Goal: Task Accomplishment & Management: Use online tool/utility

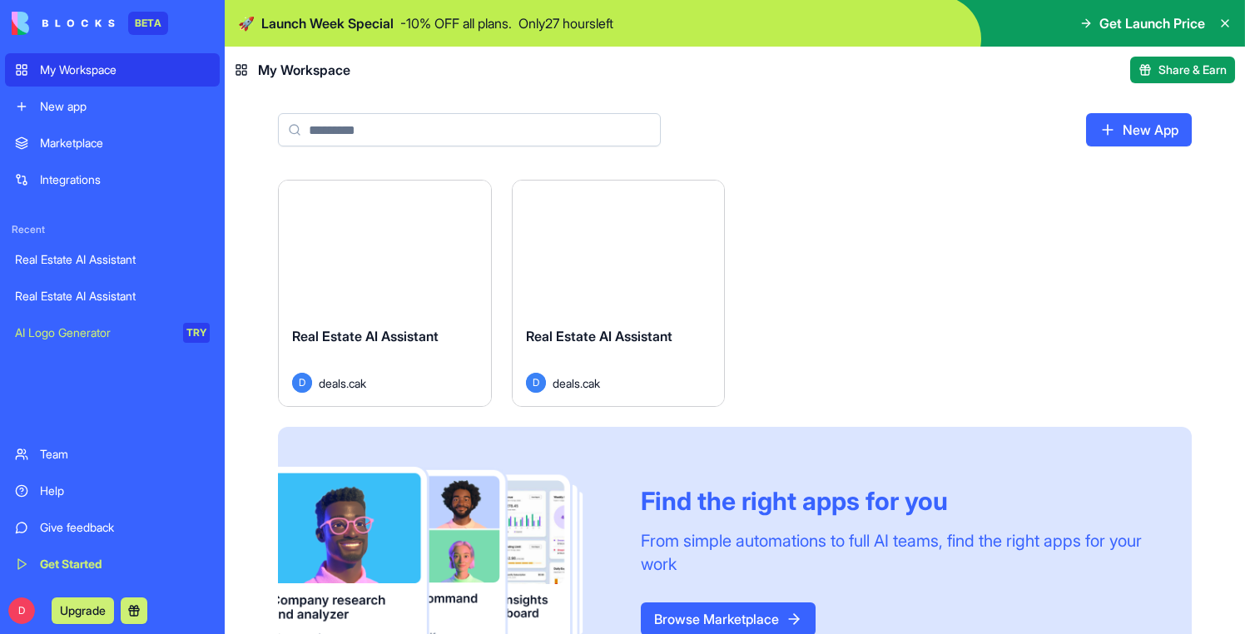
click at [385, 268] on div "Launch" at bounding box center [385, 247] width 212 height 132
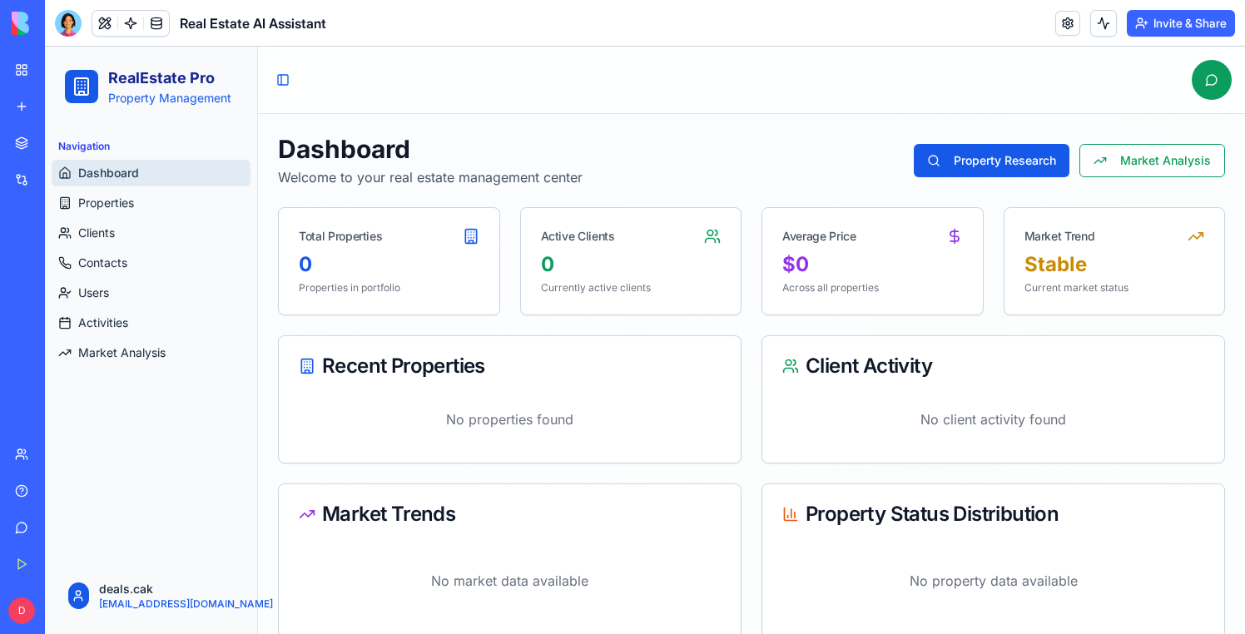
click at [170, 368] on div "Navigation Dashboard Properties Clients Contacts Users Activities Market Analys…" at bounding box center [151, 250] width 212 height 246
click at [170, 355] on link "Market Analysis" at bounding box center [151, 353] width 199 height 27
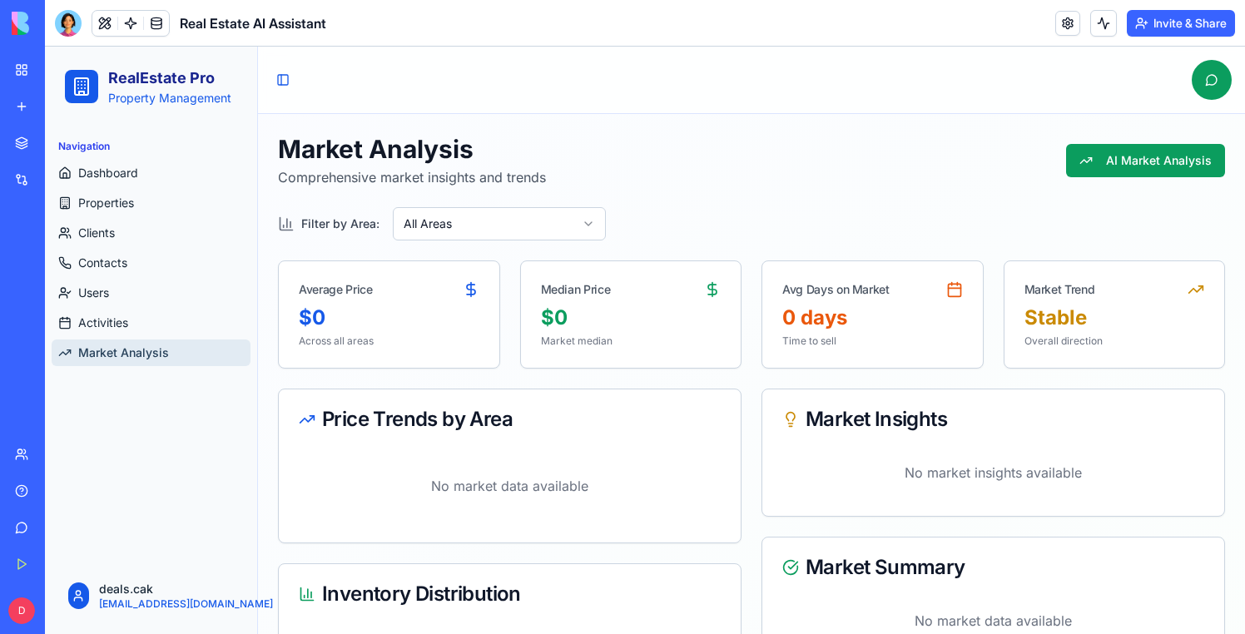
click at [67, 28] on div at bounding box center [68, 23] width 27 height 27
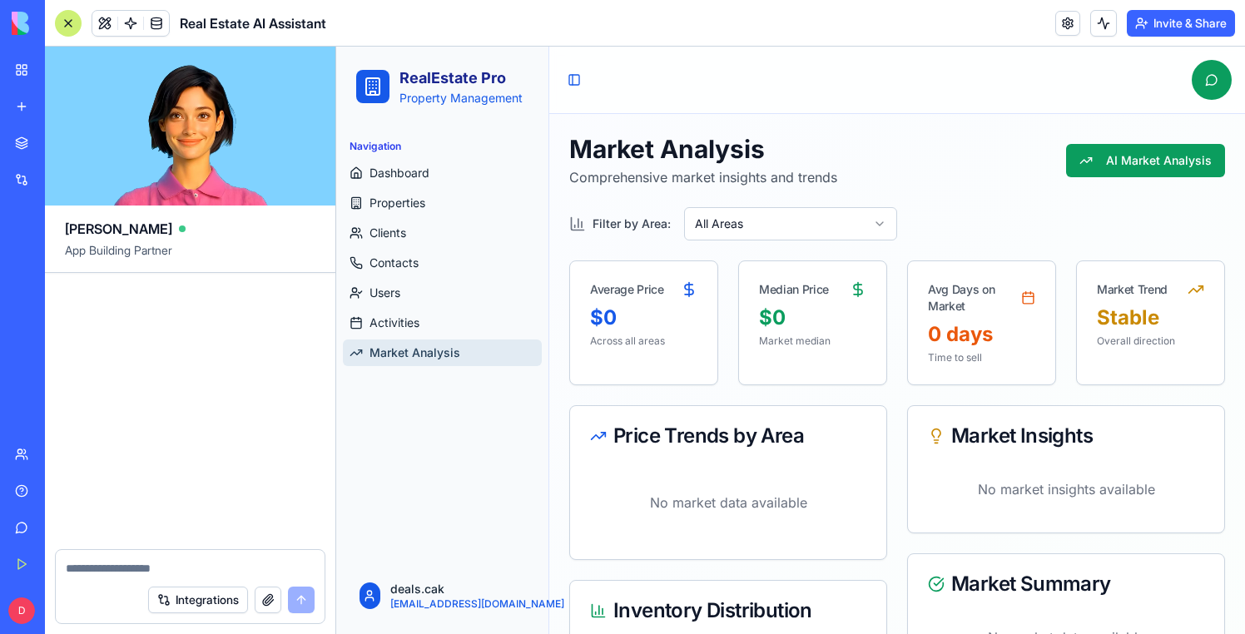
click at [189, 390] on div at bounding box center [190, 411] width 291 height 277
click at [22, 71] on link "My Workspace" at bounding box center [38, 69] width 67 height 33
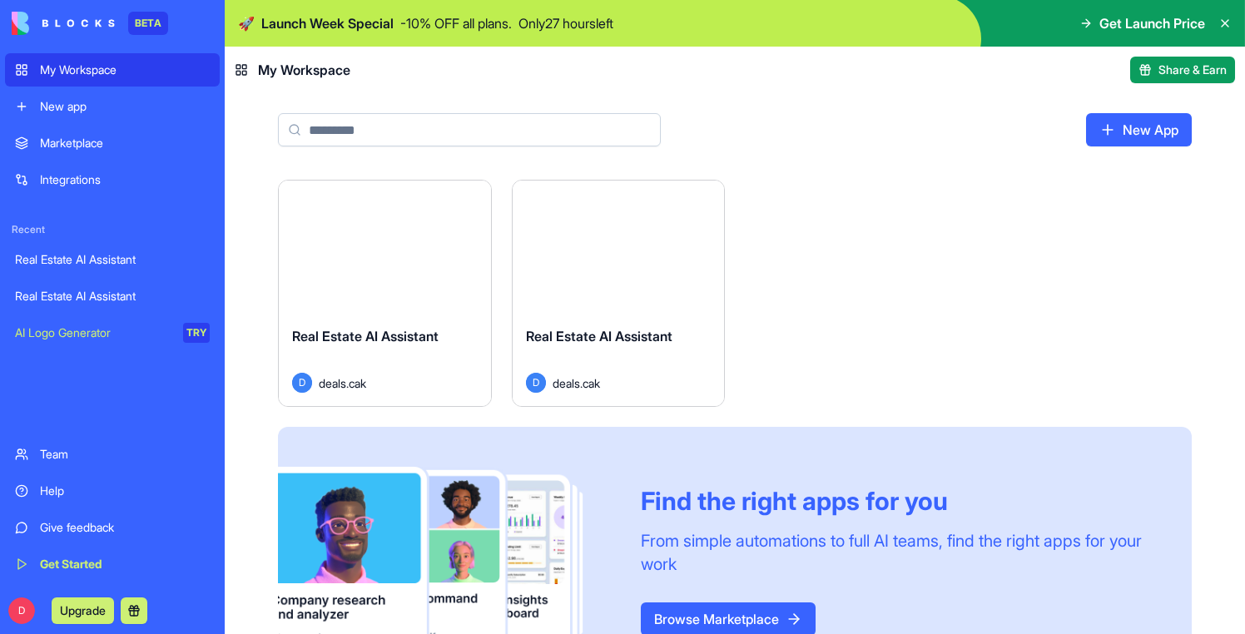
click at [670, 301] on div "Launch" at bounding box center [619, 247] width 212 height 132
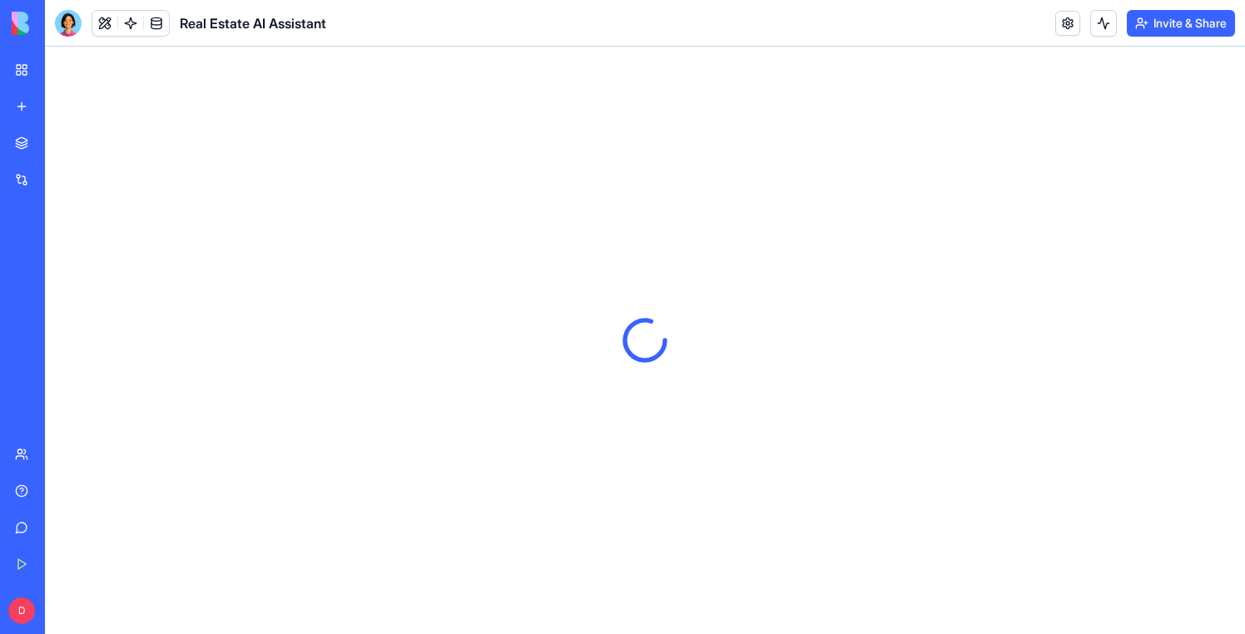
drag, startPoint x: 59, startPoint y: 20, endPoint x: 106, endPoint y: 107, distance: 99.1
click at [59, 20] on div at bounding box center [68, 23] width 27 height 27
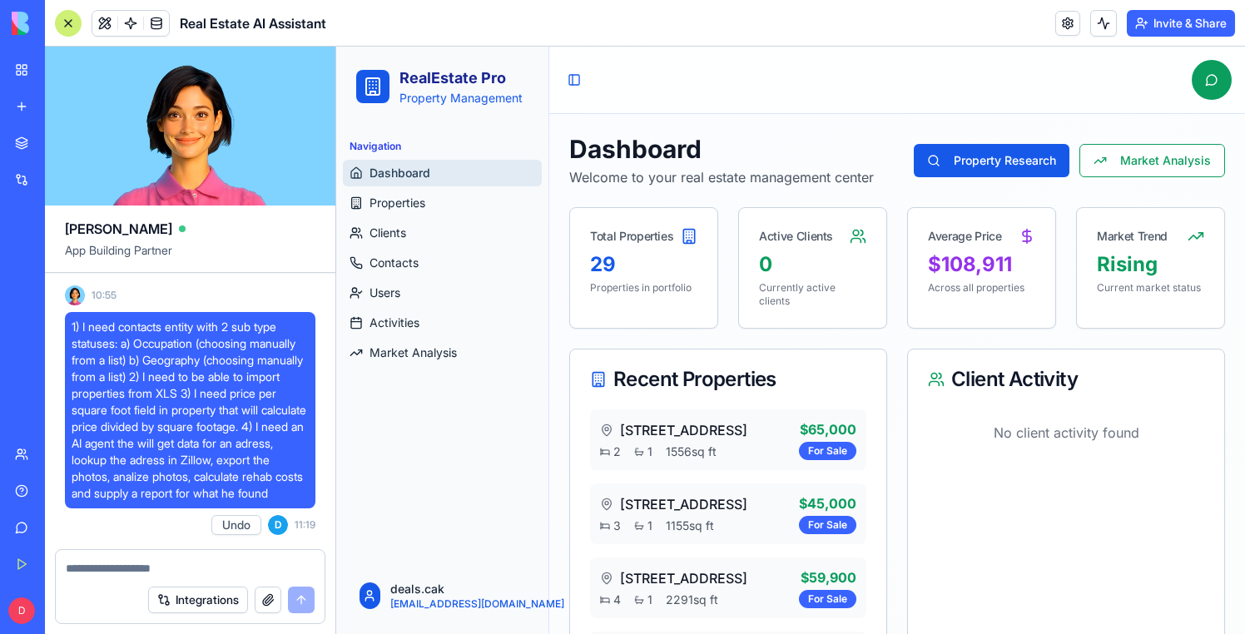
scroll to position [750, 0]
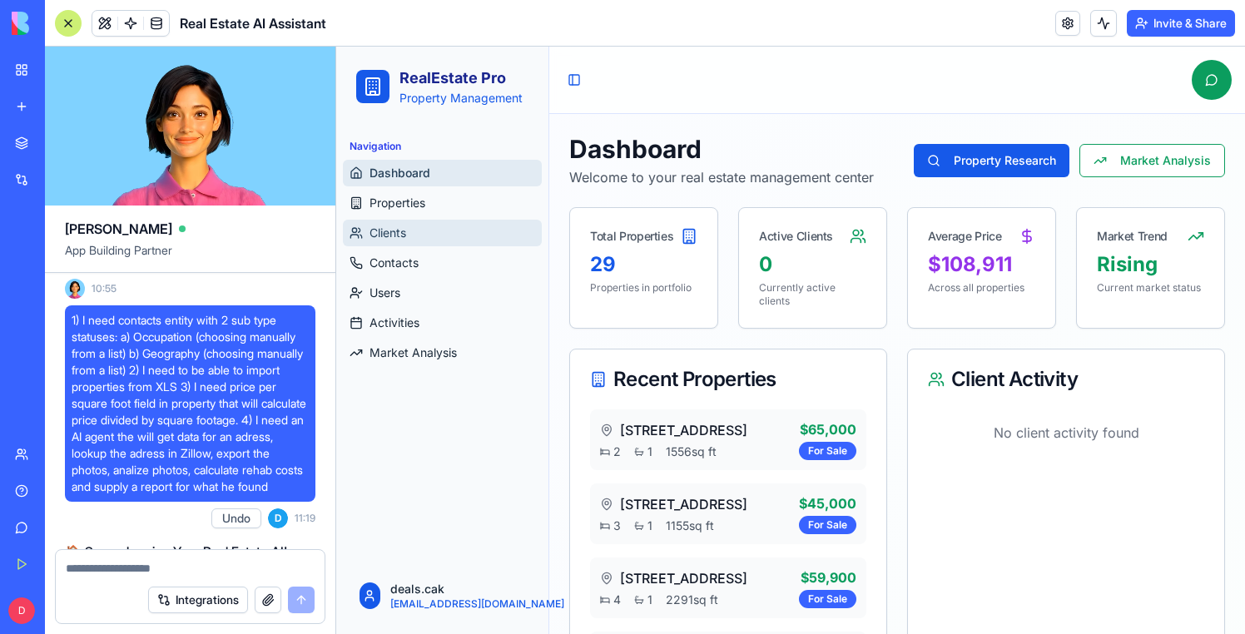
click at [408, 224] on link "Clients" at bounding box center [442, 233] width 199 height 27
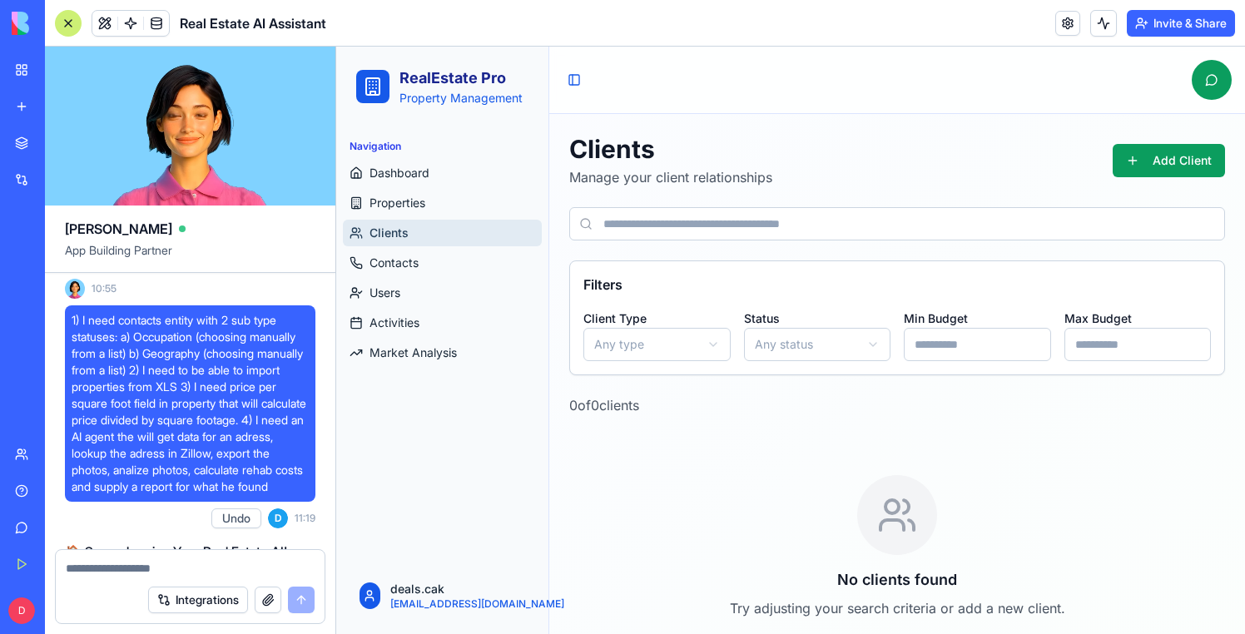
click at [672, 348] on html "RealEstate Pro Property Management Navigation Dashboard Properties Clients Cont…" at bounding box center [790, 363] width 909 height 632
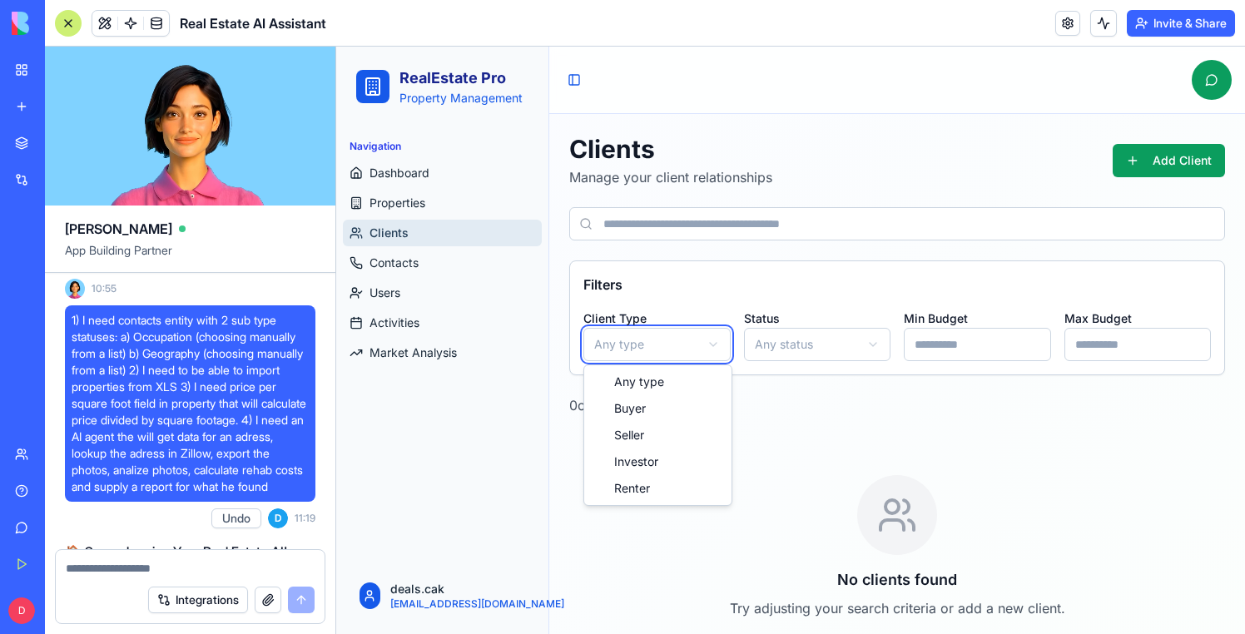
click at [837, 340] on html "RealEstate Pro Property Management Navigation Dashboard Properties Clients Cont…" at bounding box center [790, 363] width 909 height 632
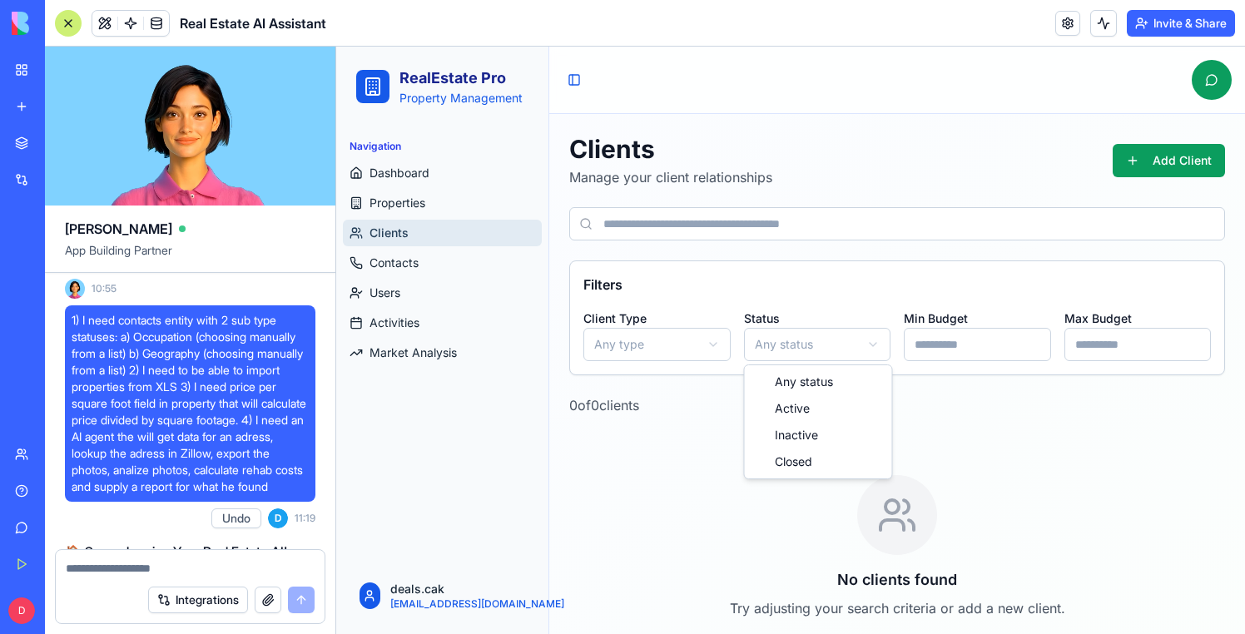
click at [837, 340] on html "RealEstate Pro Property Management Navigation Dashboard Properties Clients Cont…" at bounding box center [790, 363] width 909 height 632
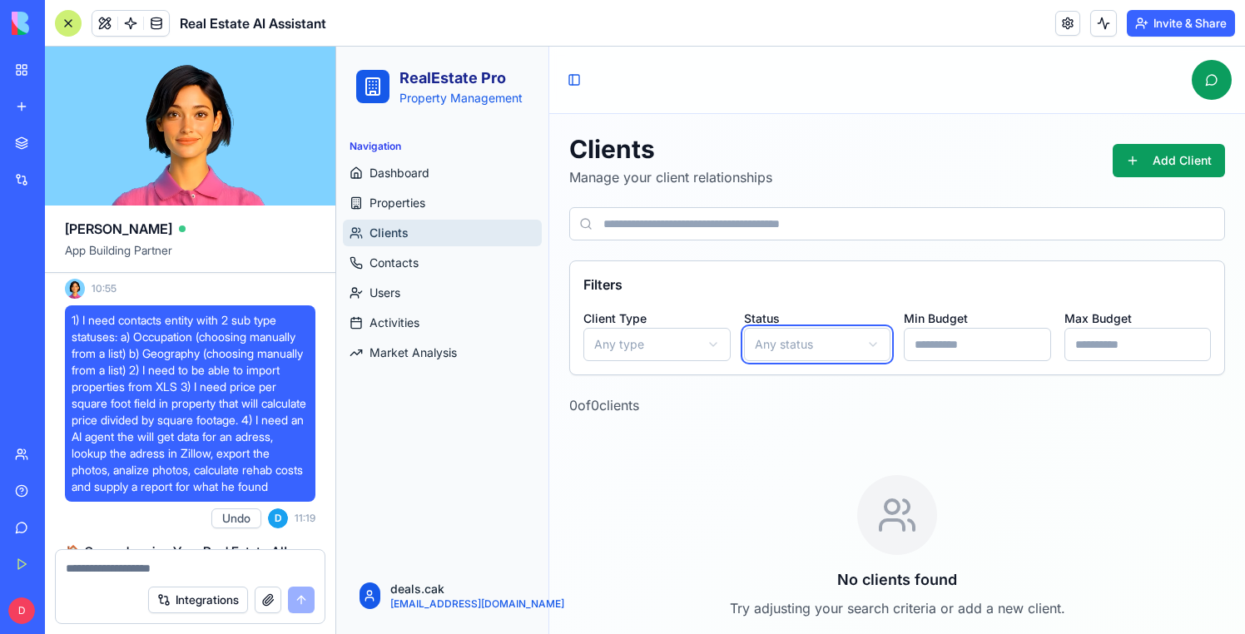
click at [837, 340] on html "RealEstate Pro Property Management Navigation Dashboard Properties Clients Cont…" at bounding box center [790, 363] width 909 height 632
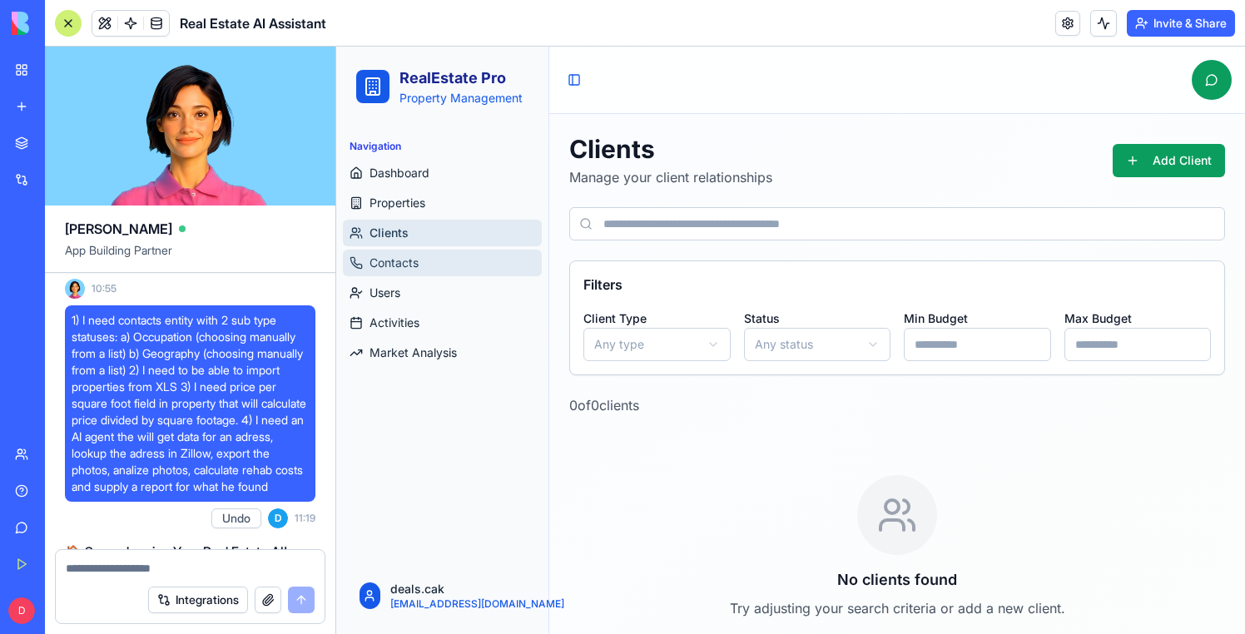
click at [452, 262] on link "Contacts" at bounding box center [442, 263] width 199 height 27
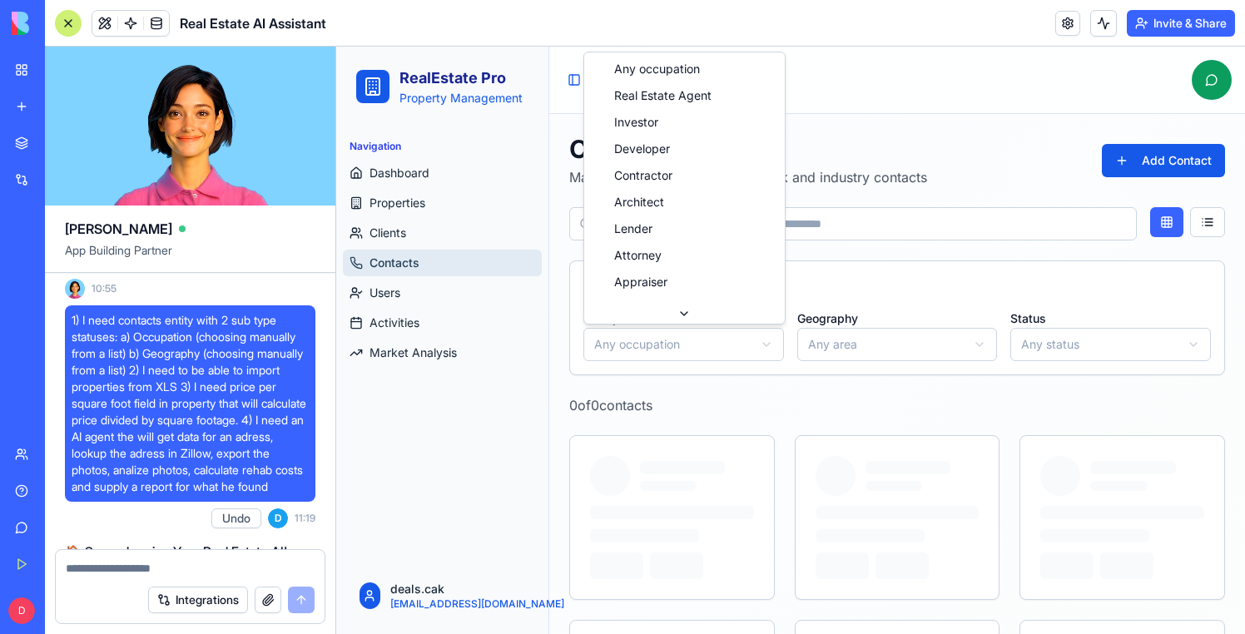
click at [676, 354] on html "RealEstate Pro Property Management Navigation Dashboard Properties Clients Cont…" at bounding box center [790, 426] width 909 height 758
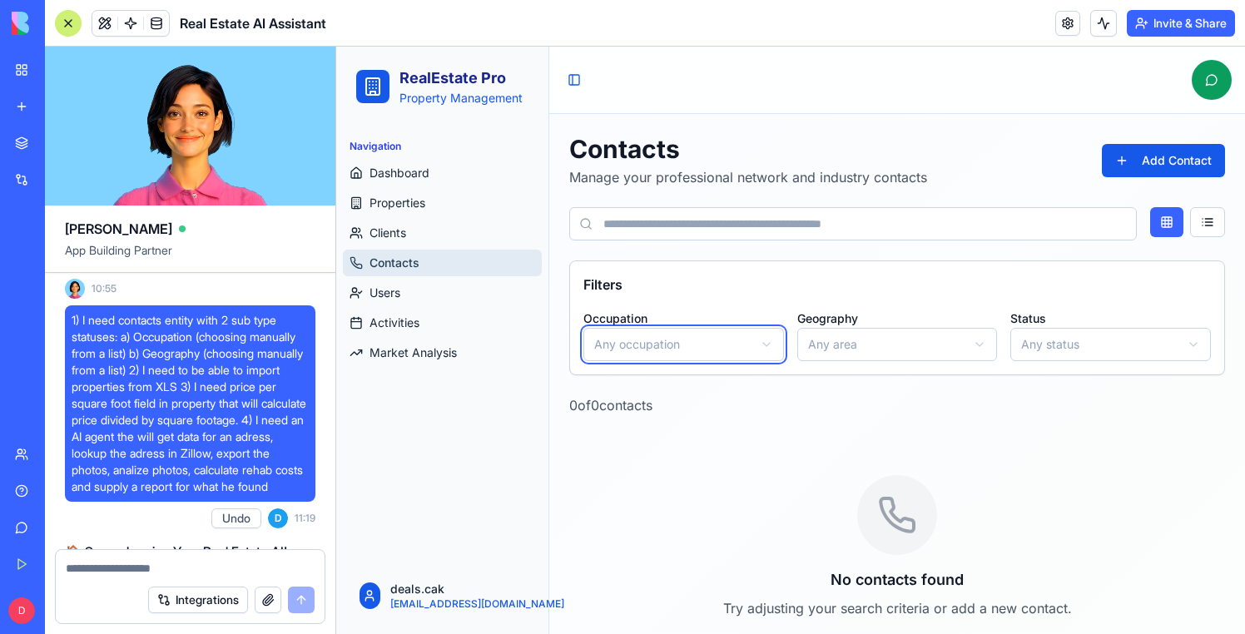
click at [905, 347] on html "RealEstate Pro Property Management Navigation Dashboard Properties Clients Cont…" at bounding box center [790, 363] width 909 height 632
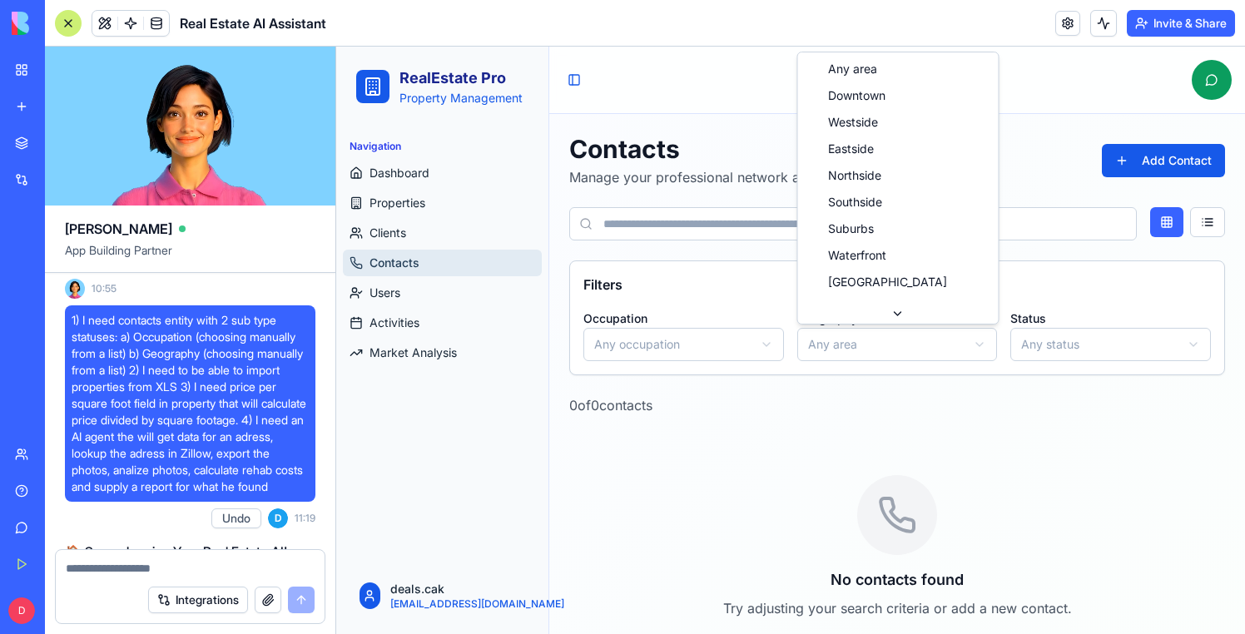
click at [905, 347] on html "RealEstate Pro Property Management Navigation Dashboard Properties Clients Cont…" at bounding box center [790, 363] width 909 height 632
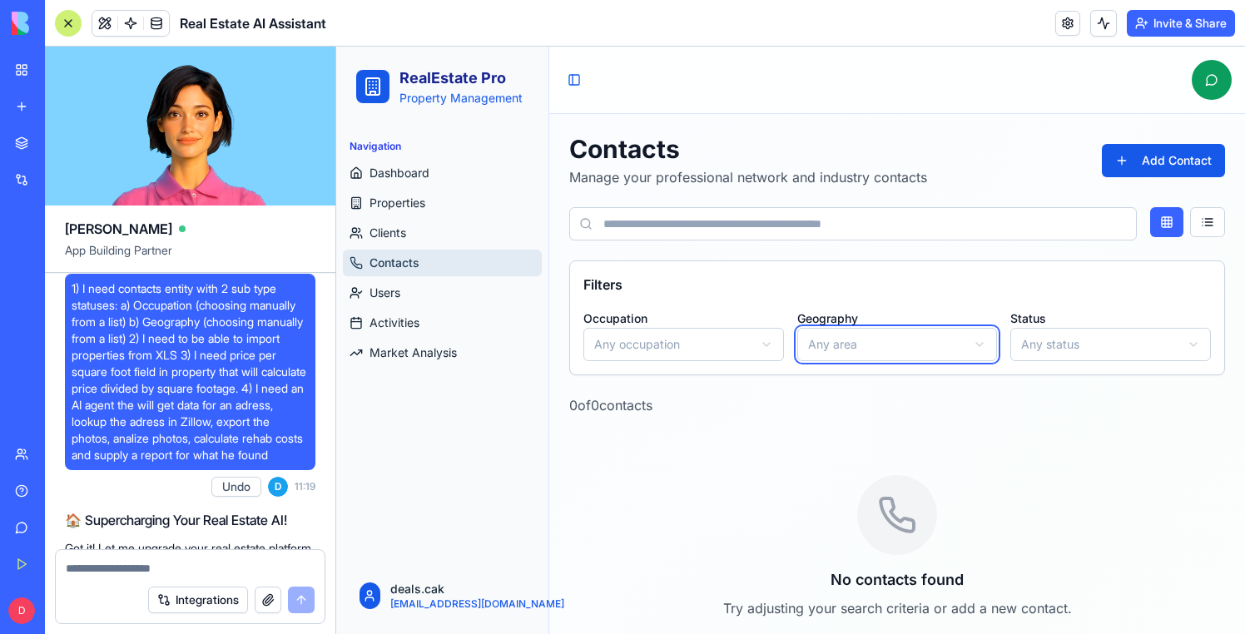
scroll to position [785, 0]
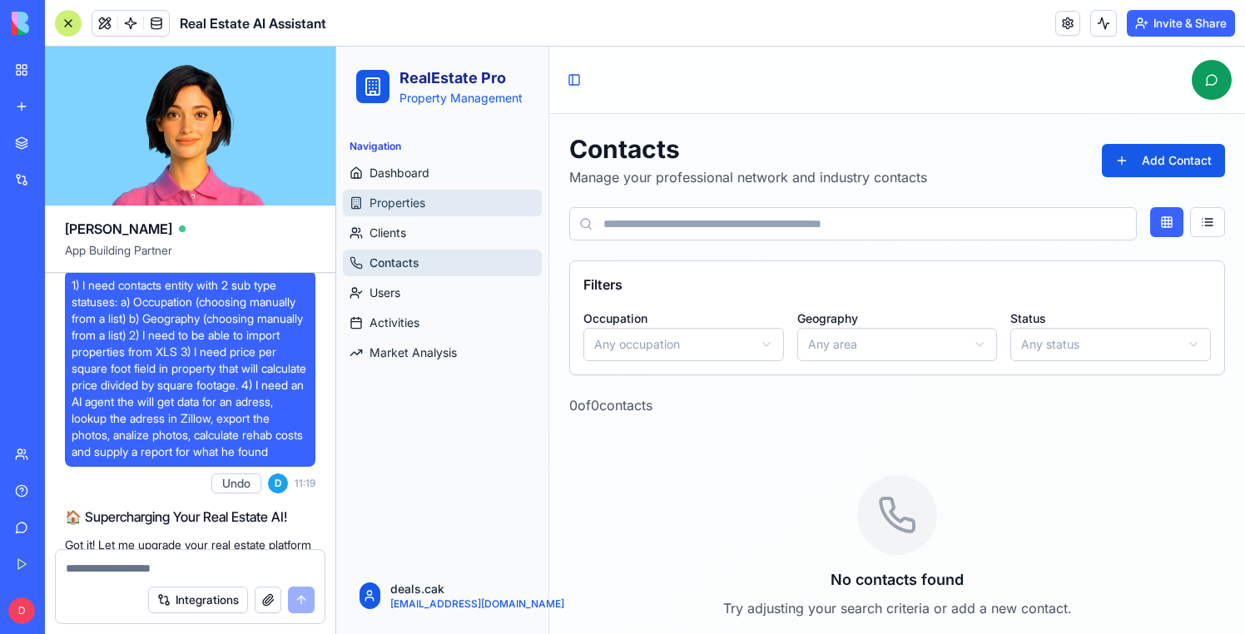
click at [385, 206] on span "Properties" at bounding box center [398, 203] width 56 height 17
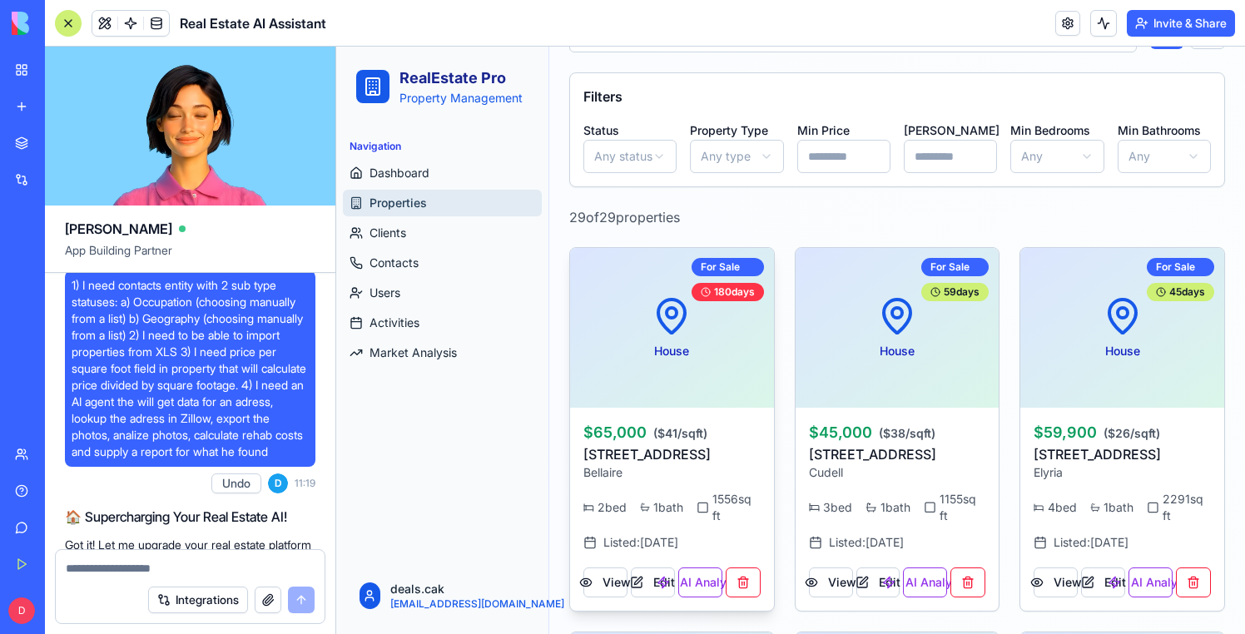
scroll to position [192, 0]
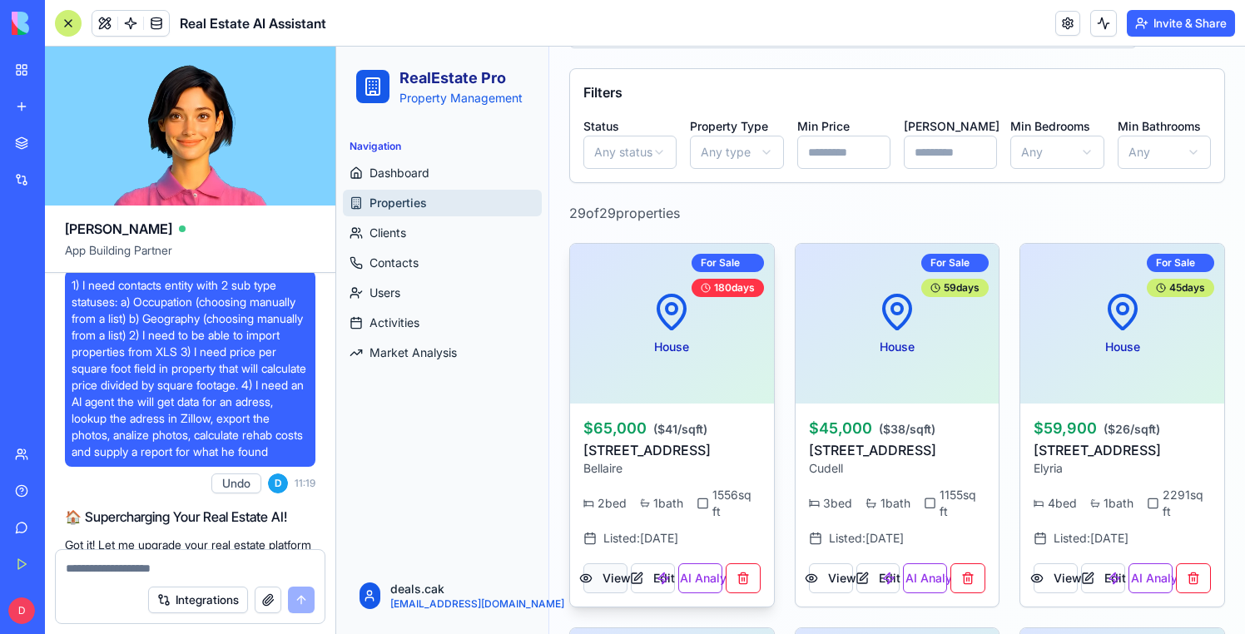
click at [604, 584] on button "View" at bounding box center [606, 579] width 44 height 30
click at [647, 382] on div "House For Sale 180 days" at bounding box center [672, 324] width 204 height 160
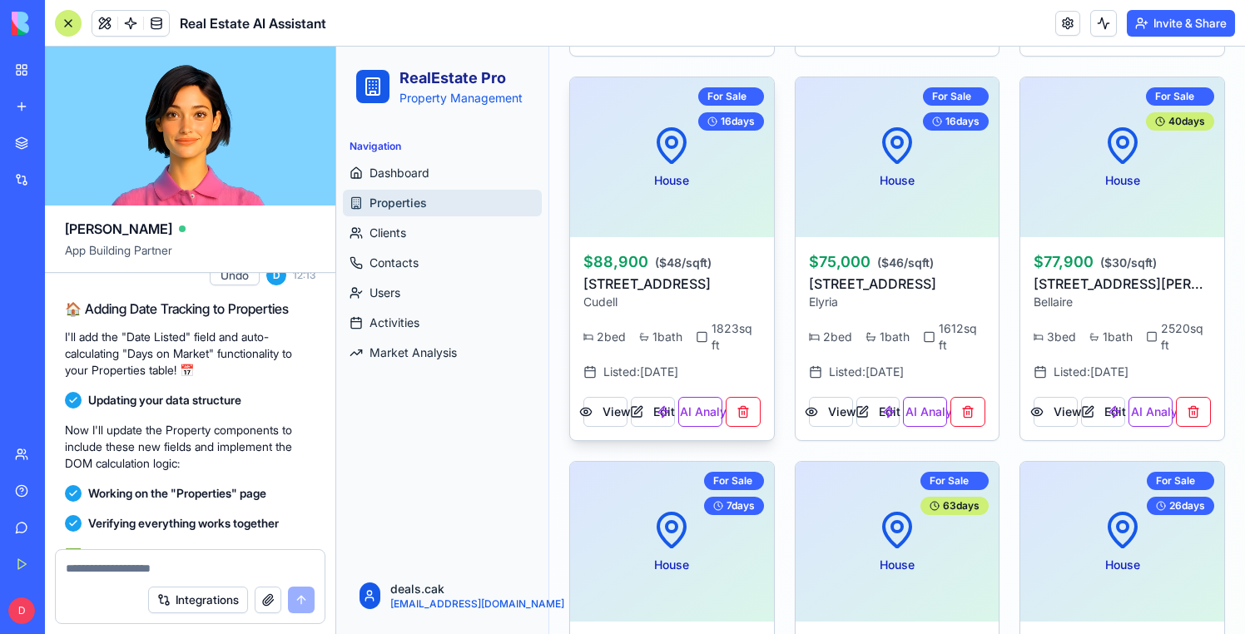
scroll to position [733, 0]
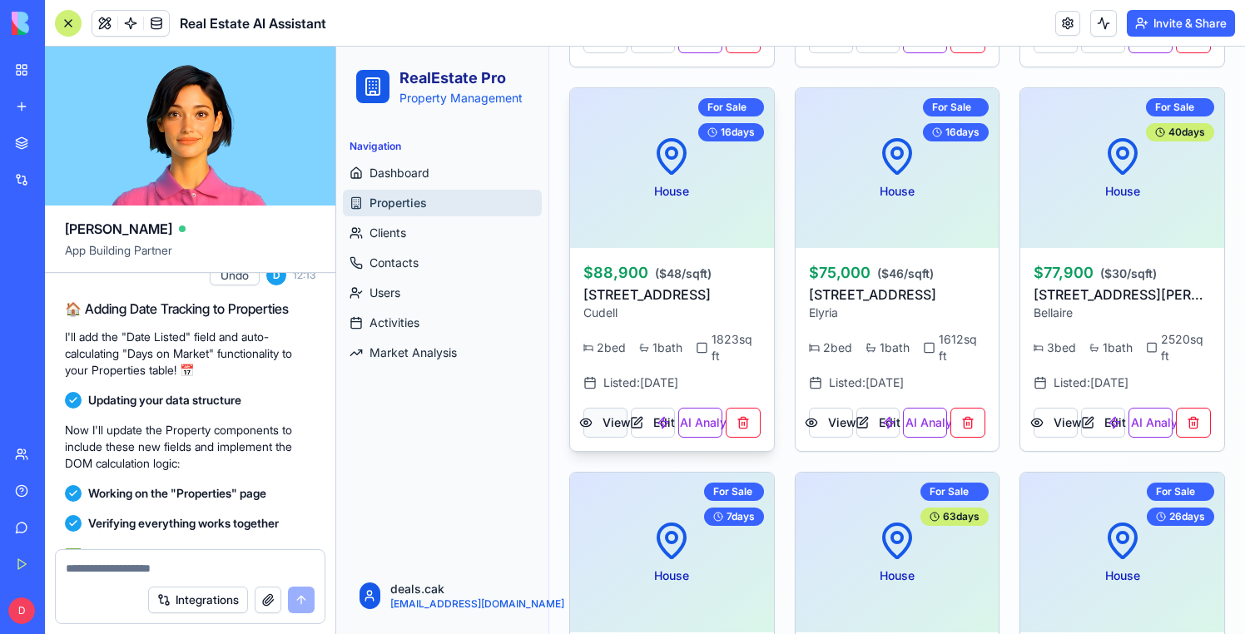
click at [605, 420] on button "View" at bounding box center [606, 423] width 44 height 30
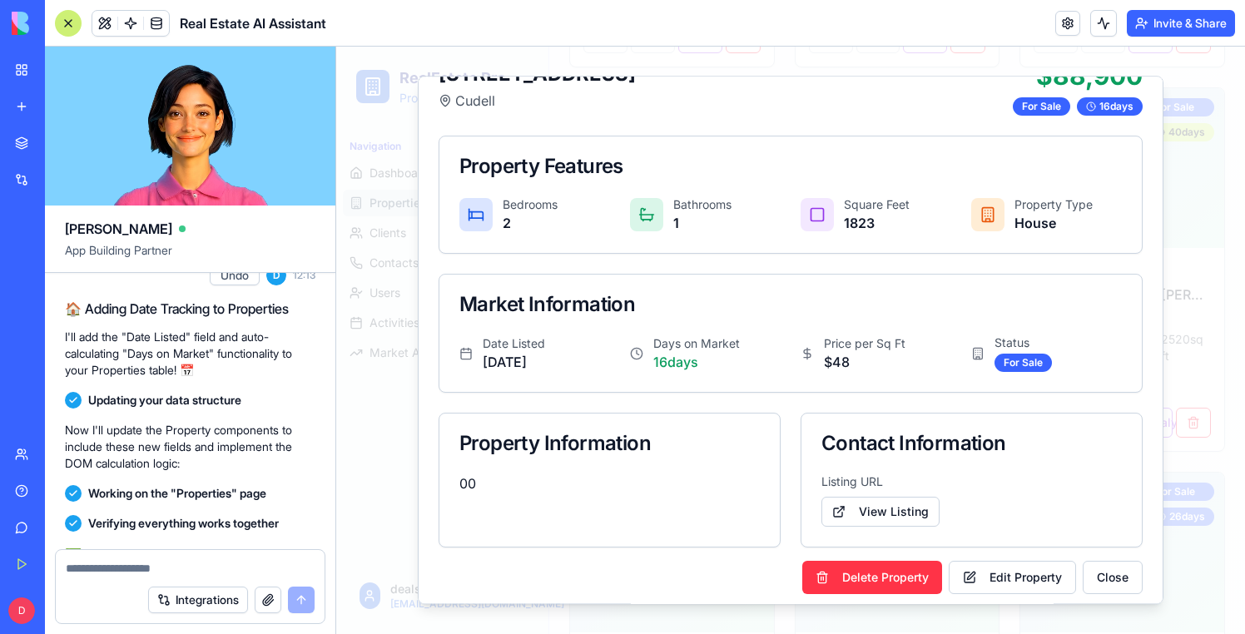
scroll to position [76, 0]
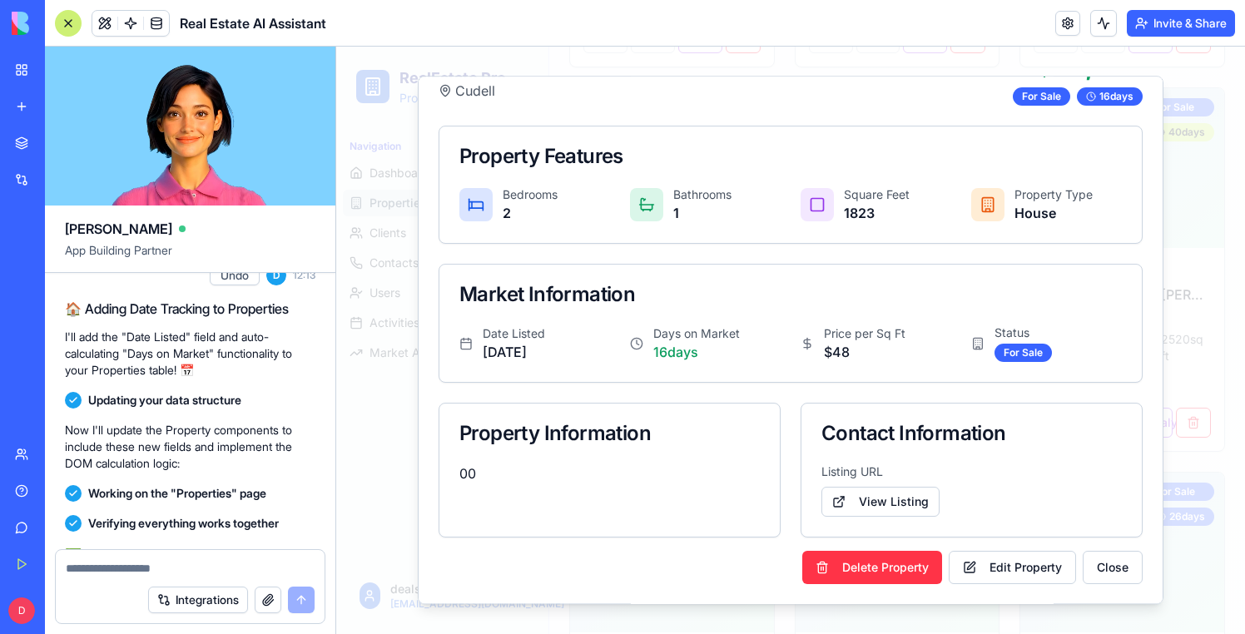
click at [286, 379] on p "I'll add the "Date Listed" field and auto-calculating "Days on Market" function…" at bounding box center [190, 354] width 251 height 50
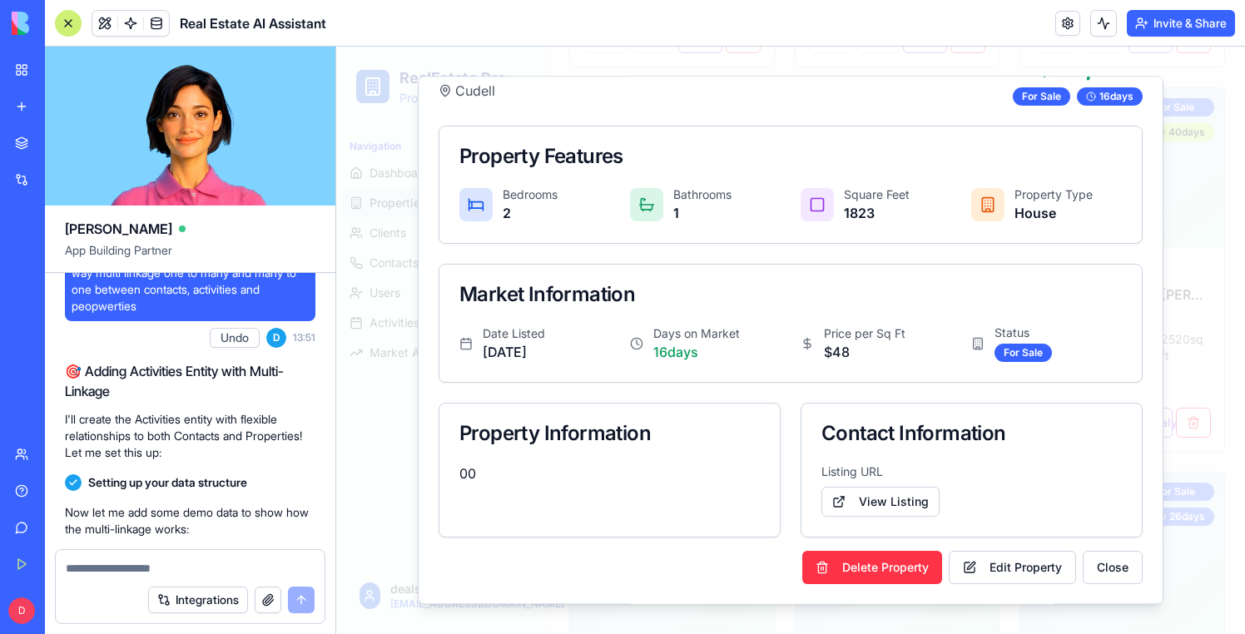
scroll to position [5324, 0]
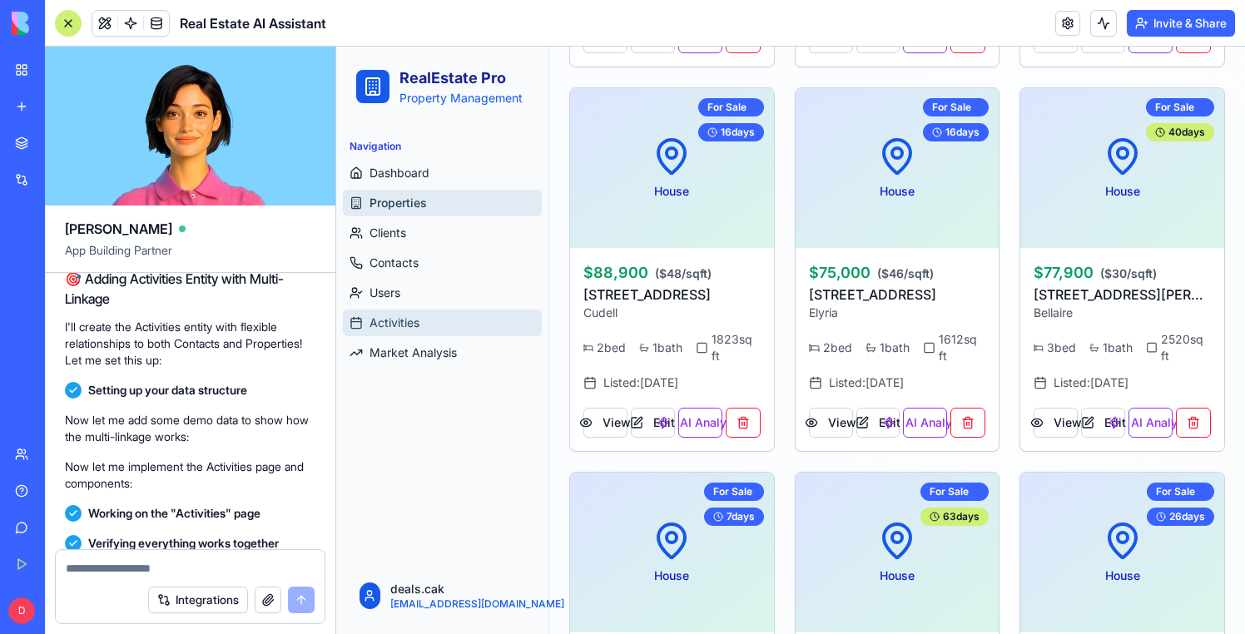
click at [380, 331] on span "Activities" at bounding box center [395, 323] width 50 height 17
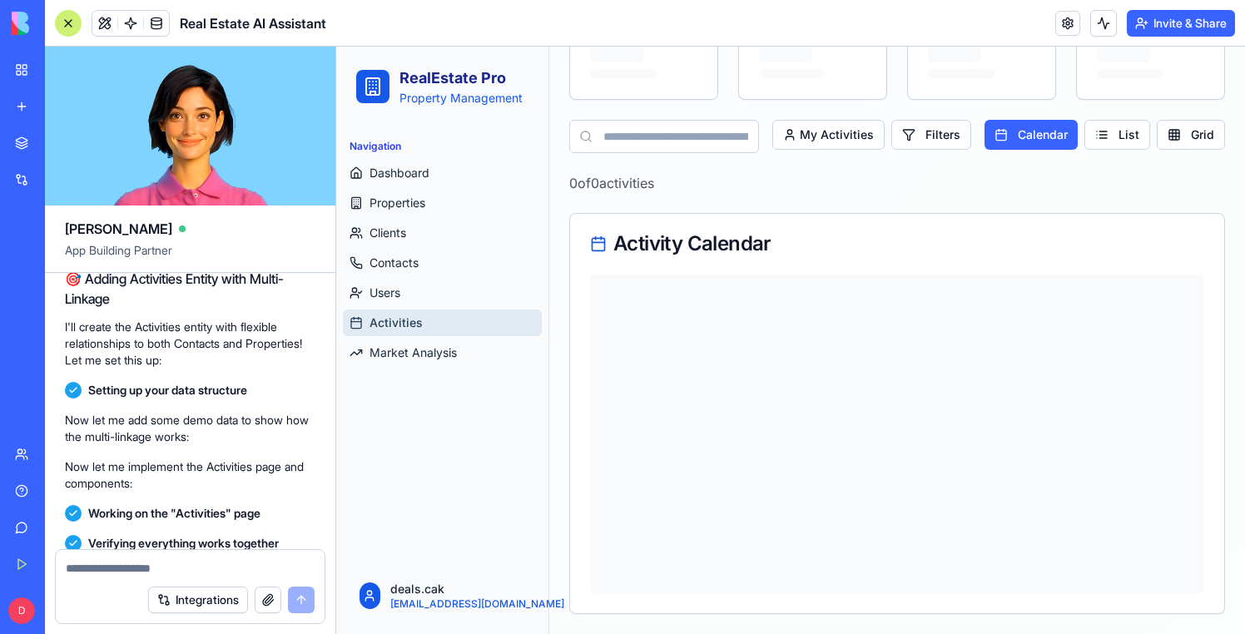
scroll to position [449, 0]
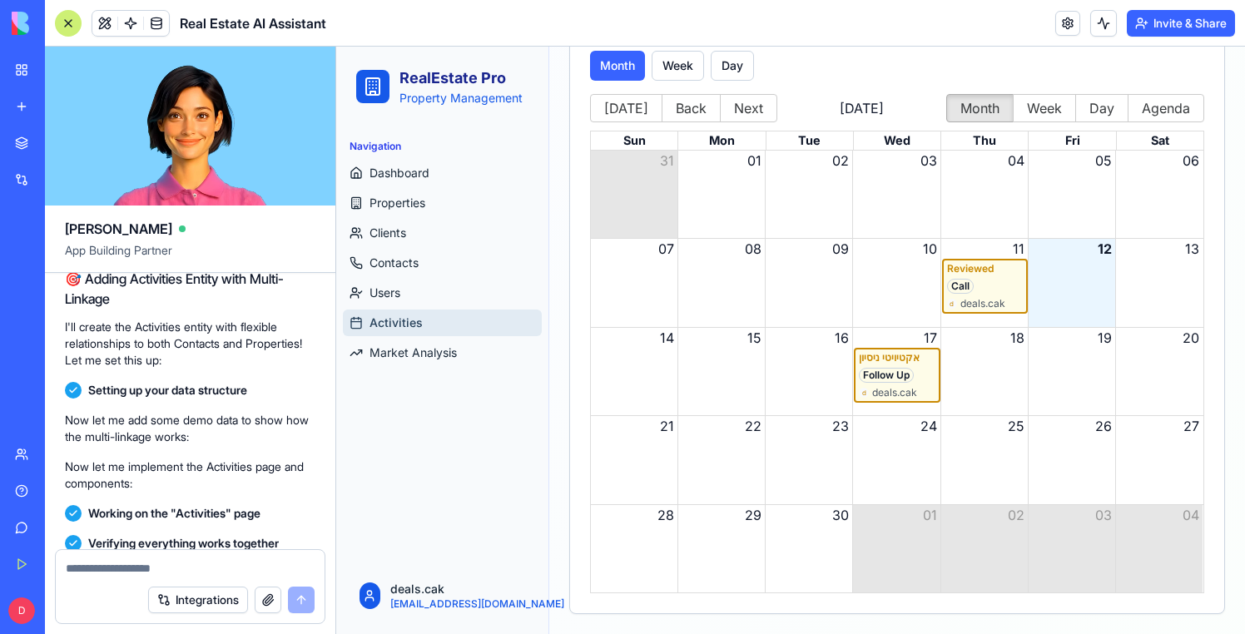
click at [983, 286] on div "Call" at bounding box center [985, 286] width 76 height 15
click at [961, 286] on div "Call" at bounding box center [960, 286] width 27 height 15
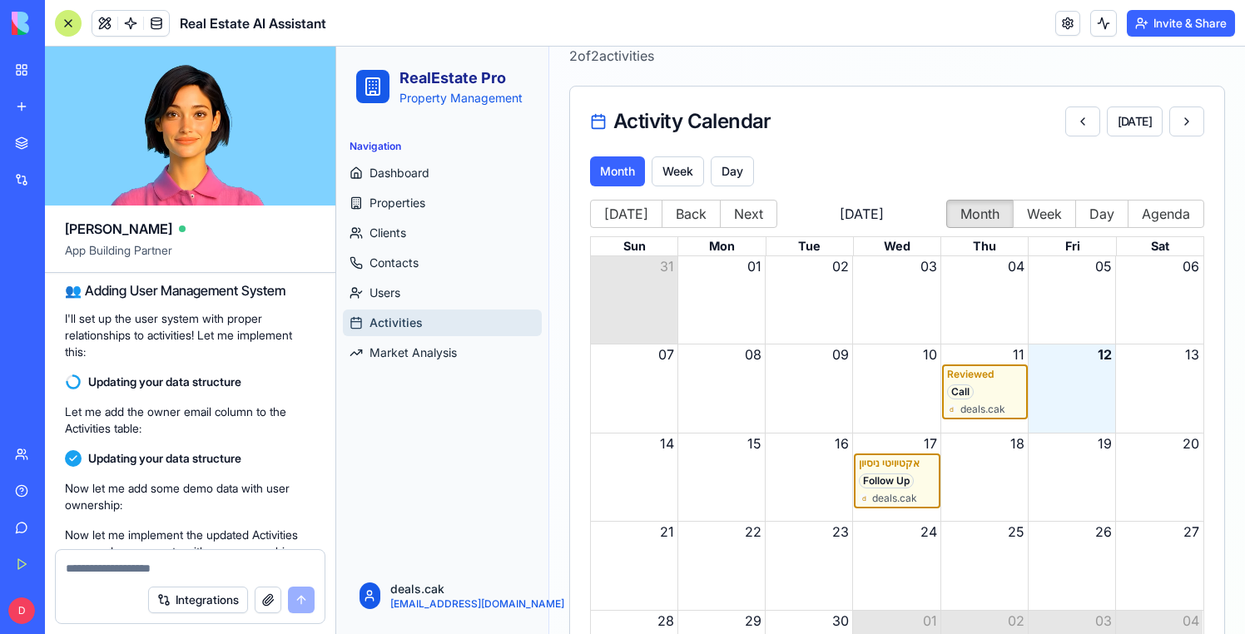
scroll to position [6866, 0]
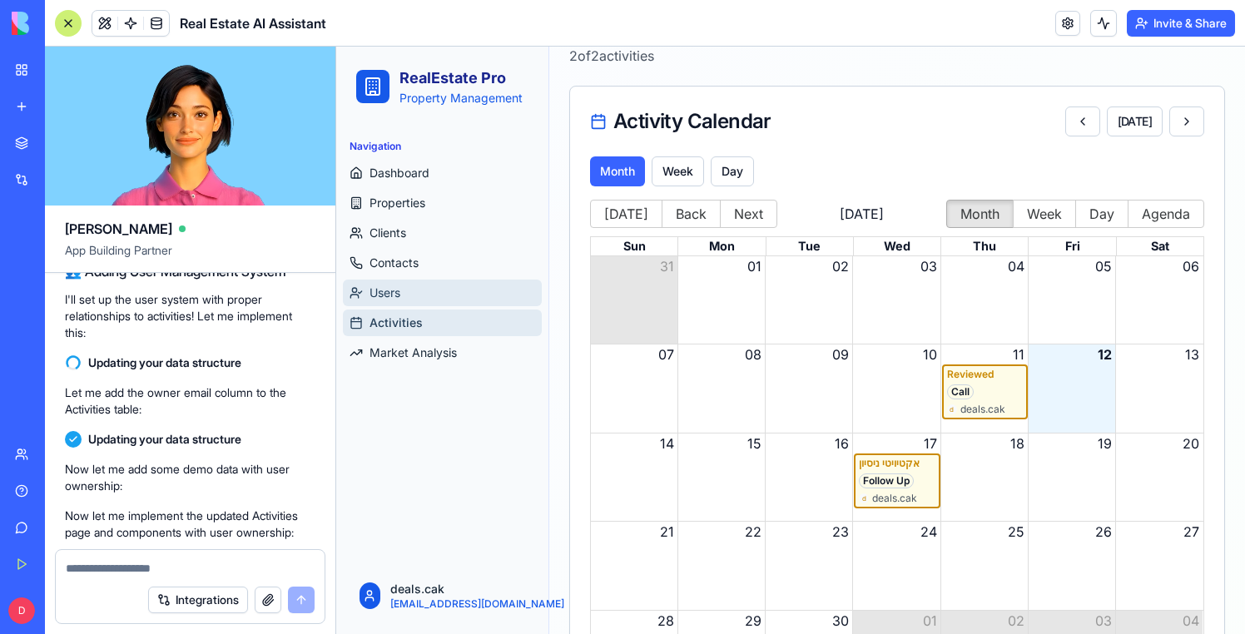
click at [436, 284] on link "Users" at bounding box center [442, 293] width 199 height 27
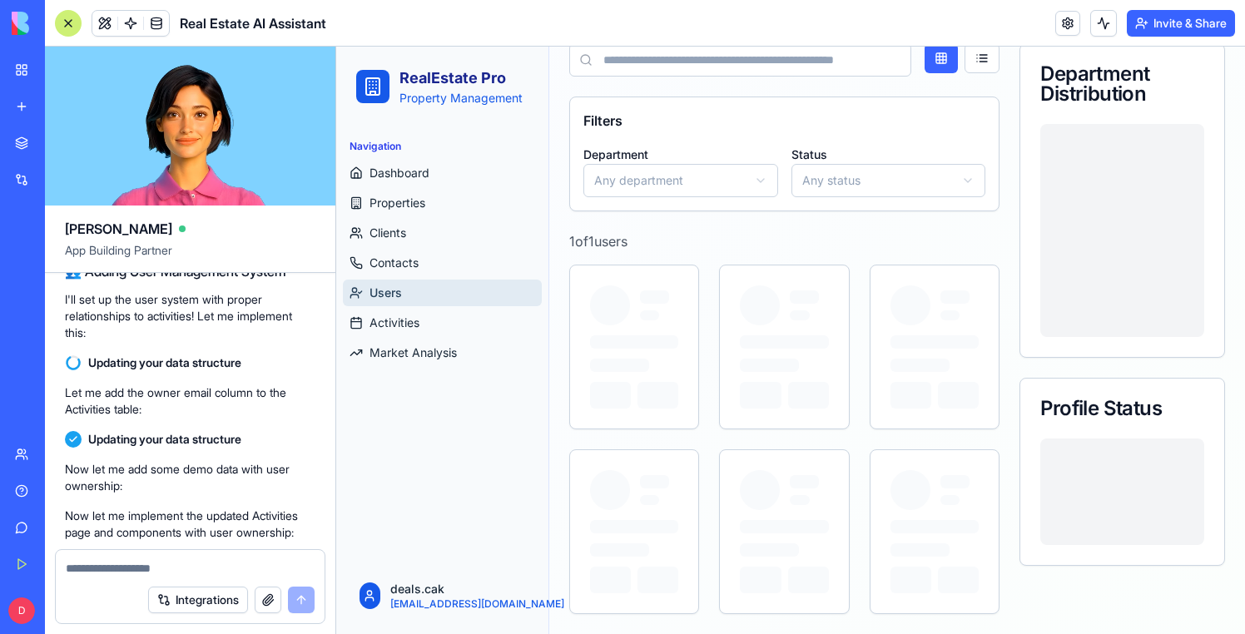
scroll to position [343, 0]
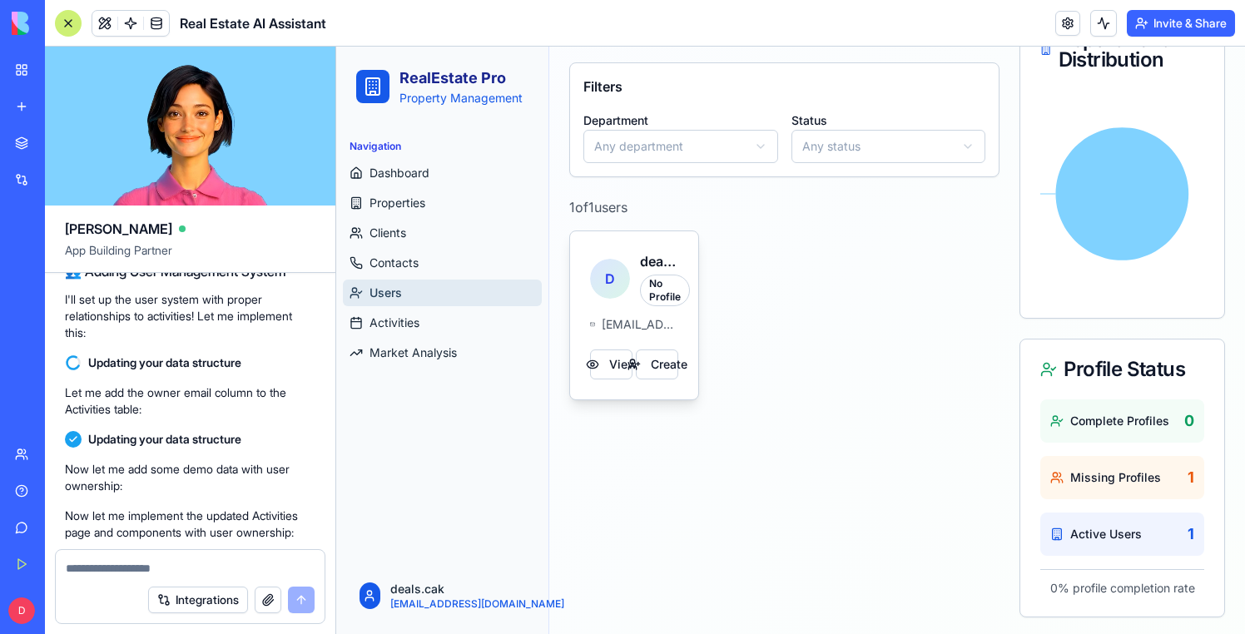
click at [592, 286] on span "D" at bounding box center [610, 279] width 40 height 40
click at [598, 286] on span "D" at bounding box center [610, 279] width 40 height 40
click at [598, 377] on button "View" at bounding box center [611, 365] width 42 height 30
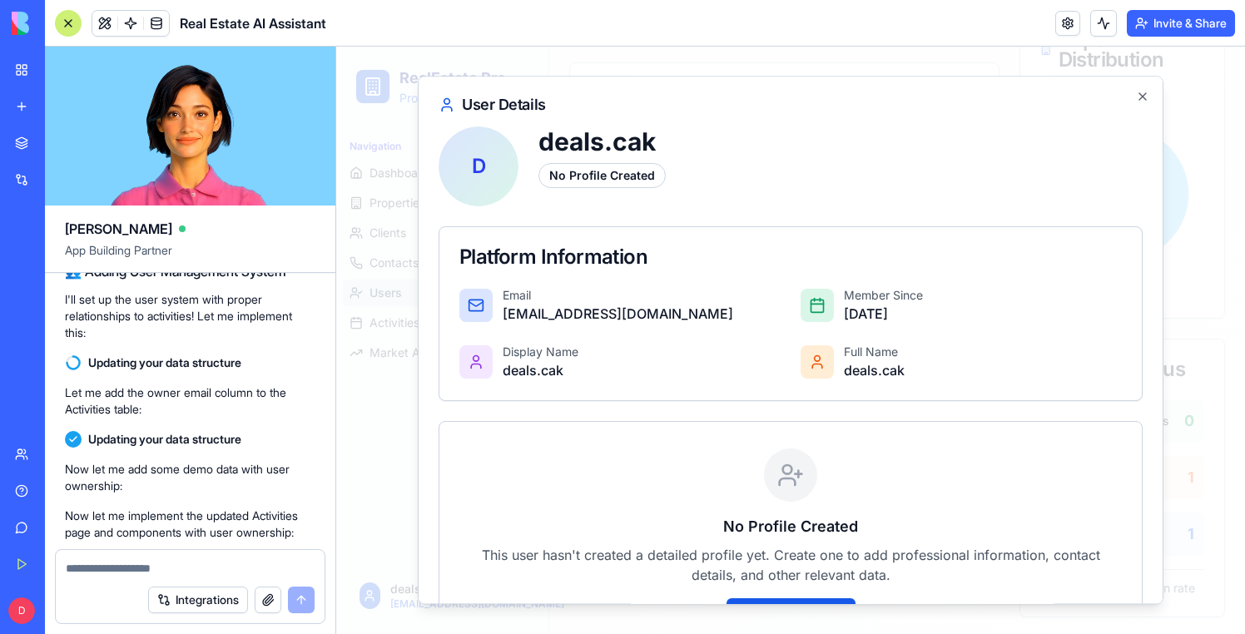
scroll to position [122, 0]
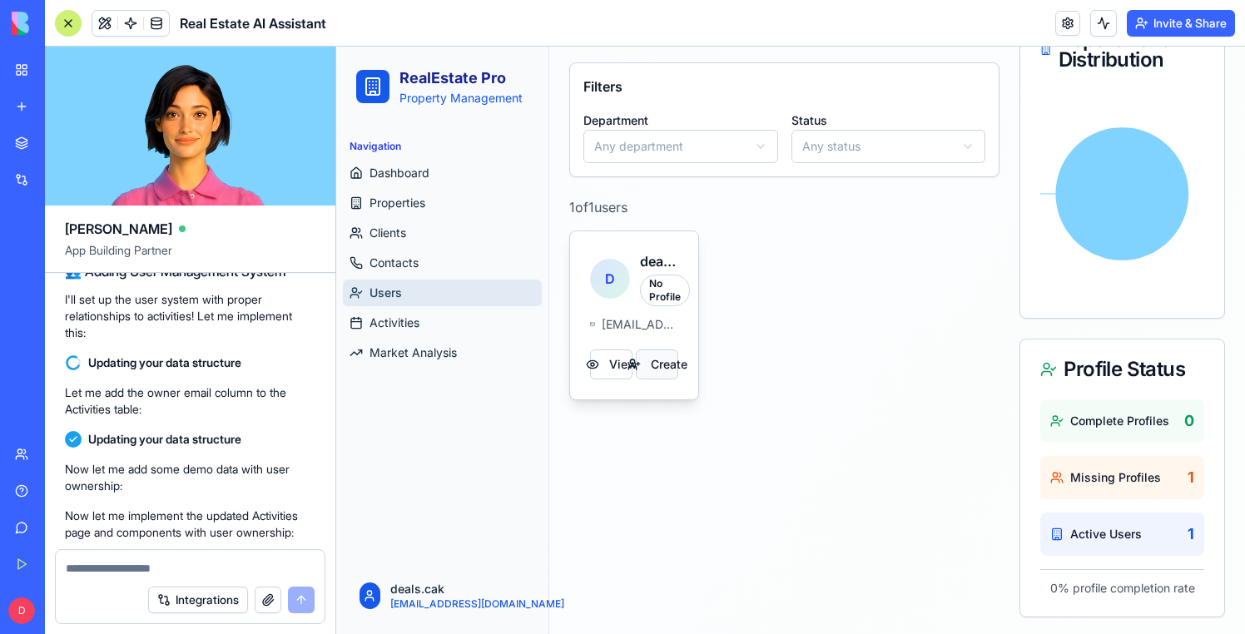
click at [662, 370] on button "Create" at bounding box center [657, 365] width 42 height 30
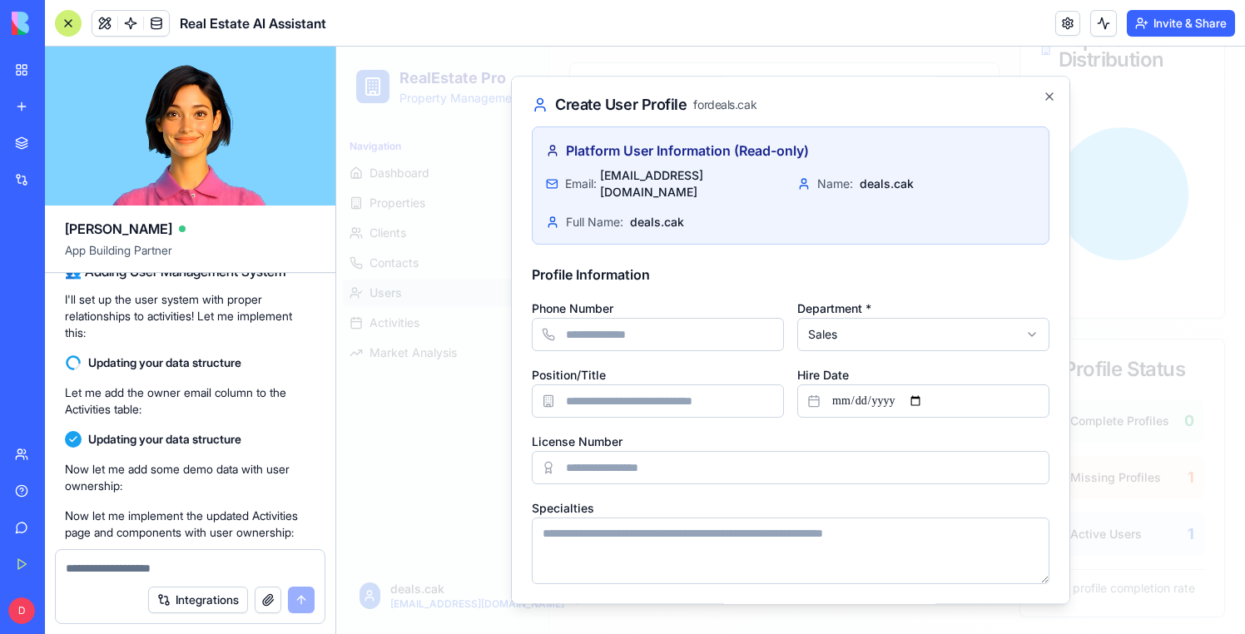
click at [437, 381] on div at bounding box center [790, 341] width 909 height 588
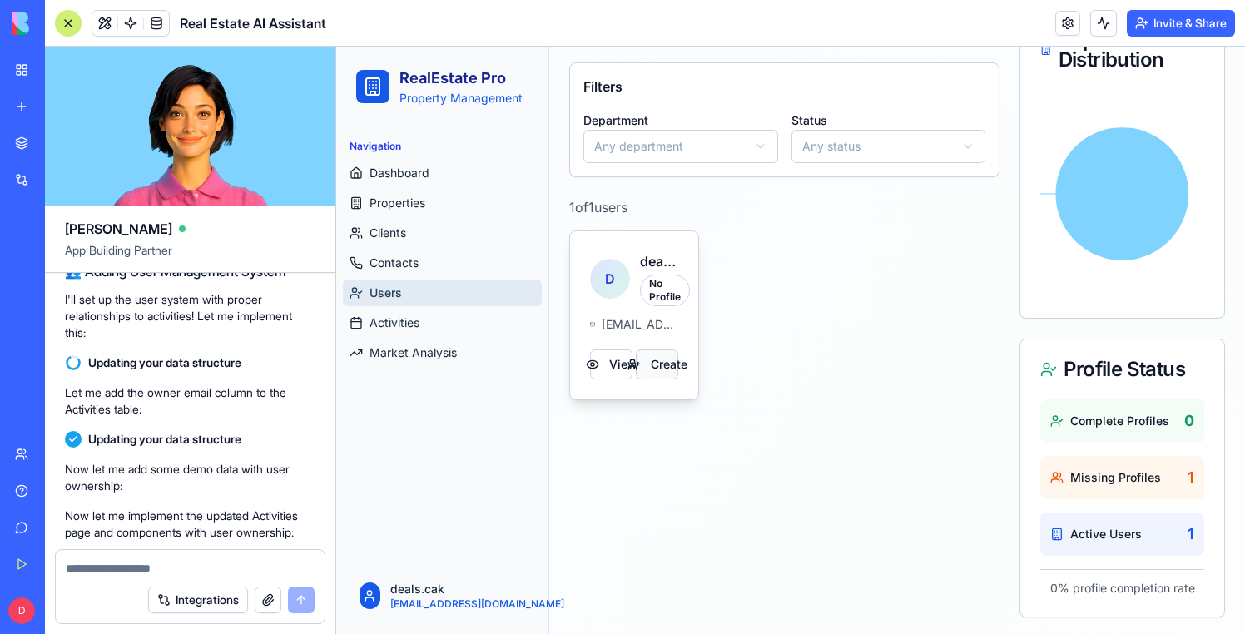
click at [653, 367] on button "Create" at bounding box center [657, 365] width 42 height 30
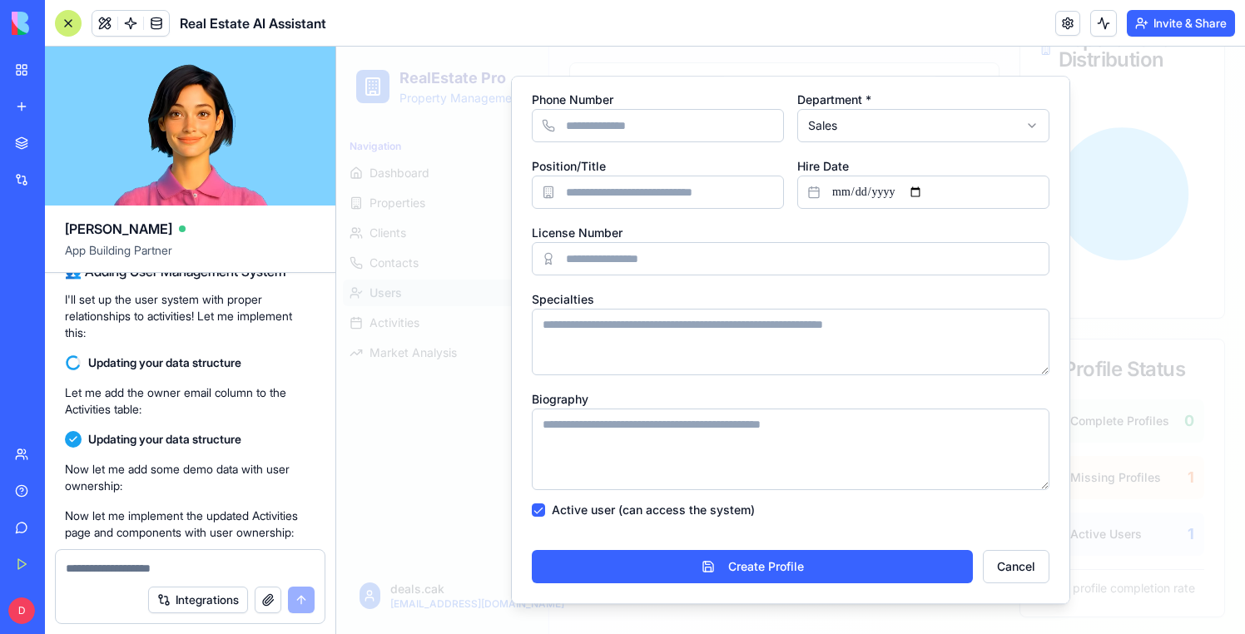
scroll to position [70, 0]
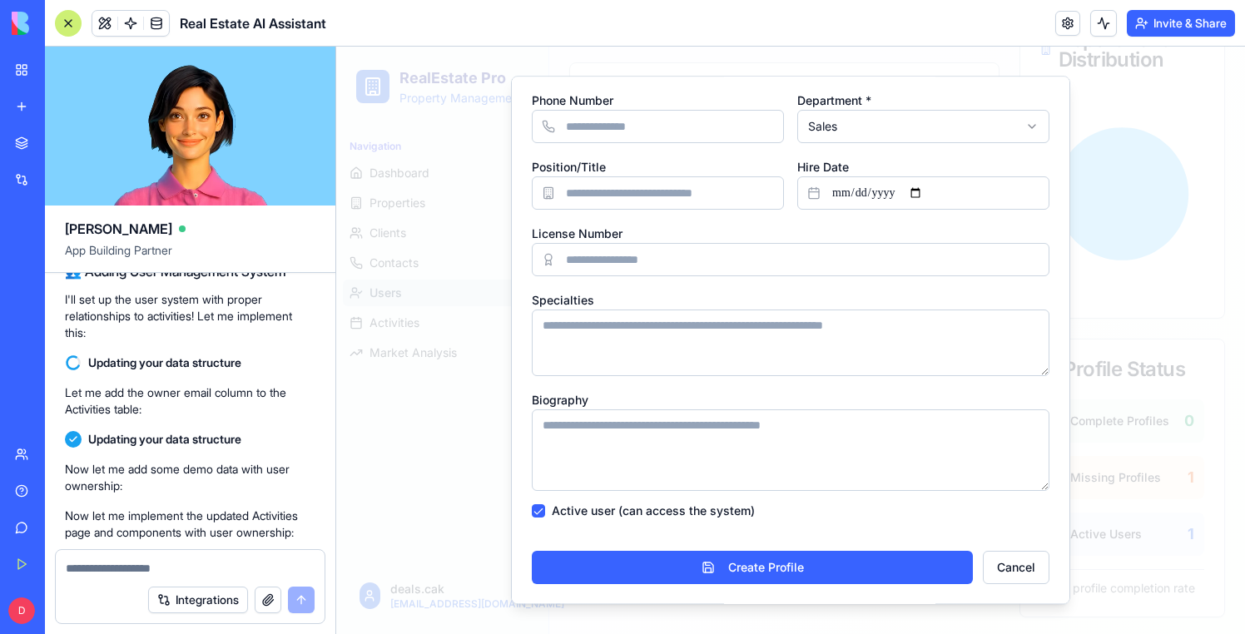
click at [398, 472] on div at bounding box center [790, 341] width 909 height 588
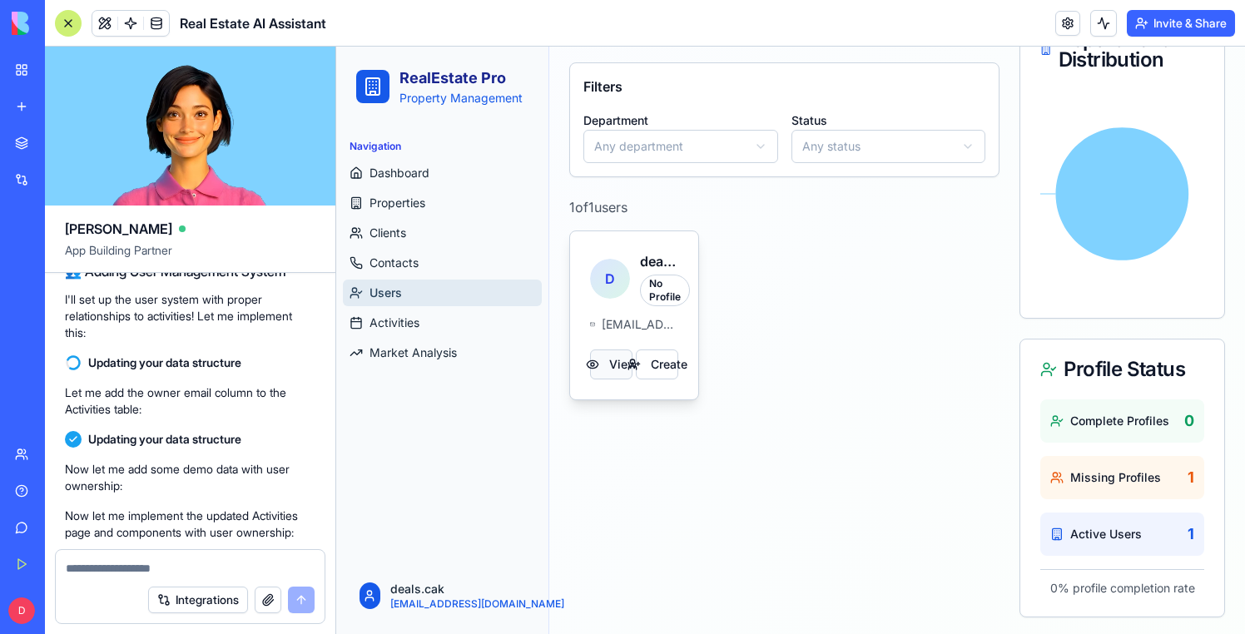
click at [610, 369] on button "View" at bounding box center [611, 365] width 42 height 30
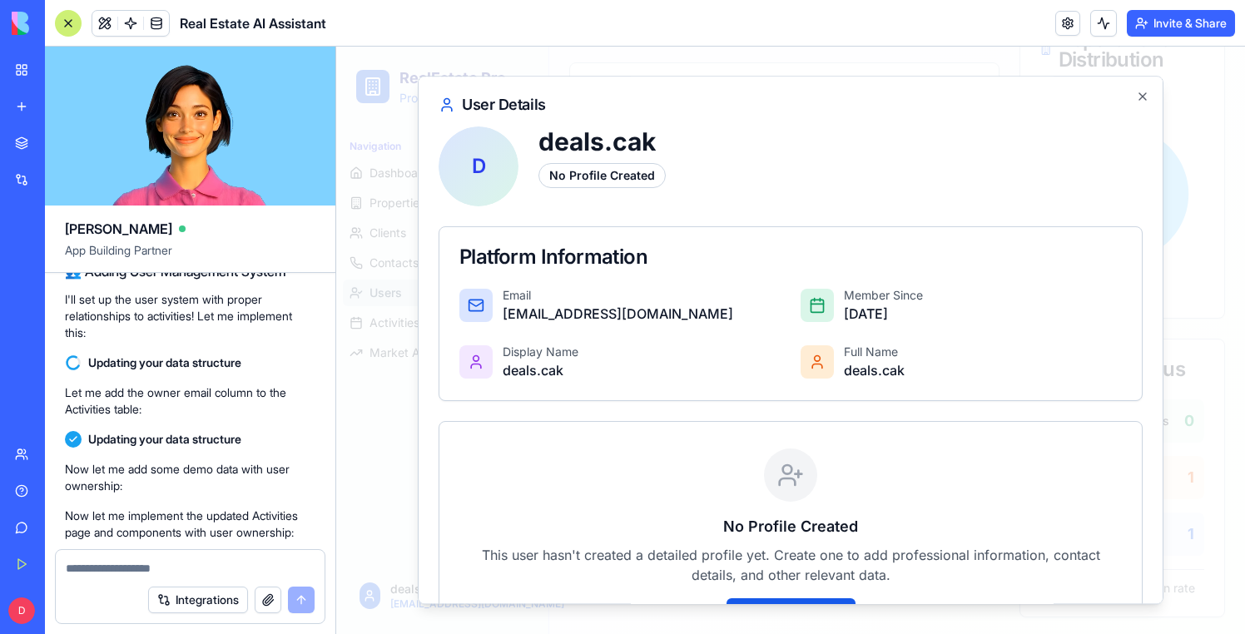
click at [278, 348] on div "👥 Adding User Management System I'll set up the user system with proper relatio…" at bounding box center [190, 301] width 251 height 93
click at [1145, 92] on icon "button" at bounding box center [1142, 96] width 13 height 13
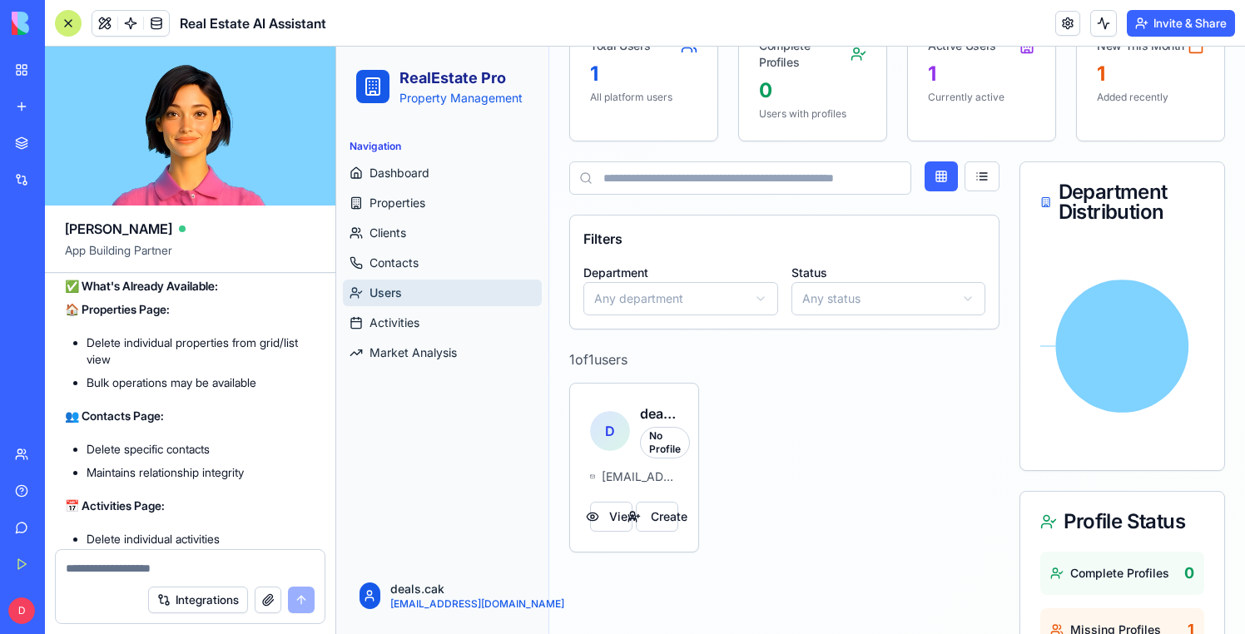
scroll to position [239, 0]
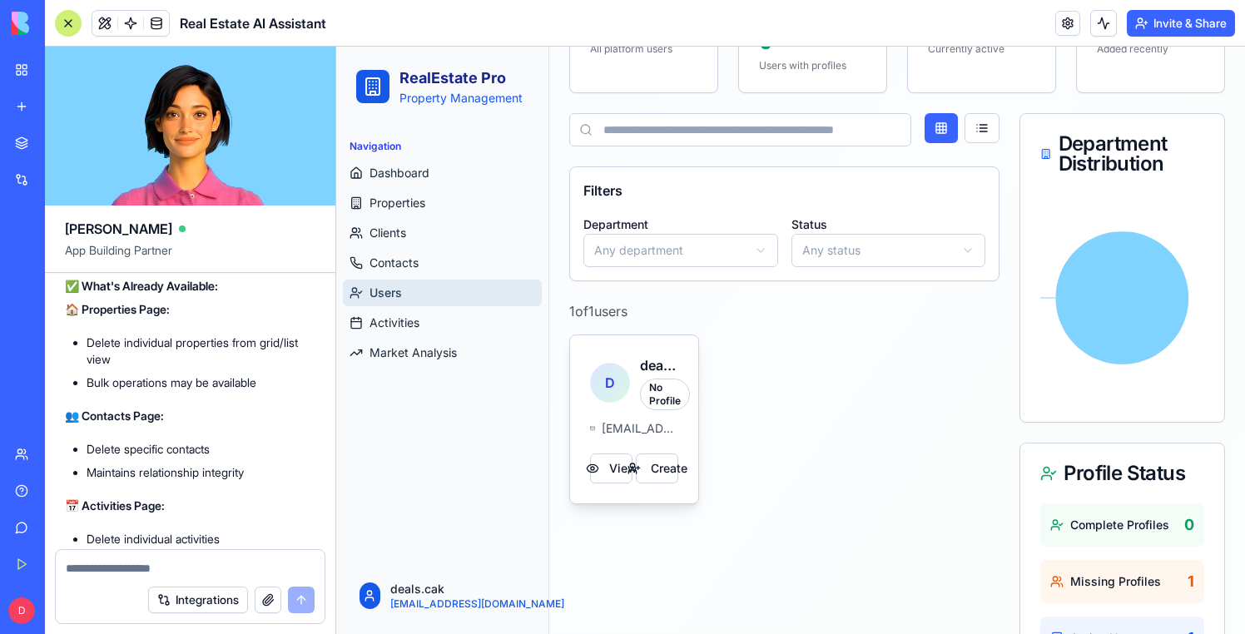
click at [644, 425] on span "deals.cak@gmail.com" at bounding box center [640, 428] width 77 height 17
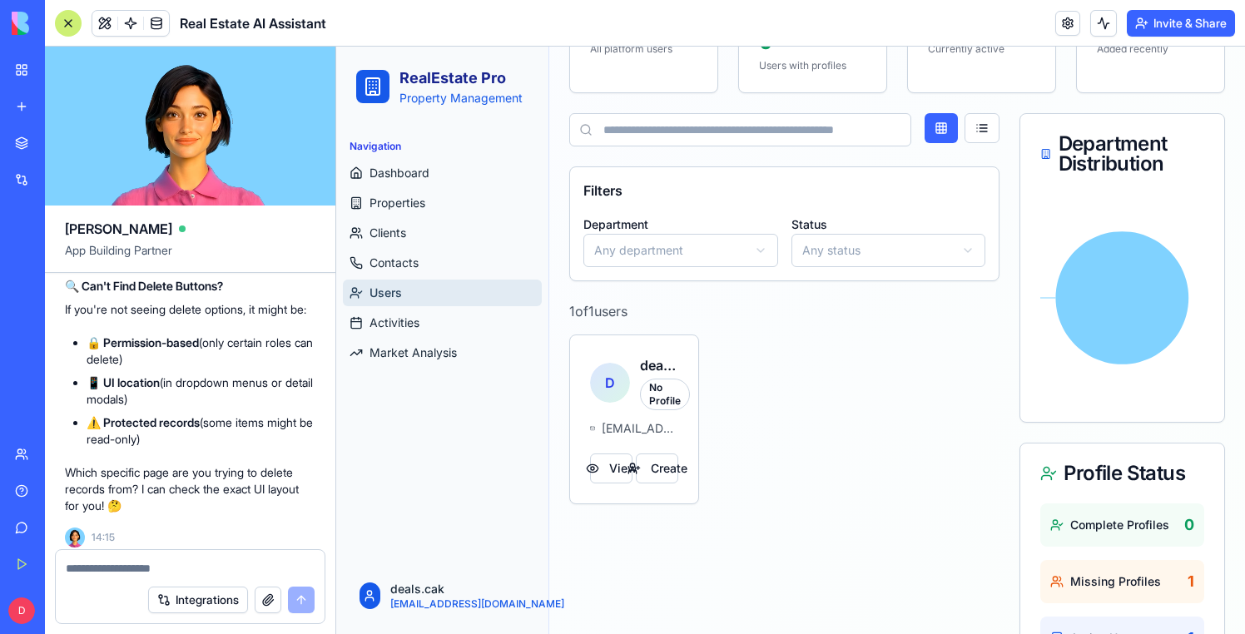
scroll to position [11622, 0]
click at [405, 324] on span "Activities" at bounding box center [395, 323] width 50 height 17
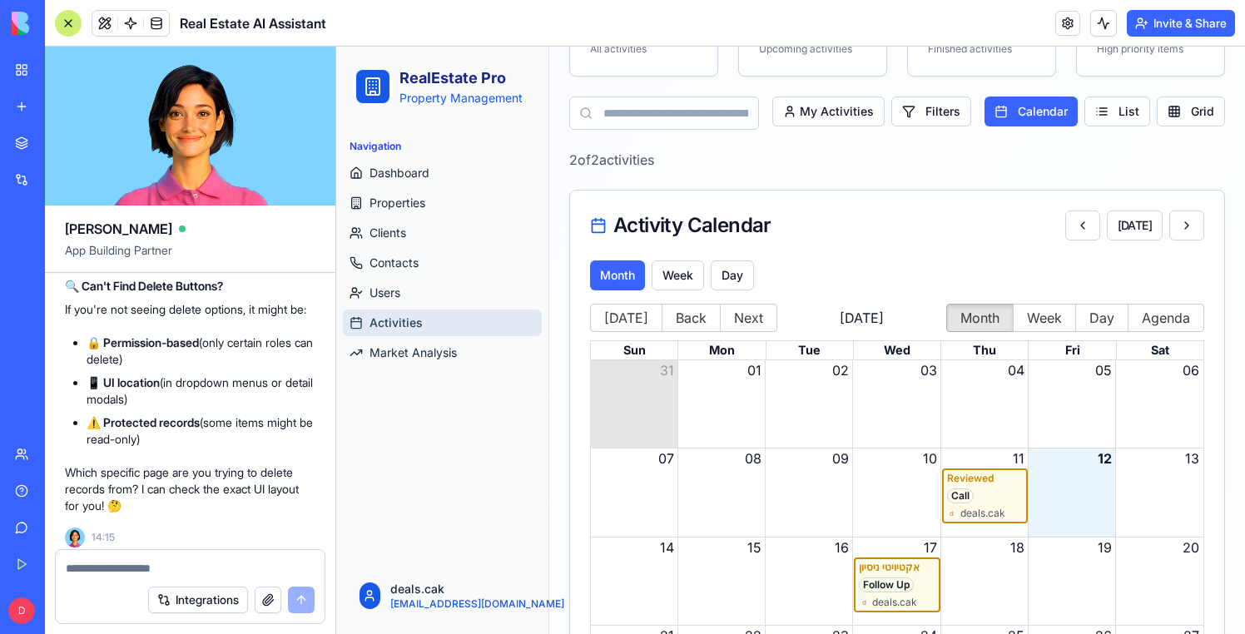
click at [976, 496] on div "Call" at bounding box center [985, 496] width 76 height 15
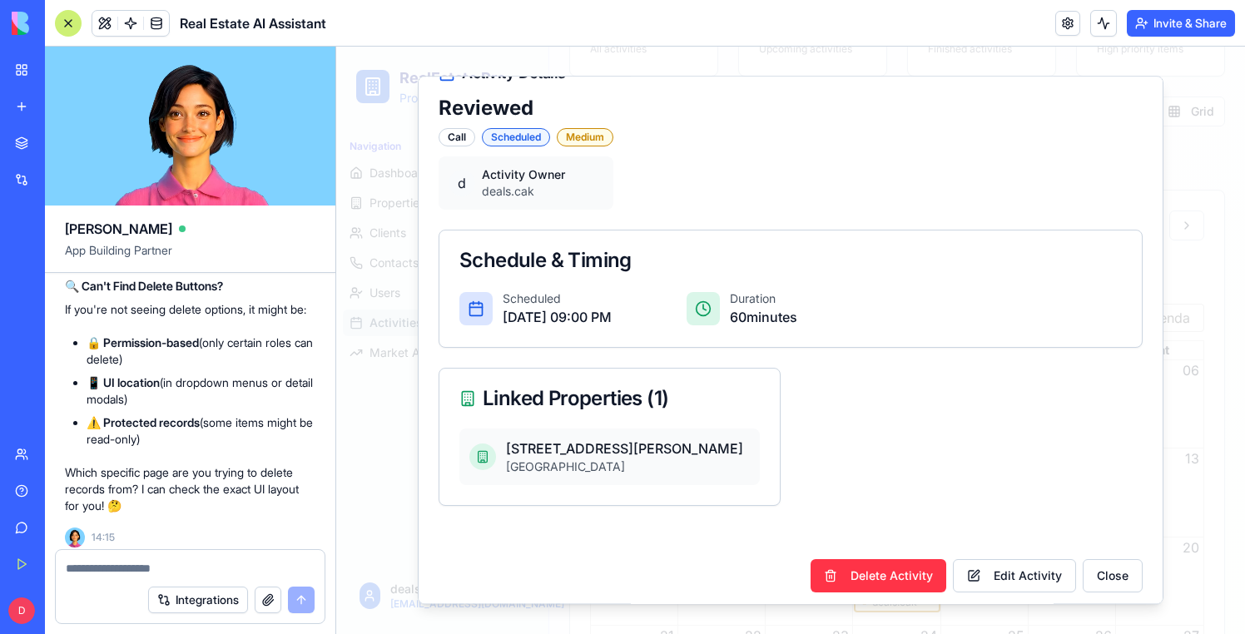
scroll to position [40, 0]
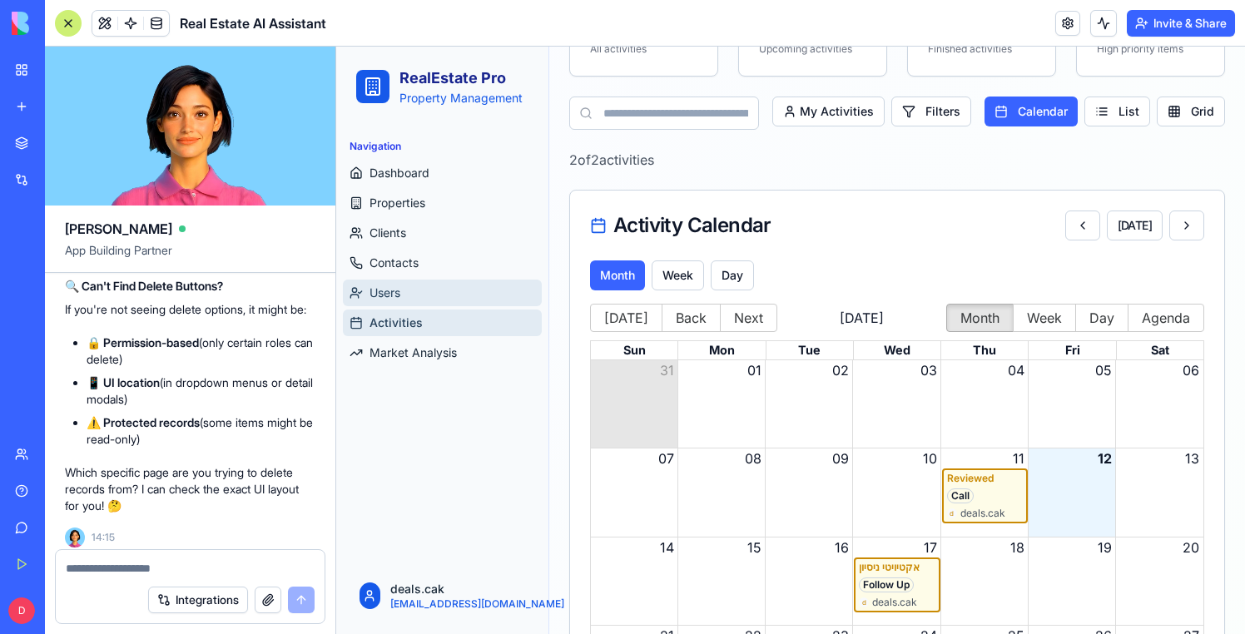
click at [409, 280] on link "Users" at bounding box center [442, 293] width 199 height 27
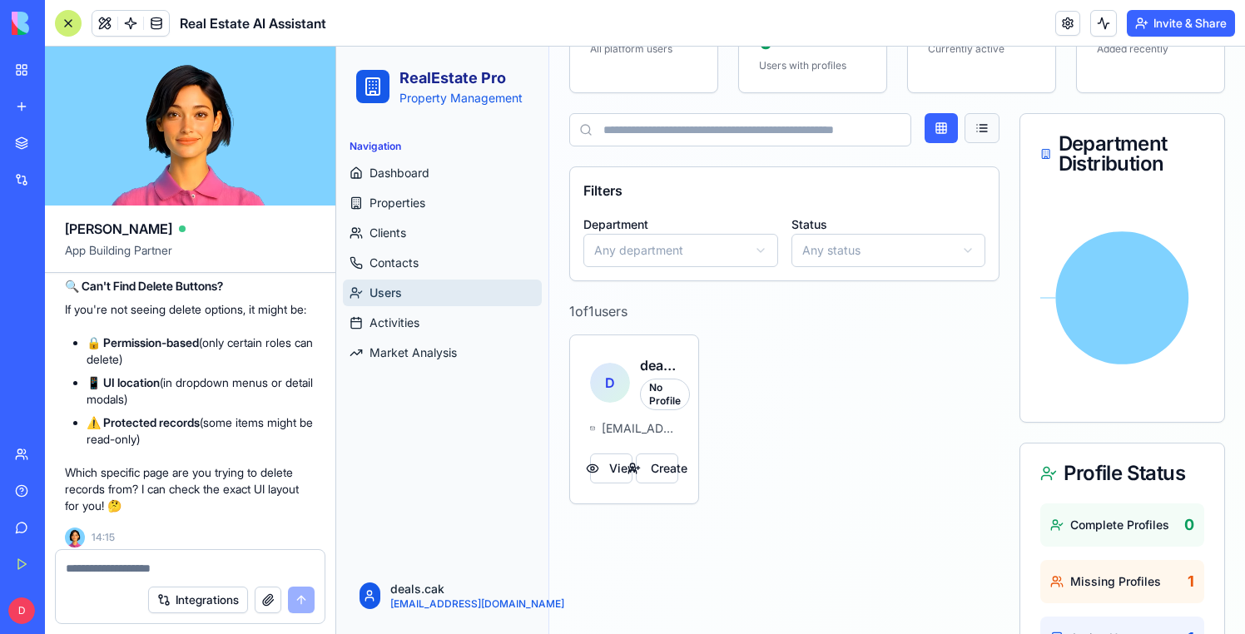
click at [978, 125] on button at bounding box center [982, 128] width 35 height 30
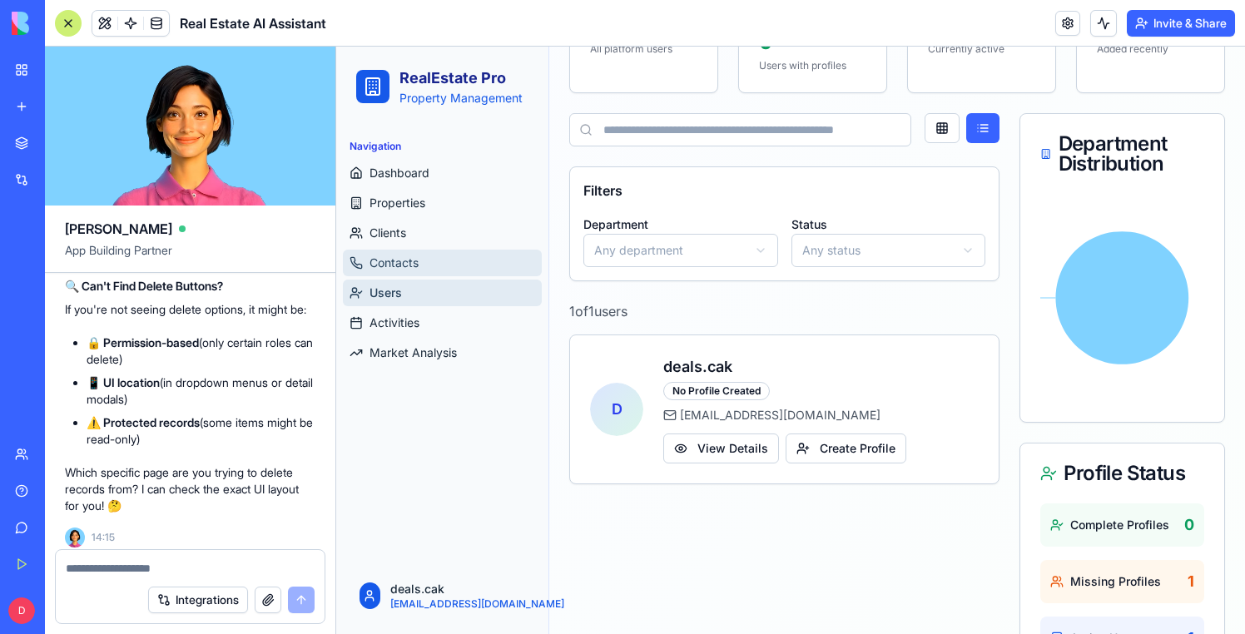
click at [433, 250] on link "Contacts" at bounding box center [442, 263] width 199 height 27
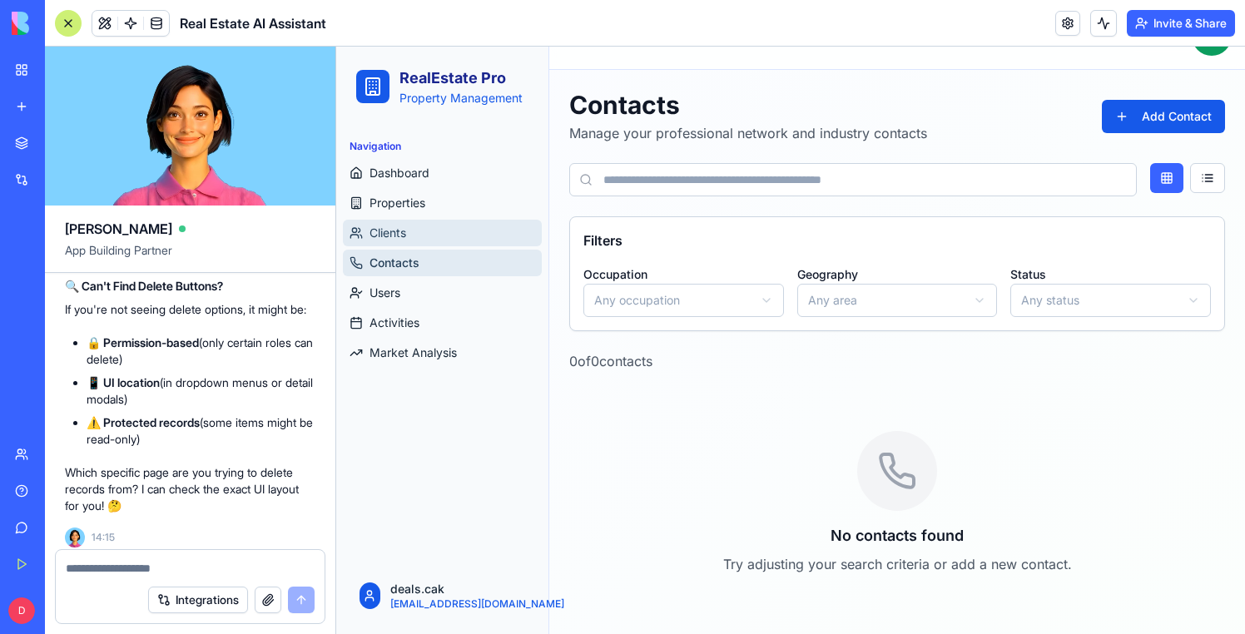
click at [433, 236] on link "Clients" at bounding box center [442, 233] width 199 height 27
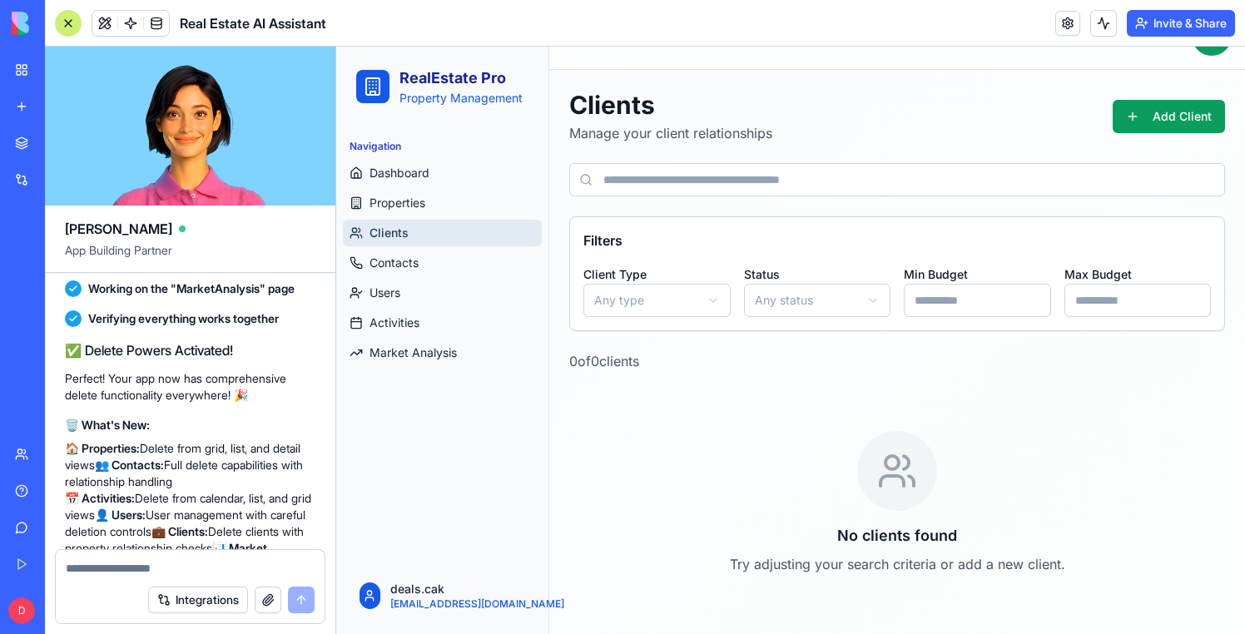
scroll to position [12264, 0]
click at [410, 217] on ul "Dashboard Properties Clients Contacts Users Activities Market Analysis" at bounding box center [442, 263] width 199 height 206
click at [410, 211] on span "Properties" at bounding box center [398, 203] width 56 height 17
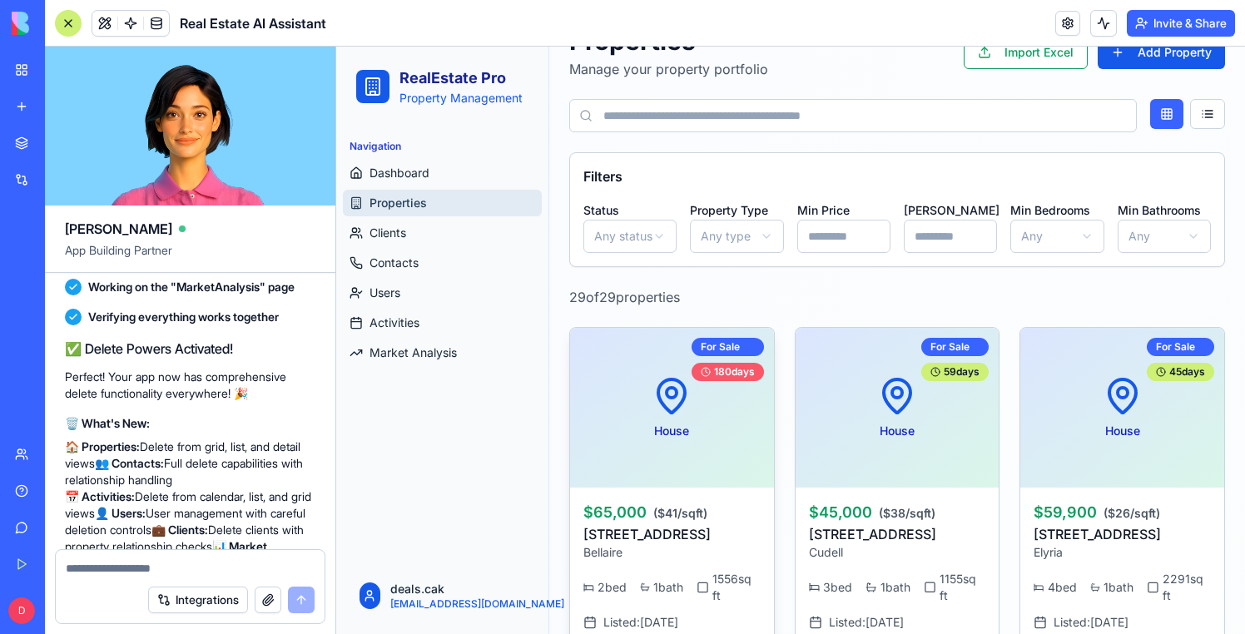
scroll to position [221, 0]
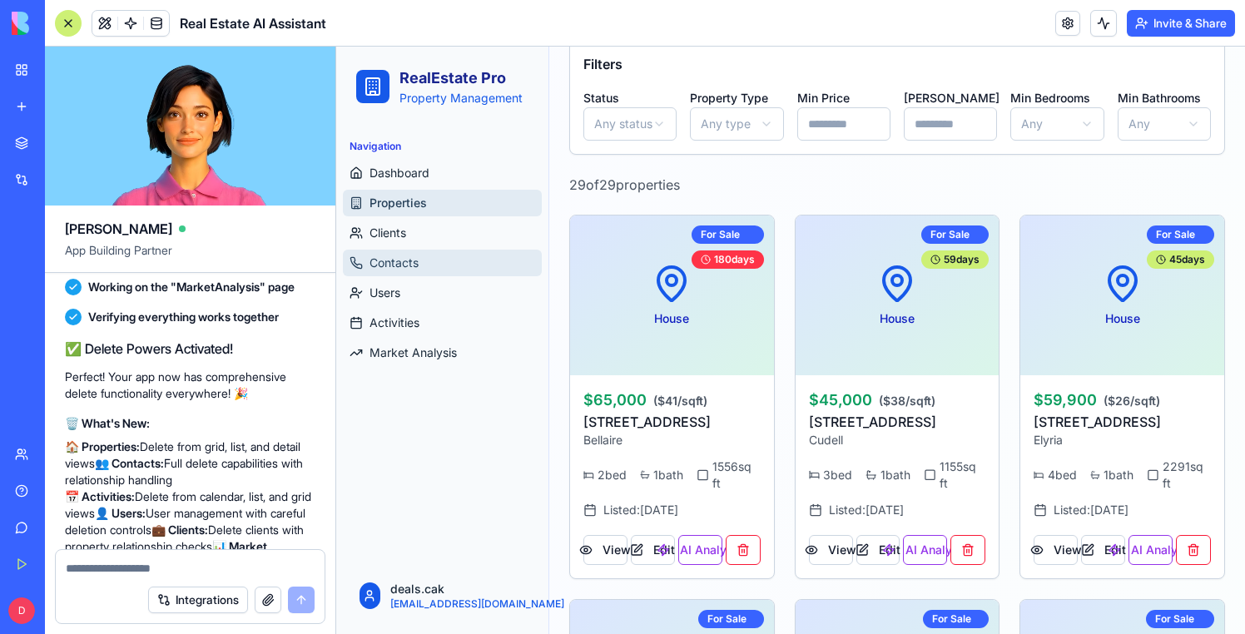
click at [443, 260] on link "Contacts" at bounding box center [442, 263] width 199 height 27
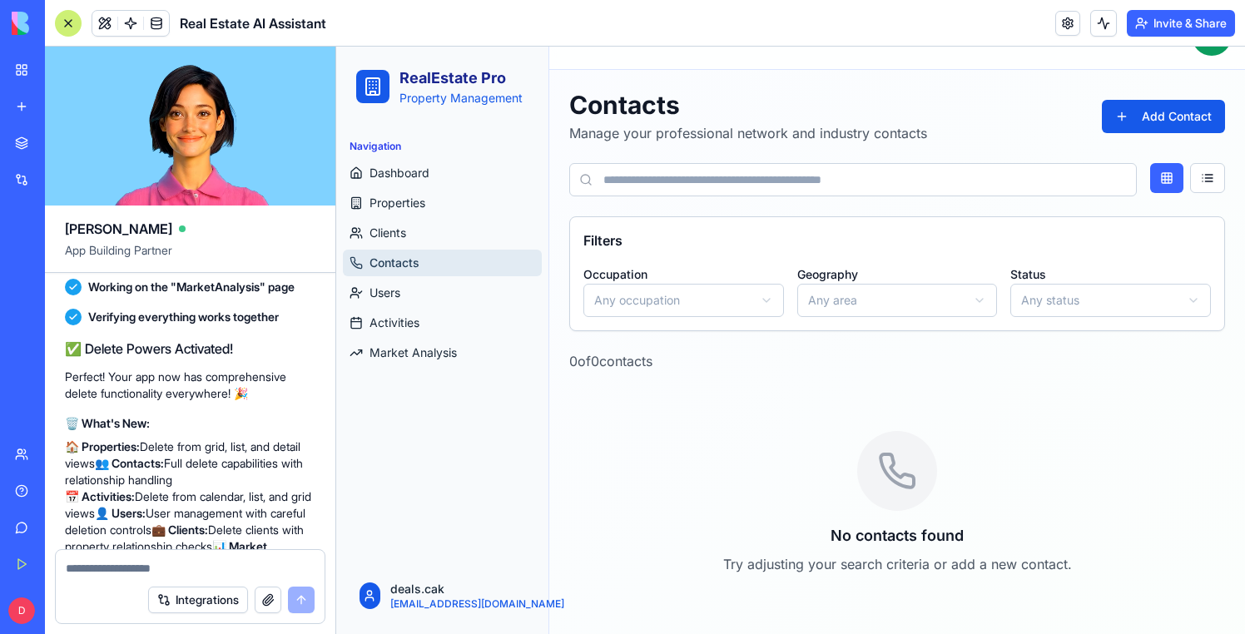
scroll to position [44, 0]
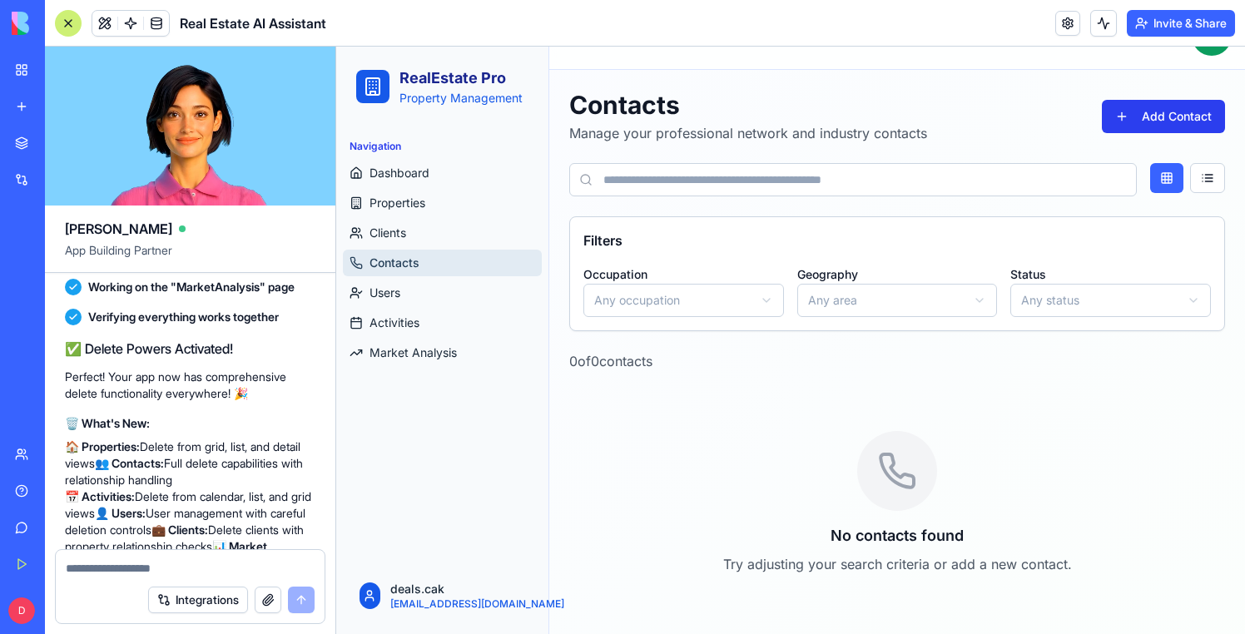
click at [1171, 116] on button "Add Contact" at bounding box center [1163, 116] width 123 height 33
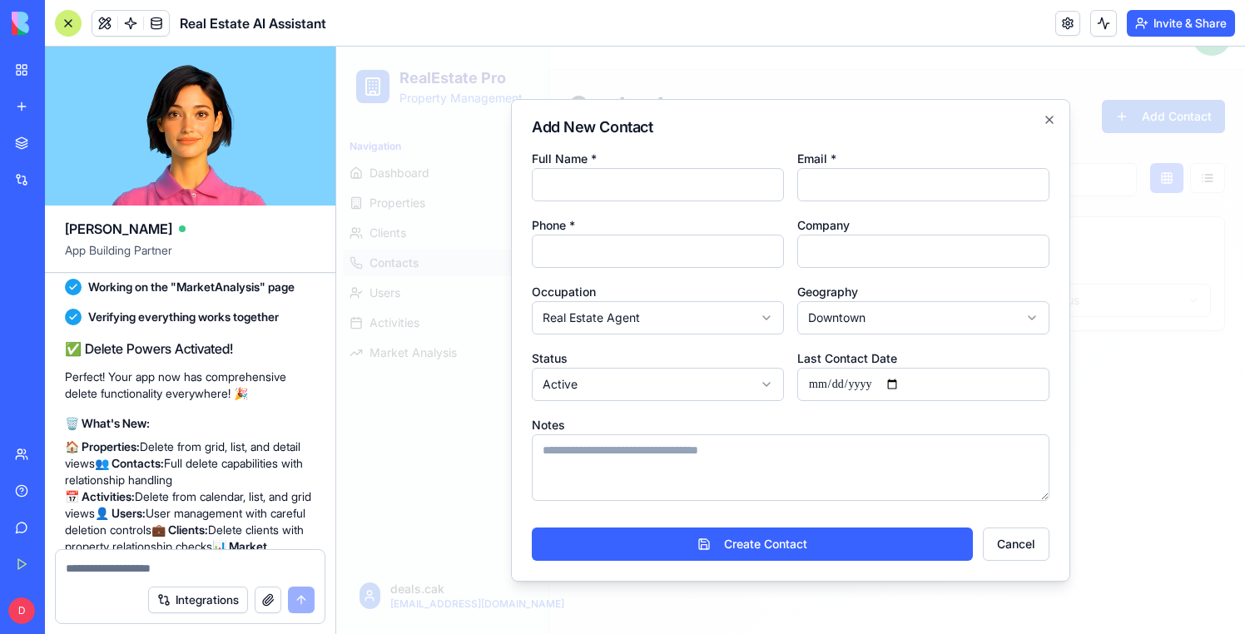
click at [1132, 316] on div at bounding box center [790, 341] width 909 height 588
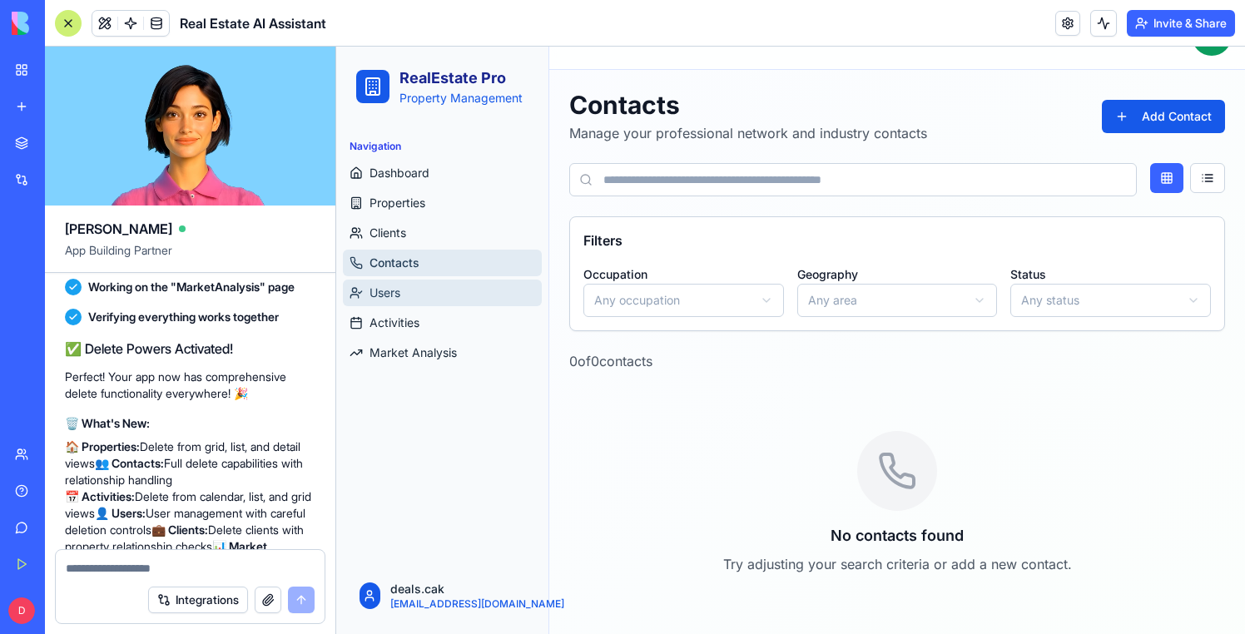
click at [437, 282] on link "Users" at bounding box center [442, 293] width 199 height 27
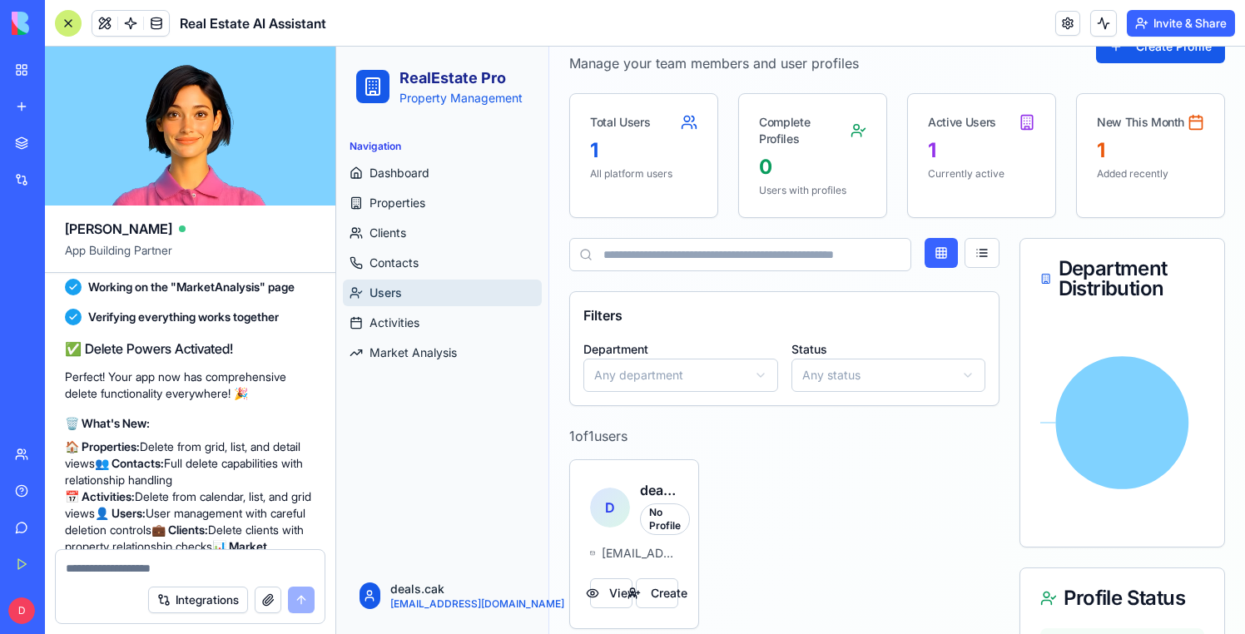
scroll to position [117, 0]
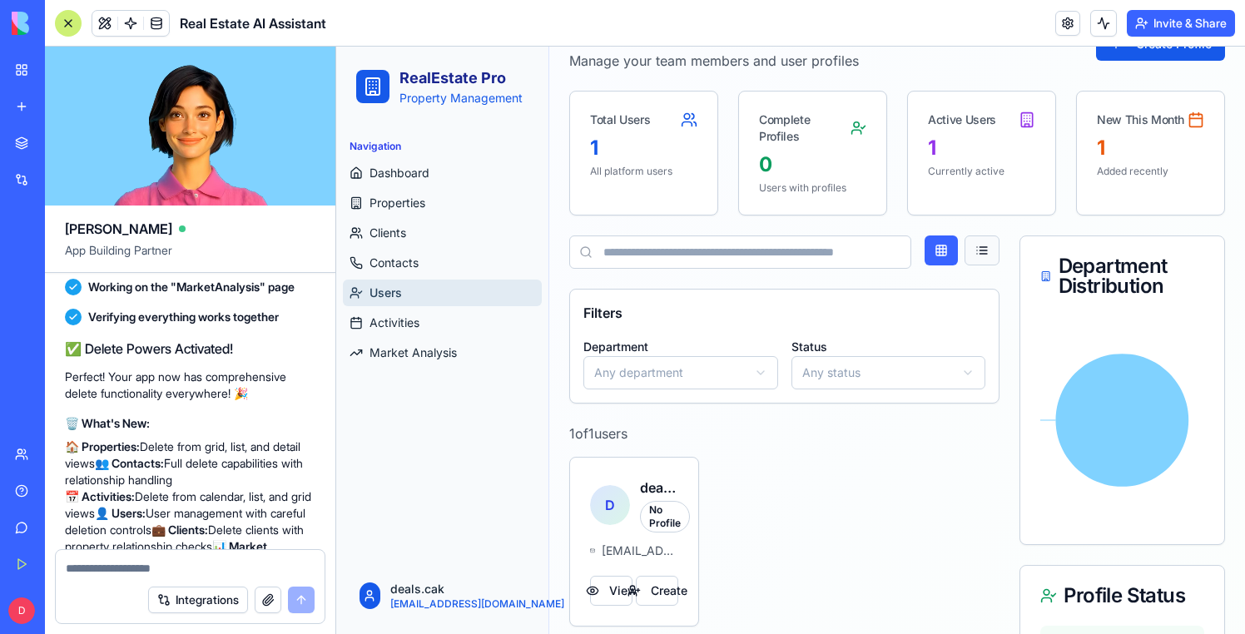
click at [991, 249] on button at bounding box center [982, 251] width 35 height 30
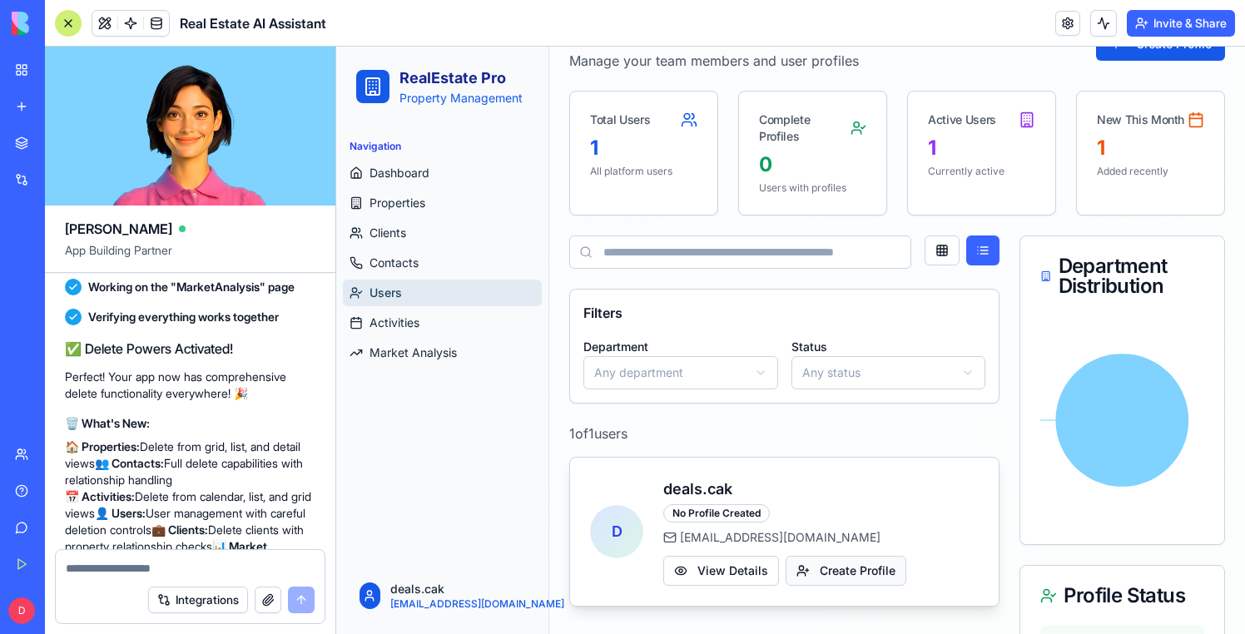
click at [827, 563] on button "Create Profile" at bounding box center [846, 571] width 121 height 30
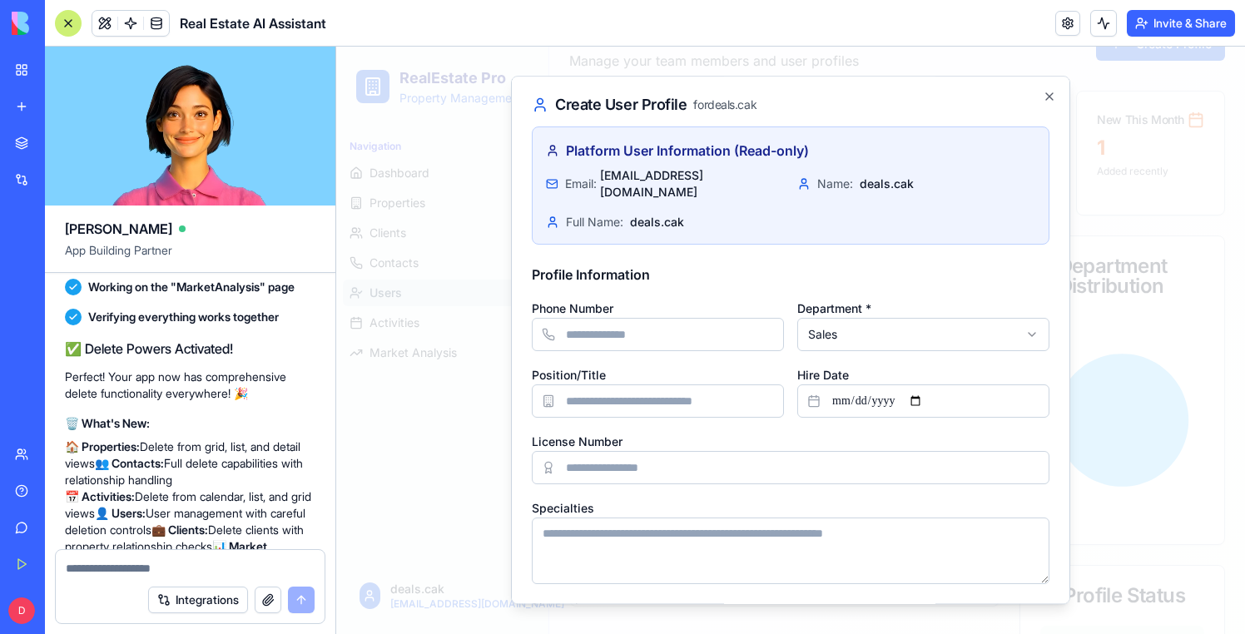
click at [1161, 455] on div at bounding box center [790, 341] width 909 height 588
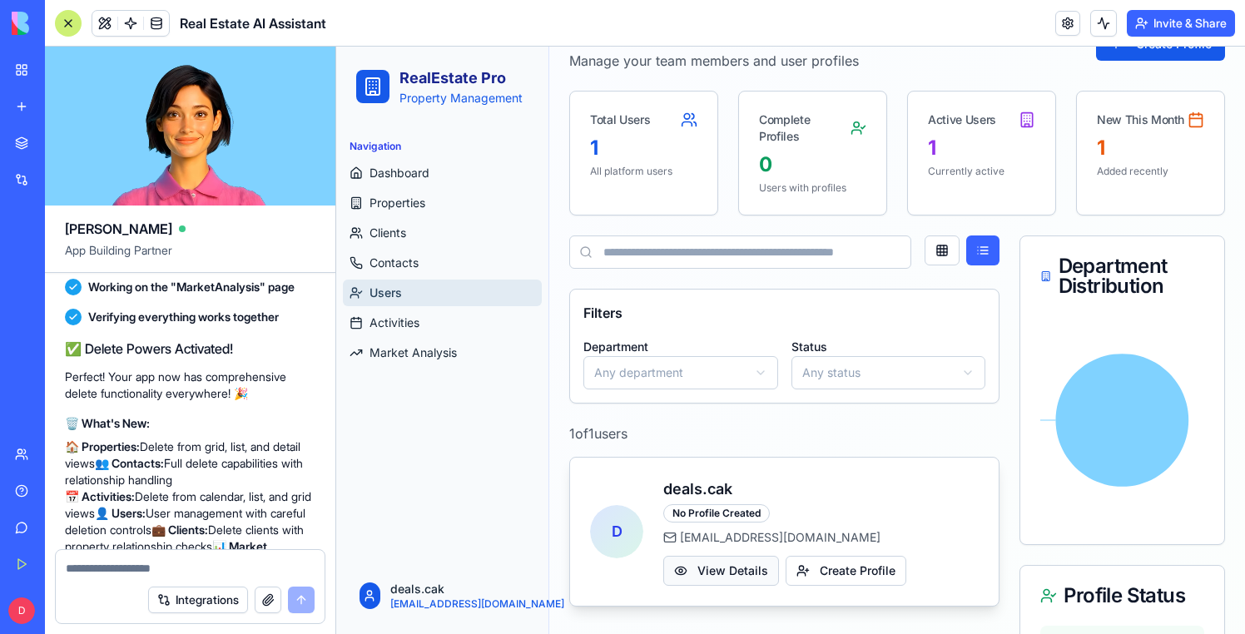
click at [691, 560] on button "View Details" at bounding box center [722, 571] width 116 height 30
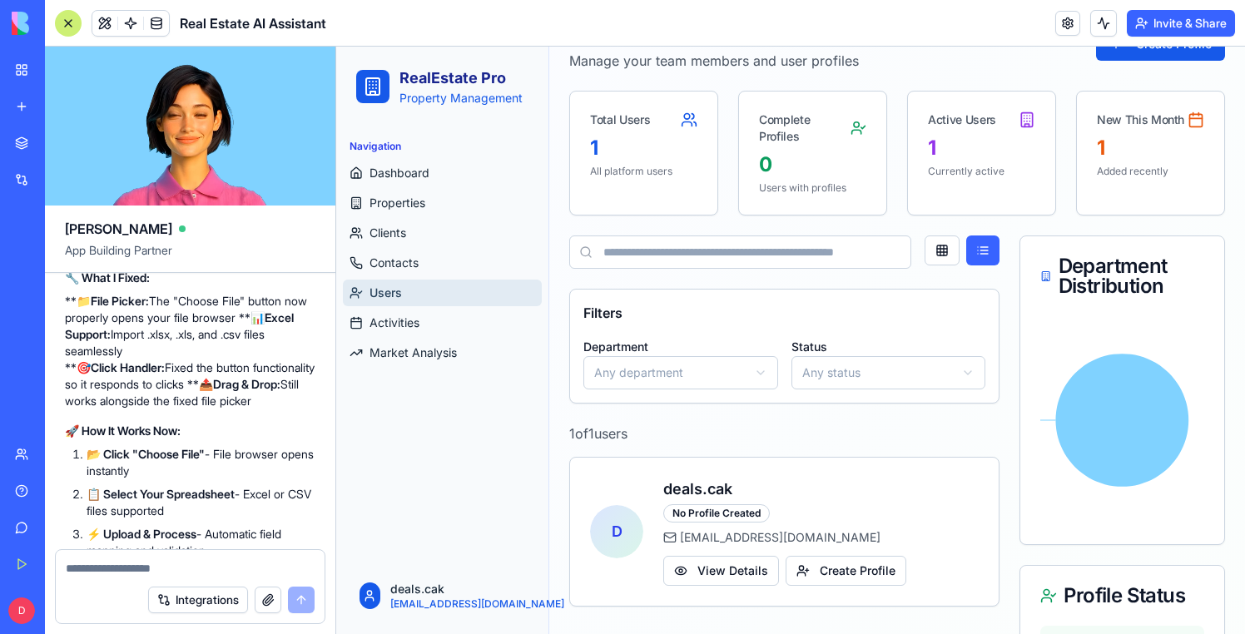
scroll to position [15906, 0]
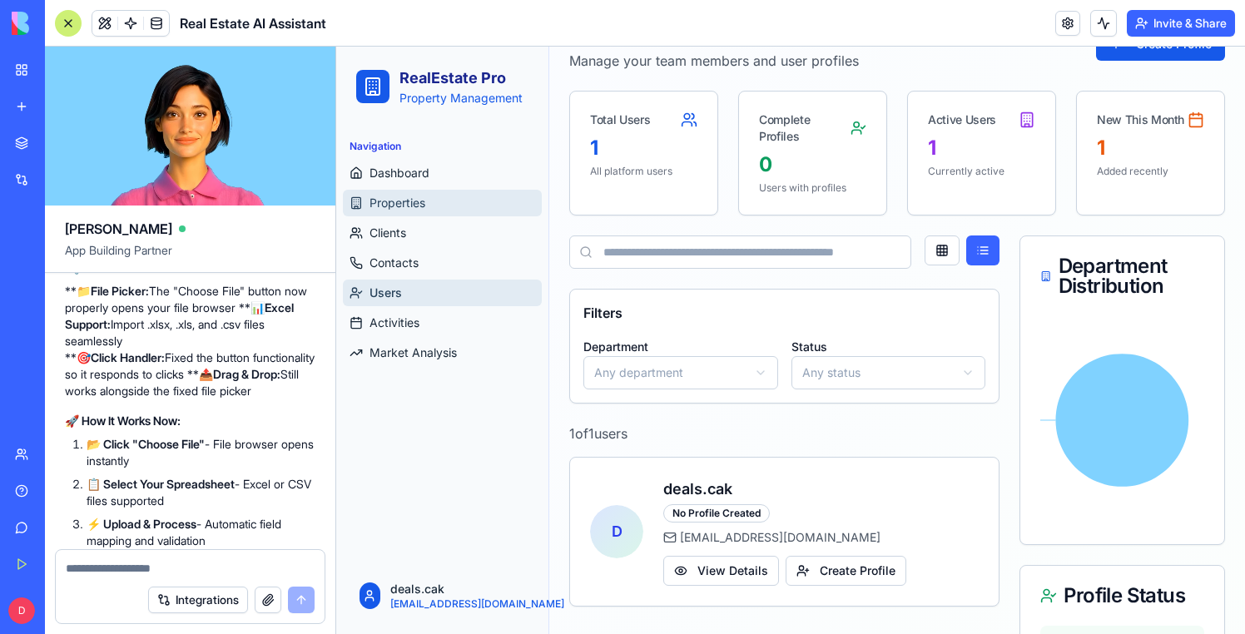
click at [427, 201] on link "Properties" at bounding box center [442, 203] width 199 height 27
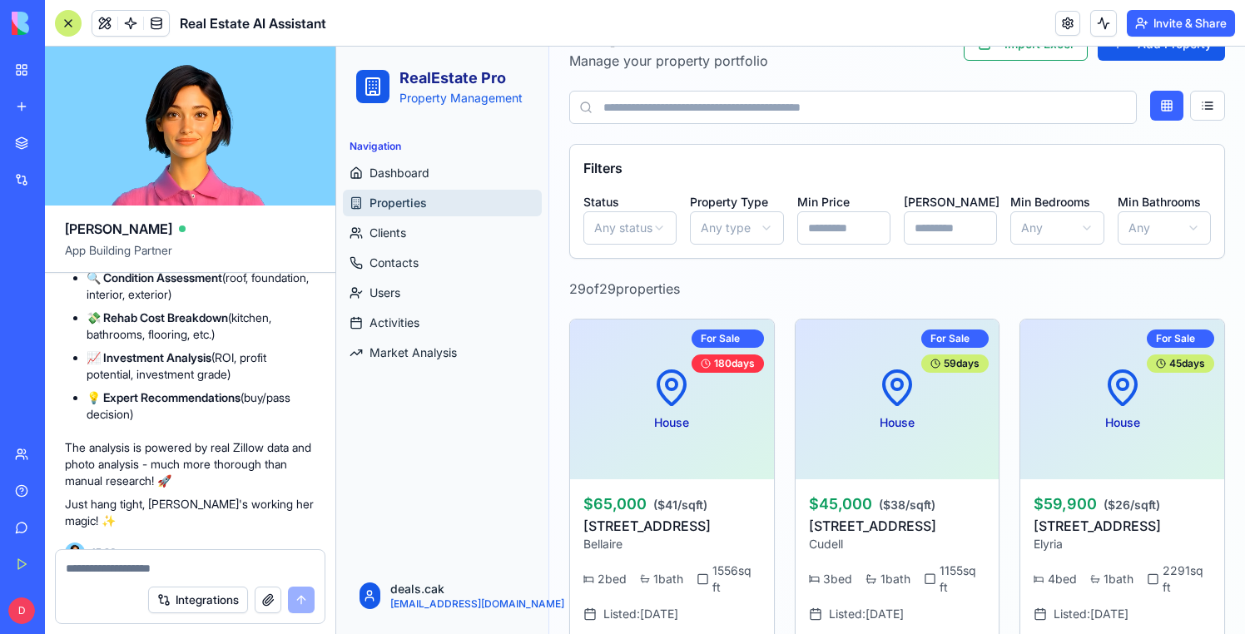
scroll to position [18487, 0]
click at [137, 28] on link at bounding box center [130, 23] width 25 height 25
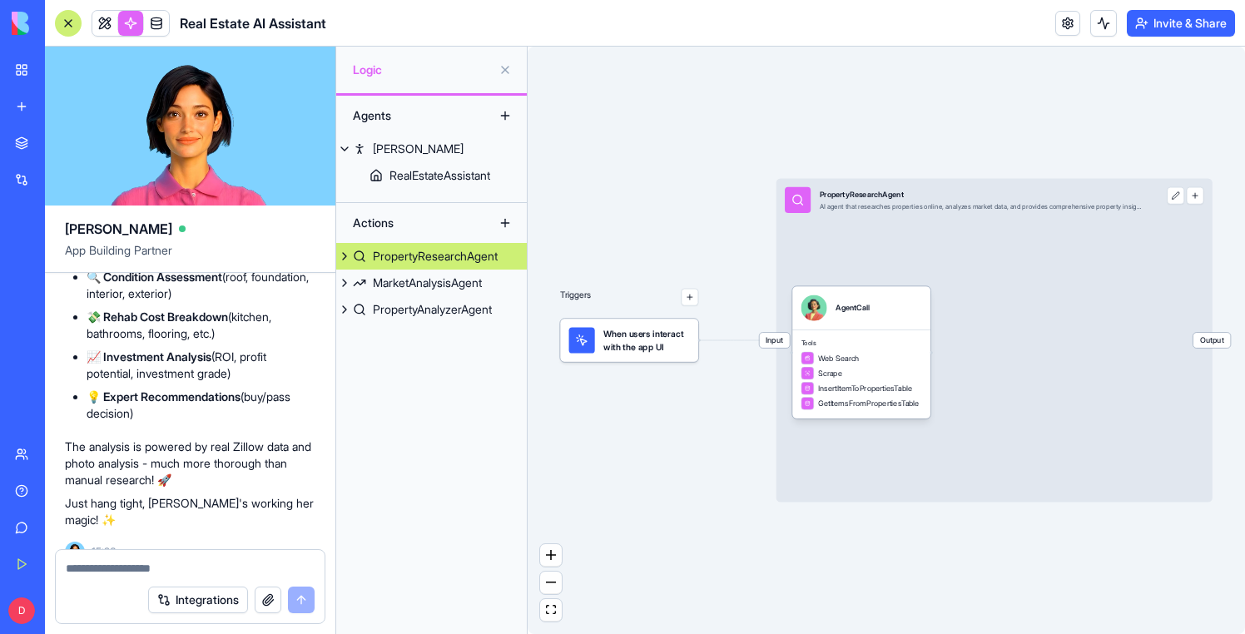
click at [466, 244] on link "PropertyResearchAgent" at bounding box center [431, 256] width 191 height 27
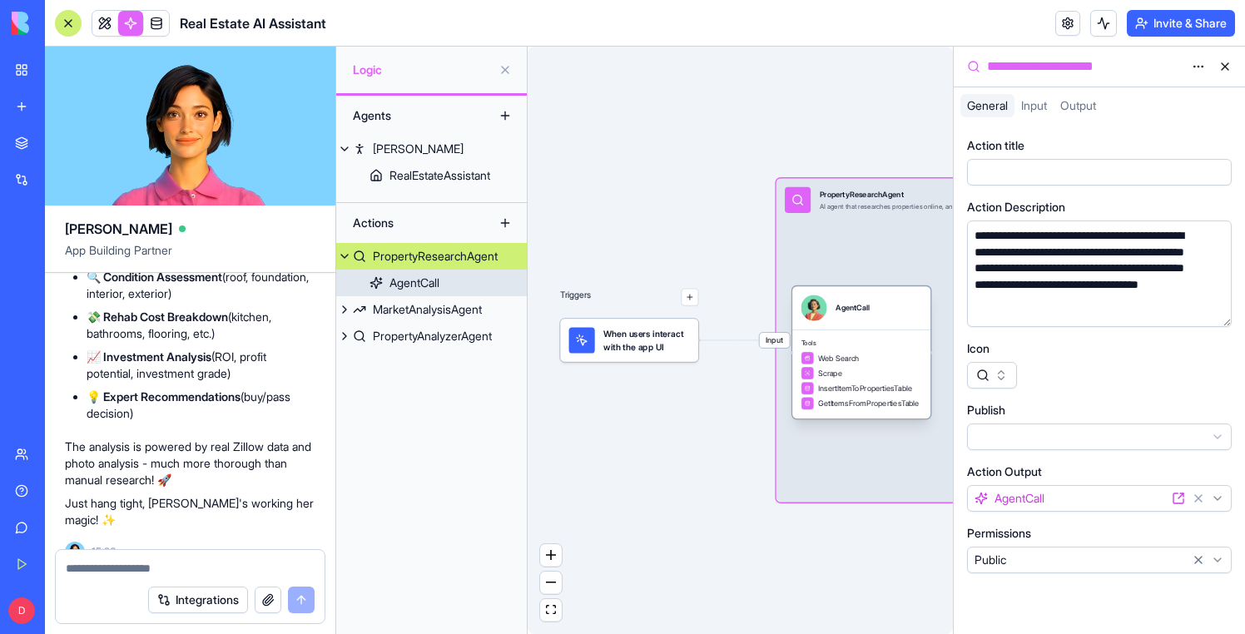
click at [862, 345] on span "Tools" at bounding box center [862, 343] width 121 height 8
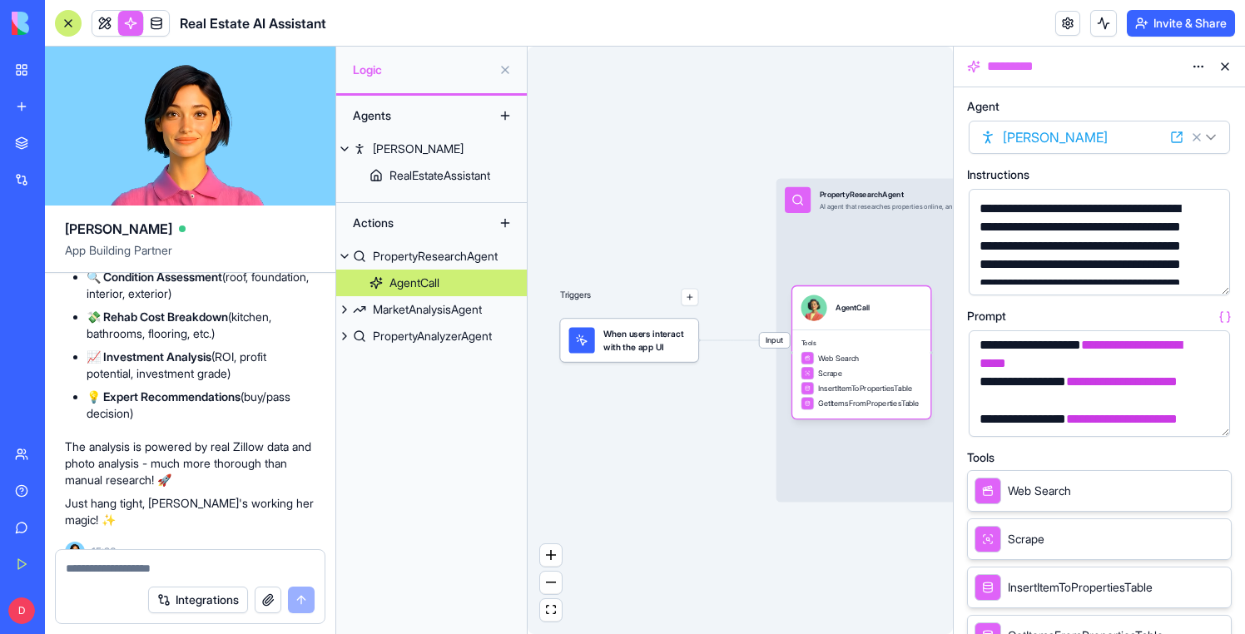
scroll to position [455, 0]
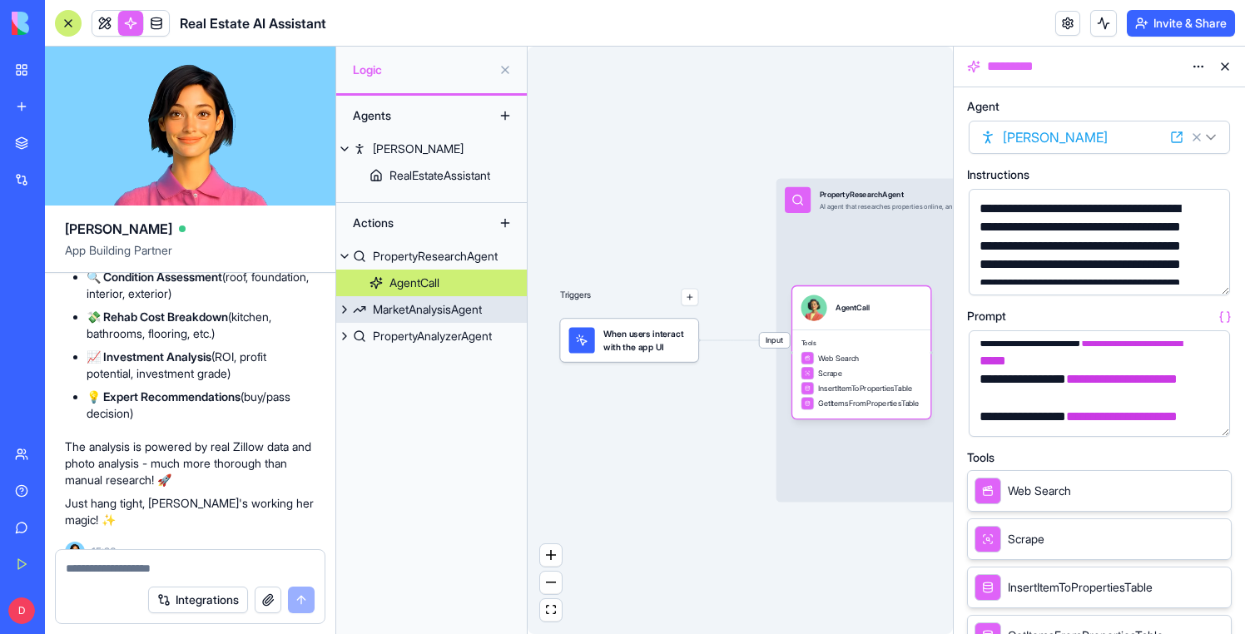
click at [414, 302] on div "MarketAnalysisAgent" at bounding box center [427, 309] width 109 height 17
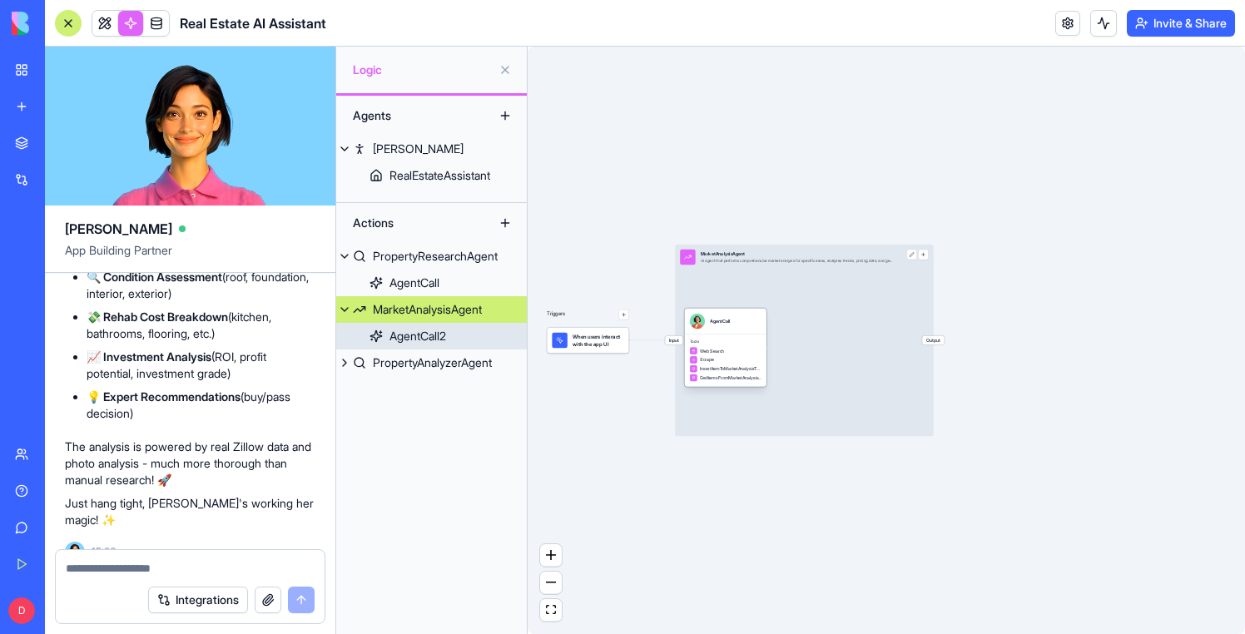
click at [717, 334] on div "Tools Web Search Scrape InsertItemToMarketAnalysisTable GetItemsFromMarketAnaly…" at bounding box center [726, 360] width 82 height 52
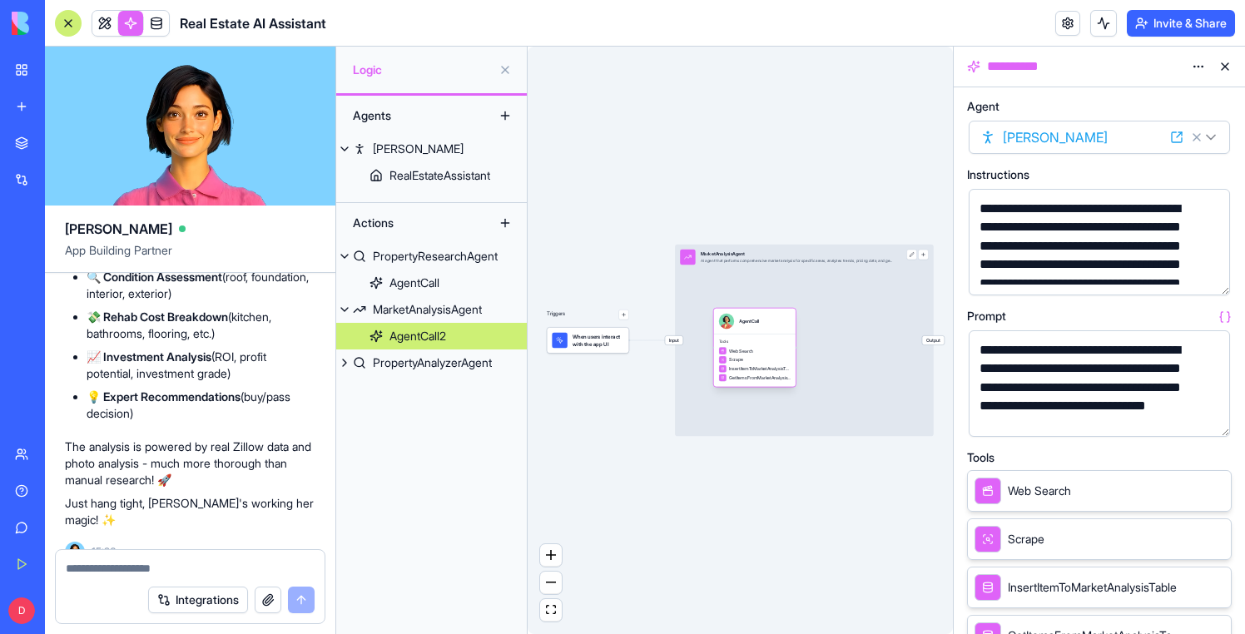
drag, startPoint x: 723, startPoint y: 343, endPoint x: 752, endPoint y: 343, distance: 28.3
click at [752, 343] on span "Tools" at bounding box center [755, 342] width 72 height 5
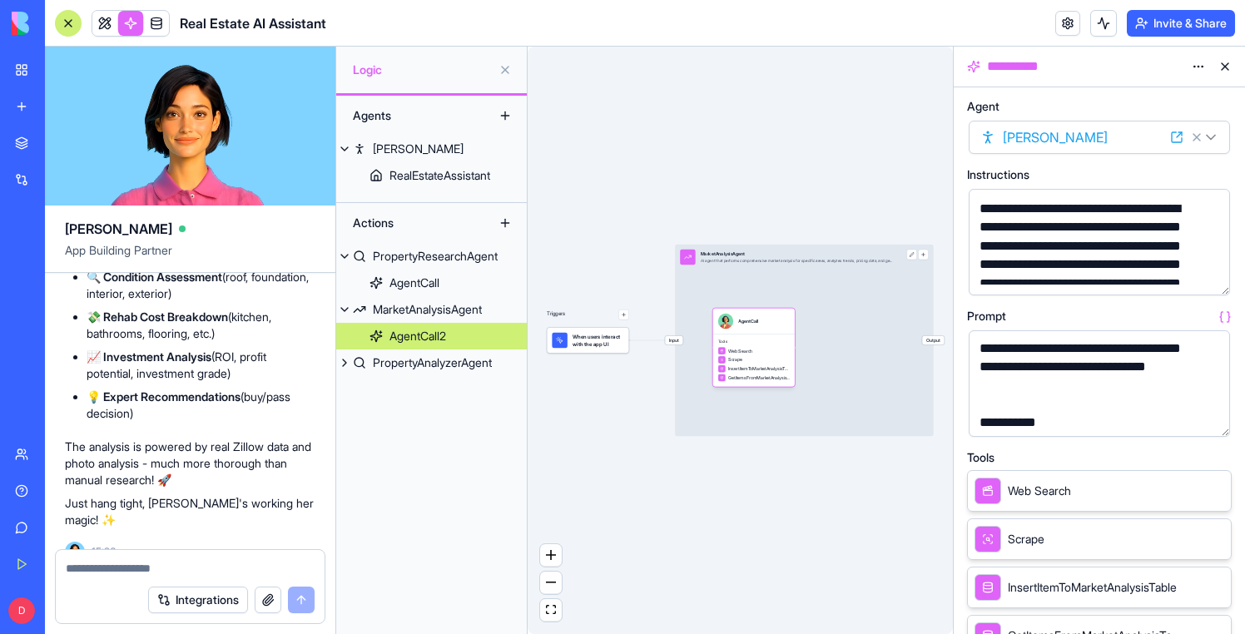
scroll to position [37, 0]
click at [453, 367] on div "PropertyAnalyzerAgent" at bounding box center [432, 363] width 119 height 17
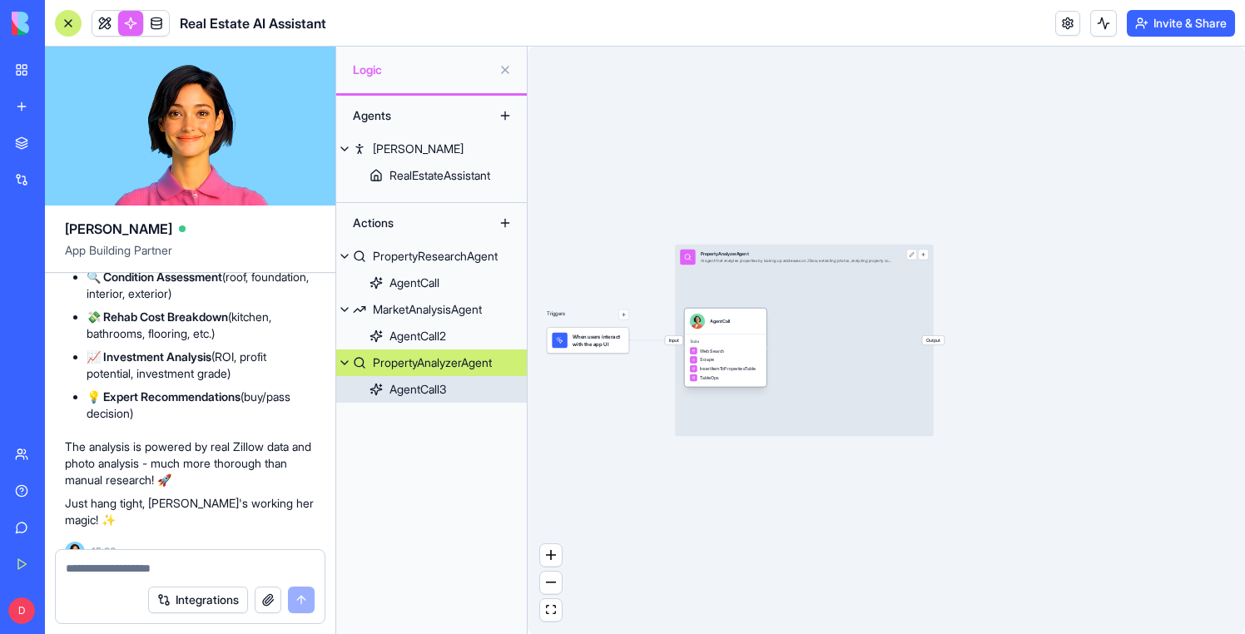
click at [723, 350] on span "Web Search" at bounding box center [712, 351] width 24 height 7
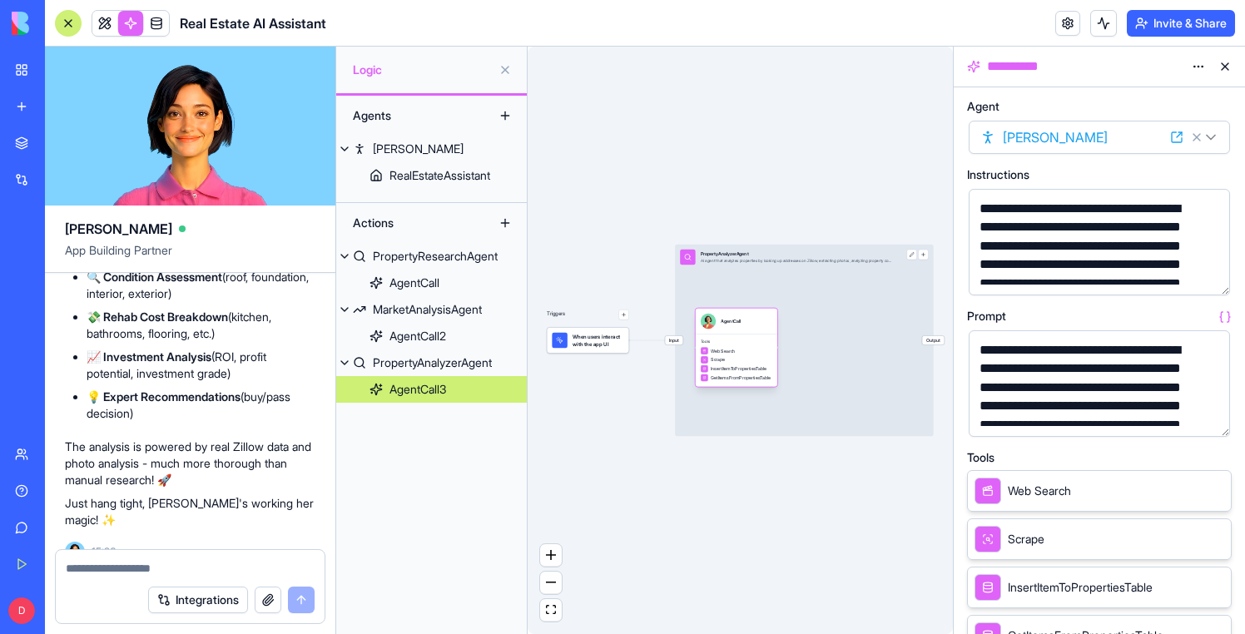
drag, startPoint x: 724, startPoint y: 345, endPoint x: 736, endPoint y: 345, distance: 11.7
click at [736, 345] on div "Tools Web Search Scrape InsertItemToPropertiesTable GetItemsFromPropertiesTable" at bounding box center [737, 360] width 82 height 52
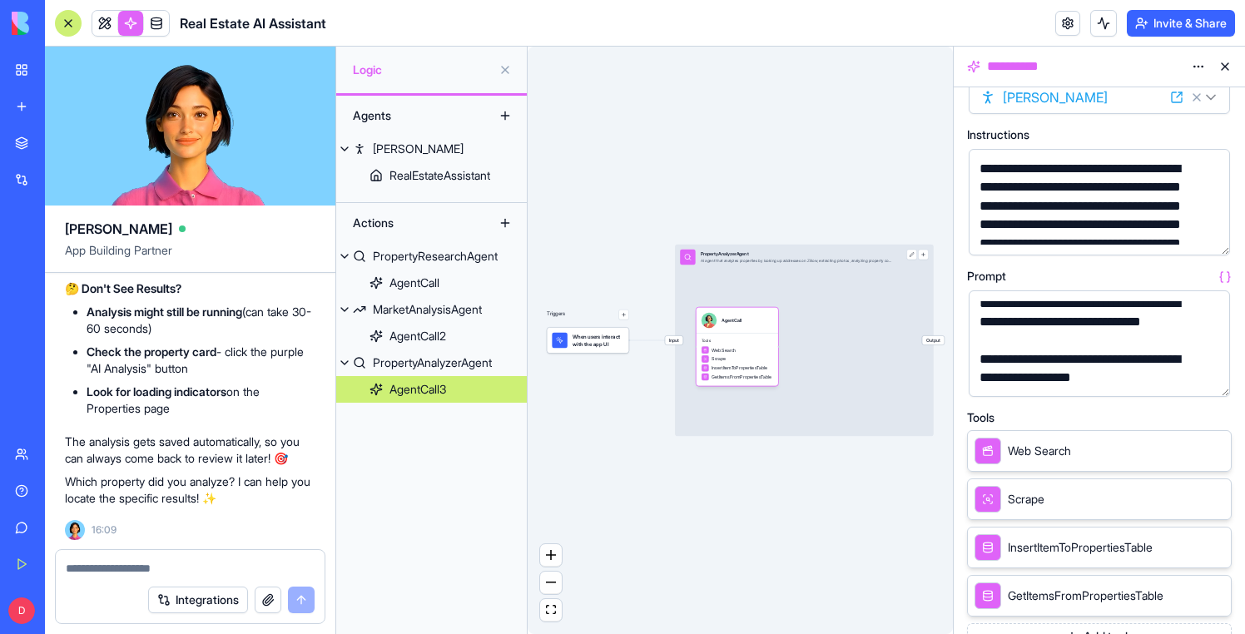
scroll to position [20027, 0]
click at [107, 26] on link at bounding box center [104, 23] width 25 height 25
click at [505, 74] on button at bounding box center [505, 70] width 27 height 27
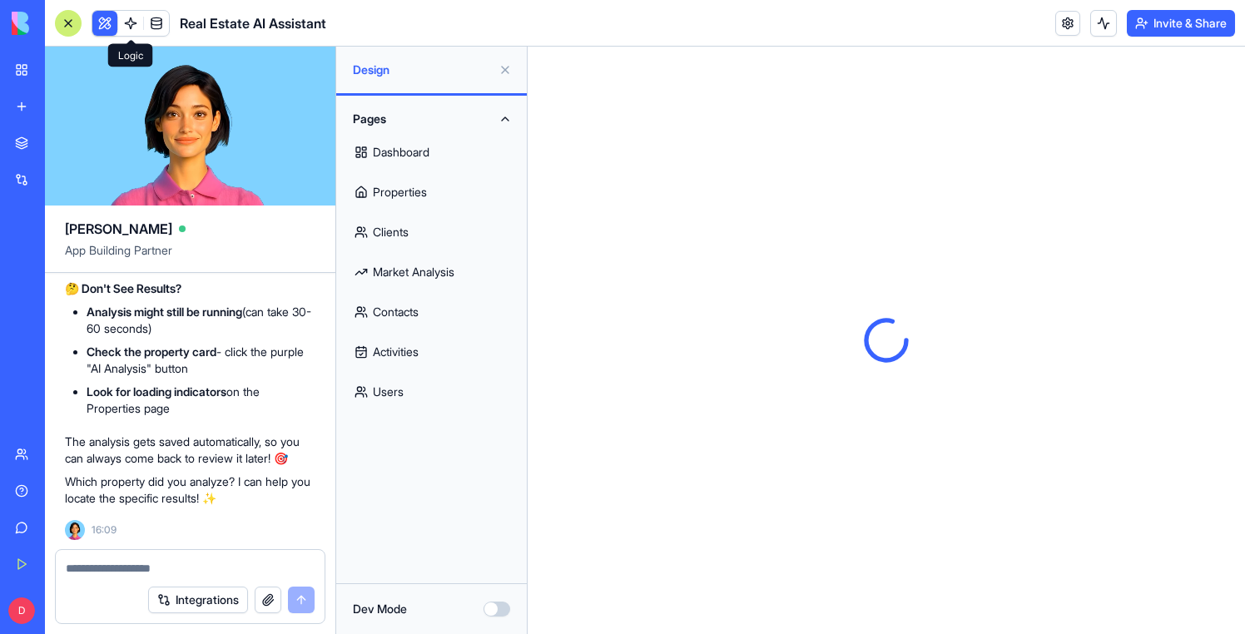
click at [445, 186] on link "Properties" at bounding box center [431, 192] width 171 height 40
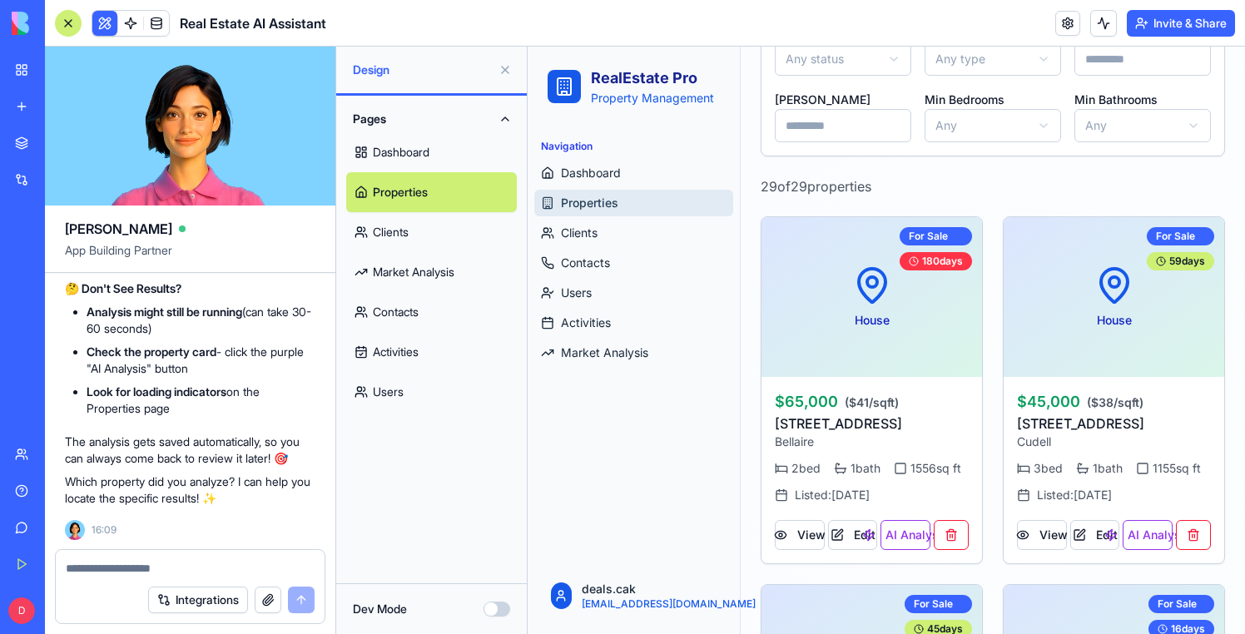
scroll to position [361, 0]
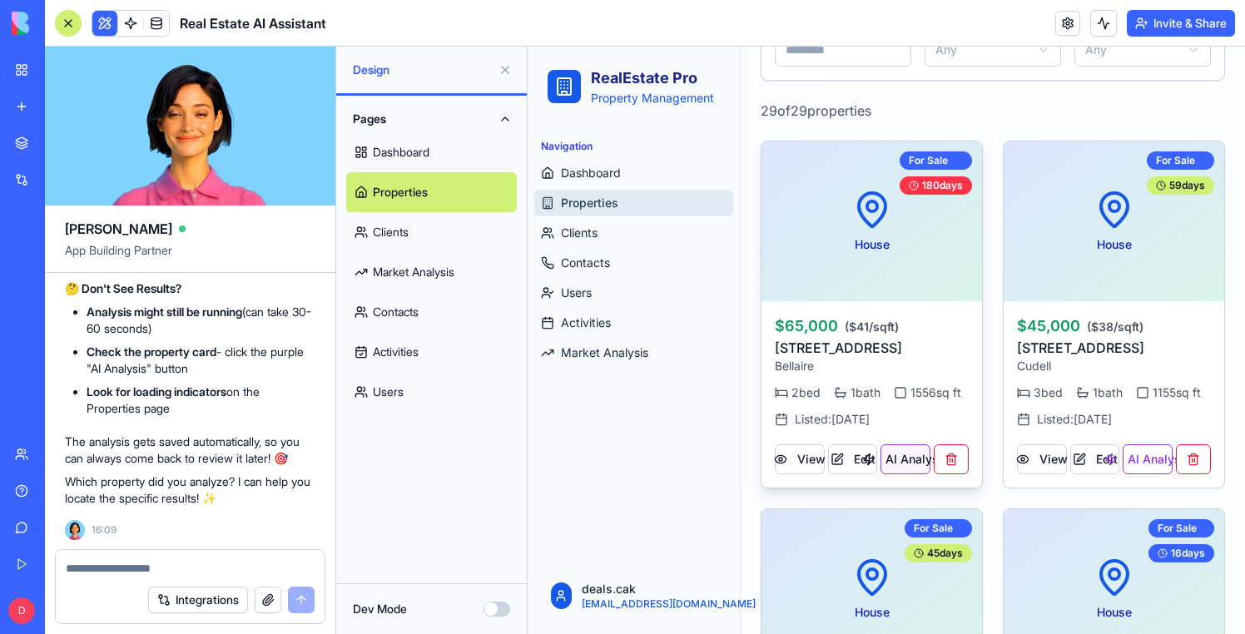
click at [902, 461] on button "AI Analysis" at bounding box center [906, 460] width 50 height 30
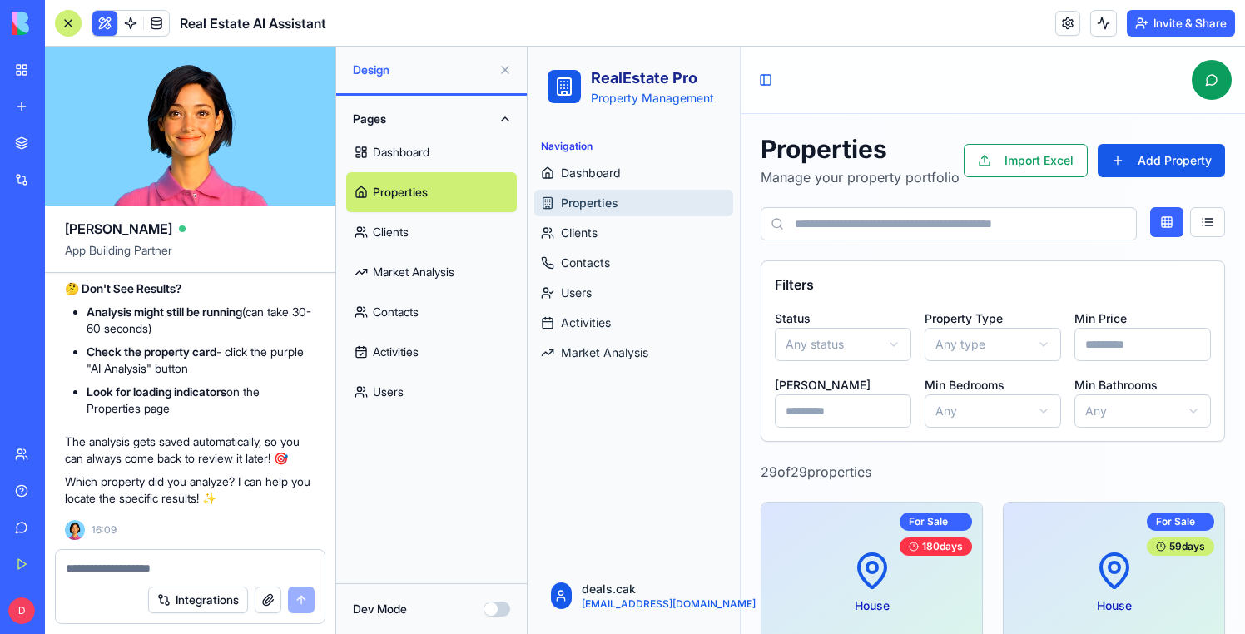
scroll to position [20167, 0]
click at [1102, 32] on button at bounding box center [1104, 23] width 27 height 27
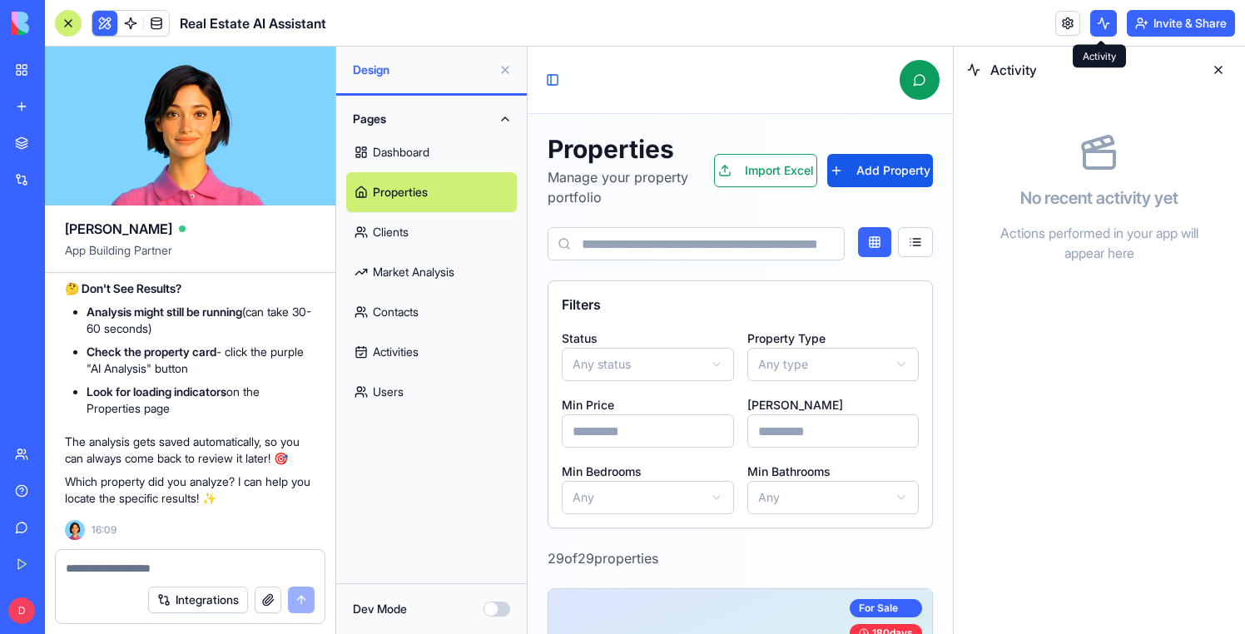
click at [1102, 31] on button at bounding box center [1104, 23] width 27 height 27
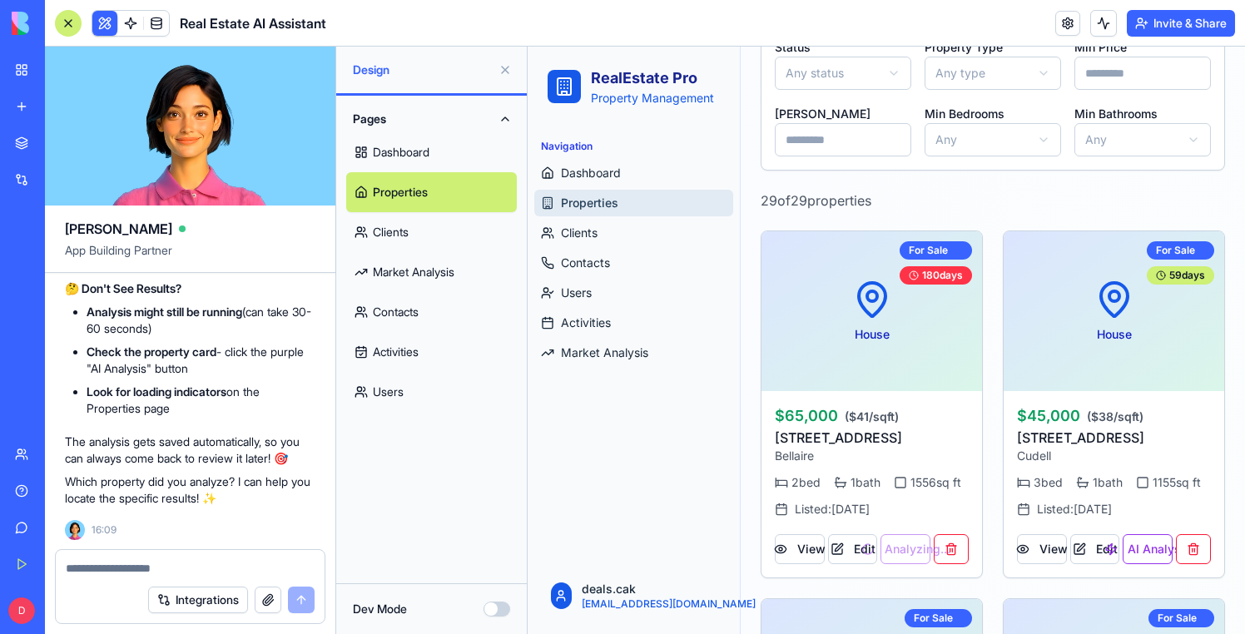
scroll to position [334, 0]
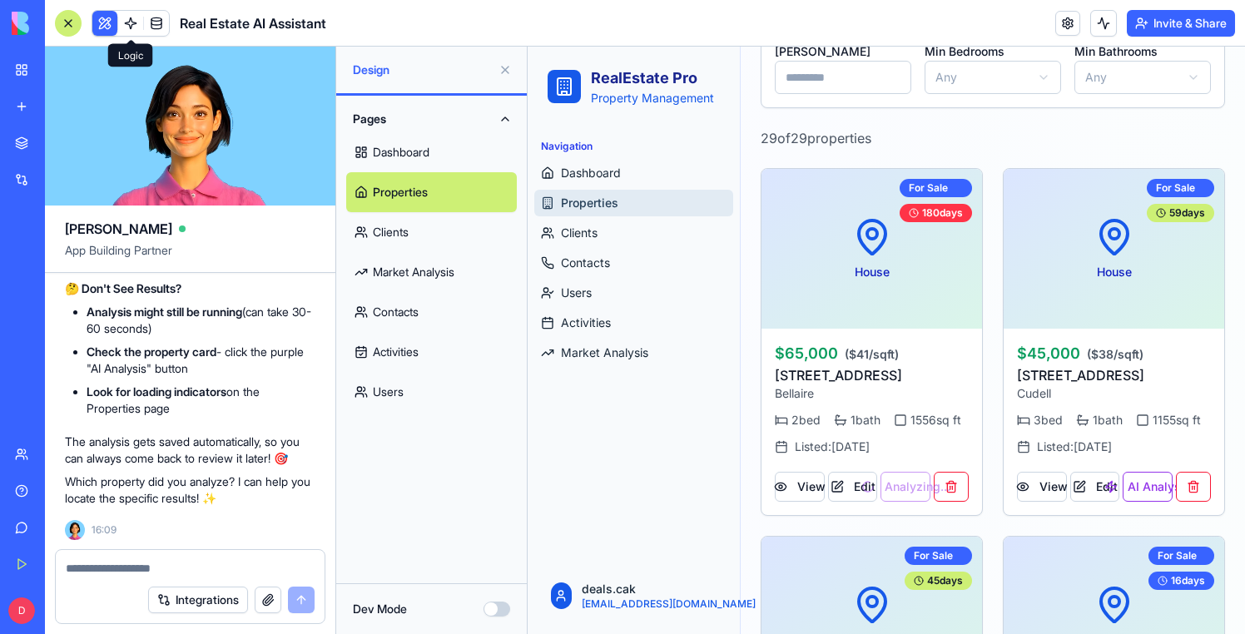
click at [124, 23] on link at bounding box center [130, 23] width 25 height 25
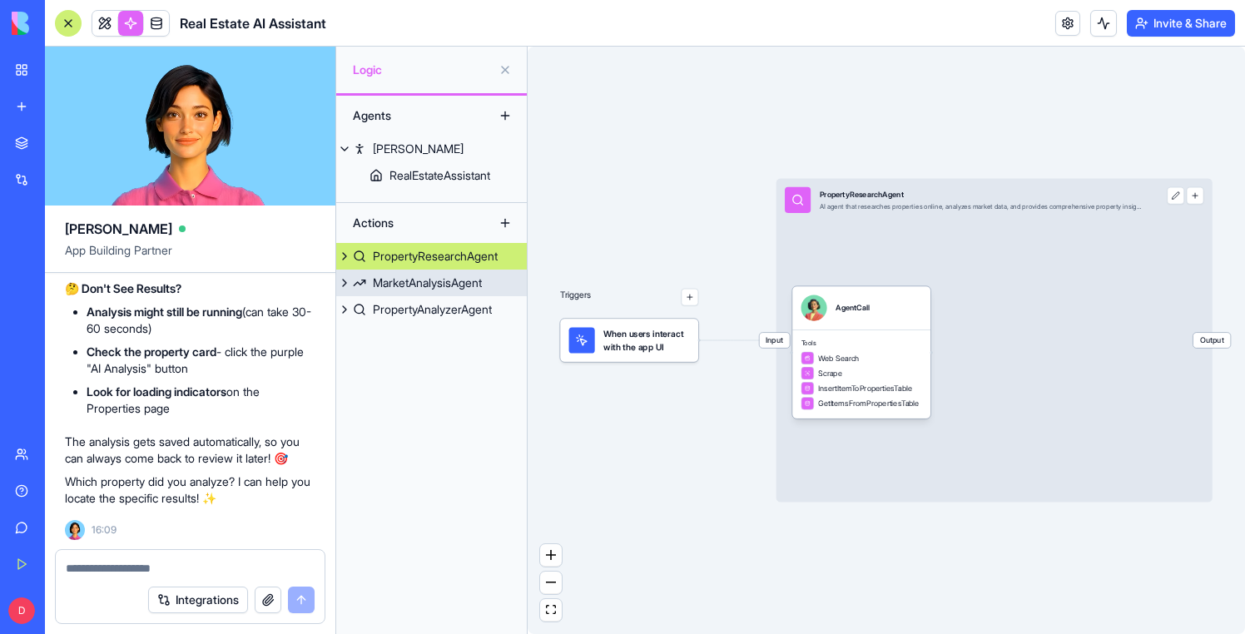
click at [440, 306] on div "PropertyAnalyzerAgent" at bounding box center [432, 309] width 119 height 17
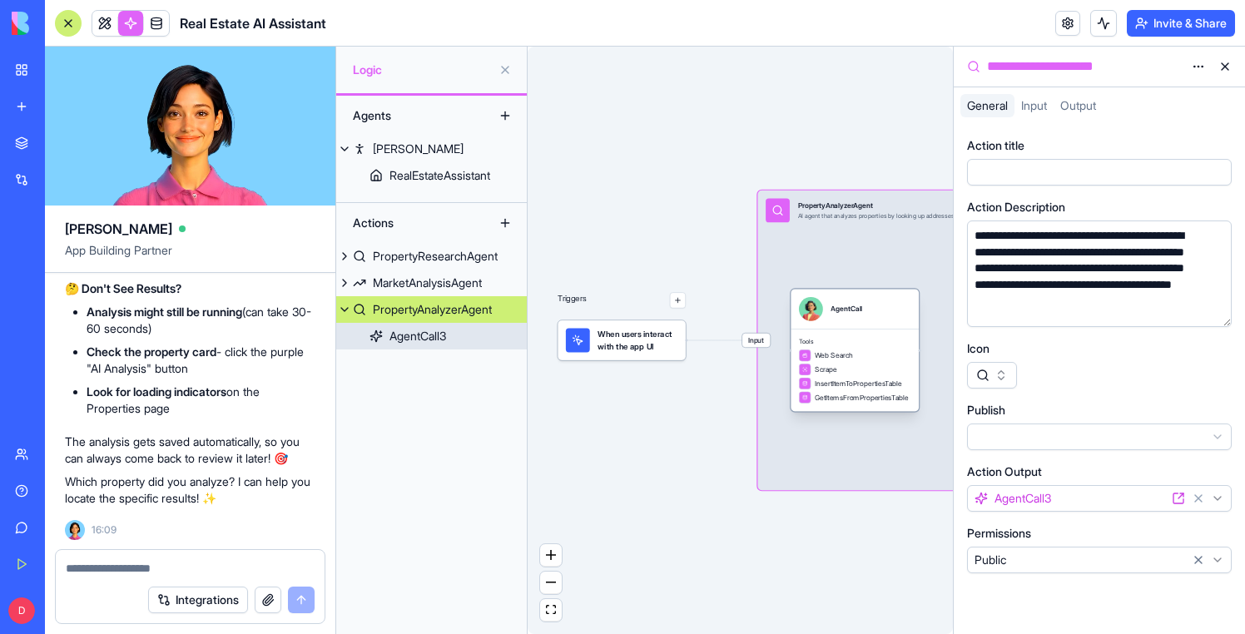
click at [850, 340] on span "Tools" at bounding box center [855, 342] width 112 height 8
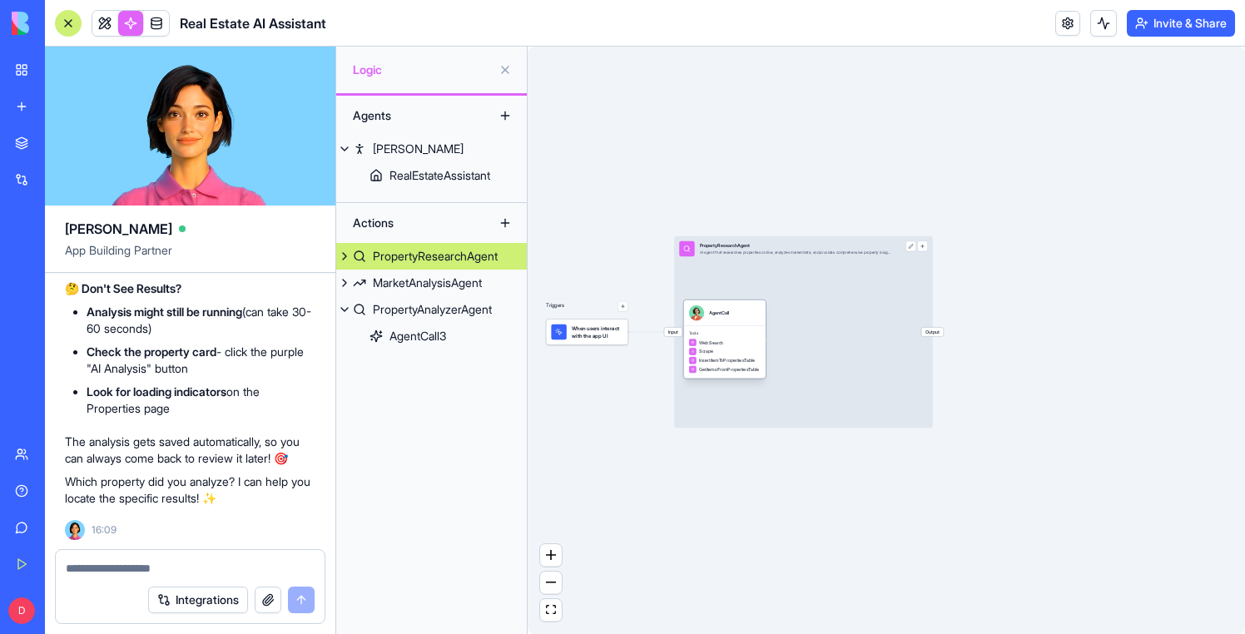
click at [723, 358] on span "InsertItemToPropertiesTable" at bounding box center [727, 360] width 56 height 7
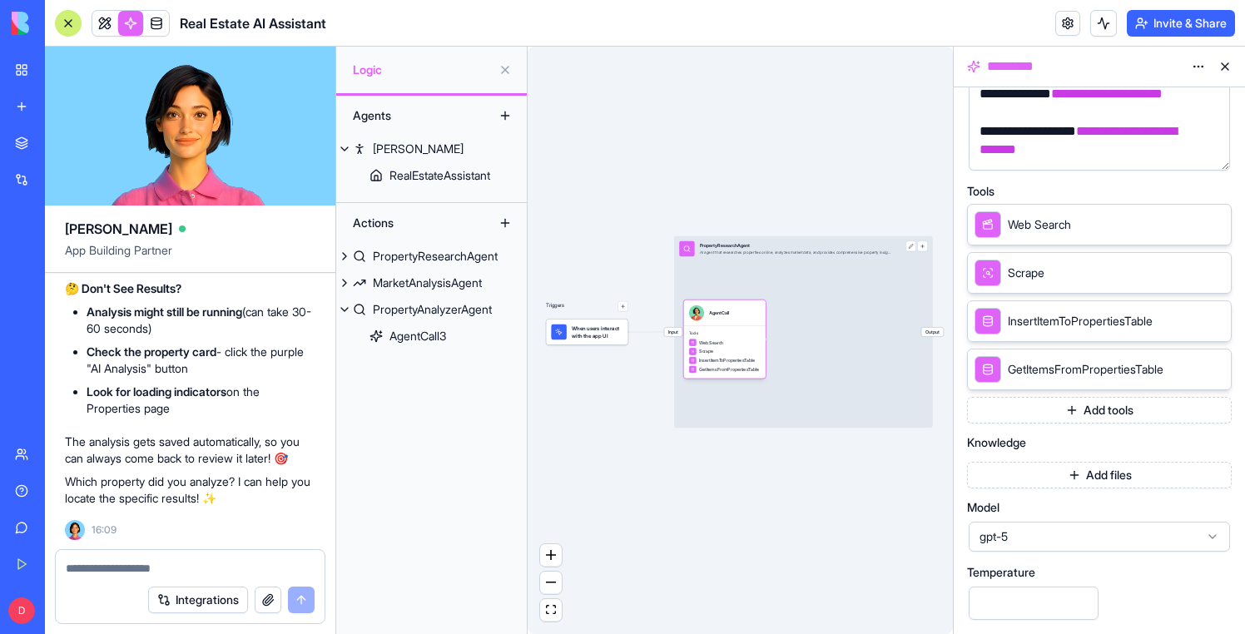
scroll to position [400, 0]
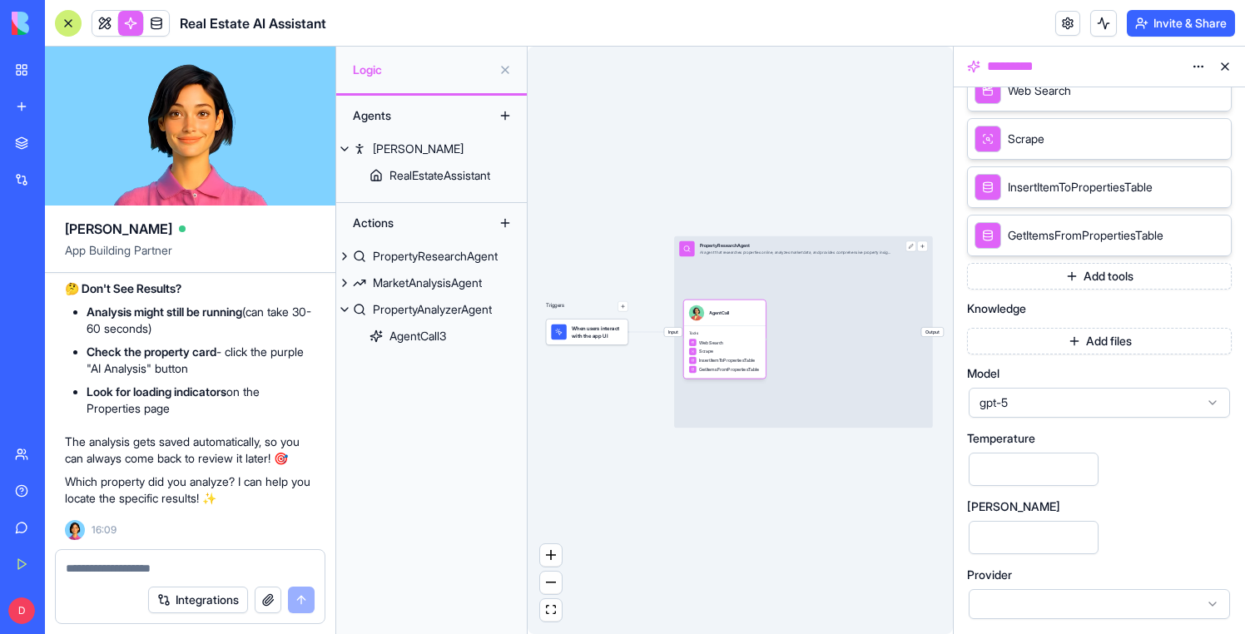
click at [118, 28] on link at bounding box center [130, 23] width 25 height 25
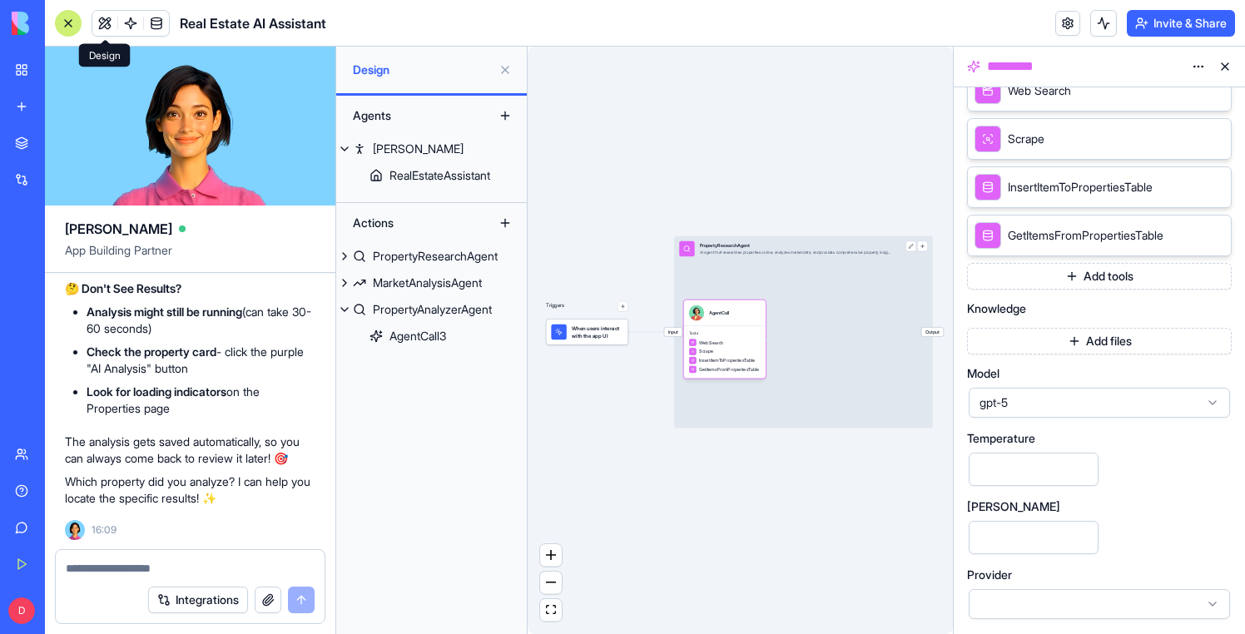
click at [107, 29] on button at bounding box center [104, 23] width 25 height 25
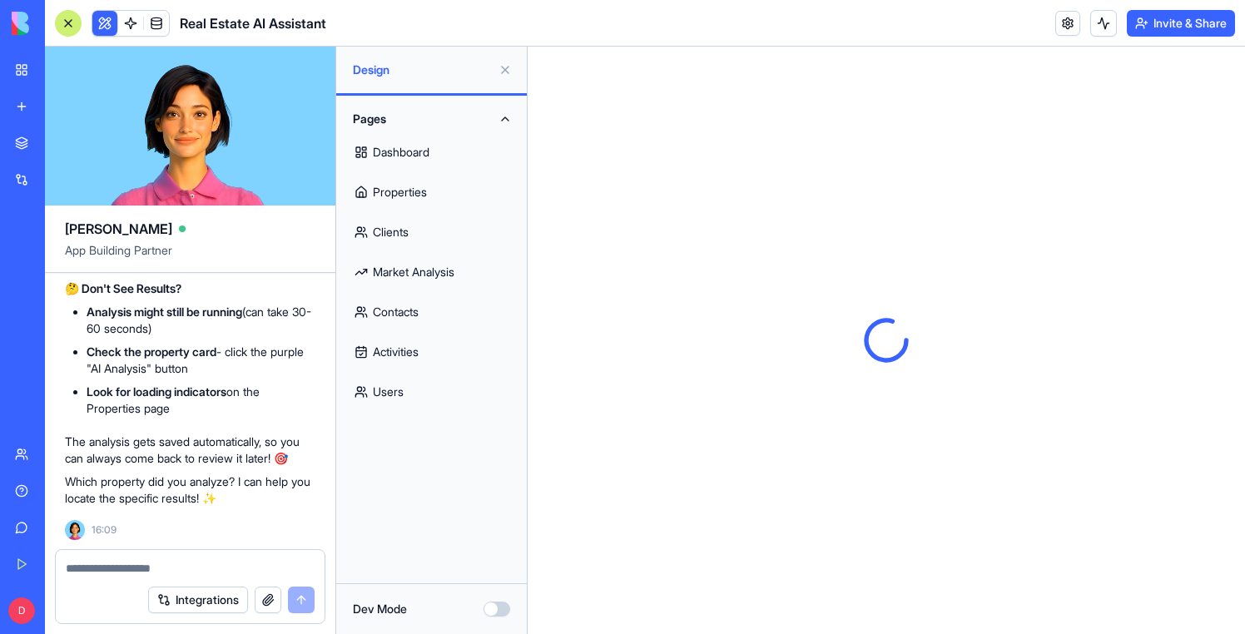
click at [376, 189] on link "Properties" at bounding box center [431, 192] width 171 height 40
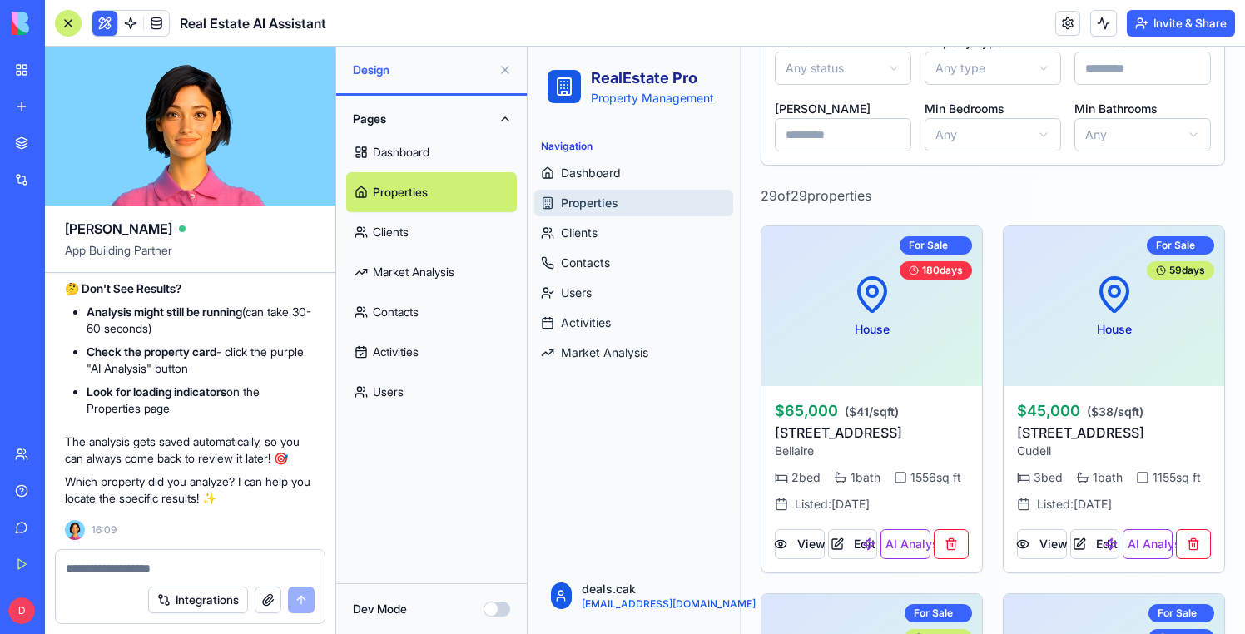
scroll to position [285, 0]
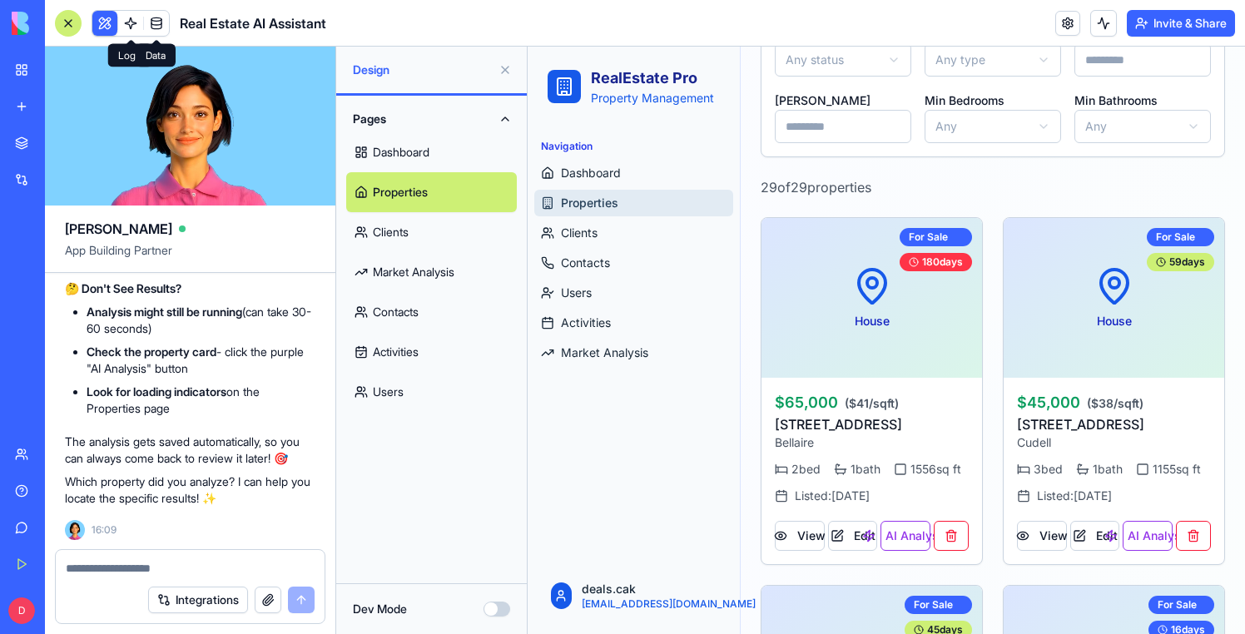
click at [151, 15] on link at bounding box center [156, 23] width 25 height 25
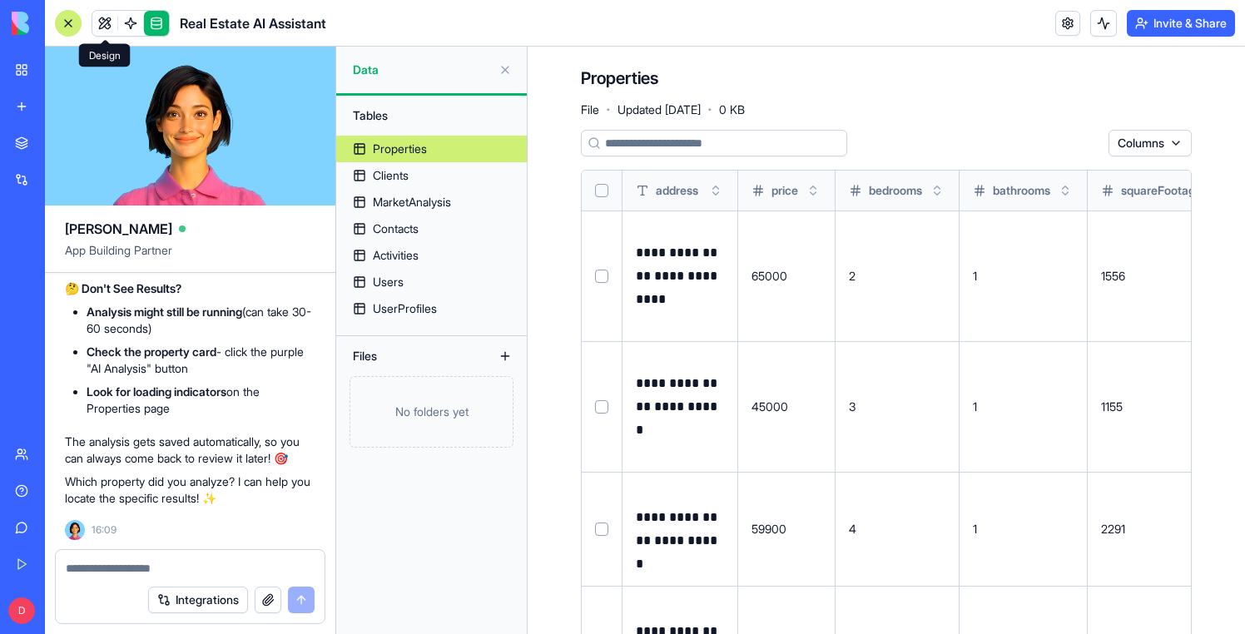
click at [104, 25] on link at bounding box center [104, 23] width 25 height 25
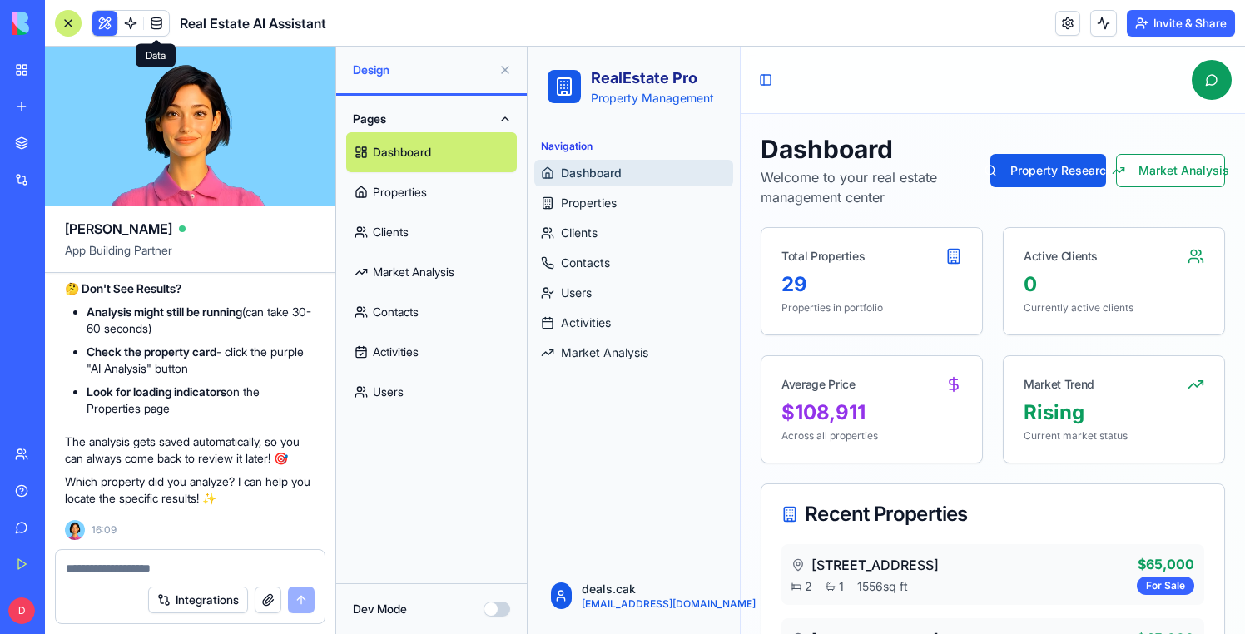
click at [125, 28] on link at bounding box center [130, 23] width 25 height 25
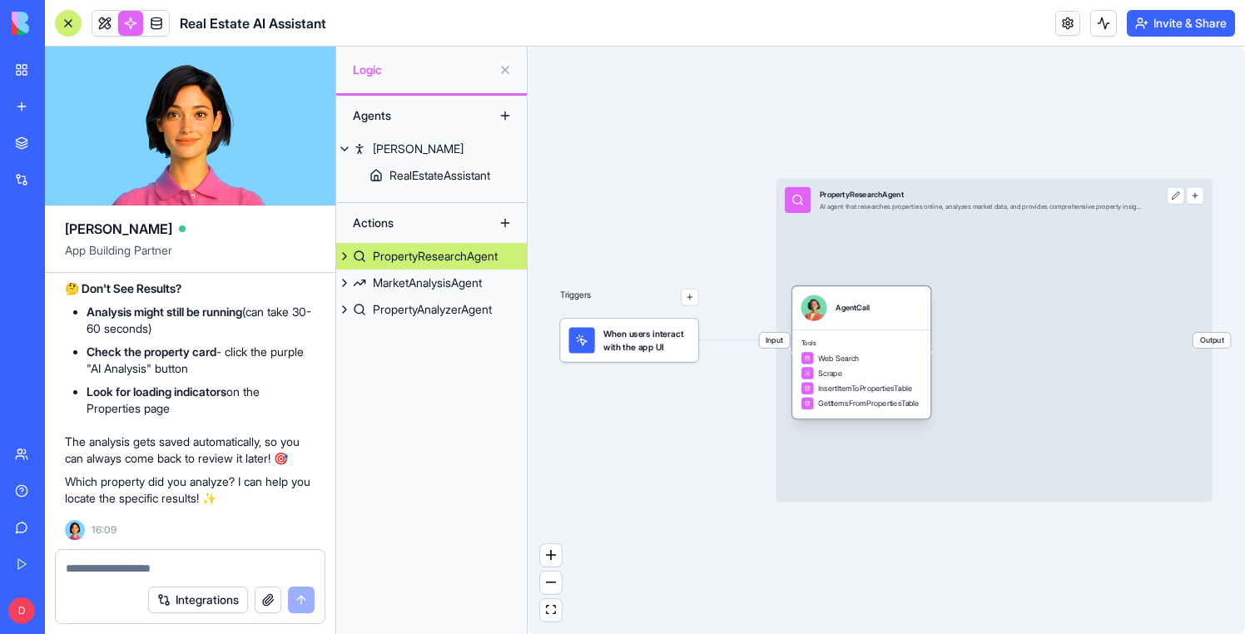
click at [858, 335] on div "Tools Web Search Scrape InsertItemToPropertiesTable GetItemsFromPropertiesTable" at bounding box center [862, 374] width 138 height 89
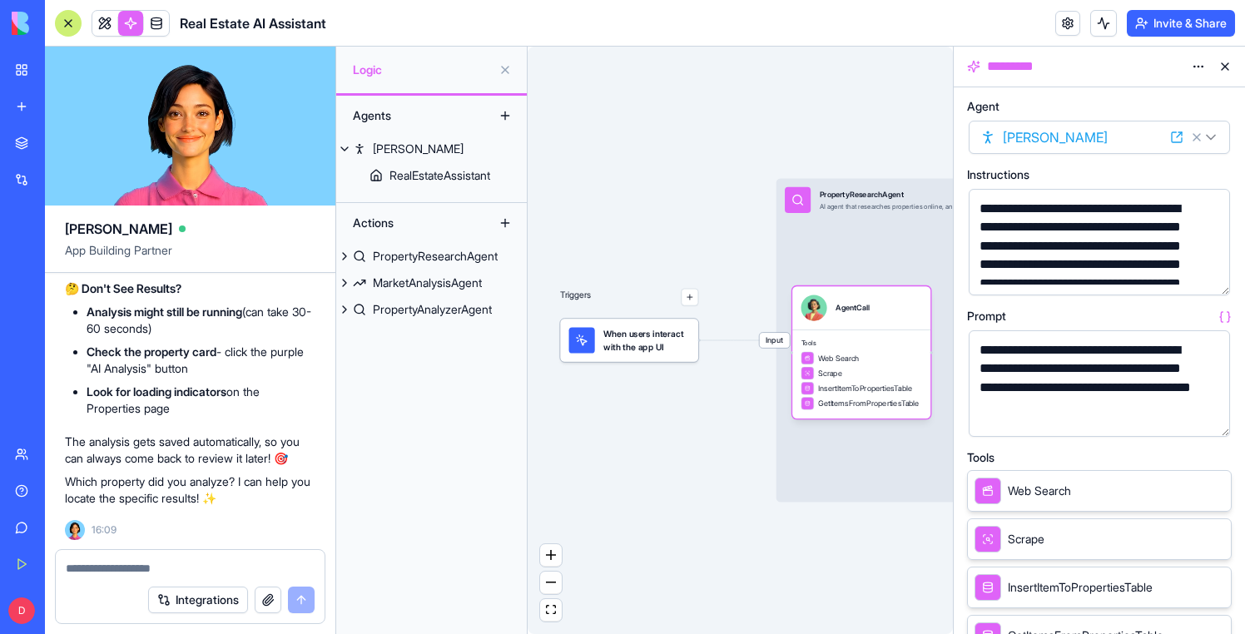
click at [1218, 417] on button "button" at bounding box center [1213, 420] width 27 height 27
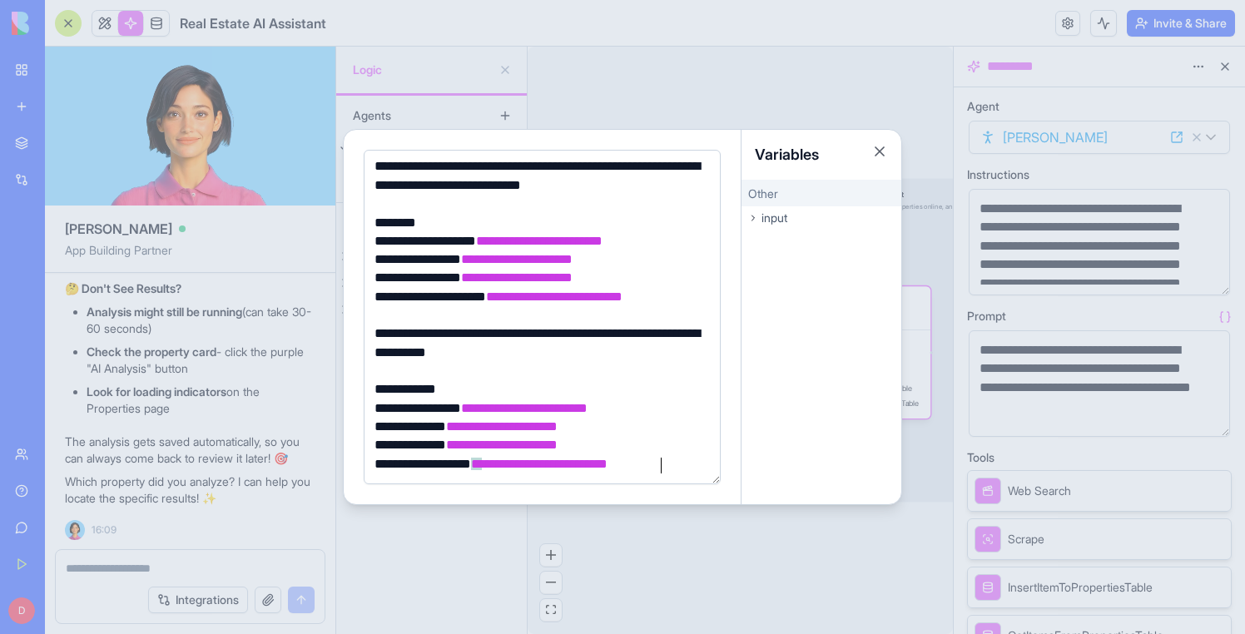
scroll to position [244, 0]
click at [861, 76] on div at bounding box center [622, 317] width 1245 height 634
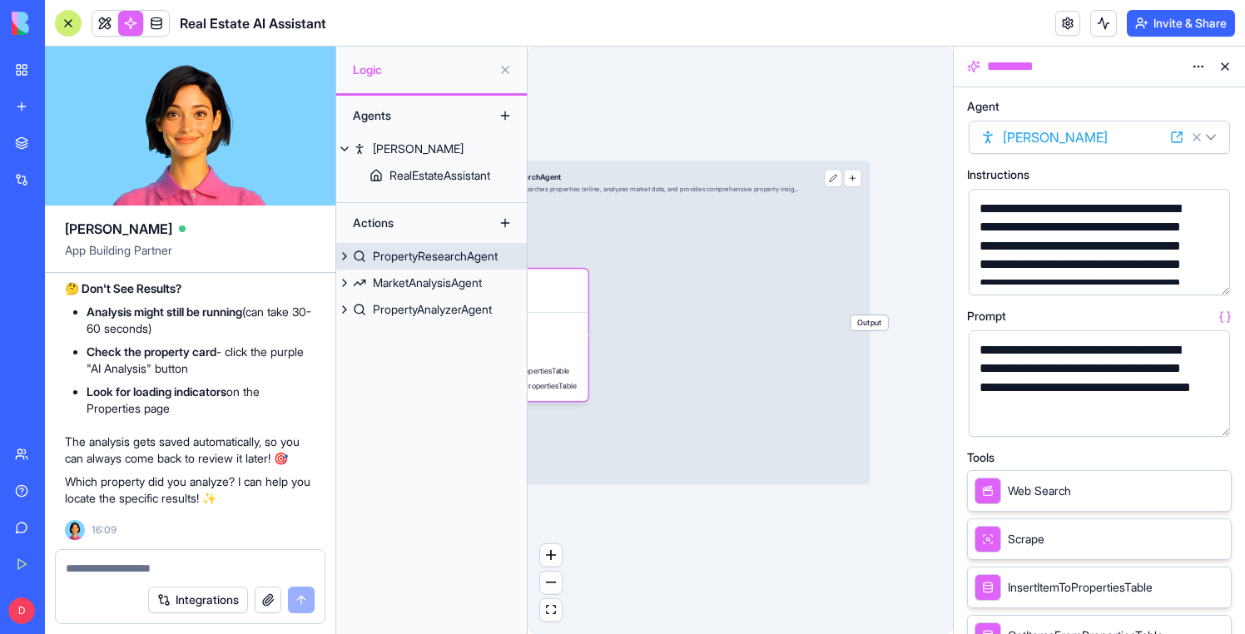
click at [880, 319] on span "Output" at bounding box center [869, 323] width 37 height 15
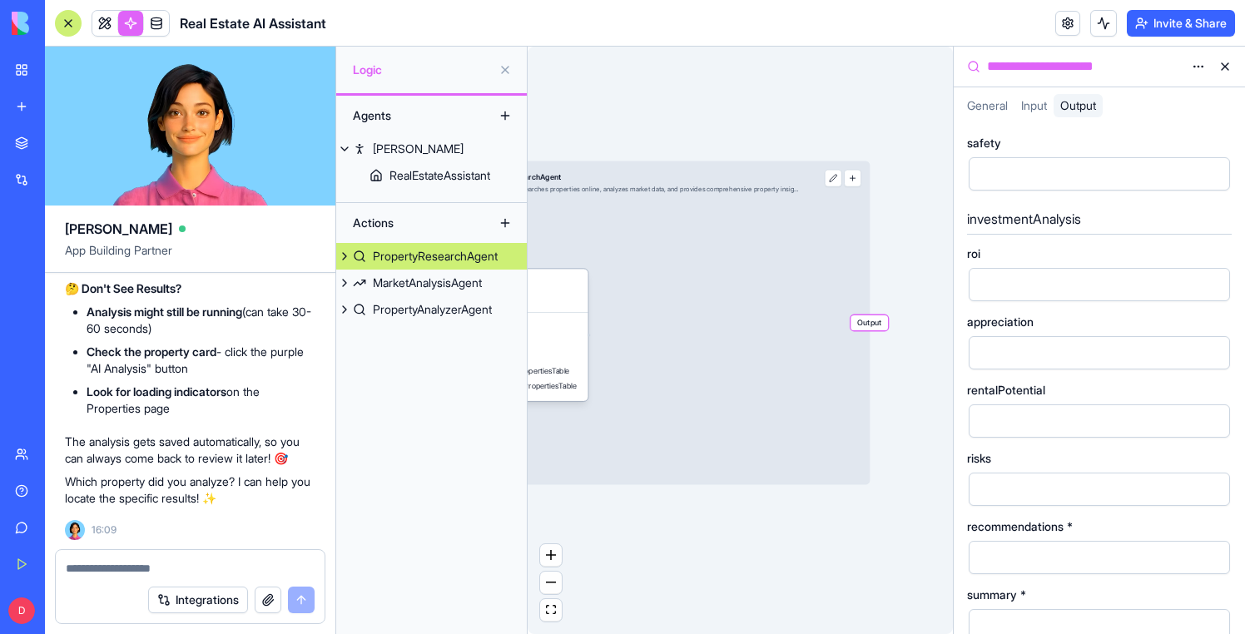
scroll to position [747, 0]
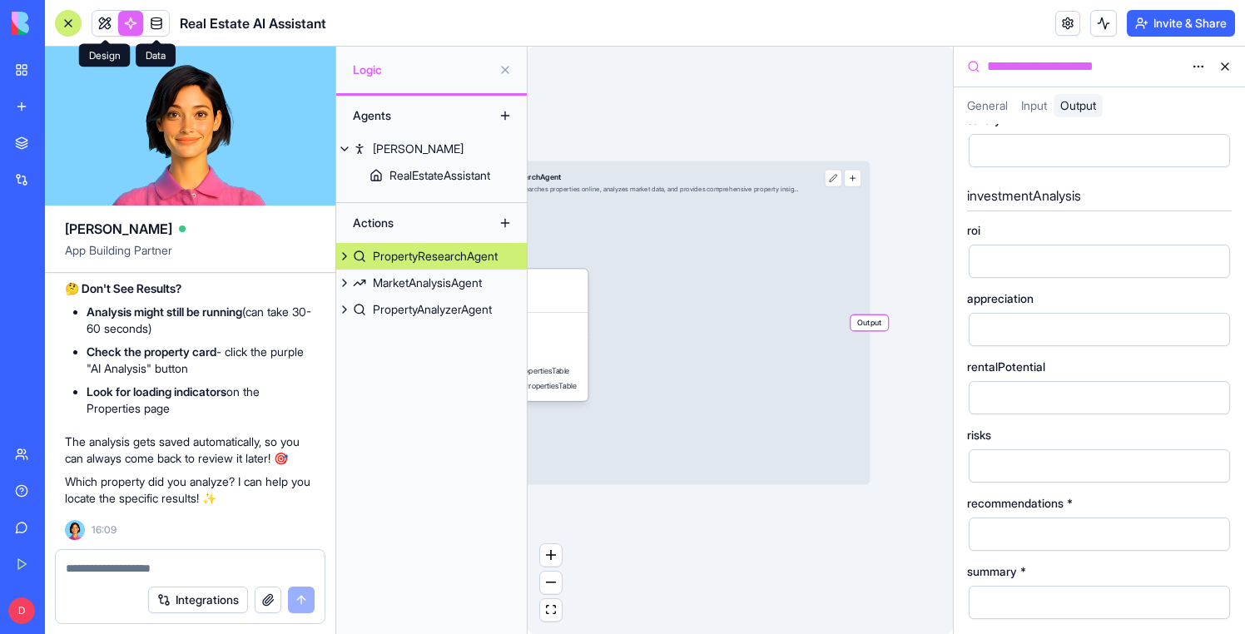
click at [163, 26] on link at bounding box center [156, 23] width 25 height 25
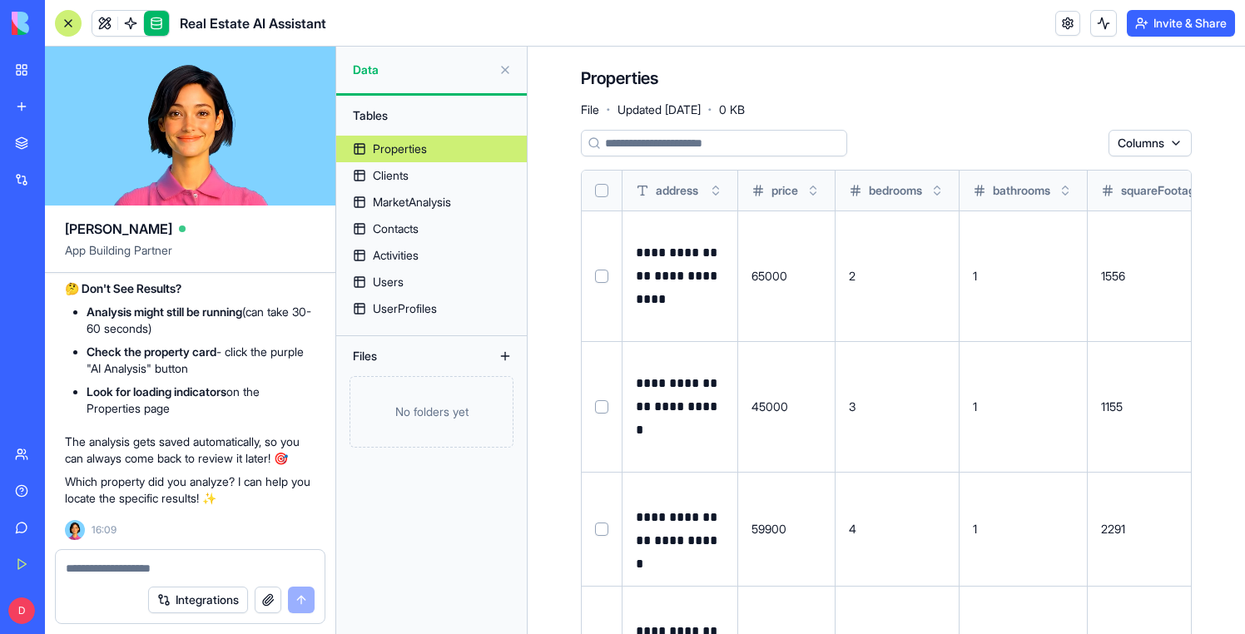
click at [497, 64] on button at bounding box center [505, 70] width 27 height 27
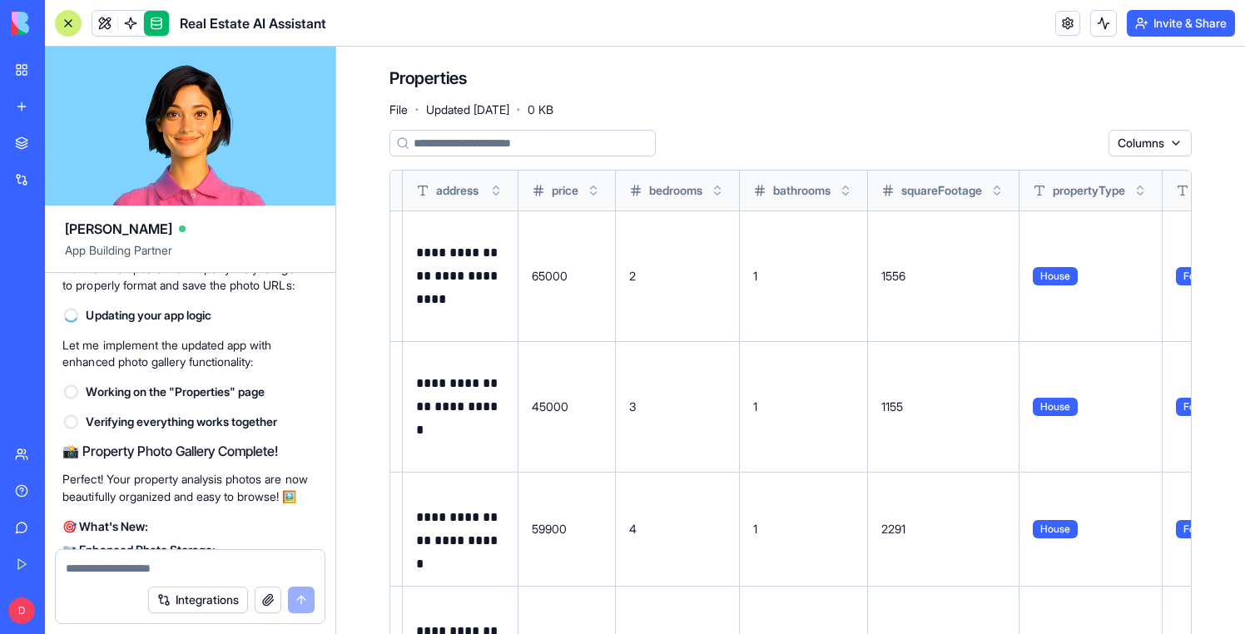
scroll to position [23487, 2]
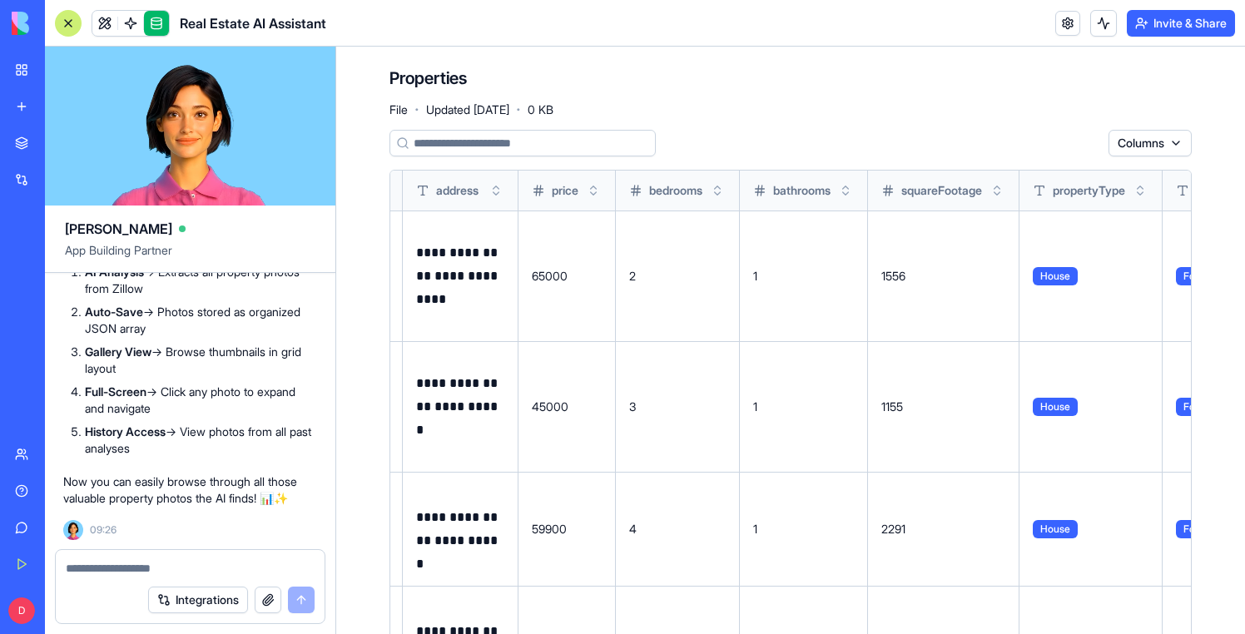
click at [114, 569] on textarea at bounding box center [190, 568] width 249 height 17
click at [138, 20] on span at bounding box center [130, 23] width 47 height 47
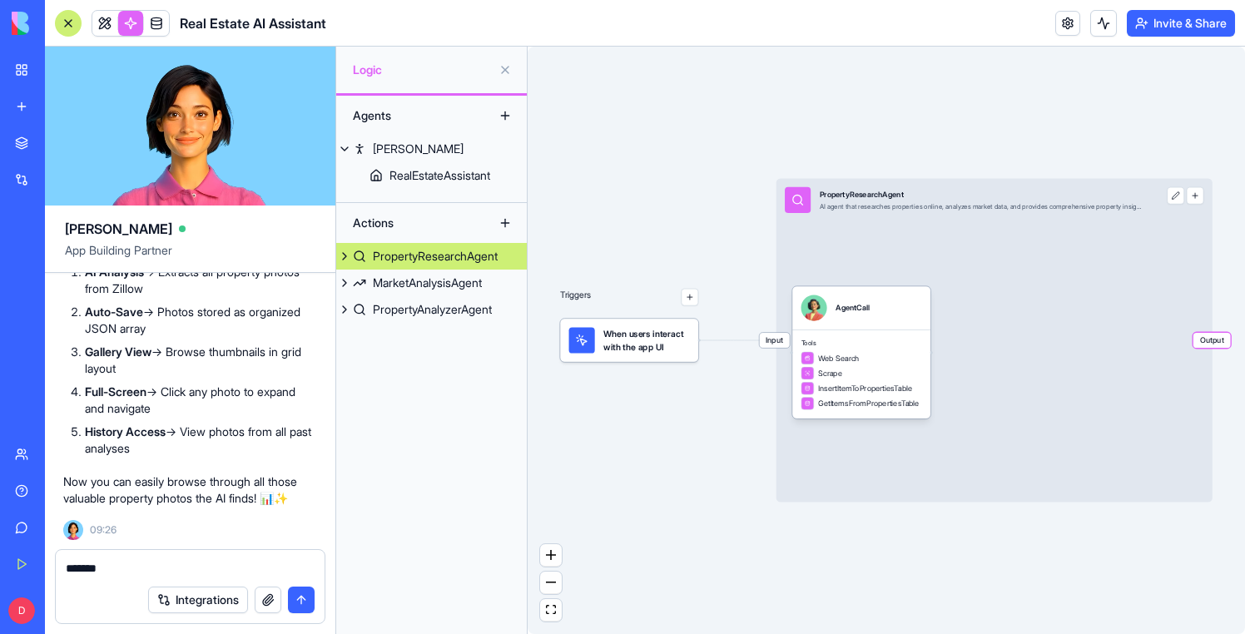
click at [412, 312] on div "PropertyAnalyzerAgent" at bounding box center [432, 309] width 119 height 17
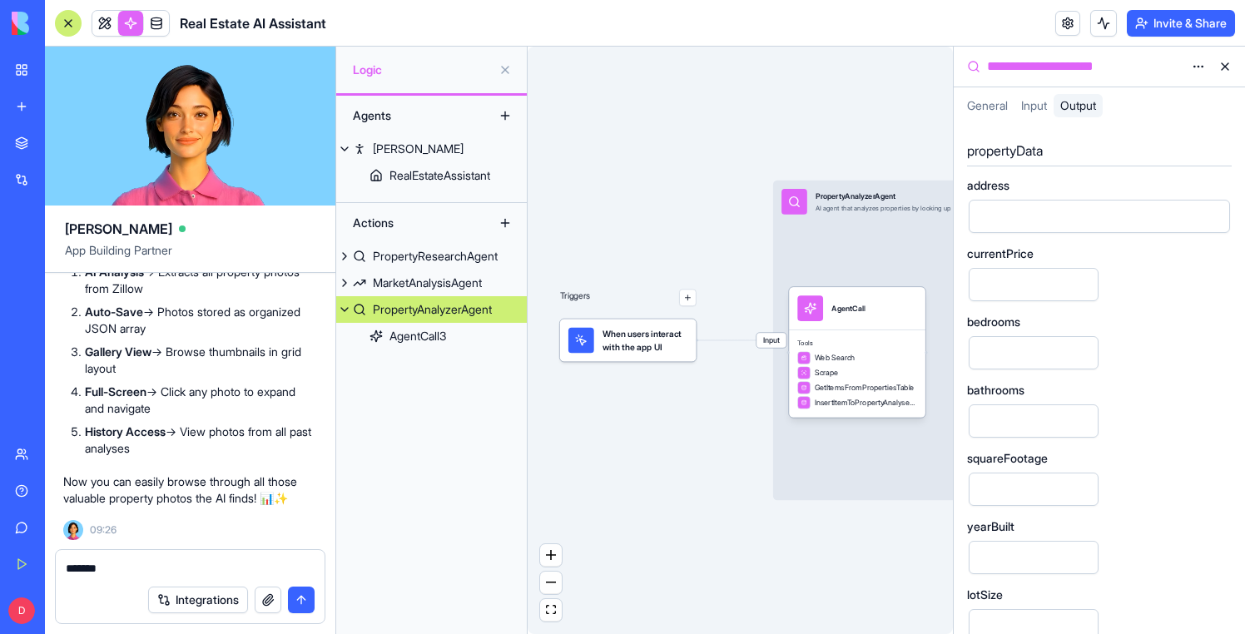
click at [1044, 72] on div "**********" at bounding box center [1084, 67] width 201 height 20
copy div "**********"
click at [200, 574] on textarea "******" at bounding box center [190, 568] width 249 height 17
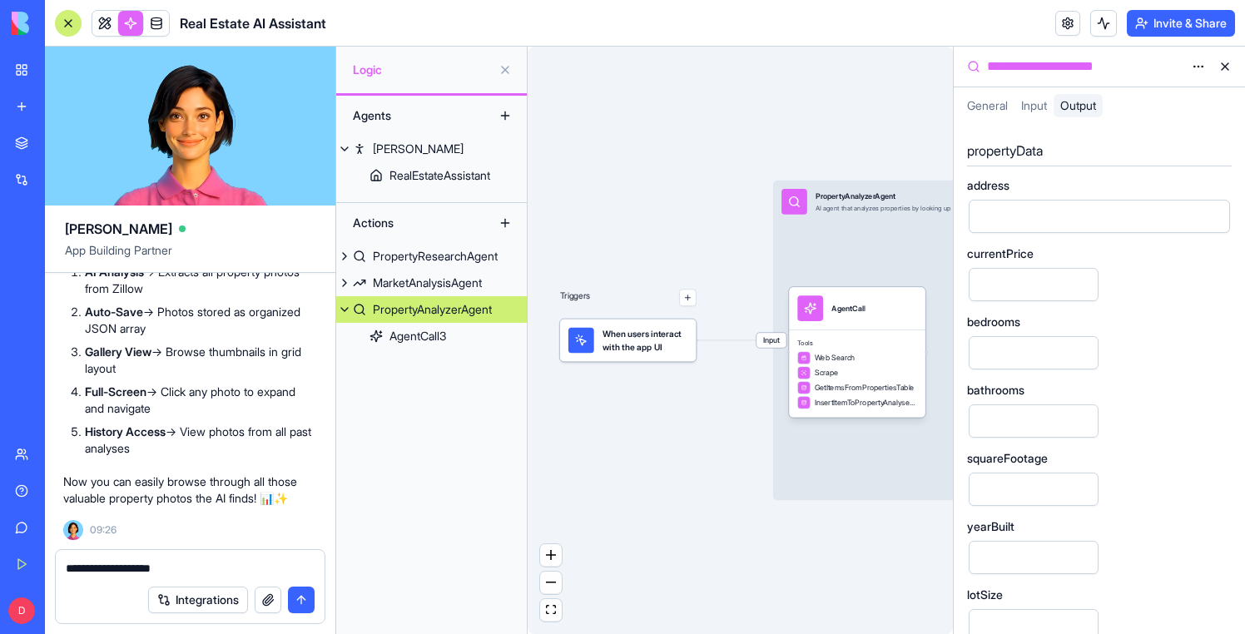
paste textarea "**********"
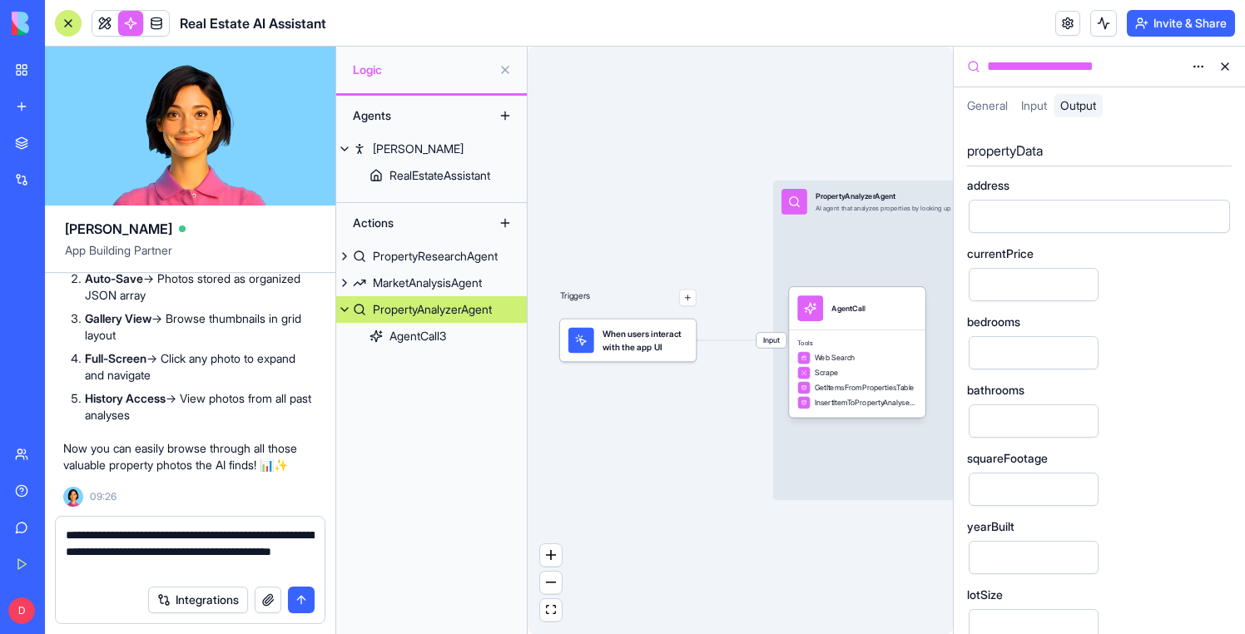
click at [107, 565] on textarea "**********" at bounding box center [190, 552] width 249 height 50
click at [191, 564] on textarea "**********" at bounding box center [190, 552] width 249 height 50
click at [293, 556] on textarea "**********" at bounding box center [190, 552] width 249 height 50
click at [230, 567] on textarea "**********" at bounding box center [190, 552] width 249 height 50
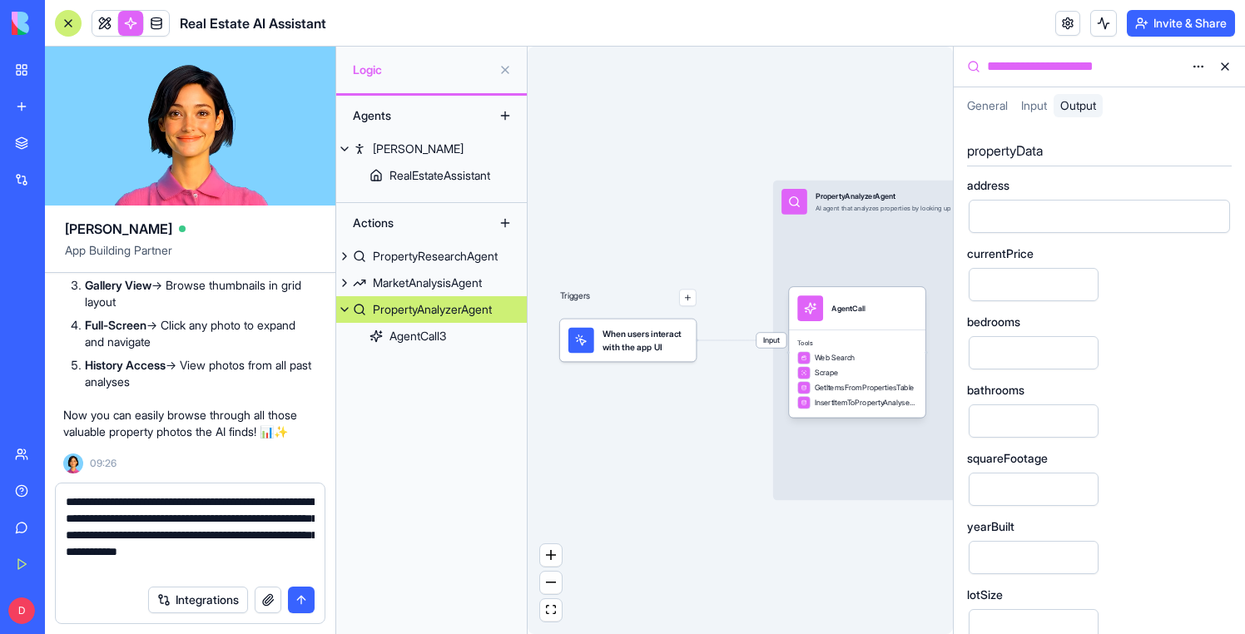
type textarea "**********"
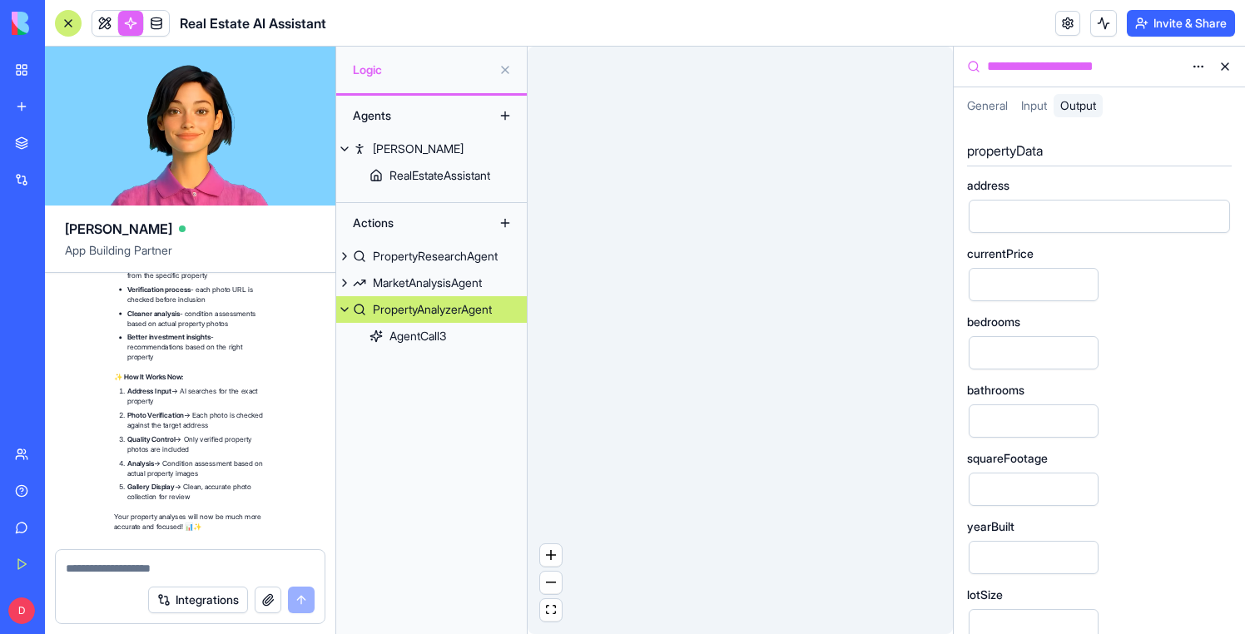
scroll to position [24783, 1]
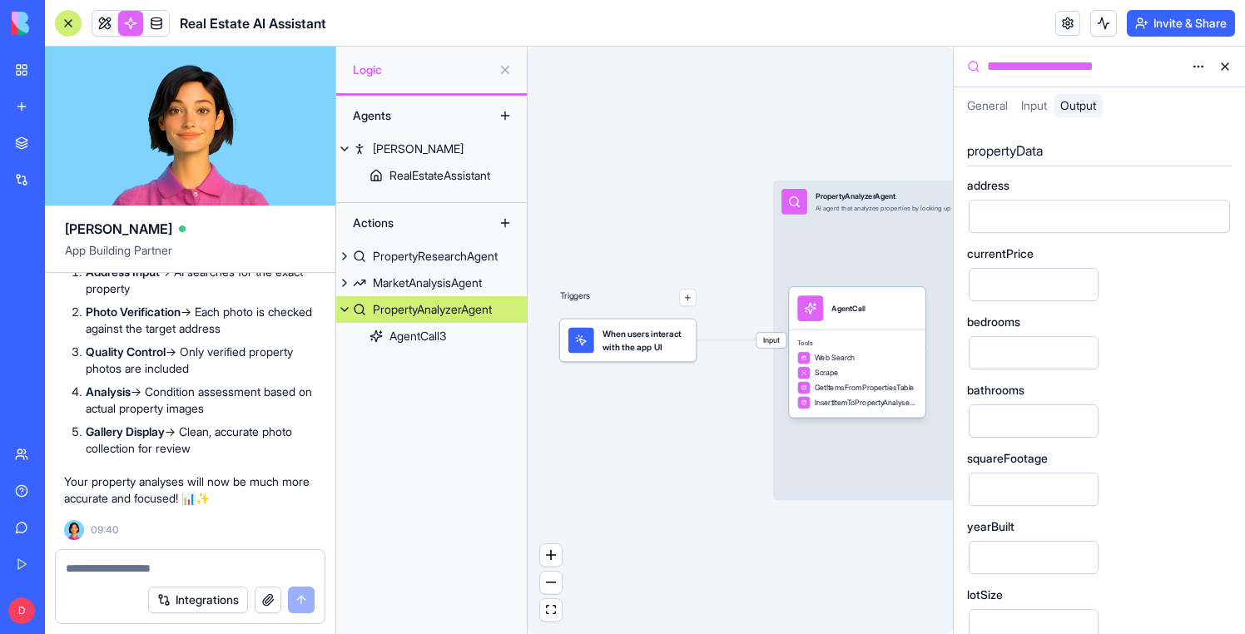
click at [515, 476] on div "Agents Nina RealEstateAssistant Actions PropertyResearchAgent MarketAnalysisAge…" at bounding box center [431, 365] width 191 height 539
click at [1223, 63] on button at bounding box center [1225, 66] width 27 height 27
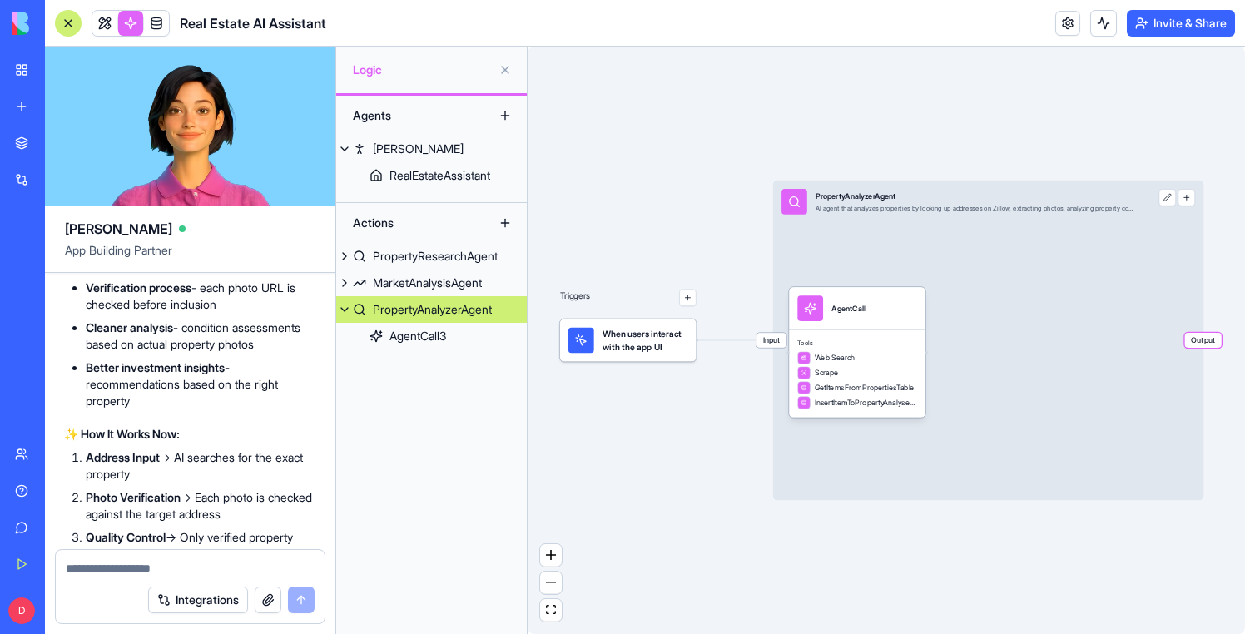
scroll to position [23913, 1]
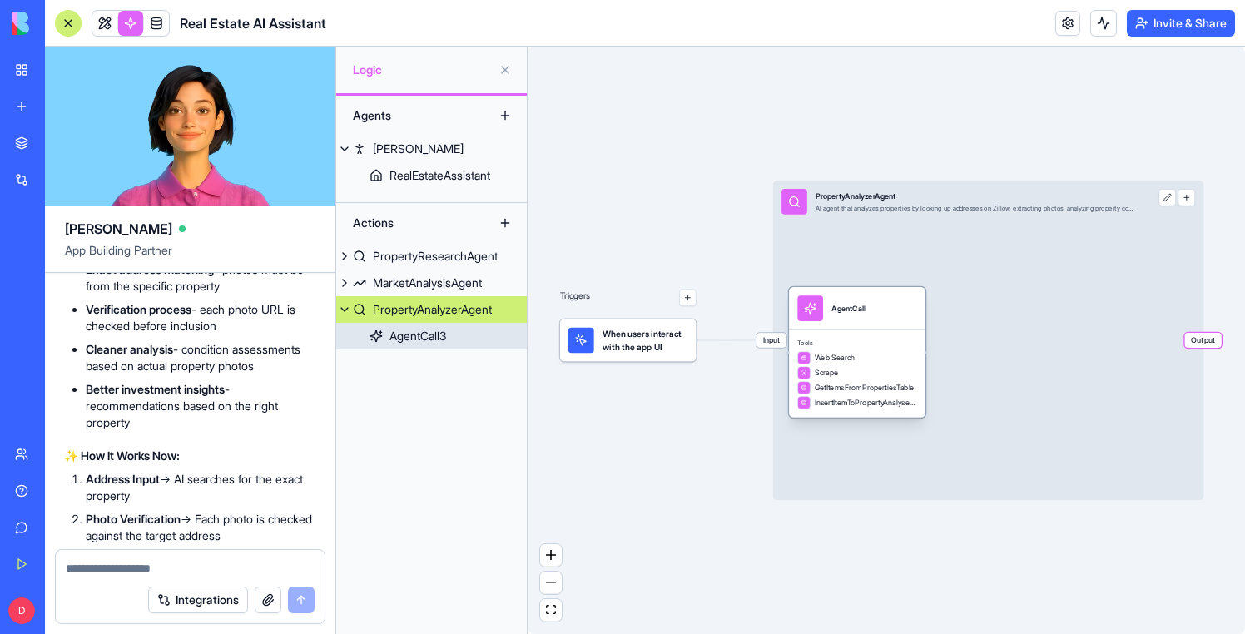
click at [864, 336] on div "Tools Web Search Scrape GetItemsFromPropertiesTable InsertItemToPropertyAnalyse…" at bounding box center [857, 374] width 137 height 88
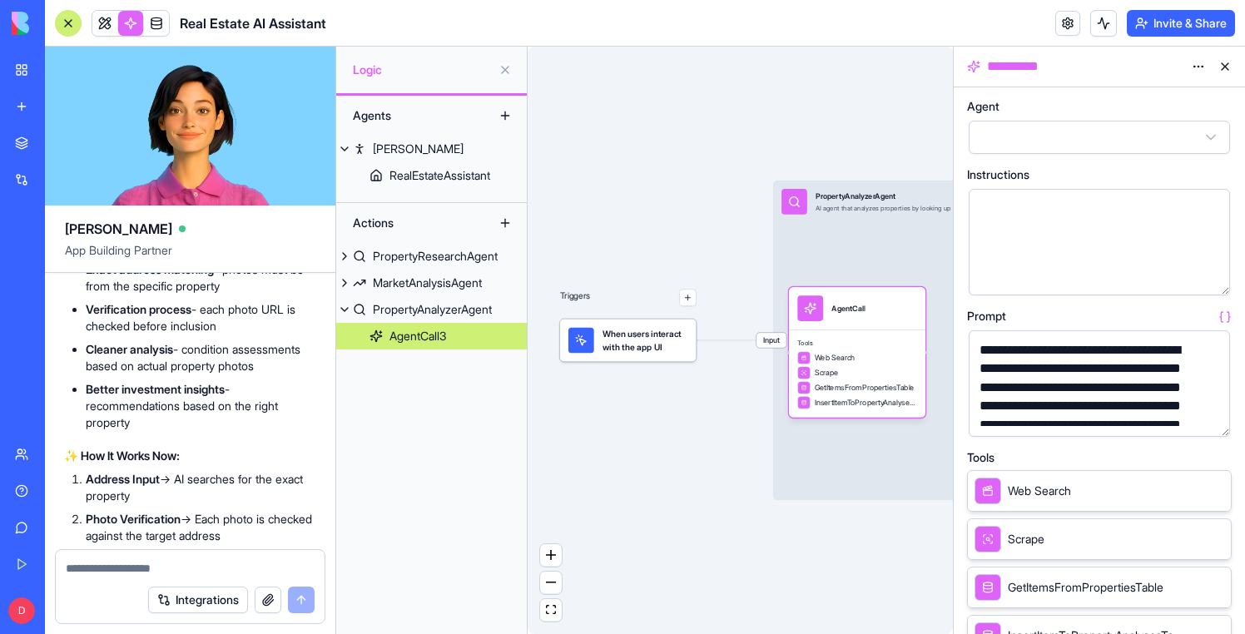
click at [1213, 420] on button "button" at bounding box center [1213, 420] width 27 height 27
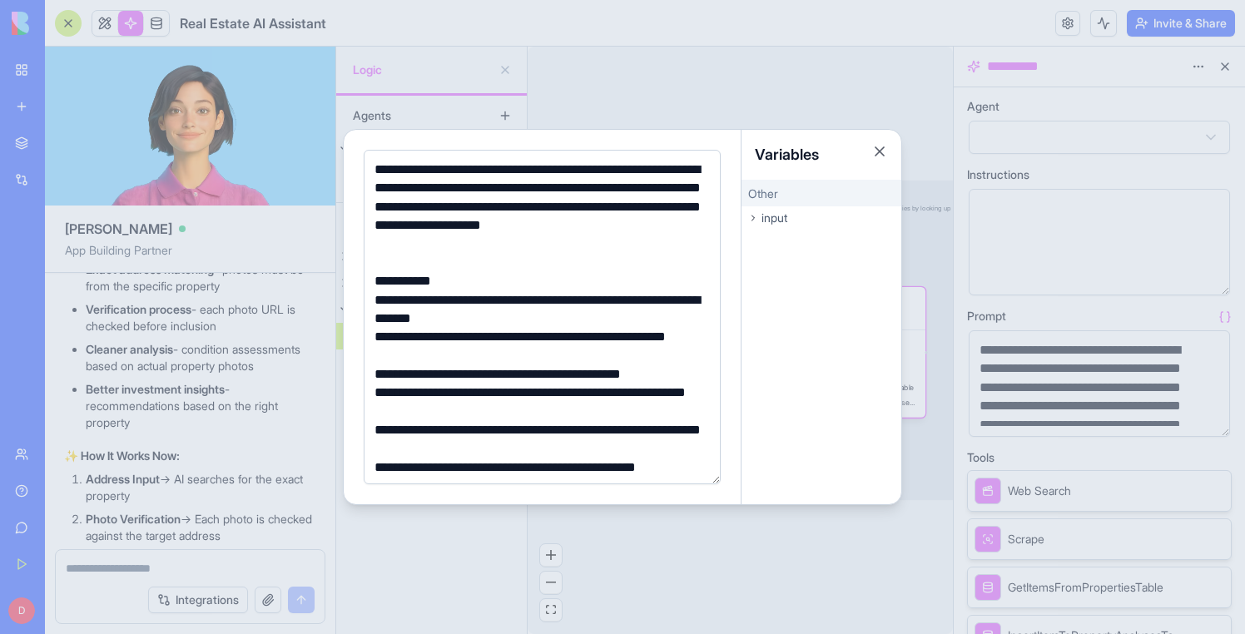
click at [485, 358] on div "**********" at bounding box center [540, 346] width 340 height 37
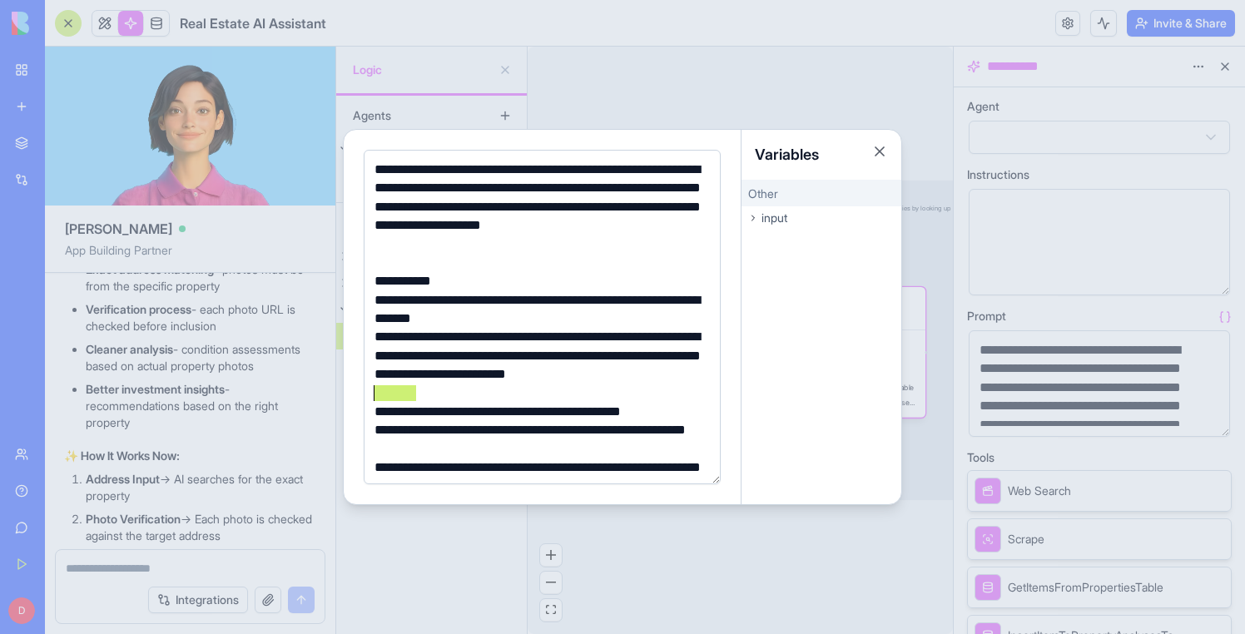
drag, startPoint x: 422, startPoint y: 395, endPoint x: 360, endPoint y: 394, distance: 61.6
click at [360, 394] on div "**********" at bounding box center [543, 317] width 398 height 375
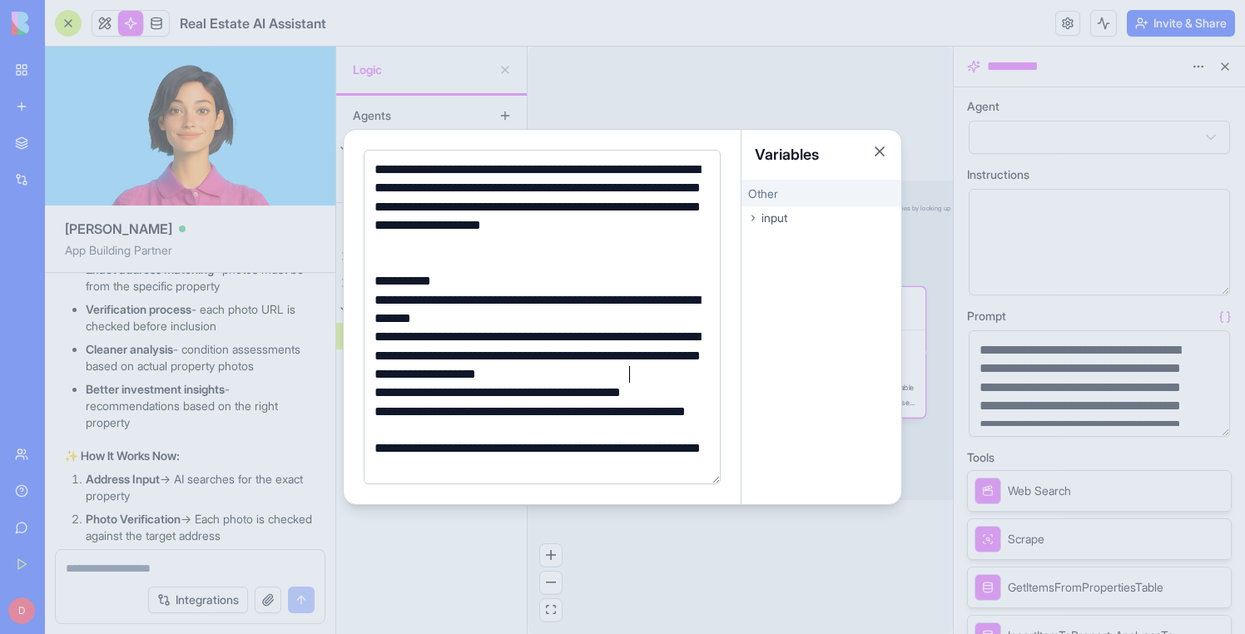
click at [630, 375] on div "**********" at bounding box center [540, 356] width 340 height 56
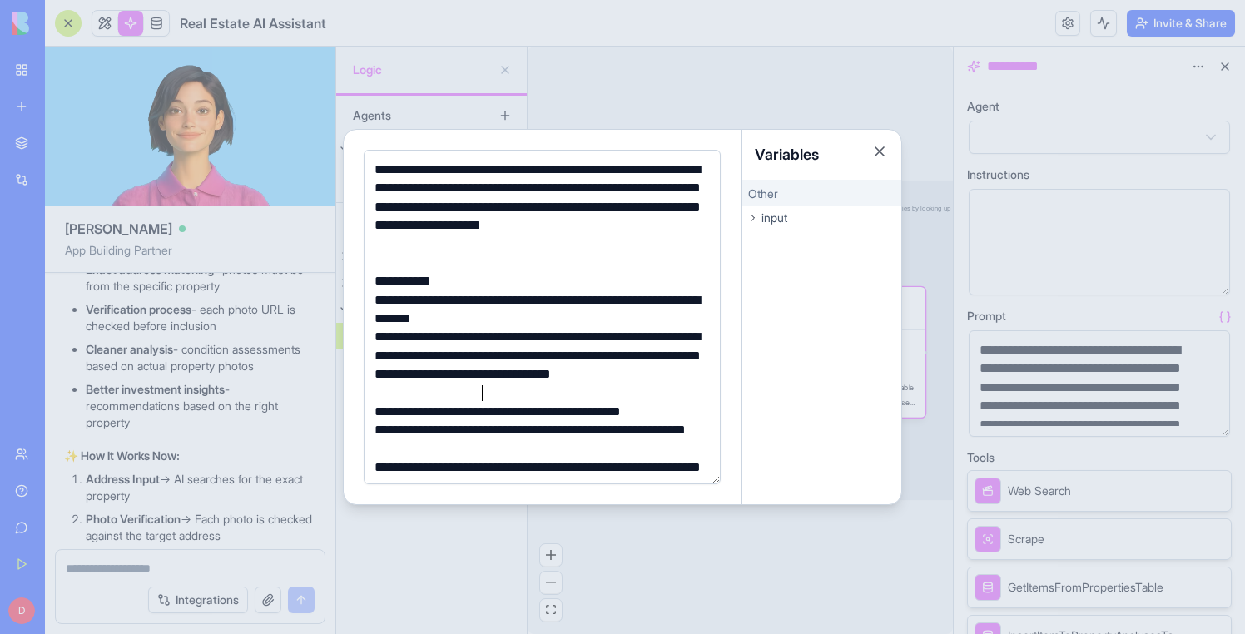
click at [588, 387] on div "**********" at bounding box center [540, 365] width 340 height 75
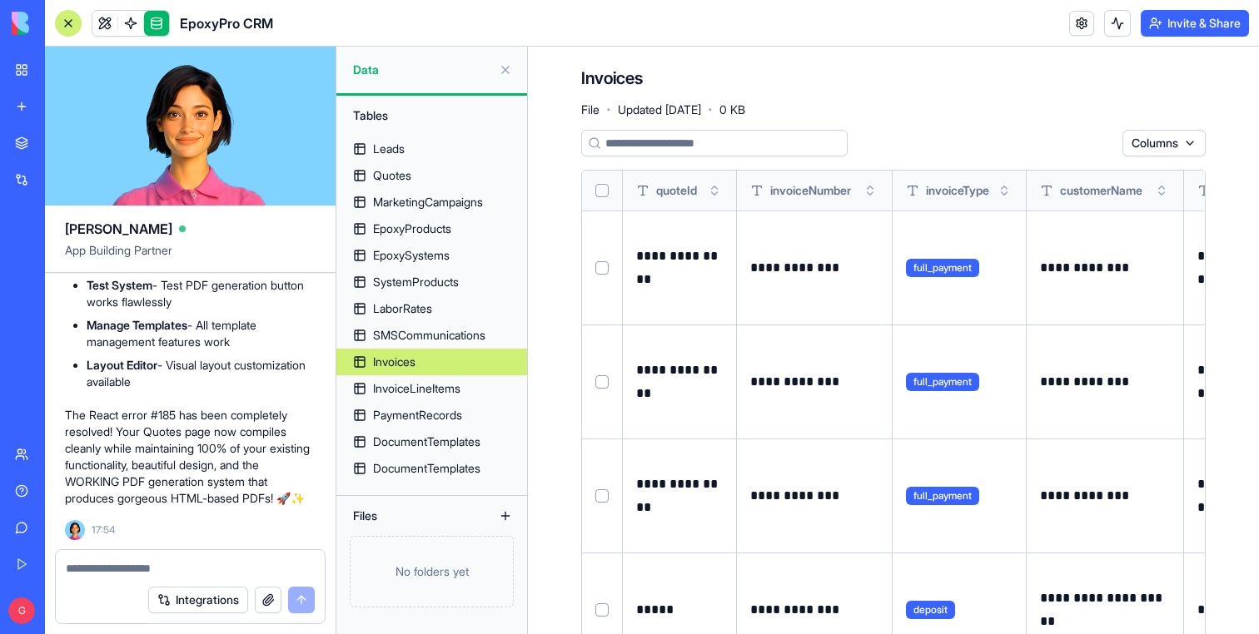
scroll to position [0, 2328]
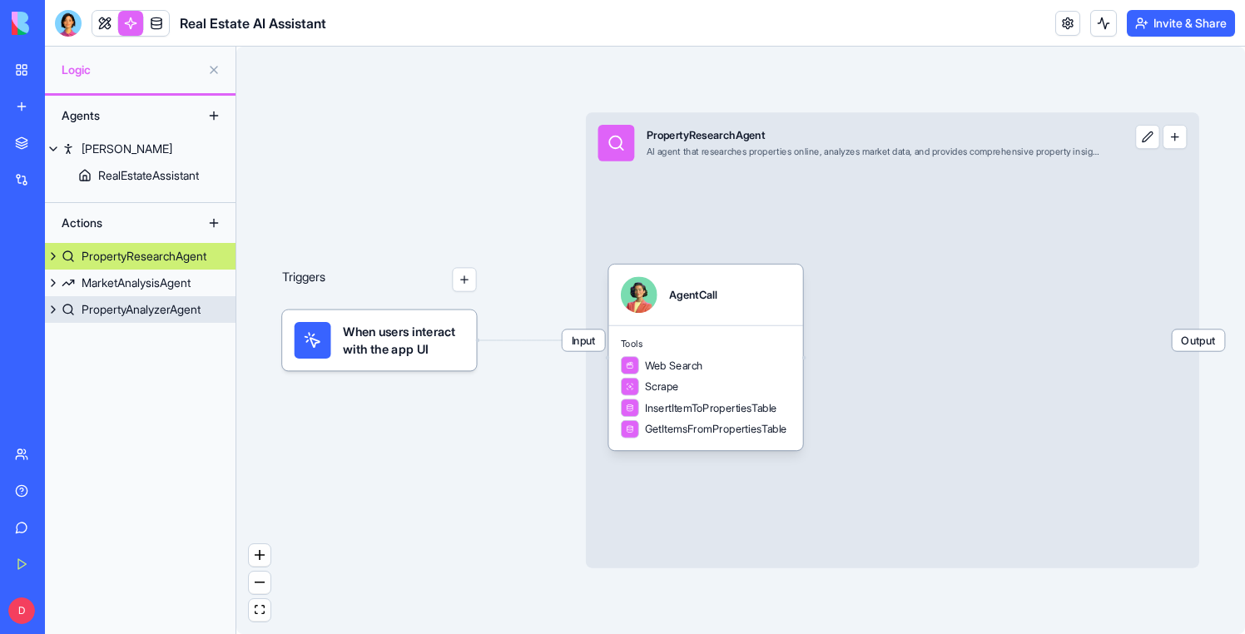
click at [198, 307] on div "PropertyAnalyzerAgent" at bounding box center [141, 309] width 119 height 17
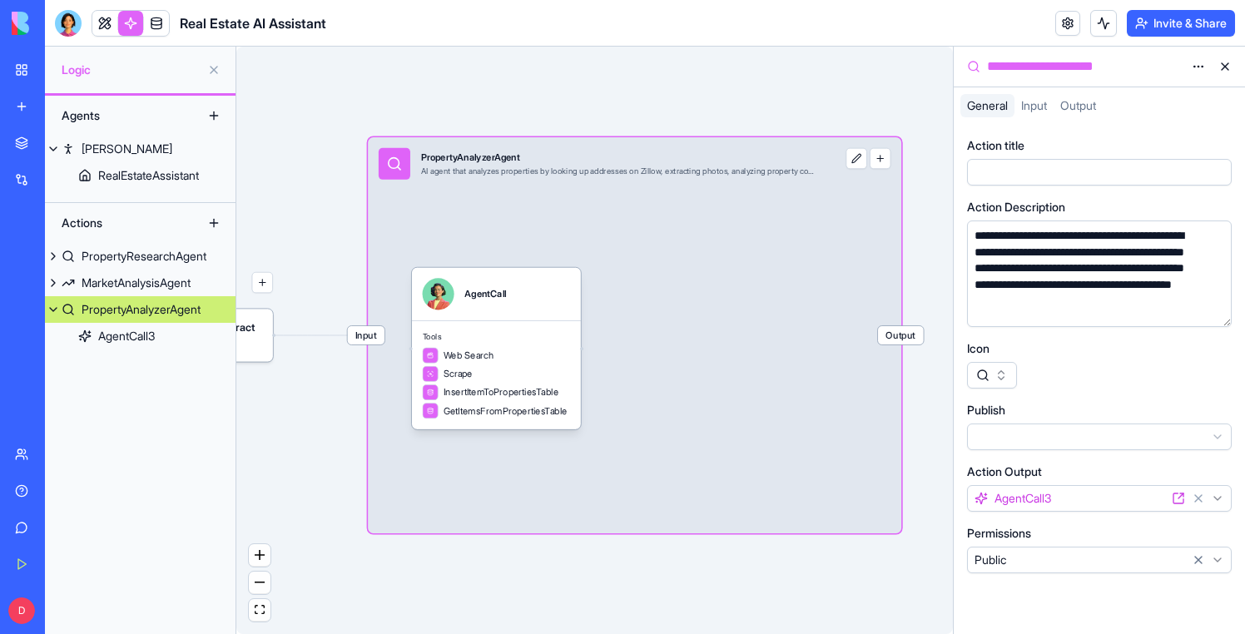
click at [901, 330] on span "Output" at bounding box center [901, 335] width 46 height 18
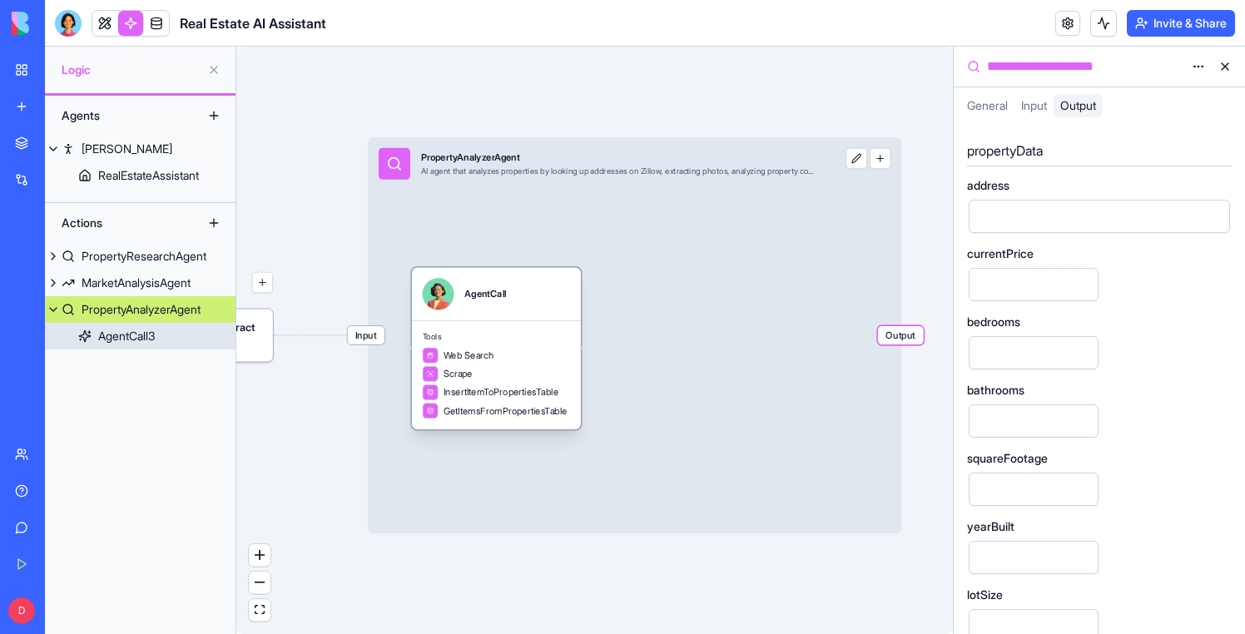
click at [509, 331] on div "Tools Web Search Scrape InsertItemToPropertiesTable GetItemsFromPropertiesTable" at bounding box center [496, 375] width 169 height 109
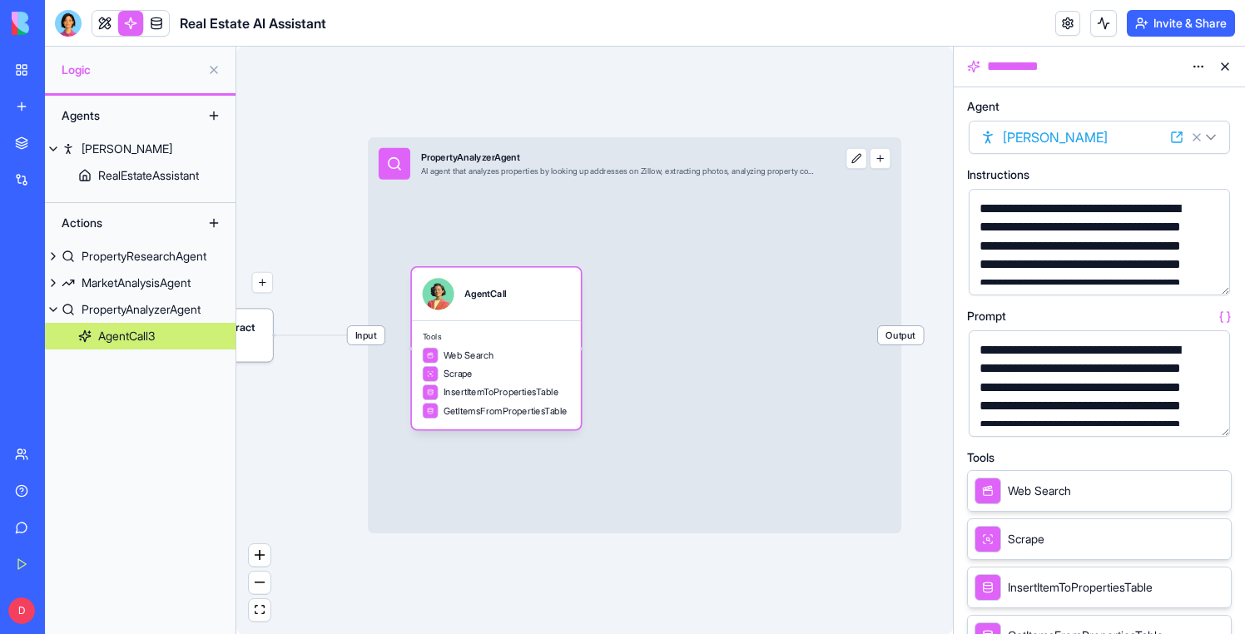
click at [1220, 425] on button "button" at bounding box center [1213, 420] width 27 height 27
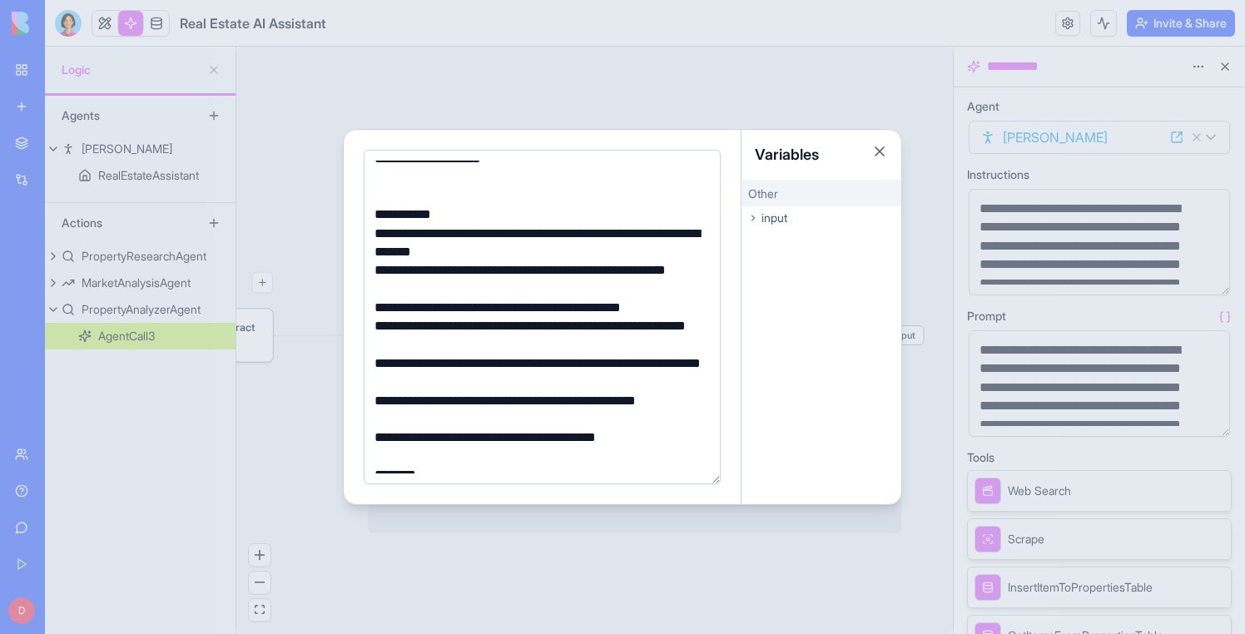
scroll to position [82, 0]
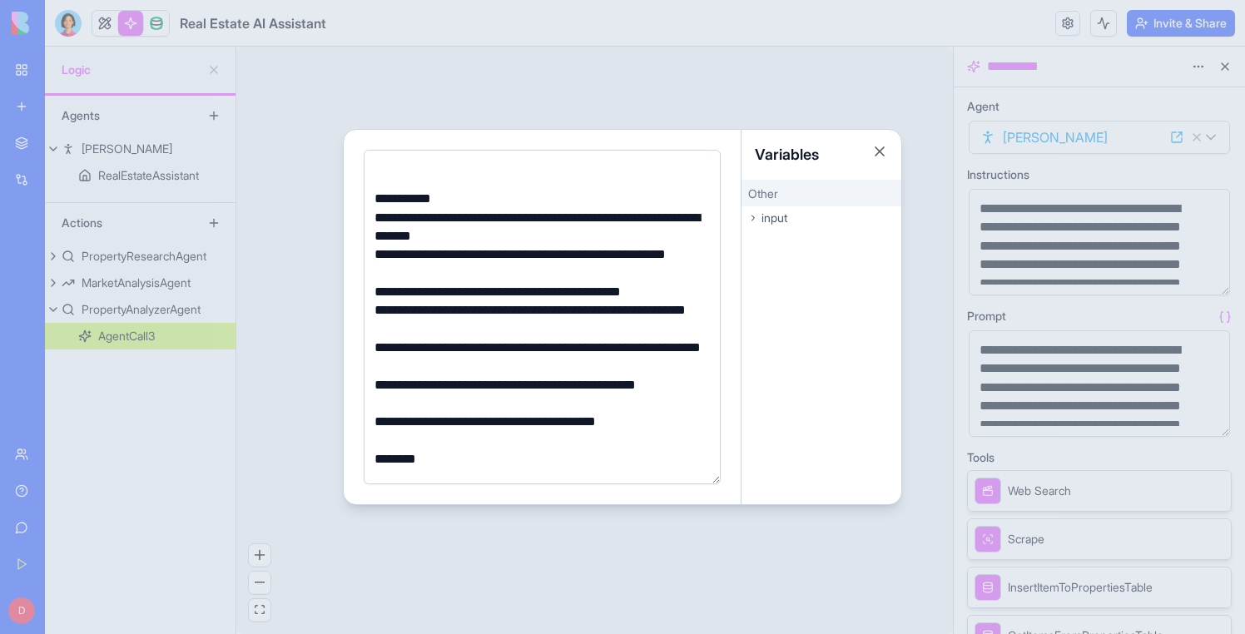
select select
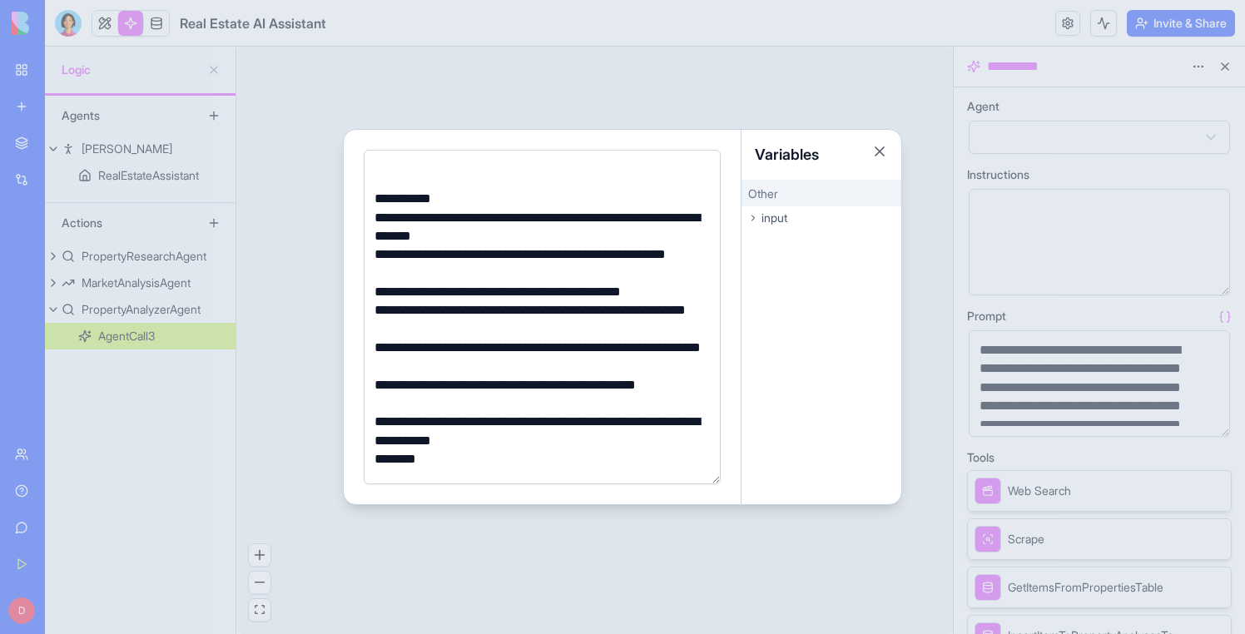
scroll to position [125, 0]
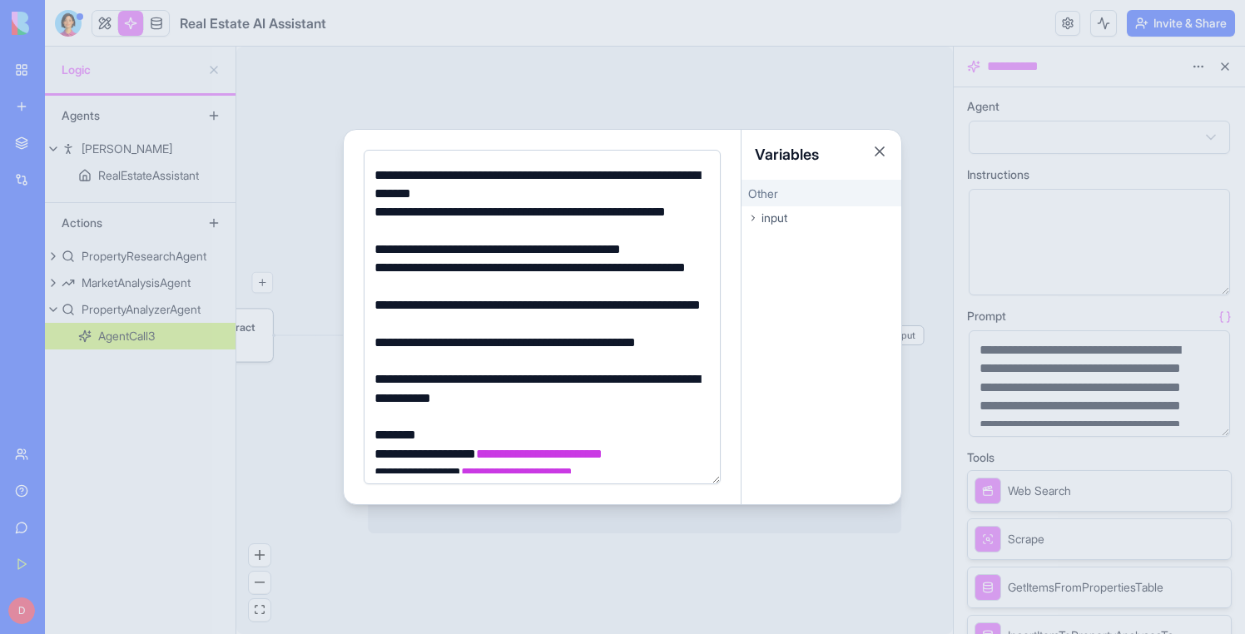
click at [350, 12] on div at bounding box center [622, 317] width 1245 height 634
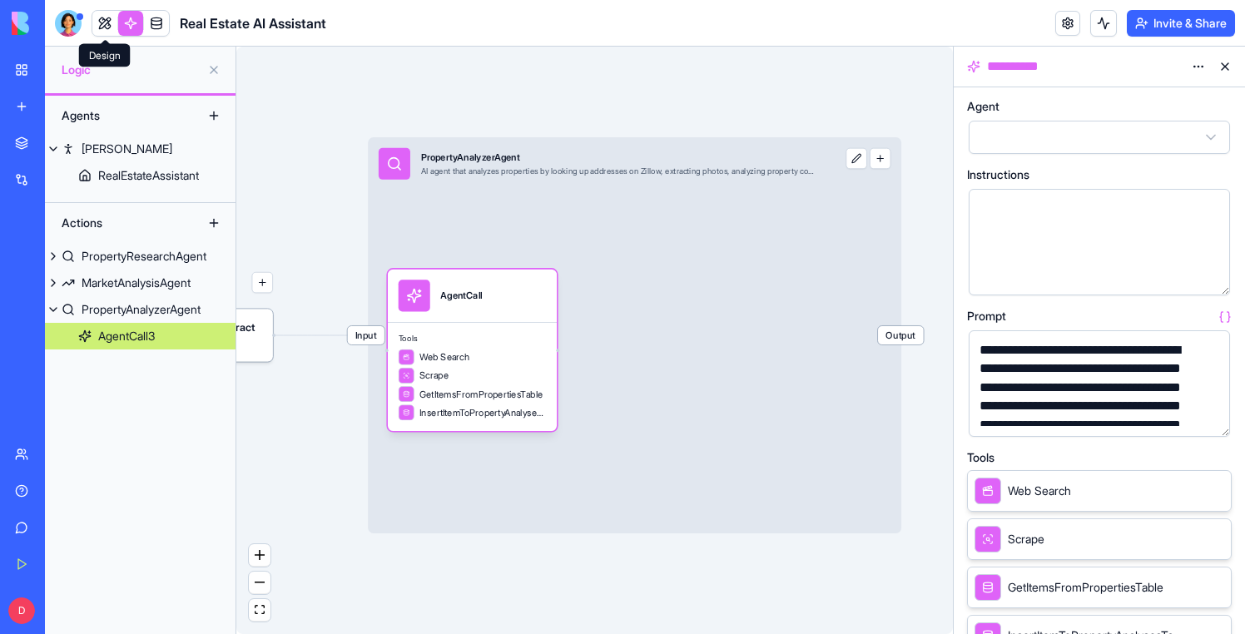
click at [106, 12] on span at bounding box center [105, 23] width 47 height 47
click at [106, 24] on span at bounding box center [105, 23] width 47 height 47
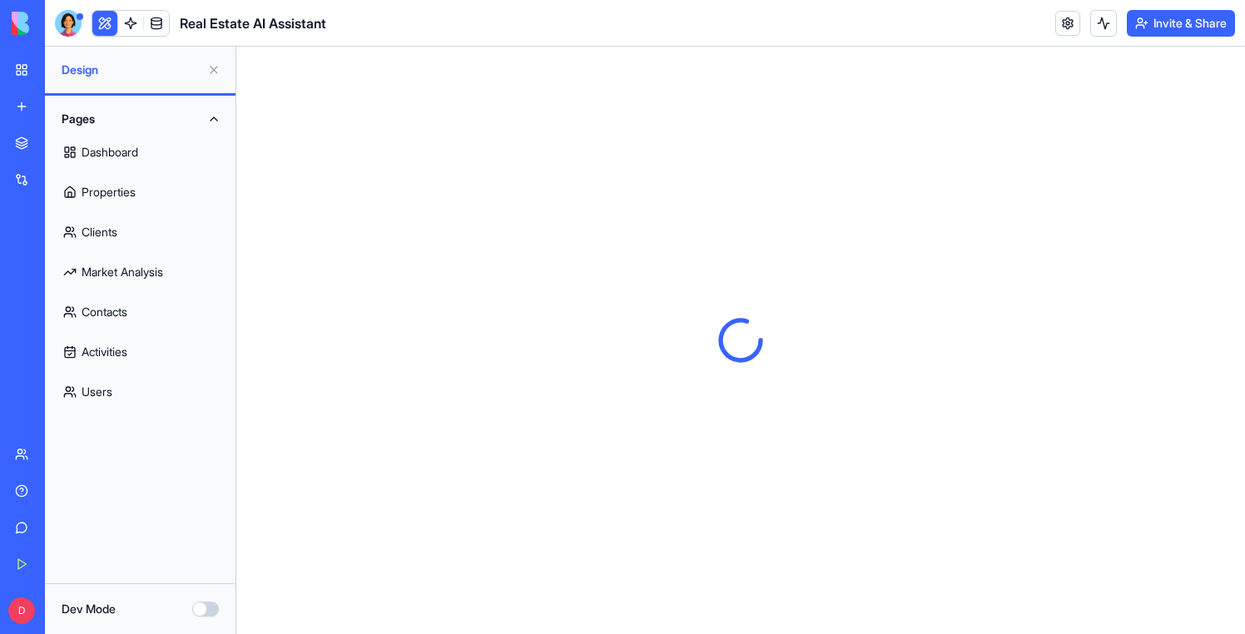
click at [115, 199] on link "Properties" at bounding box center [140, 192] width 171 height 40
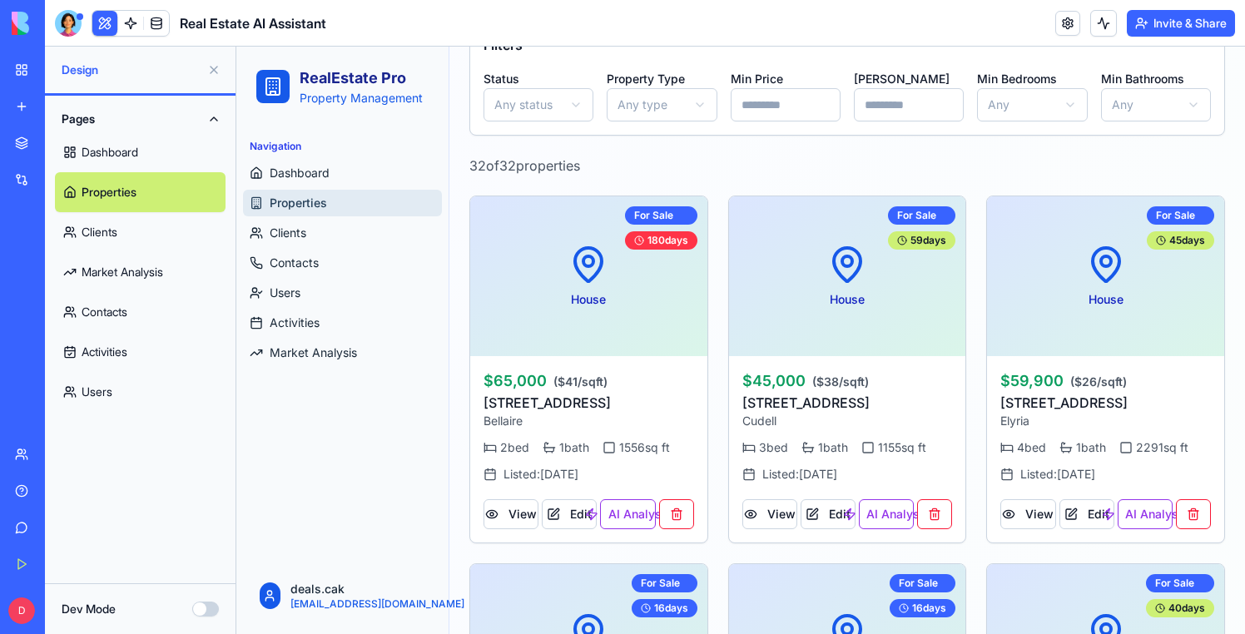
scroll to position [266, 0]
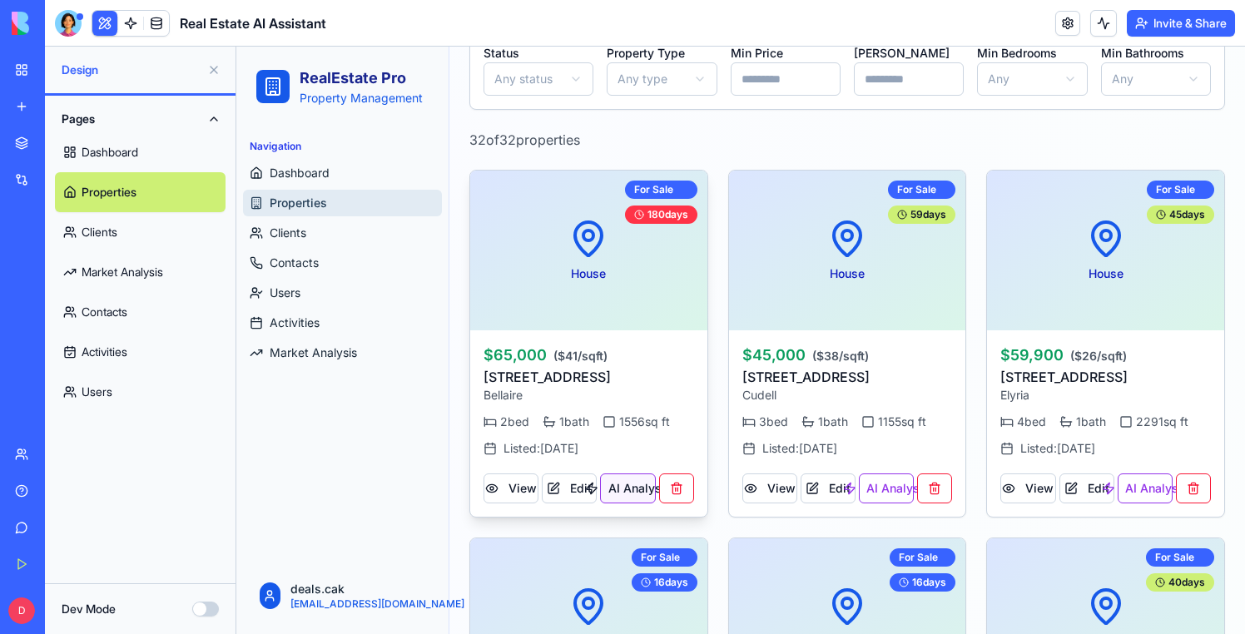
click at [627, 489] on button "AI Analysis" at bounding box center [627, 489] width 55 height 30
click at [1102, 15] on button at bounding box center [1104, 23] width 27 height 27
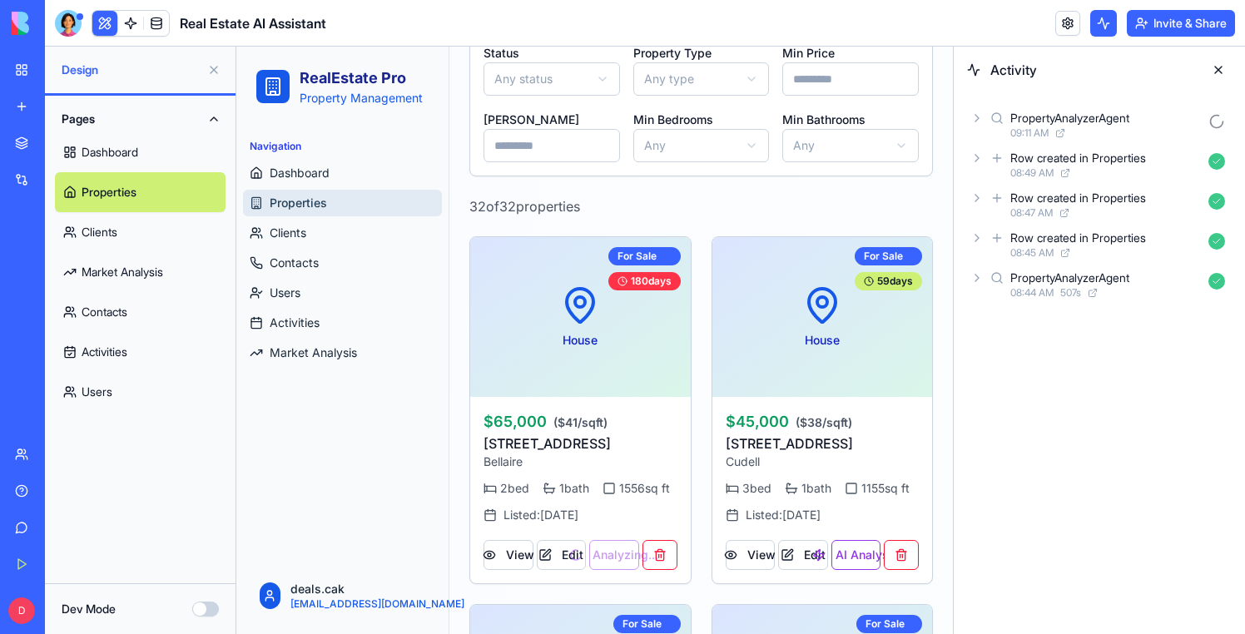
click at [973, 118] on icon at bounding box center [977, 118] width 13 height 13
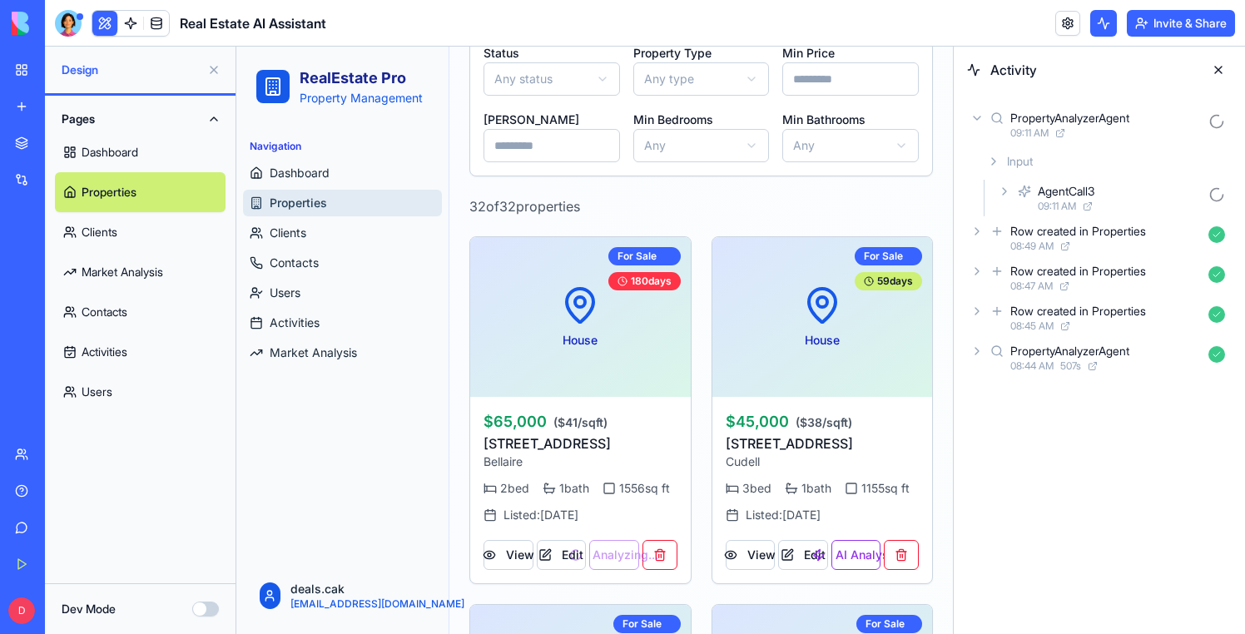
click at [1000, 188] on icon at bounding box center [1004, 191] width 13 height 13
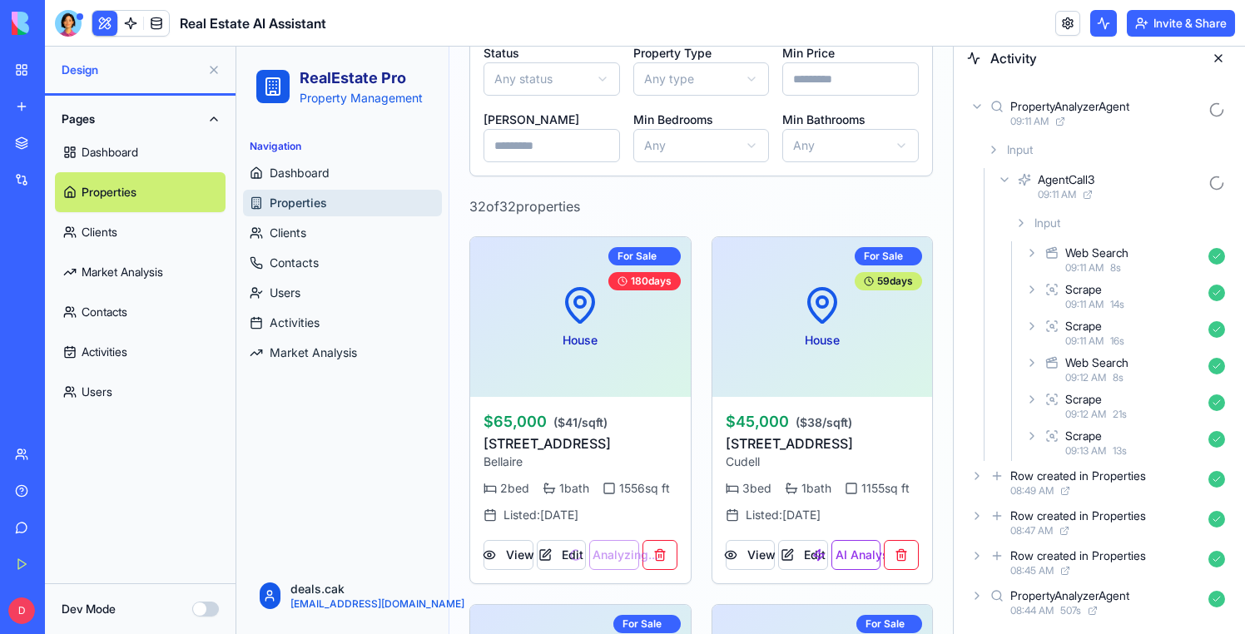
scroll to position [0, 0]
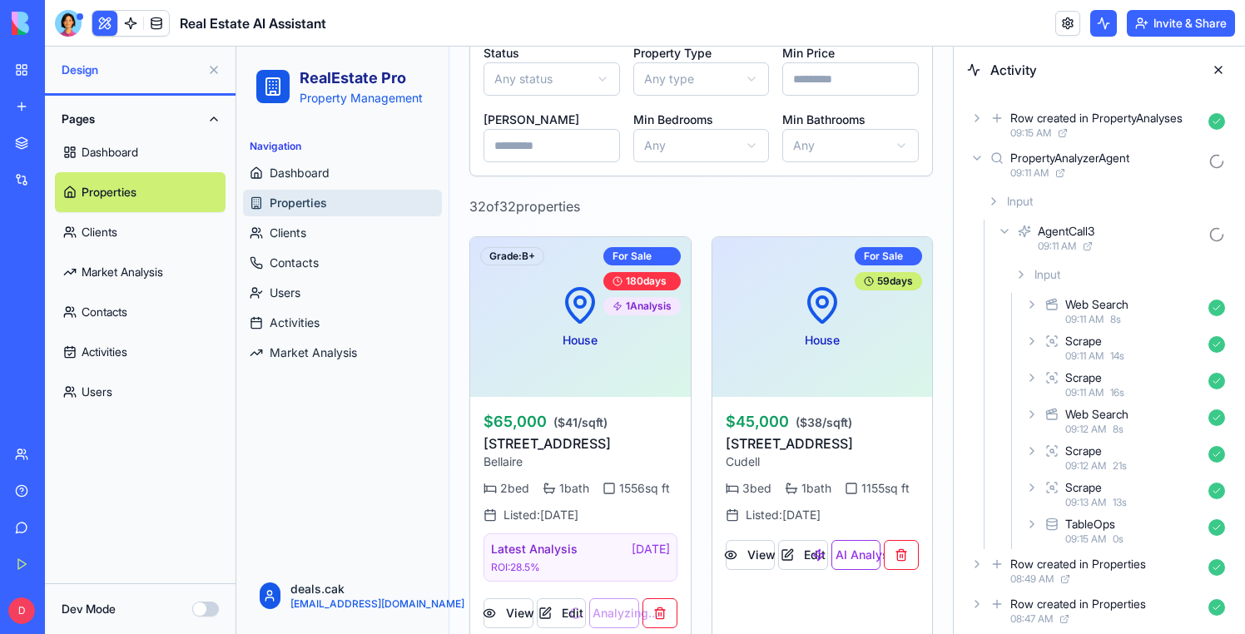
click at [1031, 519] on icon at bounding box center [1032, 524] width 13 height 13
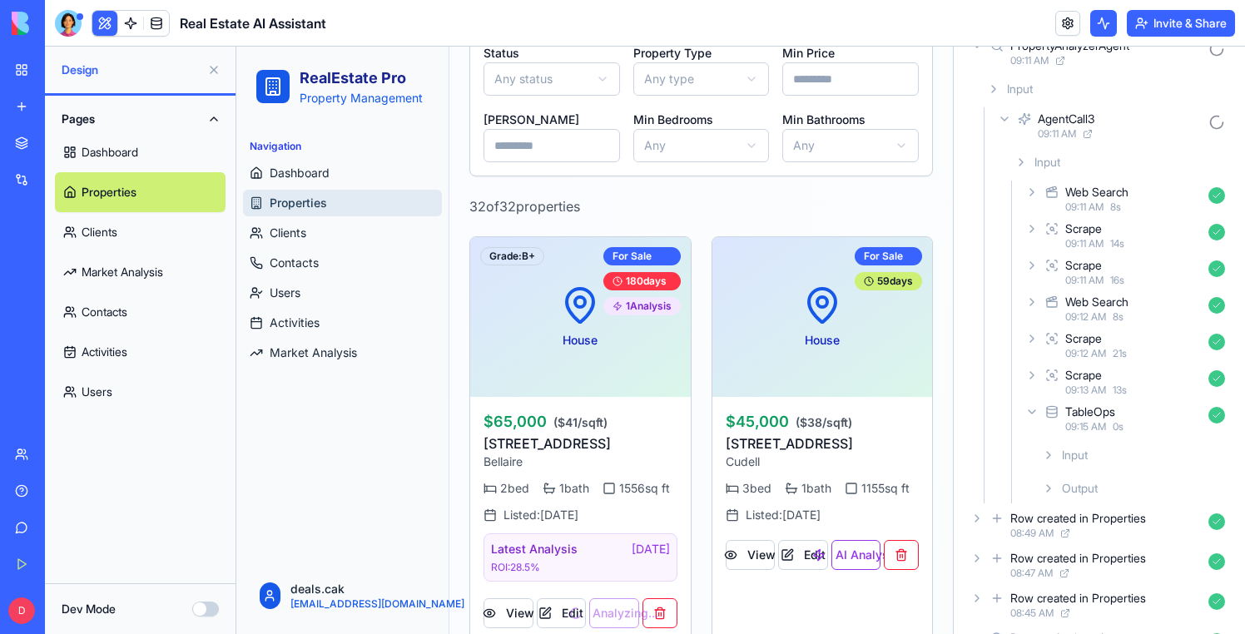
scroll to position [155, 0]
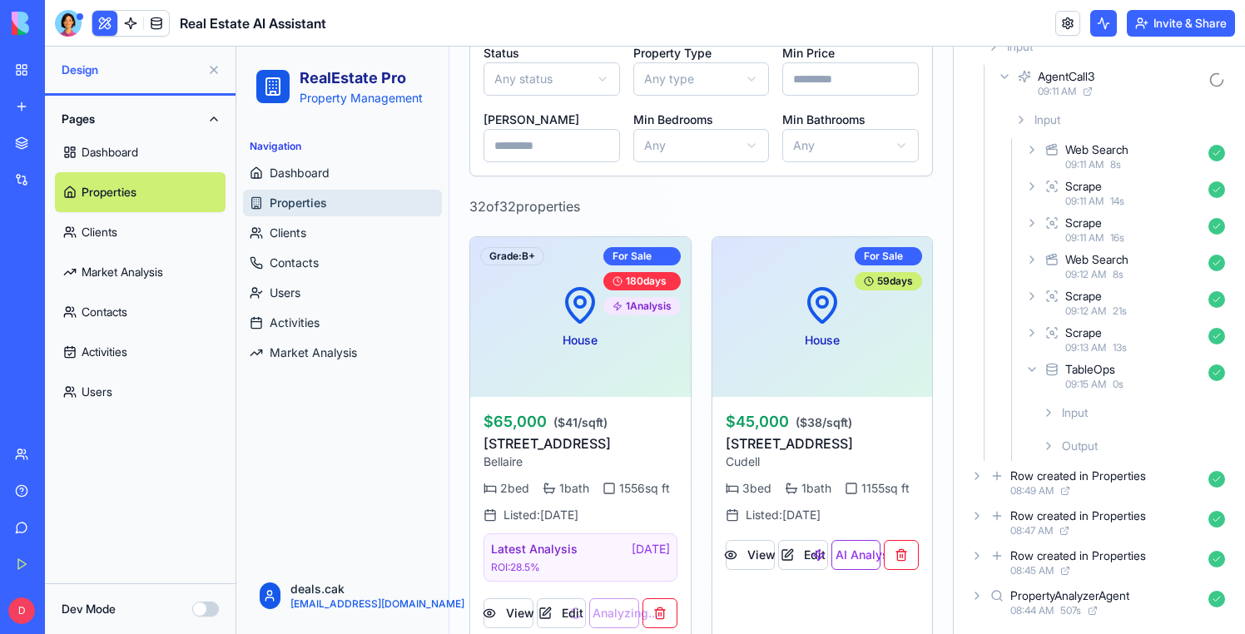
click at [1040, 408] on div "Input" at bounding box center [1134, 413] width 196 height 30
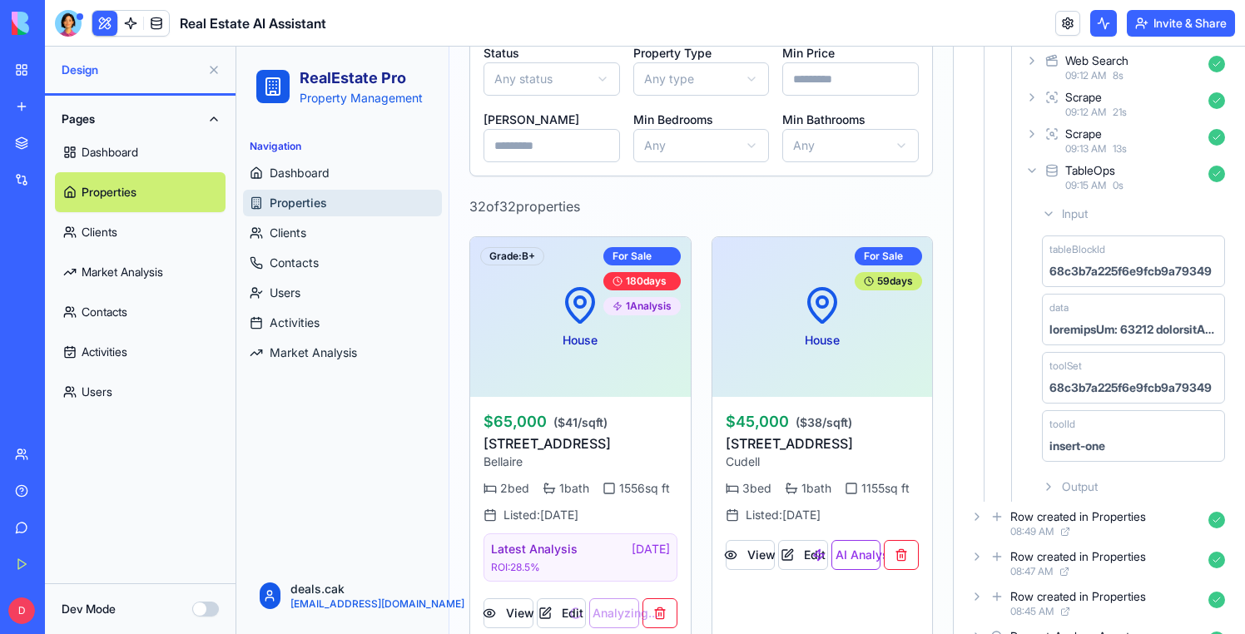
scroll to position [395, 0]
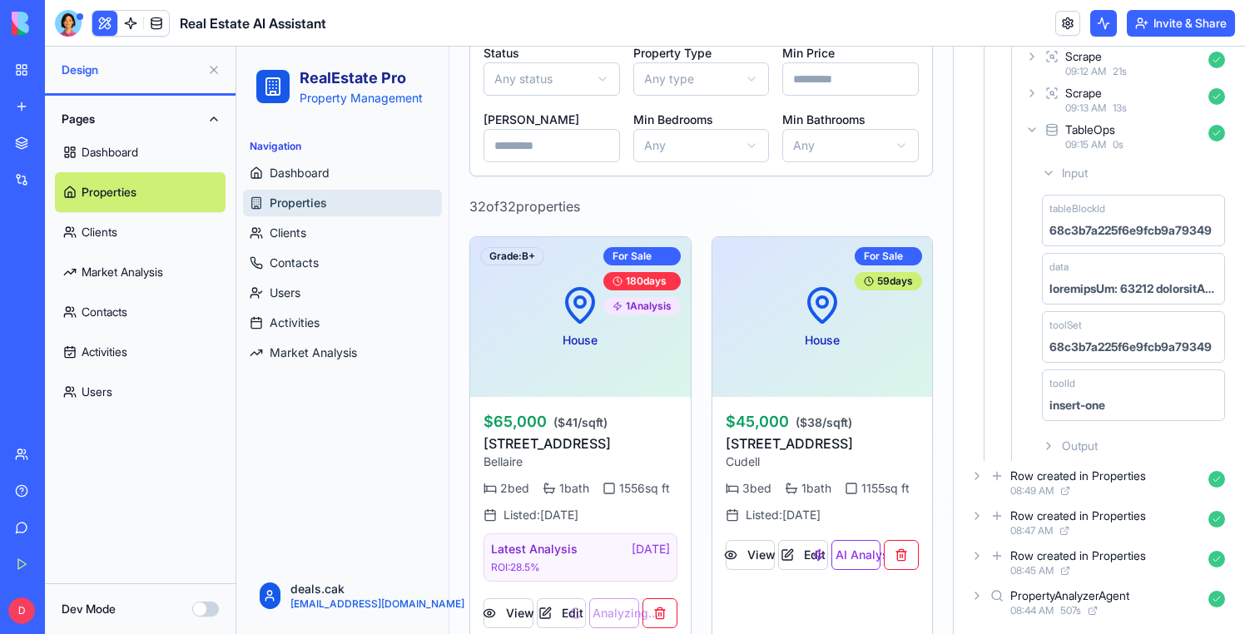
click at [1052, 440] on icon at bounding box center [1048, 446] width 13 height 13
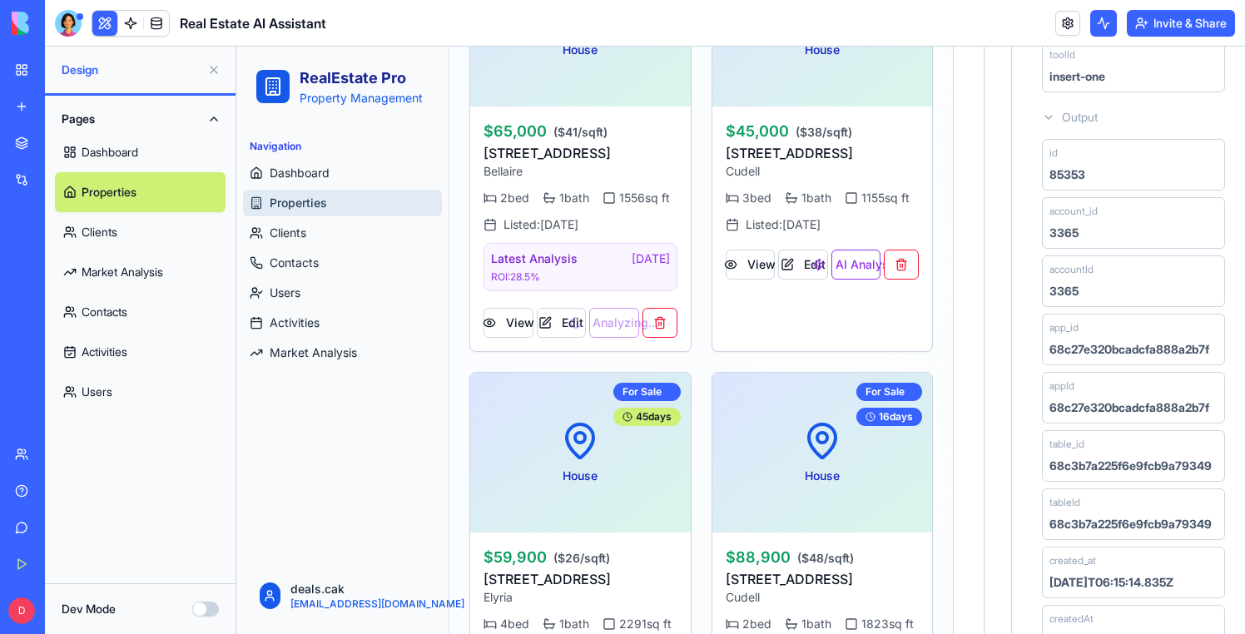
scroll to position [0, 0]
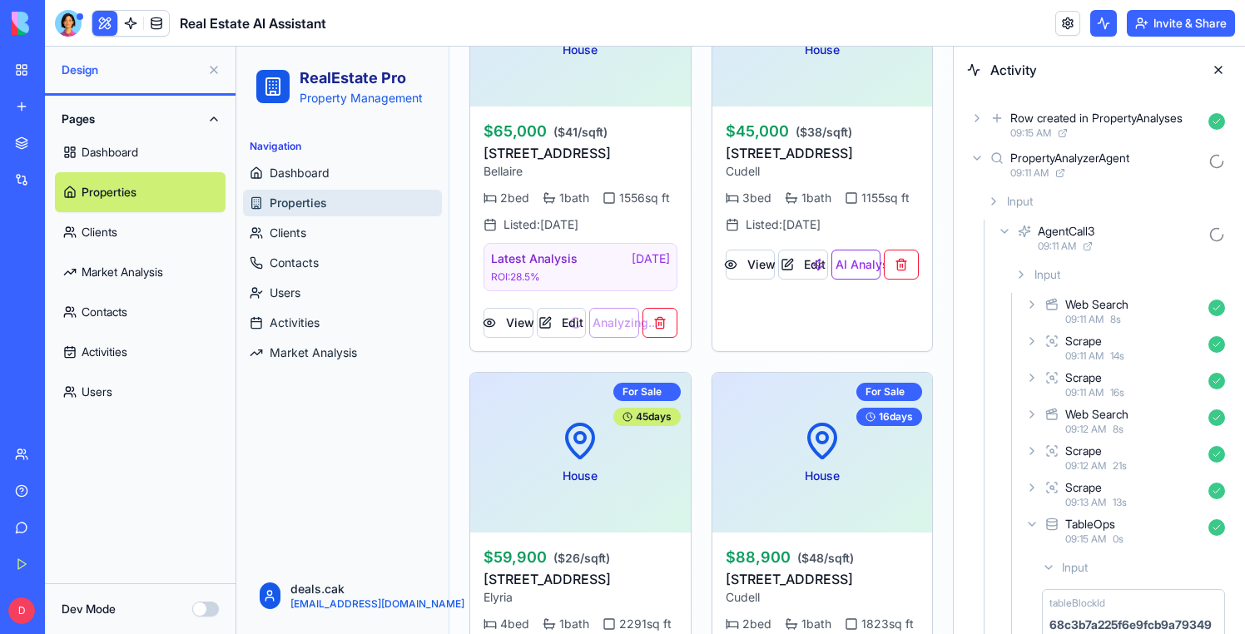
click at [1010, 236] on icon at bounding box center [1004, 231] width 13 height 13
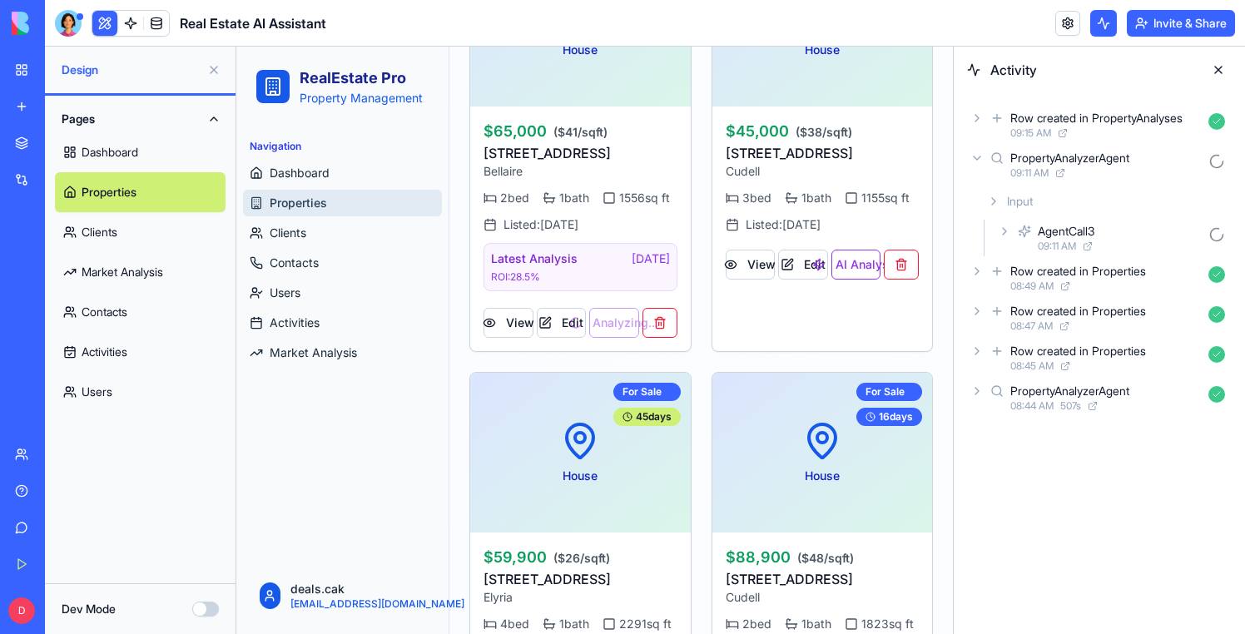
click at [1009, 234] on icon at bounding box center [1004, 231] width 13 height 13
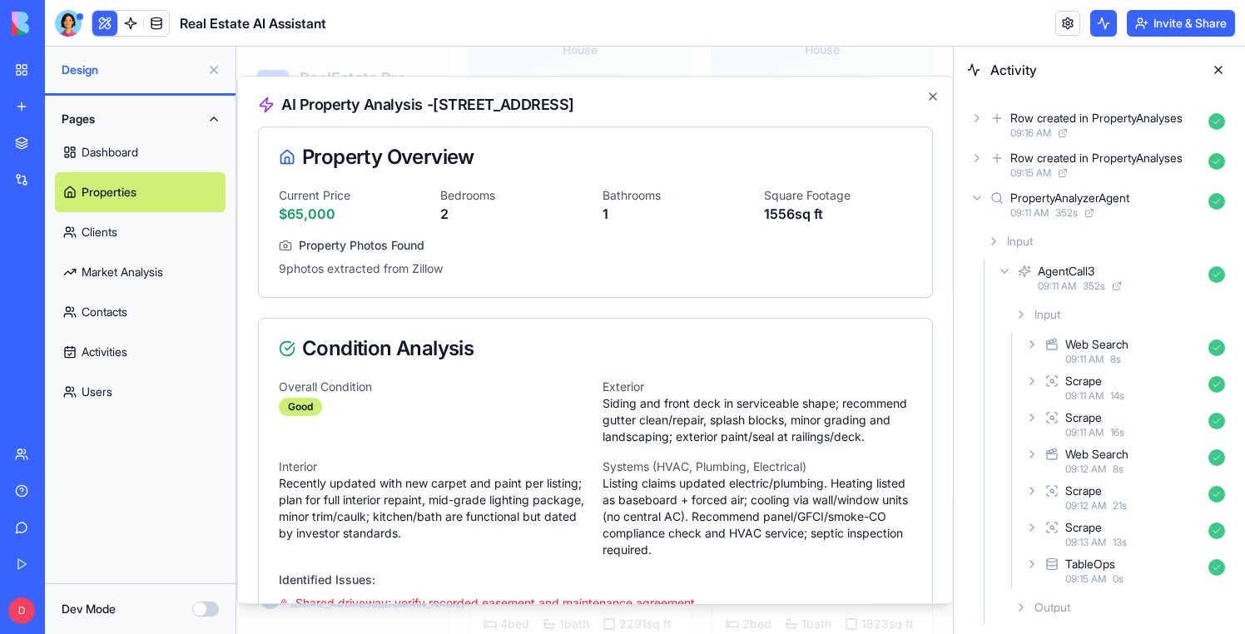
click at [393, 276] on p "9 photos extracted from Zillow" at bounding box center [595, 269] width 634 height 17
click at [936, 96] on icon "button" at bounding box center [932, 96] width 13 height 13
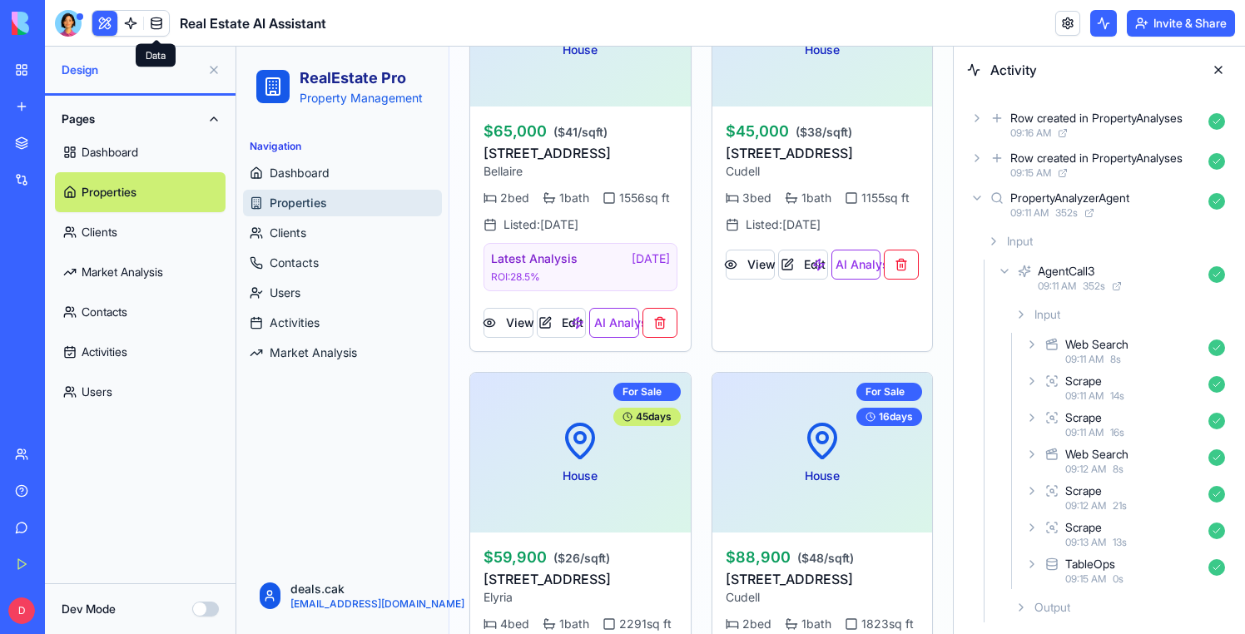
click at [153, 25] on span at bounding box center [156, 23] width 47 height 47
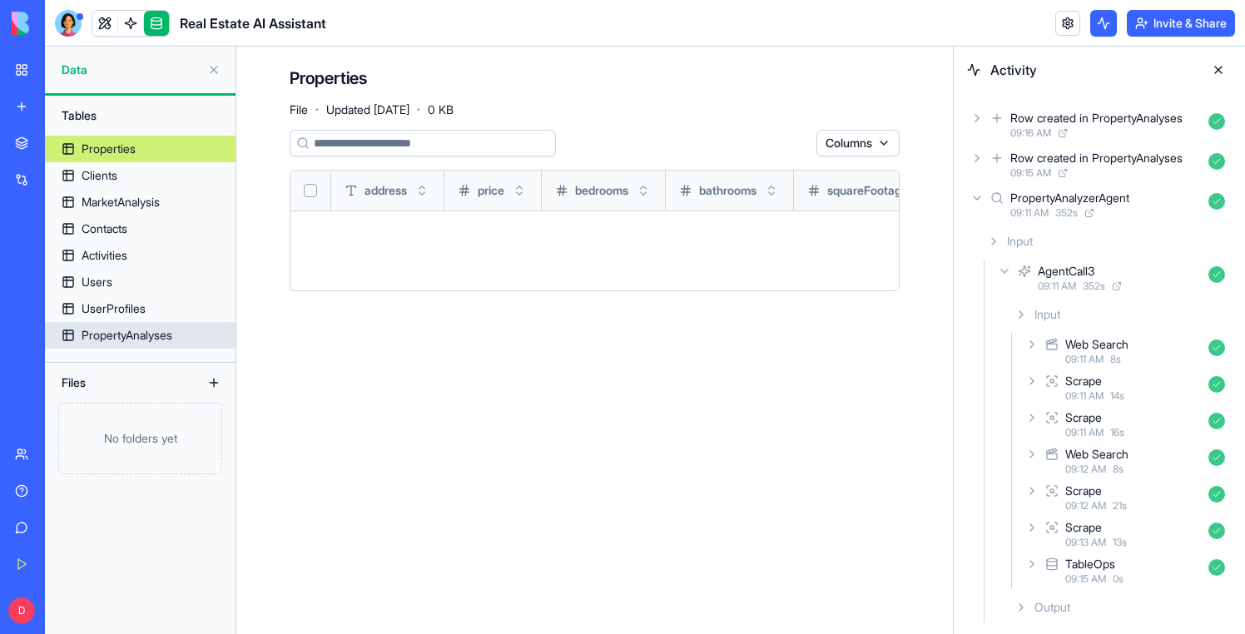
click at [103, 342] on div "PropertyAnalyses" at bounding box center [127, 335] width 91 height 17
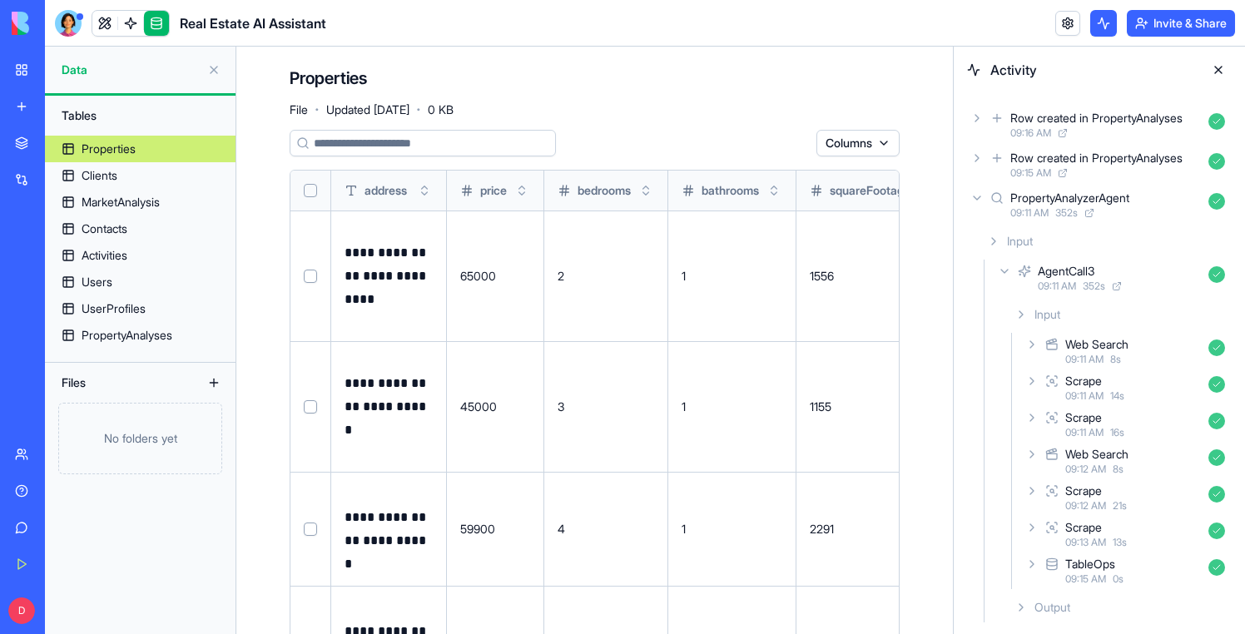
click at [1217, 71] on button at bounding box center [1218, 70] width 27 height 27
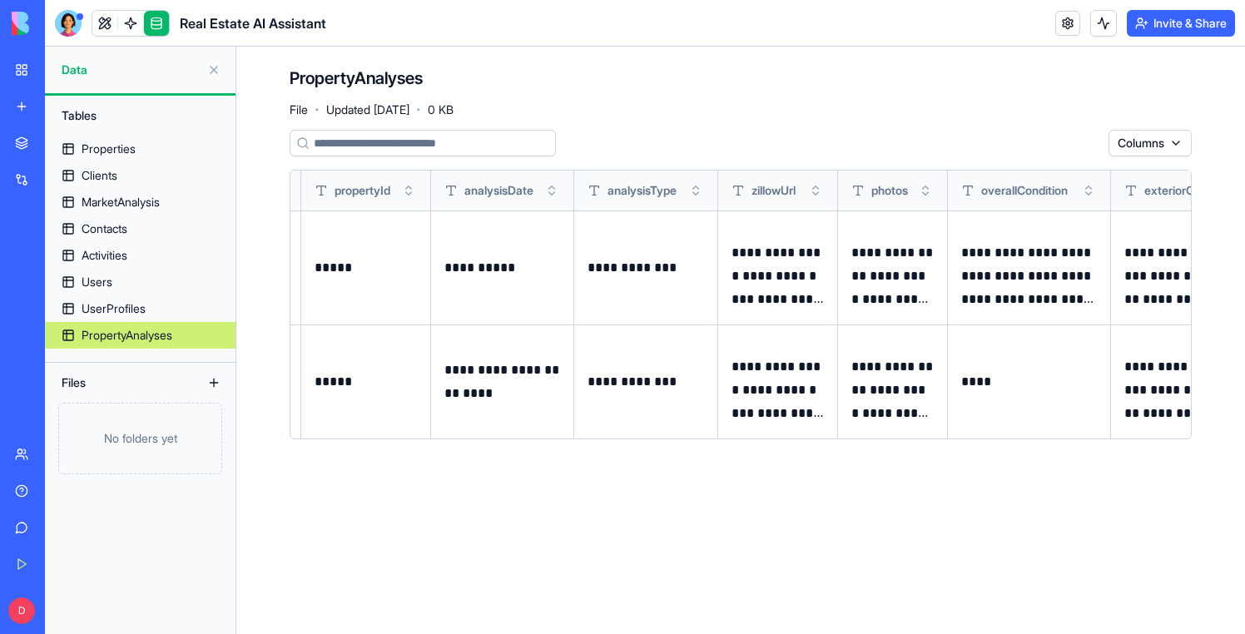
scroll to position [0, 32]
click at [0, 0] on button at bounding box center [0, 0] width 0 height 0
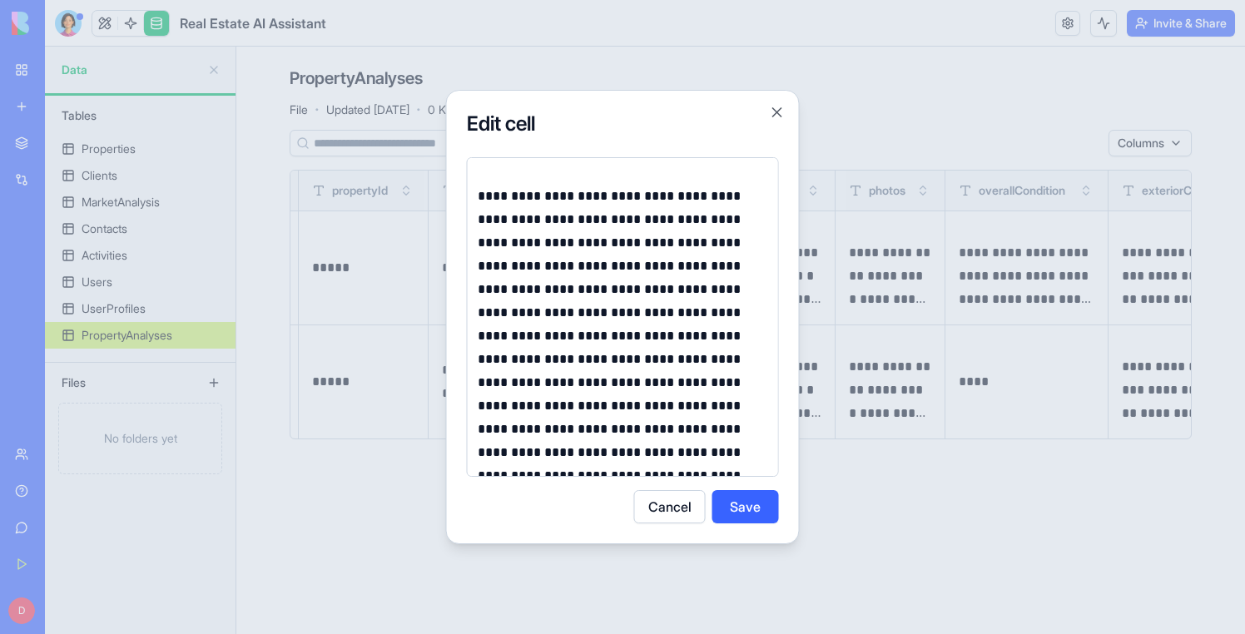
click at [479, 197] on p "**********" at bounding box center [623, 430] width 291 height 490
click at [333, 479] on div at bounding box center [622, 317] width 1245 height 634
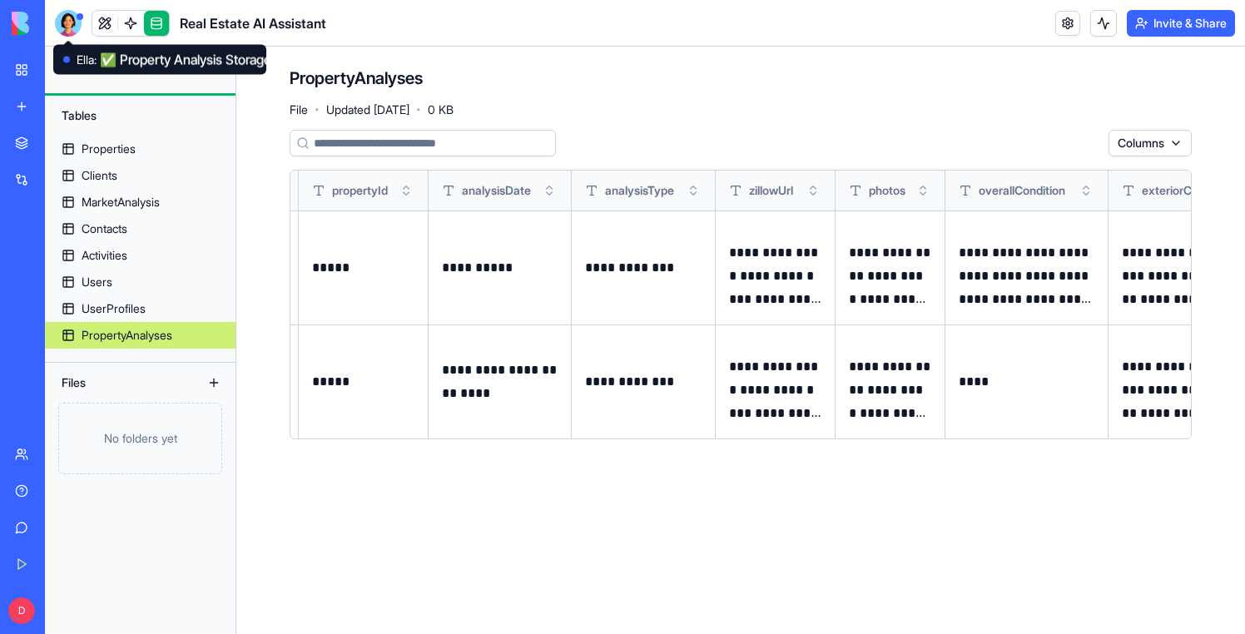
click at [72, 26] on div at bounding box center [68, 23] width 27 height 27
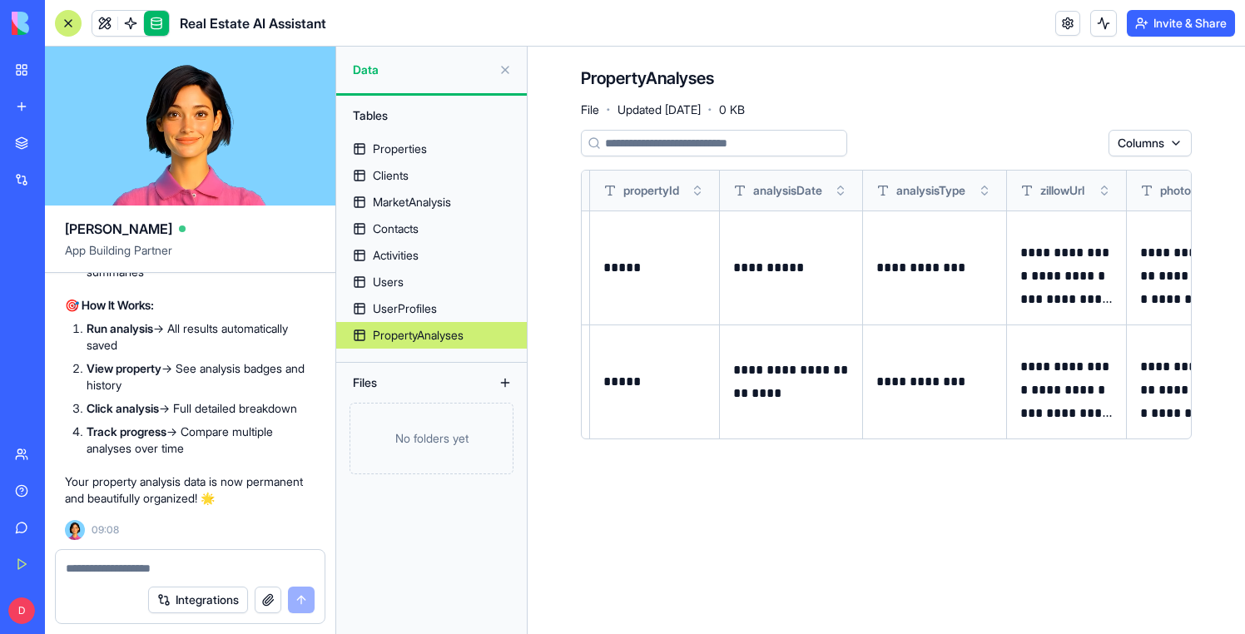
scroll to position [0, 0]
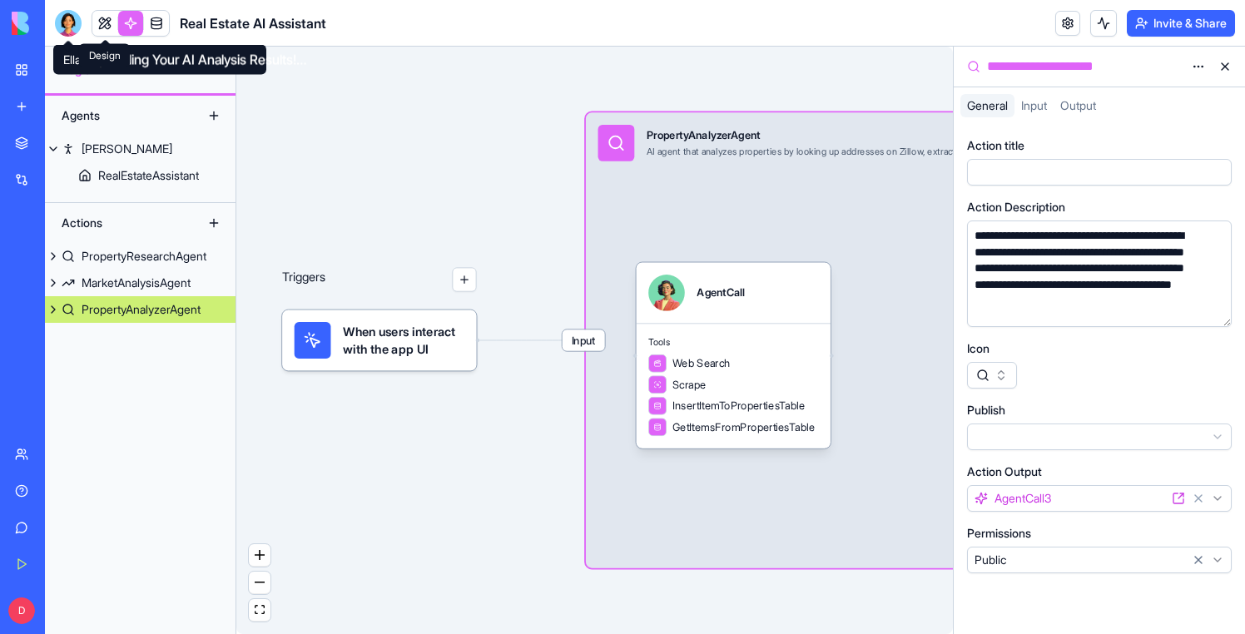
click at [108, 18] on link at bounding box center [104, 23] width 25 height 25
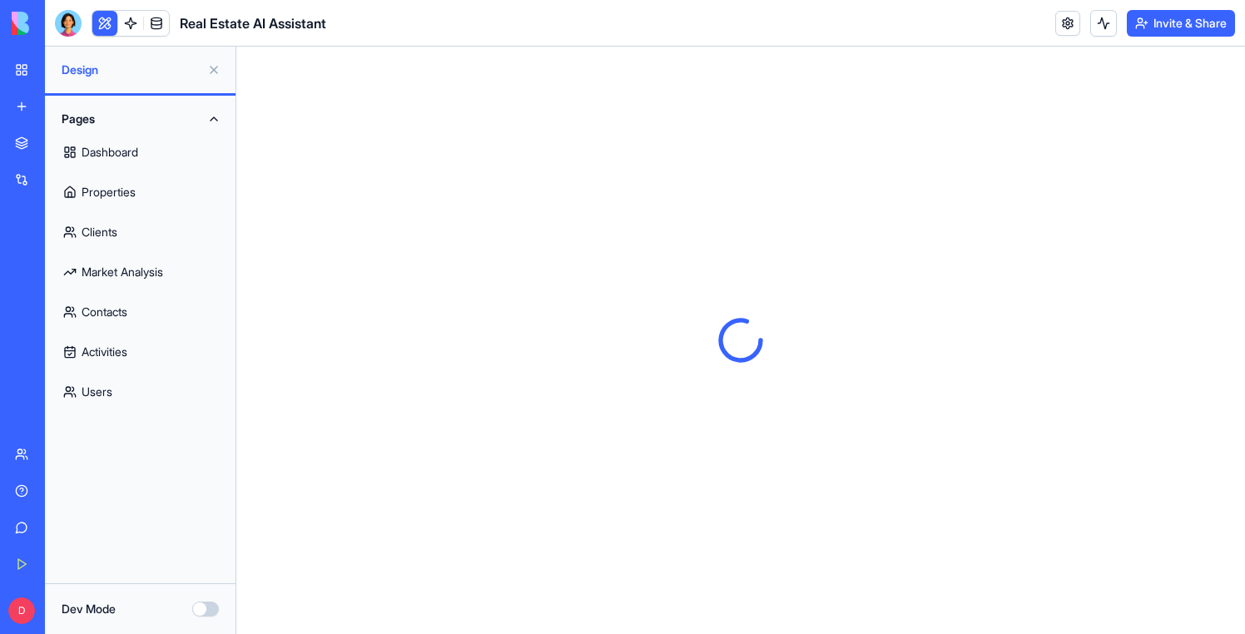
click at [107, 191] on link "Properties" at bounding box center [140, 192] width 171 height 40
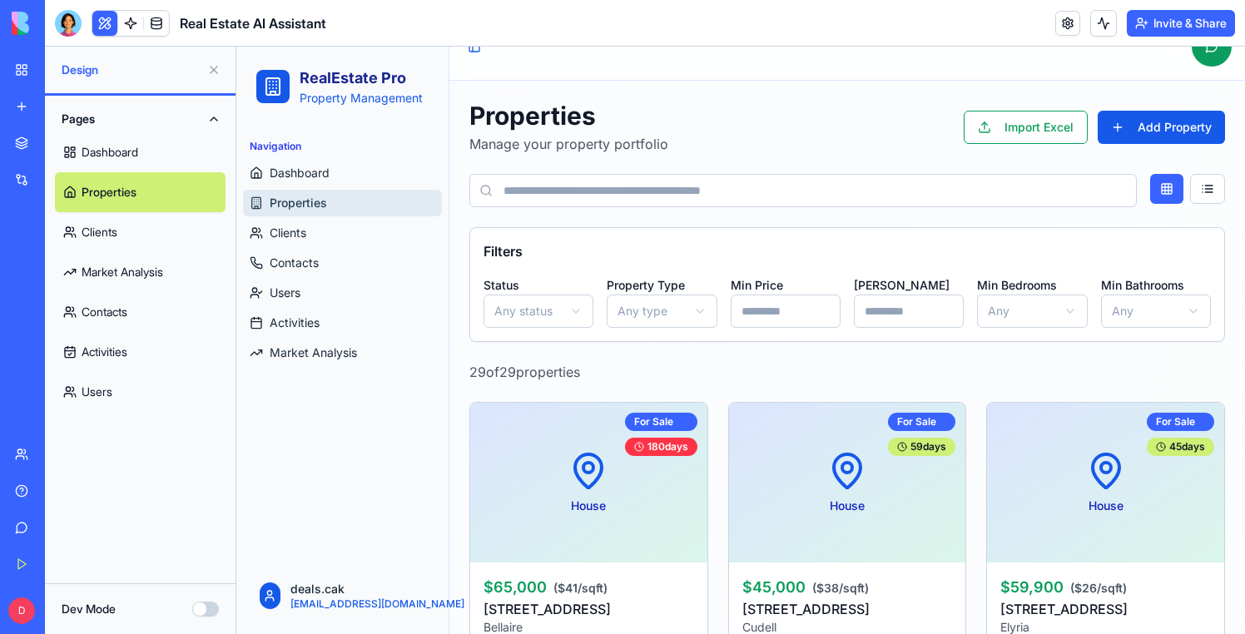
scroll to position [20, 0]
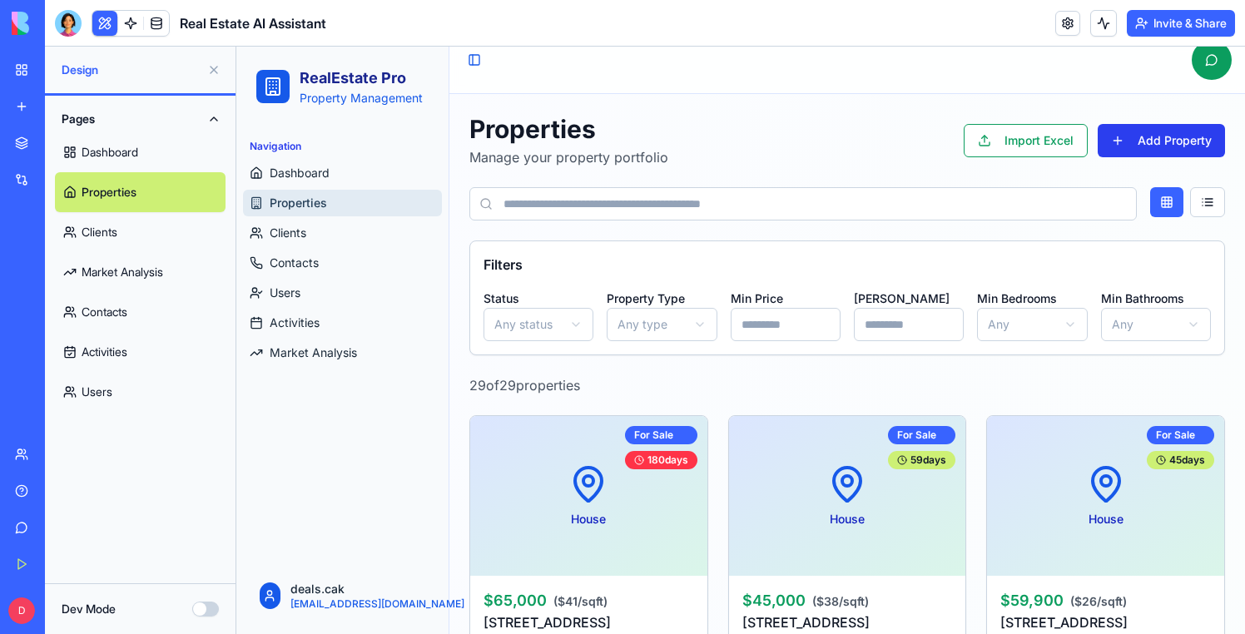
click at [1159, 137] on button "Add Property" at bounding box center [1161, 140] width 127 height 33
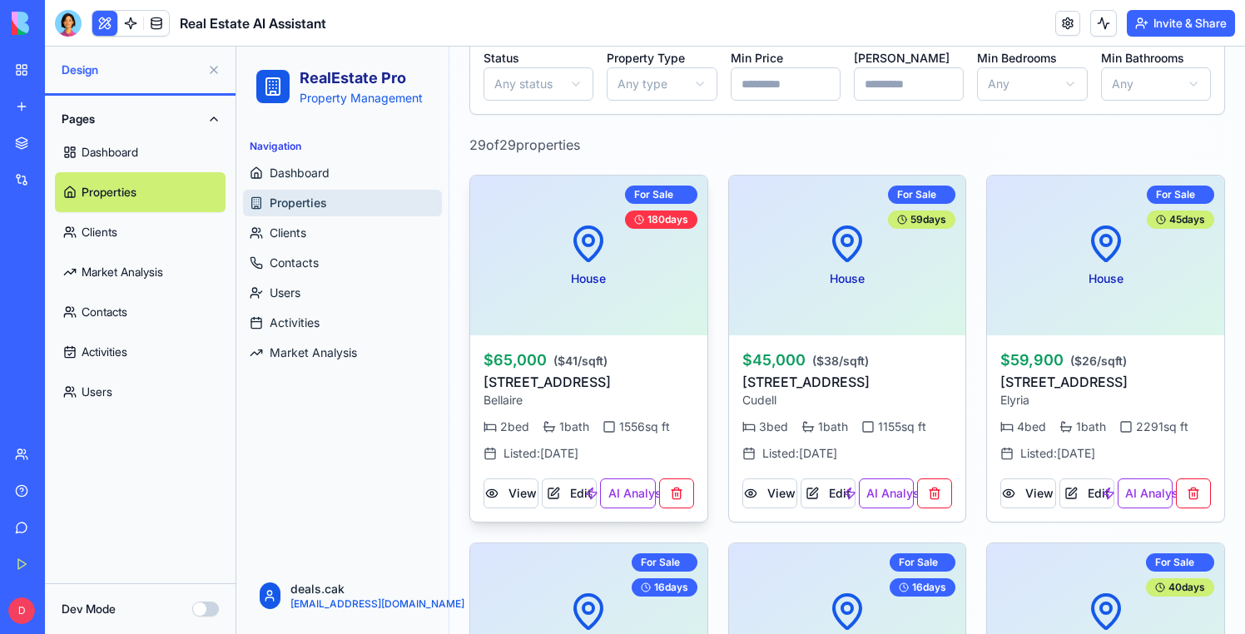
scroll to position [271, 0]
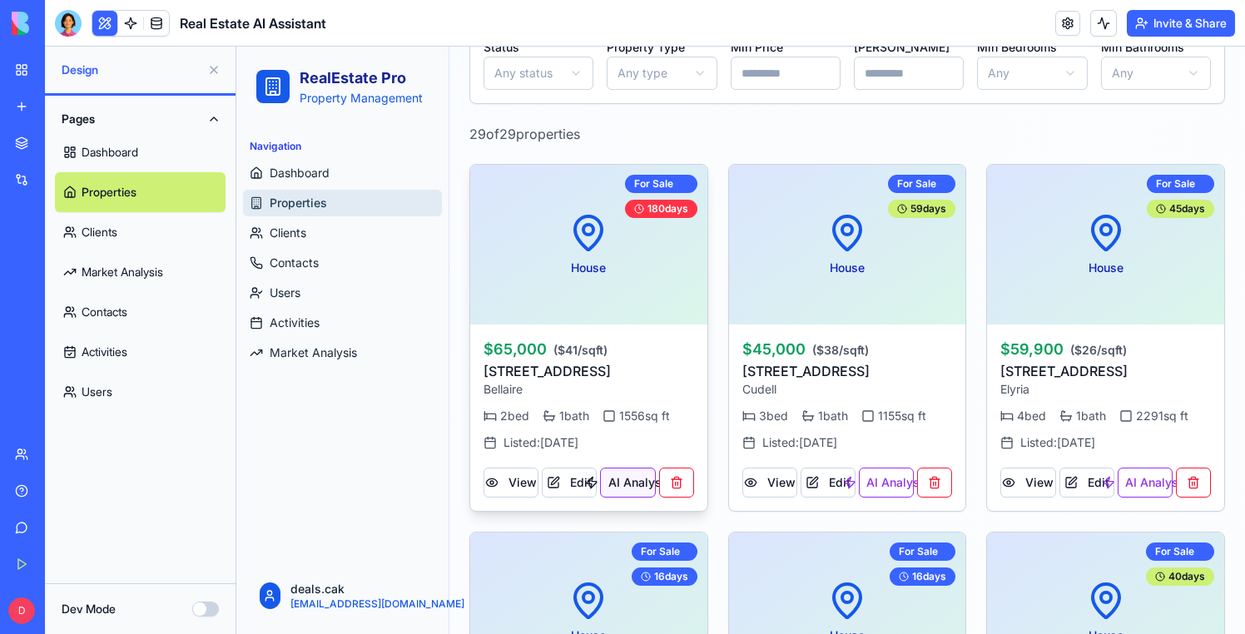
click at [612, 478] on button "AI Analysis" at bounding box center [627, 483] width 55 height 30
click at [1106, 29] on button at bounding box center [1104, 23] width 27 height 27
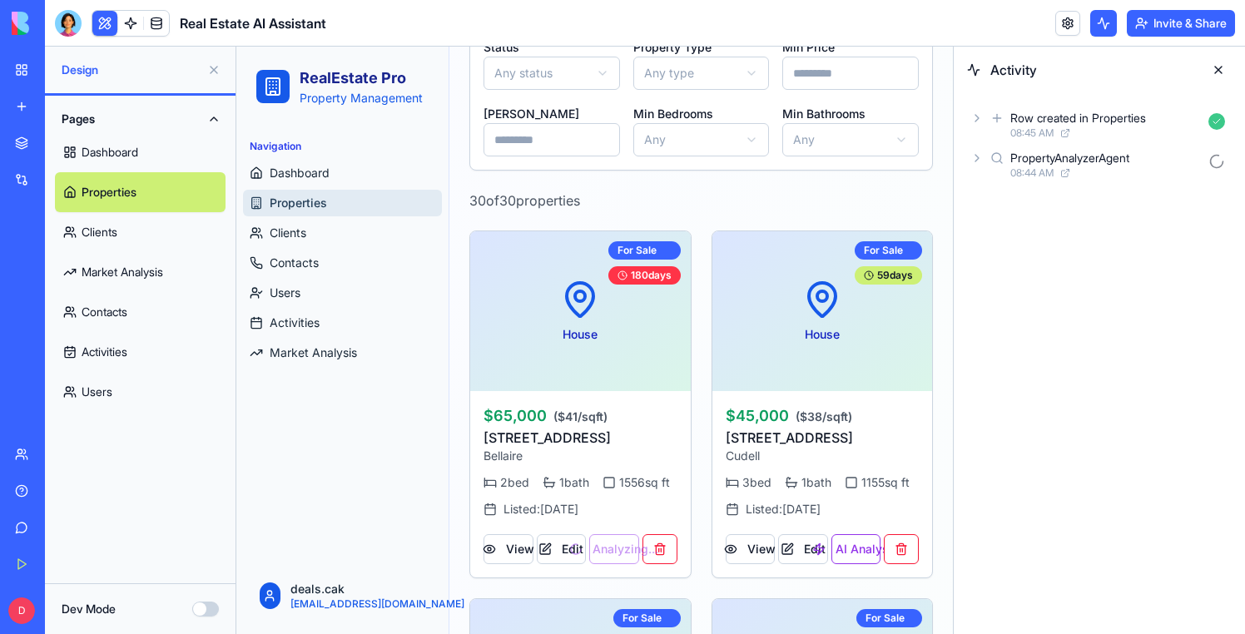
click at [986, 156] on div "PropertyAnalyzerAgent 08:44 AM" at bounding box center [1099, 165] width 265 height 37
click at [1002, 228] on icon at bounding box center [1004, 231] width 13 height 13
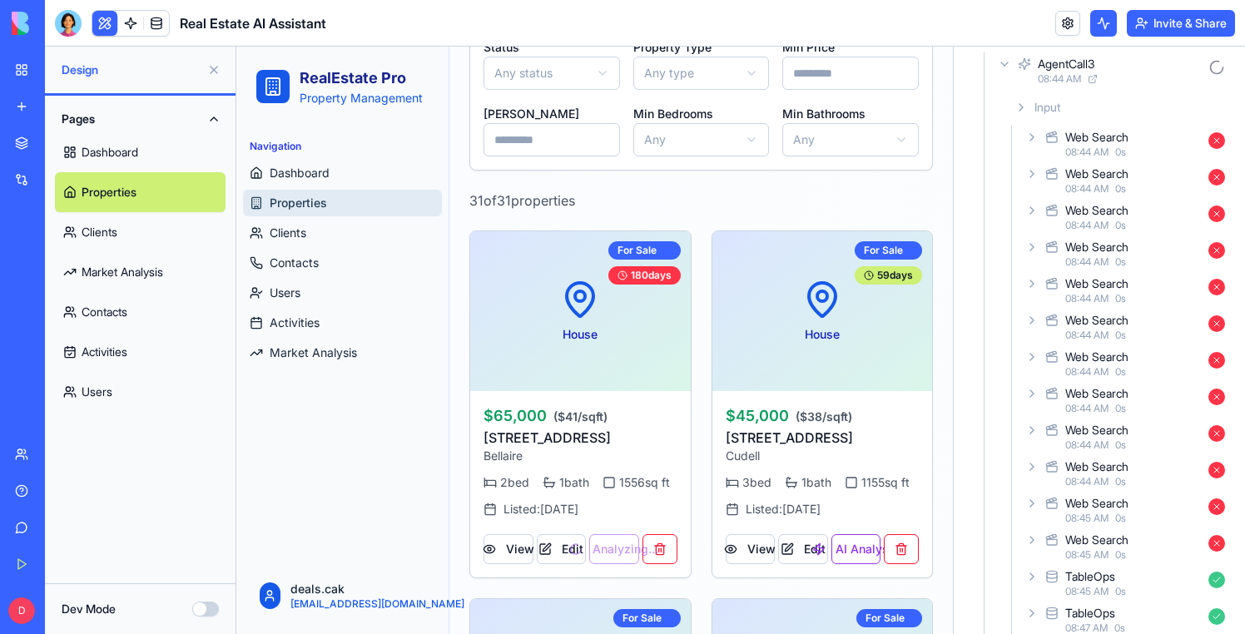
scroll to position [110, 0]
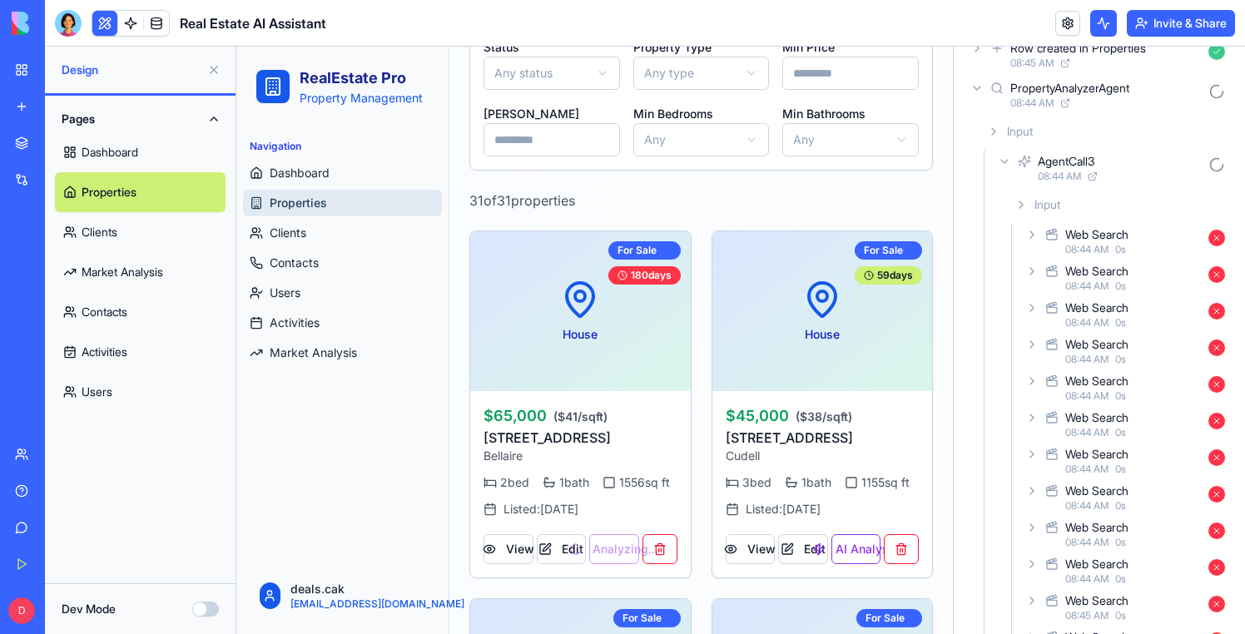
click at [1031, 238] on icon at bounding box center [1032, 234] width 13 height 13
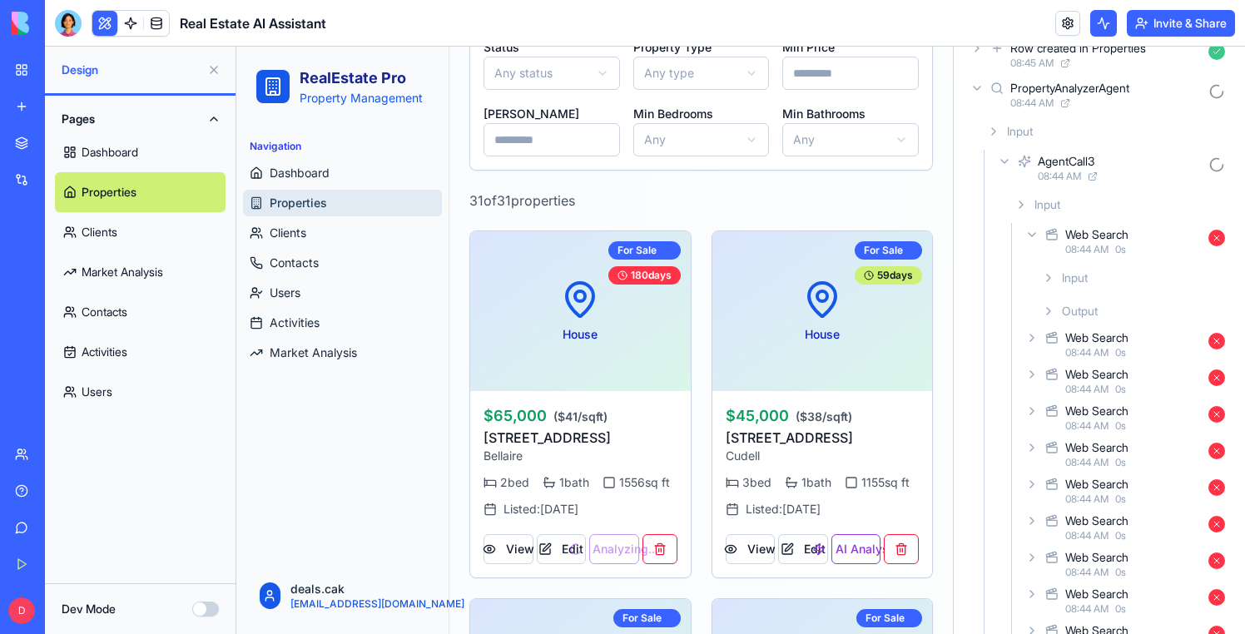
click at [1051, 274] on icon at bounding box center [1048, 277] width 13 height 13
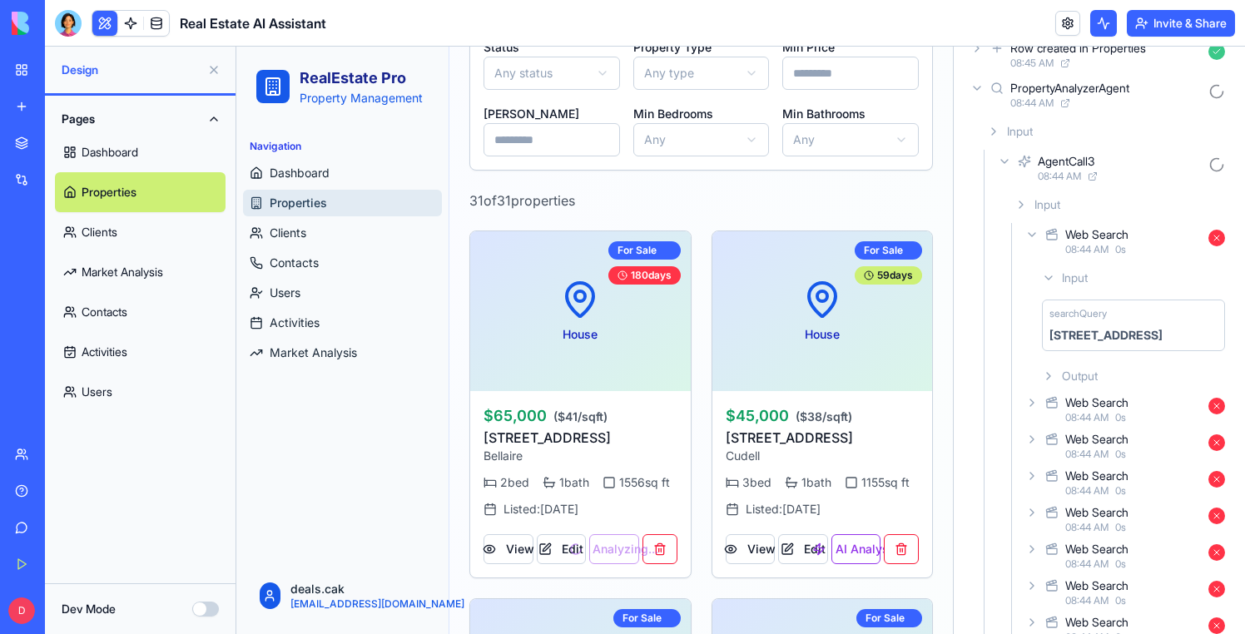
click at [1051, 274] on icon at bounding box center [1048, 277] width 13 height 13
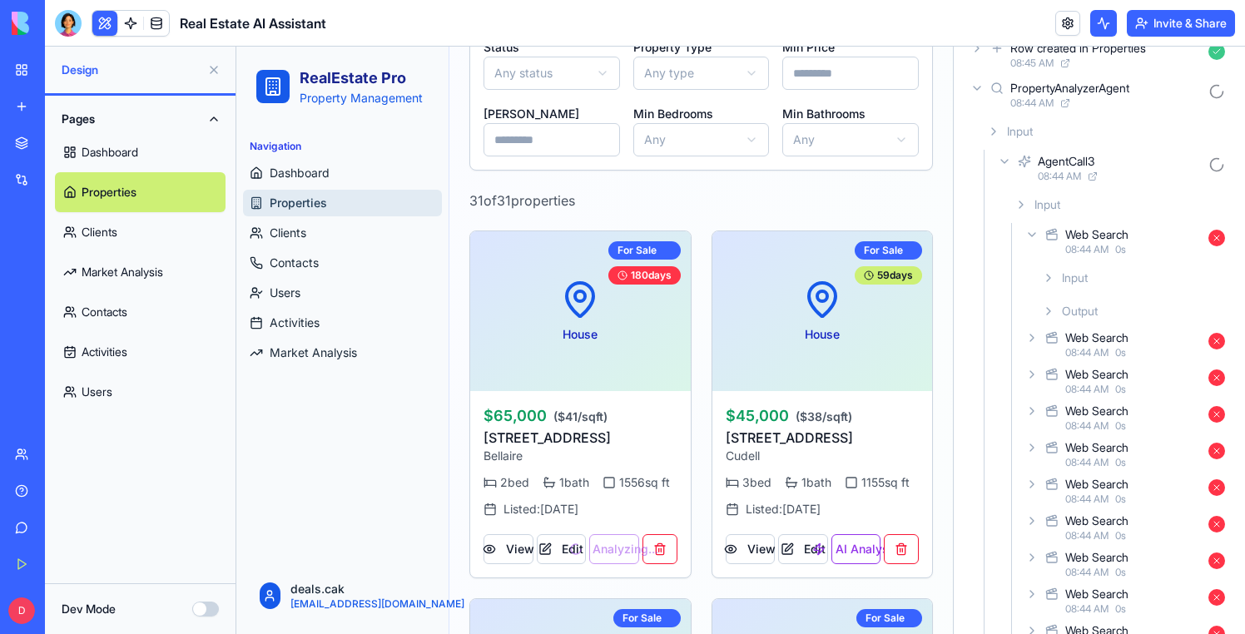
click at [1051, 275] on icon at bounding box center [1048, 277] width 13 height 13
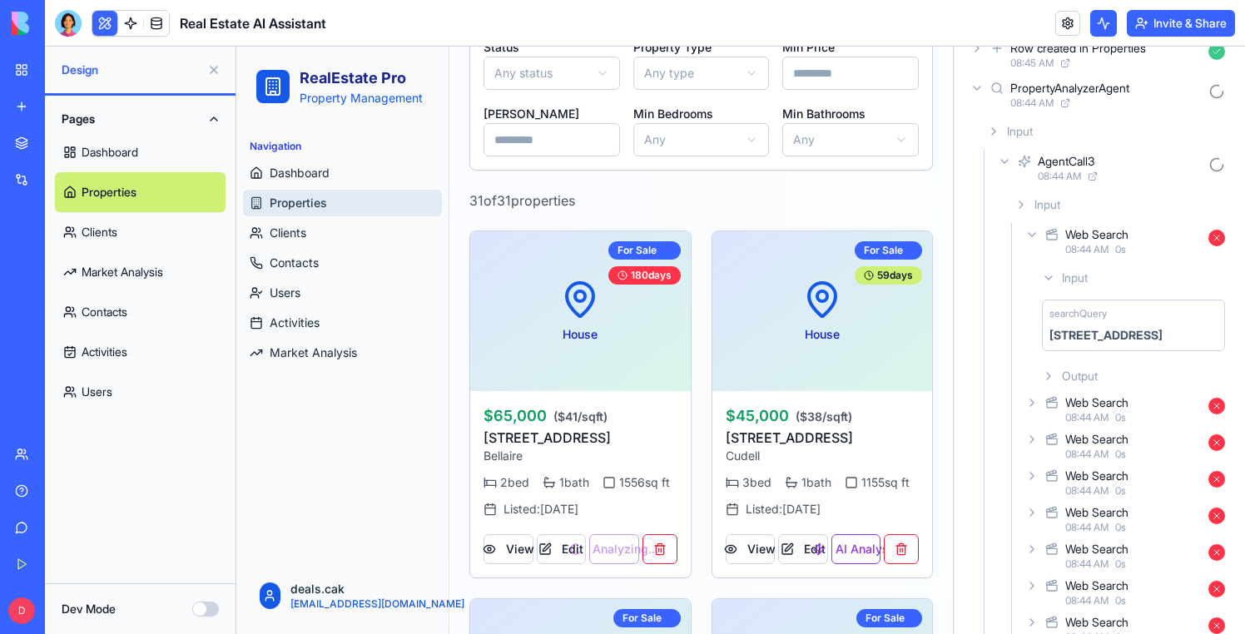
click at [1039, 398] on div "Web Search 08:44 AM 0 s" at bounding box center [1127, 409] width 210 height 37
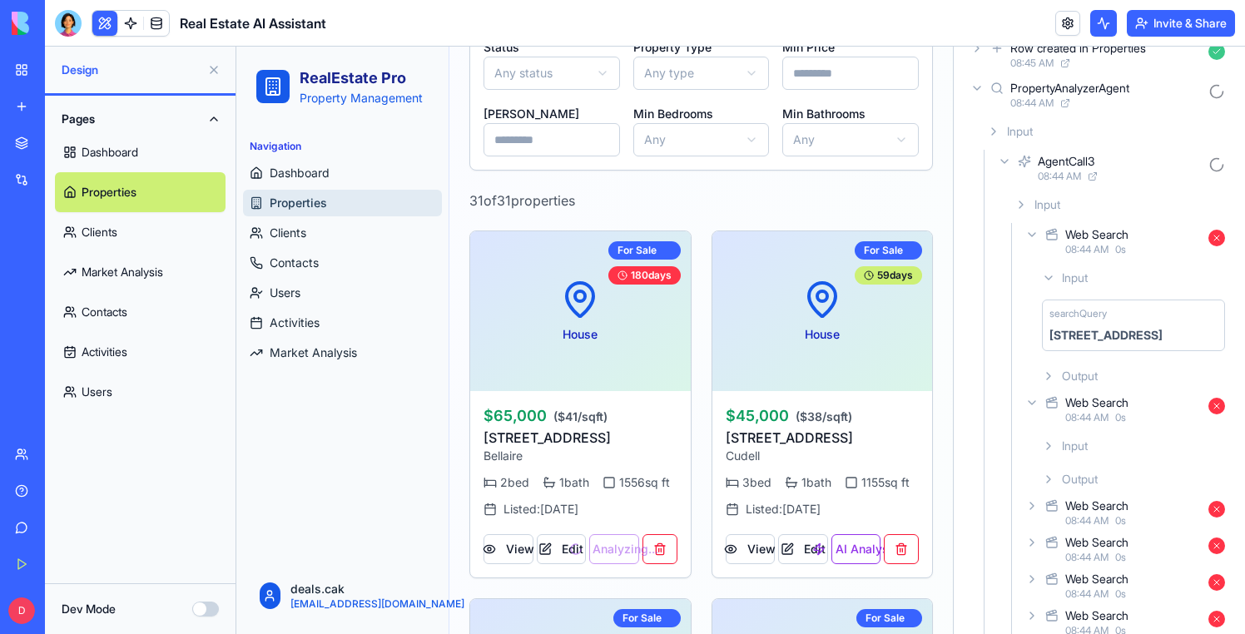
click at [1048, 455] on div "Input" at bounding box center [1134, 446] width 196 height 30
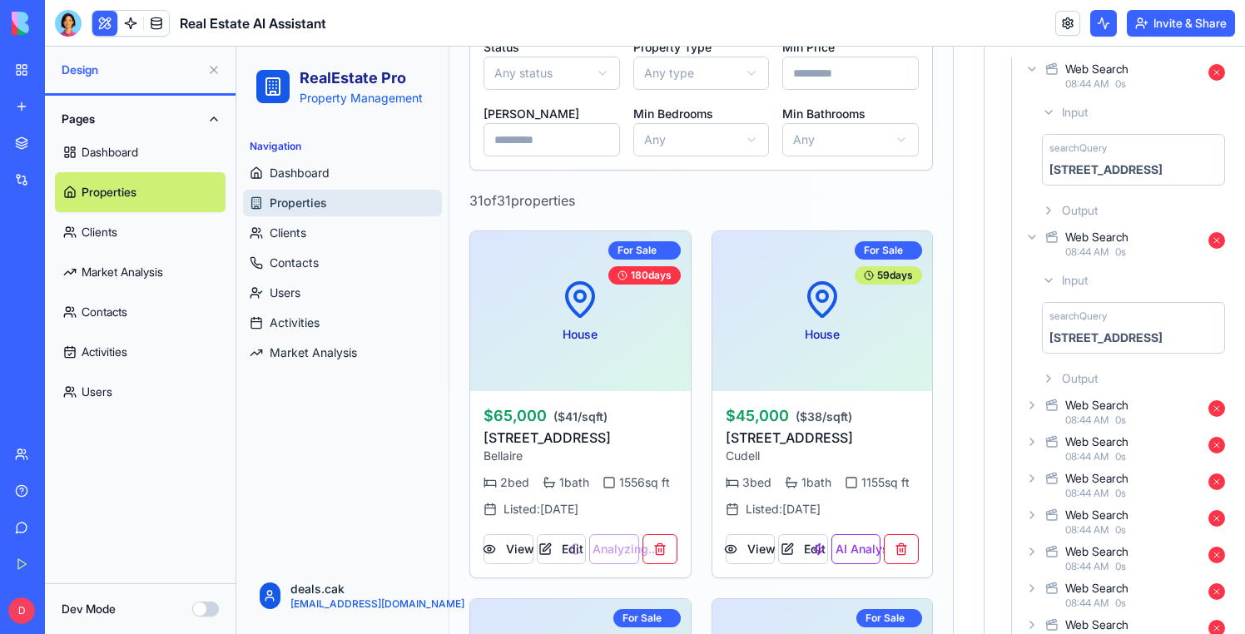
scroll to position [277, 0]
click at [1032, 404] on icon at bounding box center [1032, 403] width 13 height 13
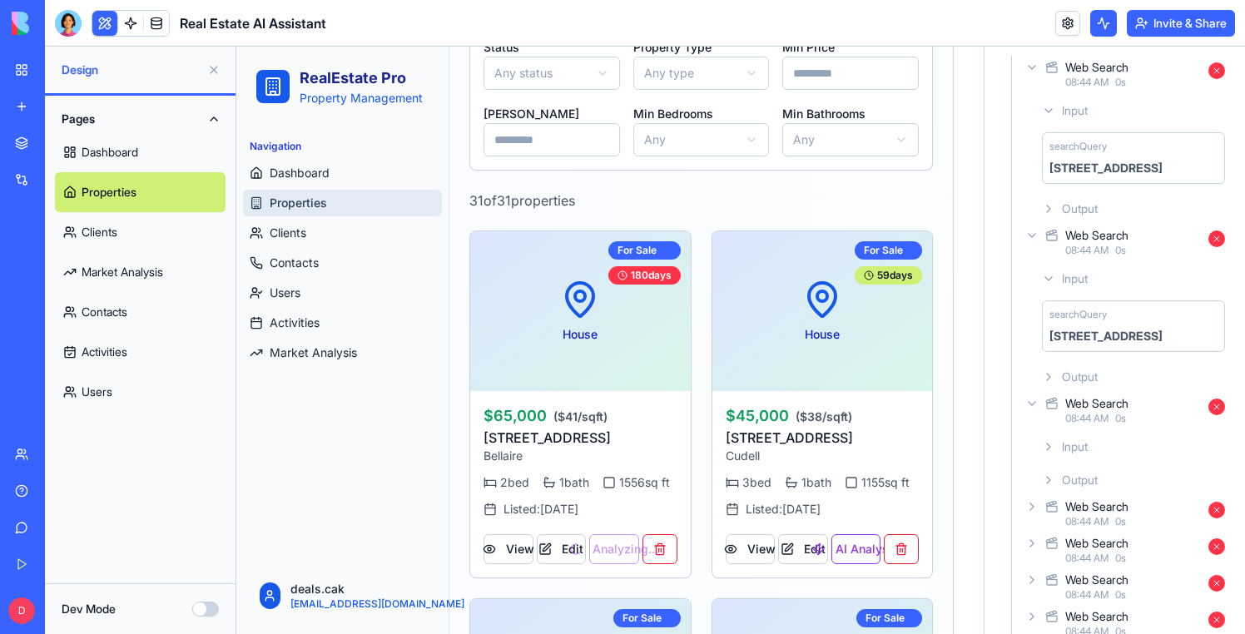
click at [1047, 451] on icon at bounding box center [1048, 446] width 13 height 13
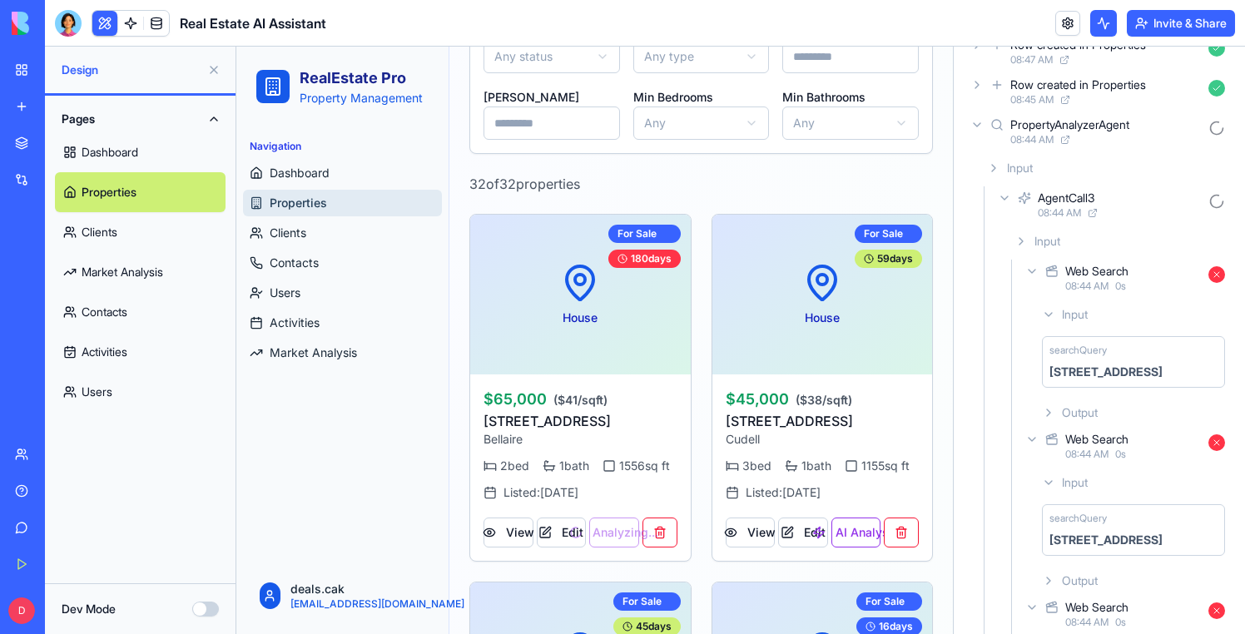
scroll to position [0, 0]
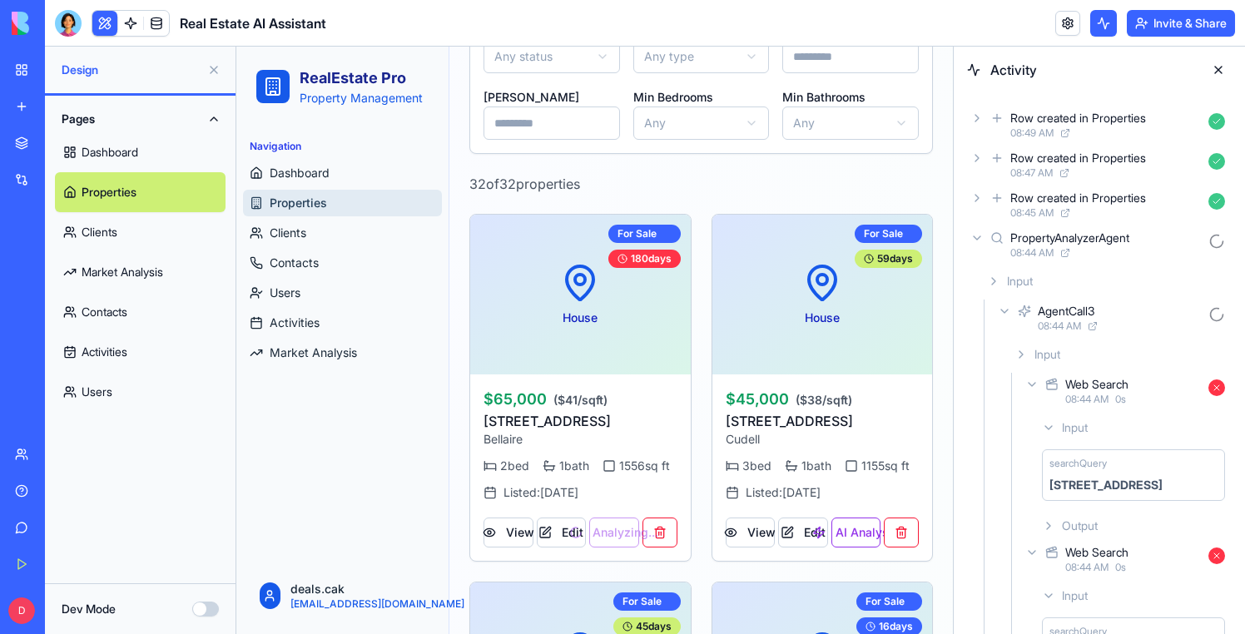
click at [1225, 70] on button at bounding box center [1218, 70] width 27 height 27
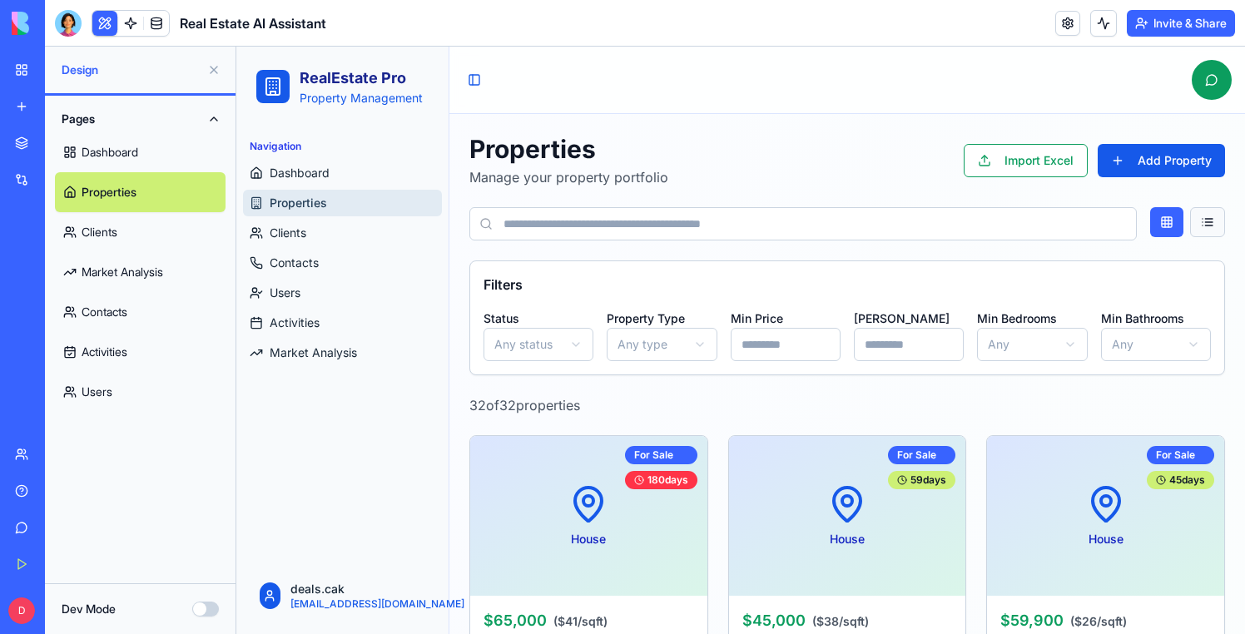
click at [1194, 219] on button at bounding box center [1207, 222] width 35 height 30
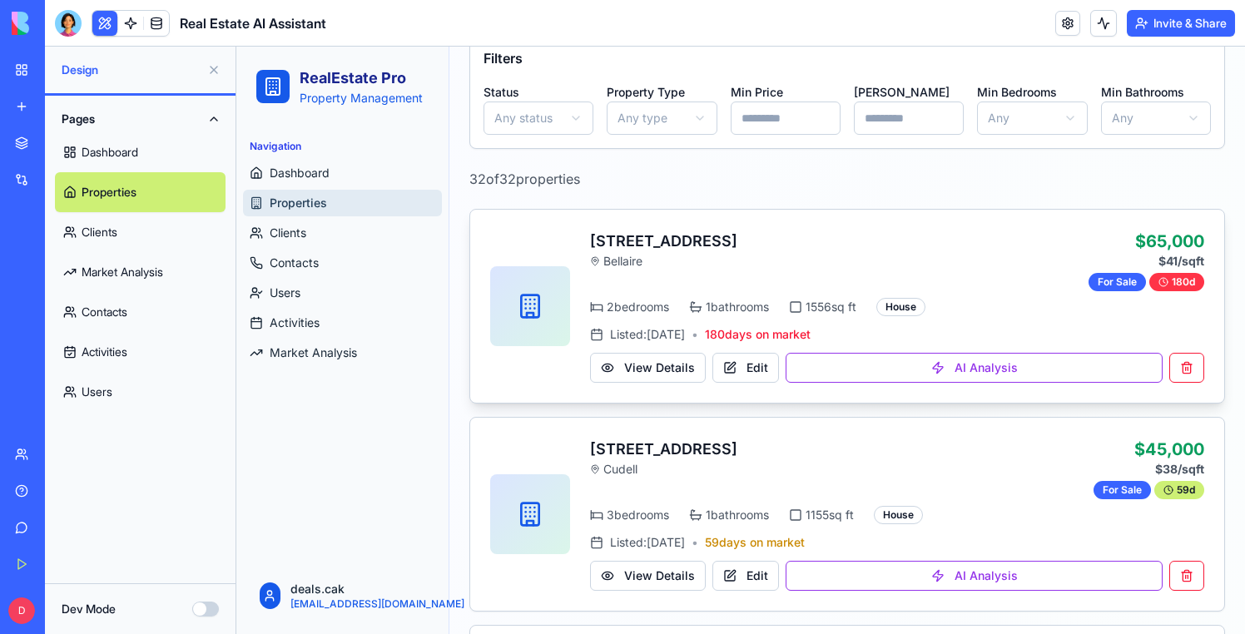
scroll to position [416, 0]
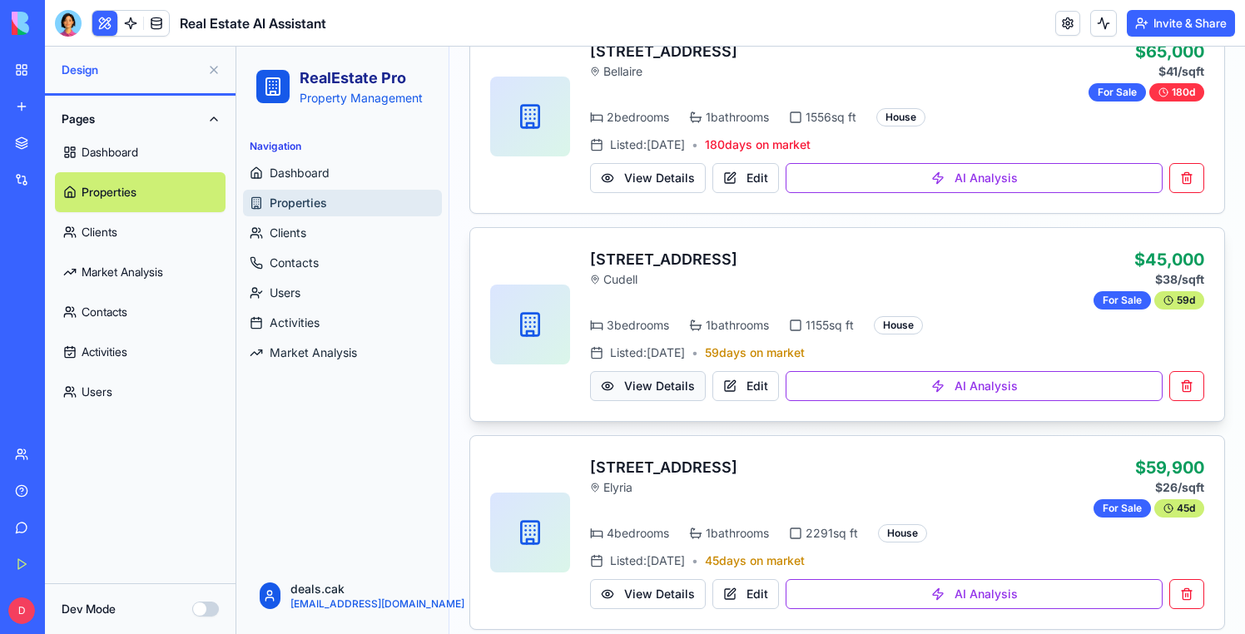
click at [630, 387] on button "View Details" at bounding box center [648, 386] width 116 height 30
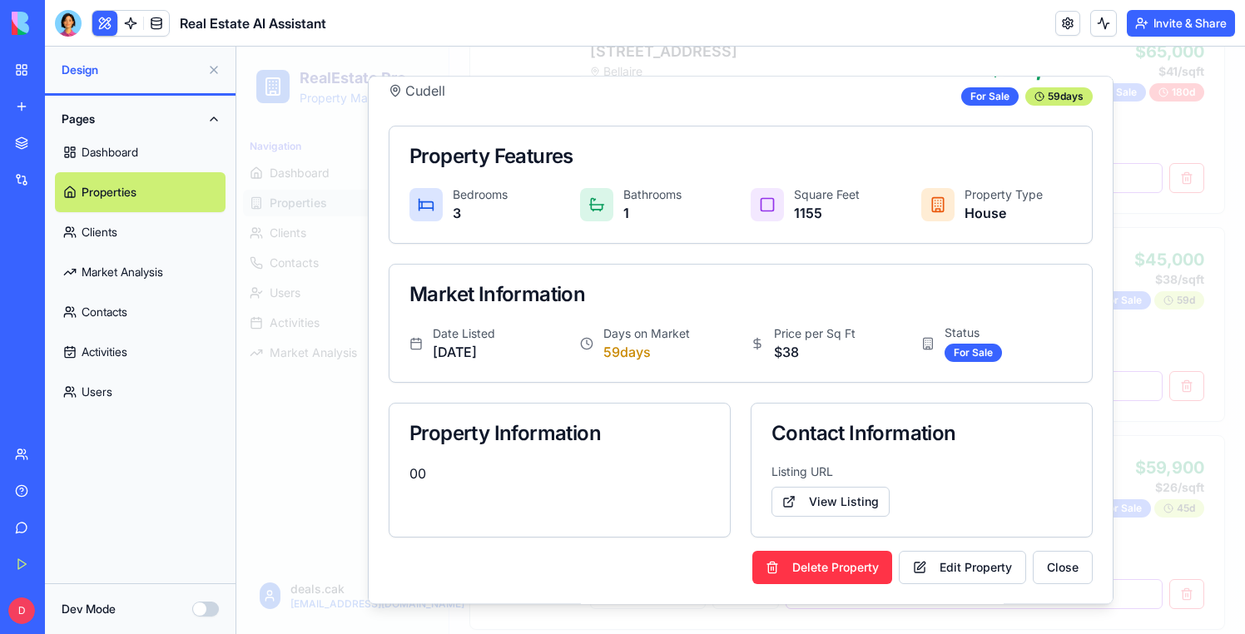
scroll to position [0, 0]
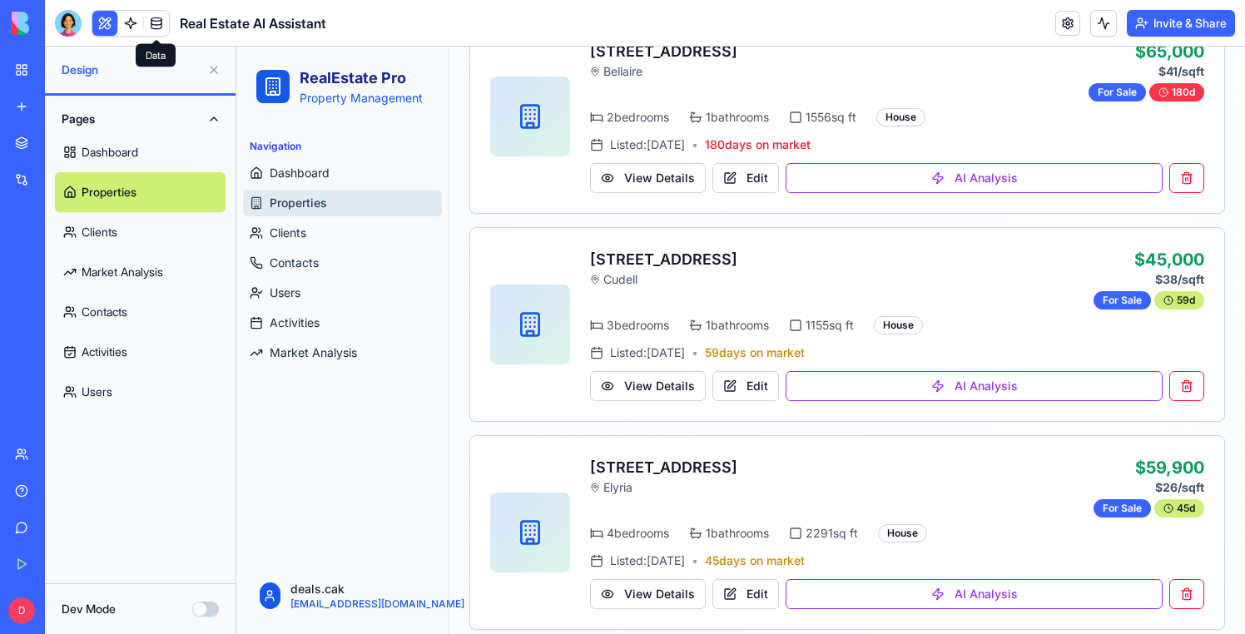
click at [152, 24] on link at bounding box center [156, 23] width 25 height 25
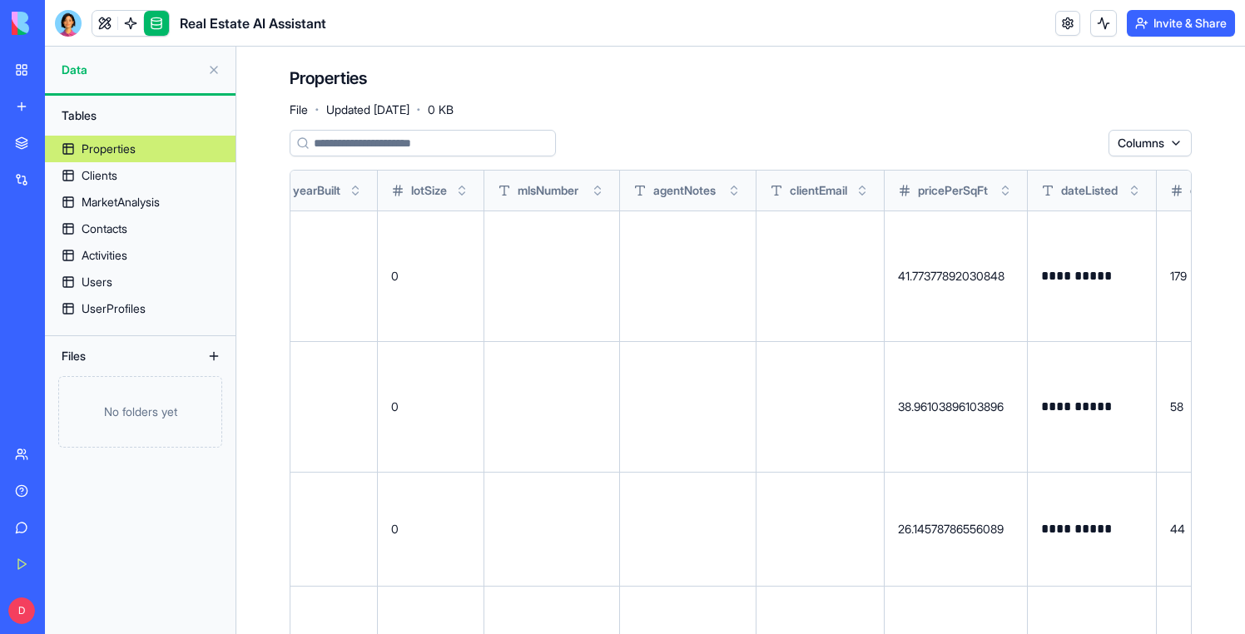
scroll to position [0, 1532]
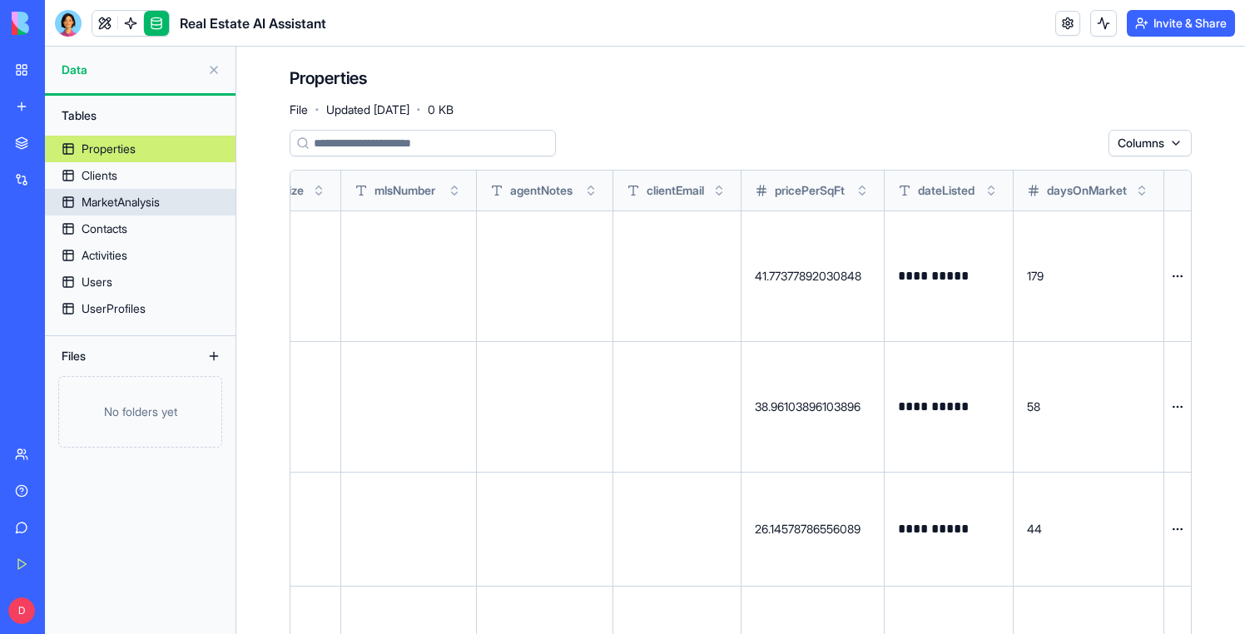
click at [138, 197] on div "MarketAnalysis" at bounding box center [121, 202] width 78 height 17
click at [132, 204] on div "MarketAnalysis" at bounding box center [121, 202] width 78 height 17
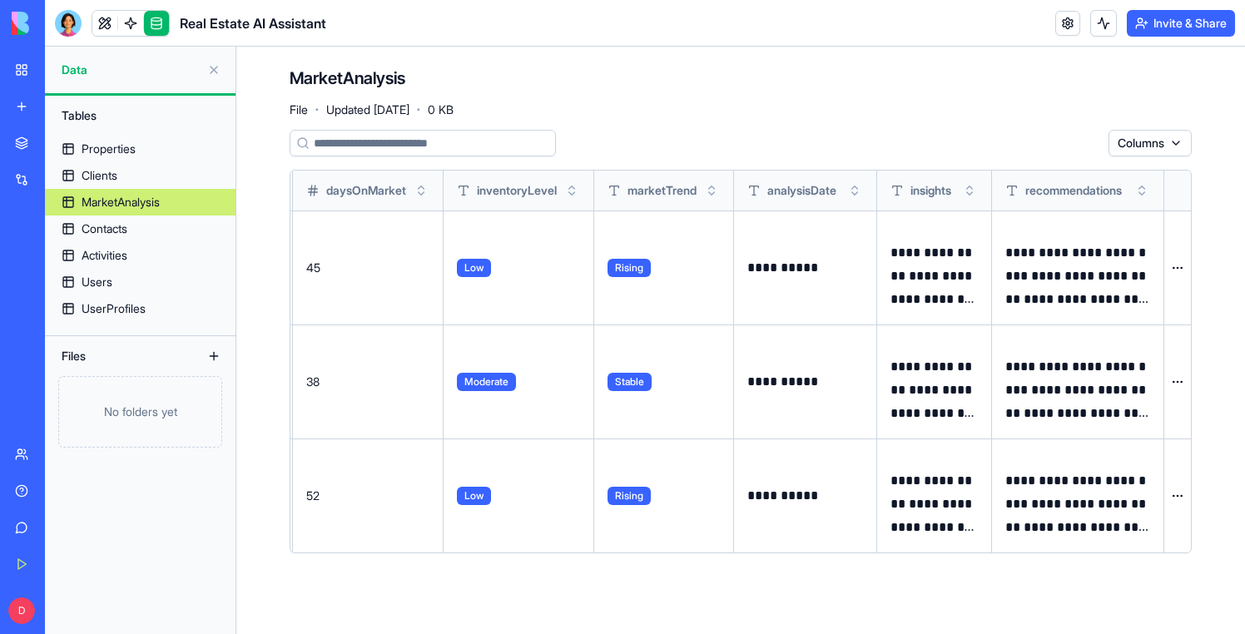
scroll to position [0, 574]
click at [127, 154] on div "Properties" at bounding box center [109, 149] width 54 height 17
click at [109, 144] on div "Properties" at bounding box center [109, 149] width 54 height 17
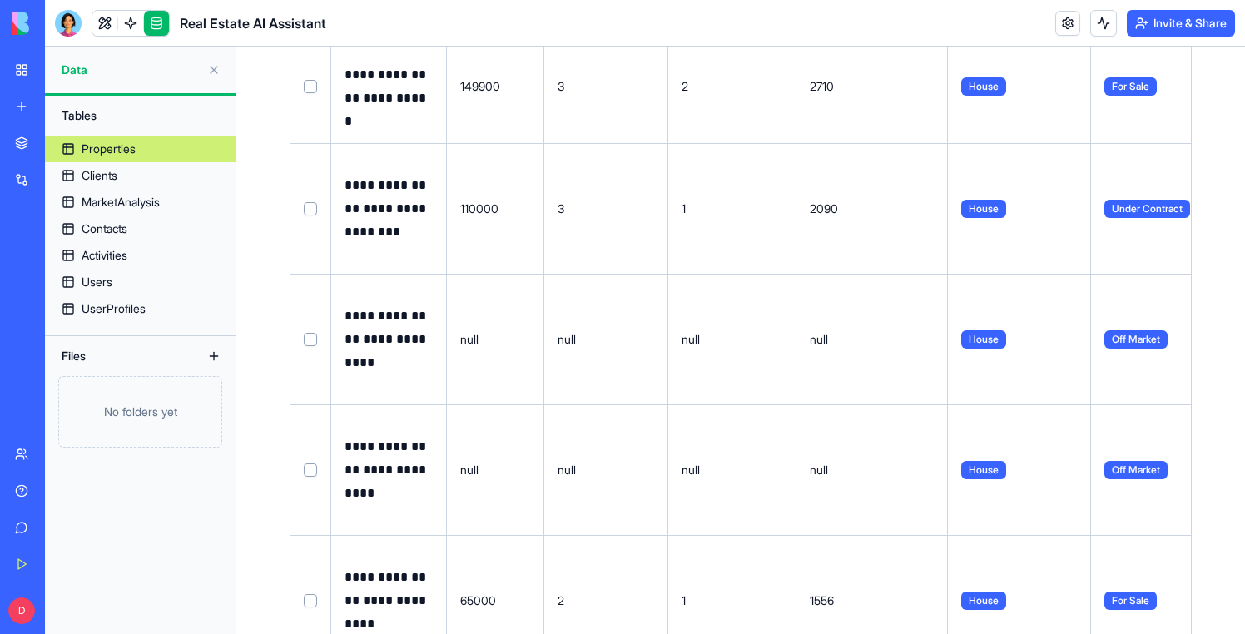
scroll to position [3542, 0]
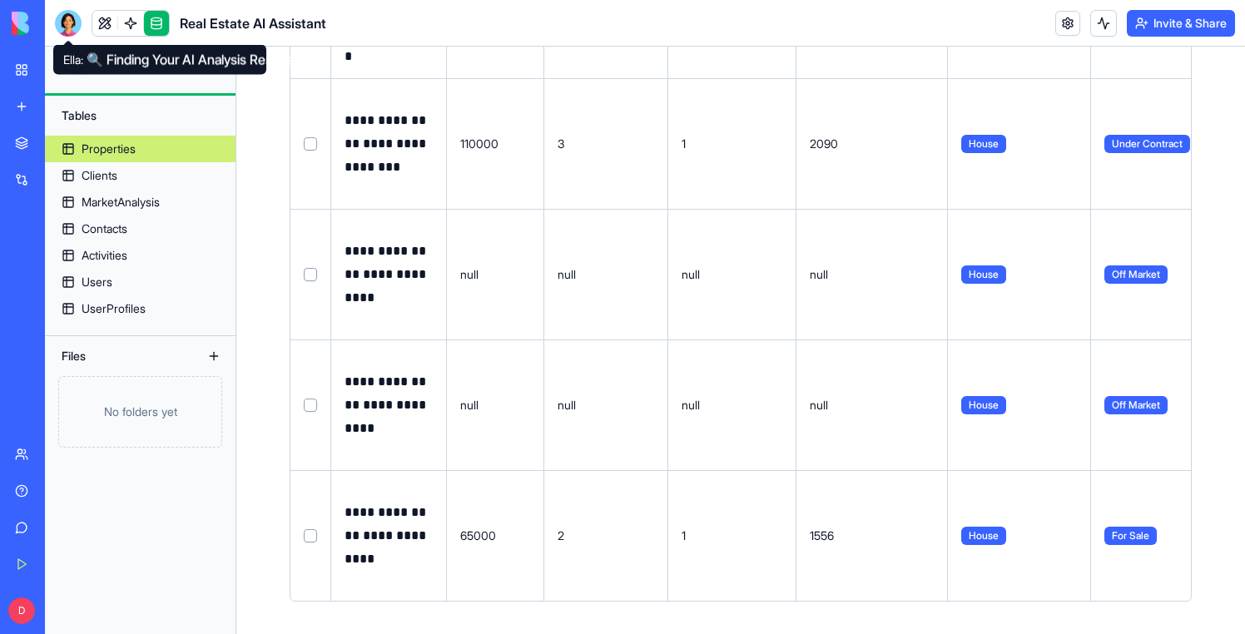
click at [75, 24] on div at bounding box center [68, 23] width 27 height 27
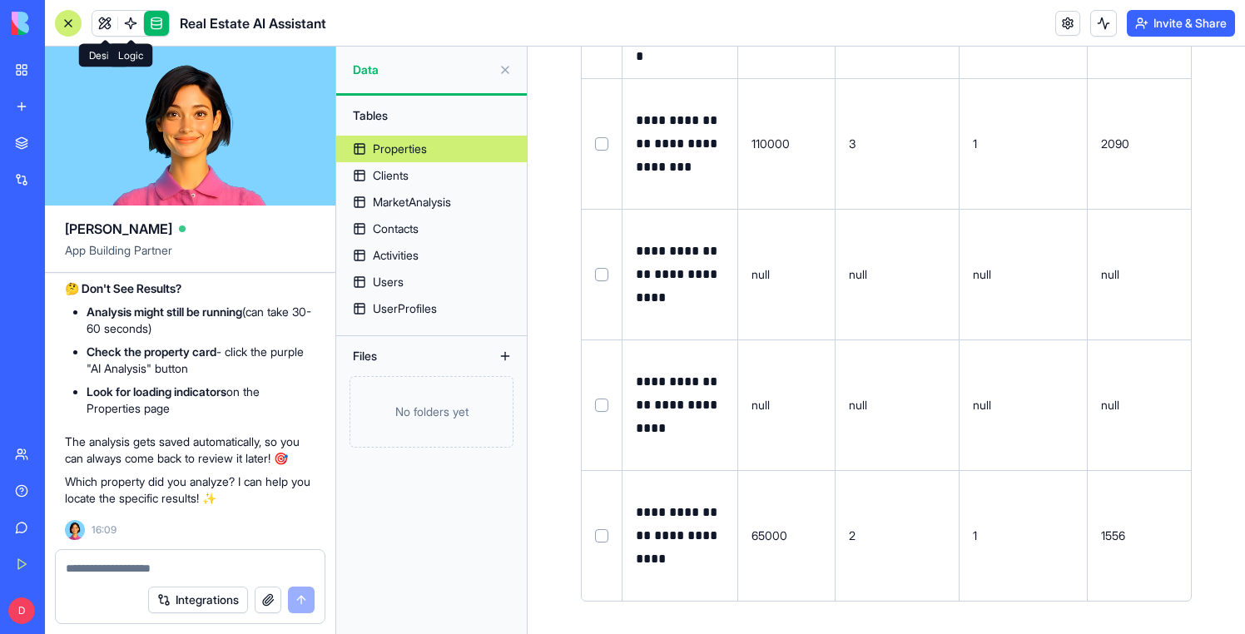
scroll to position [0, 0]
click at [126, 564] on textarea at bounding box center [190, 568] width 249 height 17
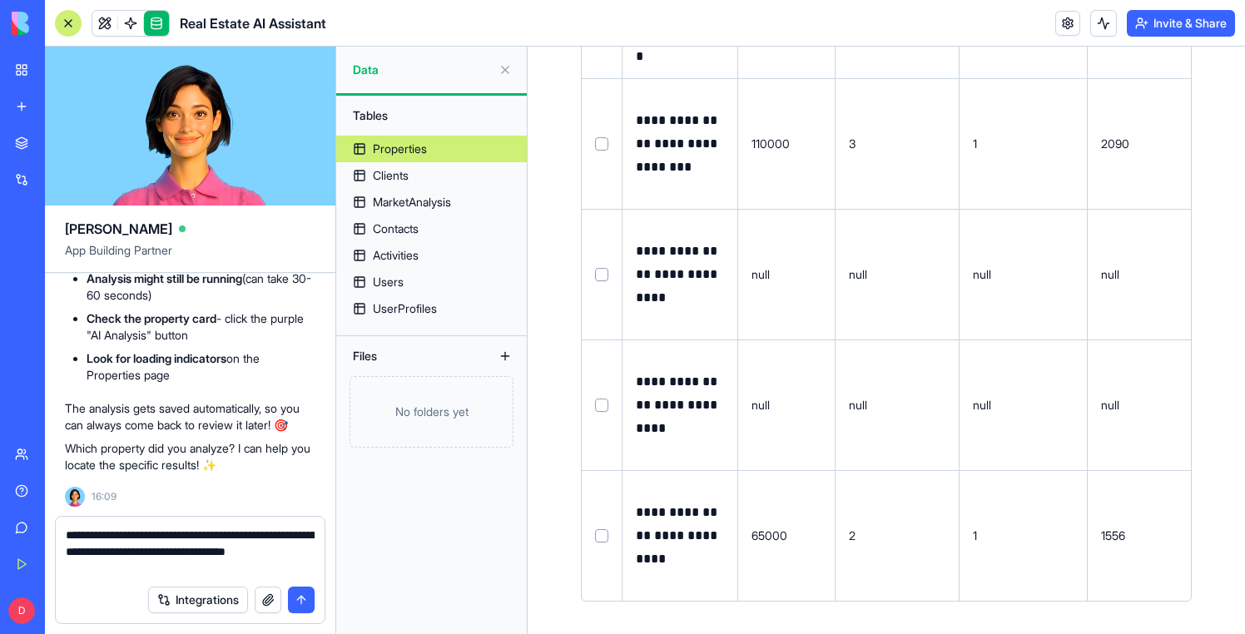
click at [265, 553] on textarea "**********" at bounding box center [190, 552] width 249 height 50
click at [72, 572] on textarea "**********" at bounding box center [190, 552] width 249 height 50
drag, startPoint x: 261, startPoint y: 562, endPoint x: 201, endPoint y: 566, distance: 60.1
click at [201, 566] on textarea "**********" at bounding box center [190, 552] width 249 height 50
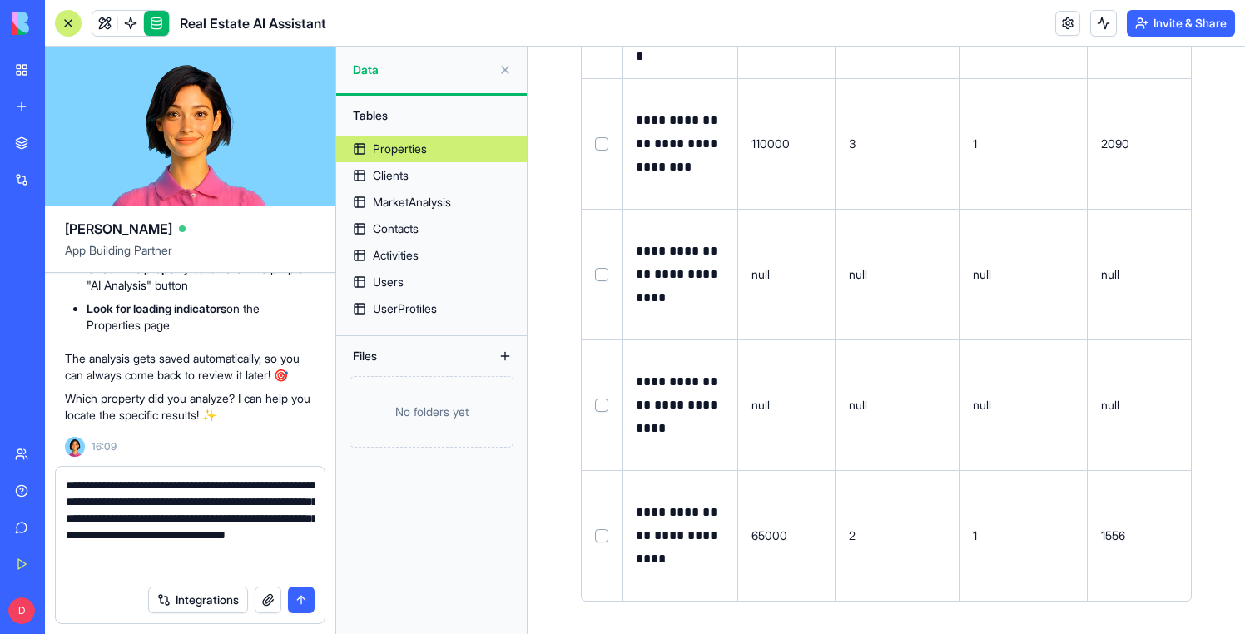
click at [145, 544] on textarea "**********" at bounding box center [190, 527] width 249 height 100
type textarea "**********"
click at [142, 539] on textarea "**********" at bounding box center [190, 527] width 249 height 100
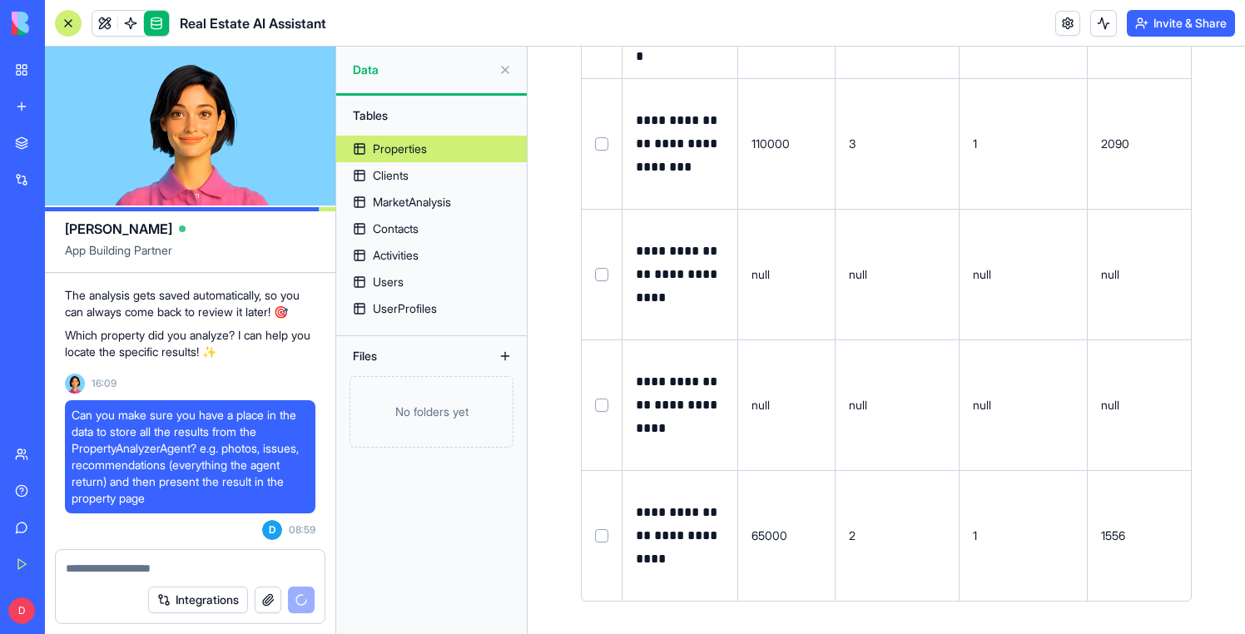
scroll to position [20694, 0]
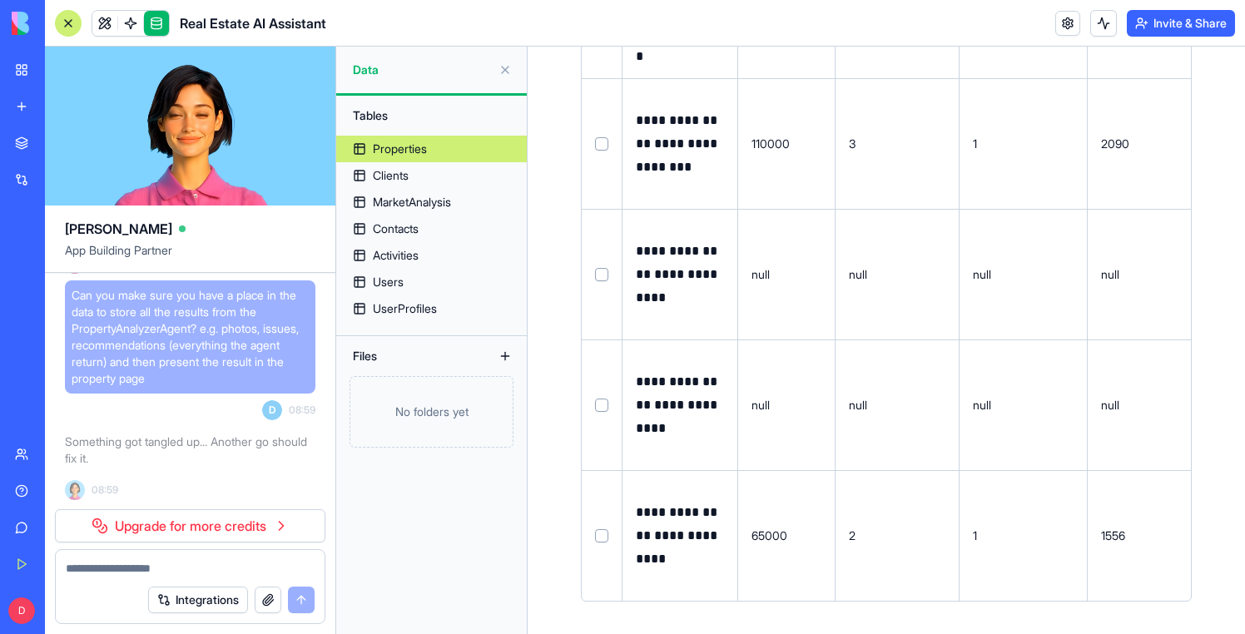
click at [259, 366] on span "Can you make sure you have a place in the data to store all the results from th…" at bounding box center [190, 337] width 237 height 100
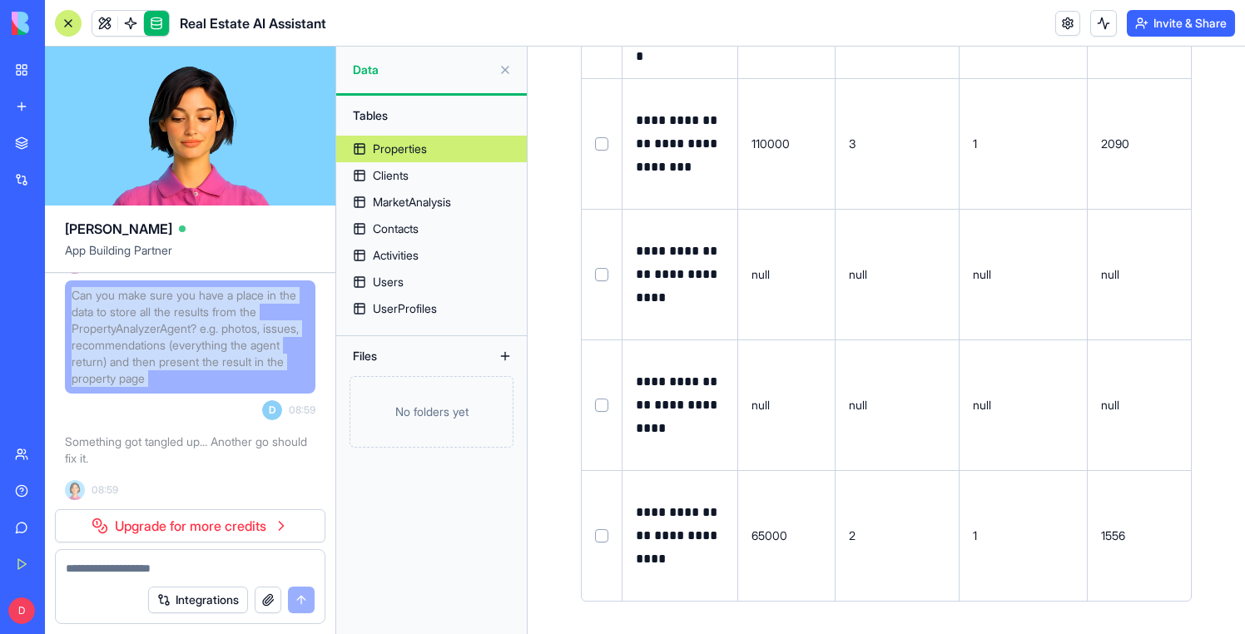
click at [259, 366] on span "Can you make sure you have a place in the data to store all the results from th…" at bounding box center [190, 337] width 237 height 100
copy span "Can you make sure you have a place in the data to store all the results from th…"
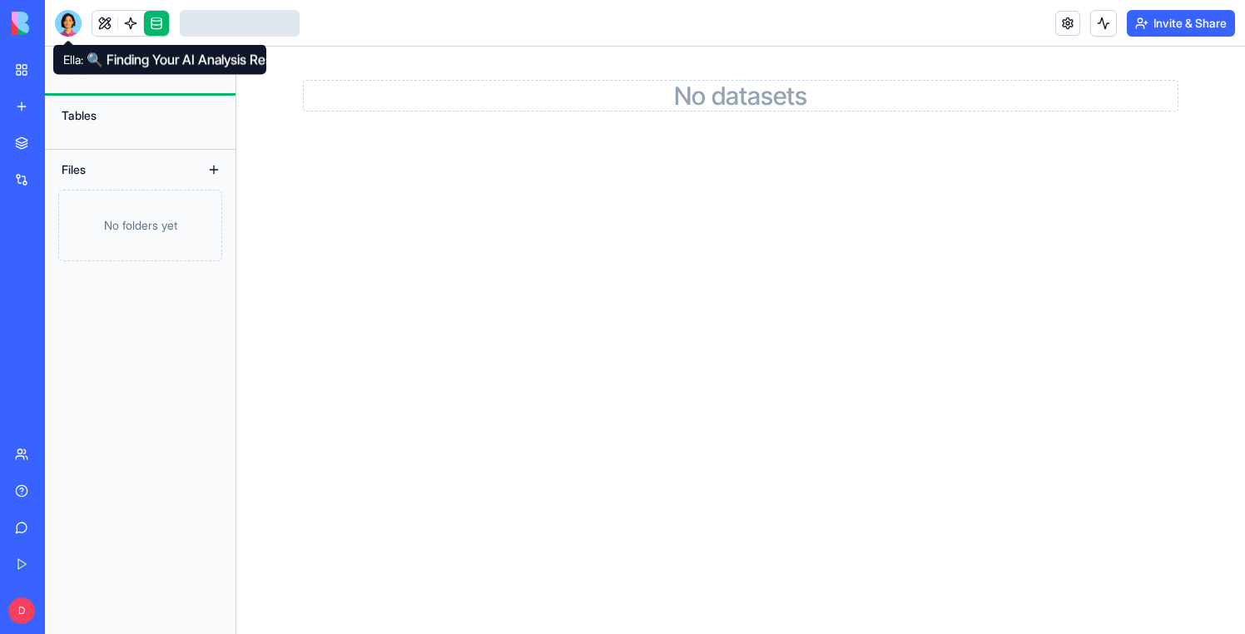
click at [68, 24] on div at bounding box center [68, 23] width 27 height 27
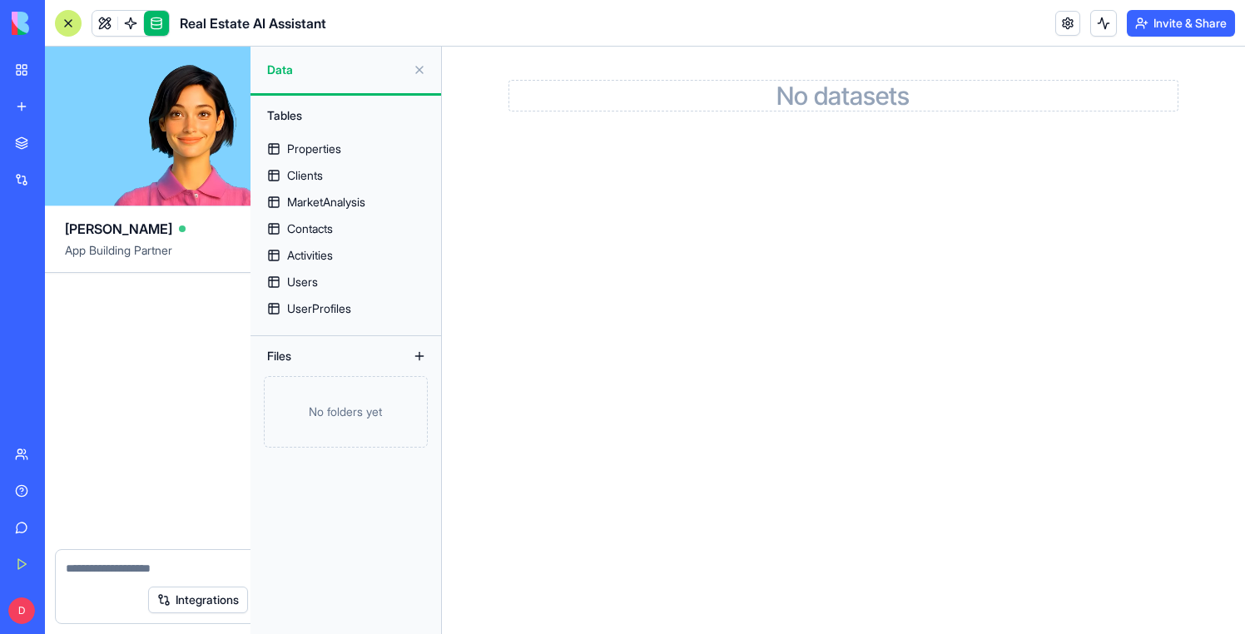
scroll to position [20427, 0]
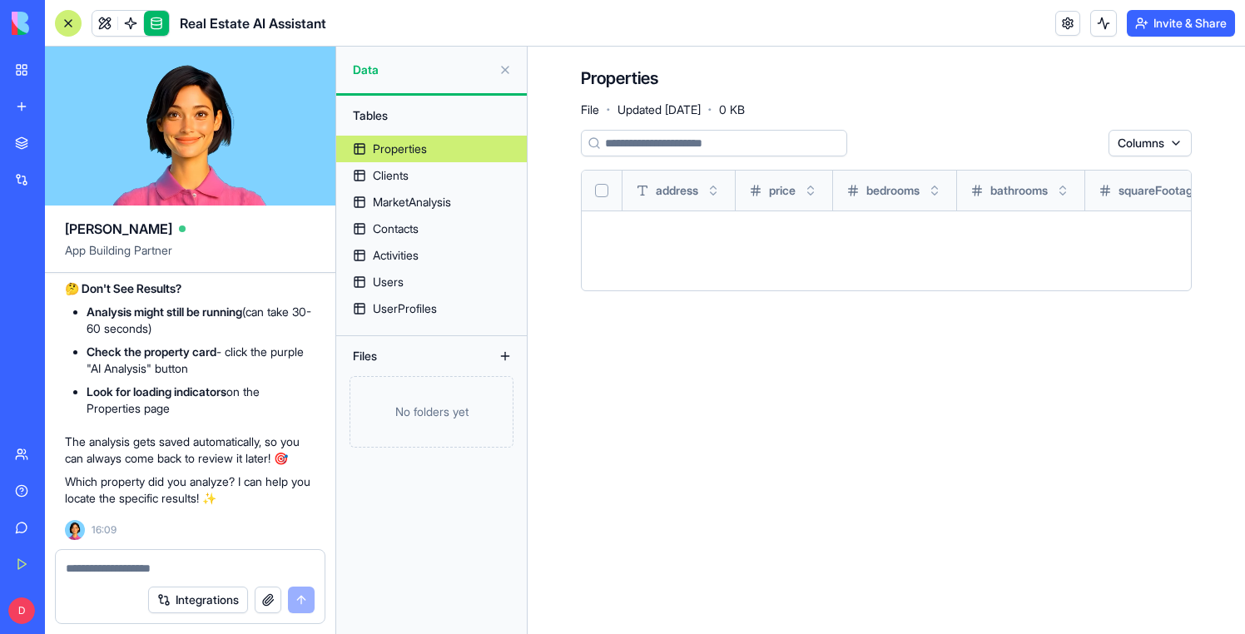
click at [158, 567] on textarea at bounding box center [190, 568] width 249 height 17
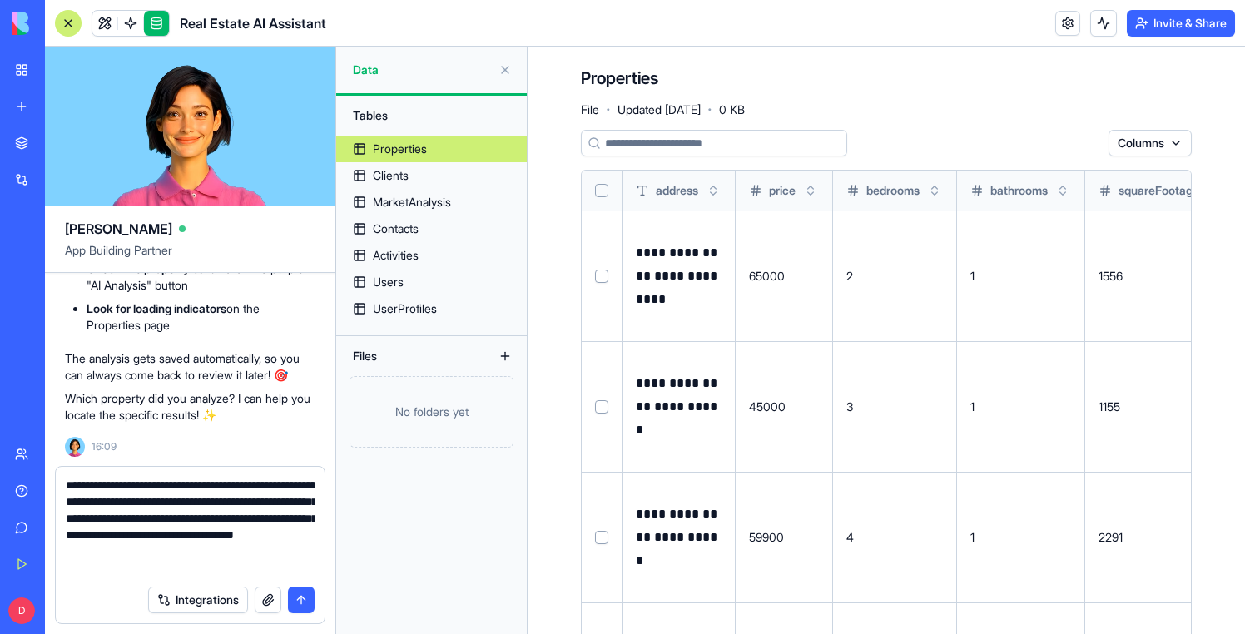
type textarea "**********"
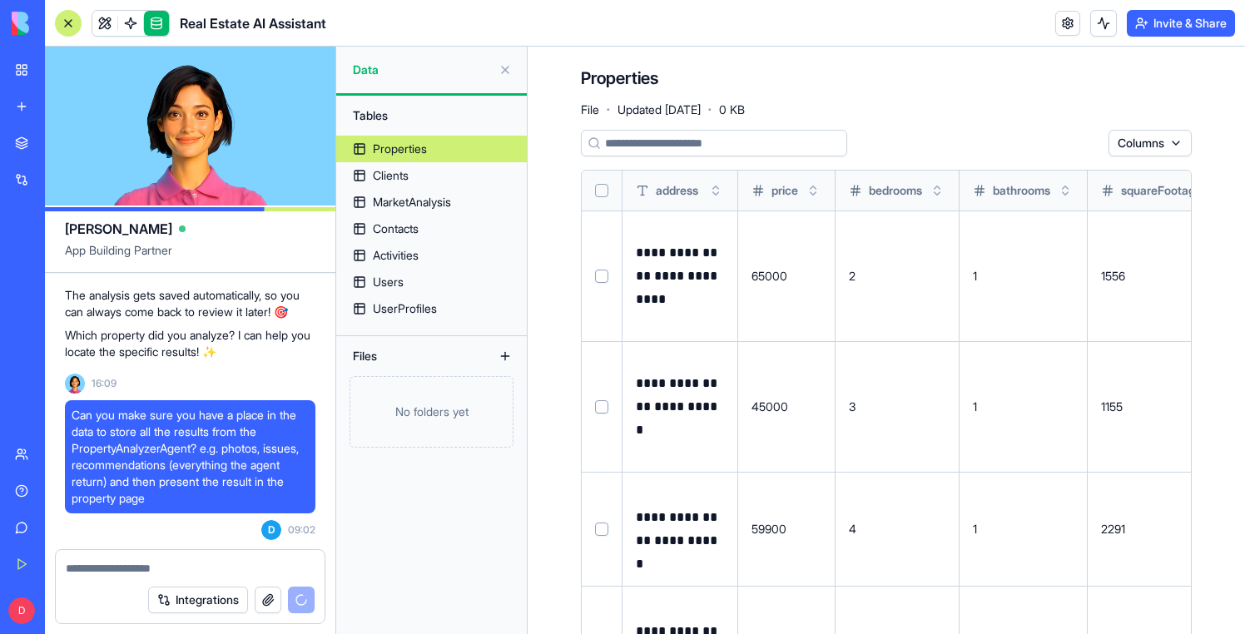
scroll to position [20694, 0]
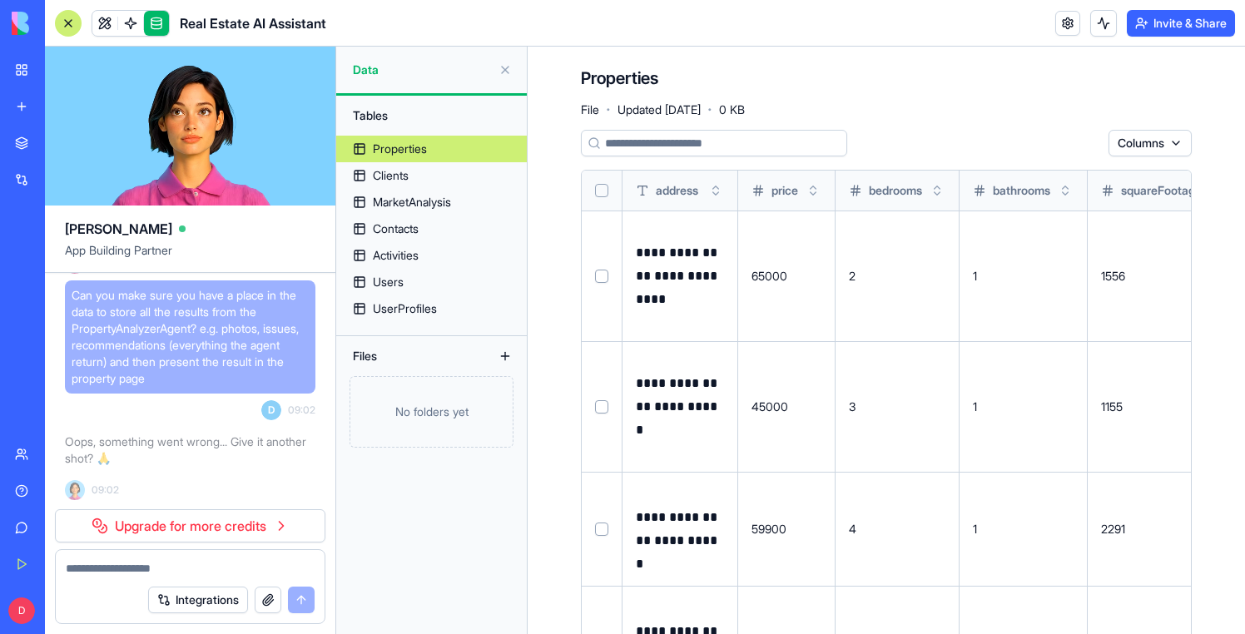
click at [251, 335] on span "Can you make sure you have a place in the data to store all the results from th…" at bounding box center [190, 337] width 237 height 100
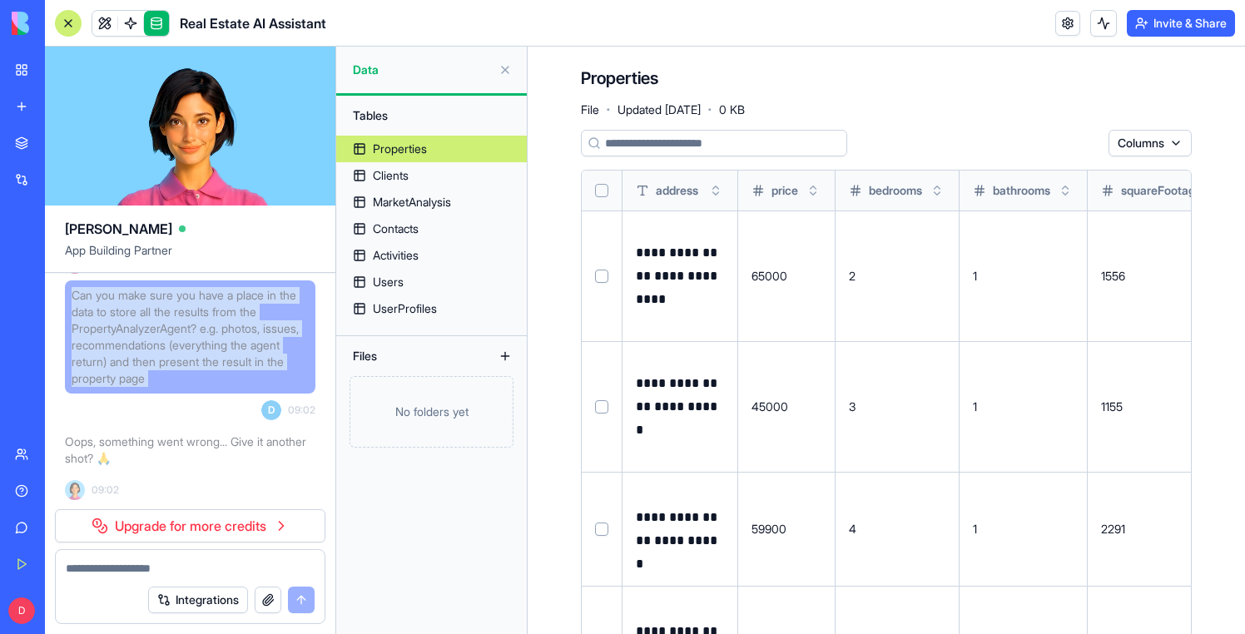
click at [251, 335] on span "Can you make sure you have a place in the data to store all the results from th…" at bounding box center [190, 337] width 237 height 100
copy span "Can you make sure you have a place in the data to store all the results from th…"
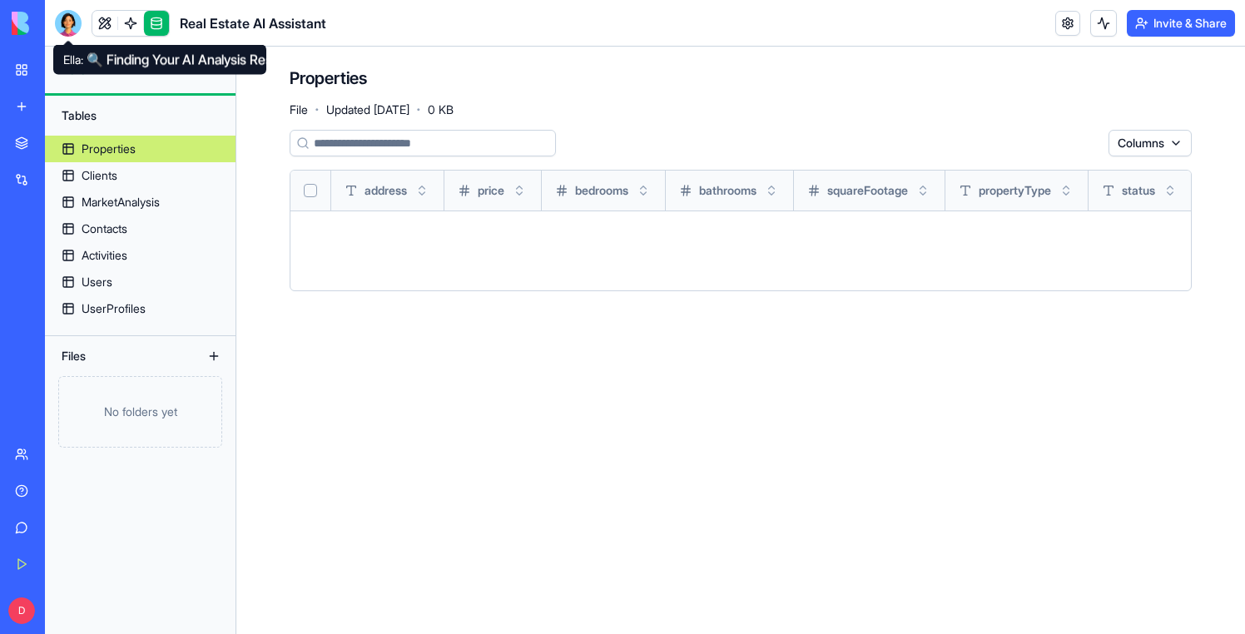
click at [64, 26] on div at bounding box center [68, 23] width 27 height 27
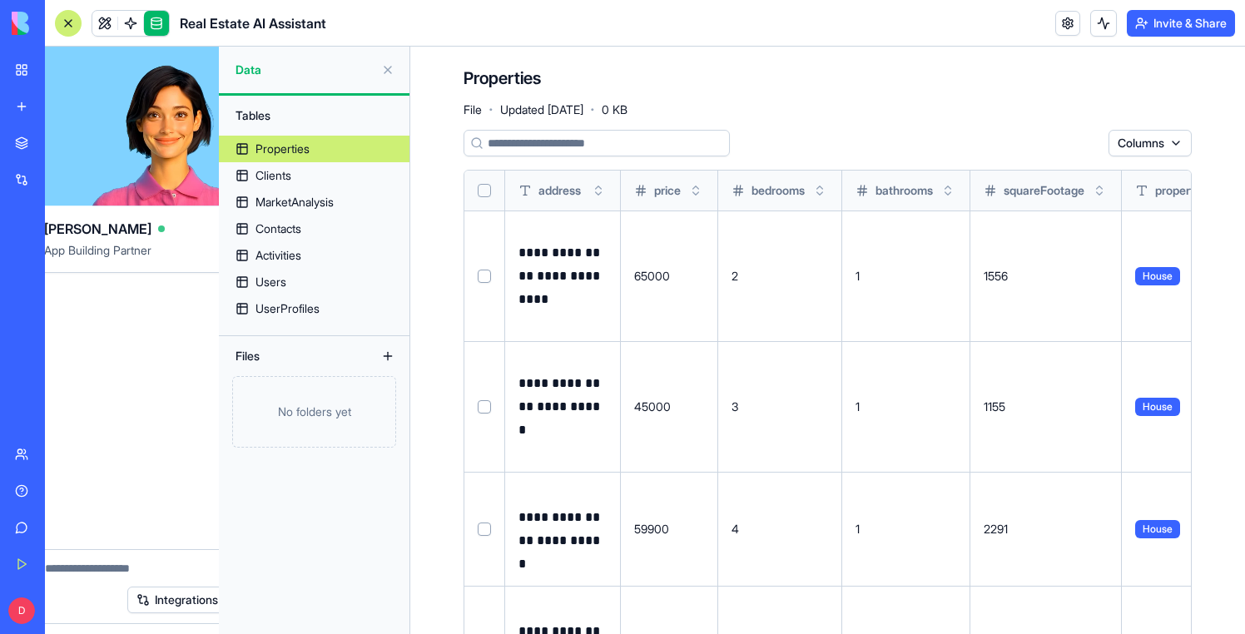
scroll to position [20427, 0]
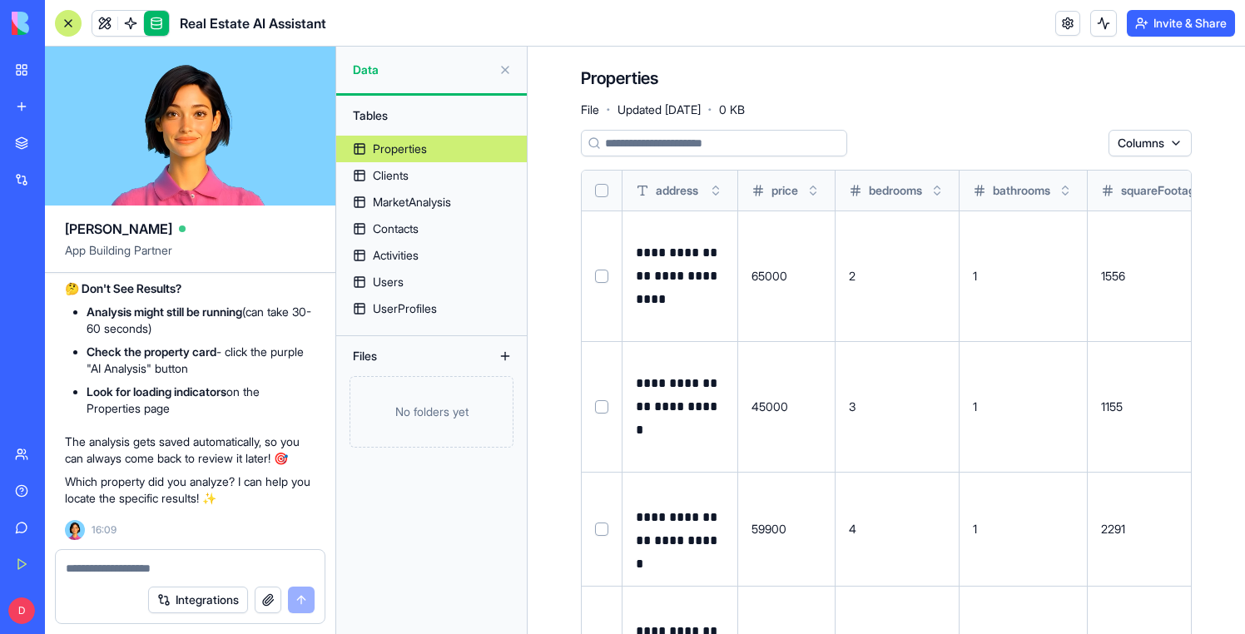
click at [113, 588] on div "Integrations" at bounding box center [190, 600] width 269 height 47
click at [110, 571] on textarea at bounding box center [190, 568] width 249 height 17
paste textarea "**********"
type textarea "**********"
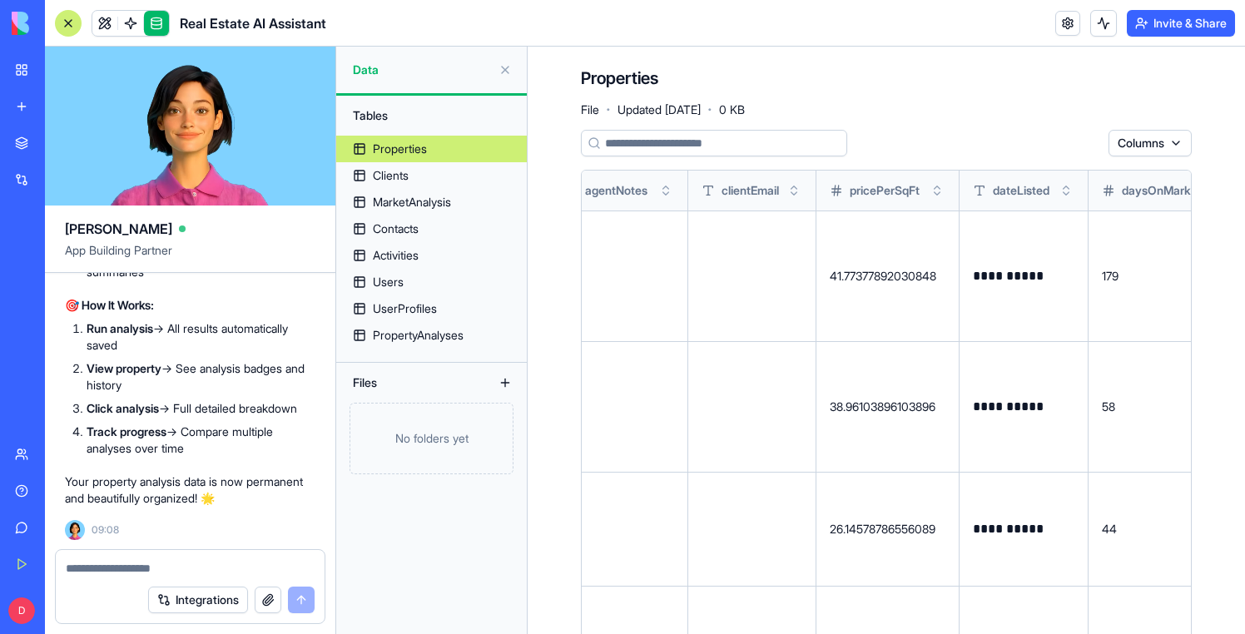
scroll to position [0, 1647]
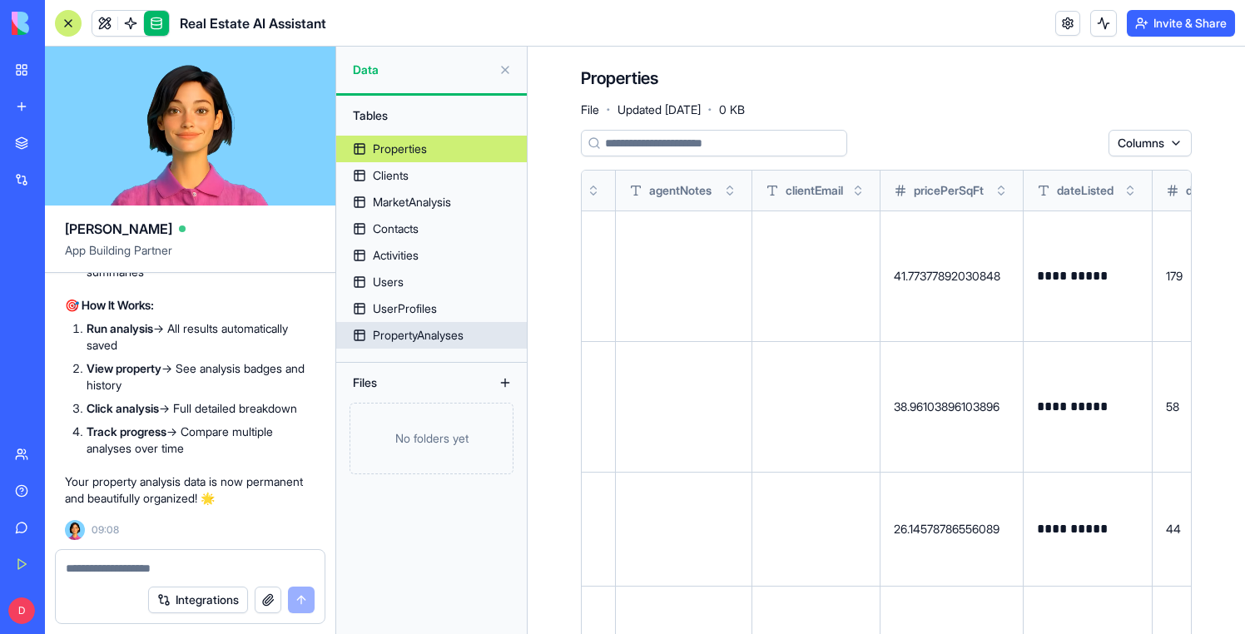
click at [395, 335] on div "PropertyAnalyses" at bounding box center [418, 335] width 91 height 17
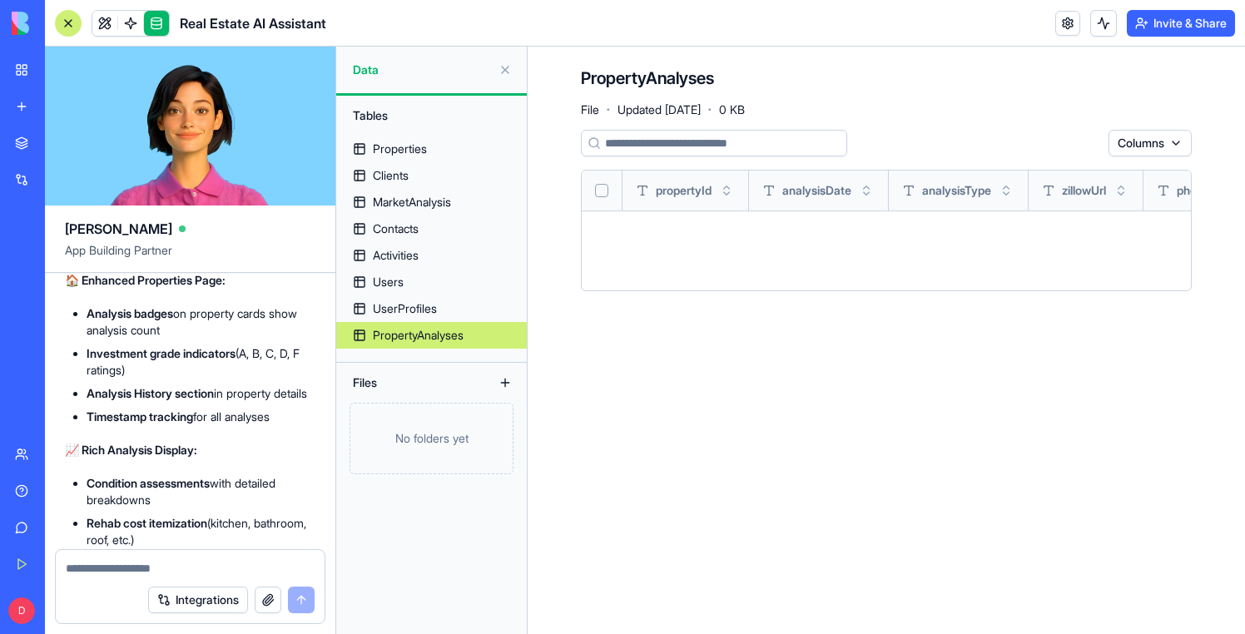
scroll to position [23487, 0]
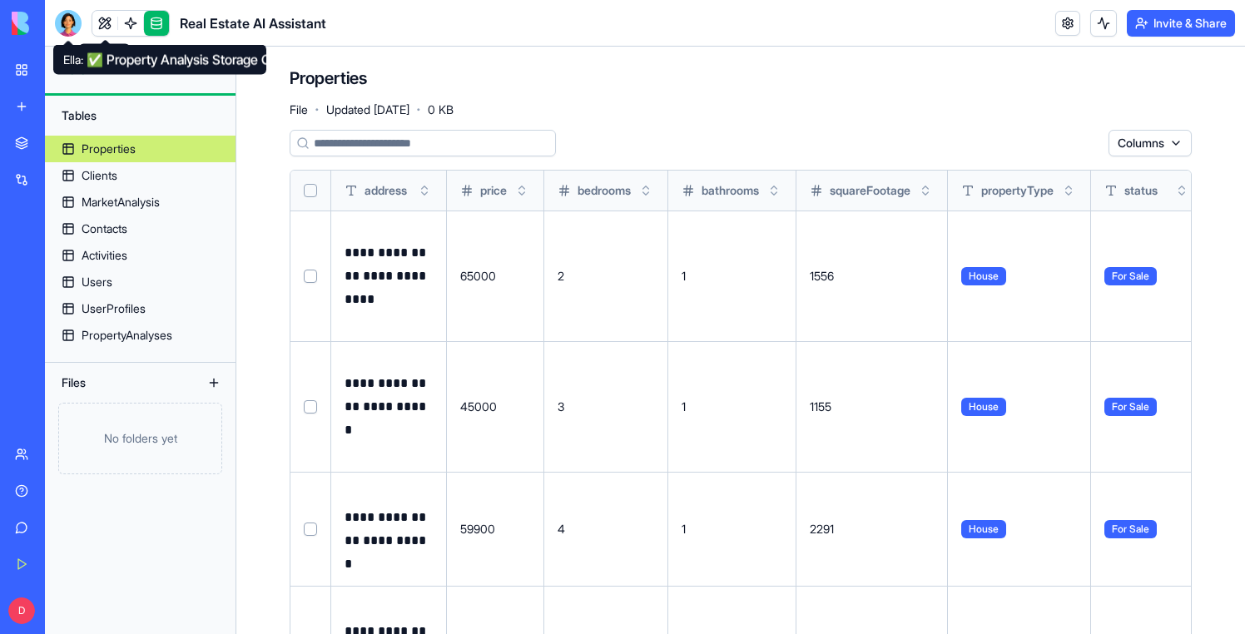
click at [68, 18] on div at bounding box center [68, 23] width 27 height 27
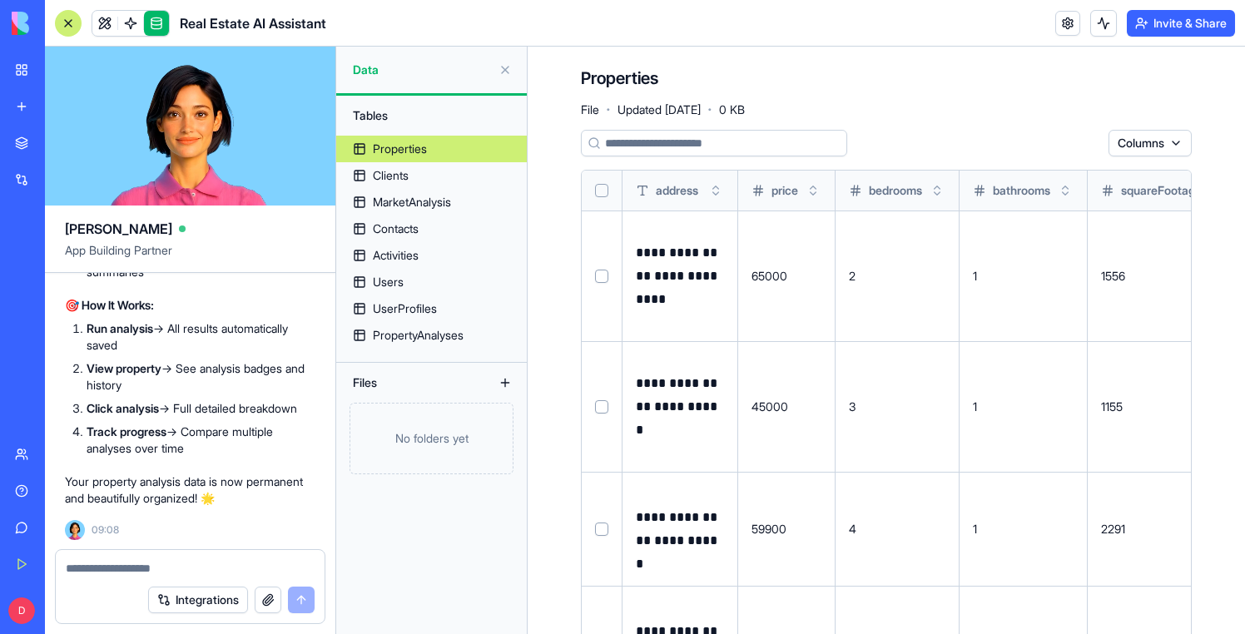
click at [107, 570] on textarea at bounding box center [190, 568] width 249 height 17
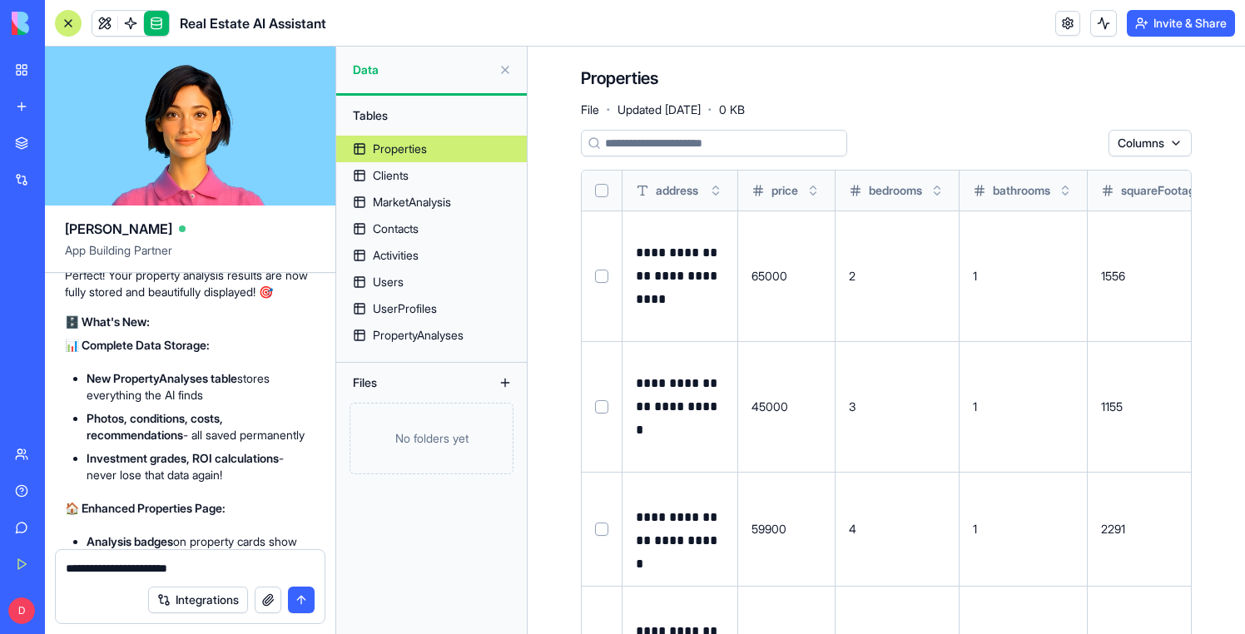
scroll to position [20699, 0]
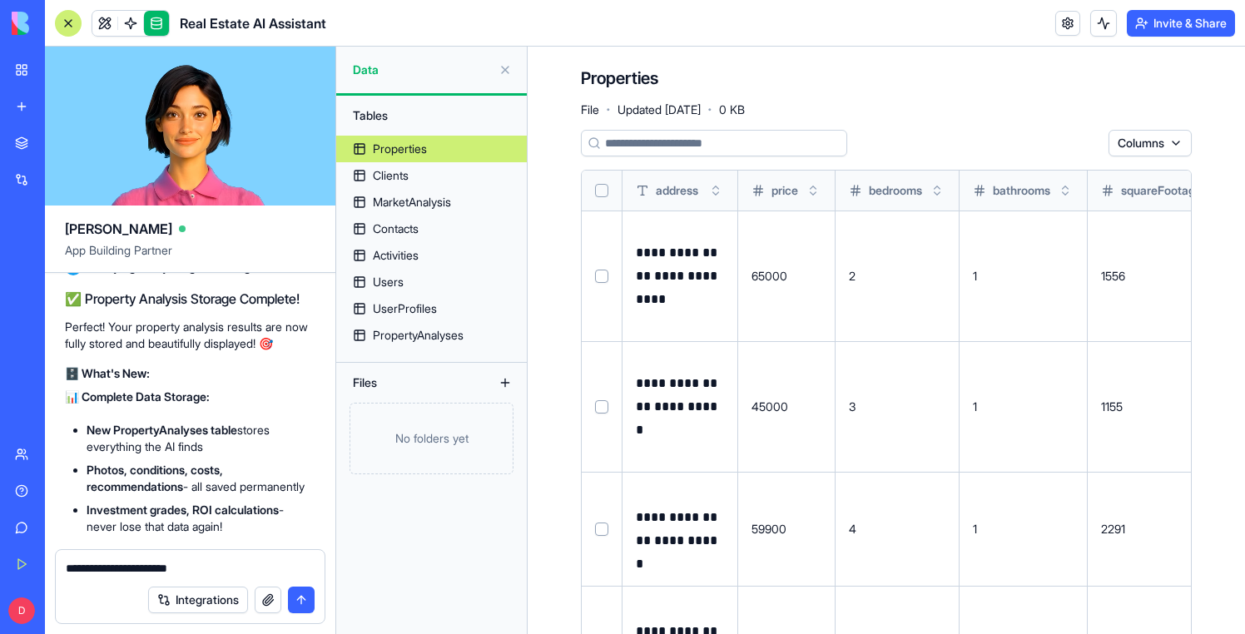
copy span "PropertyAnalyzerAgent"
click at [227, 575] on textarea "**********" at bounding box center [190, 568] width 249 height 17
paste textarea "**********"
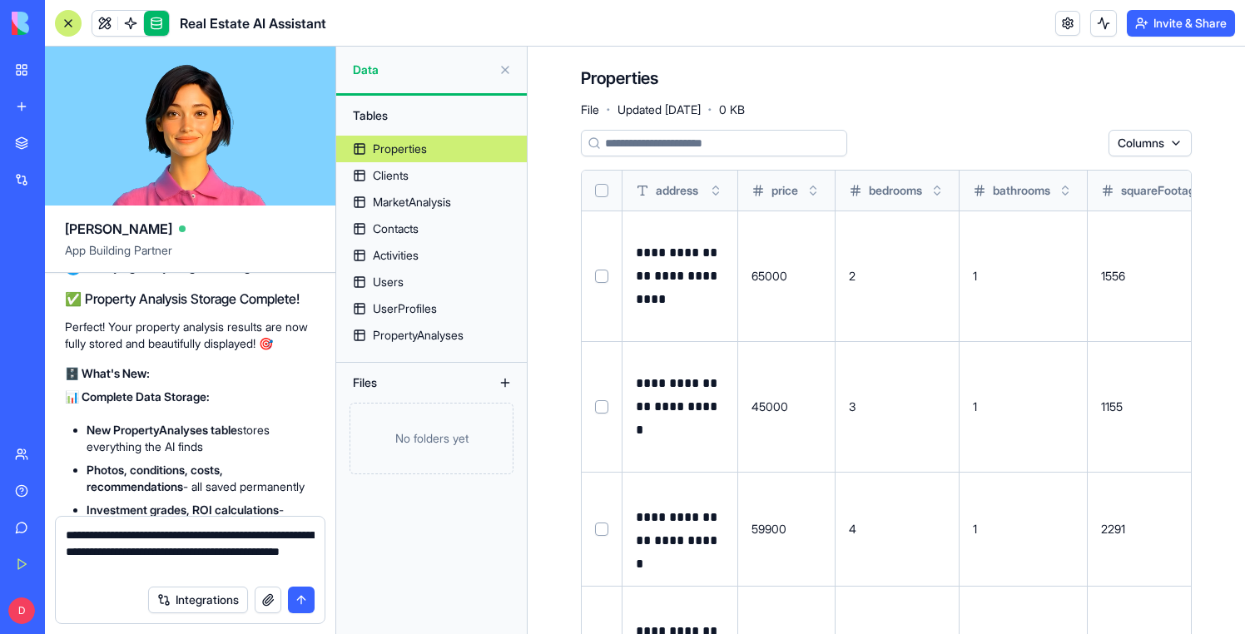
click at [298, 571] on textarea "**********" at bounding box center [190, 552] width 249 height 50
type textarea "**********"
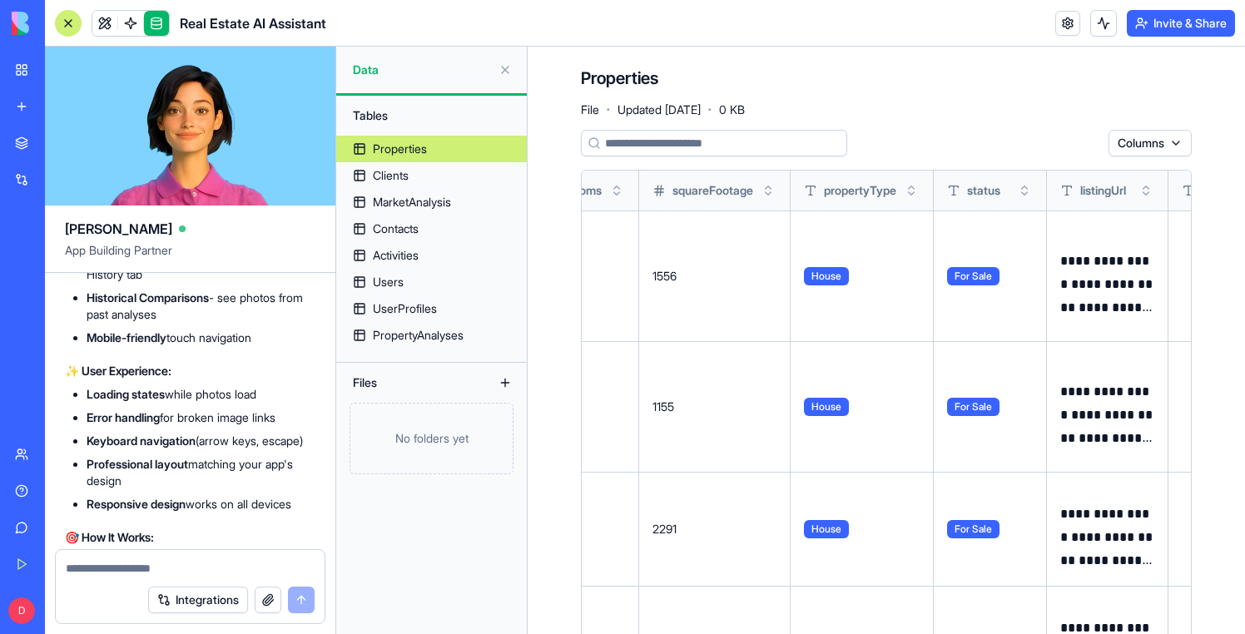
scroll to position [0, 0]
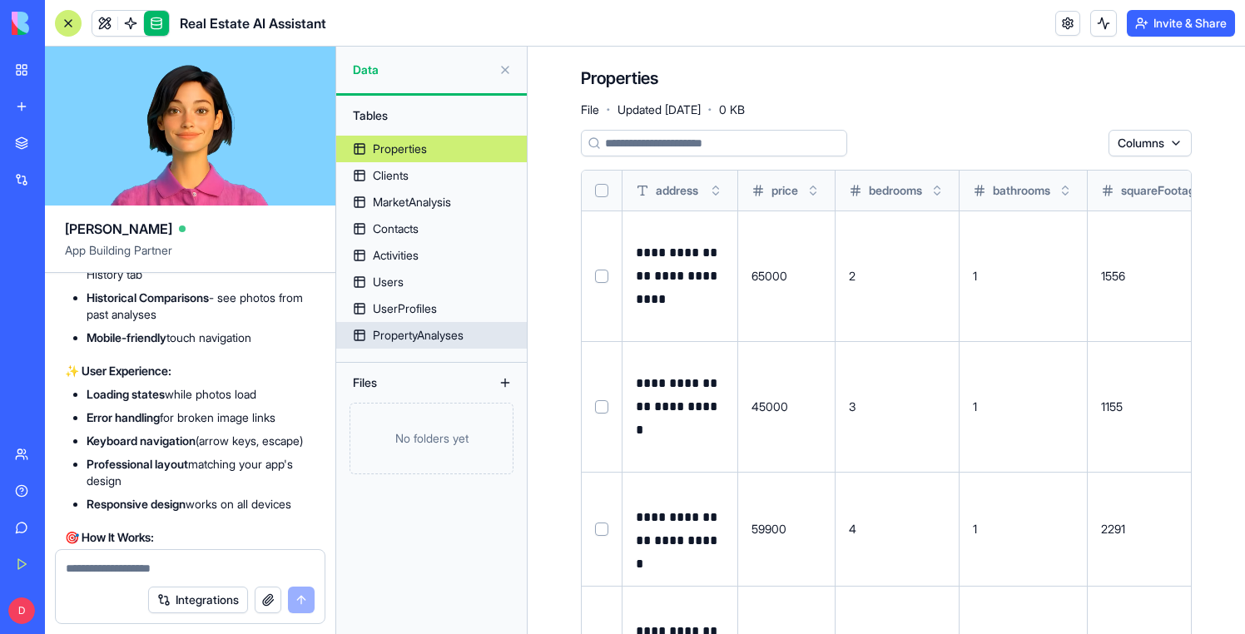
click at [450, 325] on link "PropertyAnalyses" at bounding box center [431, 335] width 191 height 27
click at [505, 72] on button at bounding box center [505, 70] width 27 height 27
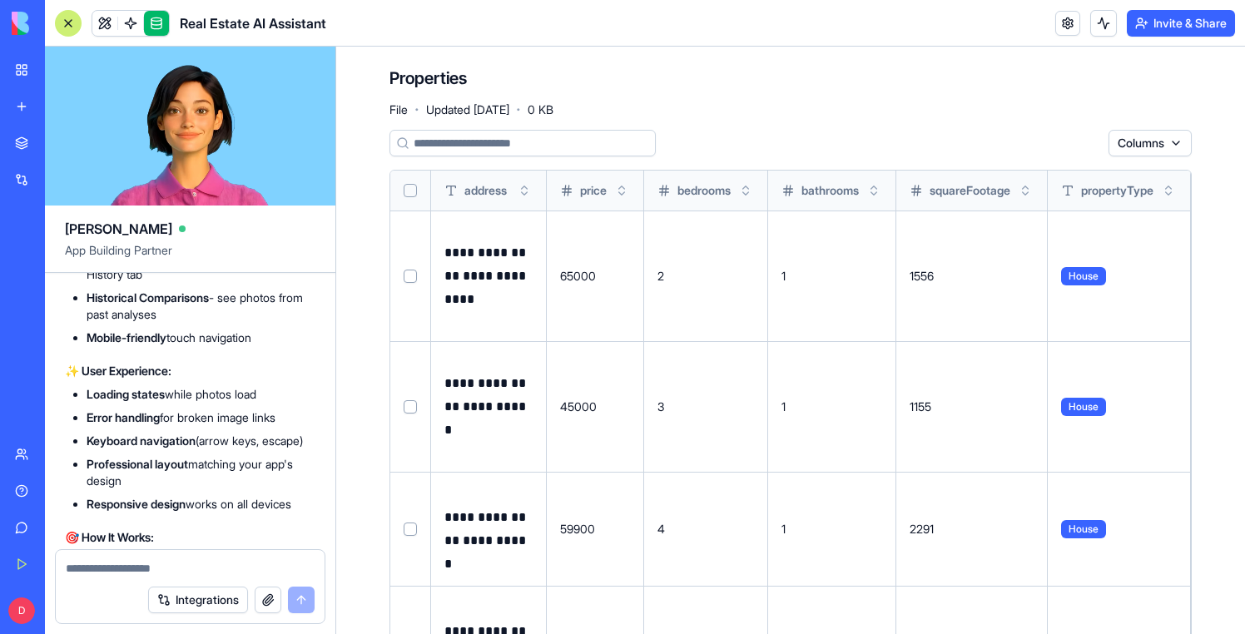
click at [162, 27] on link at bounding box center [156, 23] width 25 height 25
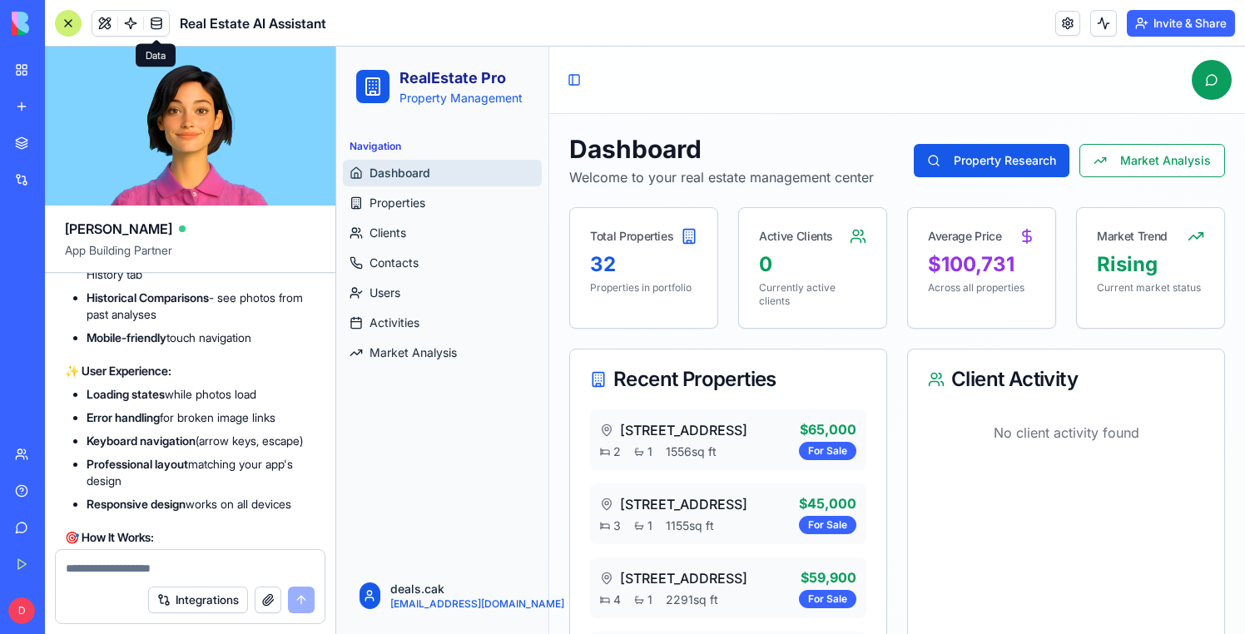
click at [165, 18] on link at bounding box center [156, 23] width 25 height 25
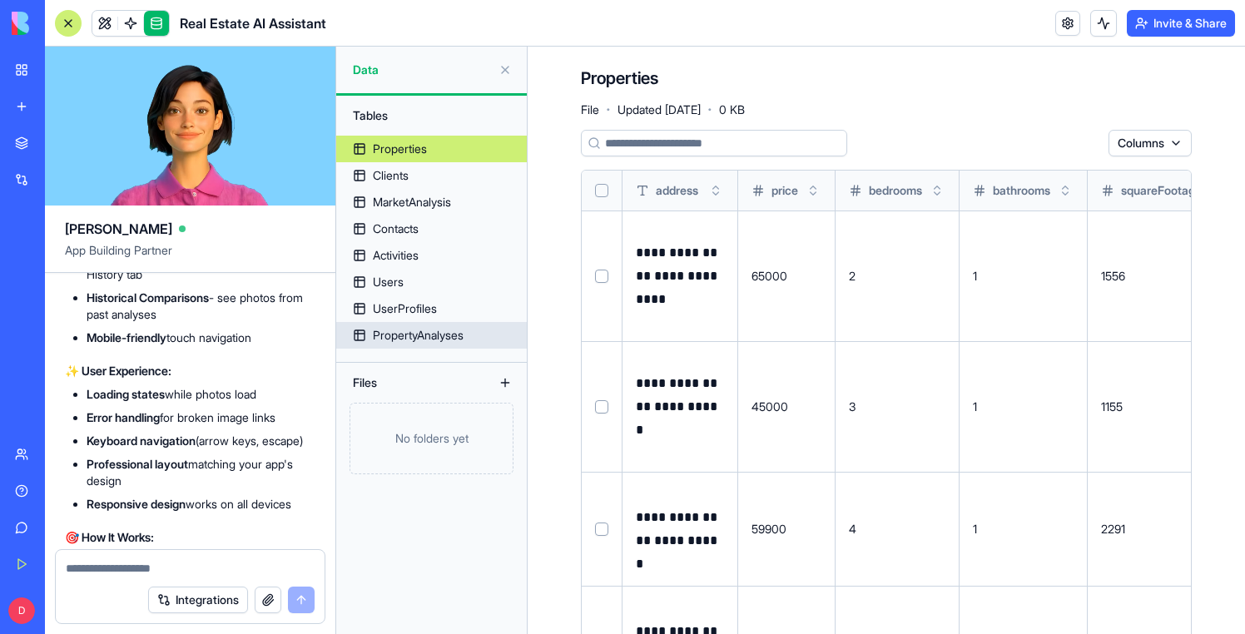
click at [406, 345] on link "PropertyAnalyses" at bounding box center [431, 335] width 191 height 27
click at [397, 332] on div "PropertyAnalyses" at bounding box center [418, 335] width 91 height 17
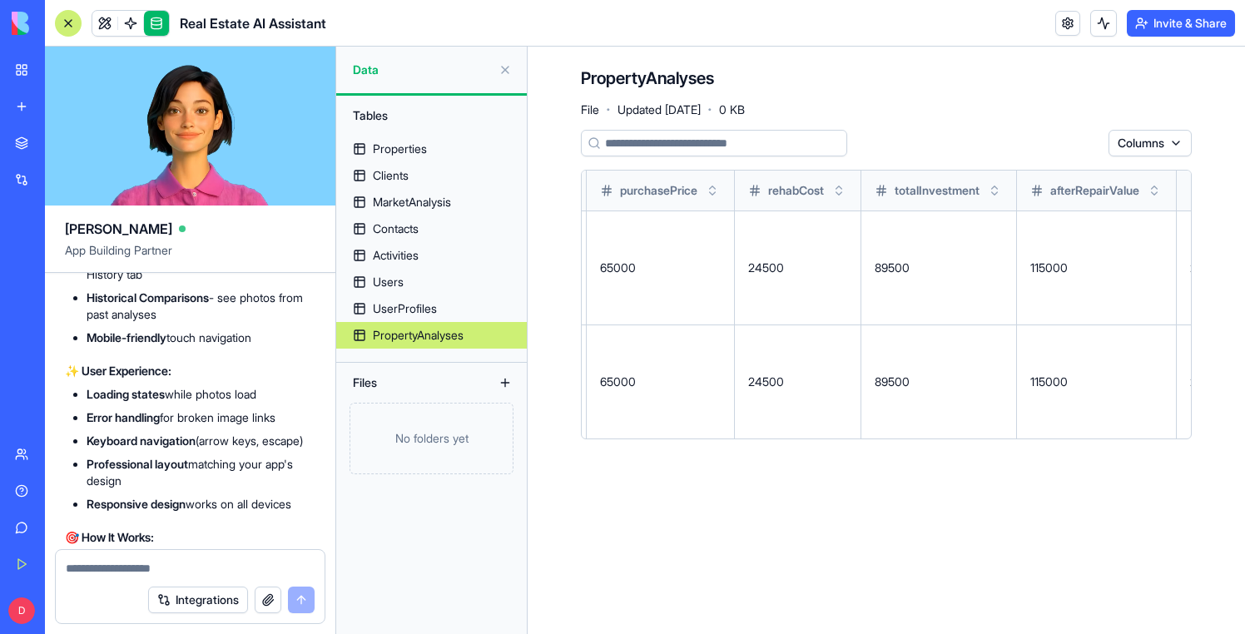
scroll to position [0, 3591]
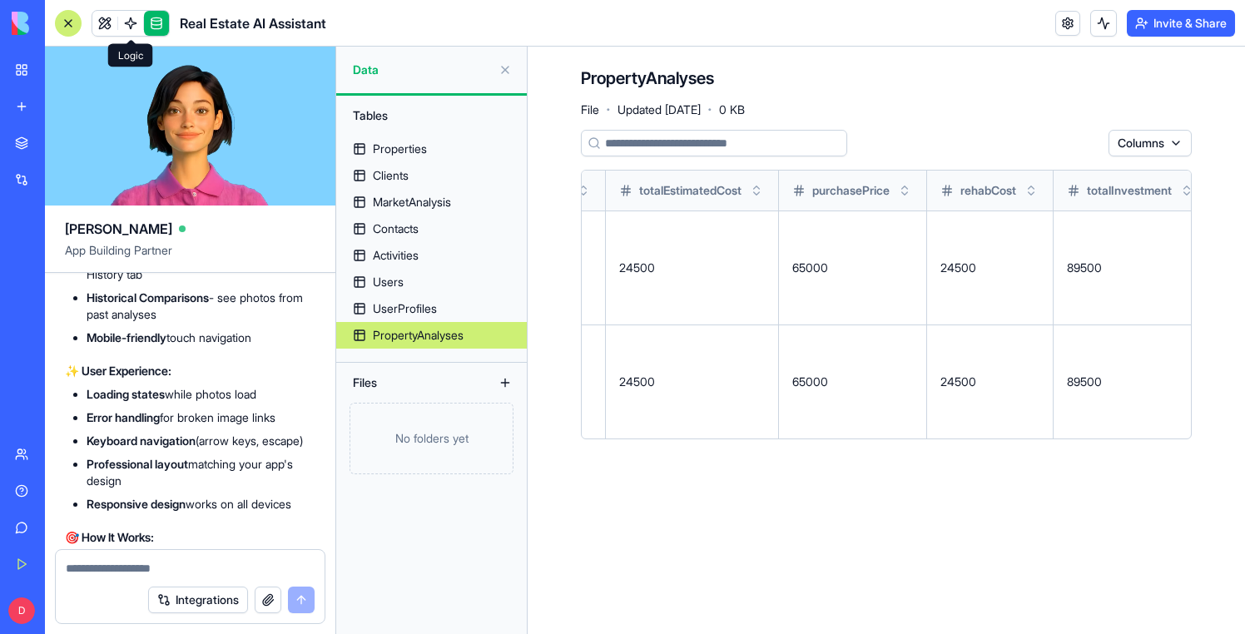
click at [103, 20] on link at bounding box center [104, 23] width 25 height 25
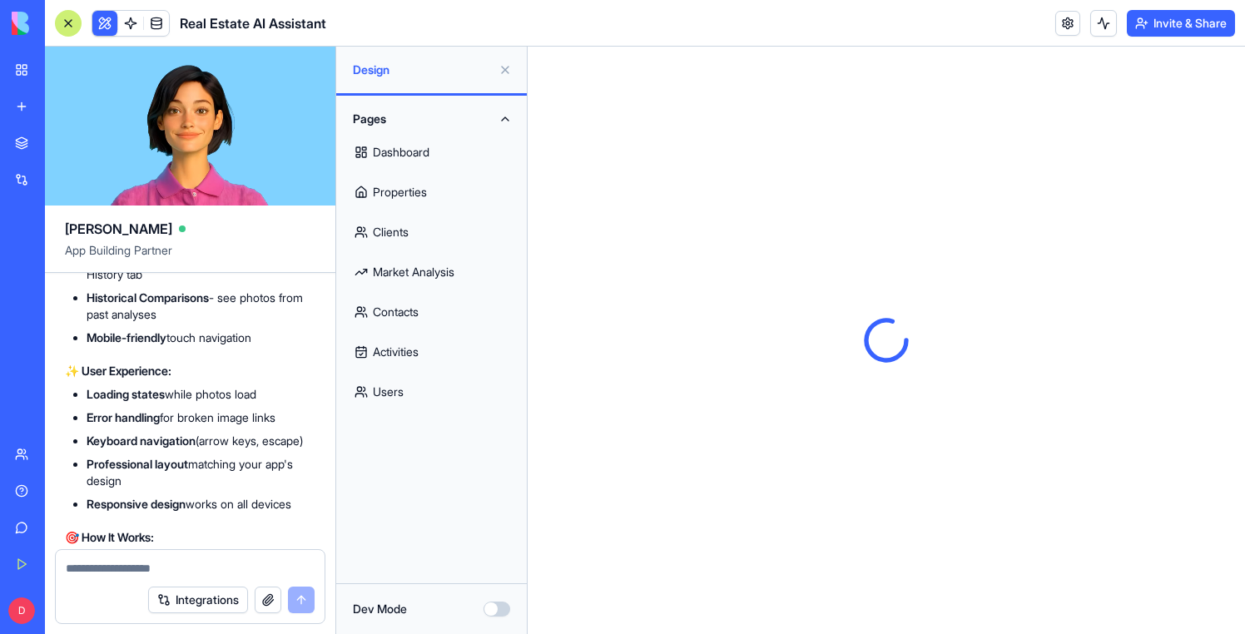
click at [404, 208] on link "Properties" at bounding box center [431, 192] width 171 height 40
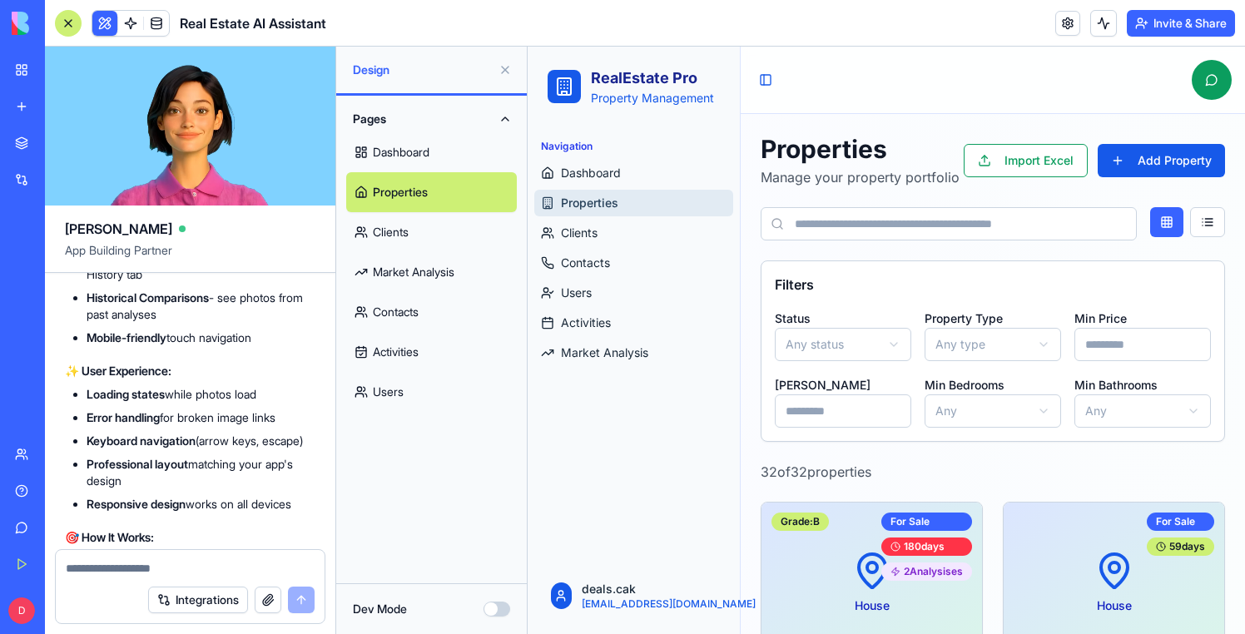
click at [506, 72] on button at bounding box center [505, 70] width 27 height 27
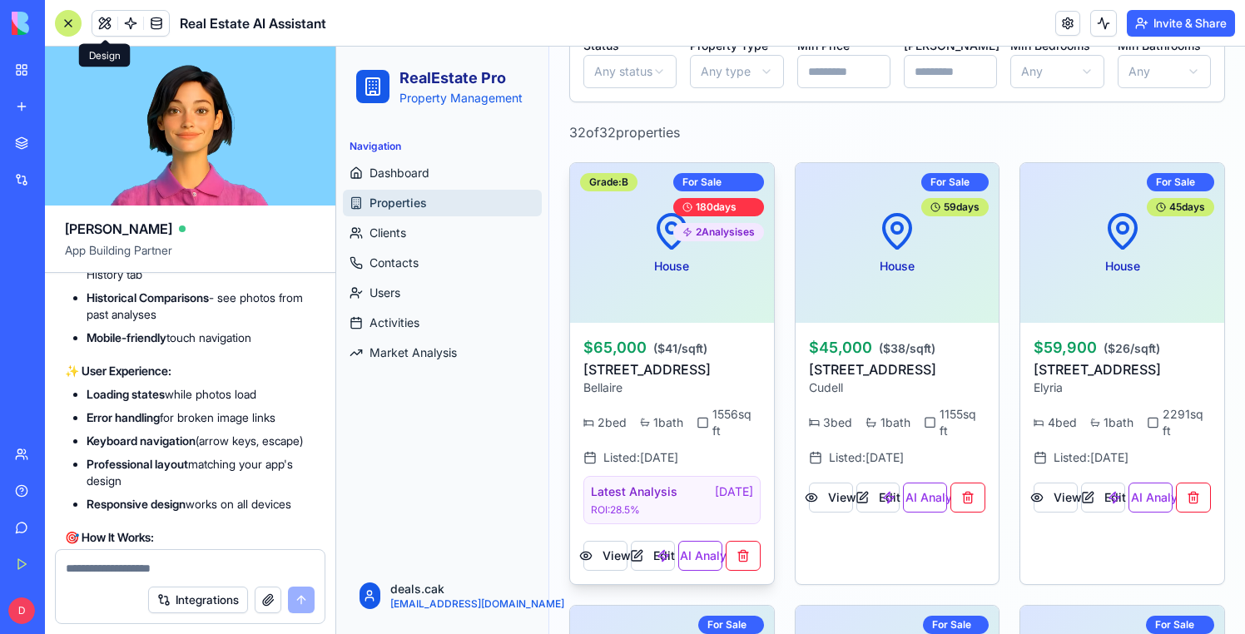
scroll to position [331, 0]
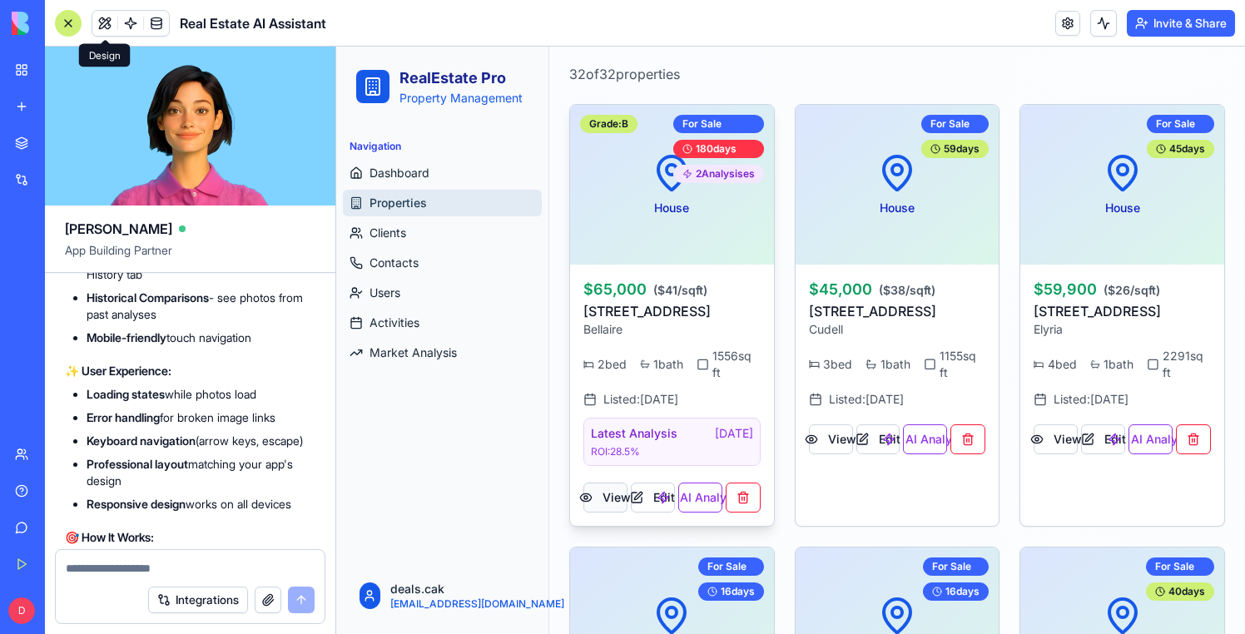
click at [614, 499] on button "View" at bounding box center [606, 498] width 44 height 30
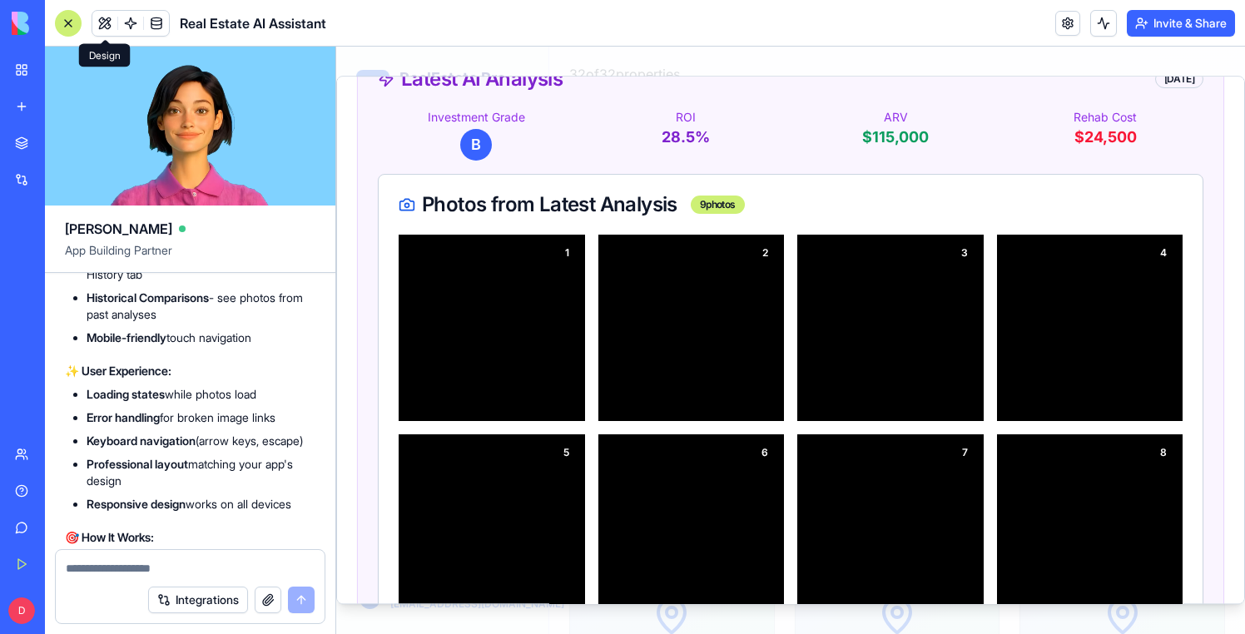
scroll to position [218, 0]
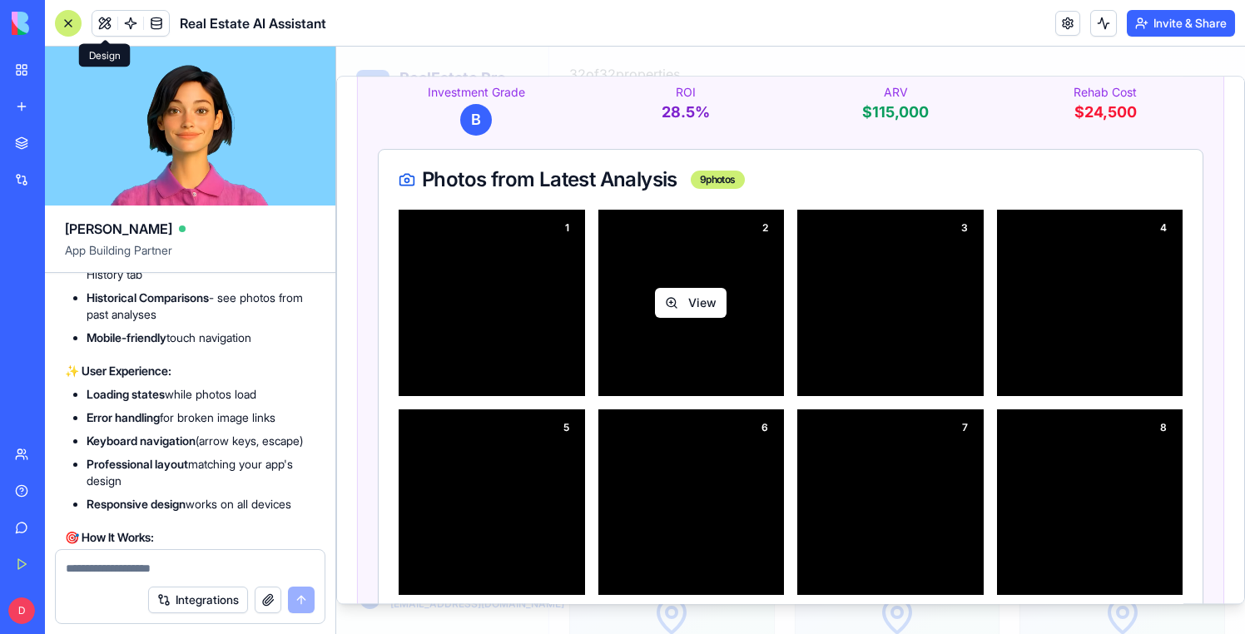
click at [698, 296] on button "View" at bounding box center [691, 303] width 72 height 30
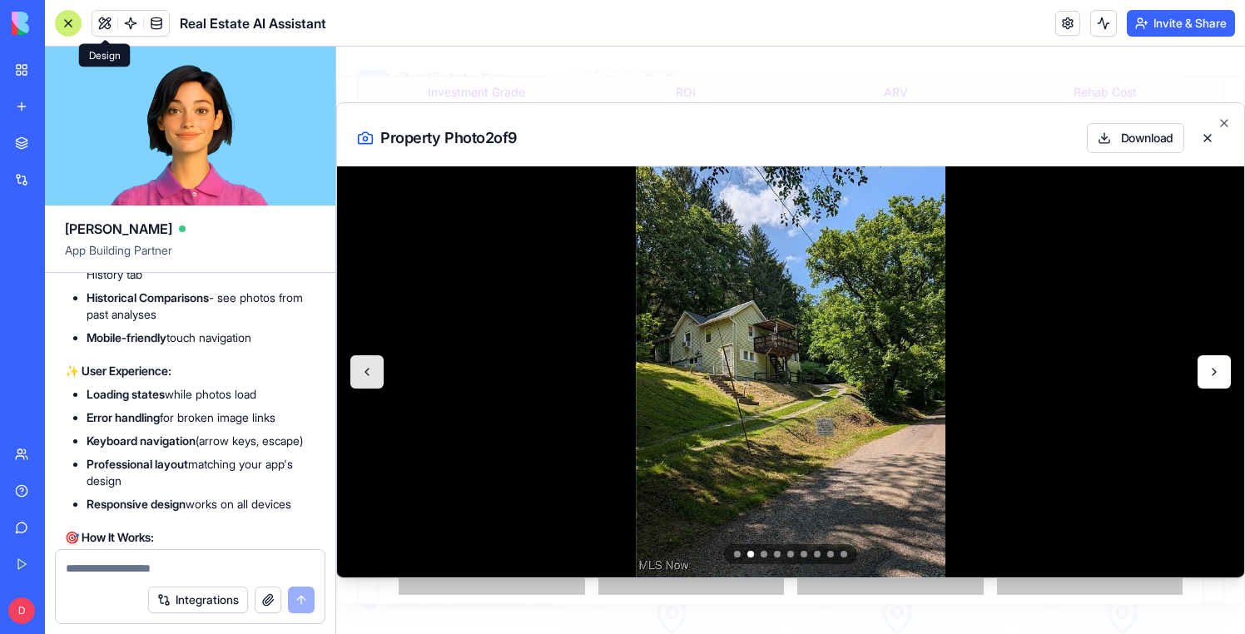
click at [1220, 366] on button at bounding box center [1214, 371] width 33 height 33
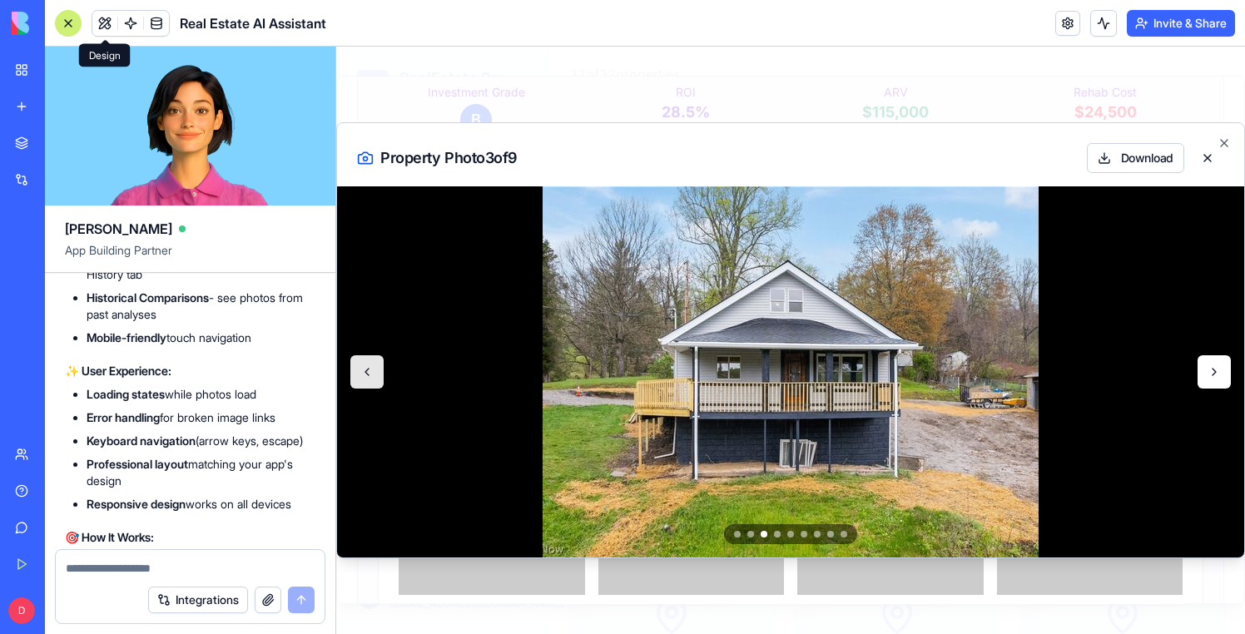
click at [1219, 370] on button at bounding box center [1214, 371] width 33 height 33
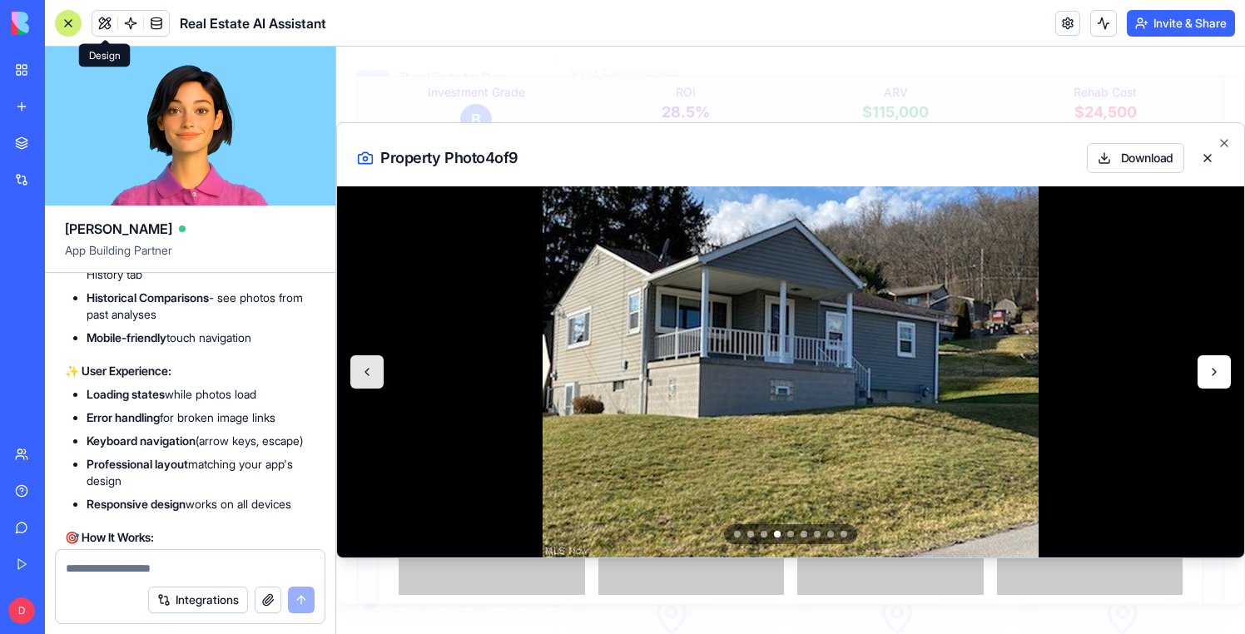
click at [1219, 370] on button at bounding box center [1214, 371] width 33 height 33
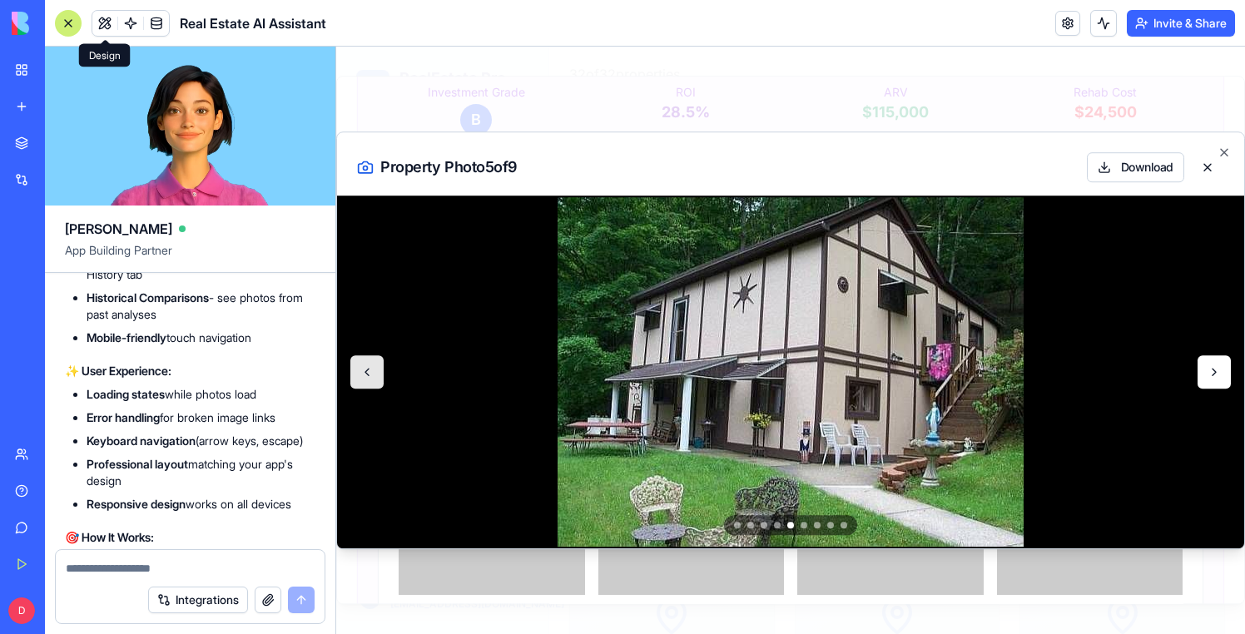
click at [1219, 370] on button at bounding box center [1214, 371] width 33 height 33
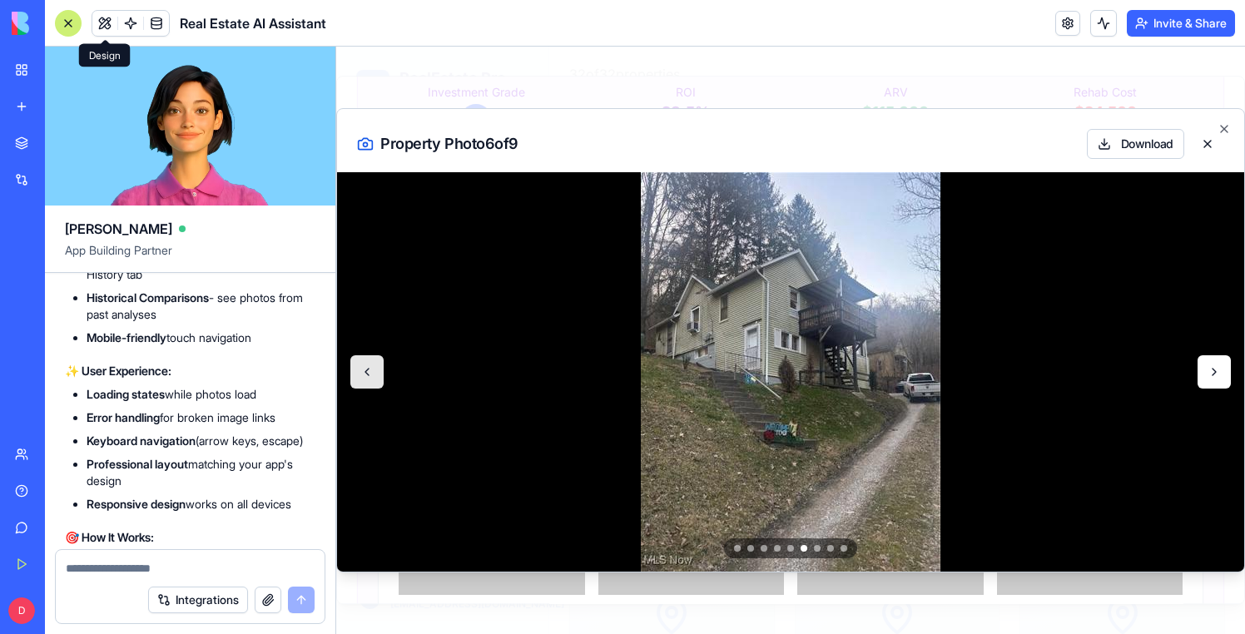
click at [1219, 370] on button at bounding box center [1214, 371] width 33 height 33
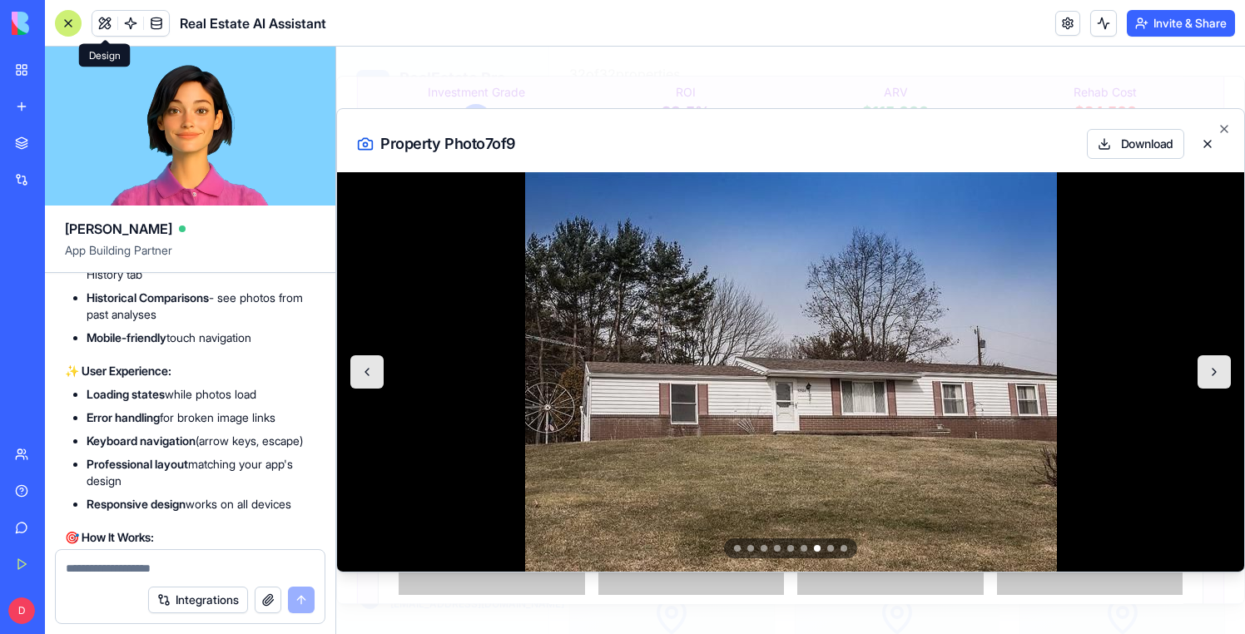
click at [1029, 115] on div "Property Photo 7 of 9 Download" at bounding box center [790, 134] width 907 height 50
click at [1011, 85] on div at bounding box center [790, 341] width 909 height 588
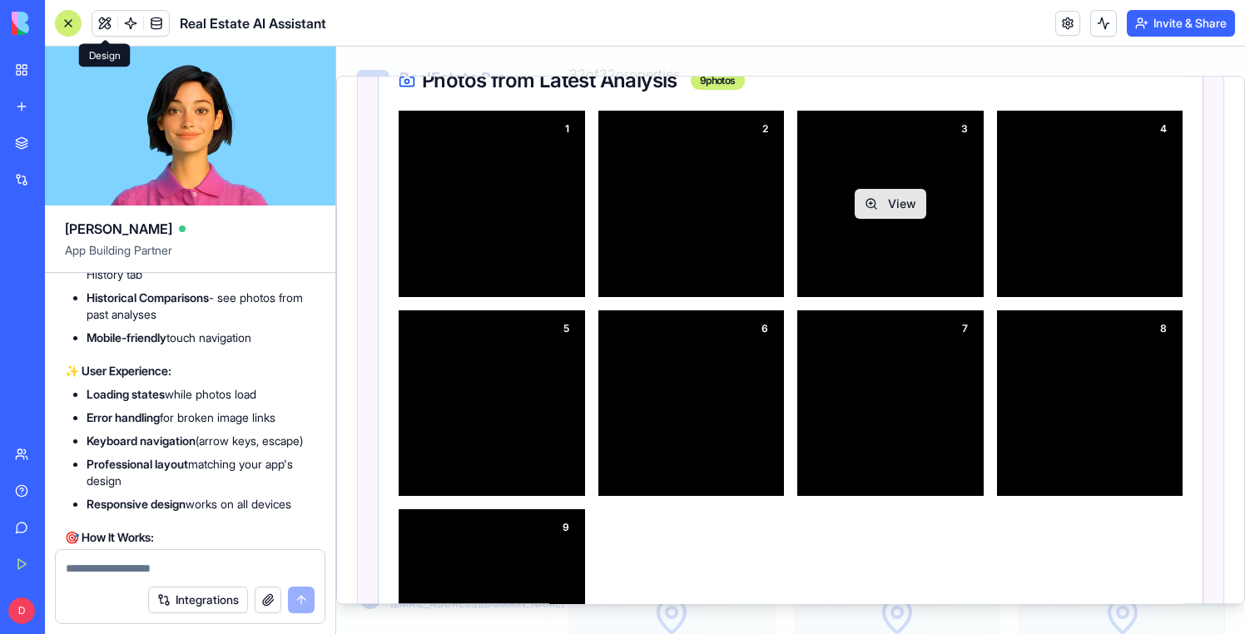
scroll to position [331, 0]
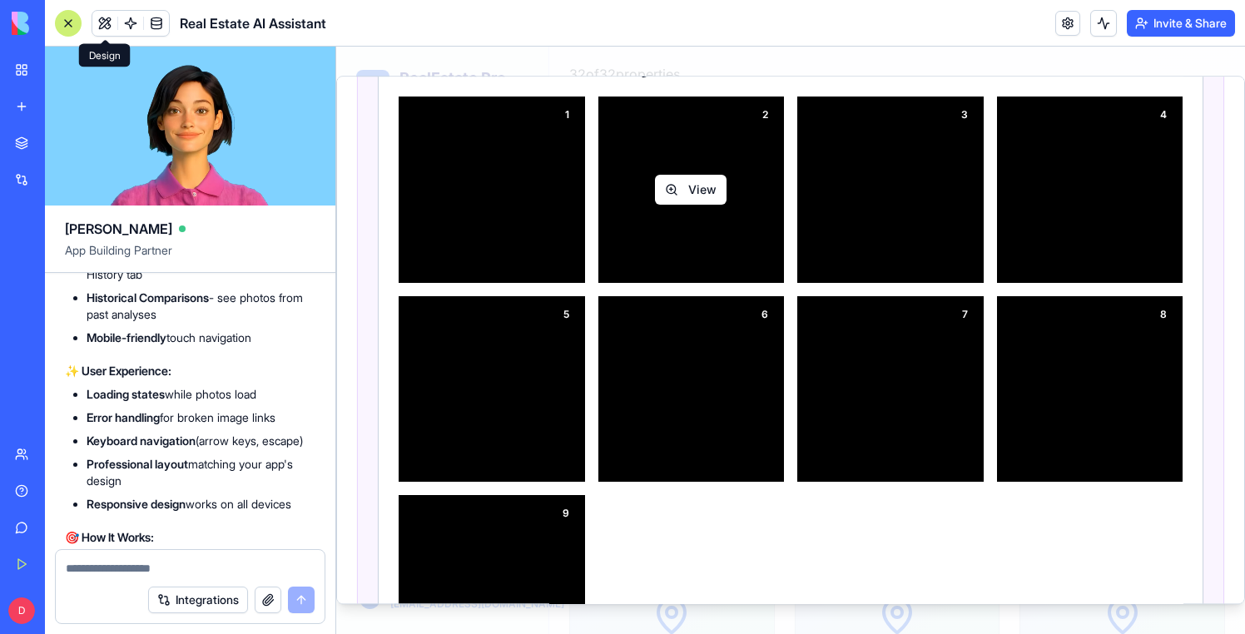
click at [708, 196] on button "View" at bounding box center [691, 190] width 72 height 30
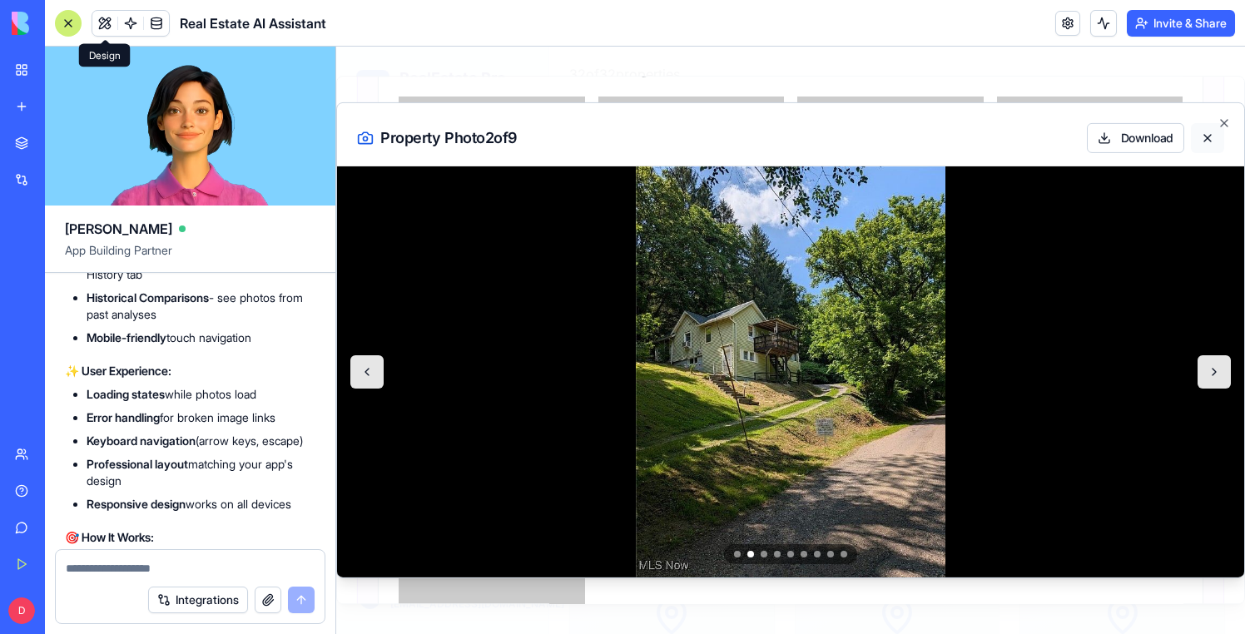
click at [1205, 145] on button at bounding box center [1207, 138] width 33 height 30
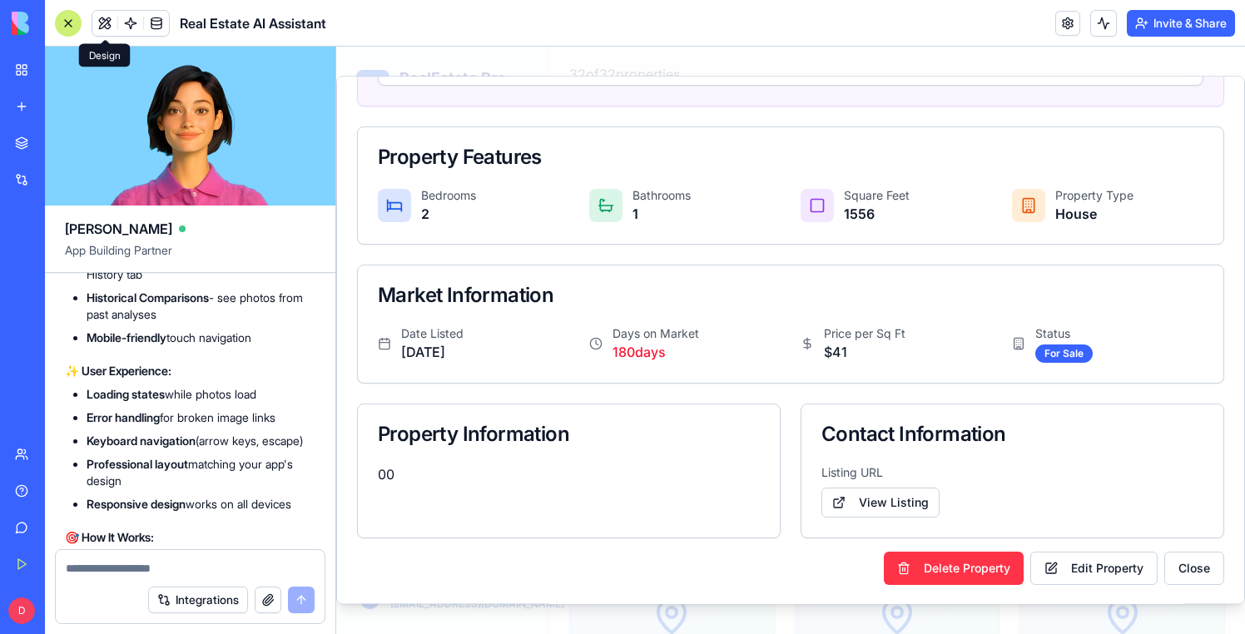
scroll to position [0, 0]
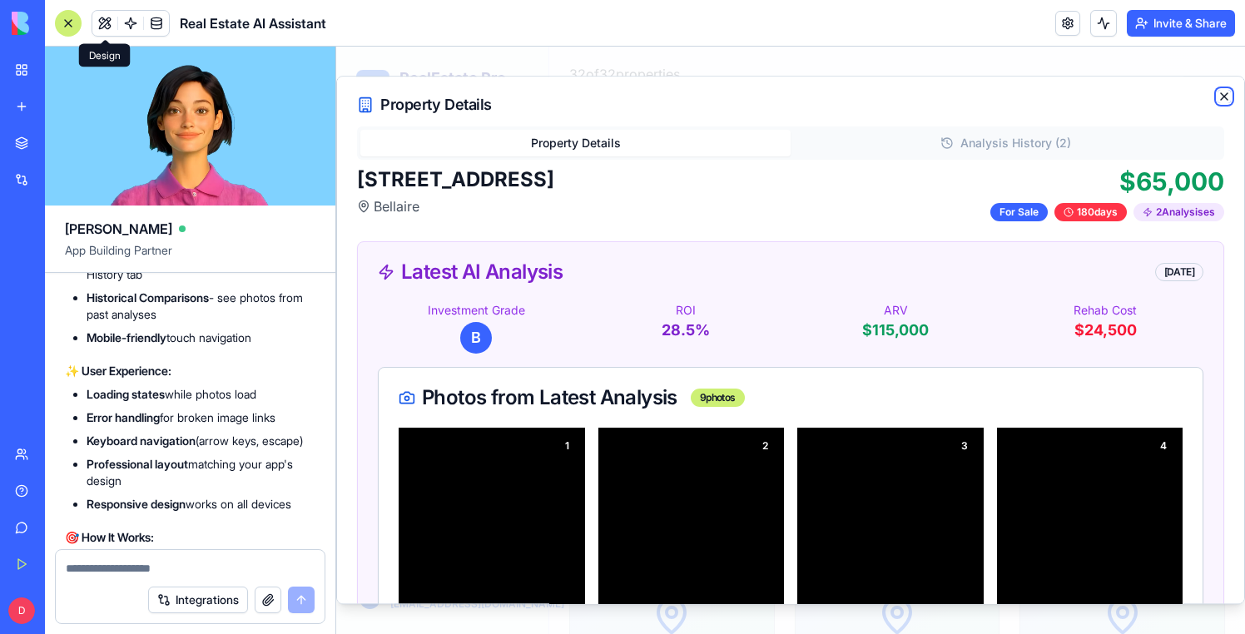
click at [1224, 95] on icon "button" at bounding box center [1224, 96] width 13 height 13
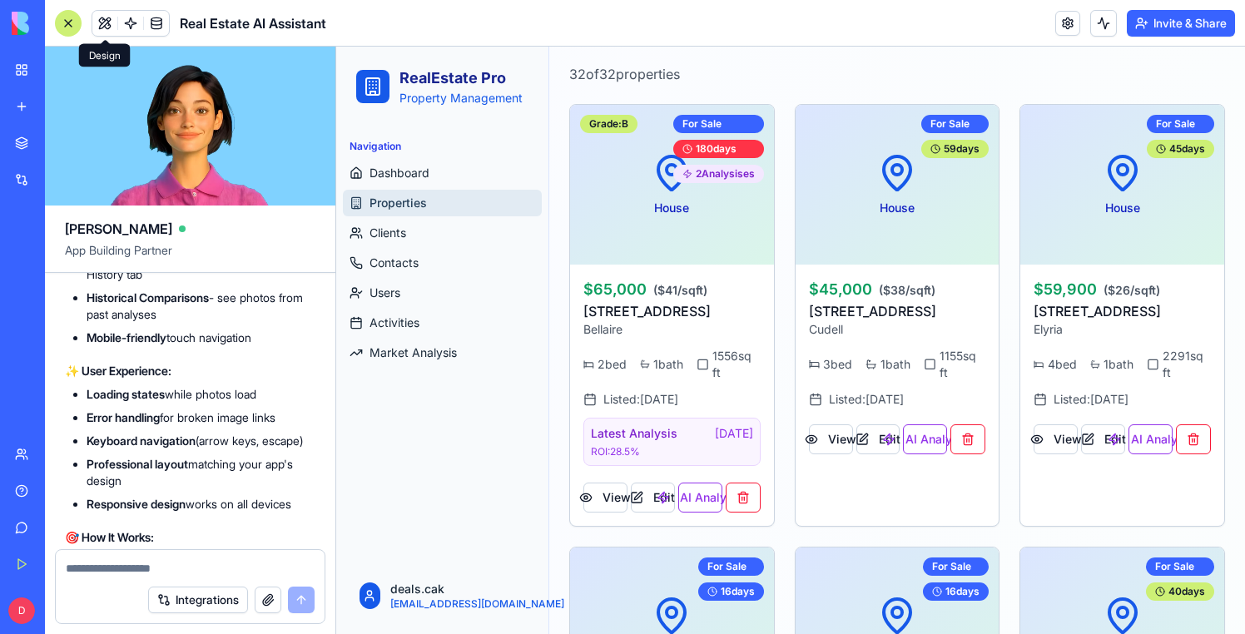
click at [65, 28] on div at bounding box center [68, 23] width 27 height 27
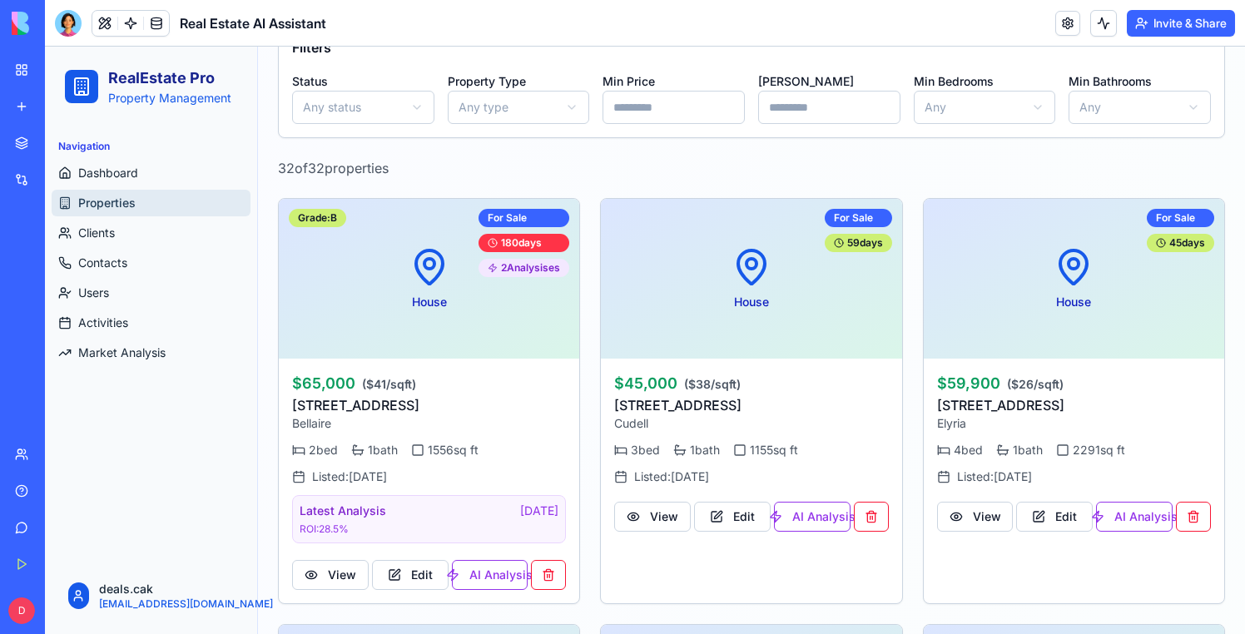
scroll to position [271, 0]
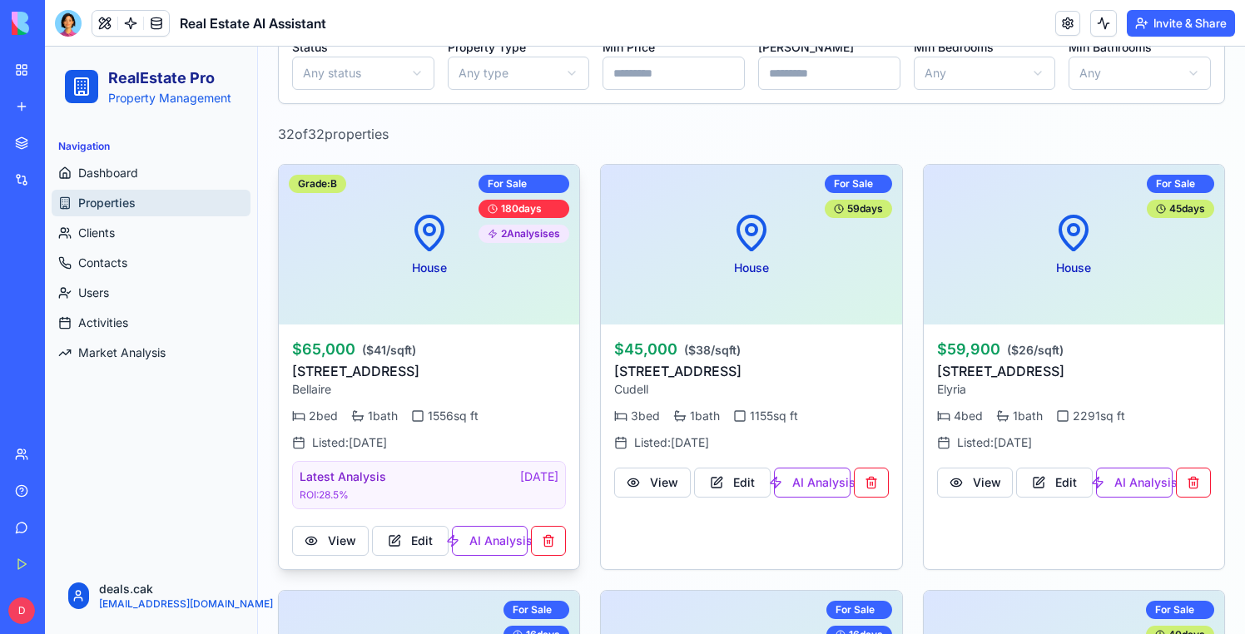
drag, startPoint x: 503, startPoint y: 369, endPoint x: 290, endPoint y: 369, distance: 213.1
click at [290, 369] on div "$65,000 ( $41 /sqft) 65078 Indian Run Rd, OH 43906 Bellaire 2 bed 1 bath 1556 s…" at bounding box center [429, 447] width 301 height 245
copy p "[STREET_ADDRESS]"
click at [324, 549] on button "View" at bounding box center [330, 541] width 77 height 30
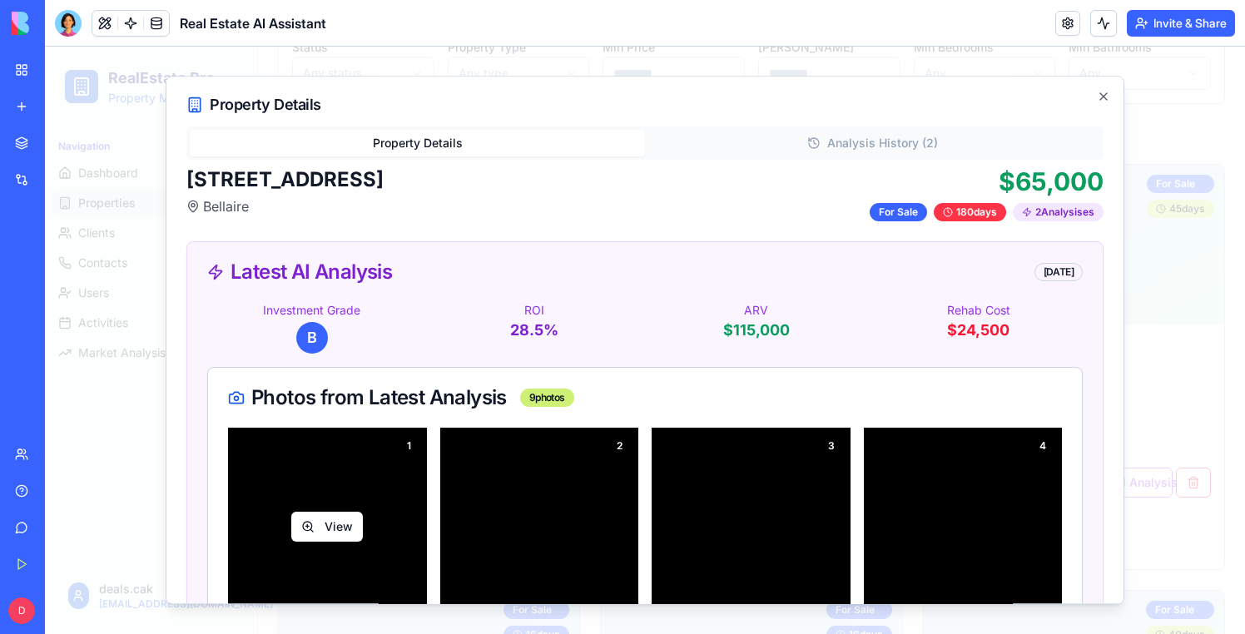
click at [316, 514] on button "View" at bounding box center [327, 528] width 72 height 30
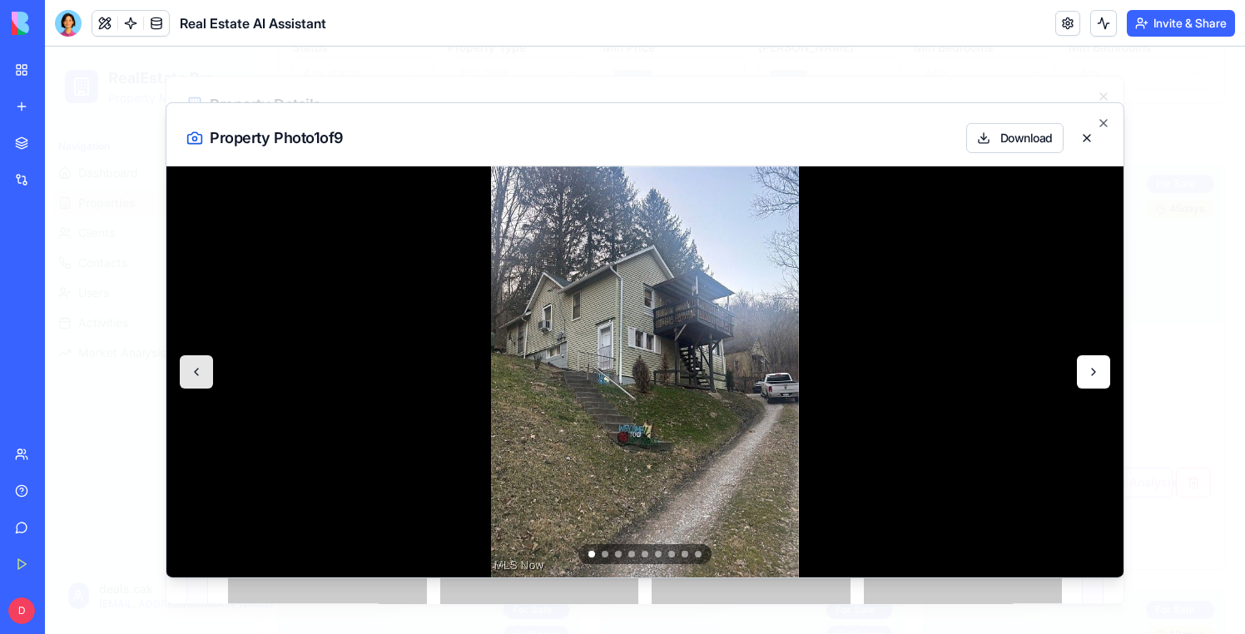
click at [1098, 380] on button at bounding box center [1093, 371] width 33 height 33
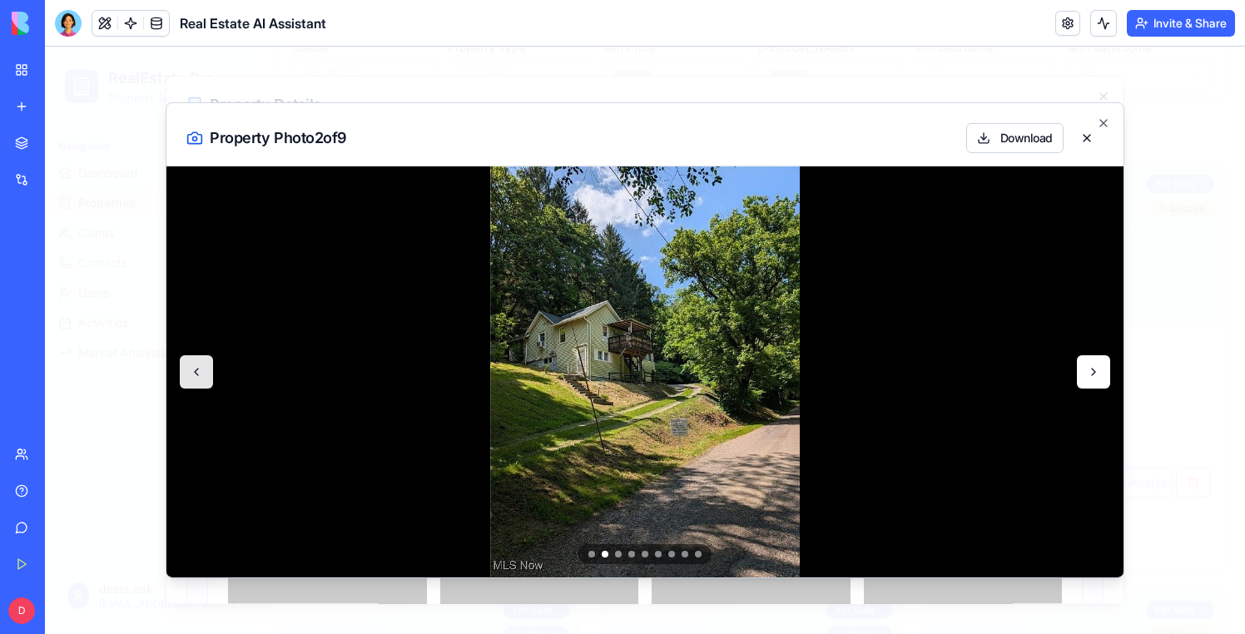
click at [1098, 380] on button at bounding box center [1093, 371] width 33 height 33
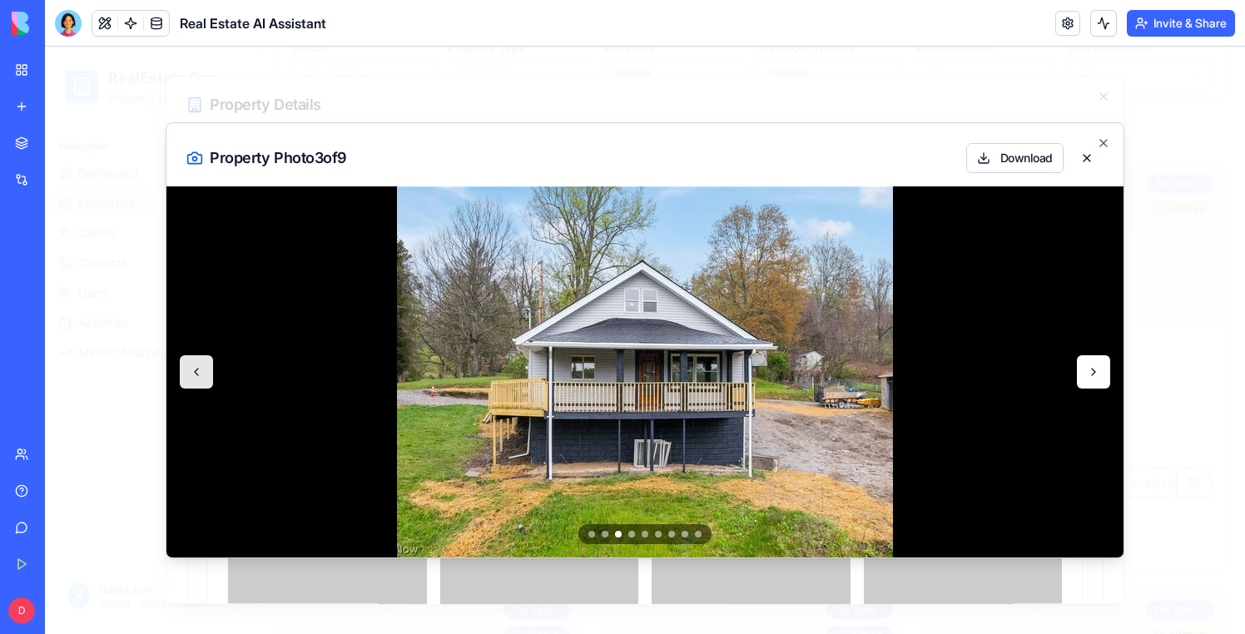
click at [1098, 380] on button at bounding box center [1093, 371] width 33 height 33
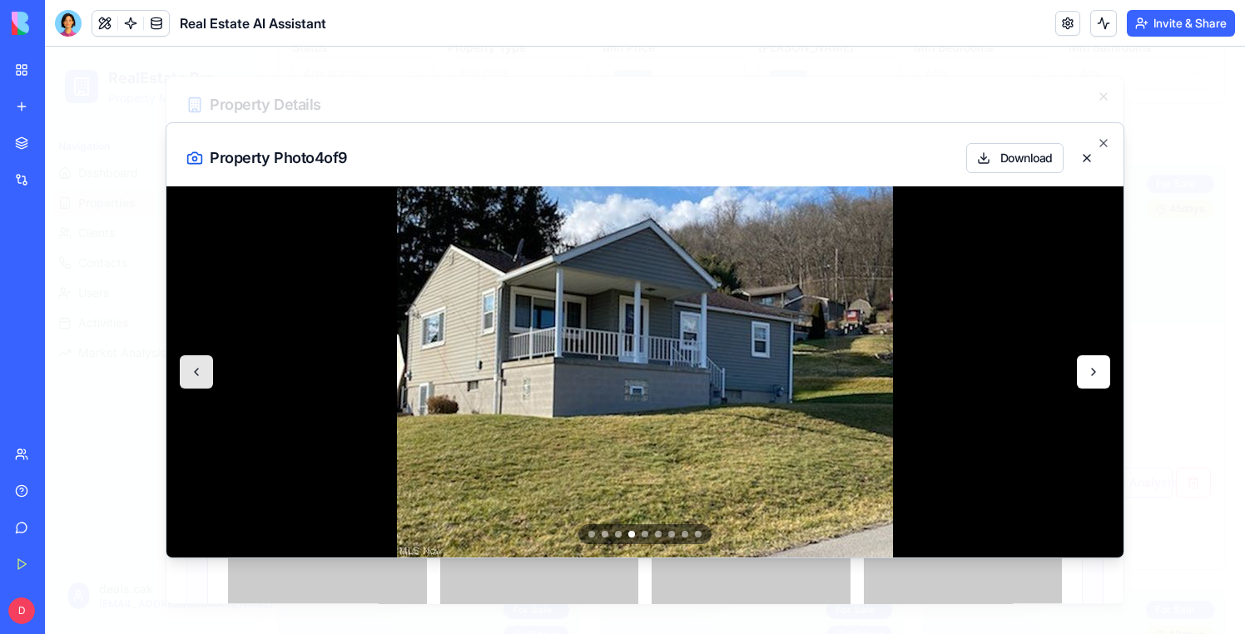
click at [1098, 380] on button at bounding box center [1093, 371] width 33 height 33
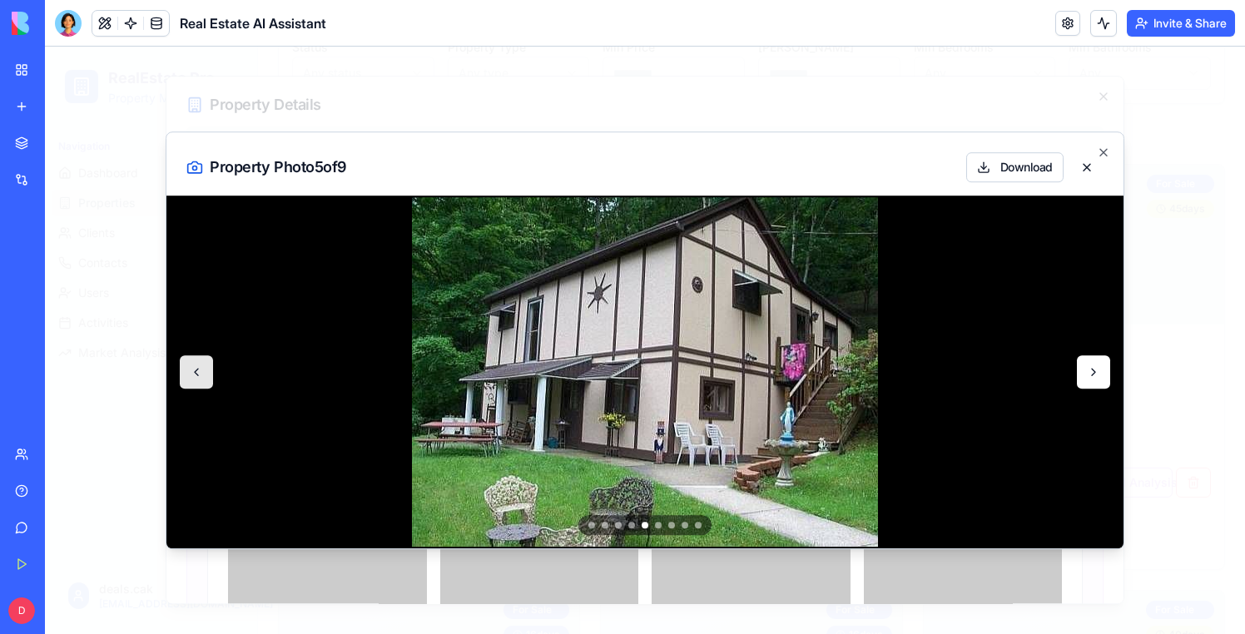
click at [1100, 372] on button at bounding box center [1093, 371] width 33 height 33
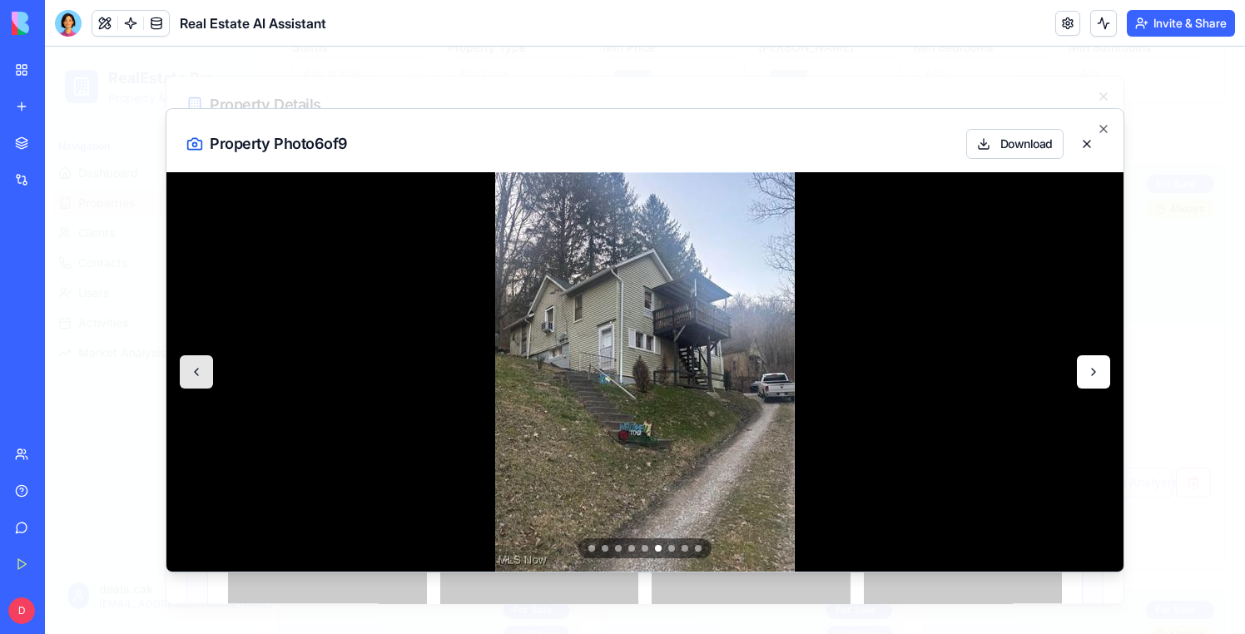
click at [1100, 372] on button at bounding box center [1093, 371] width 33 height 33
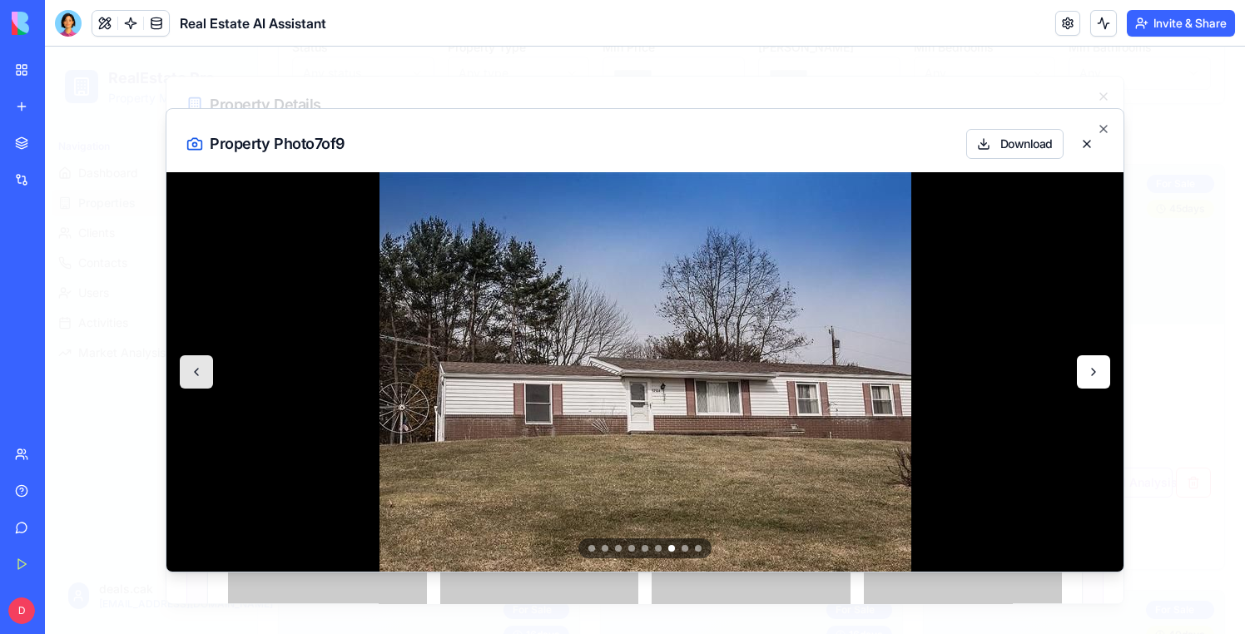
click at [1100, 372] on button at bounding box center [1093, 371] width 33 height 33
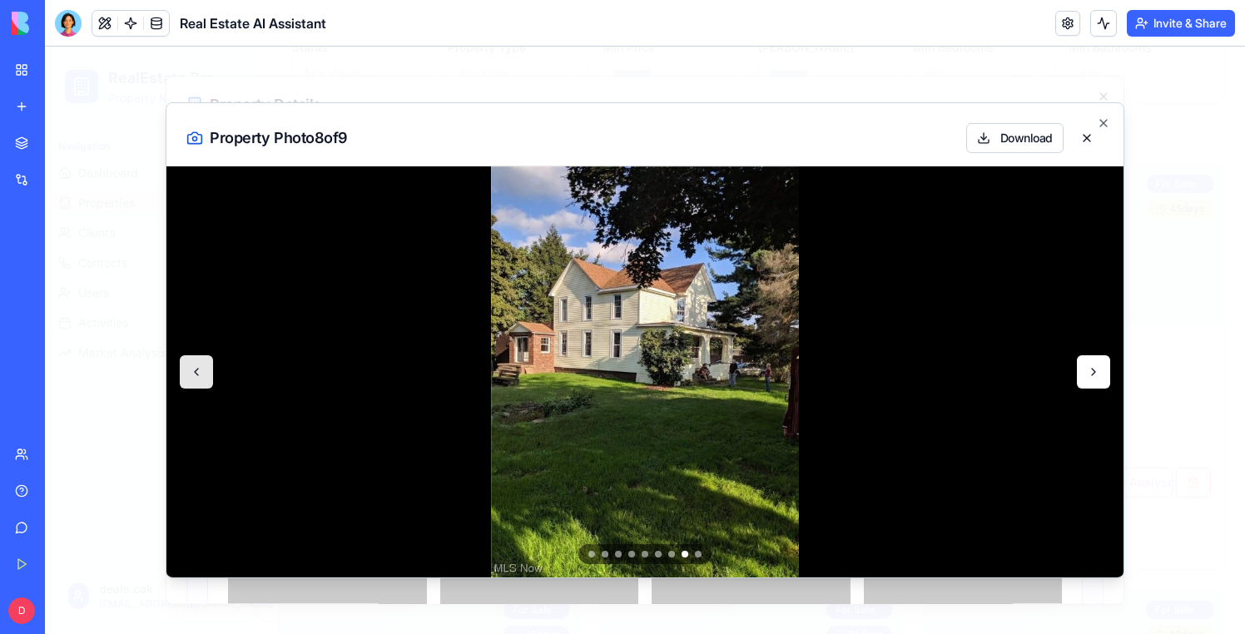
click at [1100, 372] on button at bounding box center [1093, 371] width 33 height 33
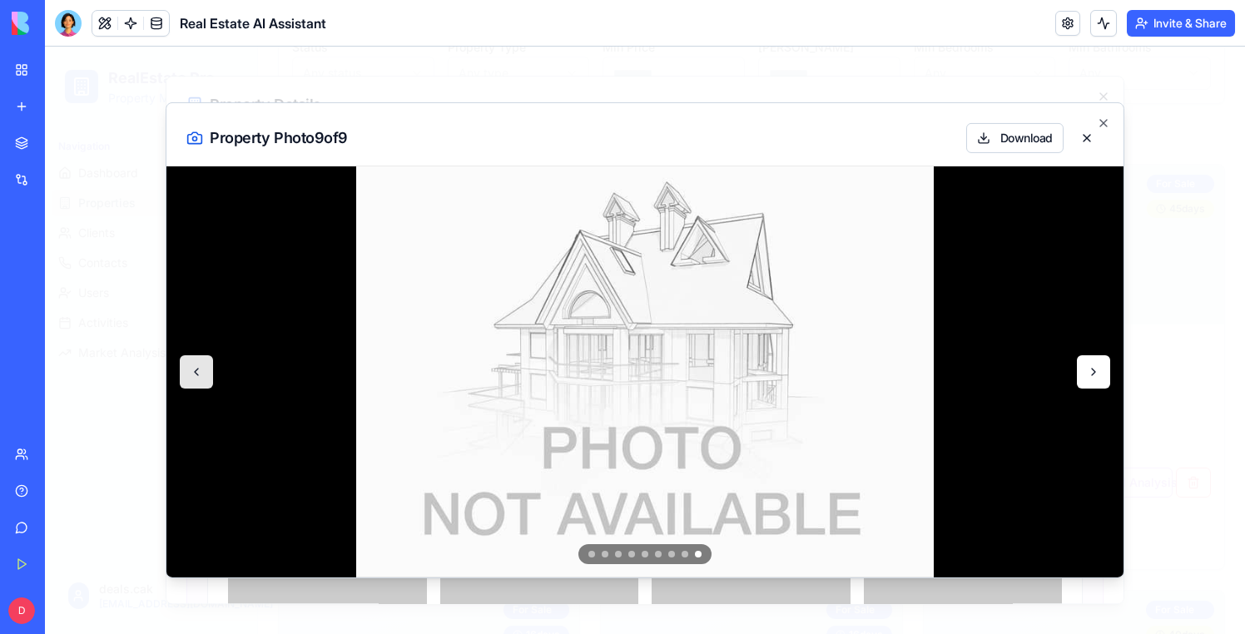
click at [1100, 372] on button at bounding box center [1093, 371] width 33 height 33
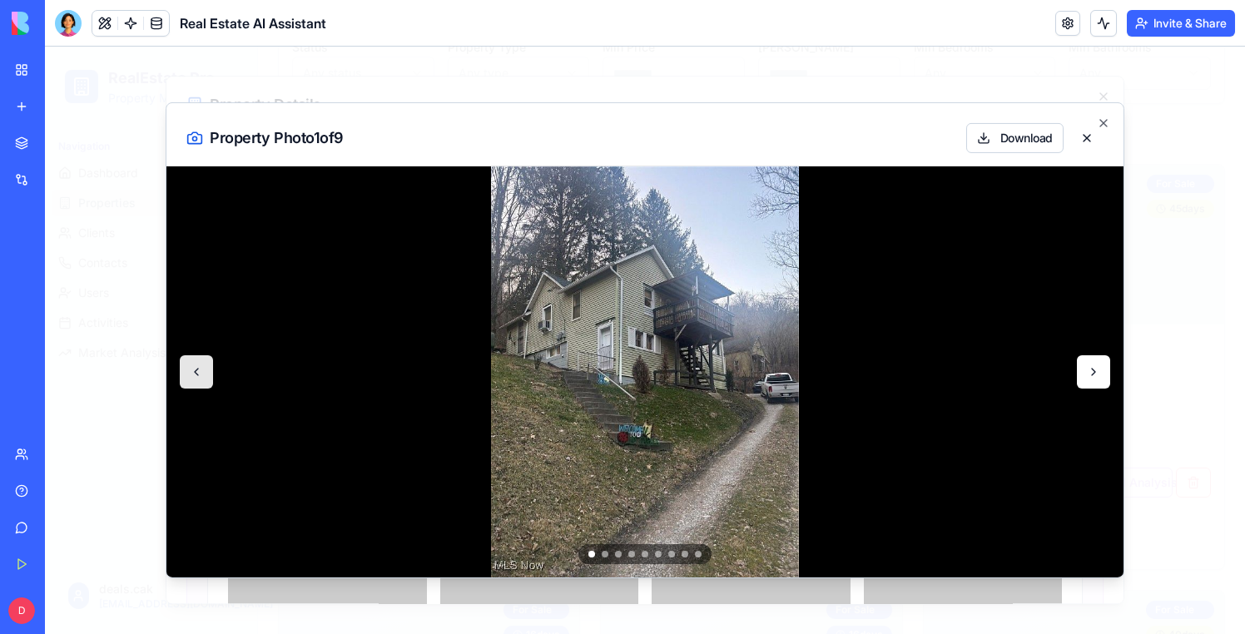
click at [1100, 372] on button at bounding box center [1093, 371] width 33 height 33
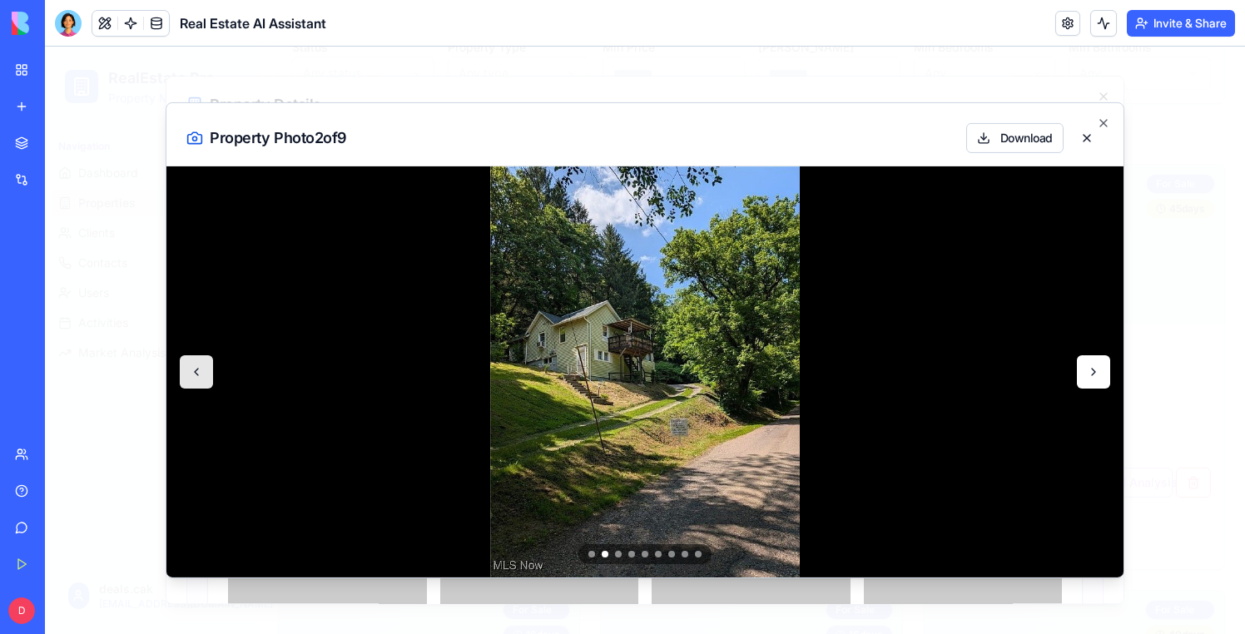
click at [1100, 372] on button at bounding box center [1093, 371] width 33 height 33
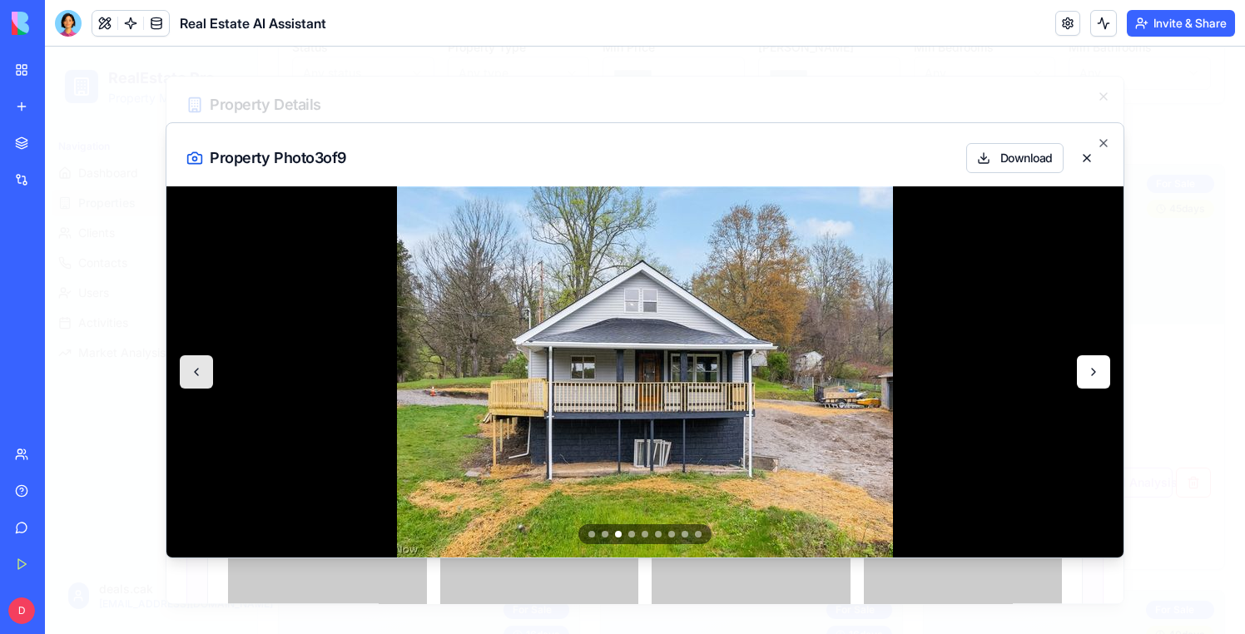
click at [1100, 372] on button at bounding box center [1093, 371] width 33 height 33
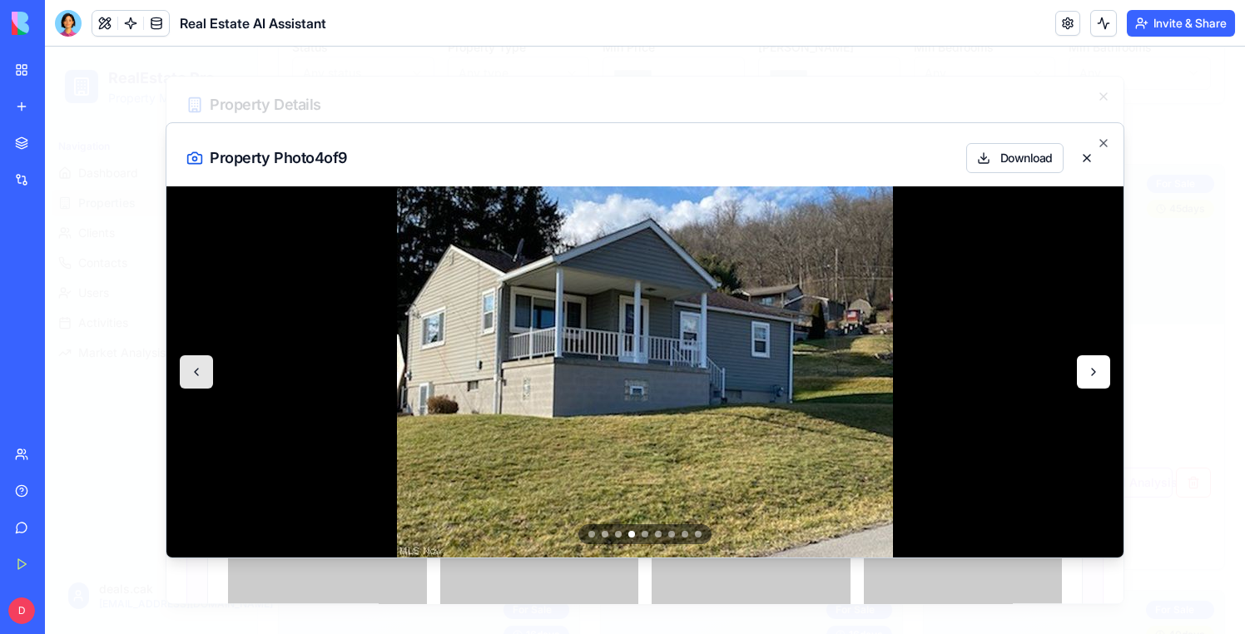
click at [1100, 372] on button at bounding box center [1093, 371] width 33 height 33
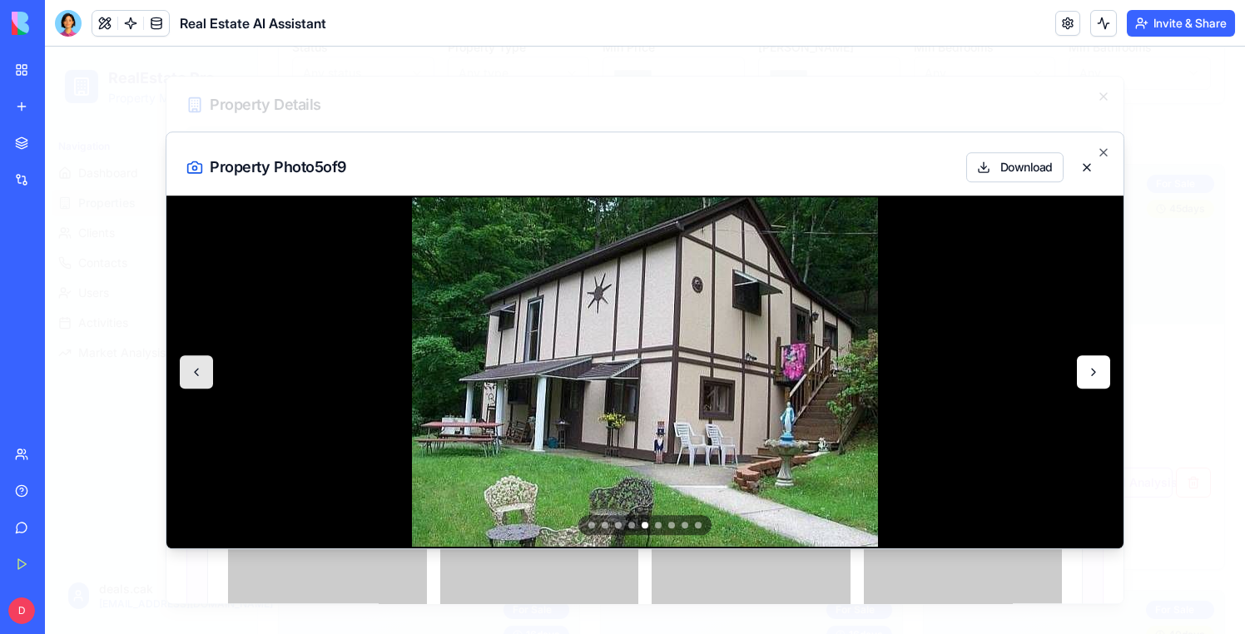
click at [1100, 372] on button at bounding box center [1093, 371] width 33 height 33
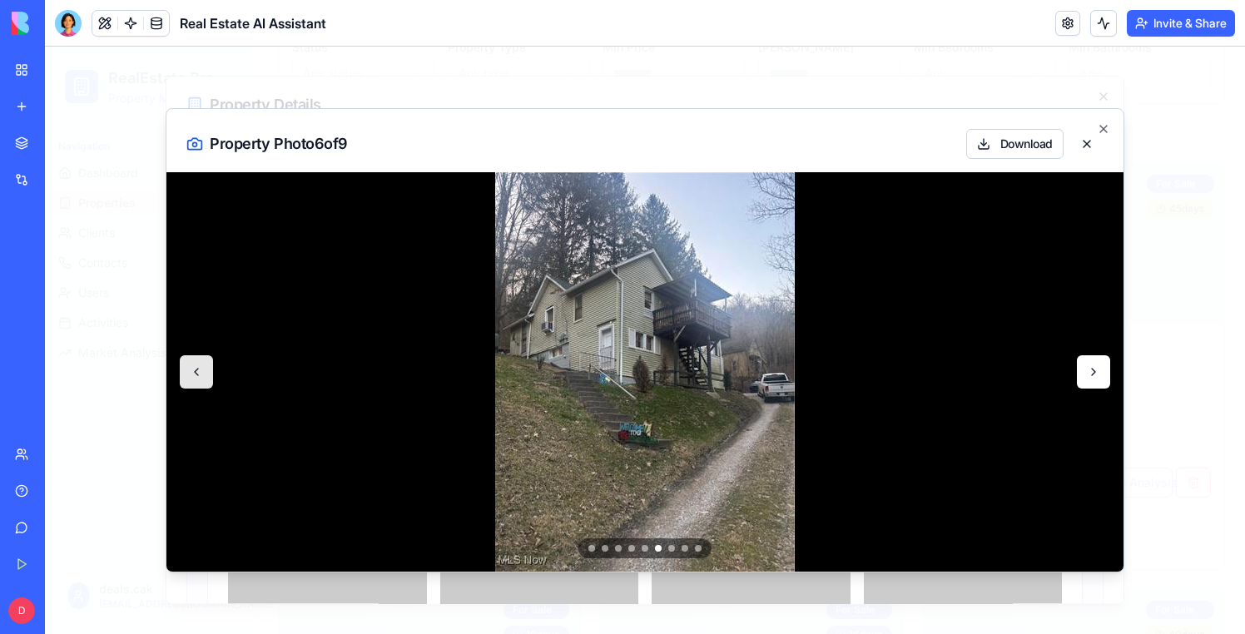
click at [1099, 374] on button at bounding box center [1093, 371] width 33 height 33
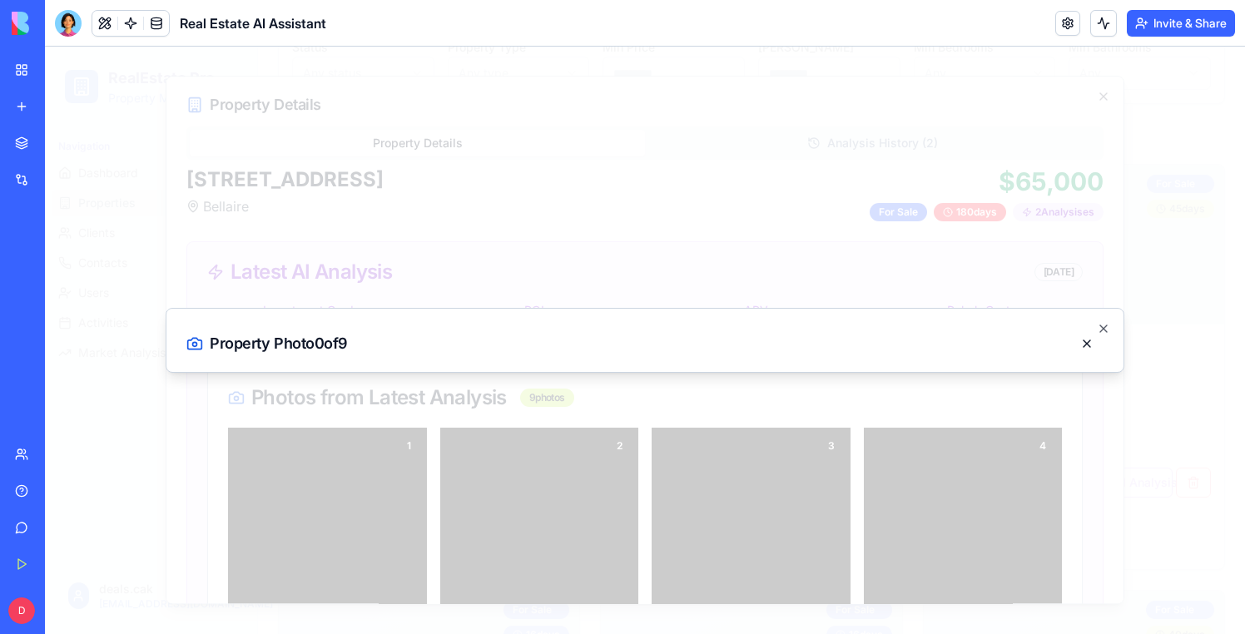
click at [1204, 365] on div at bounding box center [645, 341] width 1200 height 588
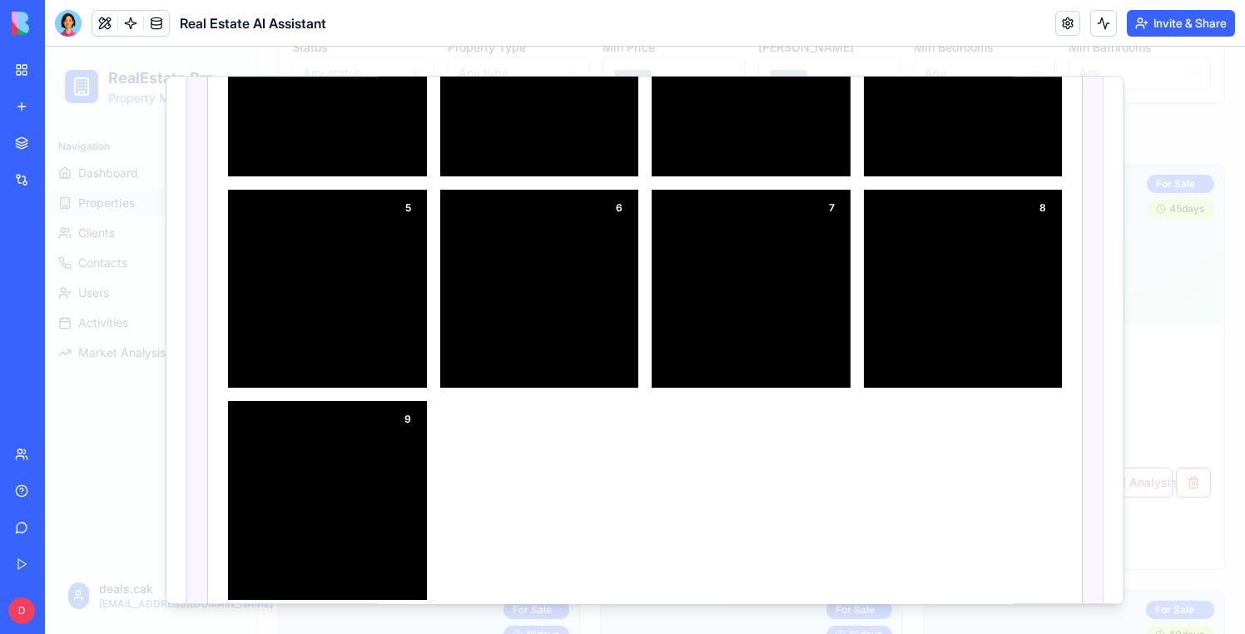
scroll to position [0, 0]
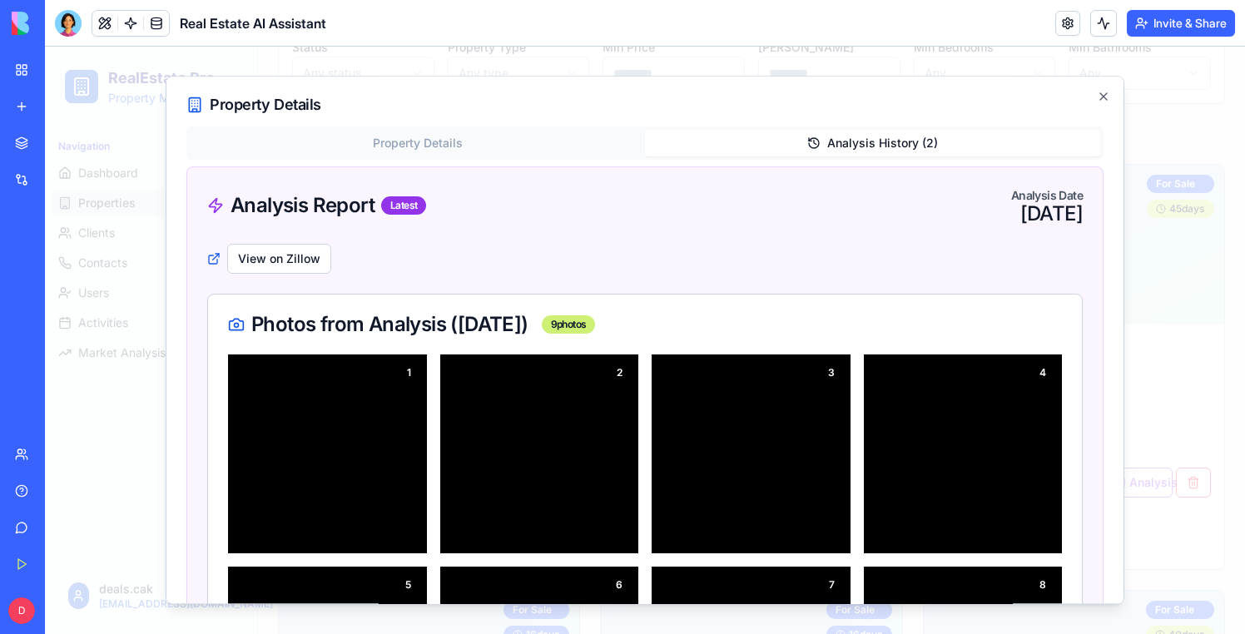
click at [902, 140] on button "Analysis History ( 2 )" at bounding box center [872, 143] width 455 height 27
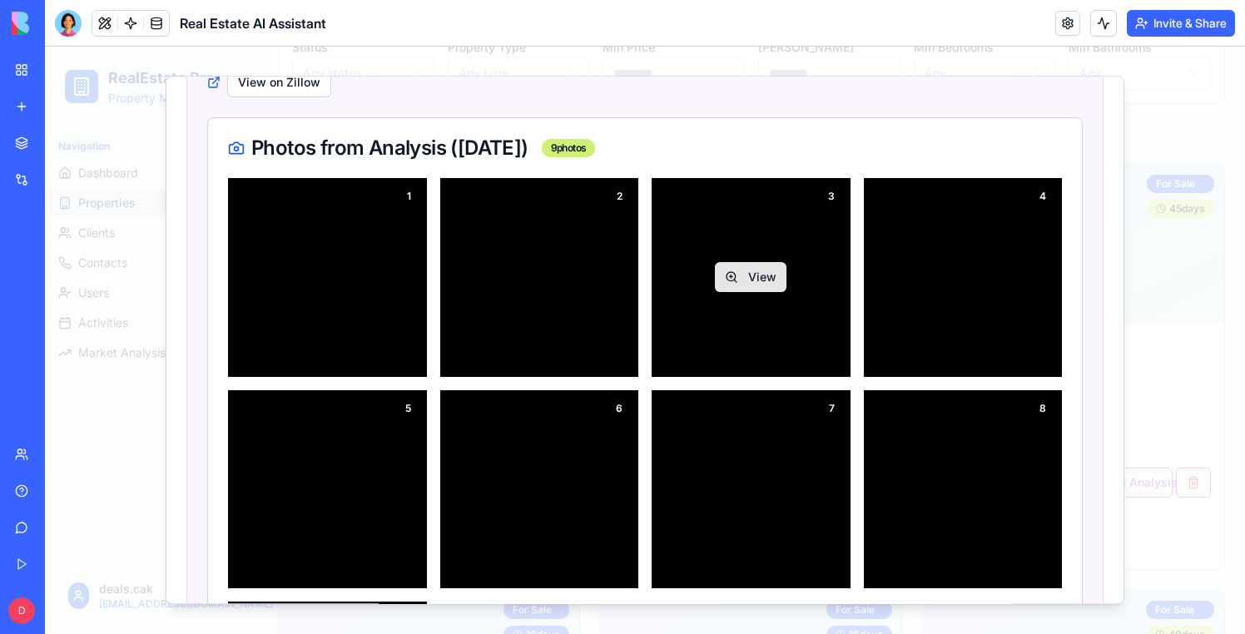
scroll to position [221, 0]
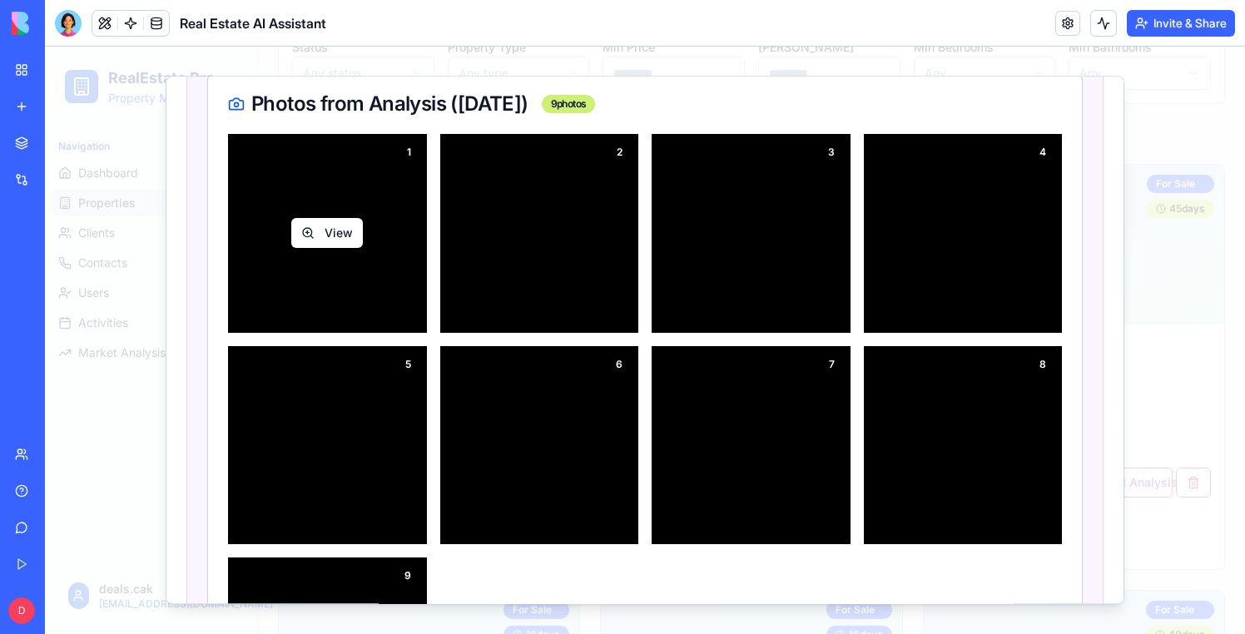
click at [345, 240] on button "View" at bounding box center [327, 234] width 72 height 30
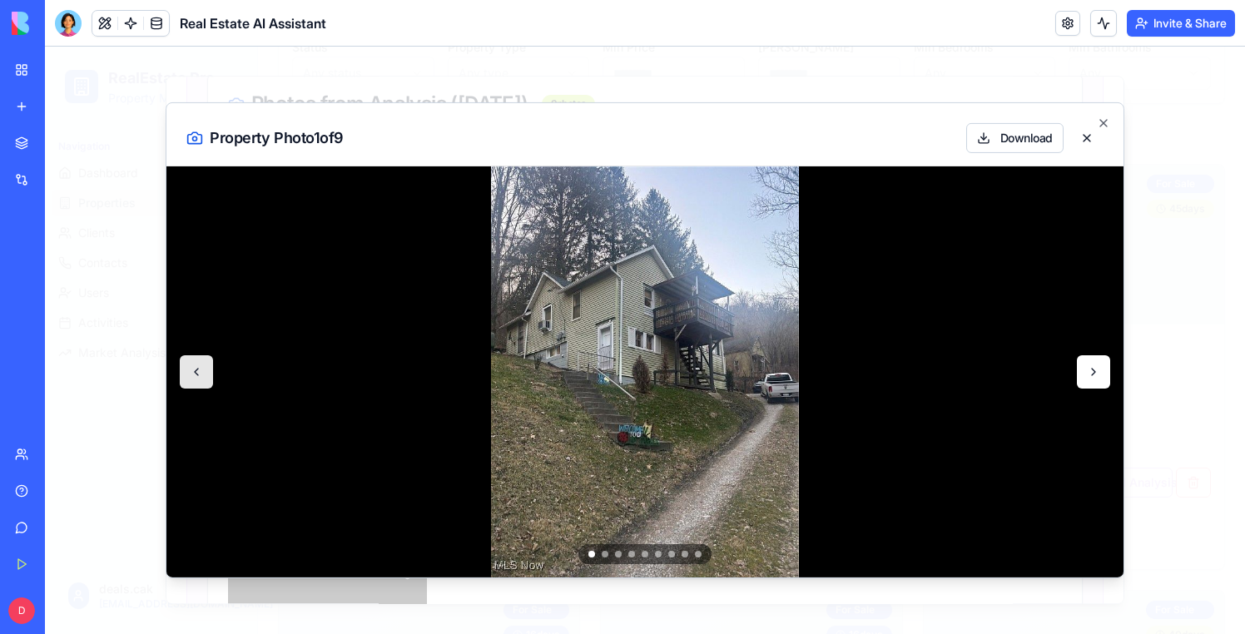
click at [1092, 364] on button at bounding box center [1093, 371] width 33 height 33
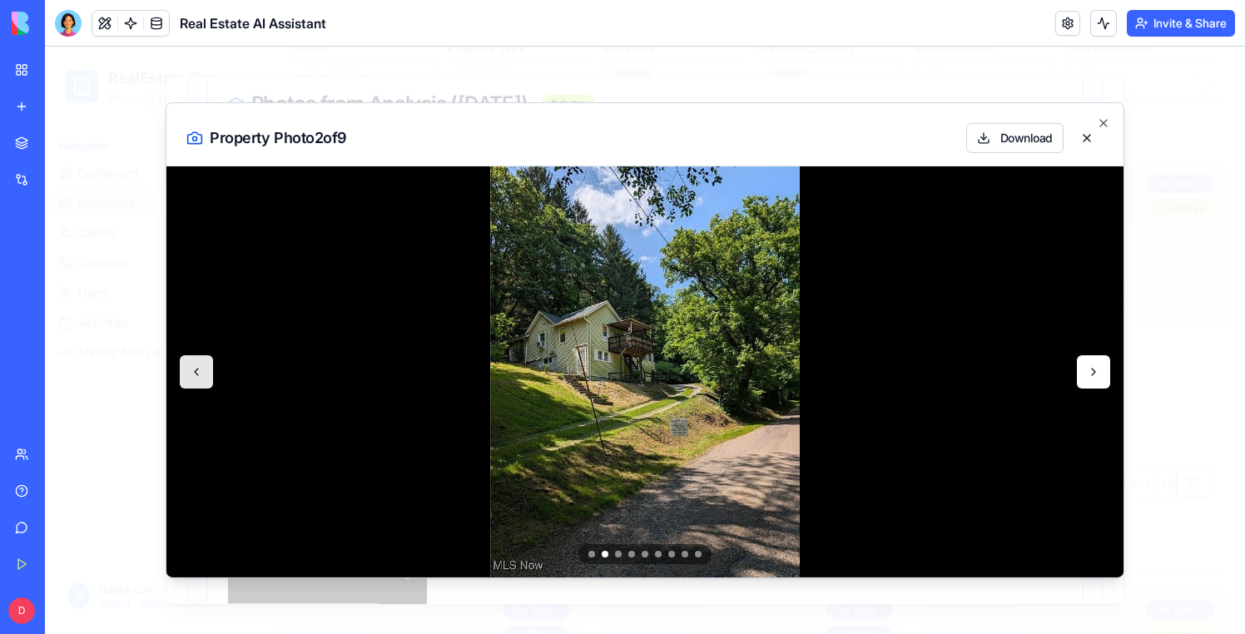
click at [1092, 364] on button at bounding box center [1093, 371] width 33 height 33
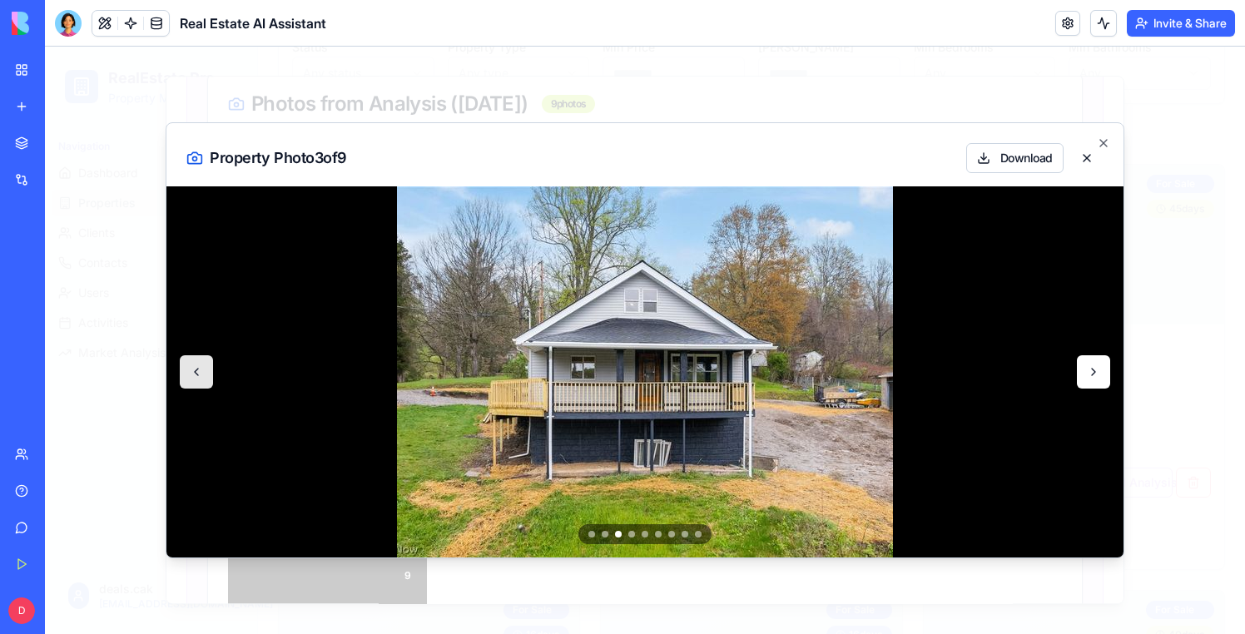
click at [1092, 364] on button at bounding box center [1093, 371] width 33 height 33
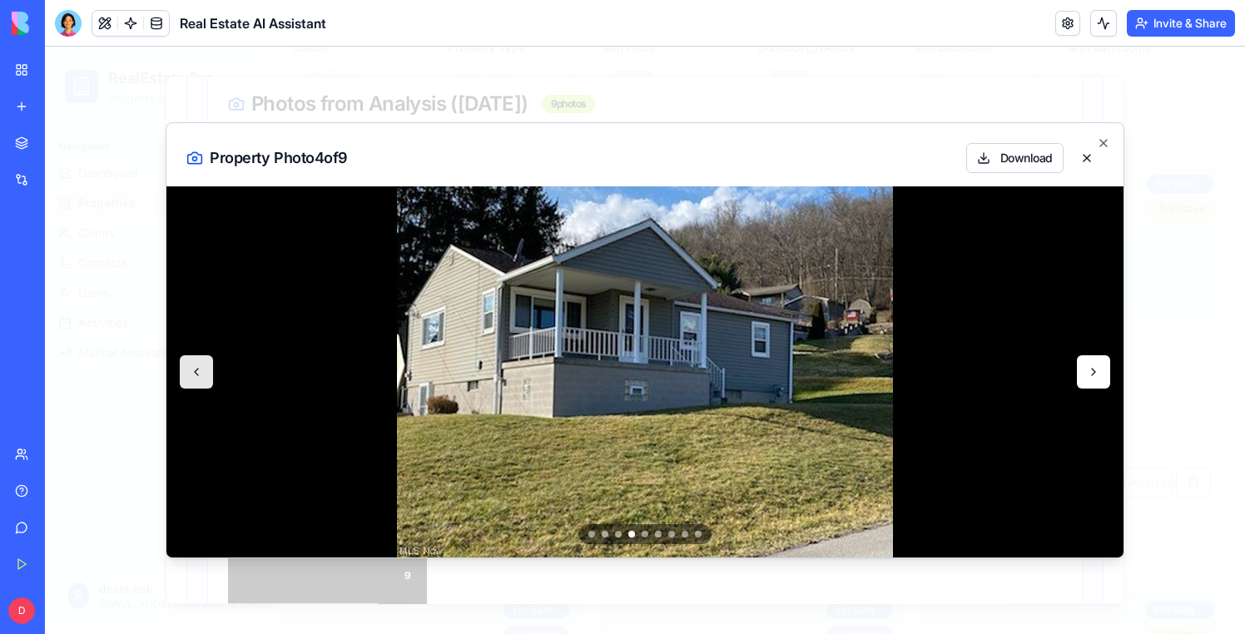
click at [1092, 364] on button at bounding box center [1093, 371] width 33 height 33
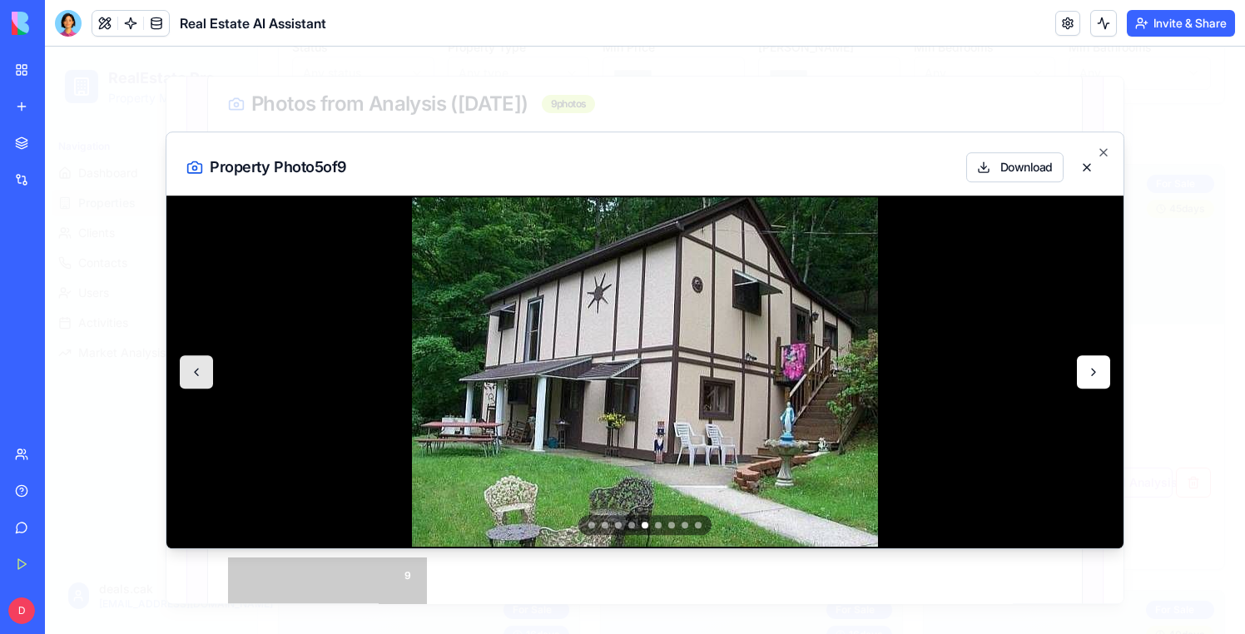
click at [1092, 364] on button at bounding box center [1093, 371] width 33 height 33
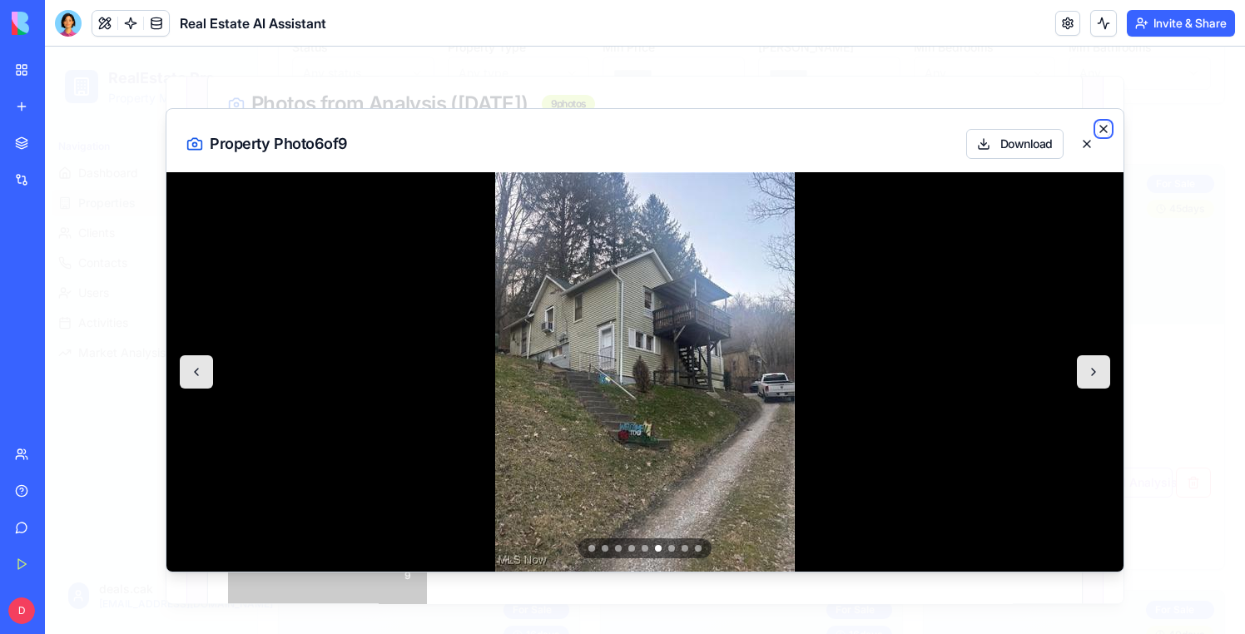
click at [1109, 126] on icon "button" at bounding box center [1103, 128] width 13 height 13
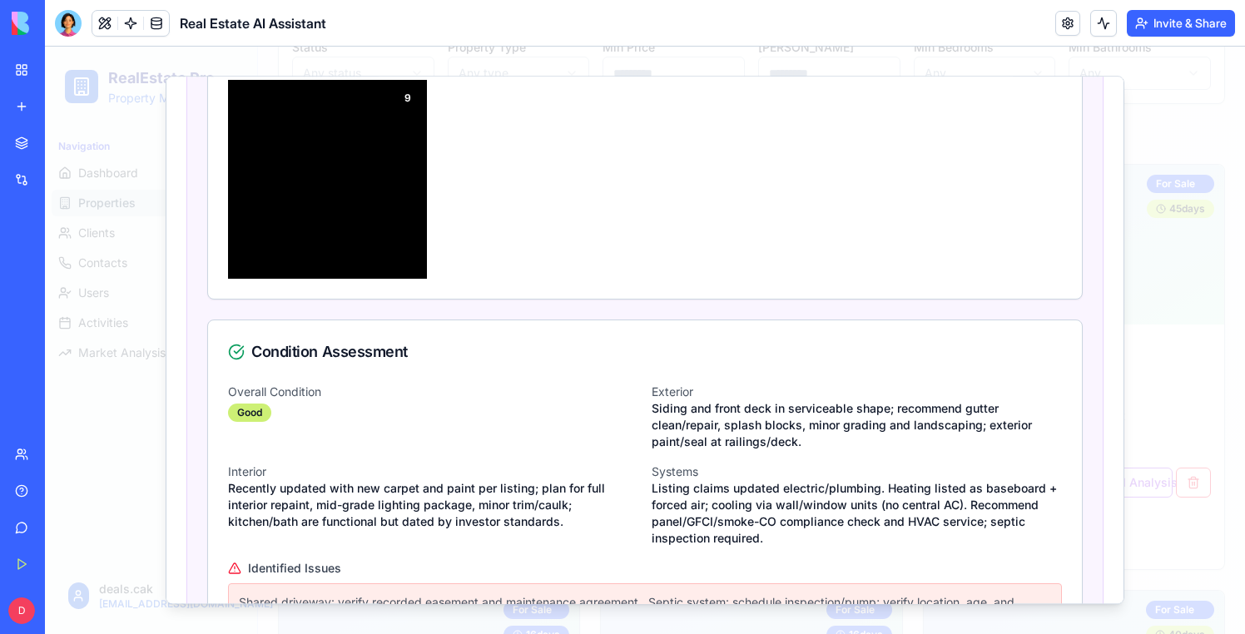
scroll to position [0, 0]
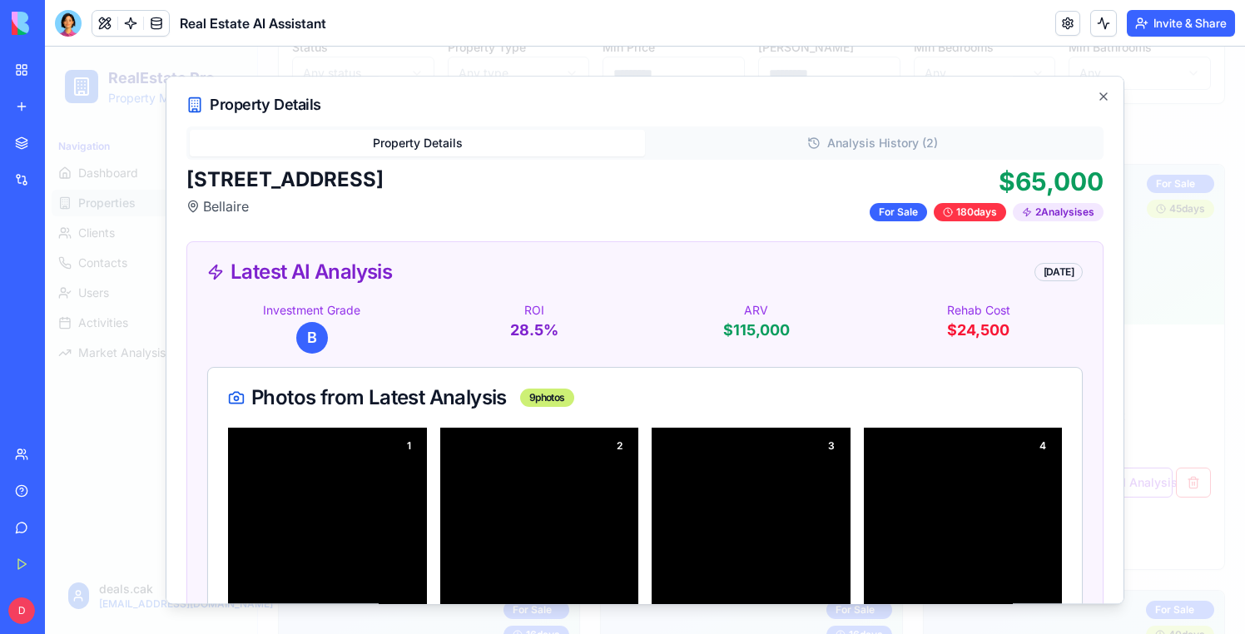
click at [445, 134] on button "Property Details" at bounding box center [417, 143] width 455 height 27
click at [350, 189] on h2 "[STREET_ADDRESS]" at bounding box center [284, 180] width 197 height 27
copy h2 "[STREET_ADDRESS]"
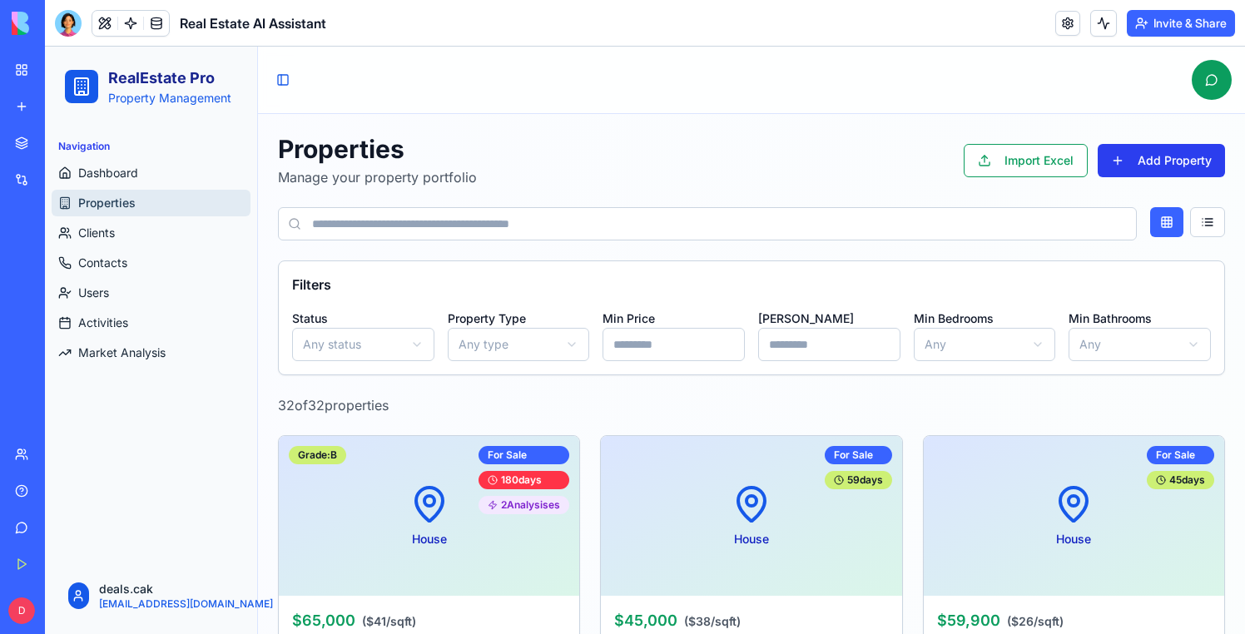
click at [1143, 152] on button "Add Property" at bounding box center [1161, 160] width 127 height 33
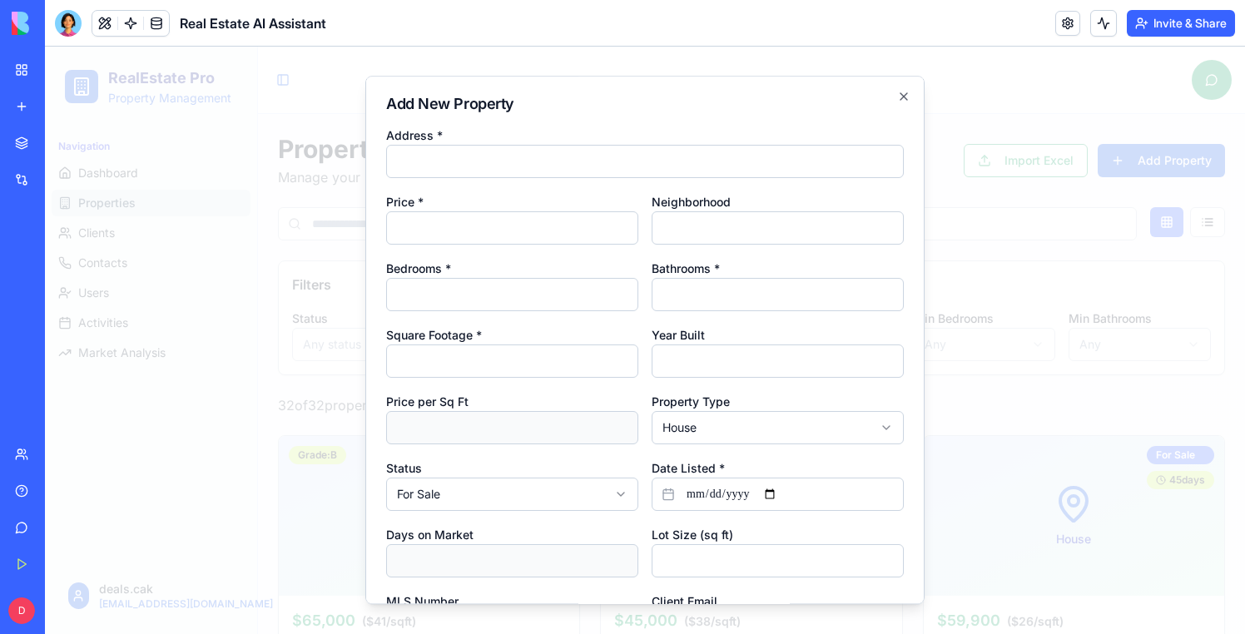
click at [1031, 127] on div at bounding box center [645, 341] width 1200 height 588
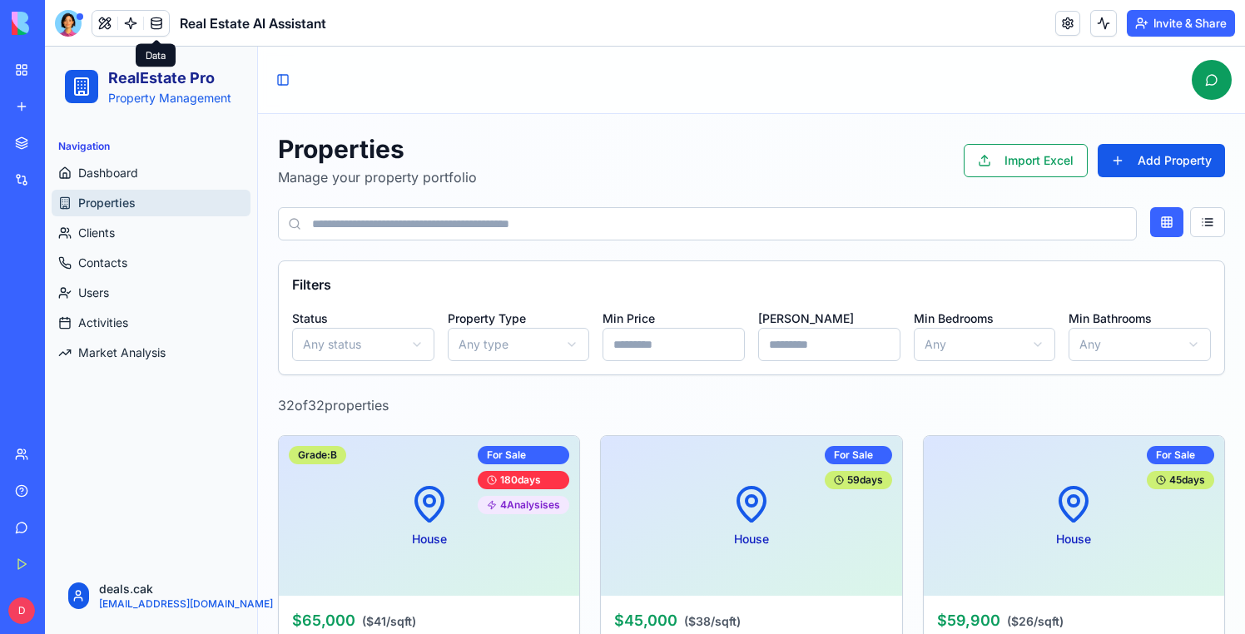
click at [150, 34] on link at bounding box center [156, 23] width 25 height 25
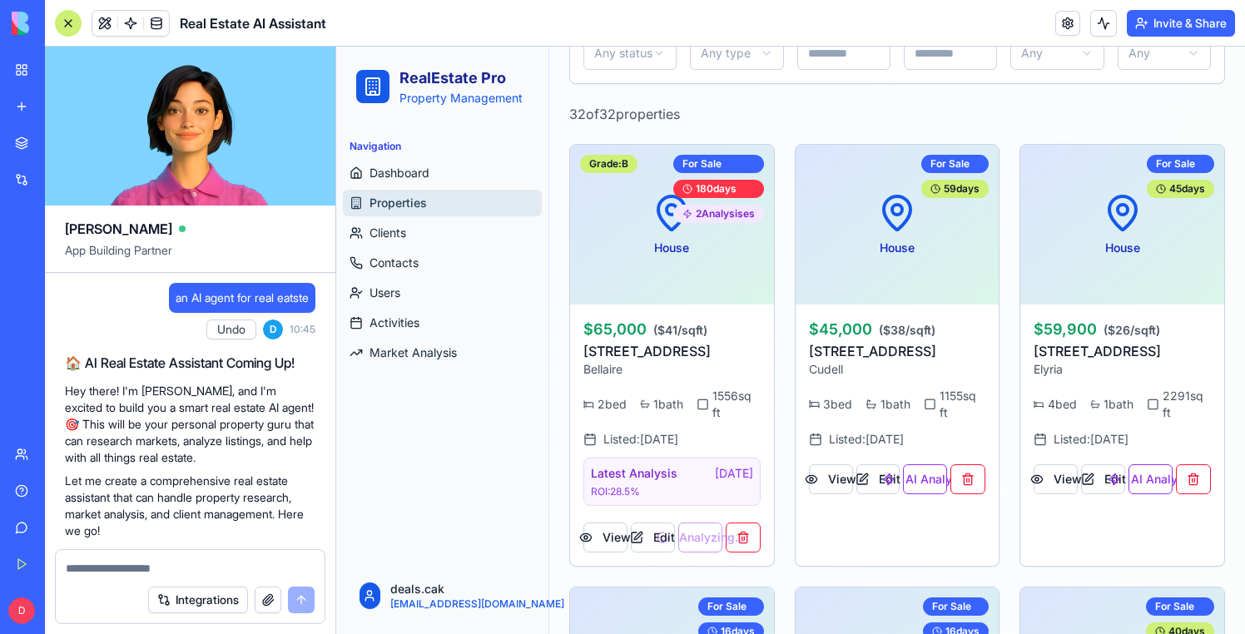
scroll to position [23913, 1]
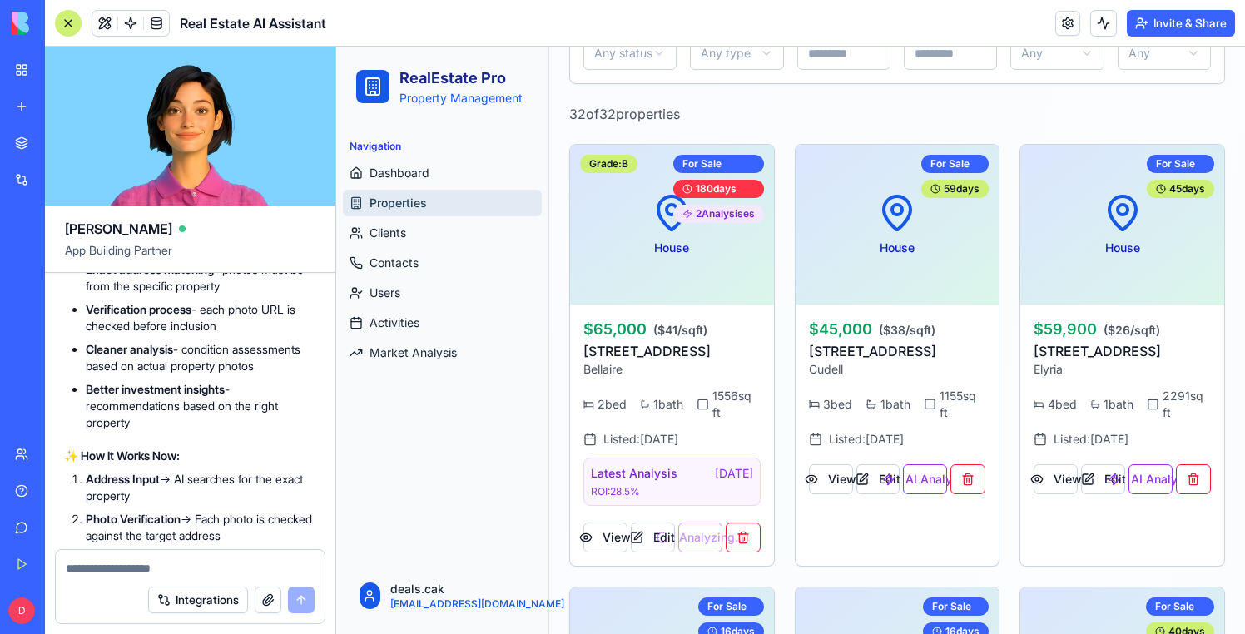
click at [71, 22] on div at bounding box center [68, 23] width 27 height 27
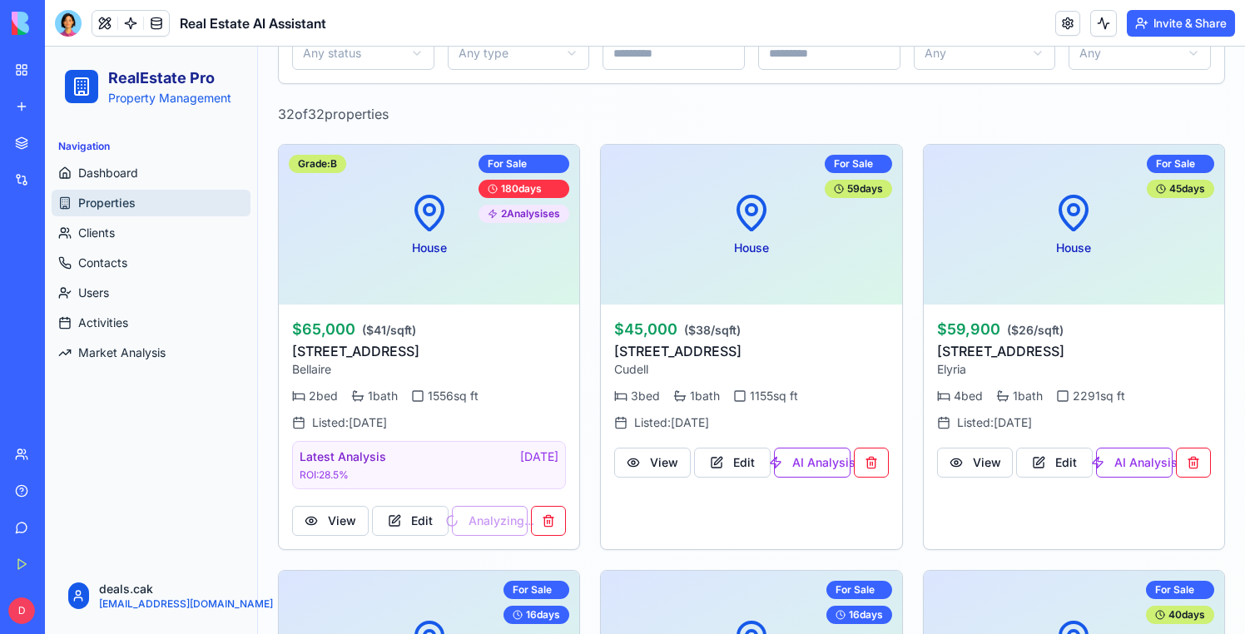
click at [71, 22] on div at bounding box center [68, 23] width 27 height 27
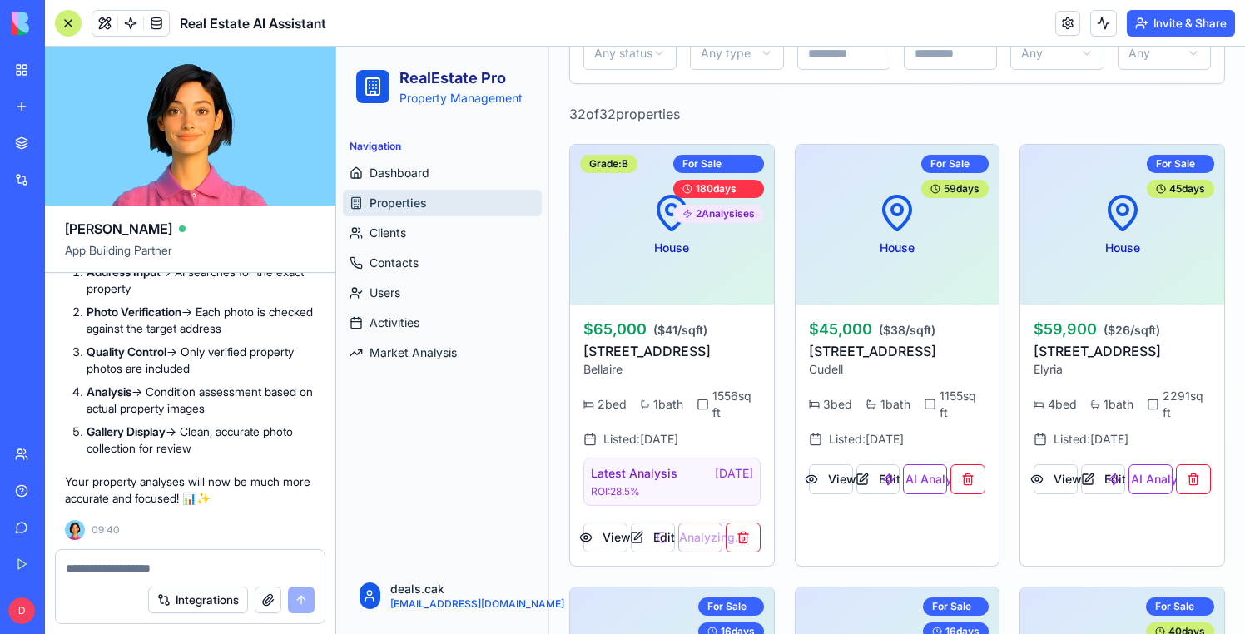
scroll to position [24783, 0]
click at [70, 17] on div at bounding box center [68, 23] width 27 height 27
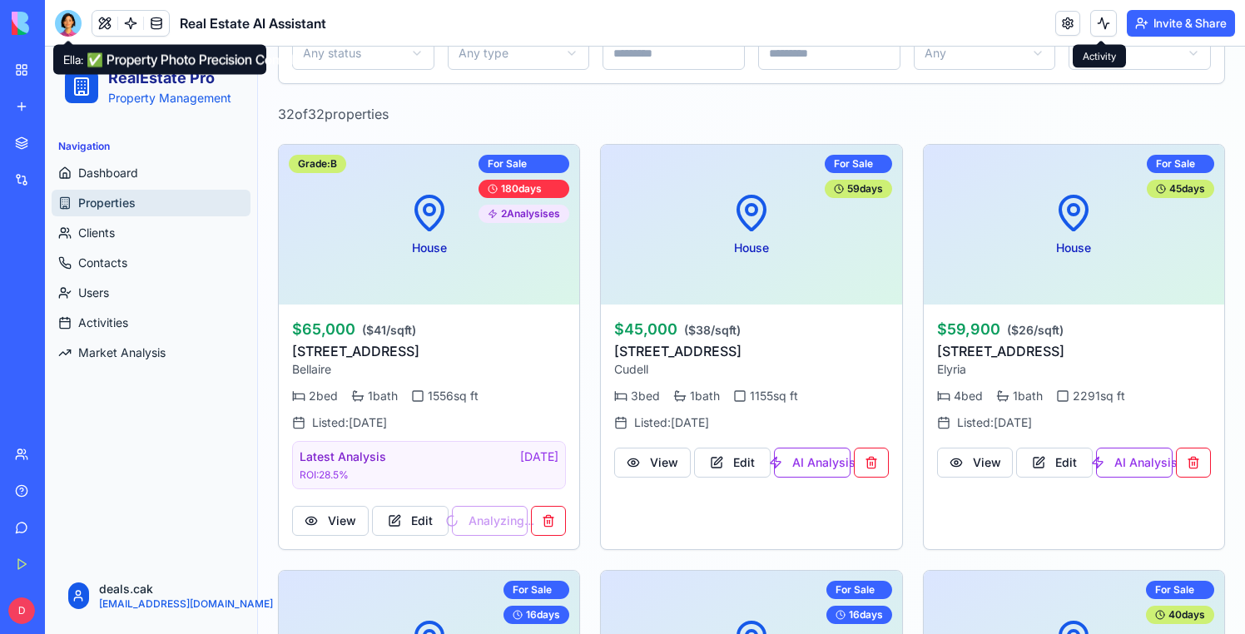
click at [1104, 20] on button at bounding box center [1104, 23] width 27 height 27
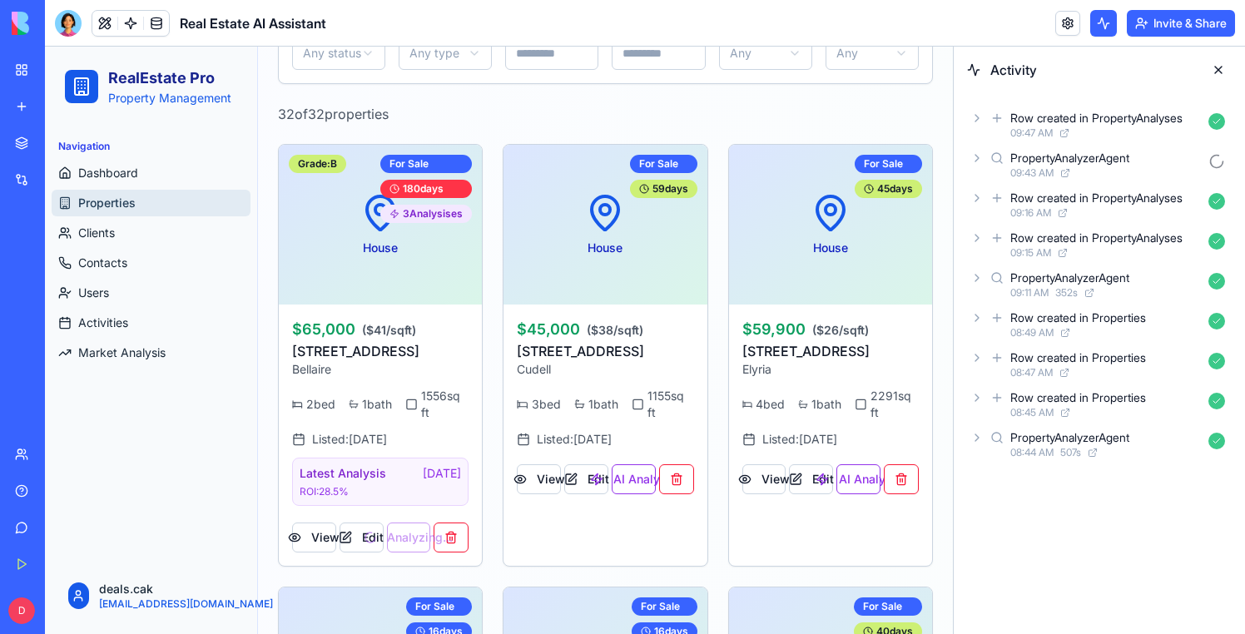
click at [982, 162] on icon at bounding box center [977, 158] width 13 height 13
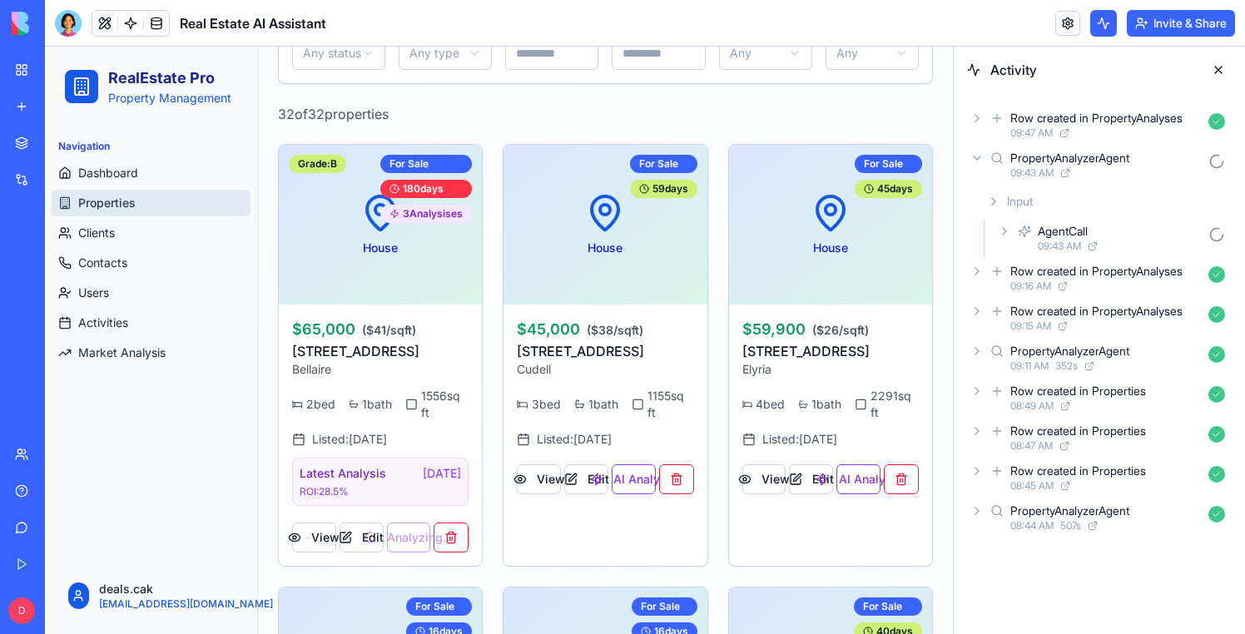
click at [1002, 237] on icon at bounding box center [1004, 231] width 13 height 13
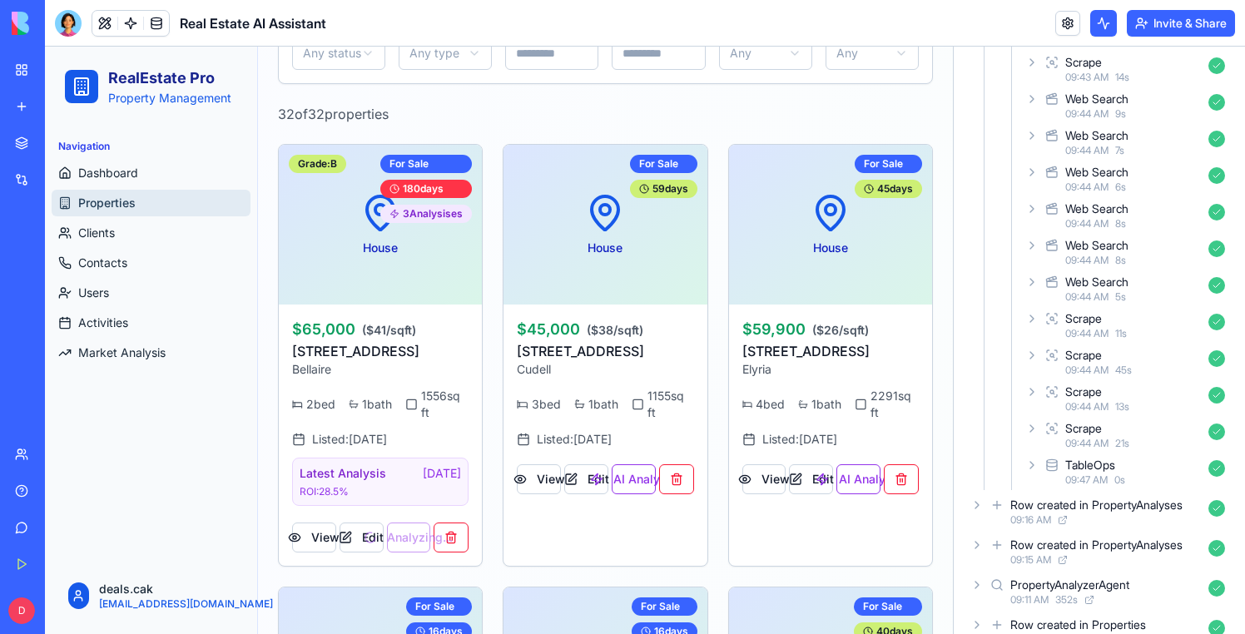
scroll to position [0, 0]
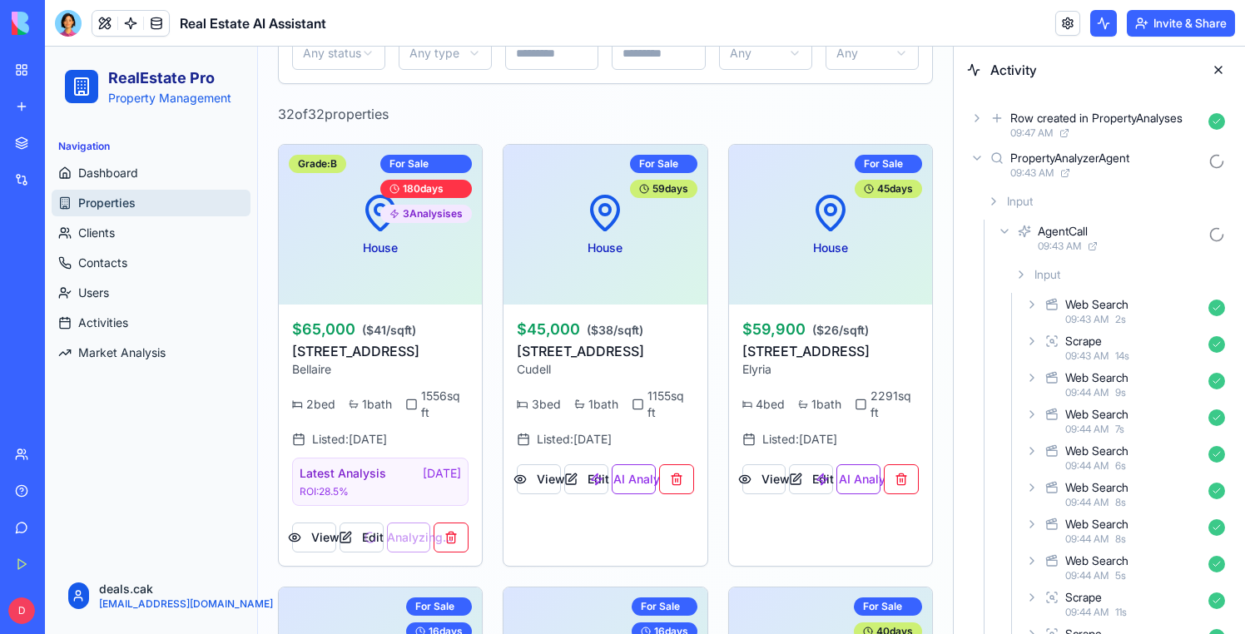
click at [980, 151] on div "PropertyAnalyzerAgent 09:43 AM" at bounding box center [1099, 165] width 265 height 37
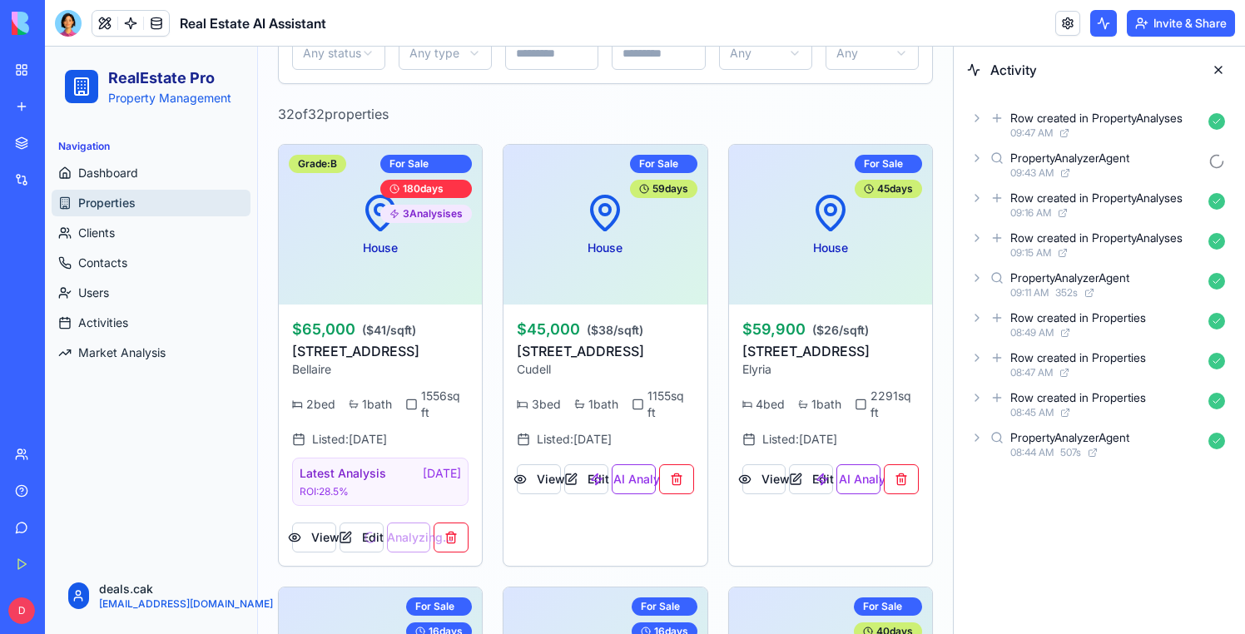
click at [975, 166] on div "PropertyAnalyzerAgent 09:43 AM" at bounding box center [1099, 165] width 265 height 37
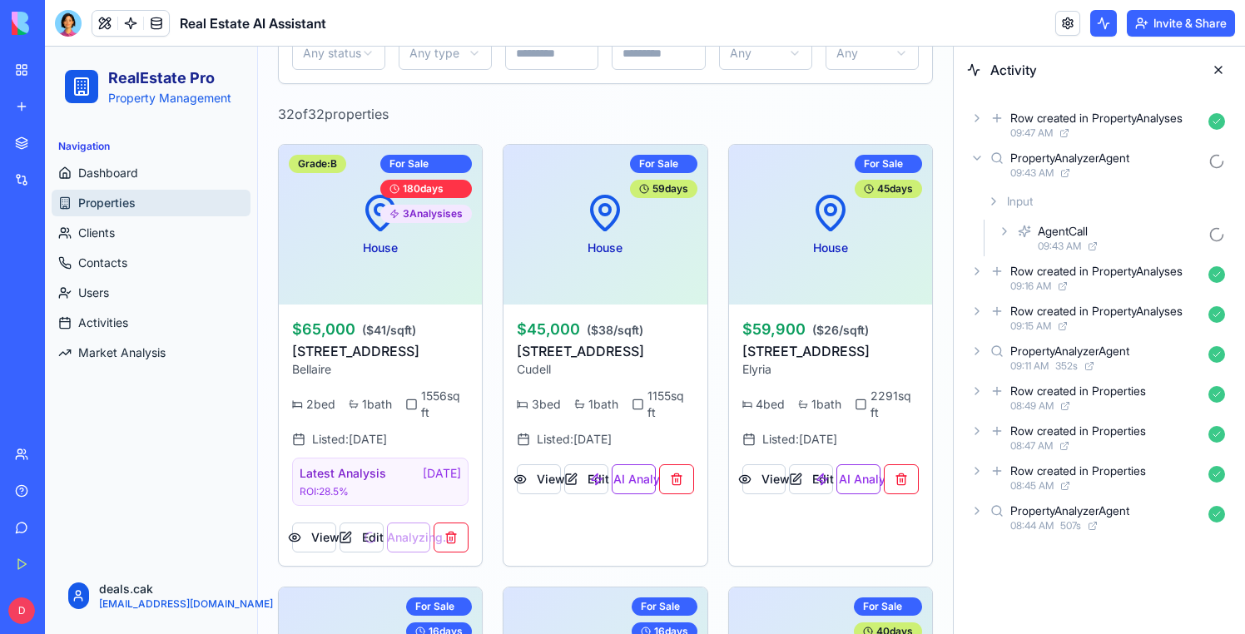
click at [1004, 236] on icon at bounding box center [1004, 231] width 13 height 13
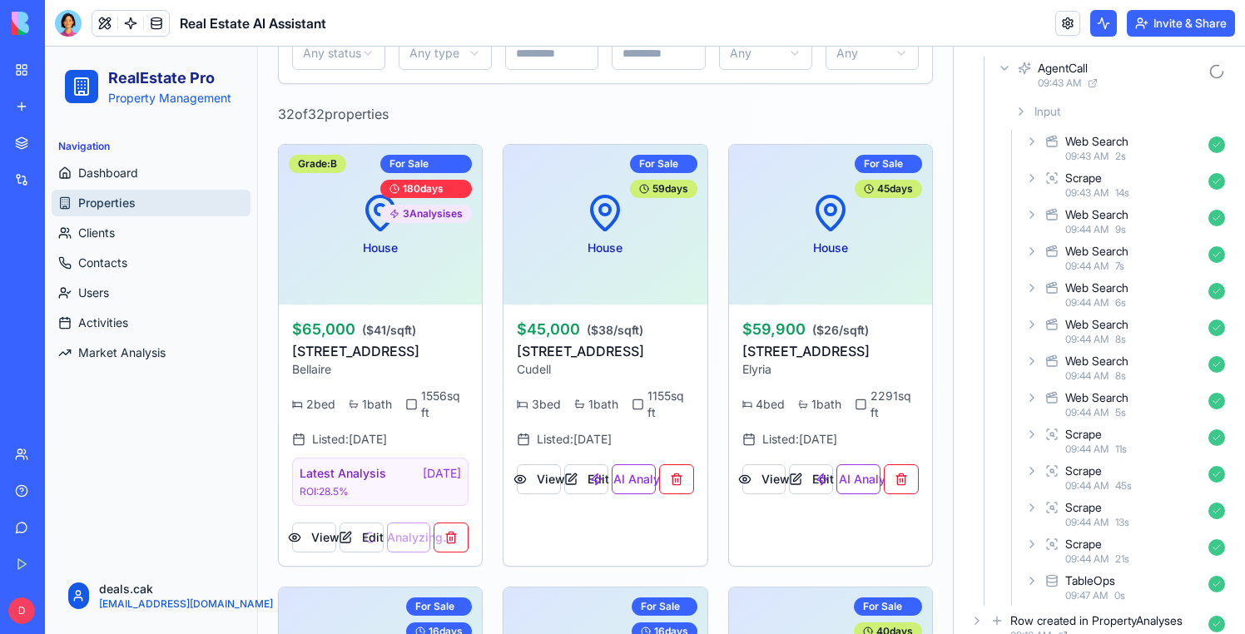
scroll to position [162, 0]
click at [314, 544] on button "View" at bounding box center [314, 538] width 44 height 30
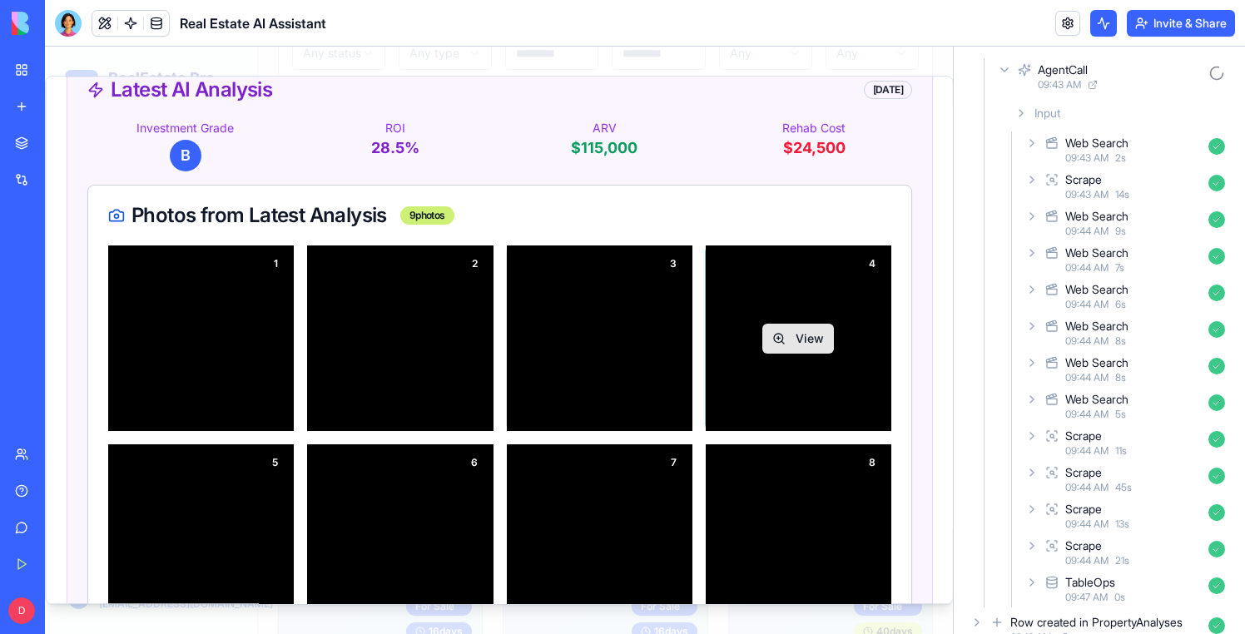
scroll to position [247, 0]
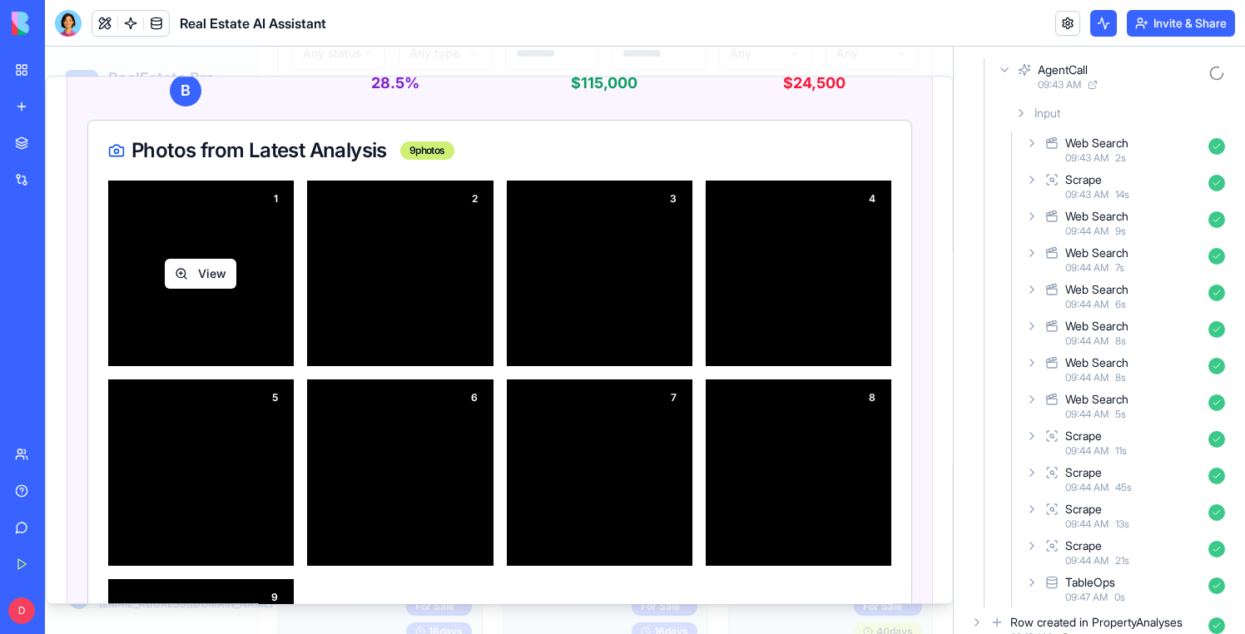
click at [207, 266] on button "View" at bounding box center [201, 274] width 72 height 30
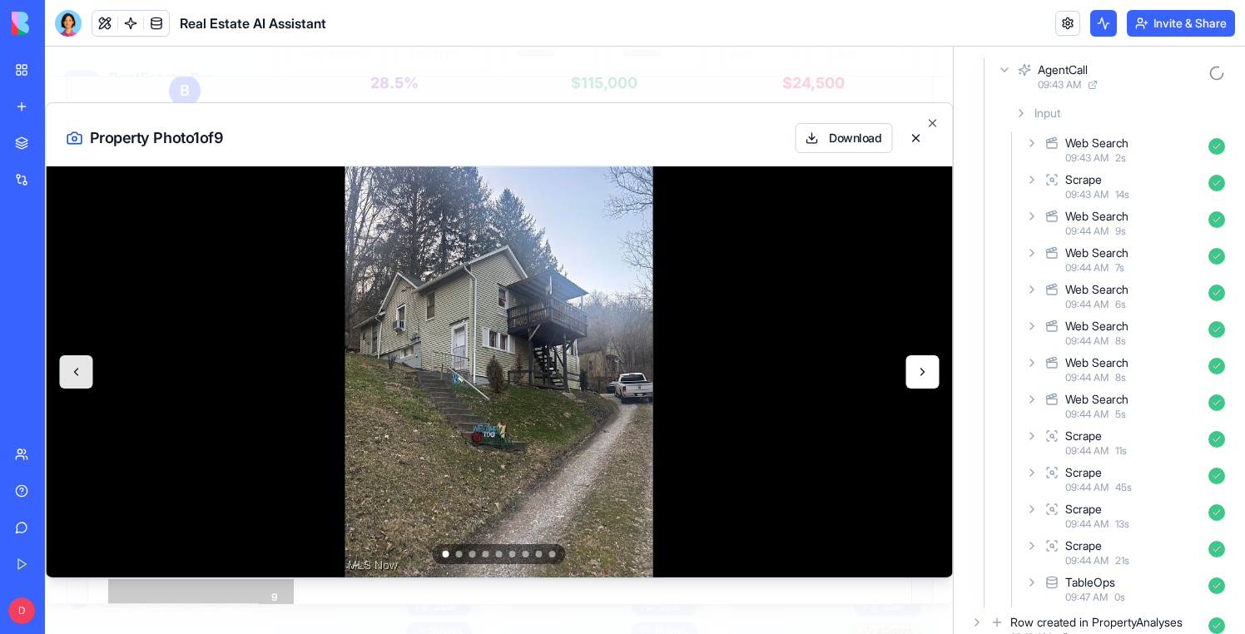
click at [927, 370] on button at bounding box center [922, 371] width 33 height 33
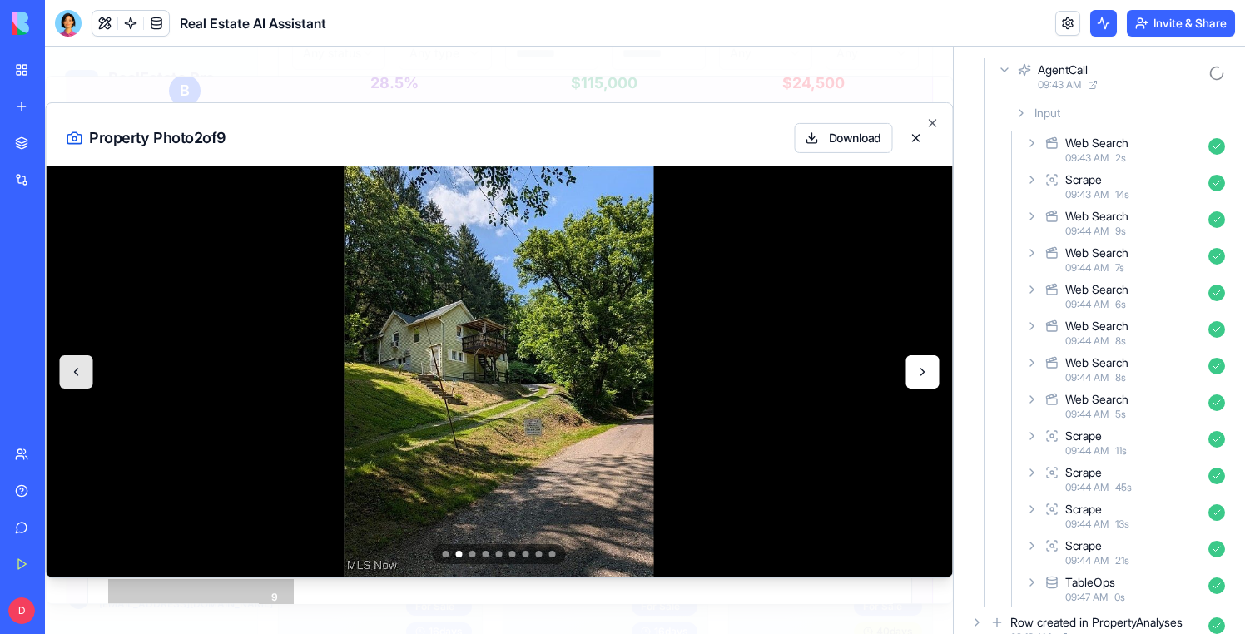
click at [927, 370] on button at bounding box center [922, 371] width 33 height 33
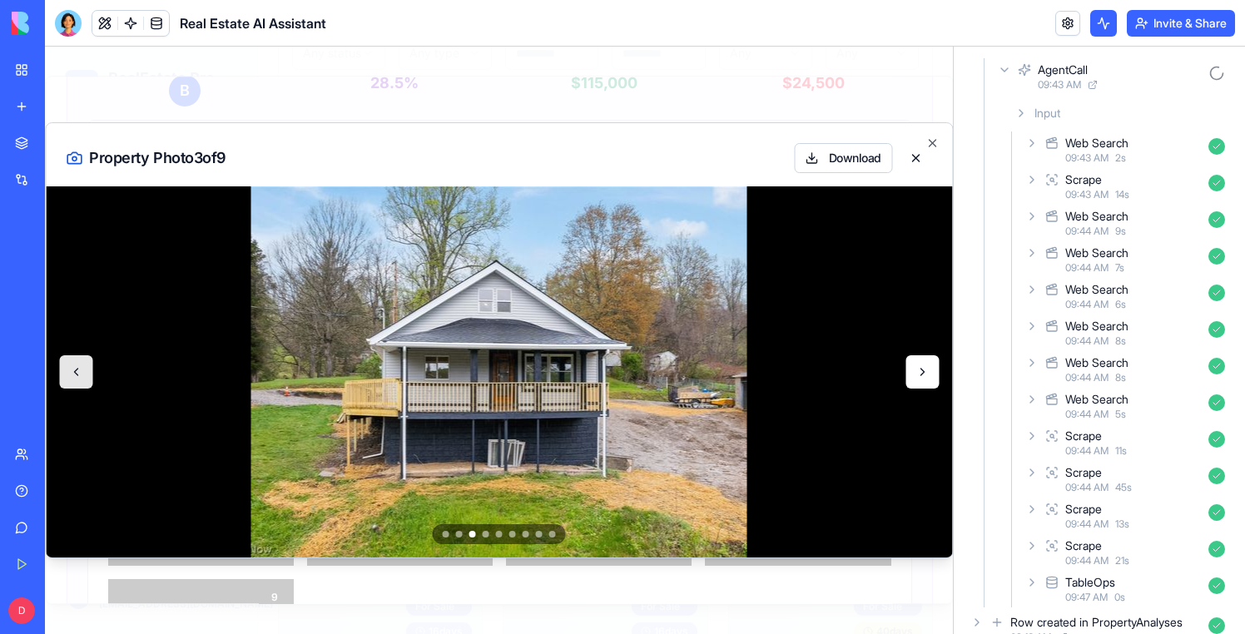
click at [927, 370] on button at bounding box center [922, 371] width 33 height 33
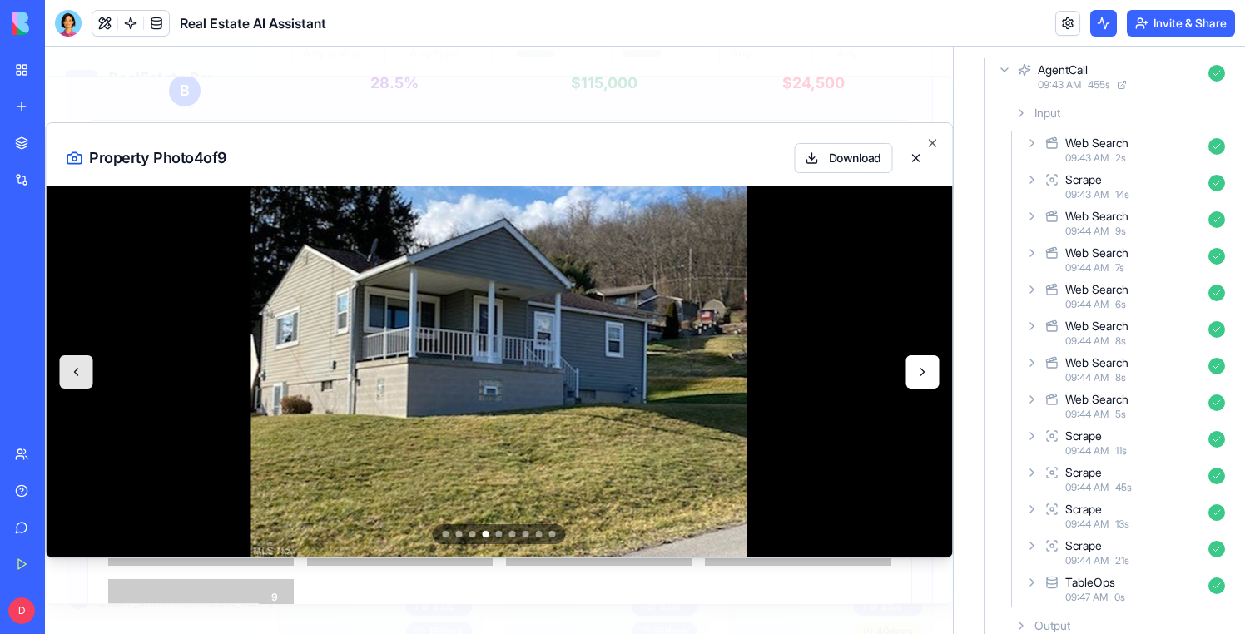
click at [927, 370] on button at bounding box center [922, 371] width 33 height 33
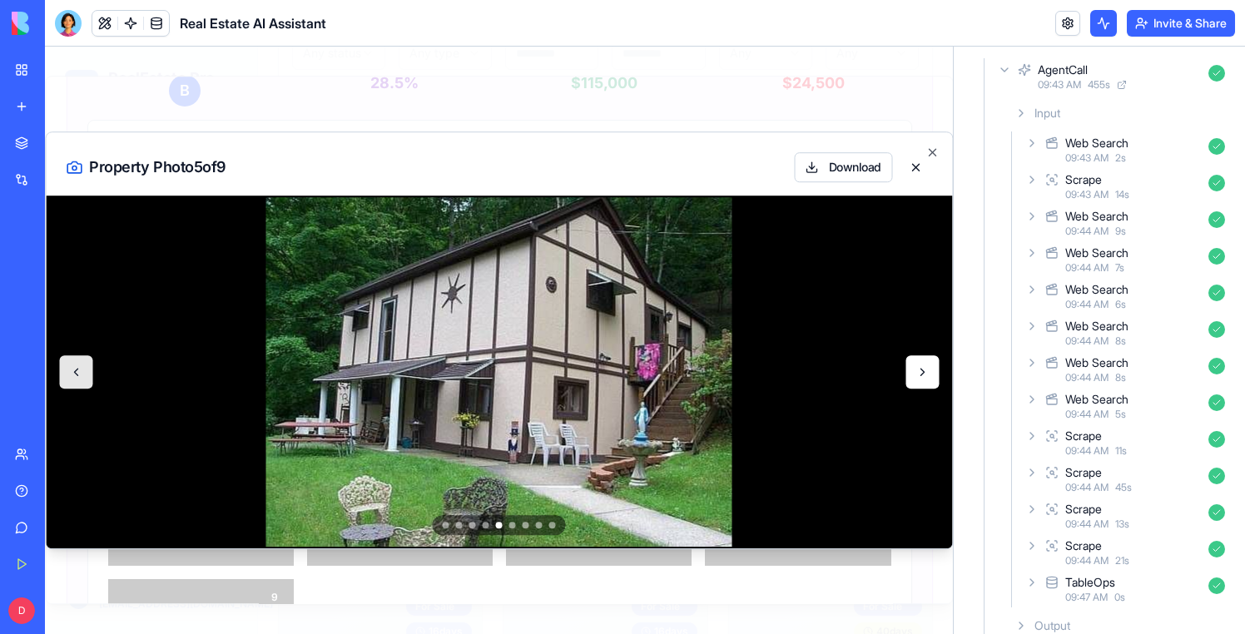
click at [927, 370] on button at bounding box center [922, 371] width 33 height 33
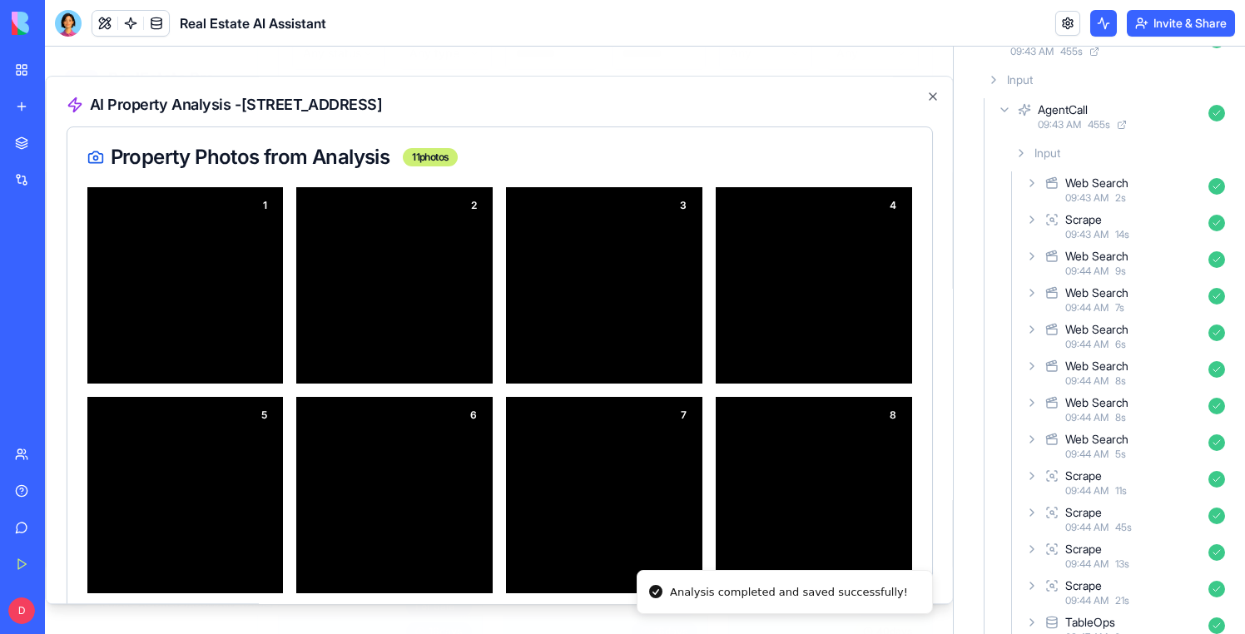
scroll to position [201, 0]
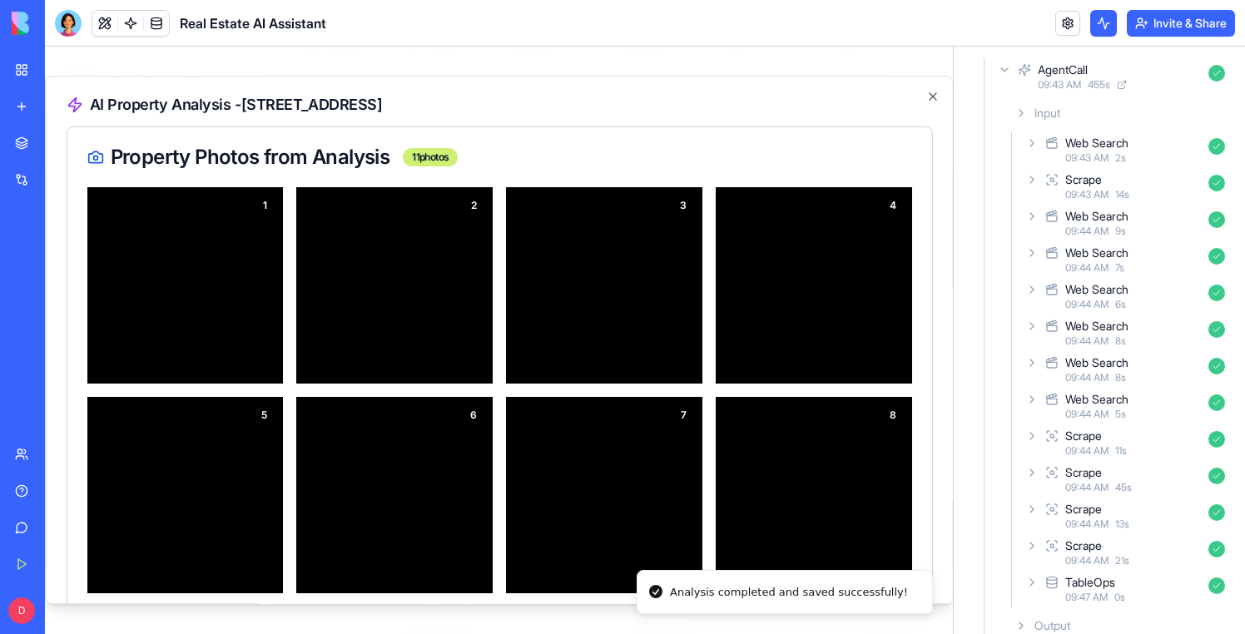
click at [927, 370] on div "View 1 View 2 View 3 View 4 View 5 View 6 View 7 View 8 View 9 View 10 View 11" at bounding box center [499, 504] width 865 height 635
click at [981, 112] on div "Input AgentCall 09:43 AM 455 s Input Web Search 09:43 AM 2 s Scrape 09:43 AM 14…" at bounding box center [1106, 349] width 251 height 649
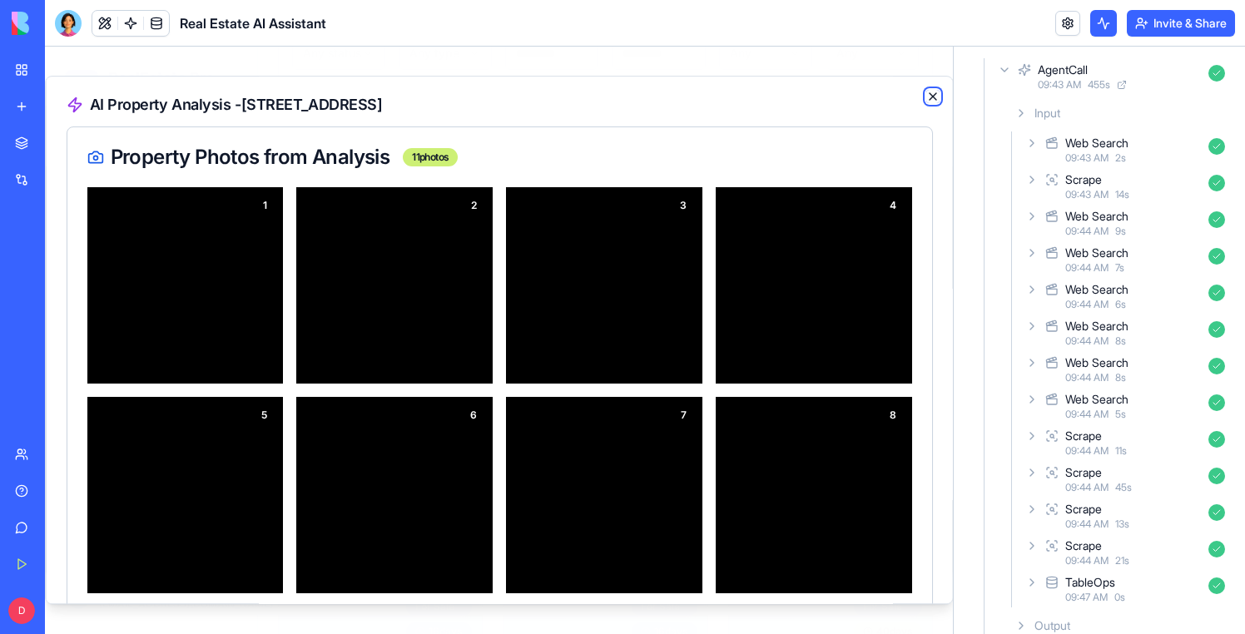
click at [934, 97] on icon "button" at bounding box center [932, 96] width 13 height 13
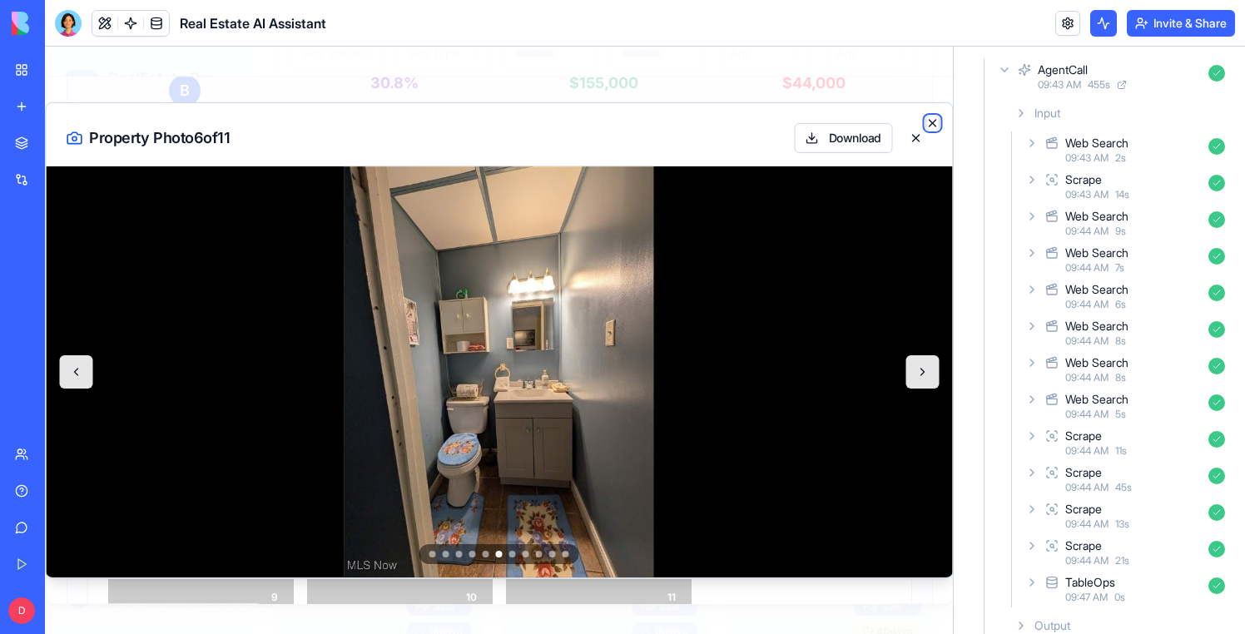
click at [930, 128] on icon "button" at bounding box center [932, 123] width 13 height 13
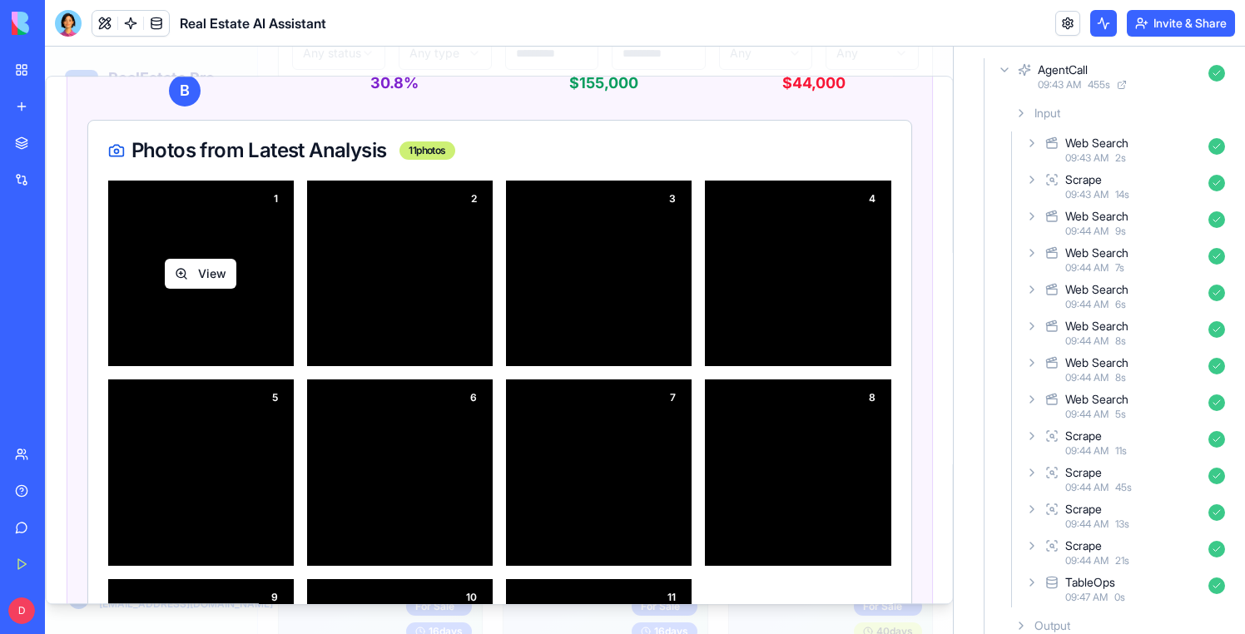
click at [216, 266] on button "View" at bounding box center [201, 274] width 72 height 30
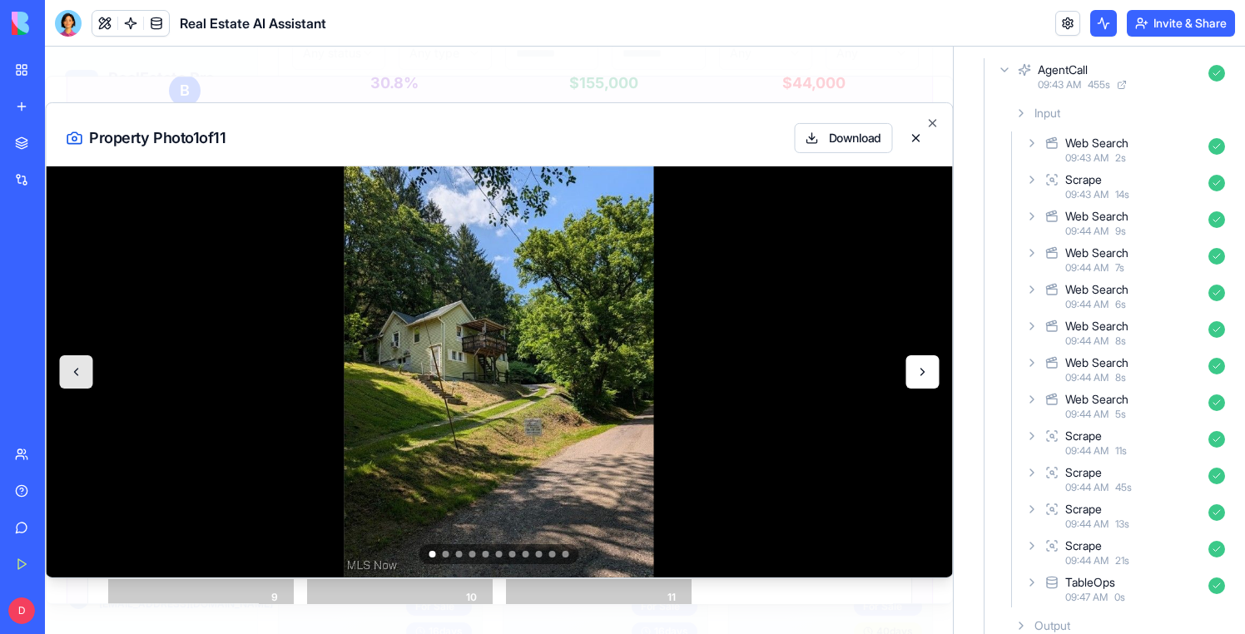
click at [909, 380] on button at bounding box center [922, 371] width 33 height 33
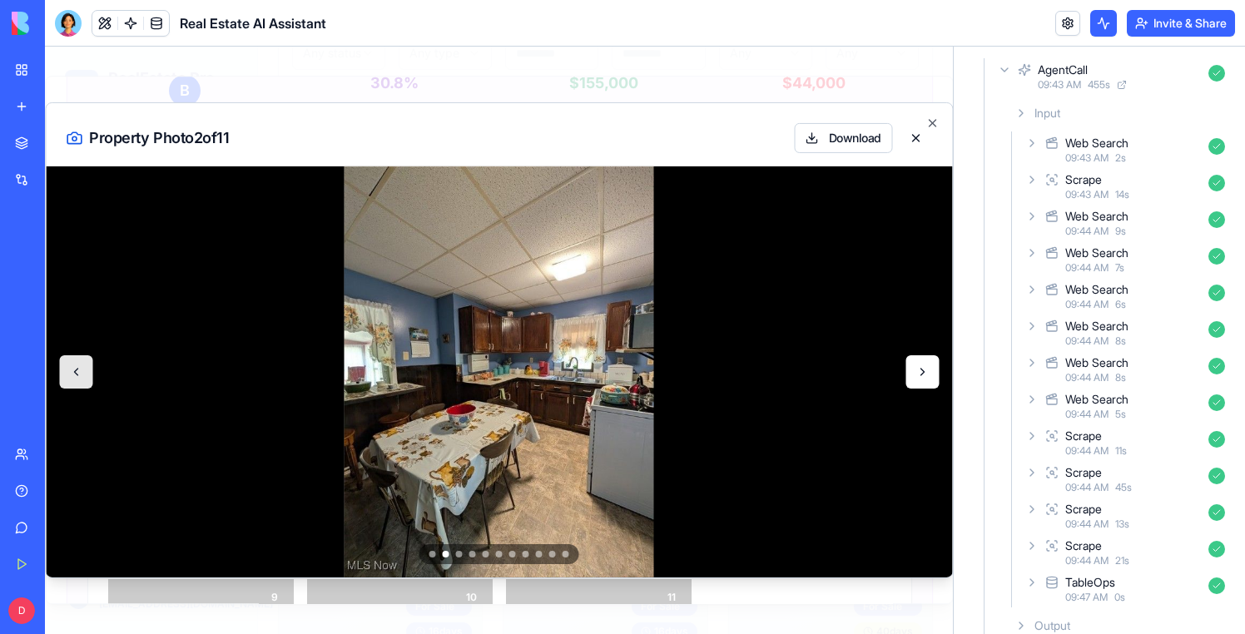
click at [909, 380] on button at bounding box center [922, 371] width 33 height 33
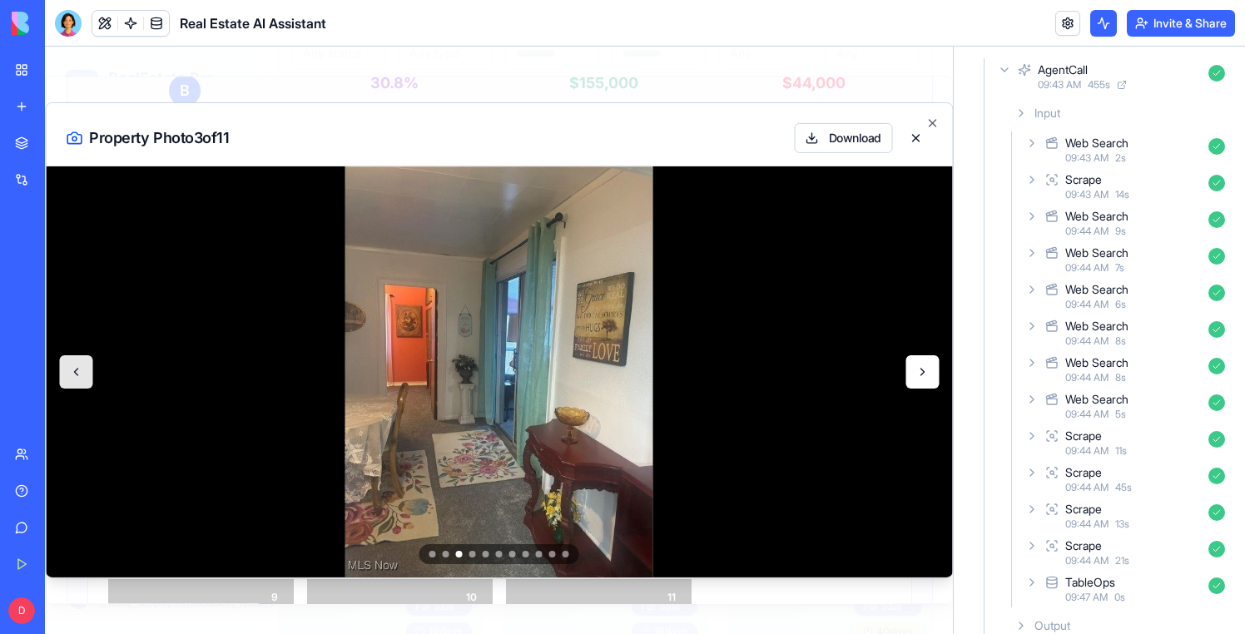
click at [926, 379] on button at bounding box center [922, 371] width 33 height 33
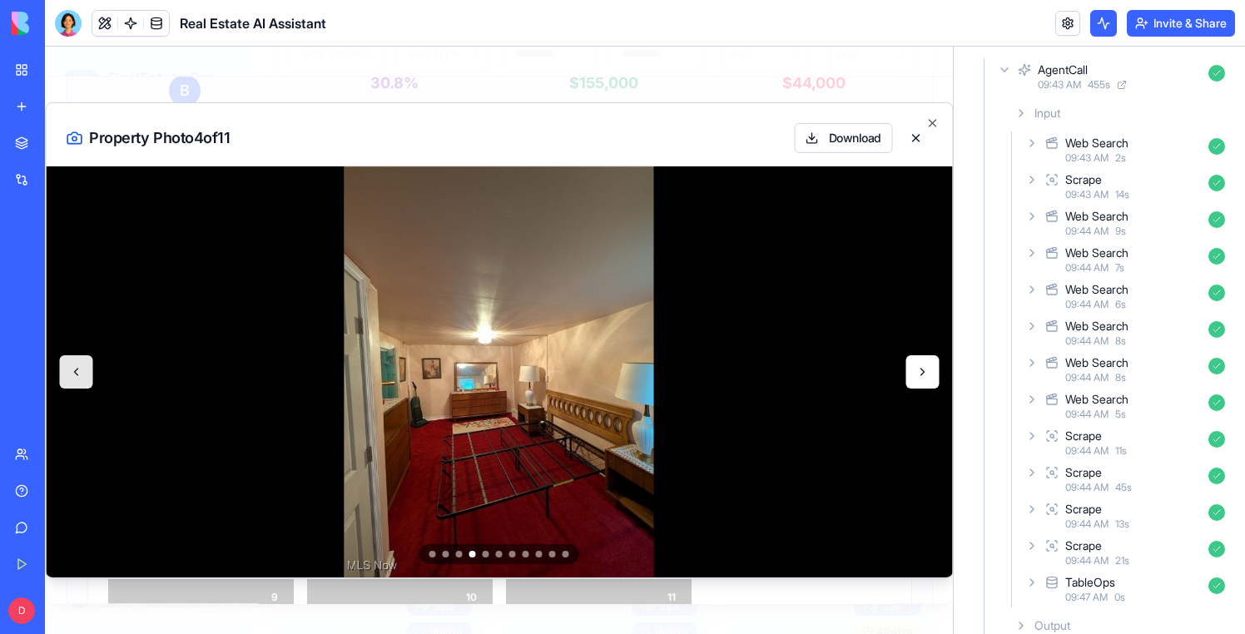
click at [926, 379] on button at bounding box center [922, 371] width 33 height 33
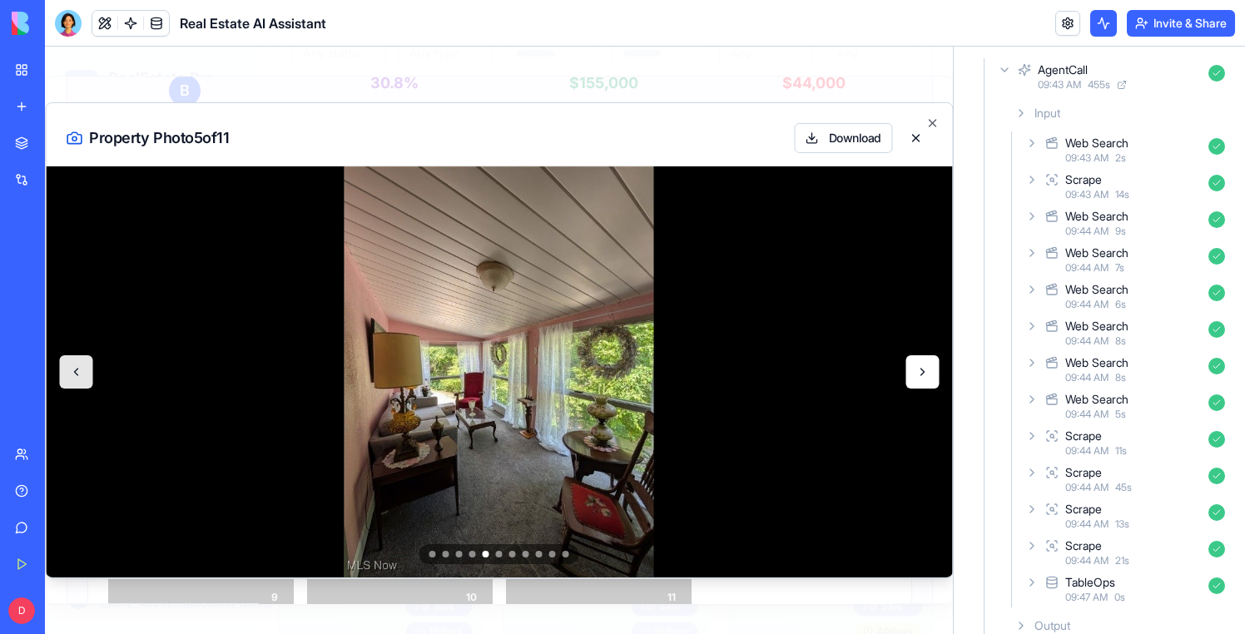
click at [926, 379] on button at bounding box center [922, 371] width 33 height 33
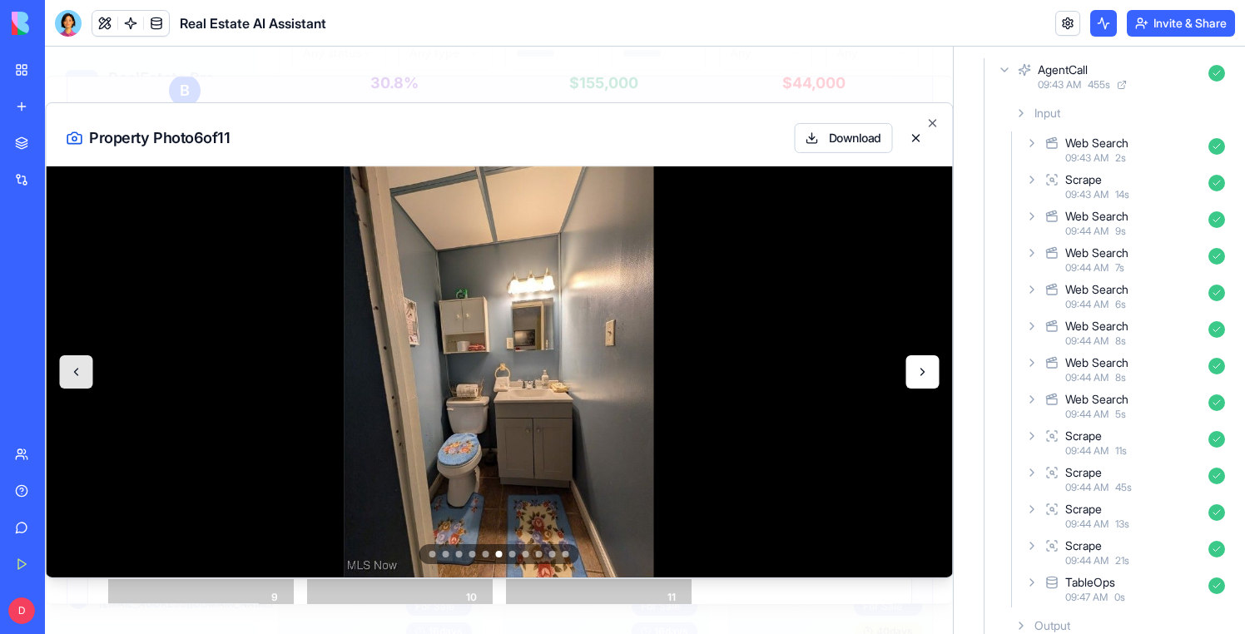
click at [926, 379] on button at bounding box center [922, 371] width 33 height 33
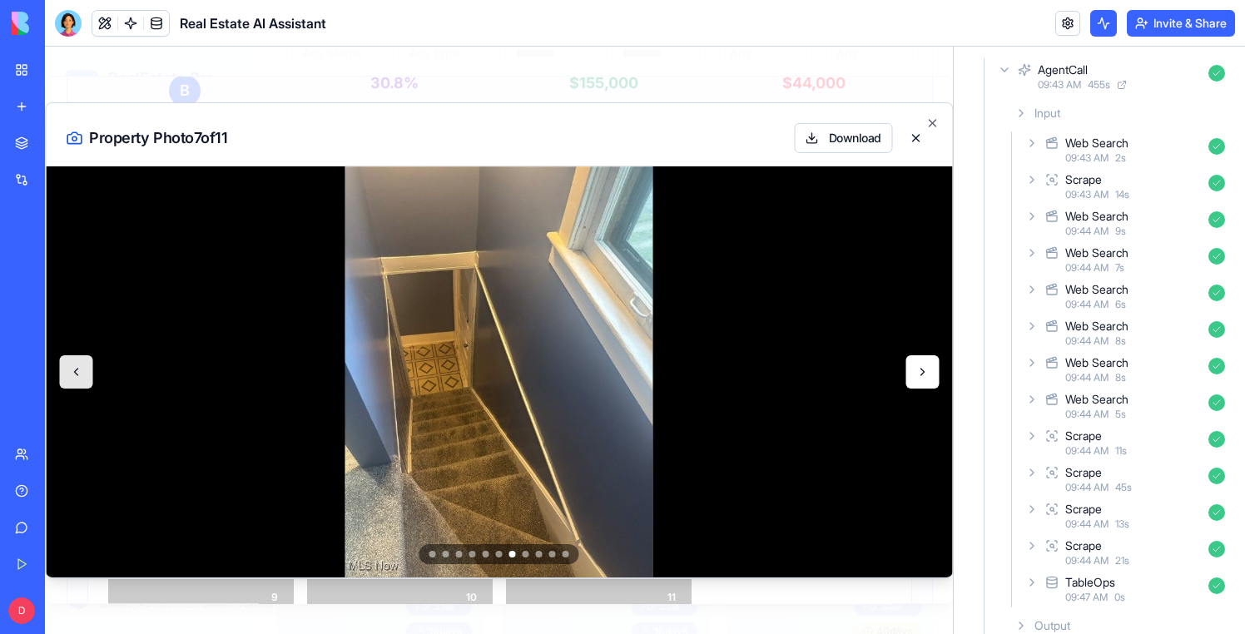
click at [926, 379] on button at bounding box center [922, 371] width 33 height 33
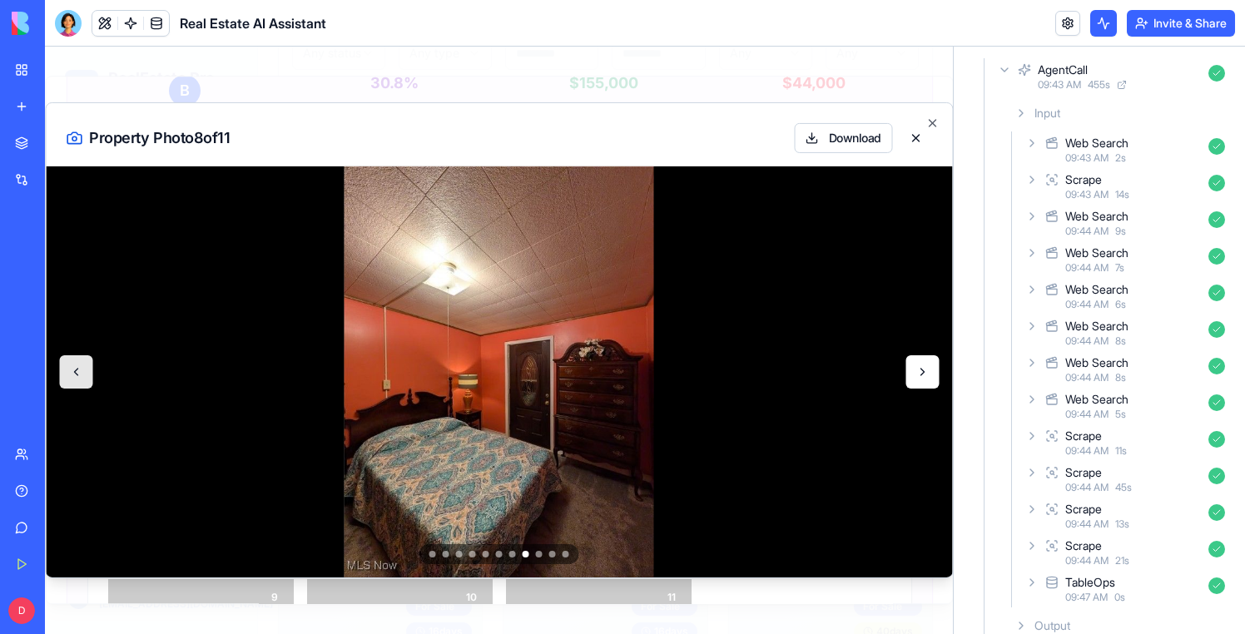
click at [926, 379] on button at bounding box center [922, 371] width 33 height 33
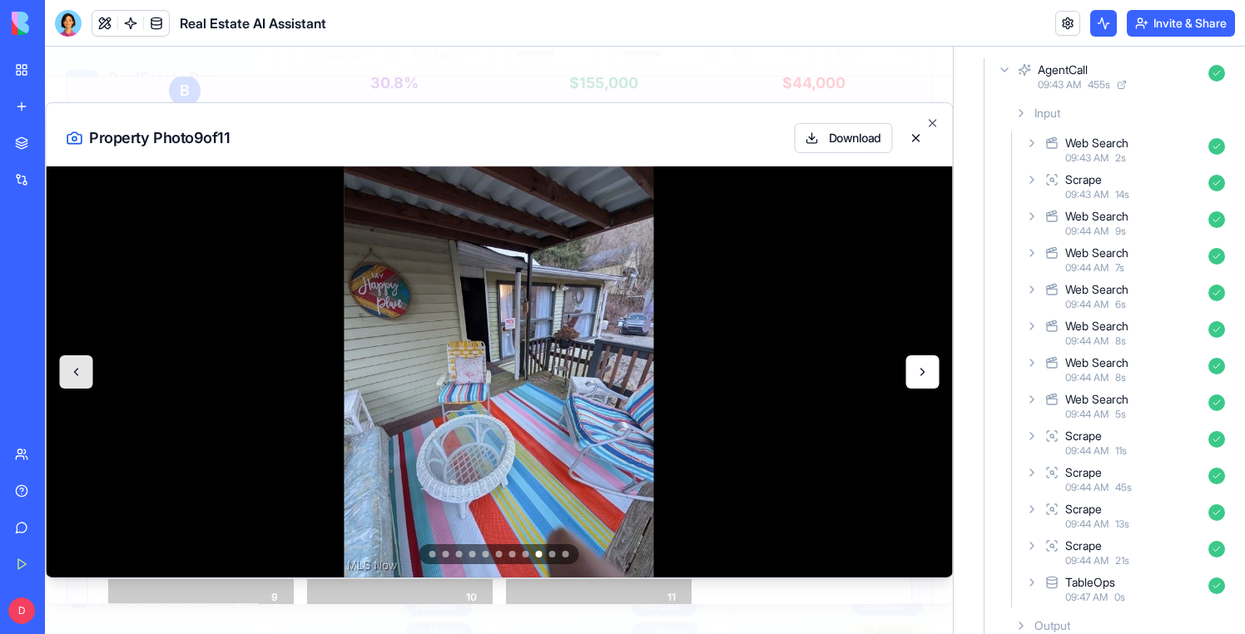
click at [926, 379] on button at bounding box center [922, 371] width 33 height 33
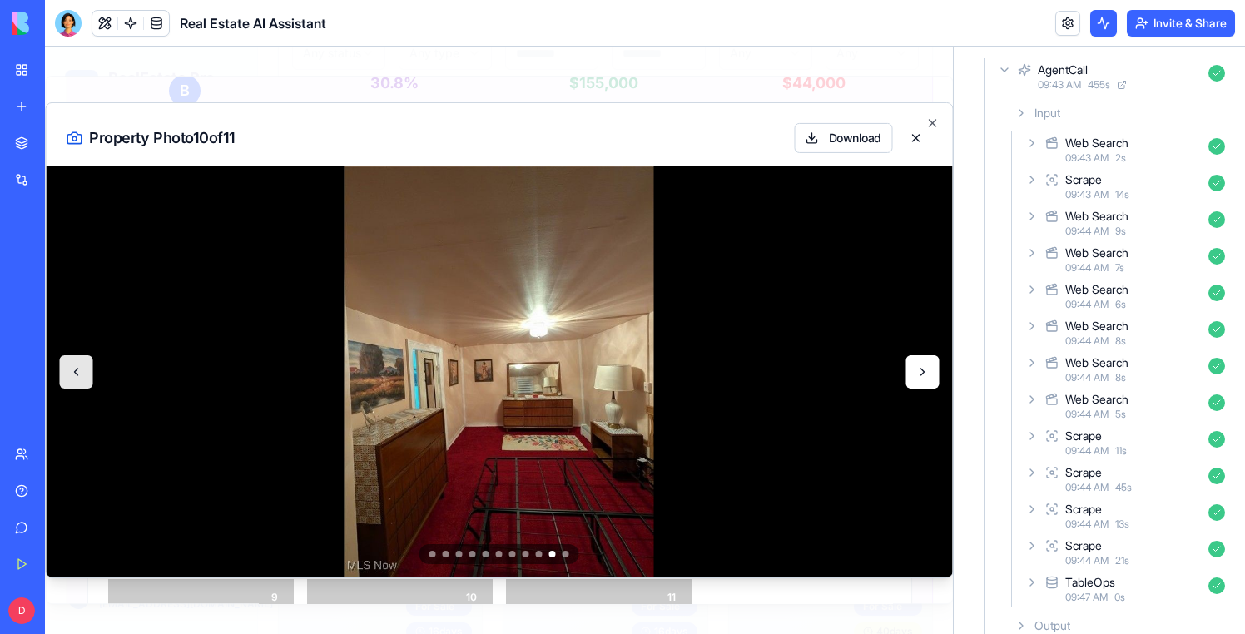
click at [926, 379] on button at bounding box center [922, 371] width 33 height 33
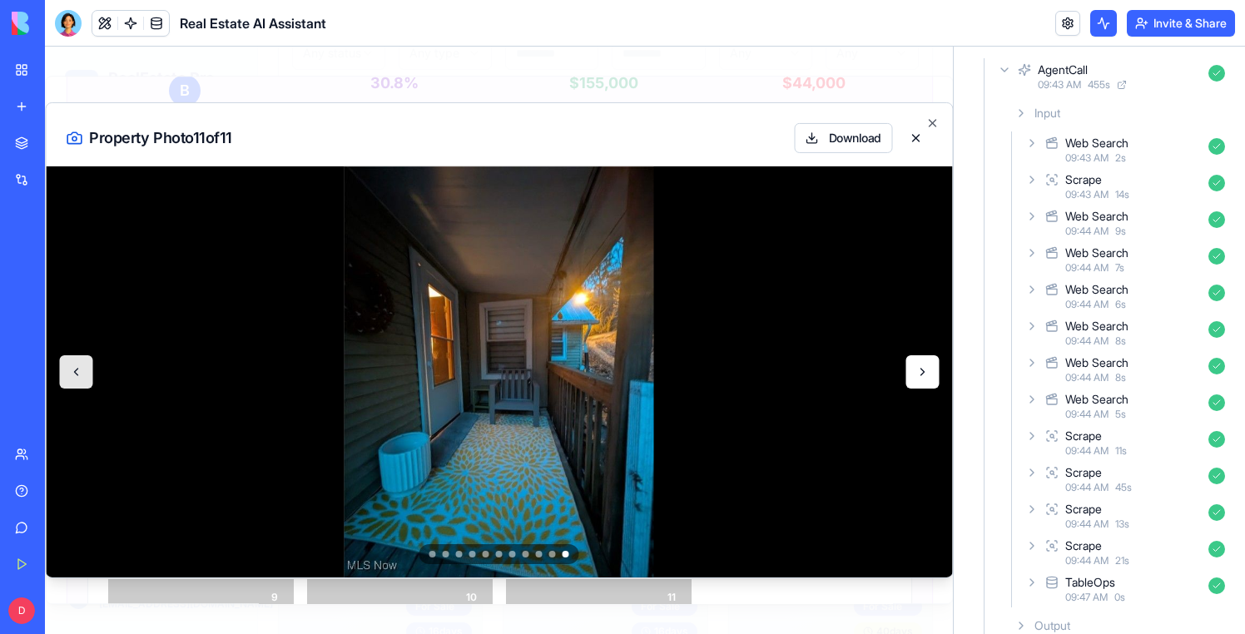
click at [926, 379] on button at bounding box center [922, 371] width 33 height 33
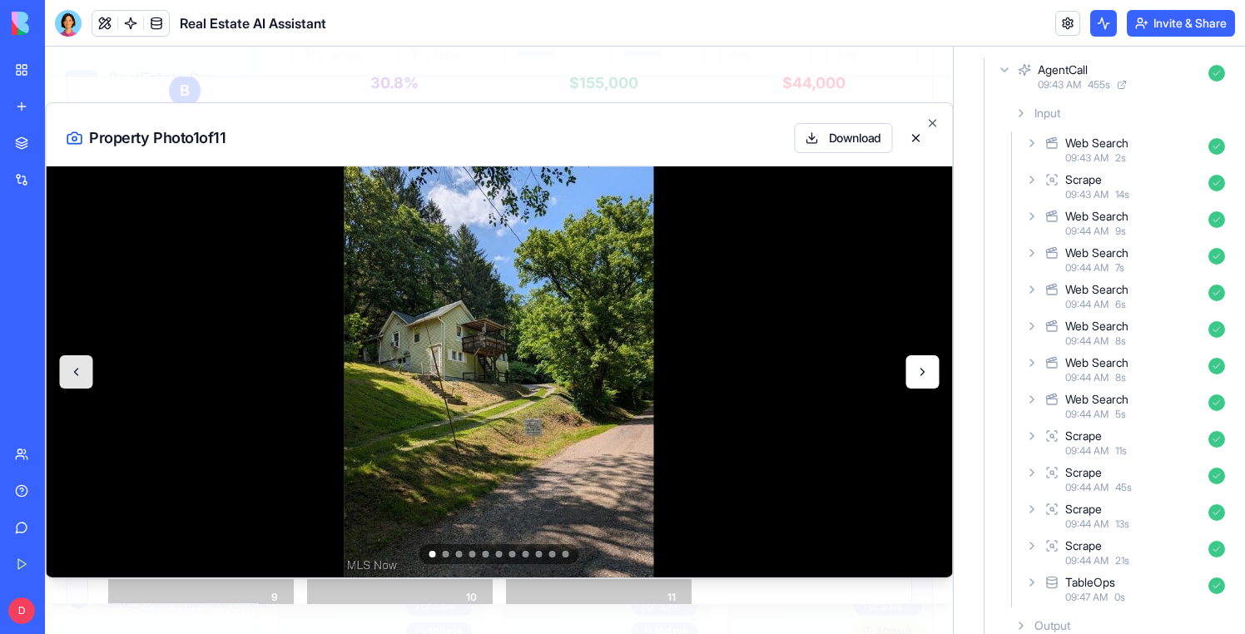
click at [926, 379] on button at bounding box center [922, 371] width 33 height 33
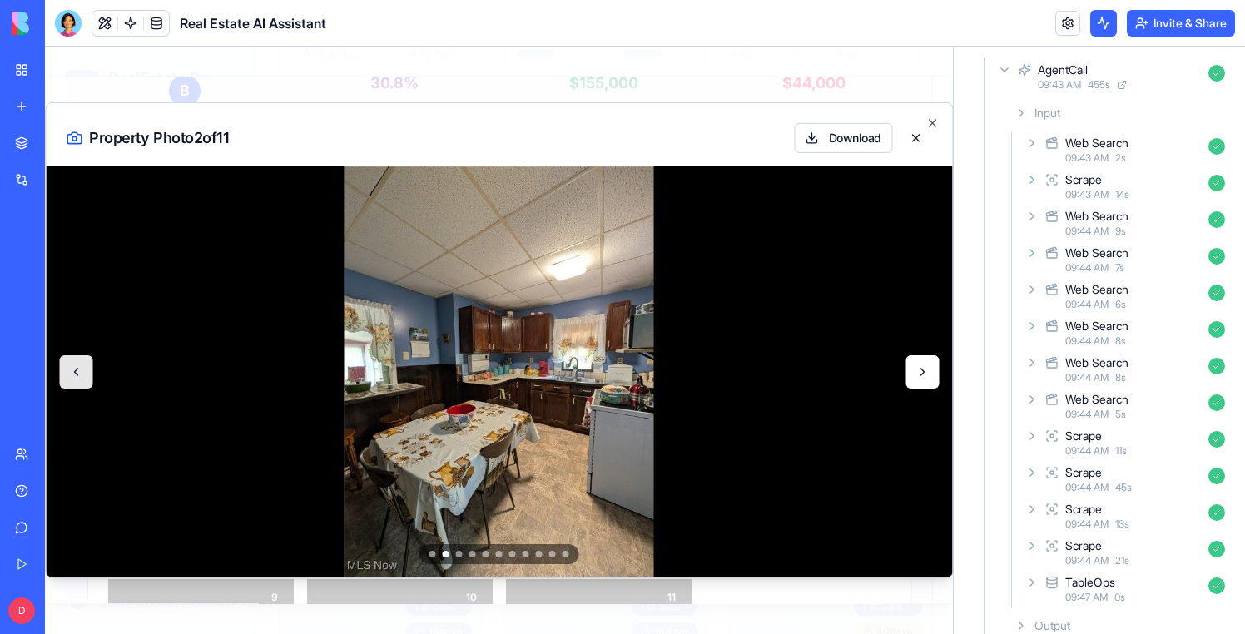
click at [926, 379] on button at bounding box center [922, 371] width 33 height 33
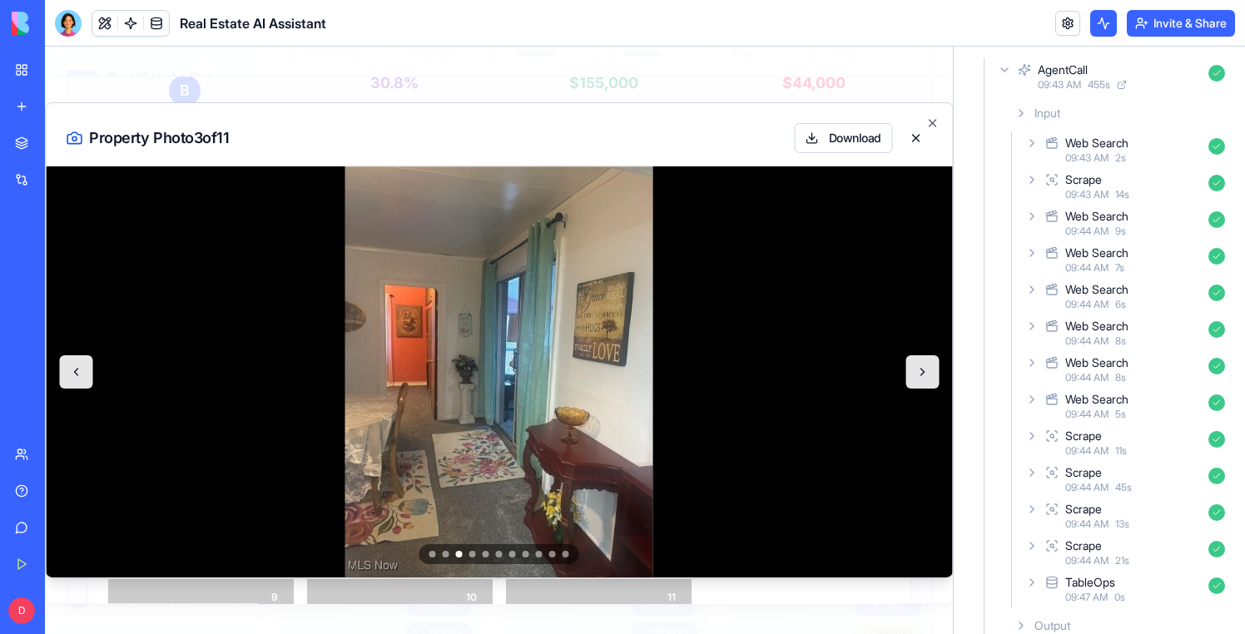
click at [922, 73] on div at bounding box center [499, 341] width 908 height 588
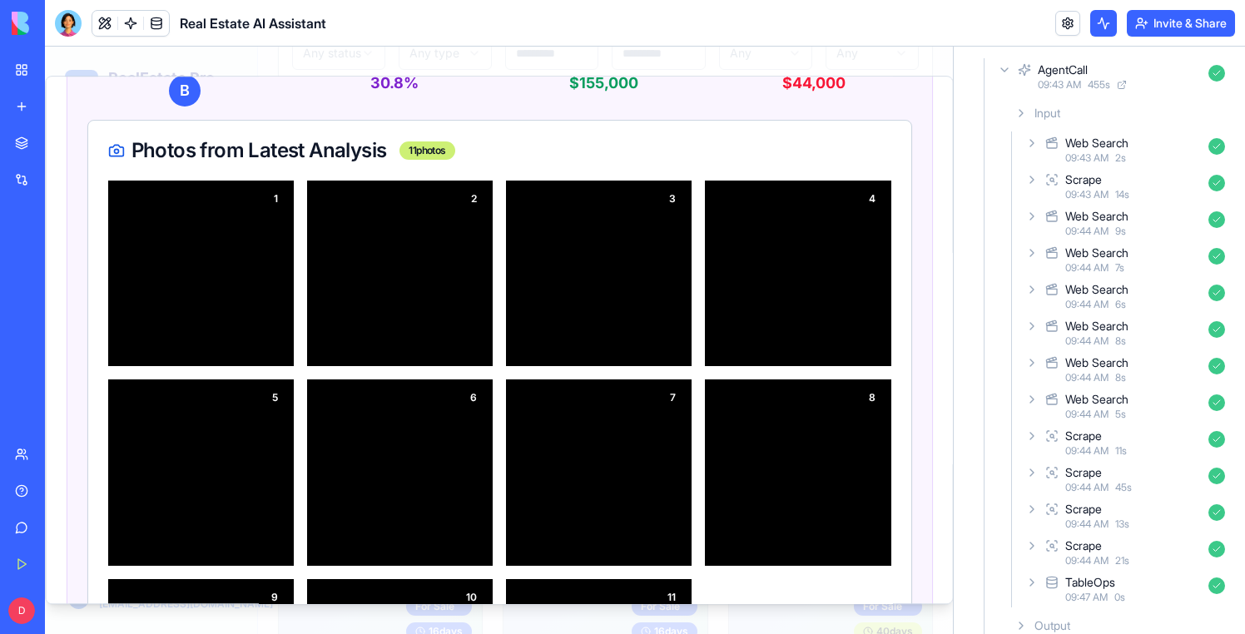
scroll to position [0, 0]
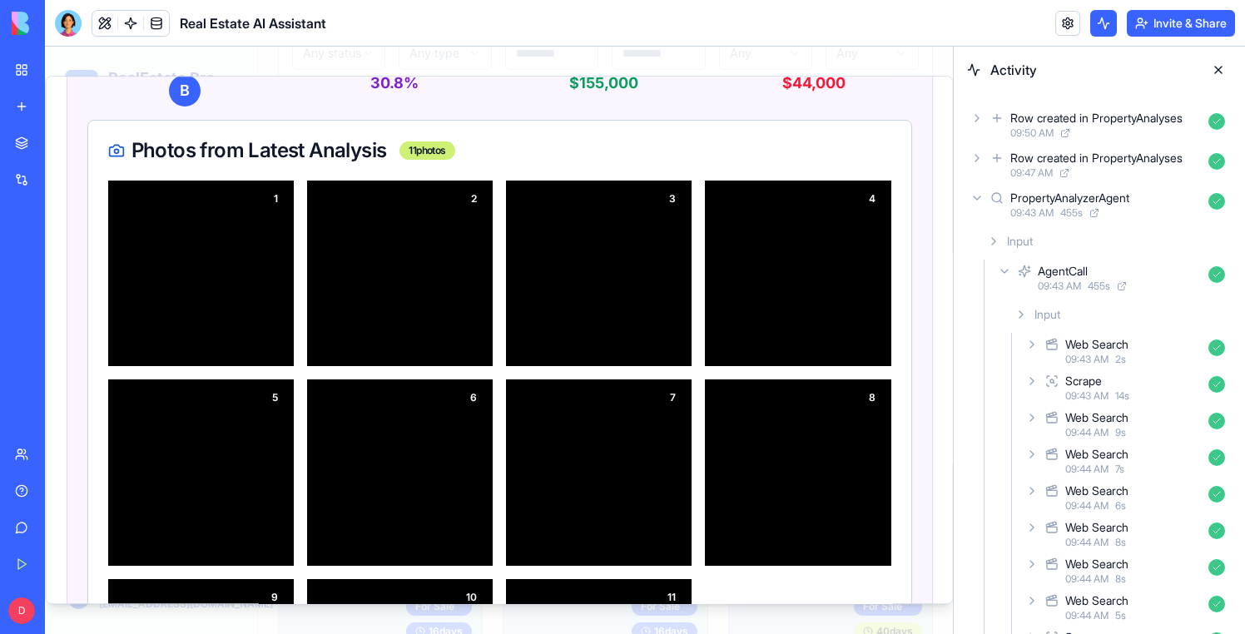
click at [1218, 72] on button at bounding box center [1218, 70] width 27 height 27
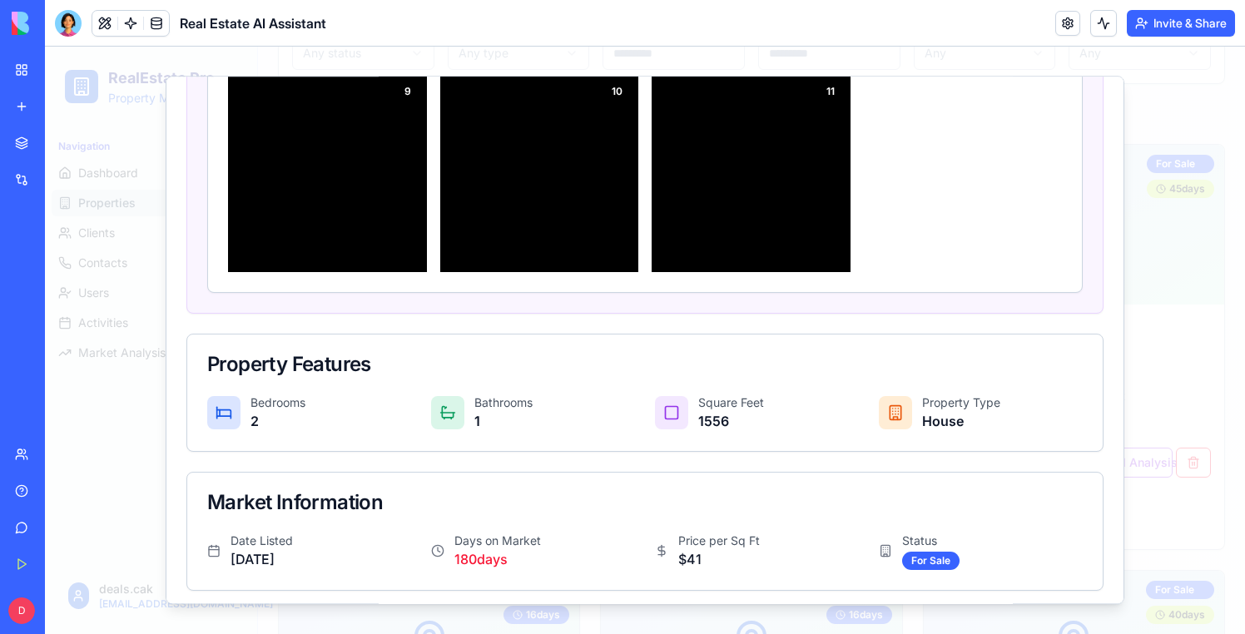
scroll to position [986, 0]
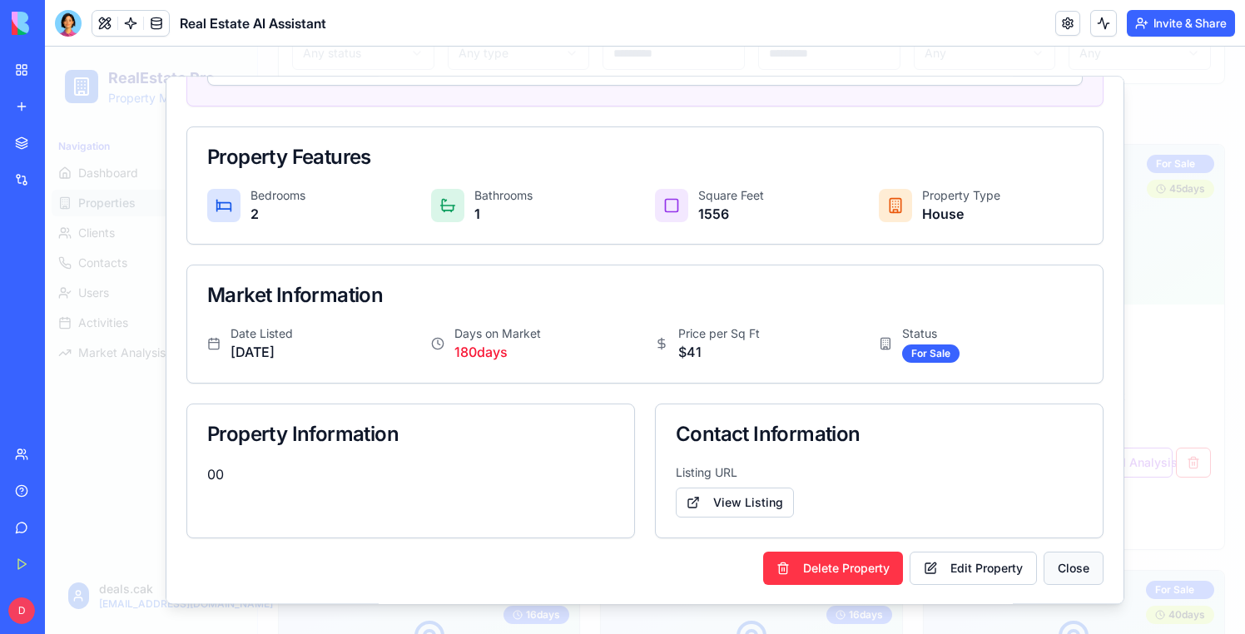
click at [1086, 568] on button "Close" at bounding box center [1074, 568] width 60 height 33
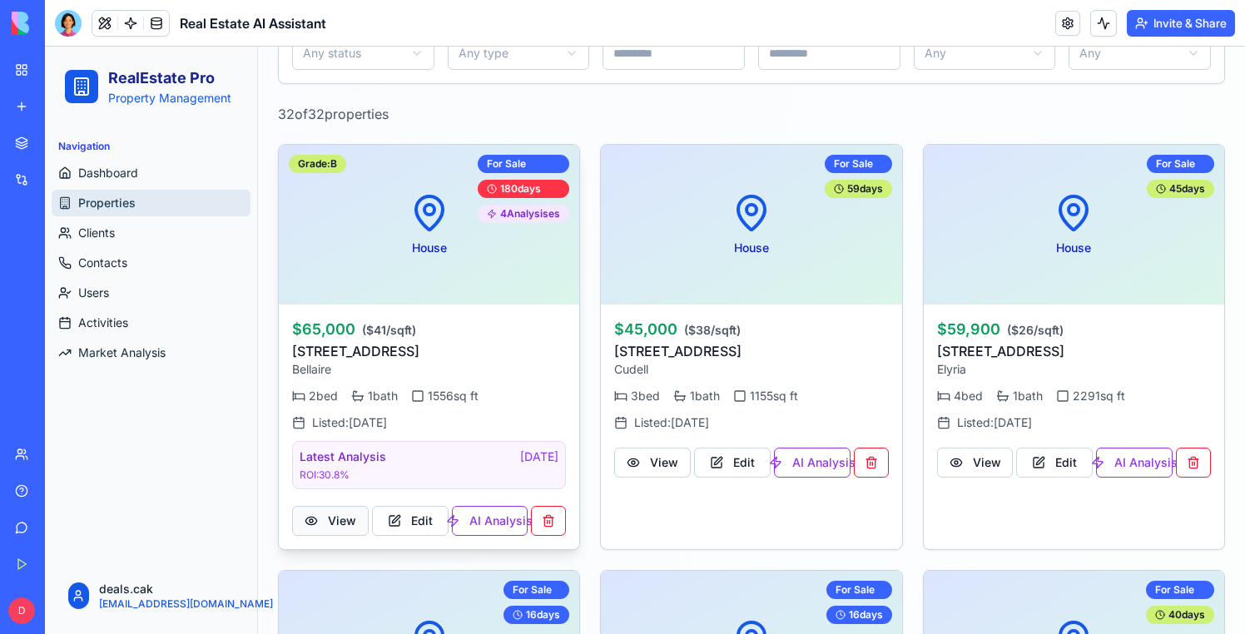
click at [325, 523] on button "View" at bounding box center [330, 521] width 77 height 30
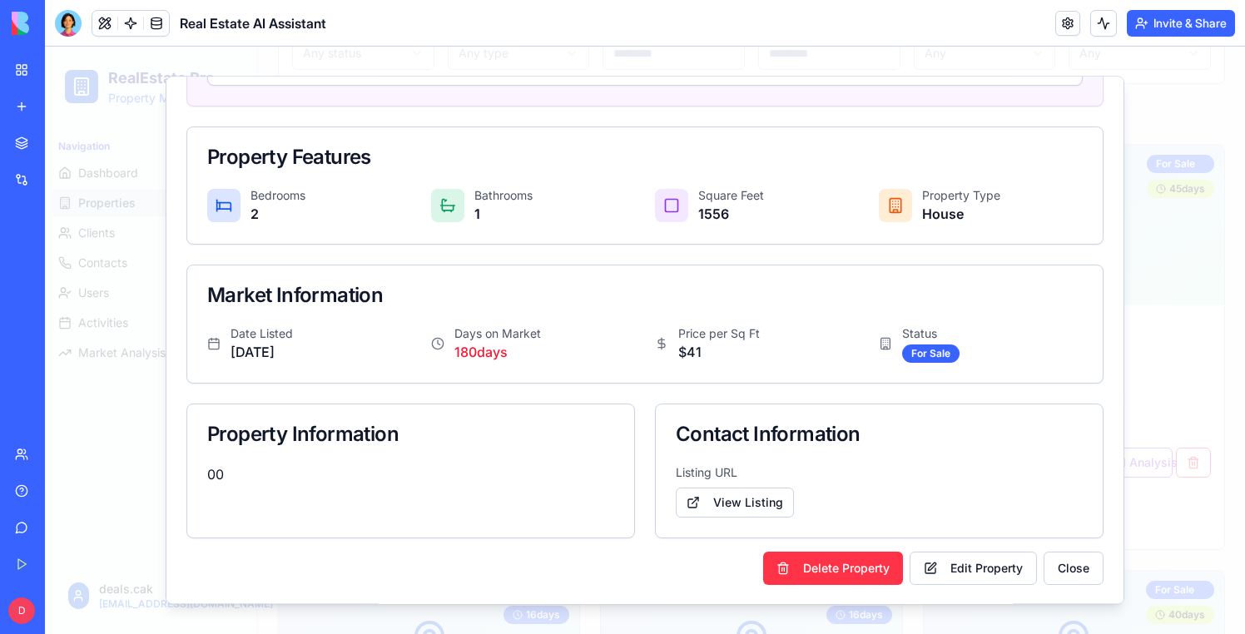
scroll to position [0, 0]
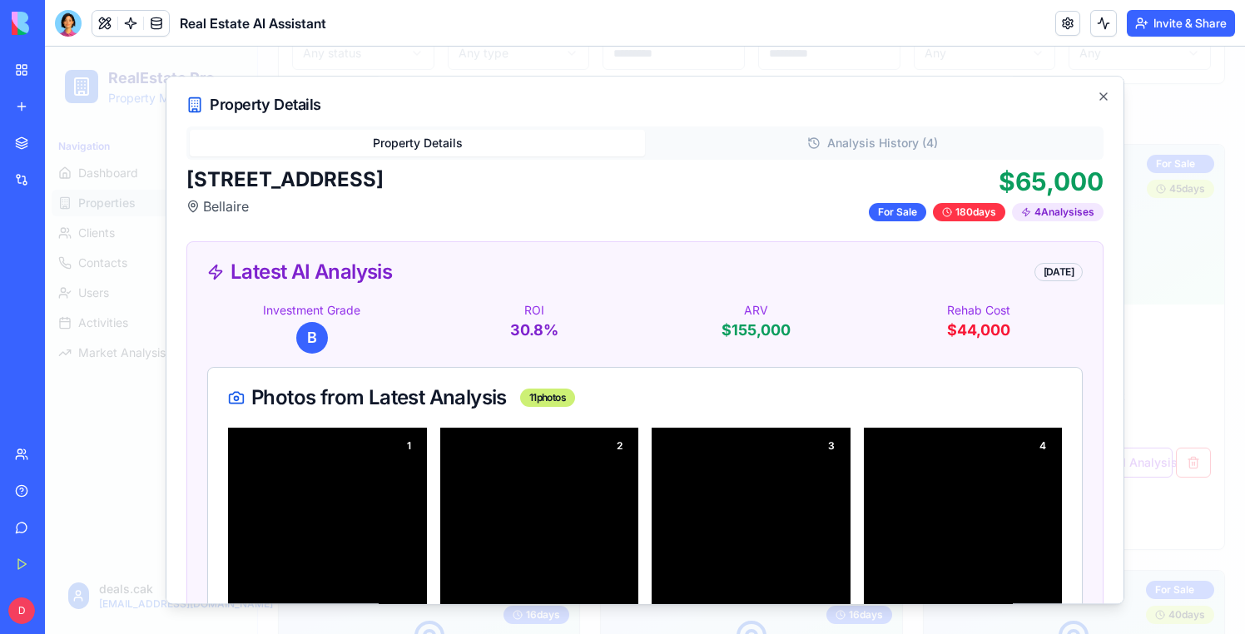
click at [834, 110] on h2 "Property Details" at bounding box center [644, 105] width 917 height 17
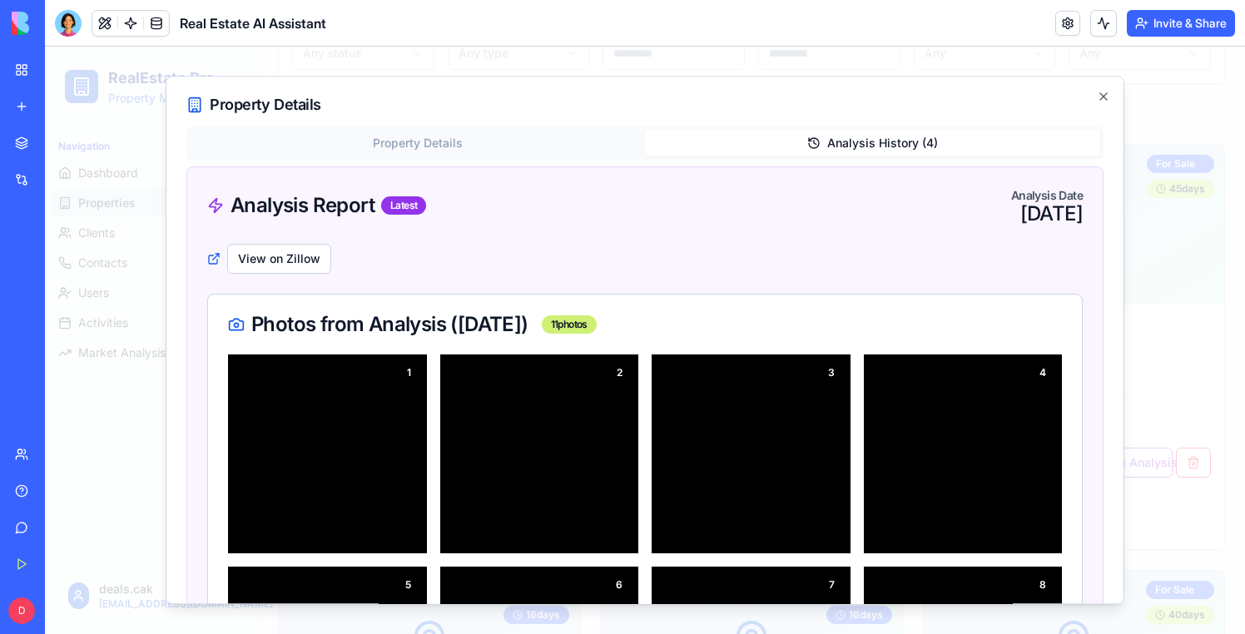
click at [834, 150] on button "Analysis History ( 4 )" at bounding box center [872, 143] width 455 height 27
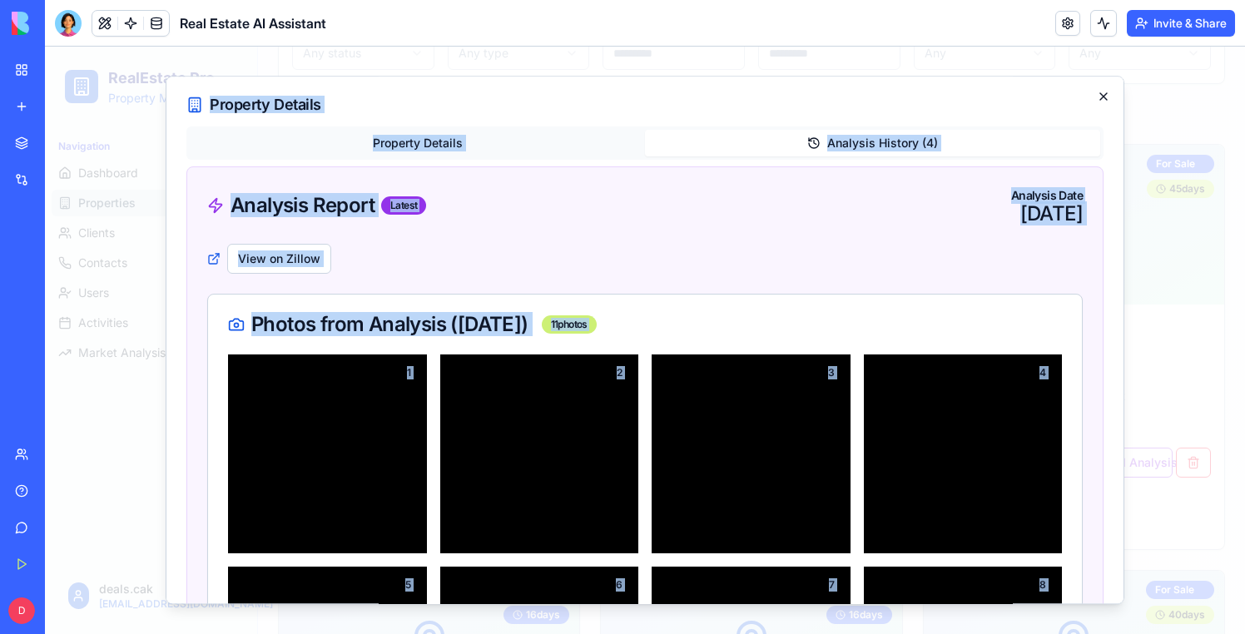
click at [1110, 91] on div "Property Details Property Details Analysis History ( 4 ) Analysis Report Latest…" at bounding box center [645, 340] width 959 height 529
click at [1107, 98] on icon "button" at bounding box center [1103, 96] width 13 height 13
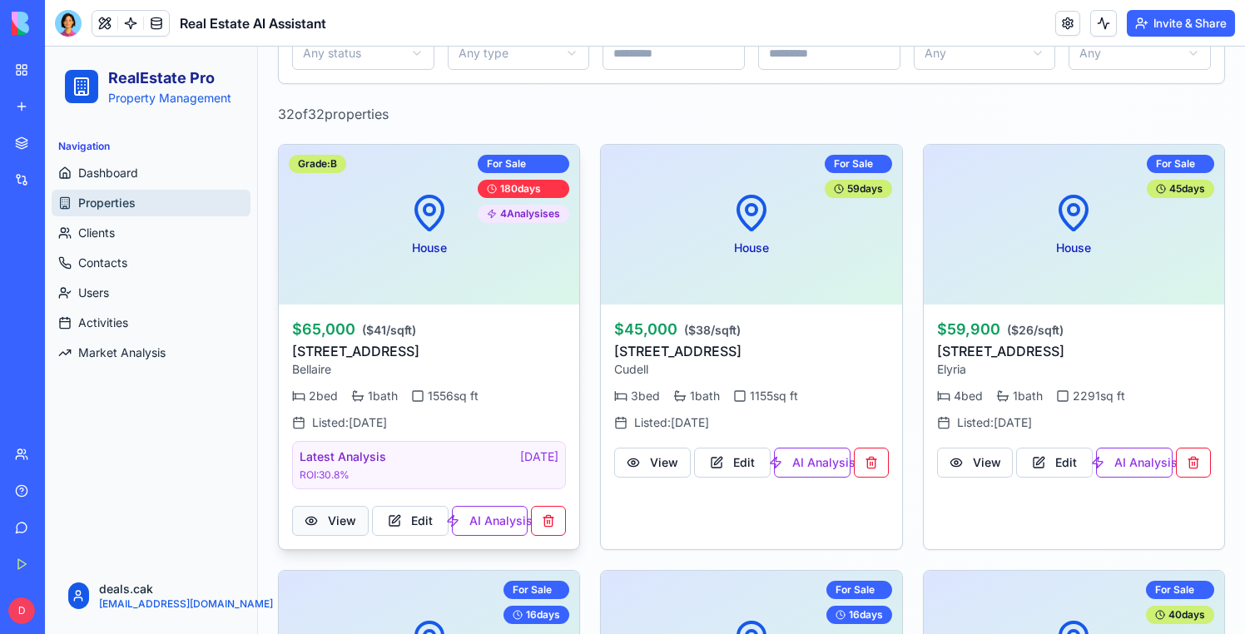
click at [336, 528] on button "View" at bounding box center [330, 521] width 77 height 30
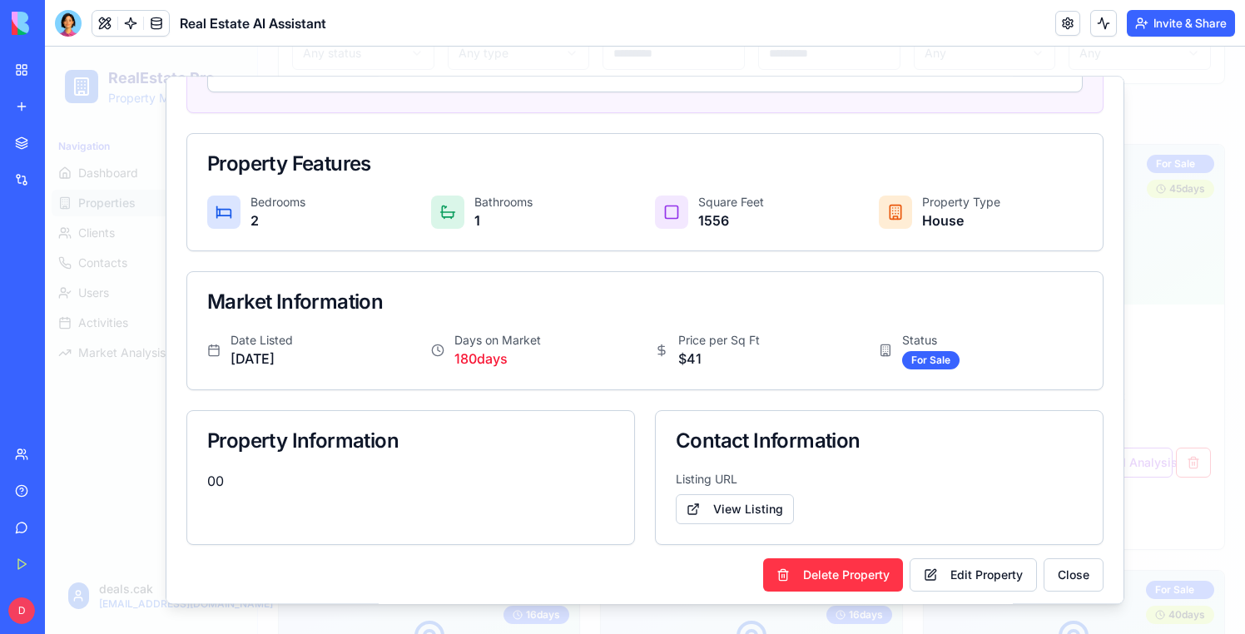
scroll to position [986, 0]
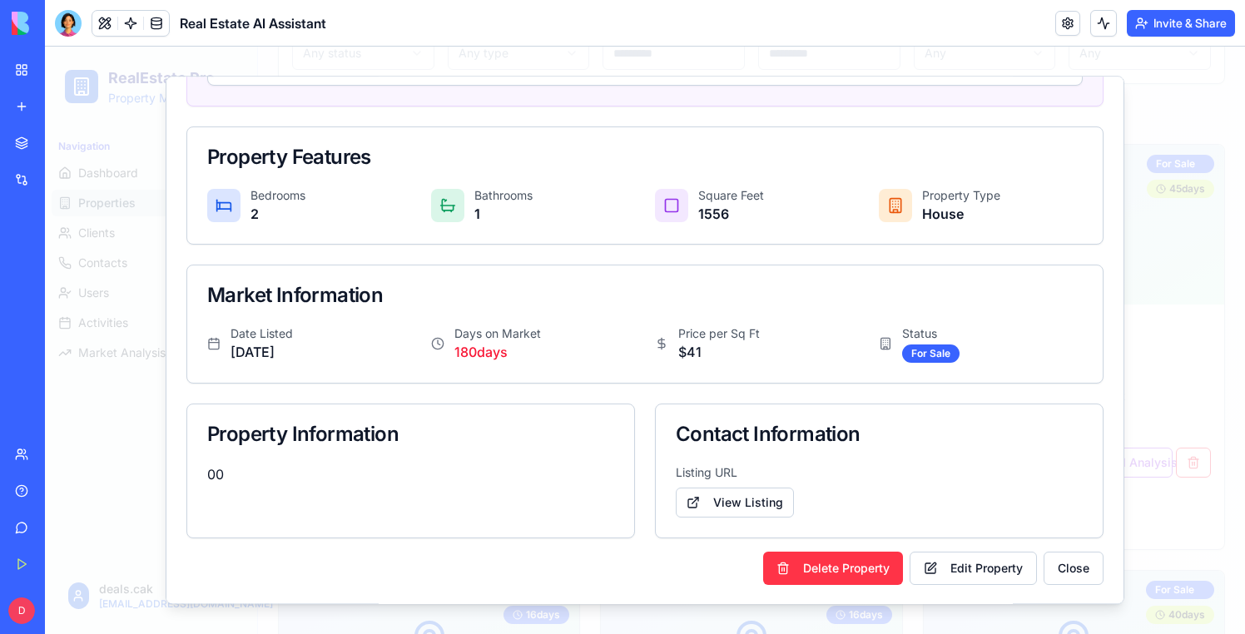
click at [162, 27] on link at bounding box center [156, 23] width 25 height 25
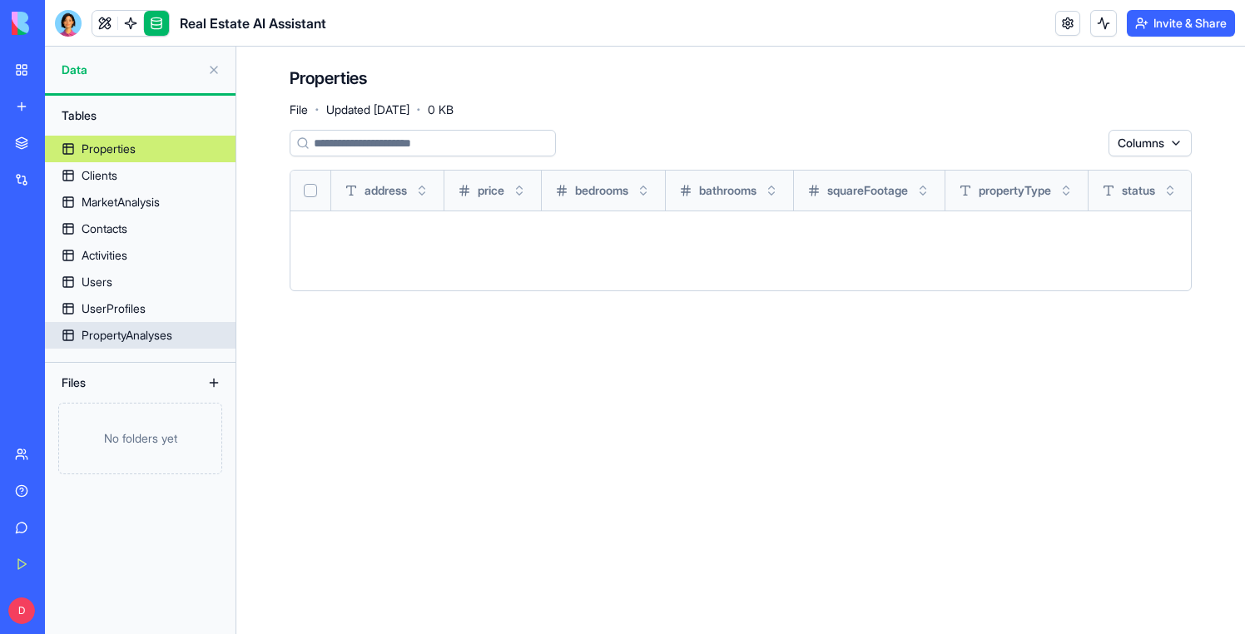
click at [106, 327] on div "PropertyAnalyses" at bounding box center [127, 335] width 91 height 17
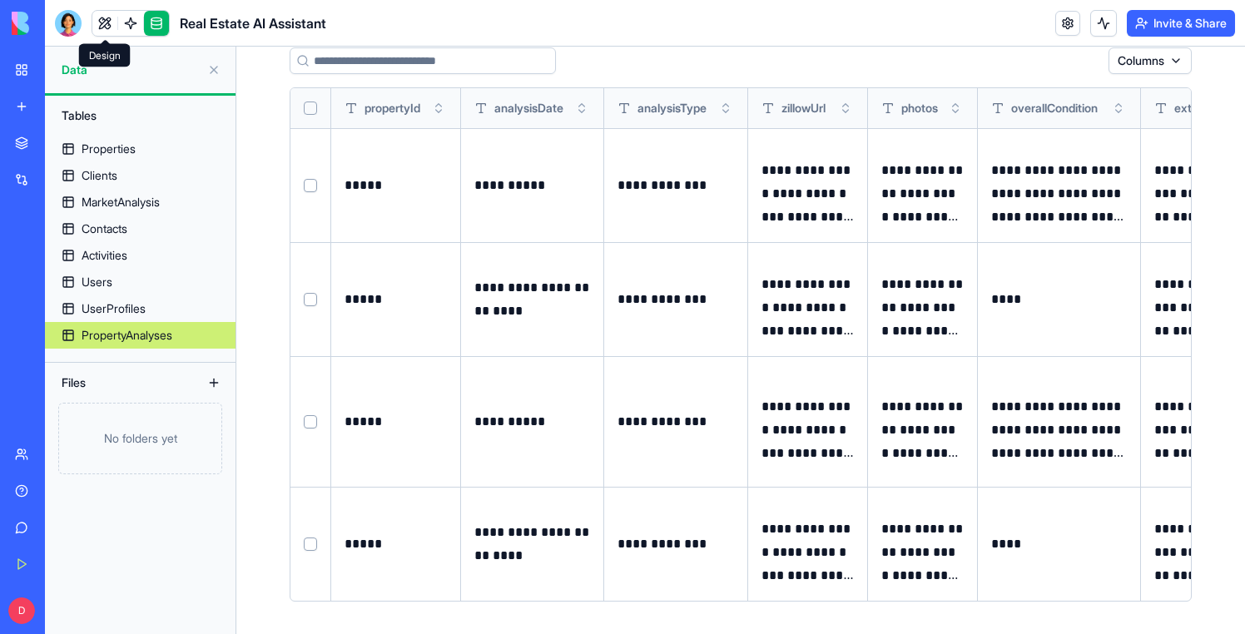
click at [110, 20] on link at bounding box center [104, 23] width 25 height 25
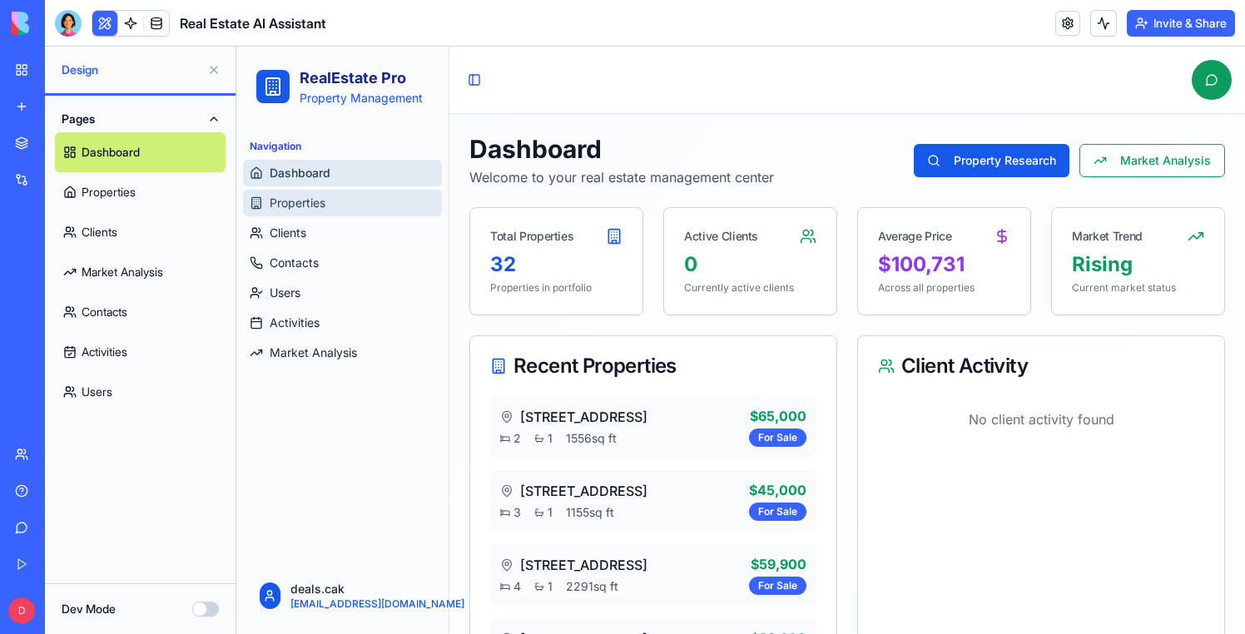
click at [311, 207] on span "Properties" at bounding box center [298, 203] width 56 height 17
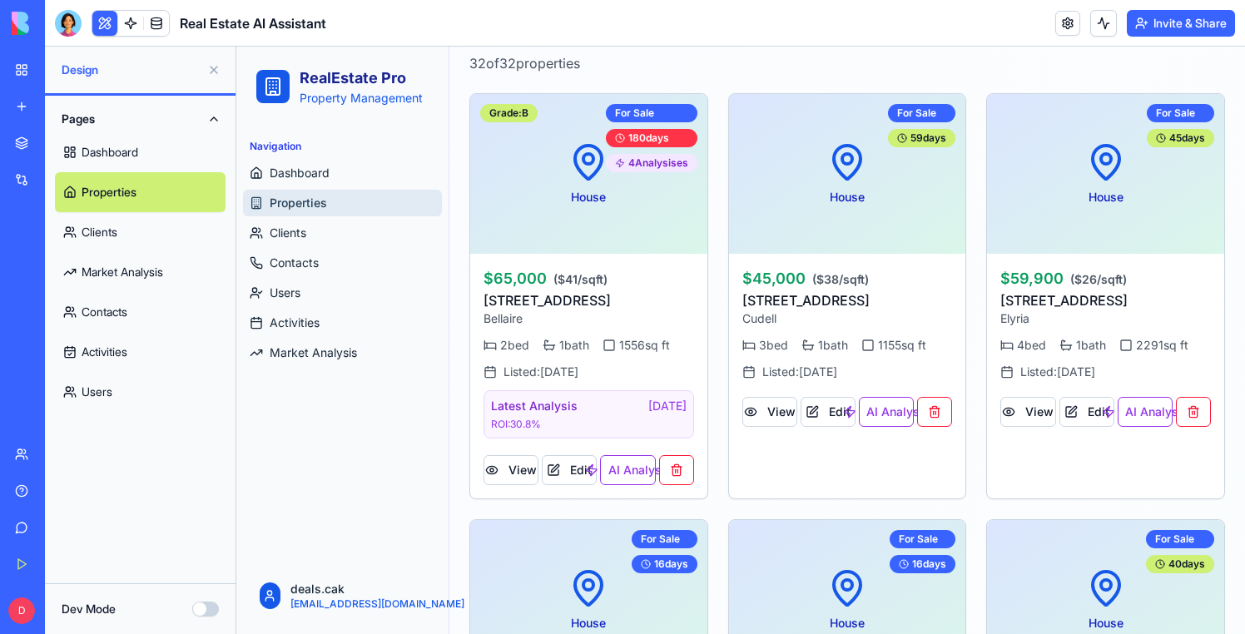
scroll to position [461, 0]
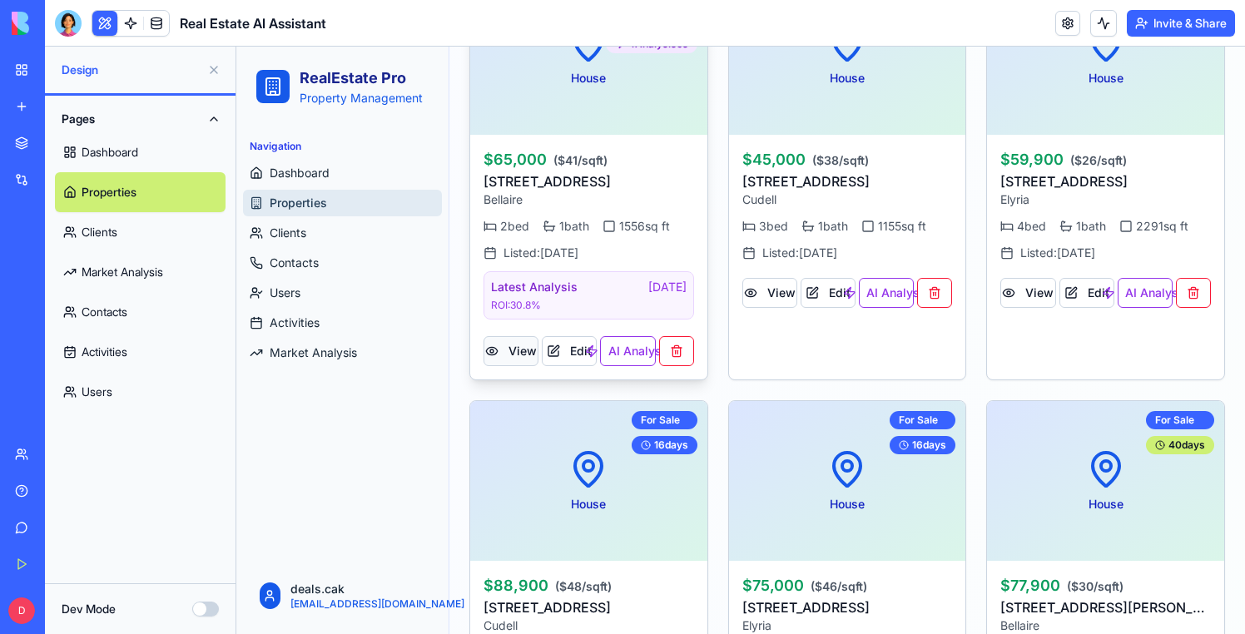
click at [508, 353] on button "View" at bounding box center [511, 351] width 55 height 30
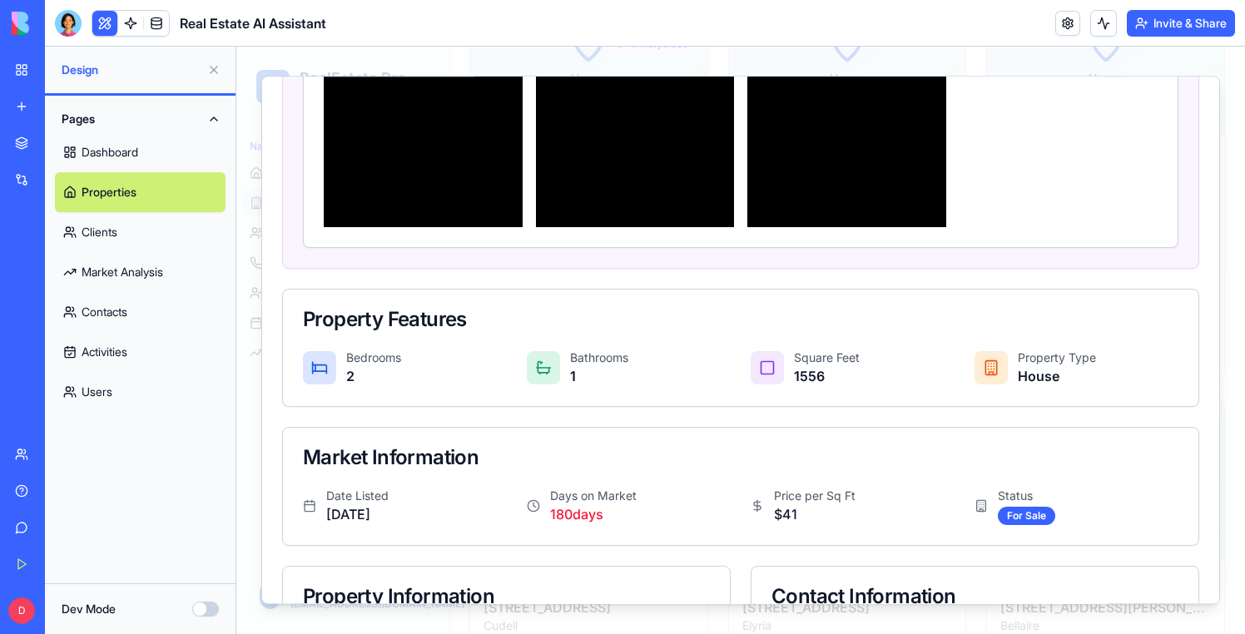
scroll to position [986, 0]
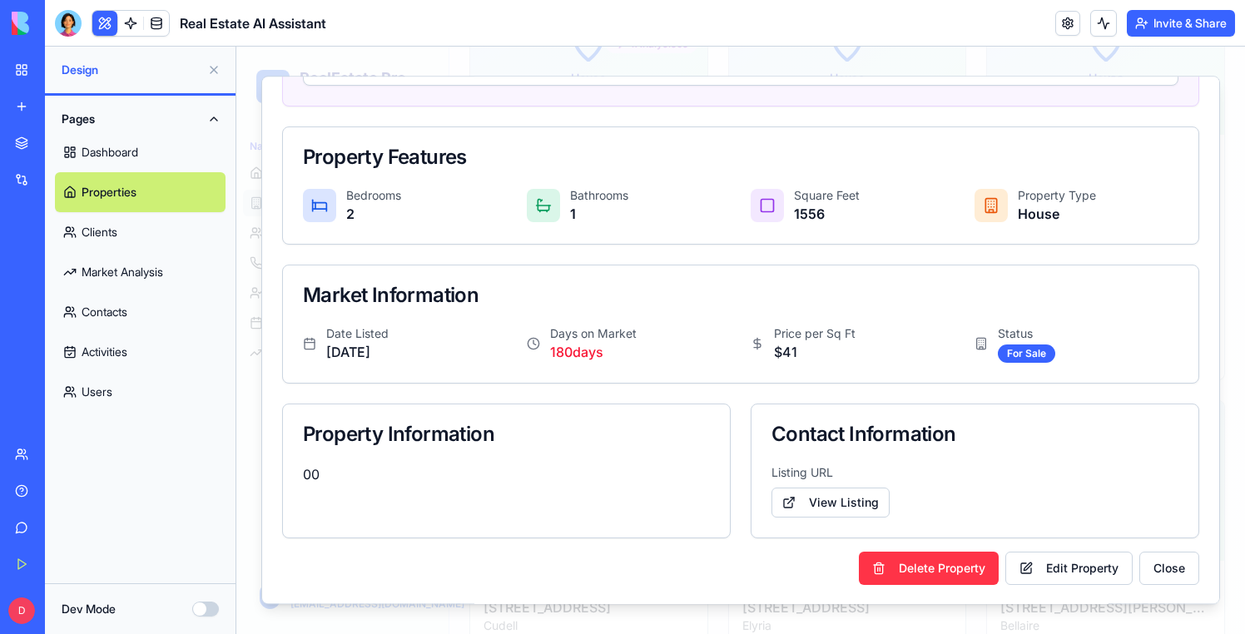
click at [190, 473] on div "Pages Dashboard Properties Clients Market Analysis Contacts Activities Users" at bounding box center [140, 340] width 191 height 488
click at [1194, 568] on button "Close" at bounding box center [1170, 568] width 60 height 33
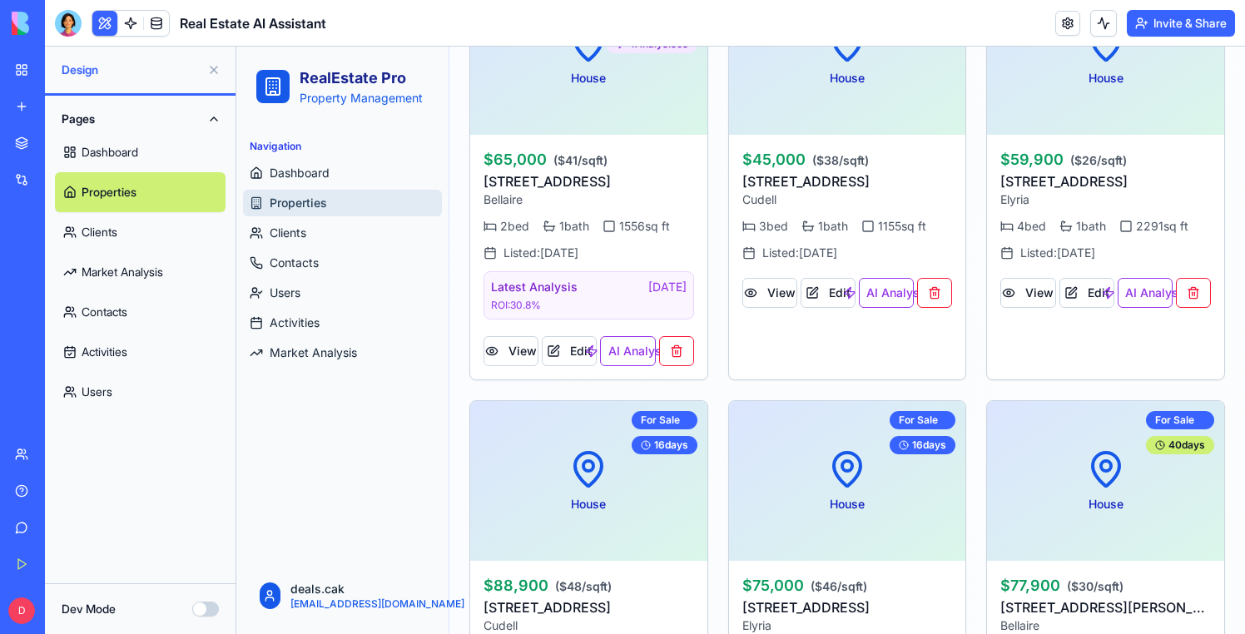
click at [142, 35] on div at bounding box center [131, 23] width 78 height 27
click at [158, 27] on link at bounding box center [156, 23] width 25 height 25
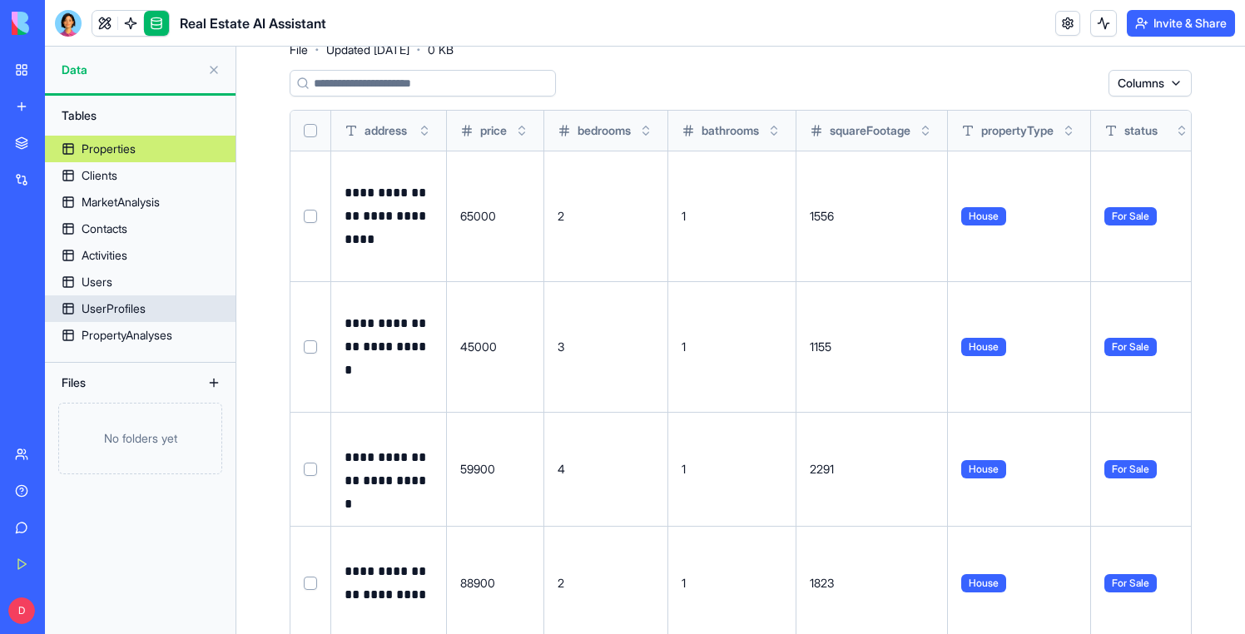
click at [153, 304] on link "UserProfiles" at bounding box center [140, 309] width 191 height 27
click at [144, 331] on div "PropertyAnalyses" at bounding box center [127, 335] width 91 height 17
click at [123, 344] on link "PropertyAnalyses" at bounding box center [140, 335] width 191 height 27
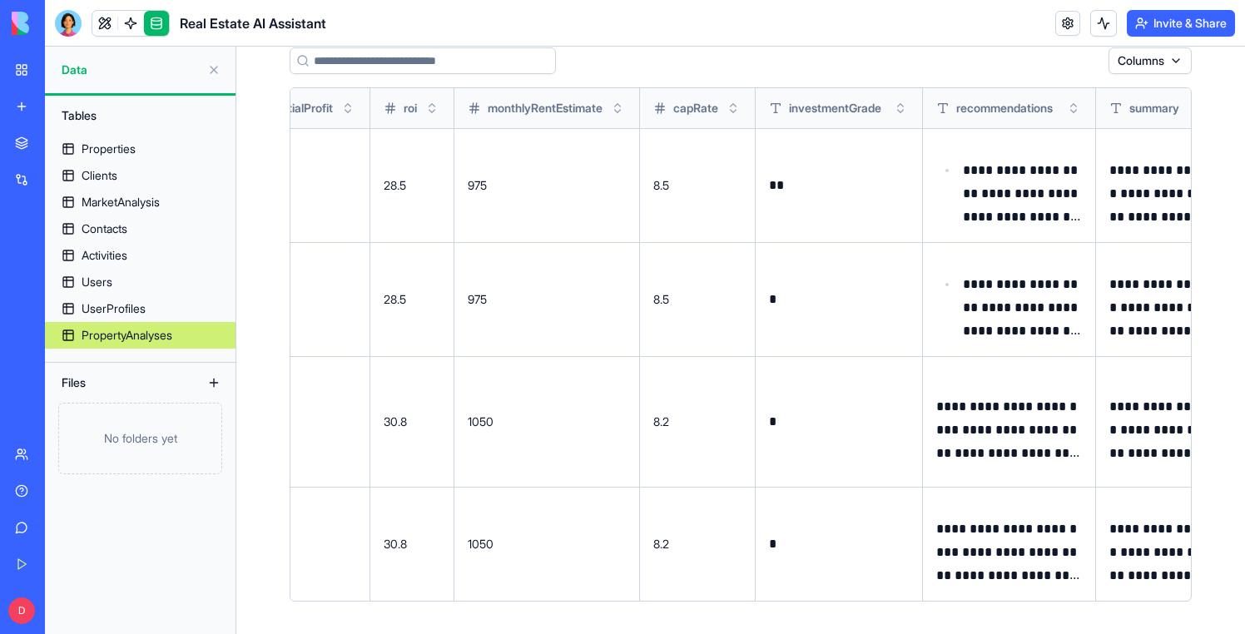
scroll to position [0, 4590]
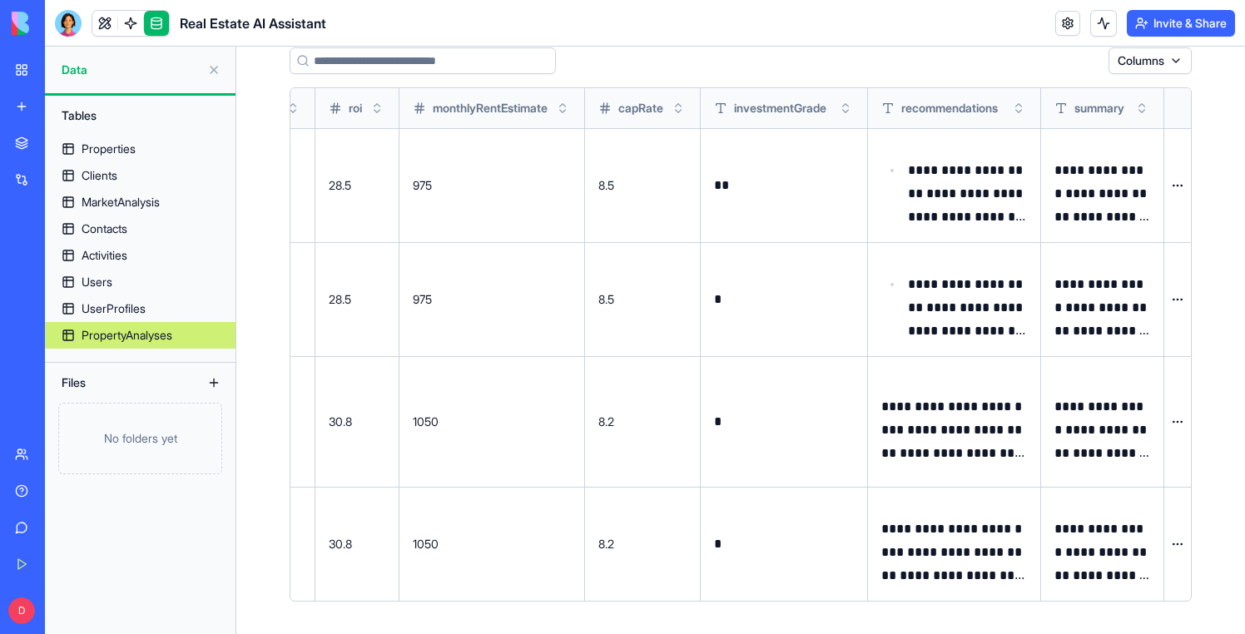
click at [110, 496] on div "Tables Properties Clients MarketAnalysis Contacts Activities Users UserProfiles…" at bounding box center [140, 365] width 191 height 539
click at [103, 29] on link at bounding box center [104, 23] width 25 height 25
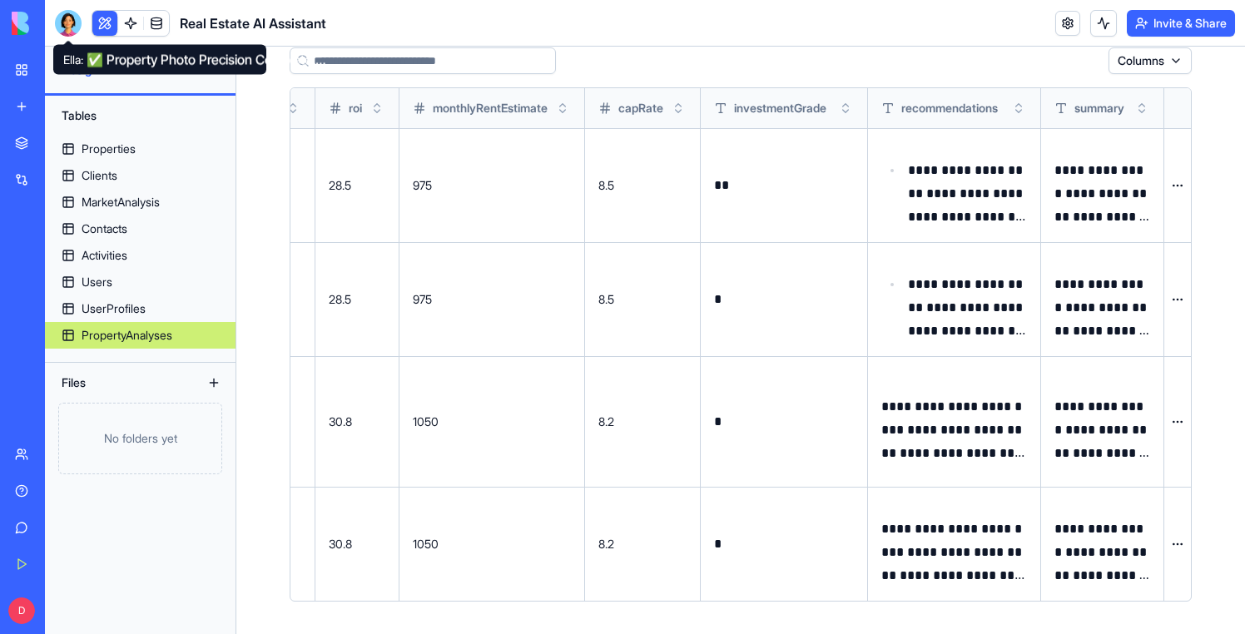
click at [75, 29] on div at bounding box center [68, 23] width 27 height 27
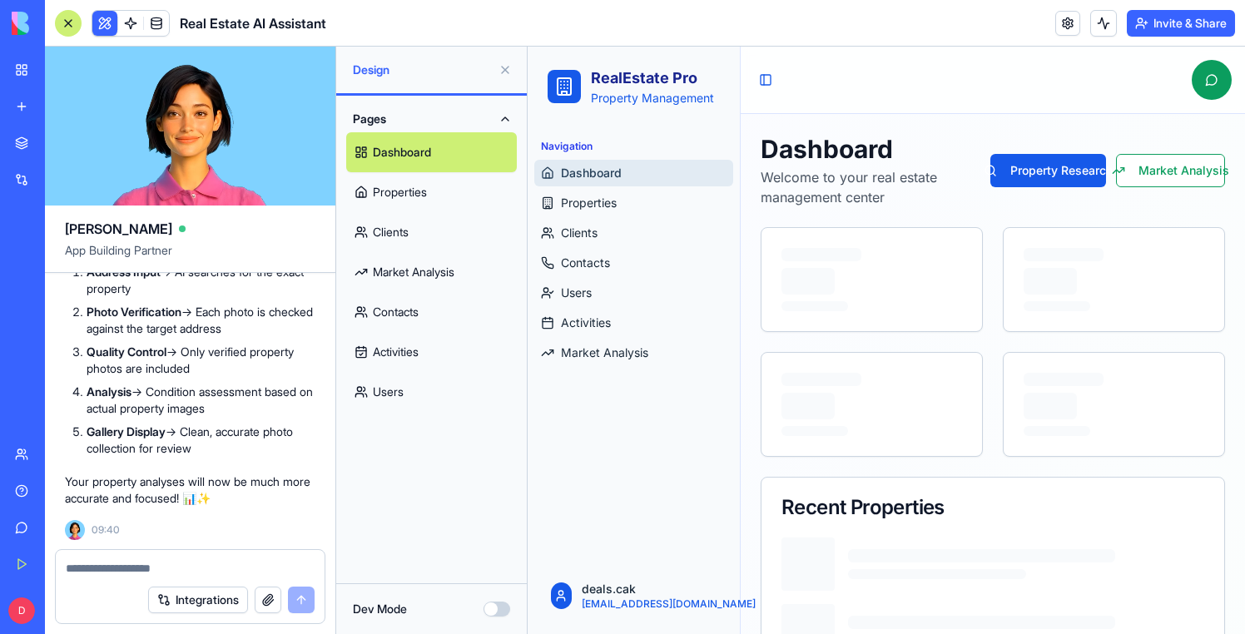
click at [397, 197] on link "Properties" at bounding box center [431, 192] width 171 height 40
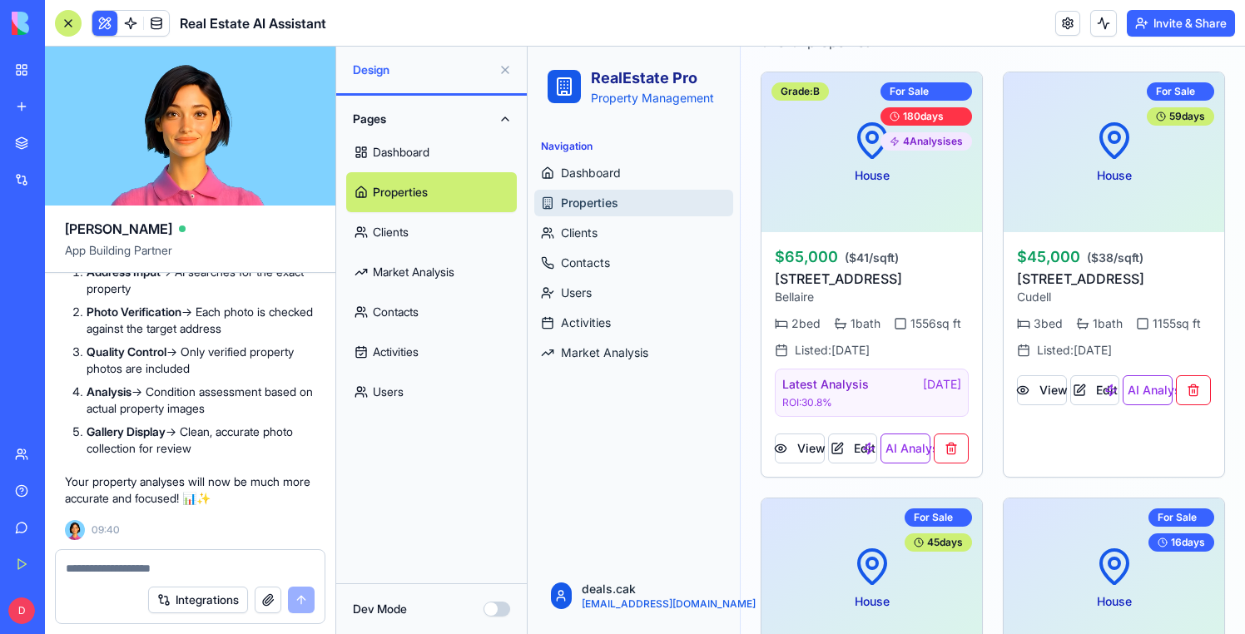
scroll to position [441, 0]
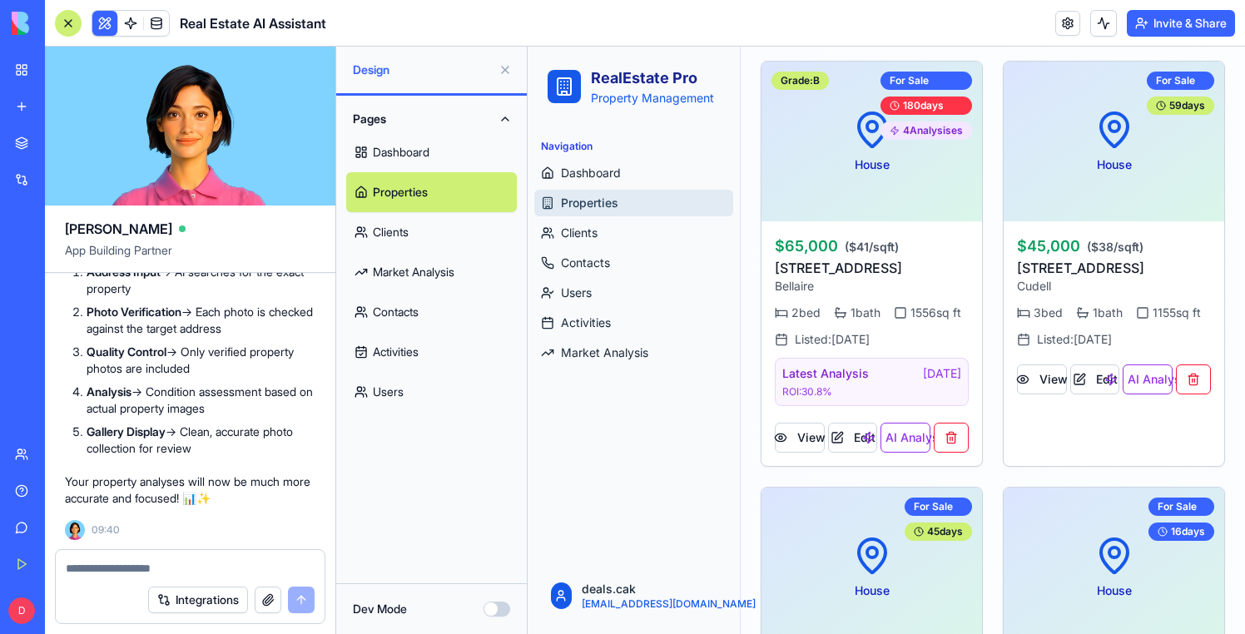
click at [257, 564] on textarea at bounding box center [190, 568] width 249 height 17
type textarea "*"
click at [809, 435] on button "View" at bounding box center [800, 438] width 50 height 30
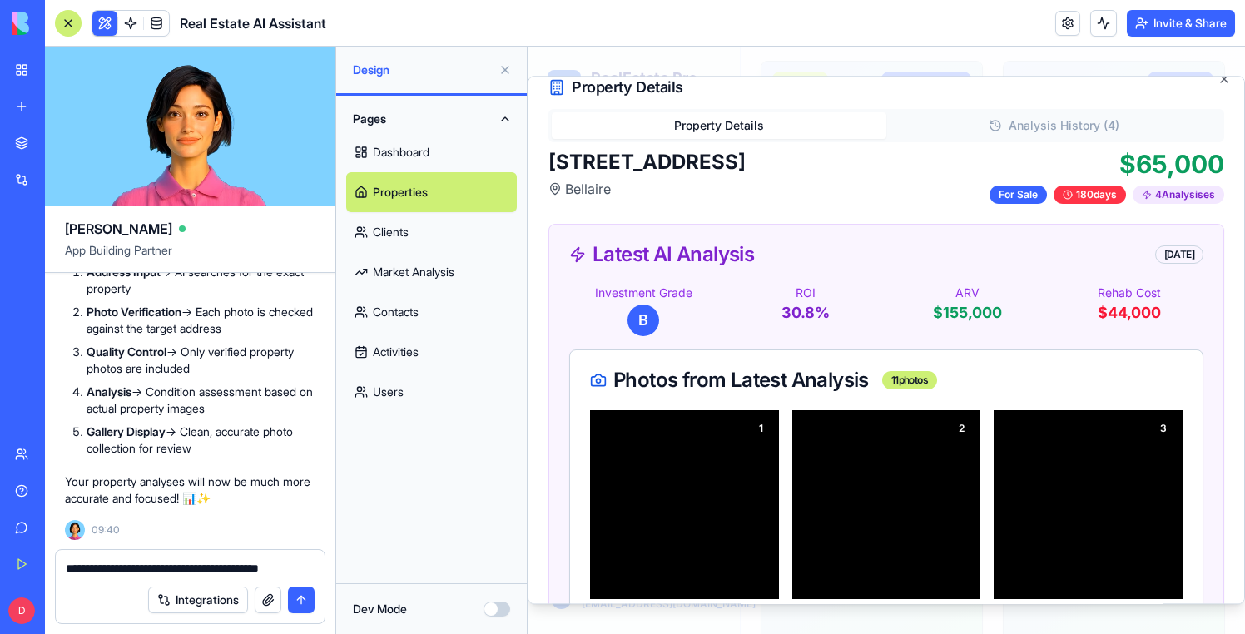
scroll to position [28, 0]
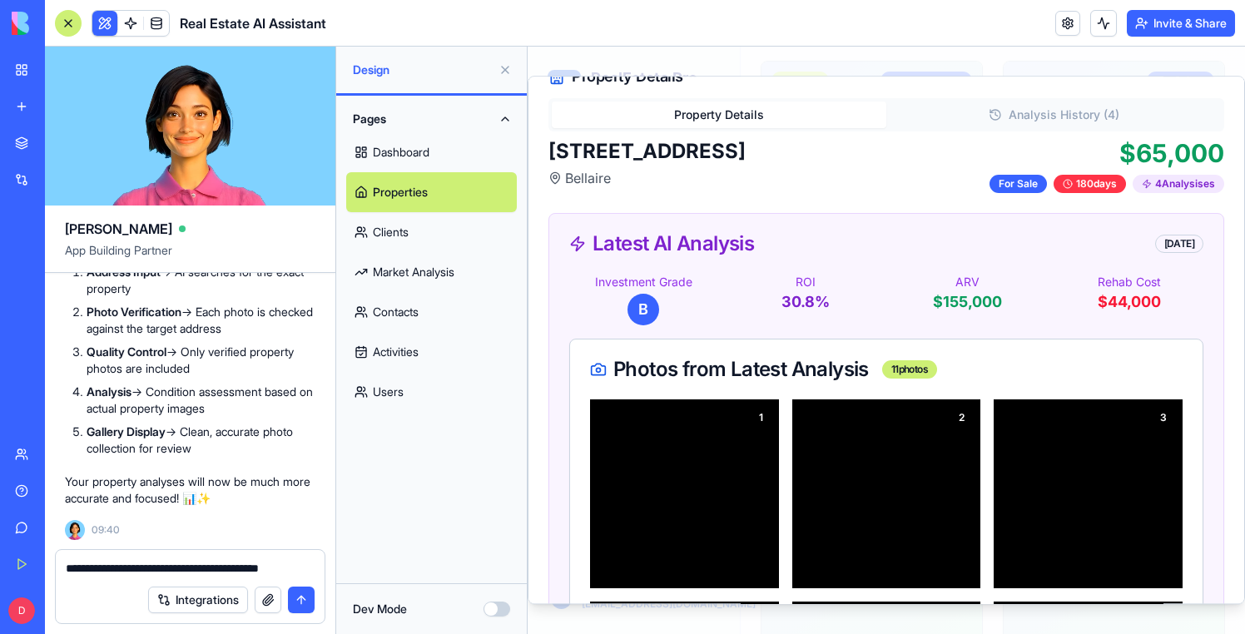
click at [310, 574] on textarea "**********" at bounding box center [190, 568] width 249 height 17
click at [251, 570] on textarea "**********" at bounding box center [190, 568] width 249 height 17
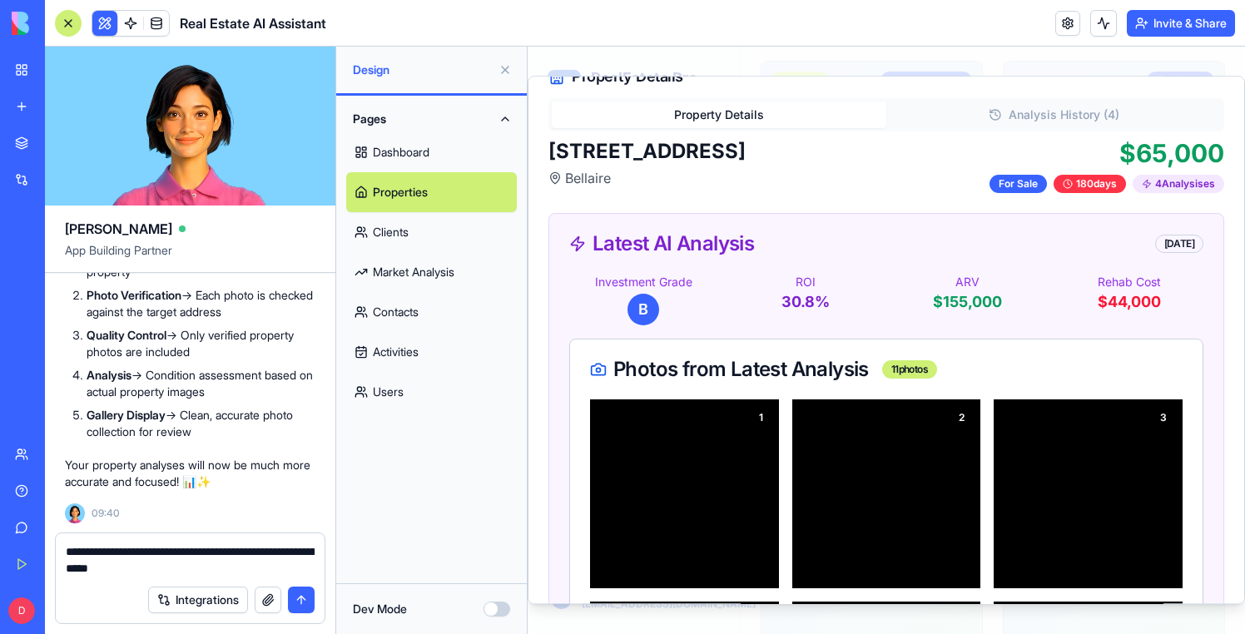
click at [271, 568] on textarea "**********" at bounding box center [190, 560] width 249 height 33
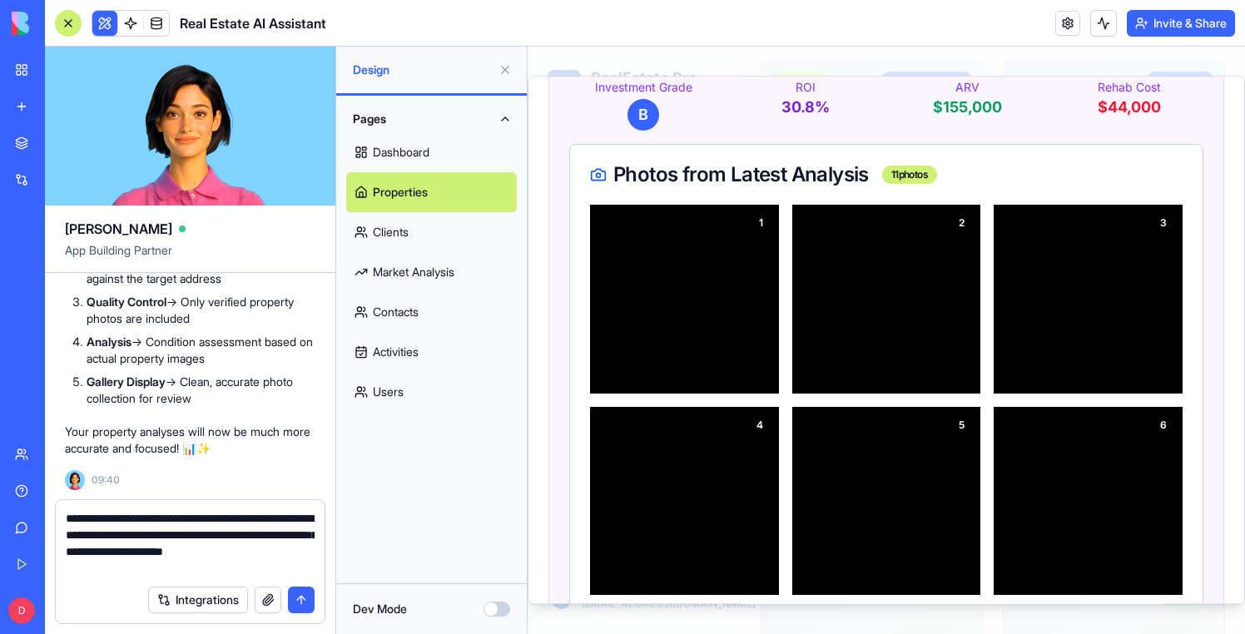
scroll to position [0, 0]
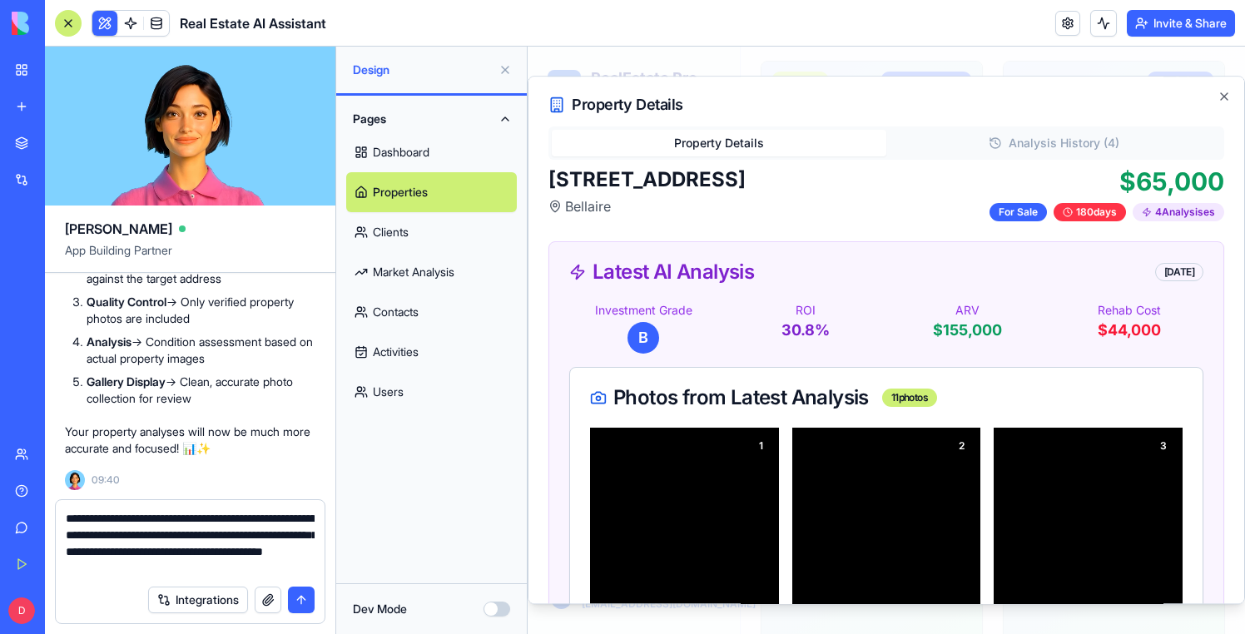
type textarea "**********"
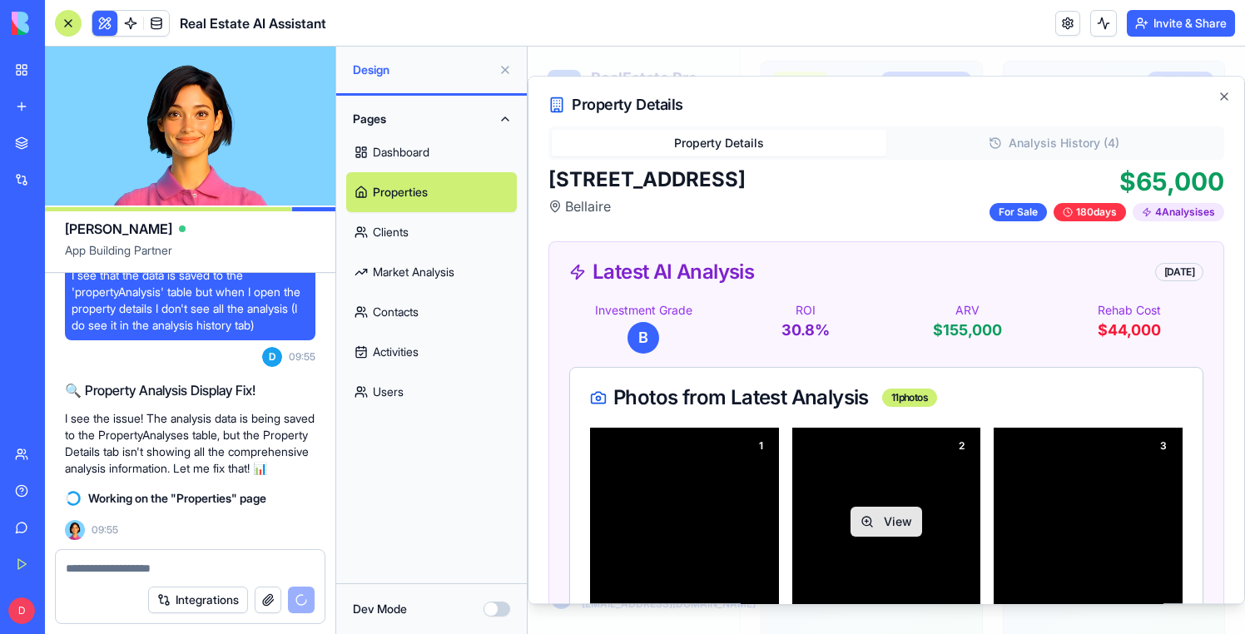
scroll to position [103, 0]
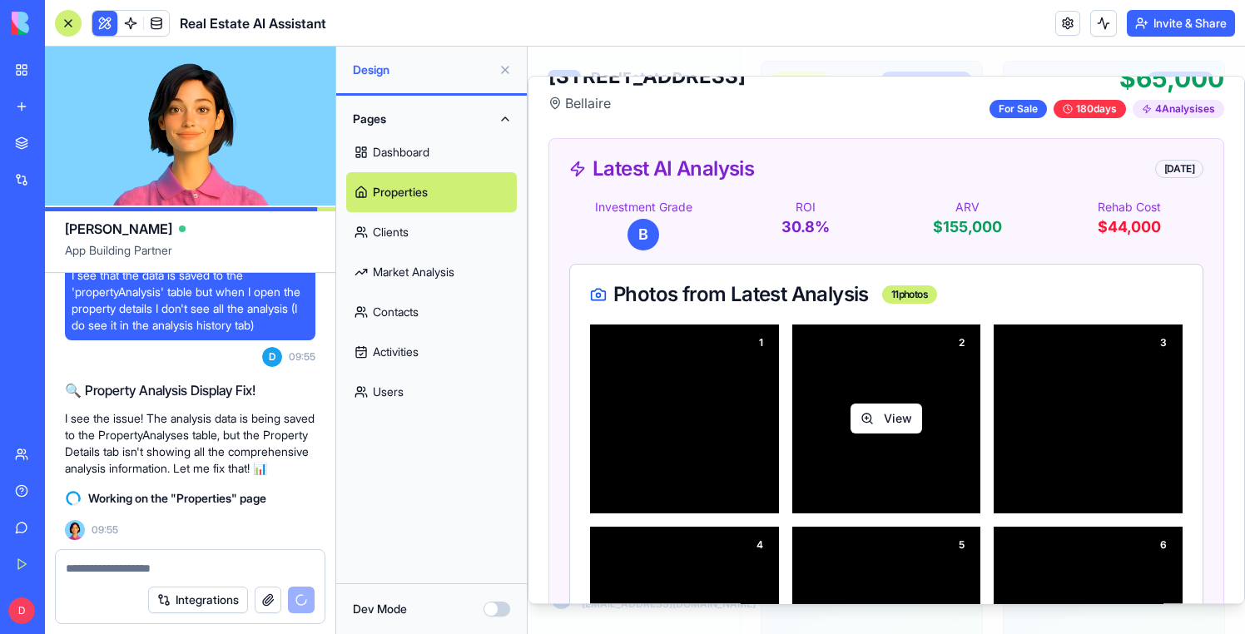
click at [882, 416] on button "View" at bounding box center [887, 420] width 72 height 30
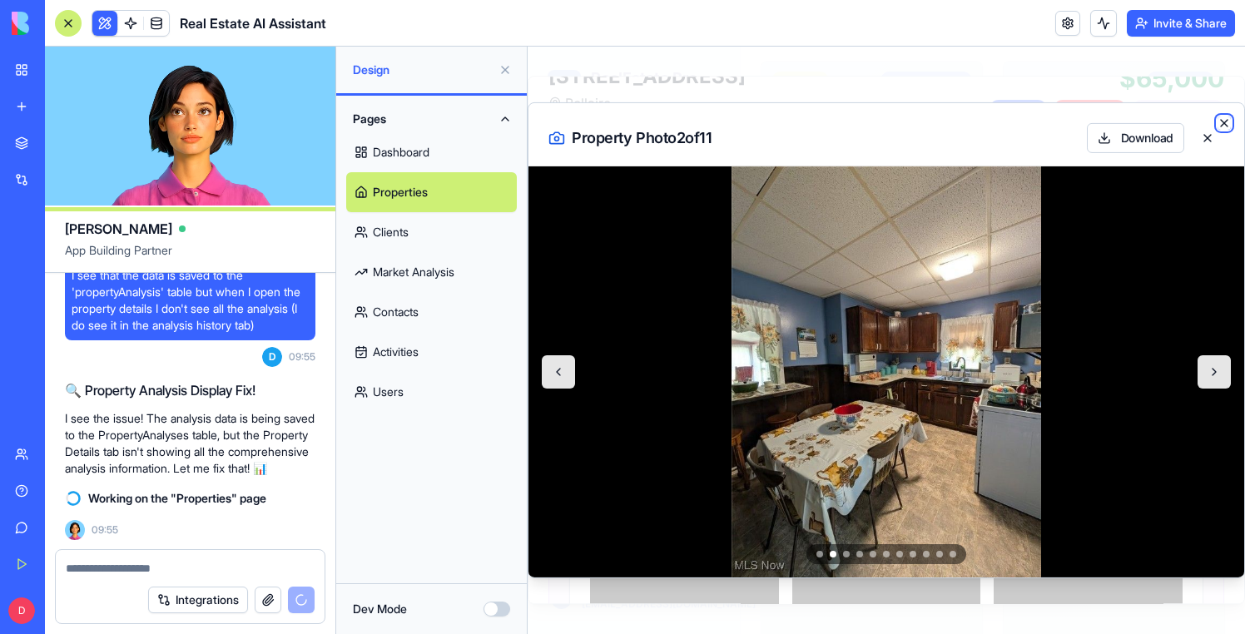
click at [1225, 122] on icon "button" at bounding box center [1224, 123] width 7 height 7
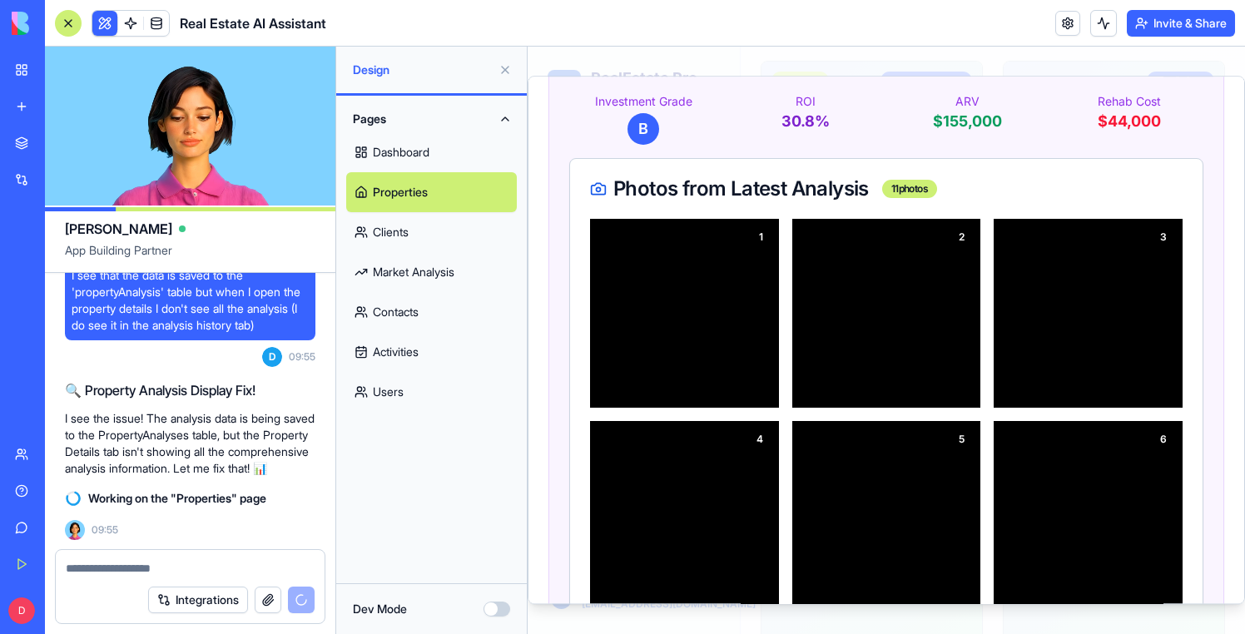
scroll to position [223, 0]
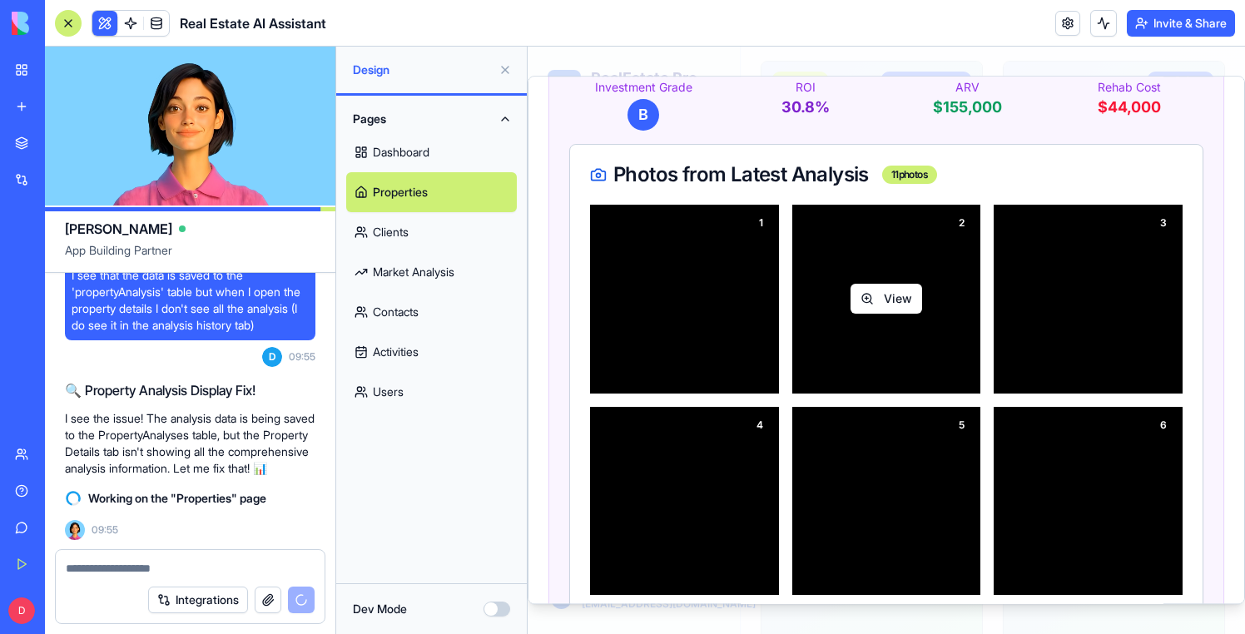
click at [897, 301] on button "View" at bounding box center [887, 300] width 72 height 30
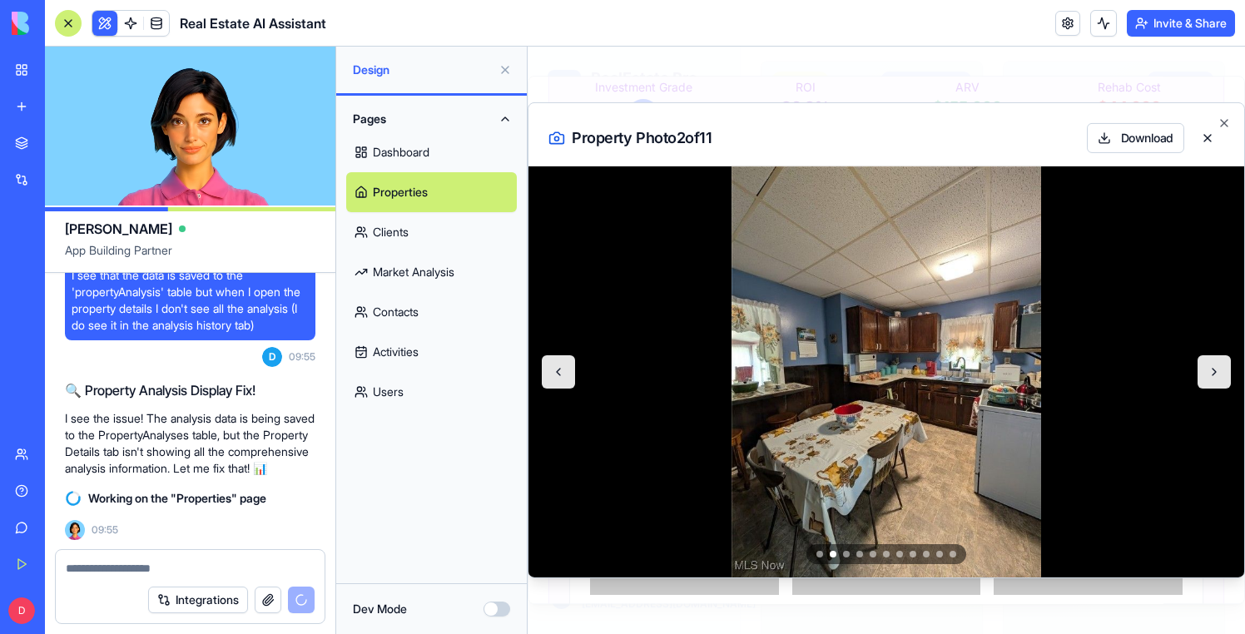
click at [1043, 122] on div "Property Photo 2 of 11 Download" at bounding box center [887, 128] width 716 height 50
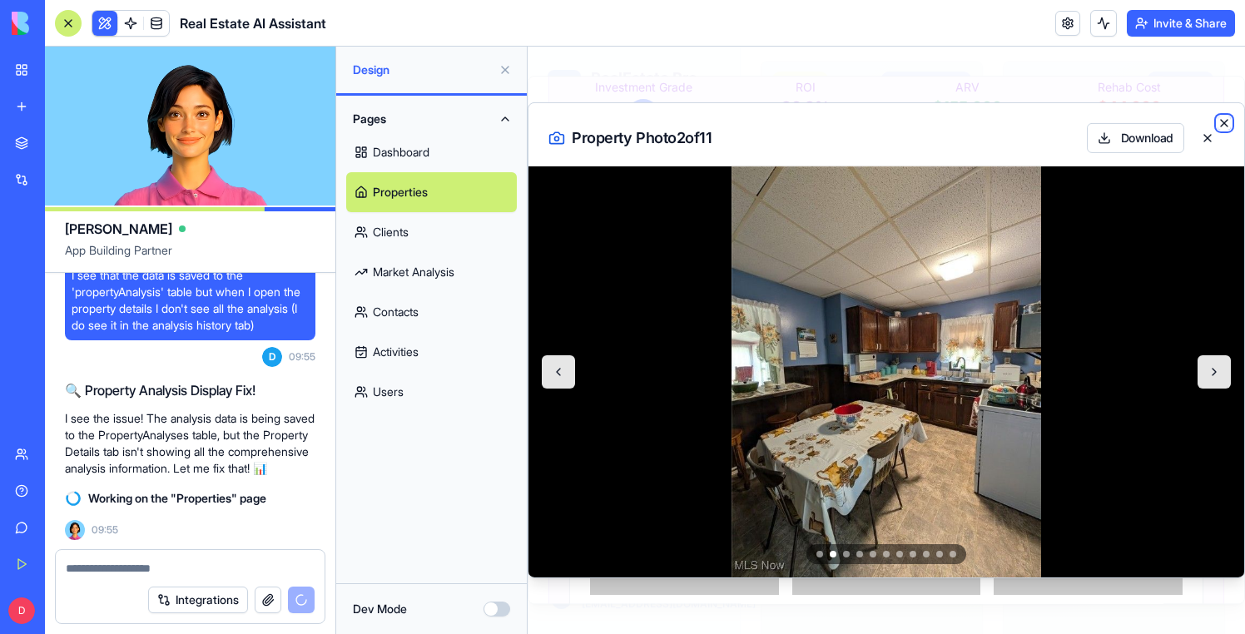
click at [1221, 129] on icon "button" at bounding box center [1224, 123] width 13 height 13
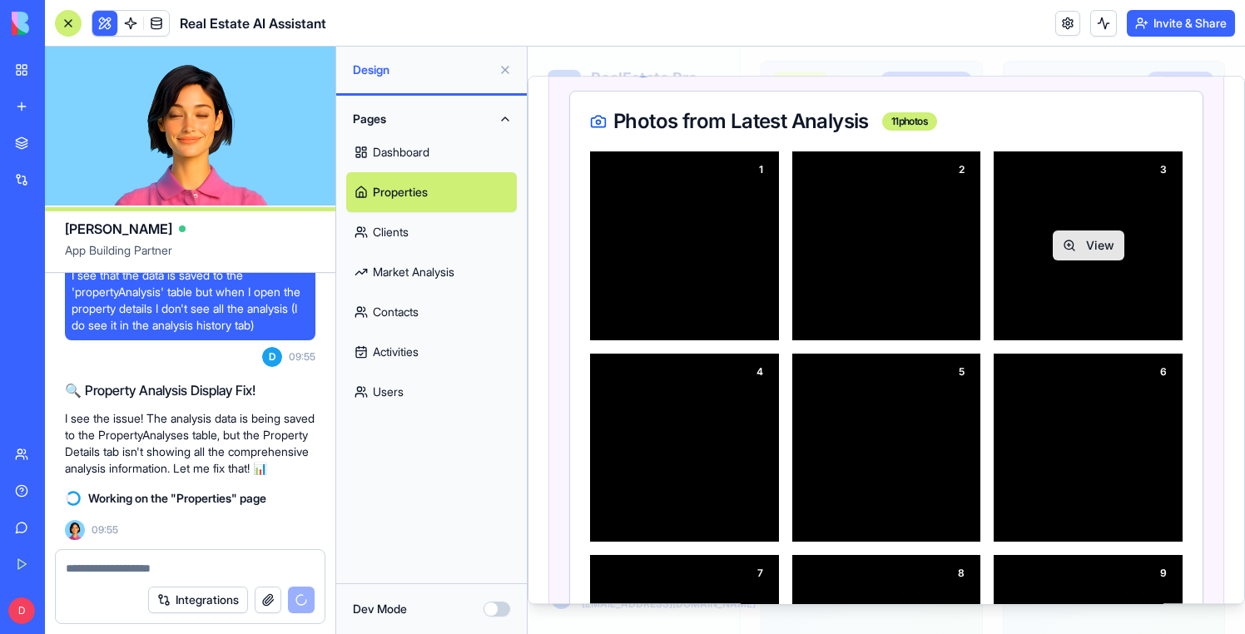
scroll to position [266, 0]
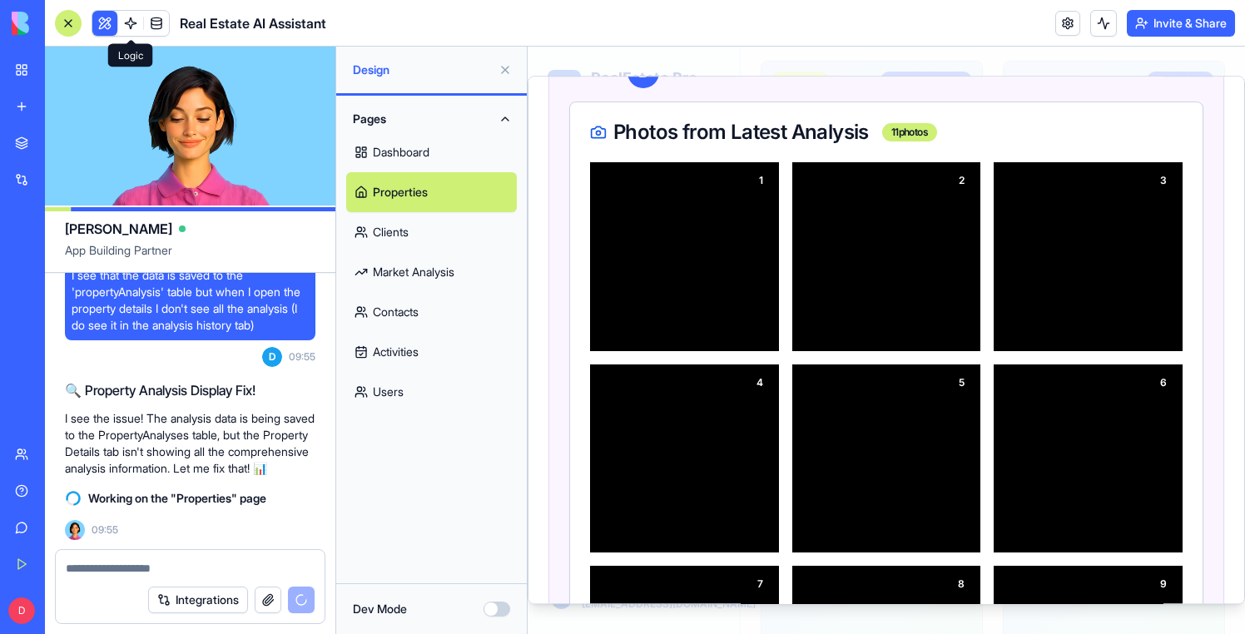
click at [134, 25] on link at bounding box center [130, 23] width 25 height 25
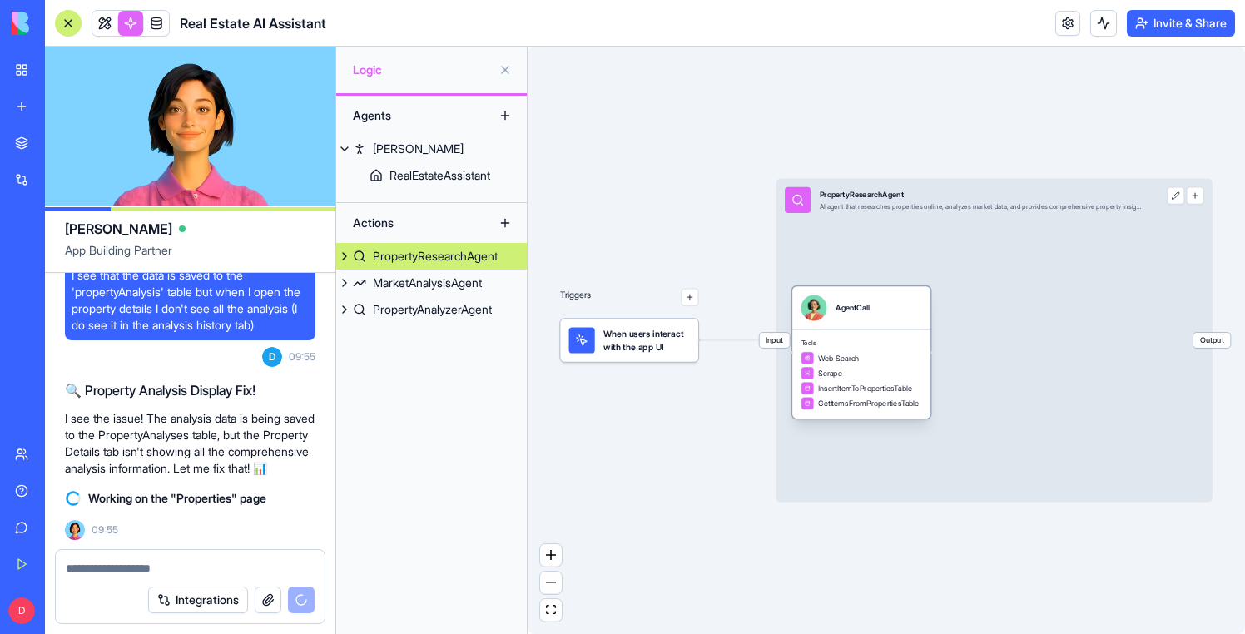
click at [829, 335] on div "Tools Web Search Scrape InsertItemToPropertiesTable GetItemsFromPropertiesTable" at bounding box center [862, 374] width 138 height 89
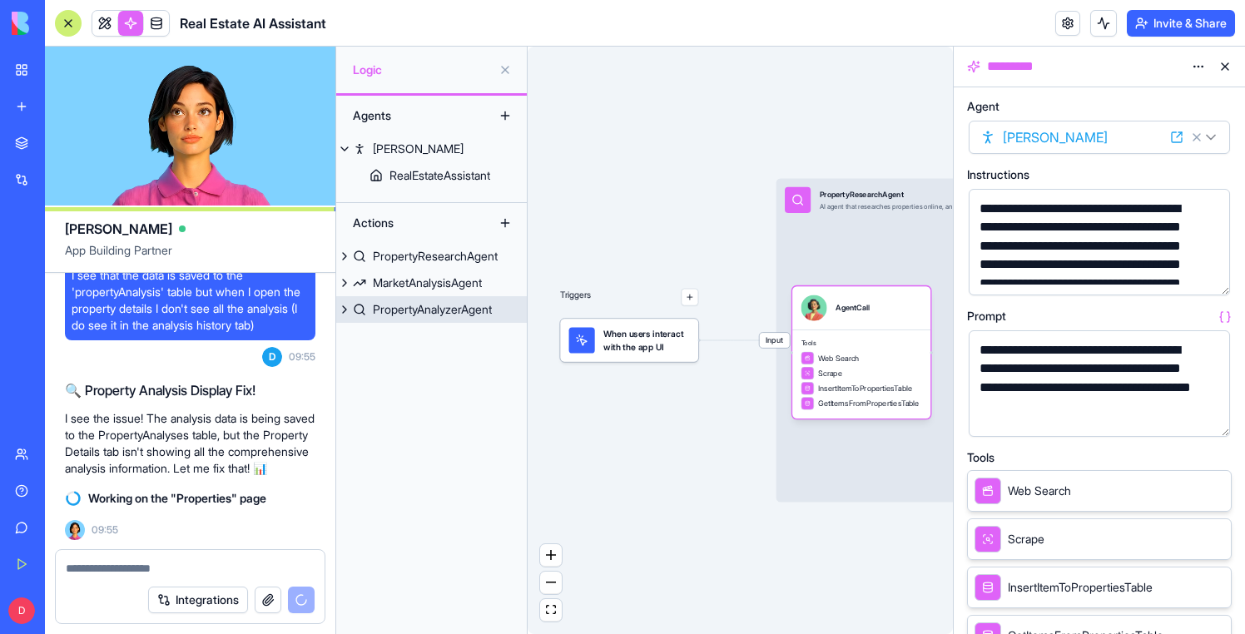
click at [418, 311] on div "PropertyAnalyzerAgent" at bounding box center [432, 309] width 119 height 17
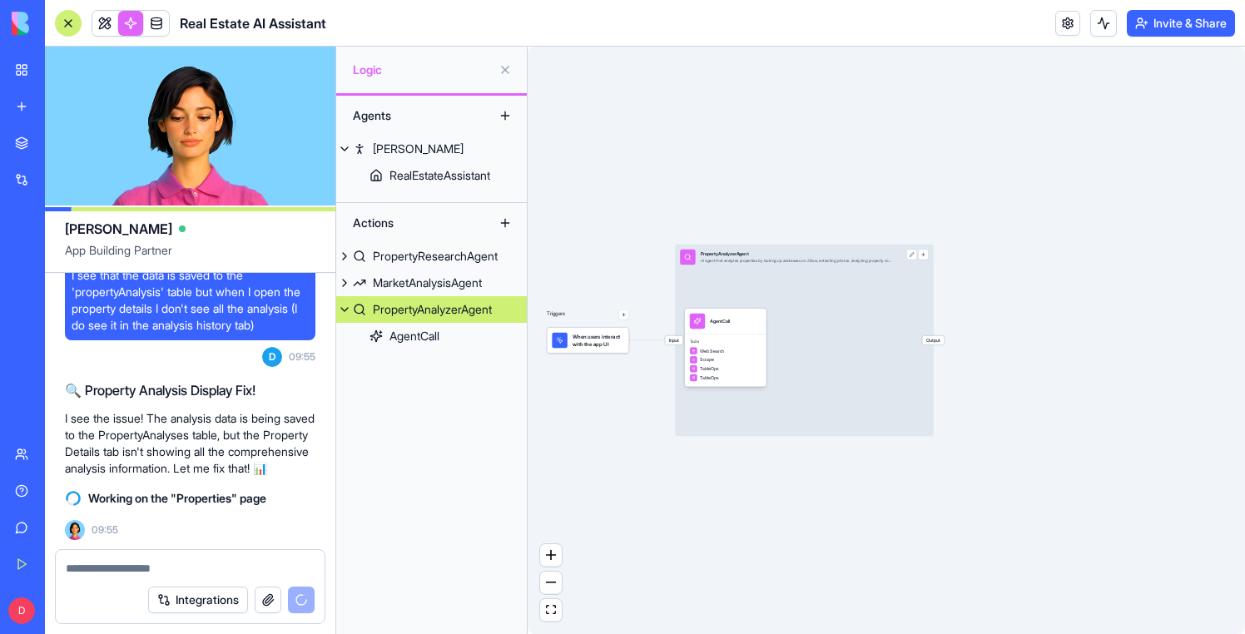
scroll to position [25132, 0]
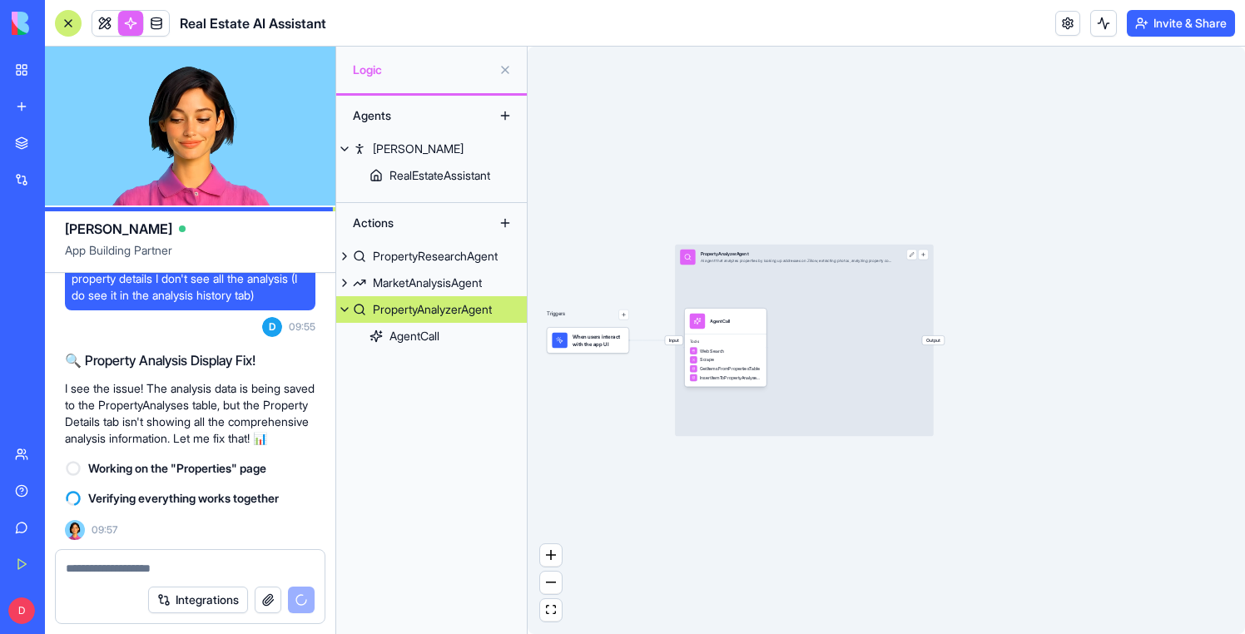
click at [698, 328] on div at bounding box center [697, 321] width 15 height 15
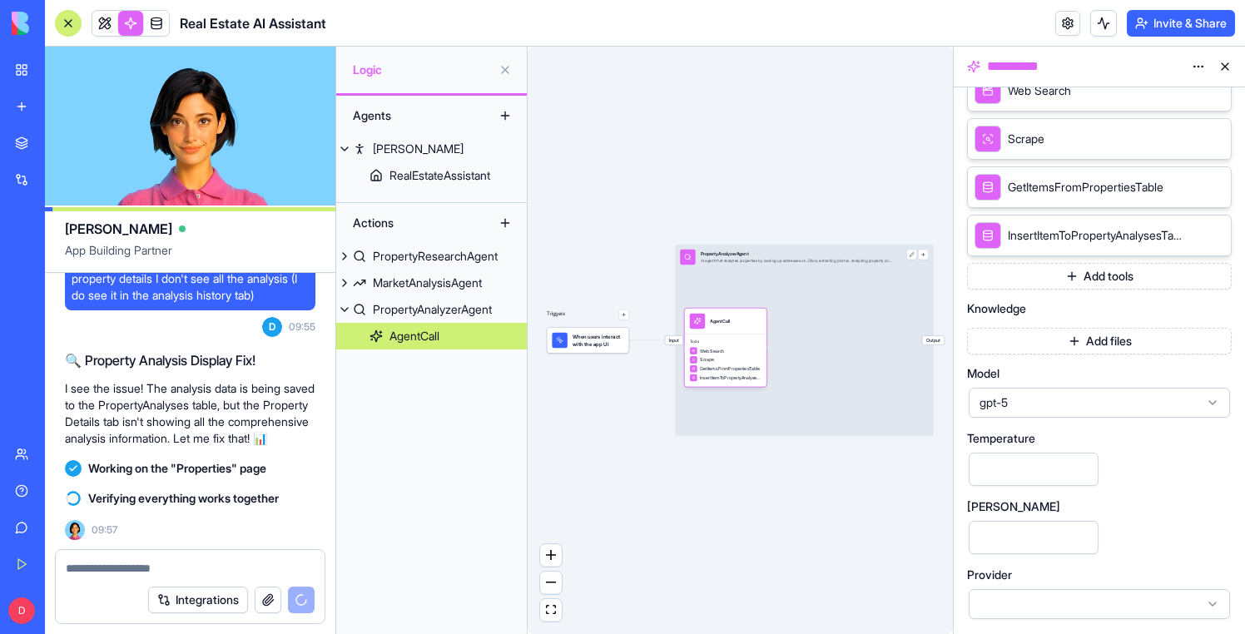
click at [1101, 406] on span "gpt-5" at bounding box center [1090, 403] width 220 height 17
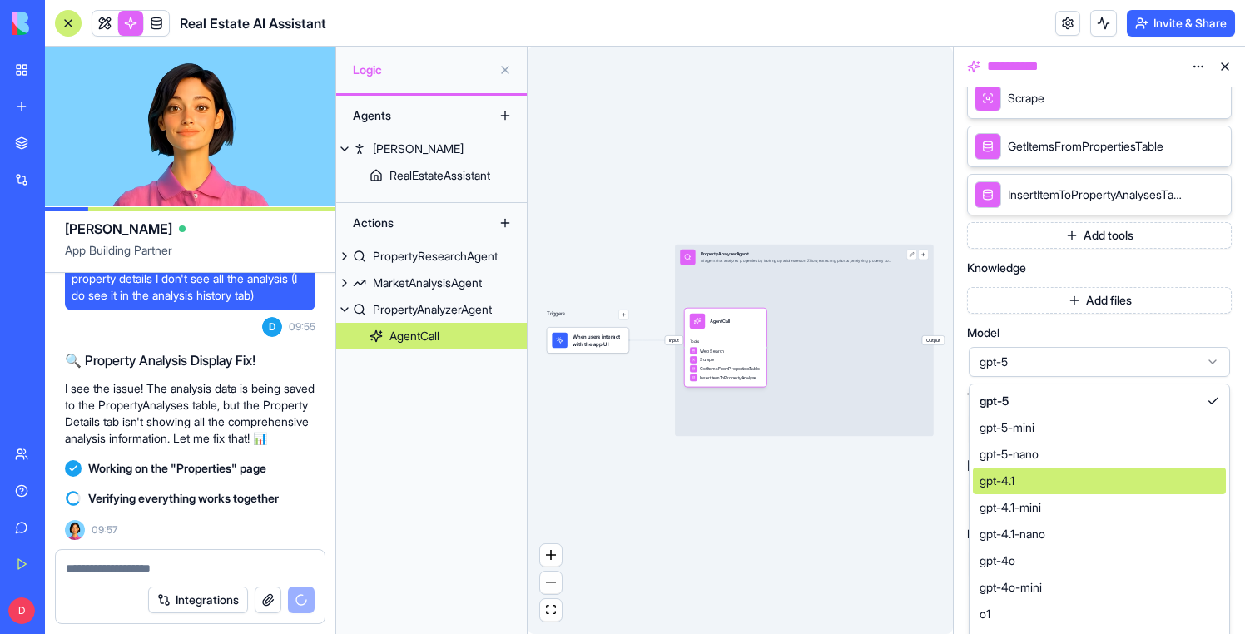
click at [572, 495] on div "Triggers When users interact with the app UI Input PropertyAnalyzerAgent AI age…" at bounding box center [740, 341] width 425 height 588
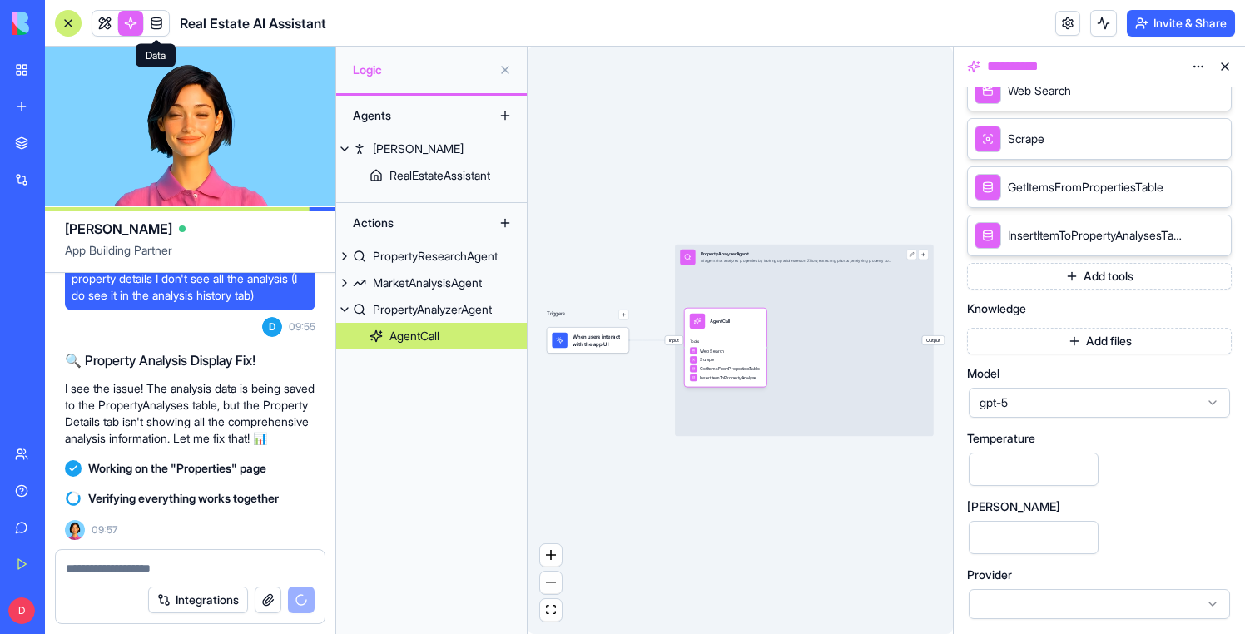
click at [128, 26] on link at bounding box center [130, 23] width 25 height 25
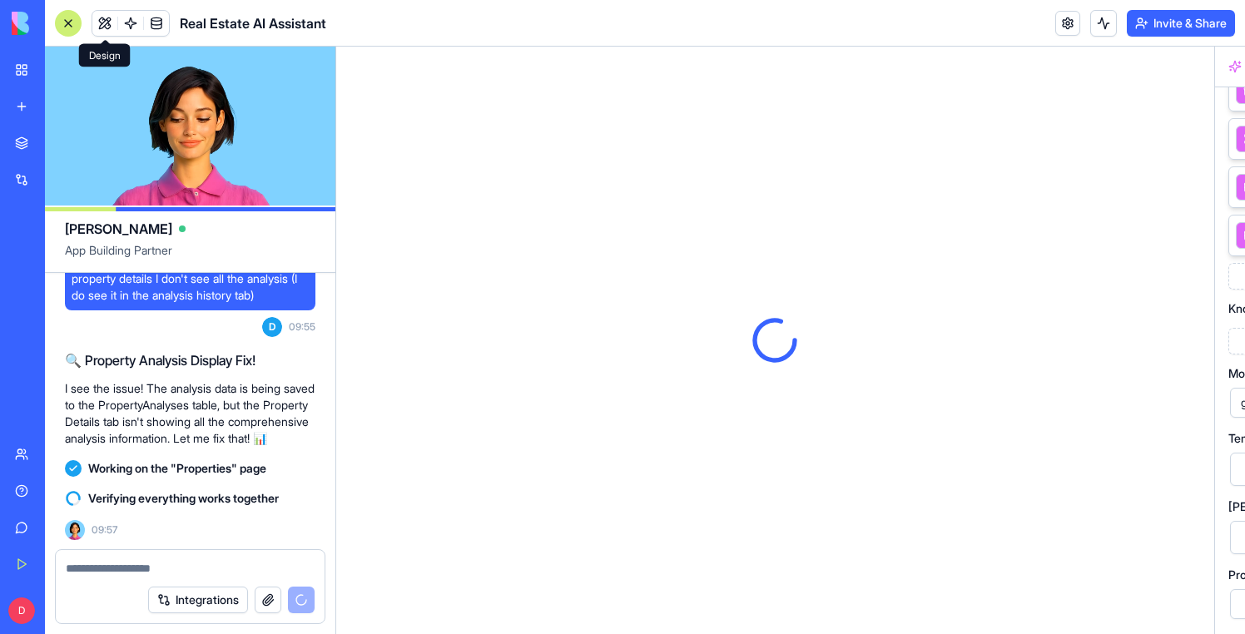
click at [104, 24] on button at bounding box center [104, 23] width 25 height 25
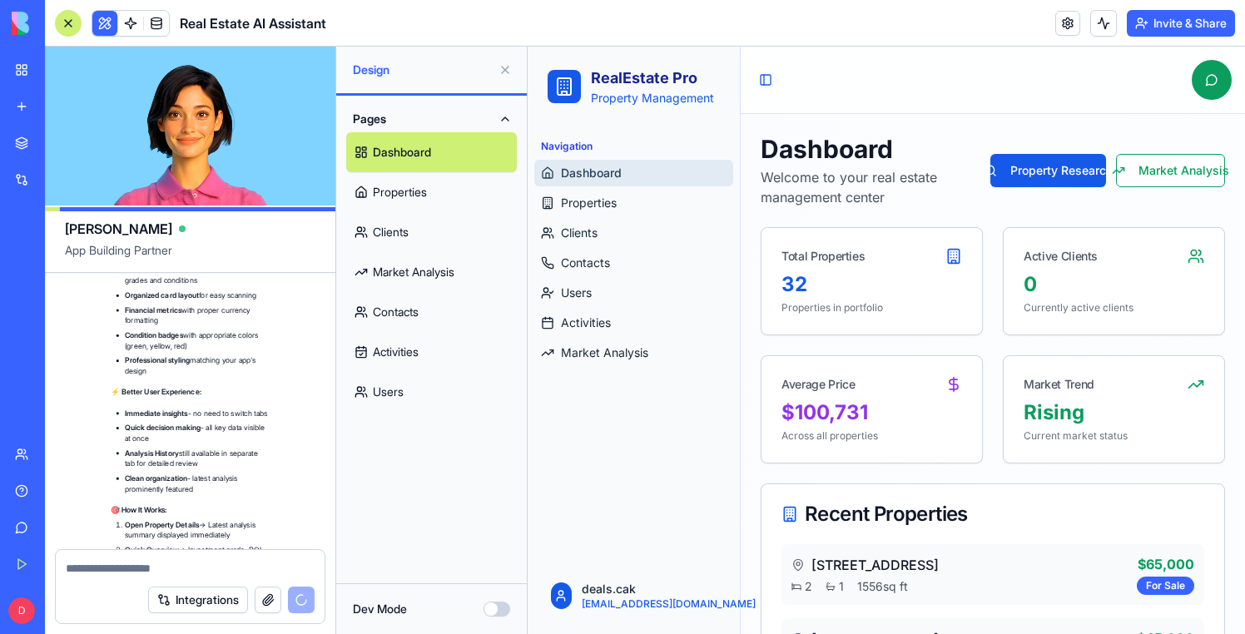
scroll to position [26218, 0]
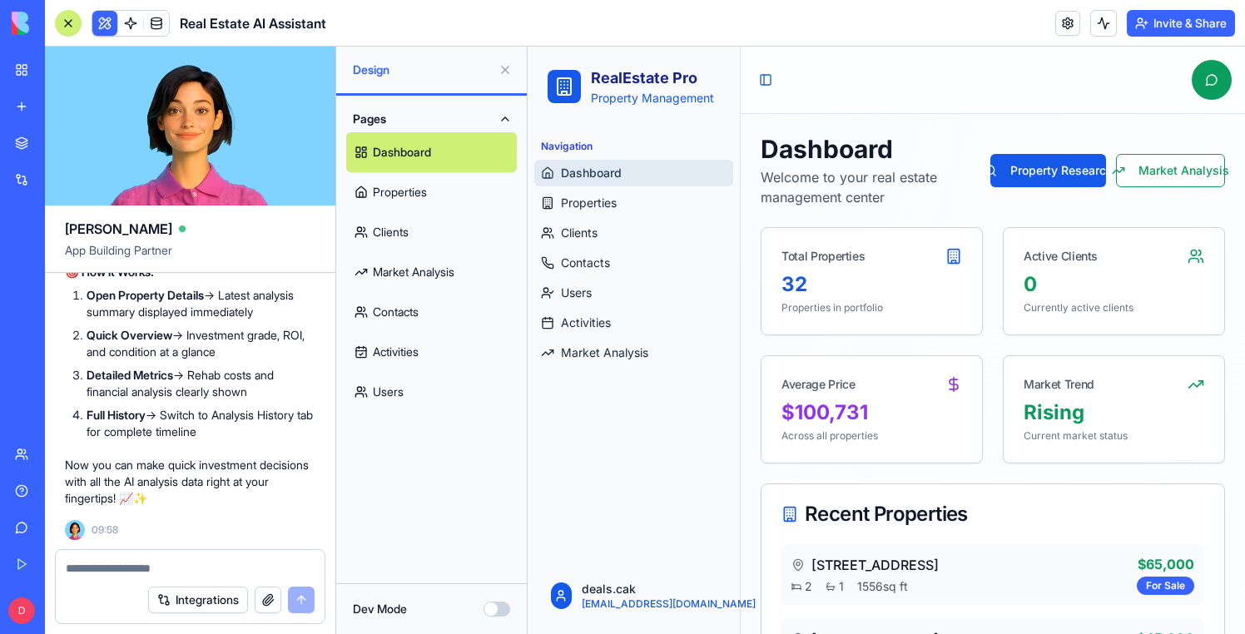
click at [70, 17] on div at bounding box center [68, 23] width 27 height 27
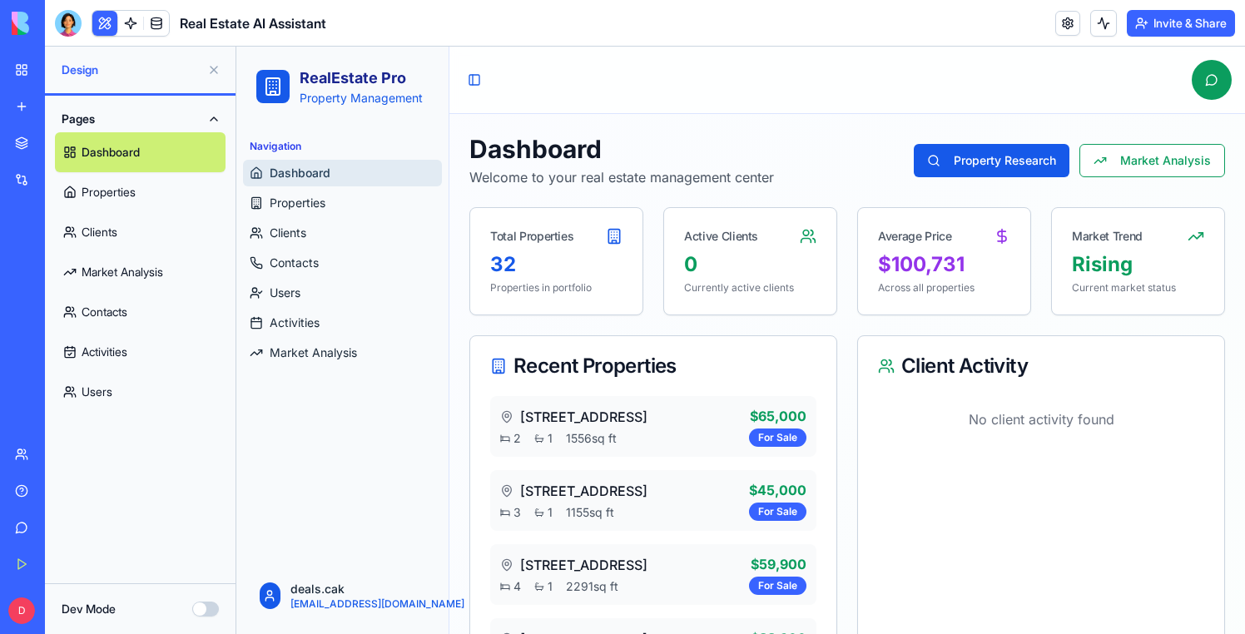
click at [206, 69] on button at bounding box center [214, 70] width 27 height 27
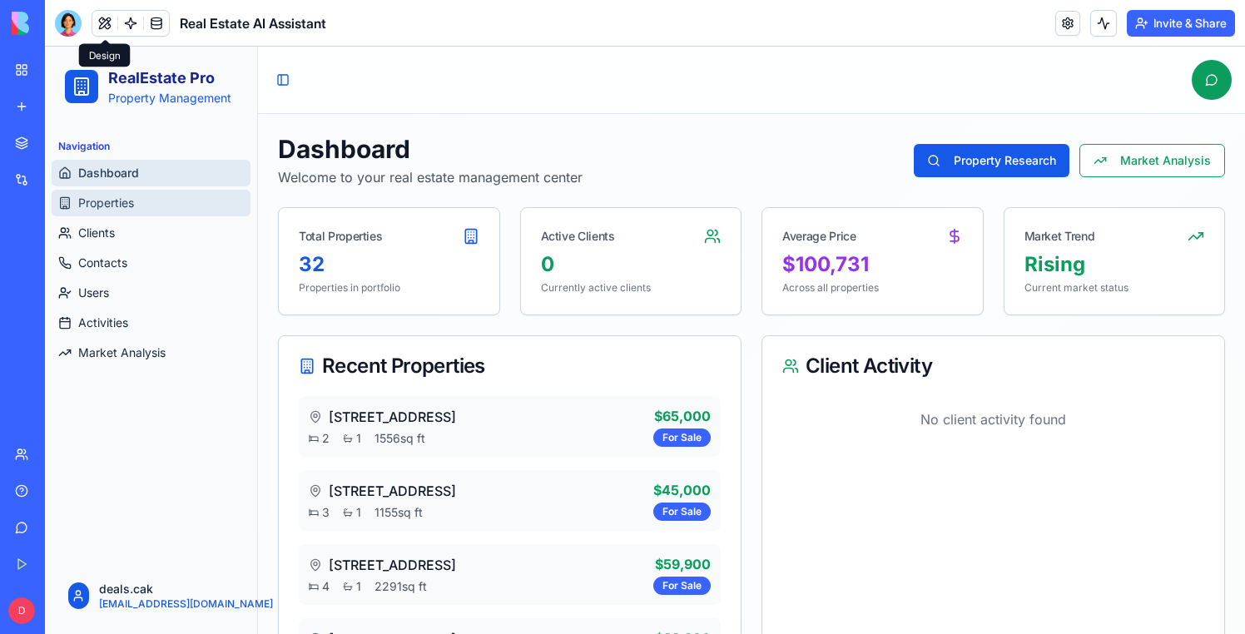
click at [128, 202] on span "Properties" at bounding box center [106, 203] width 56 height 17
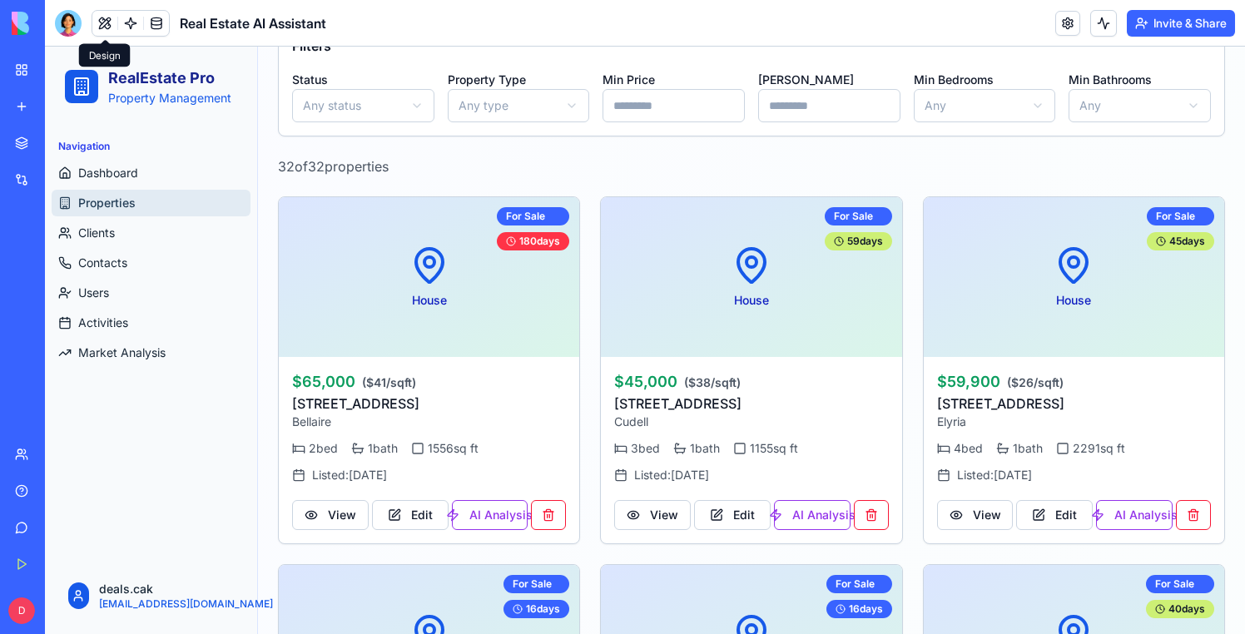
scroll to position [307, 0]
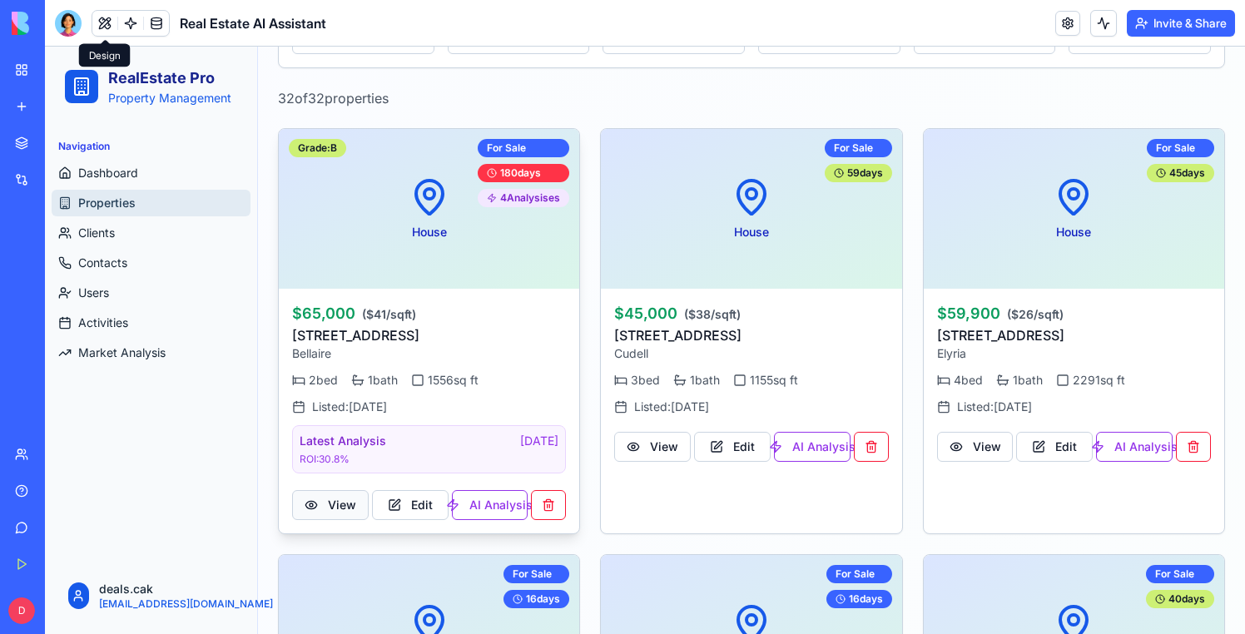
click at [322, 505] on button "View" at bounding box center [330, 505] width 77 height 30
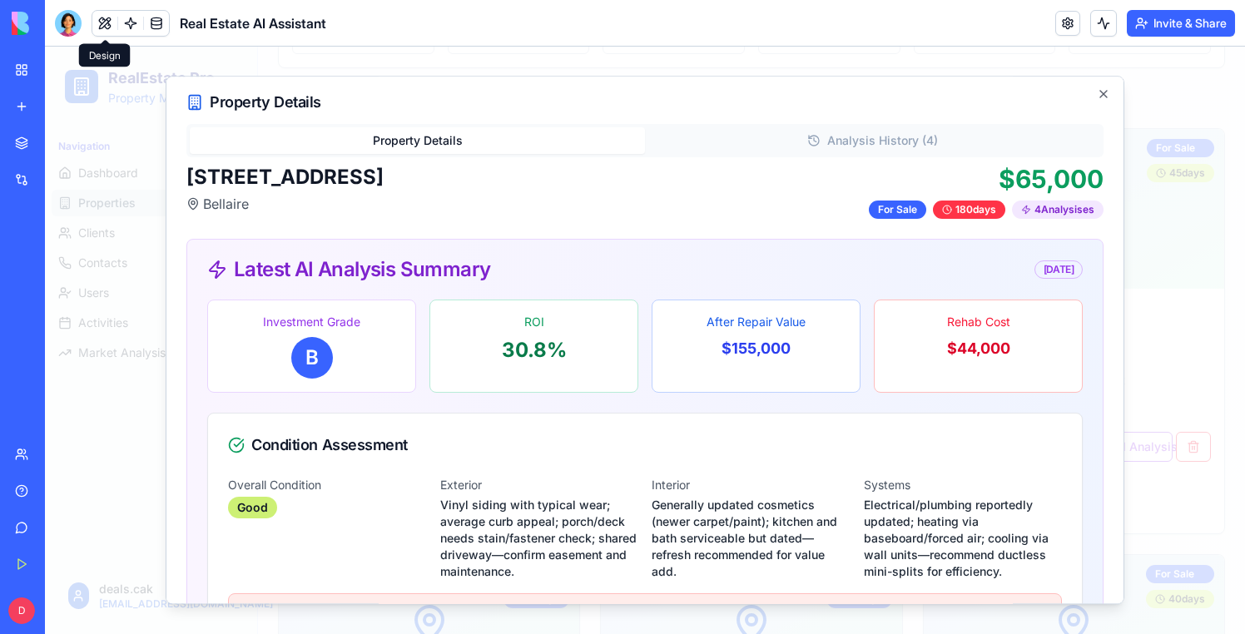
scroll to position [0, 0]
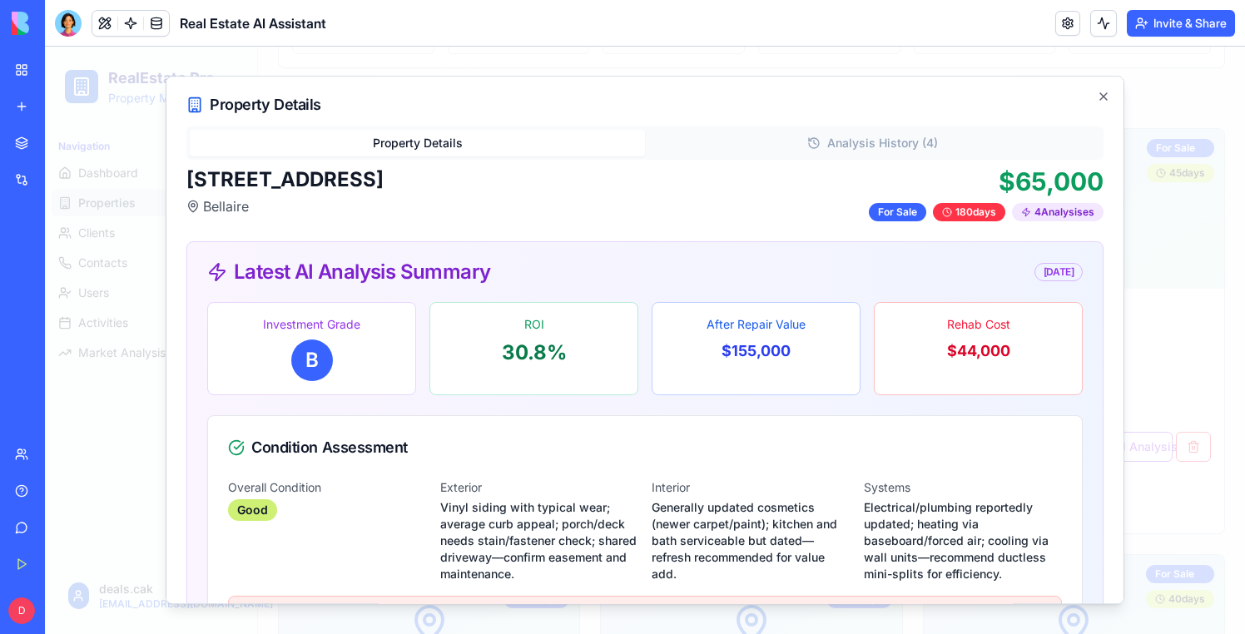
click at [868, 147] on button "Analysis History ( 4 )" at bounding box center [872, 143] width 455 height 27
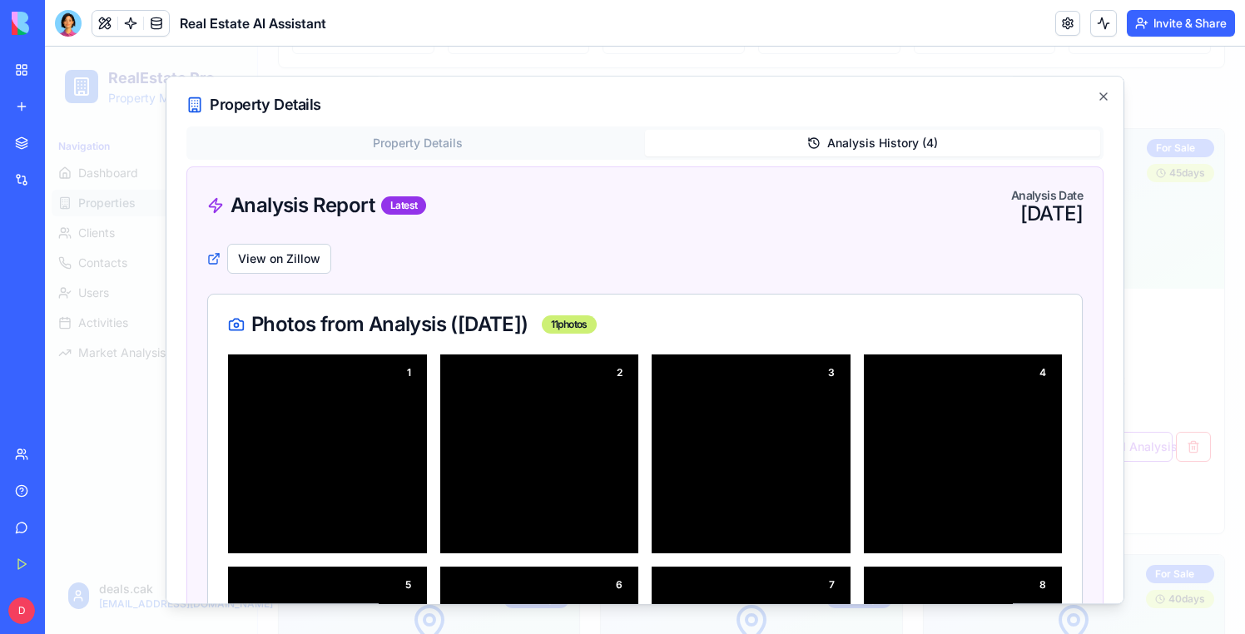
click at [437, 144] on button "Property Details" at bounding box center [417, 143] width 455 height 27
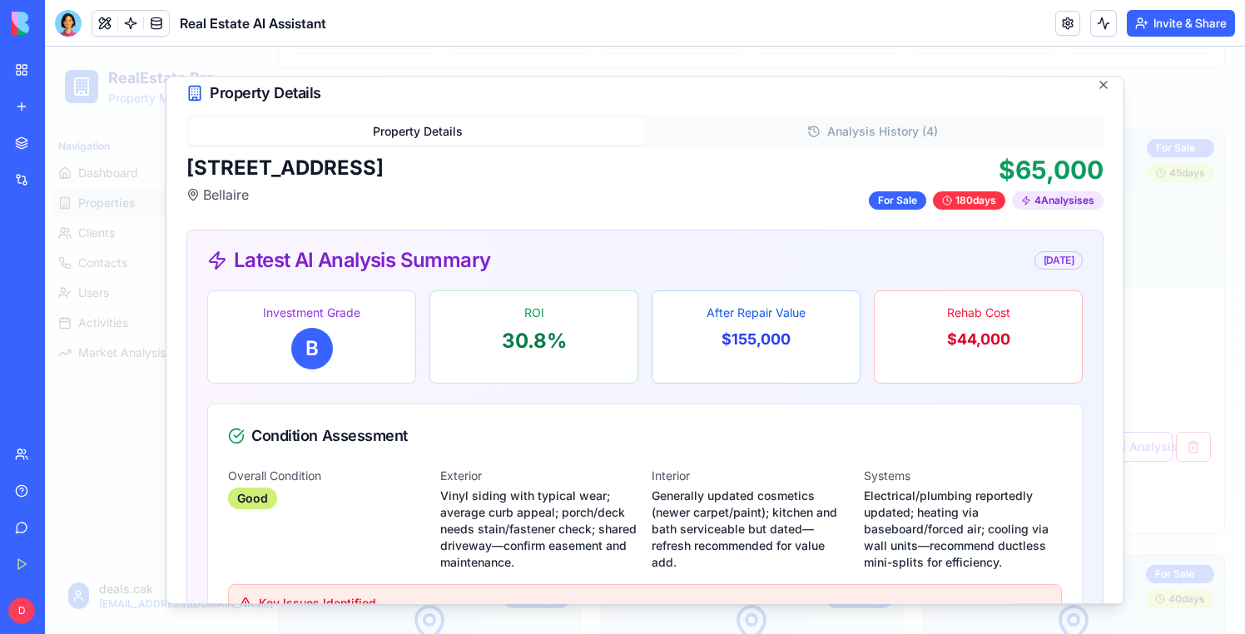
scroll to position [10, 0]
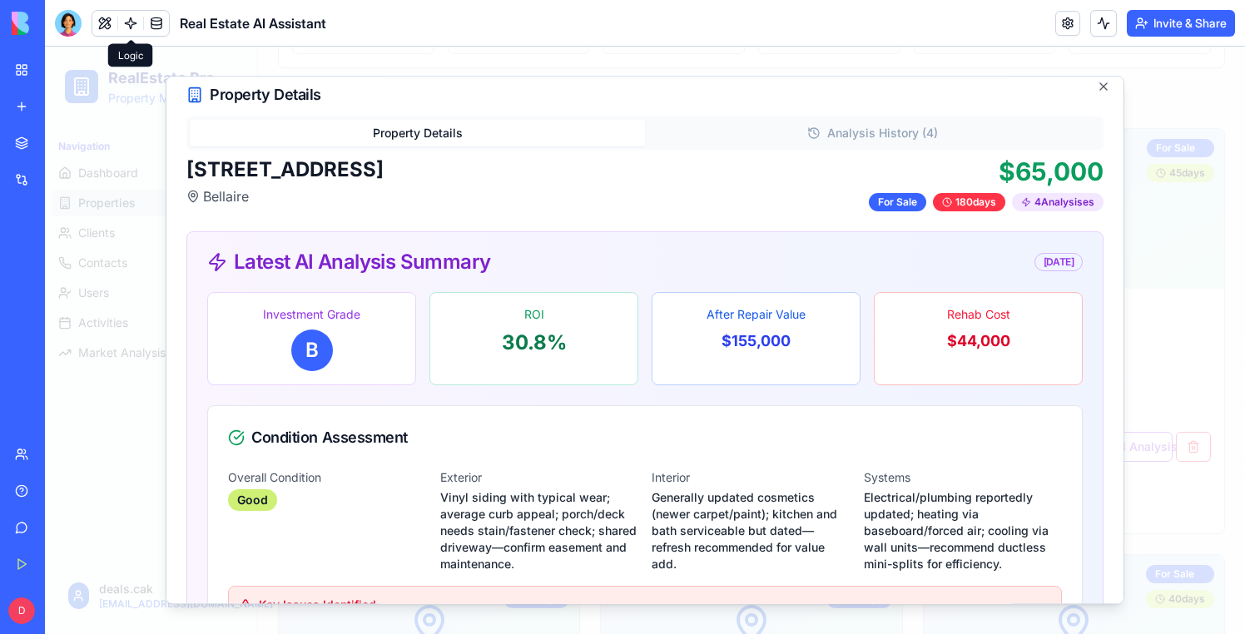
click at [136, 22] on link at bounding box center [130, 23] width 25 height 25
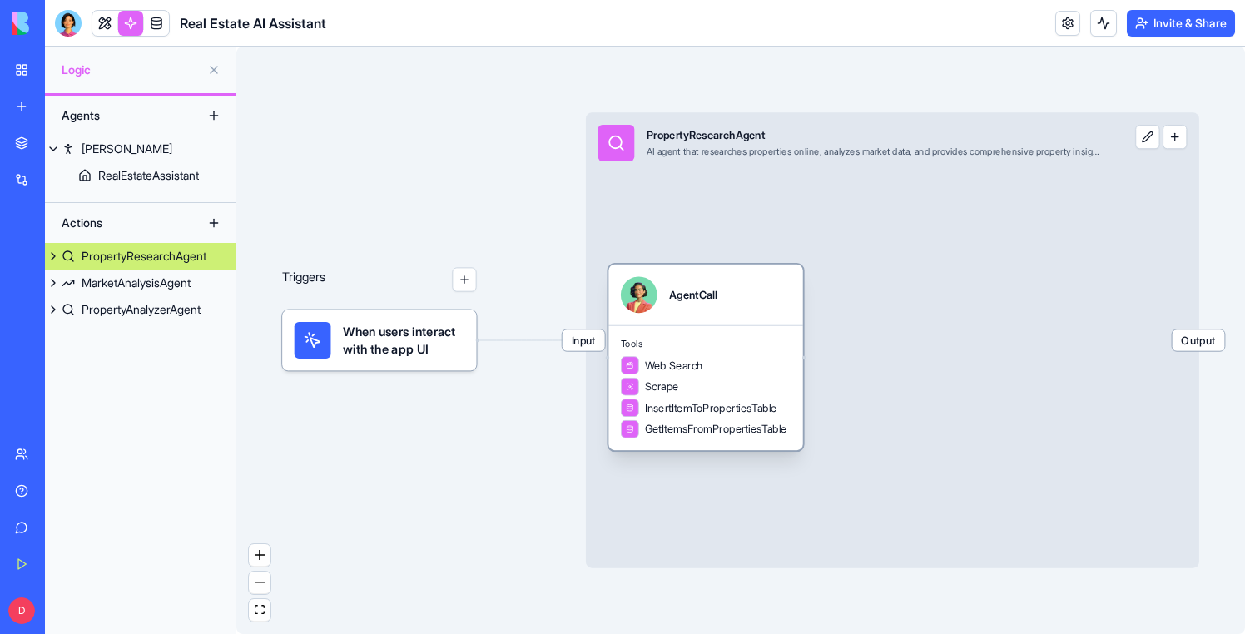
click at [756, 408] on span "InsertItemToPropertiesTable" at bounding box center [711, 407] width 132 height 15
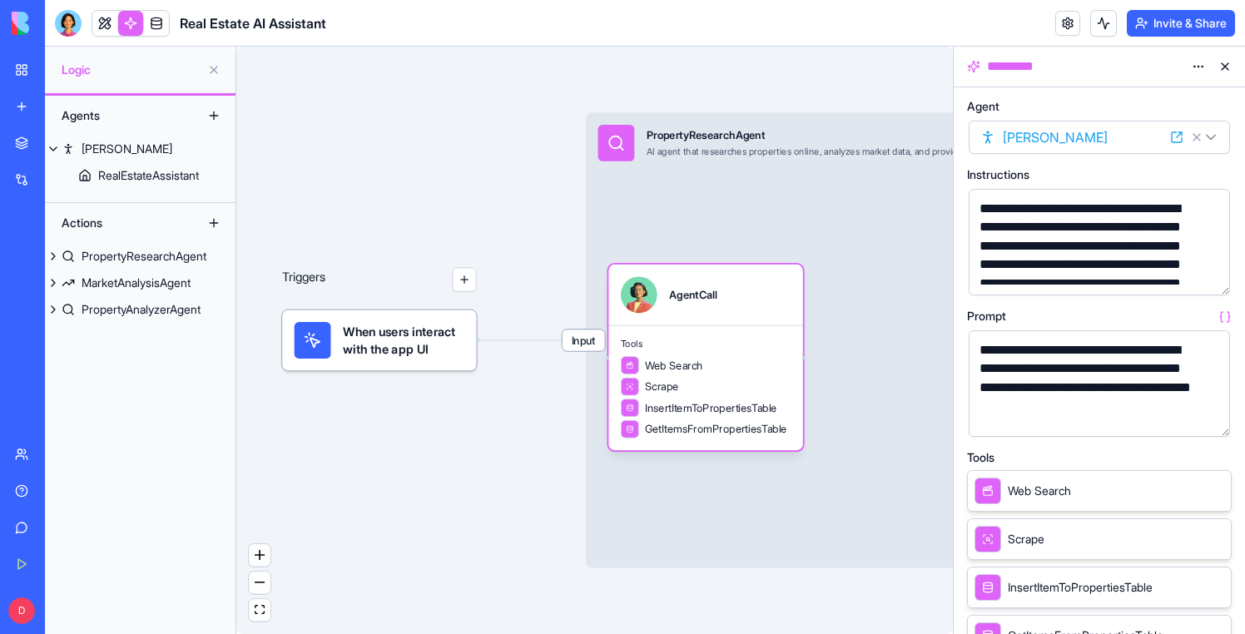
scroll to position [400, 0]
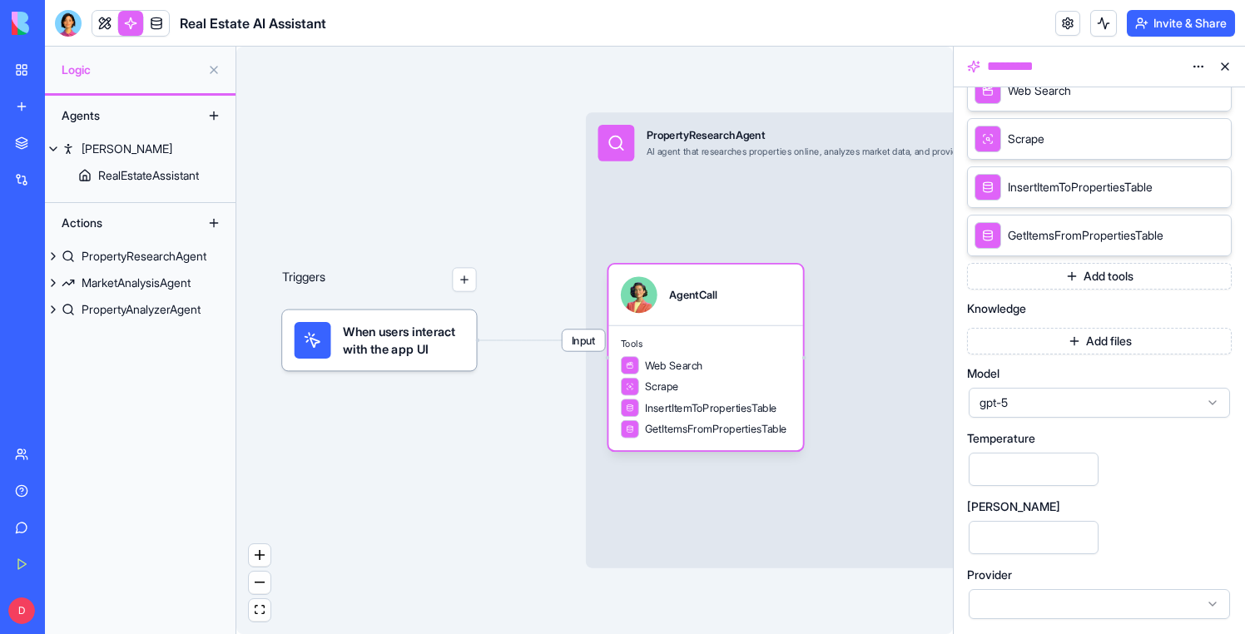
click at [1071, 400] on span "gpt-5" at bounding box center [1090, 403] width 220 height 17
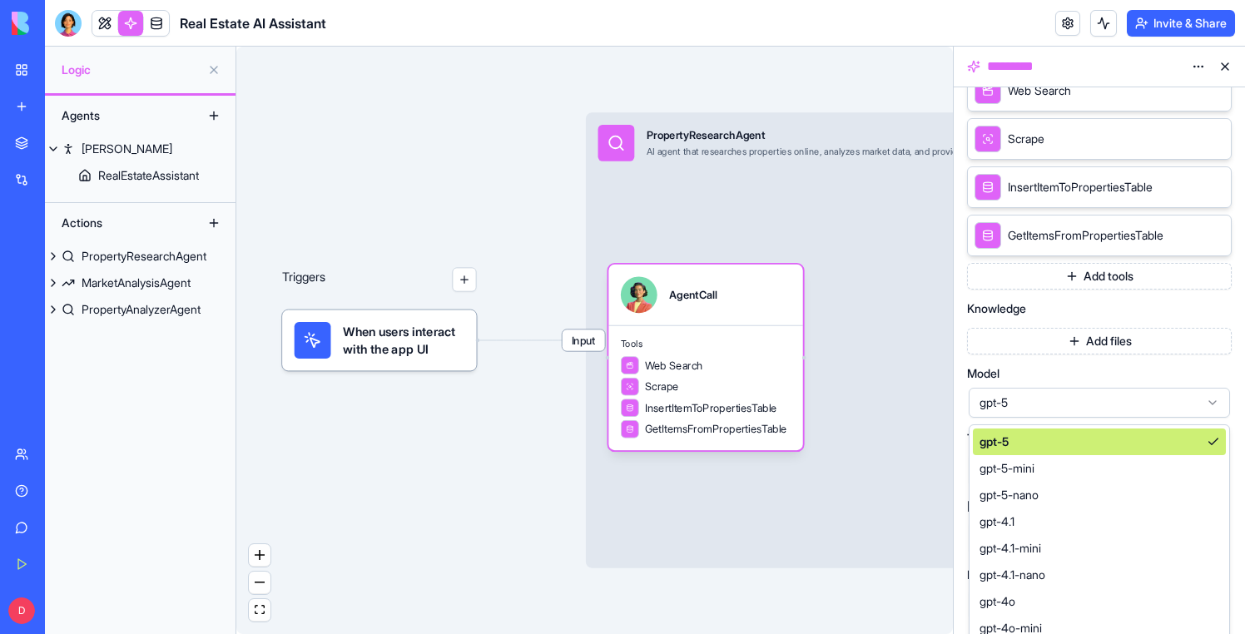
scroll to position [441, 0]
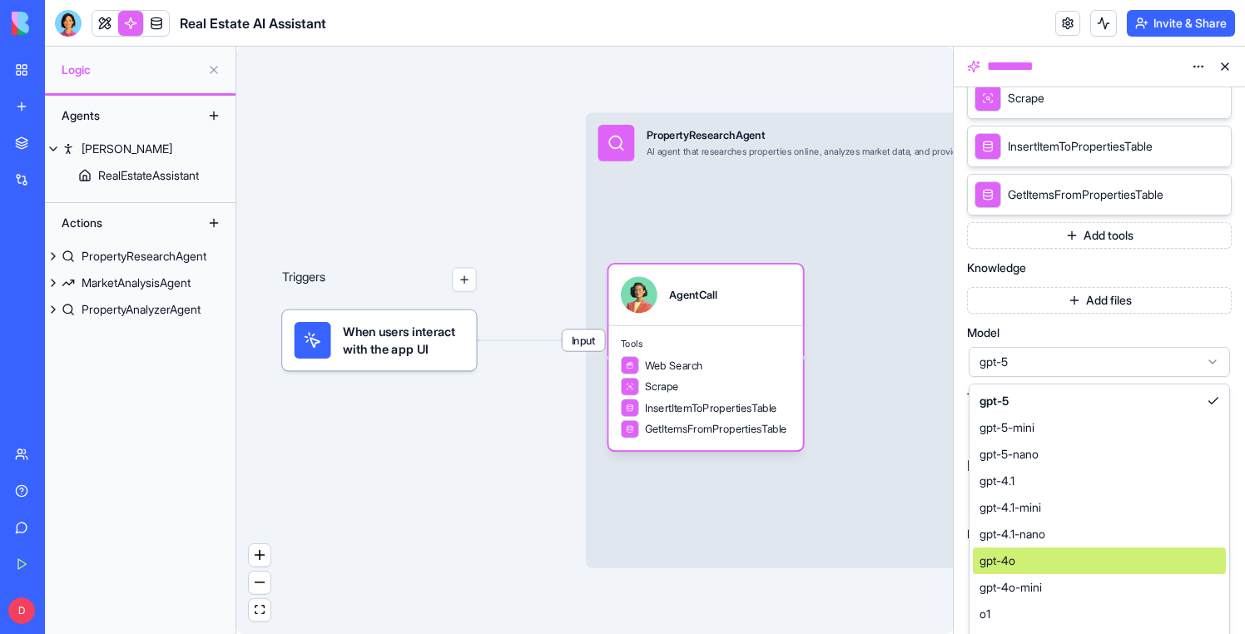
click at [1031, 554] on div "gpt-4o" at bounding box center [1099, 561] width 253 height 27
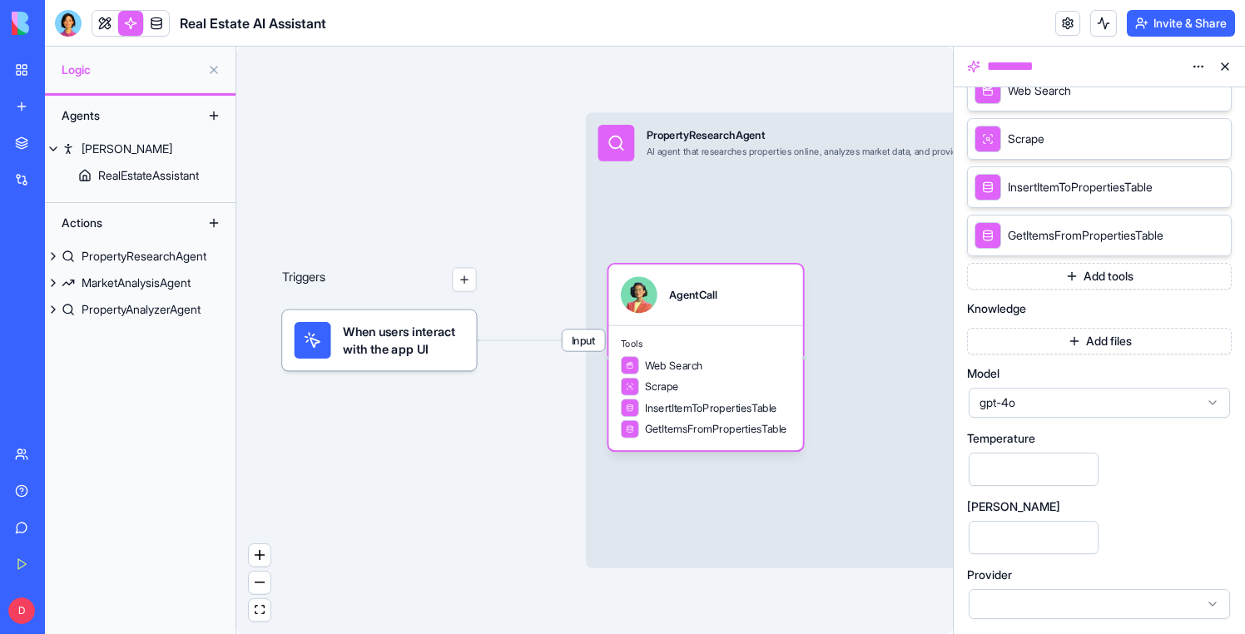
click at [1227, 62] on button at bounding box center [1225, 66] width 27 height 27
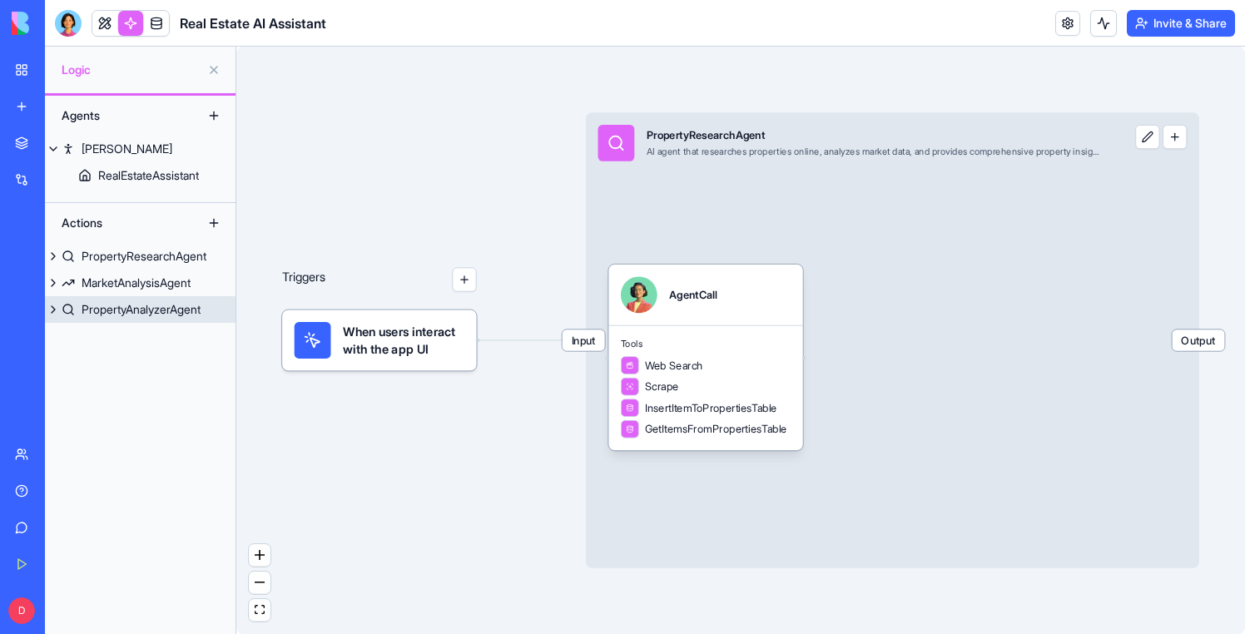
click at [183, 300] on link "PropertyAnalyzerAgent" at bounding box center [140, 309] width 191 height 27
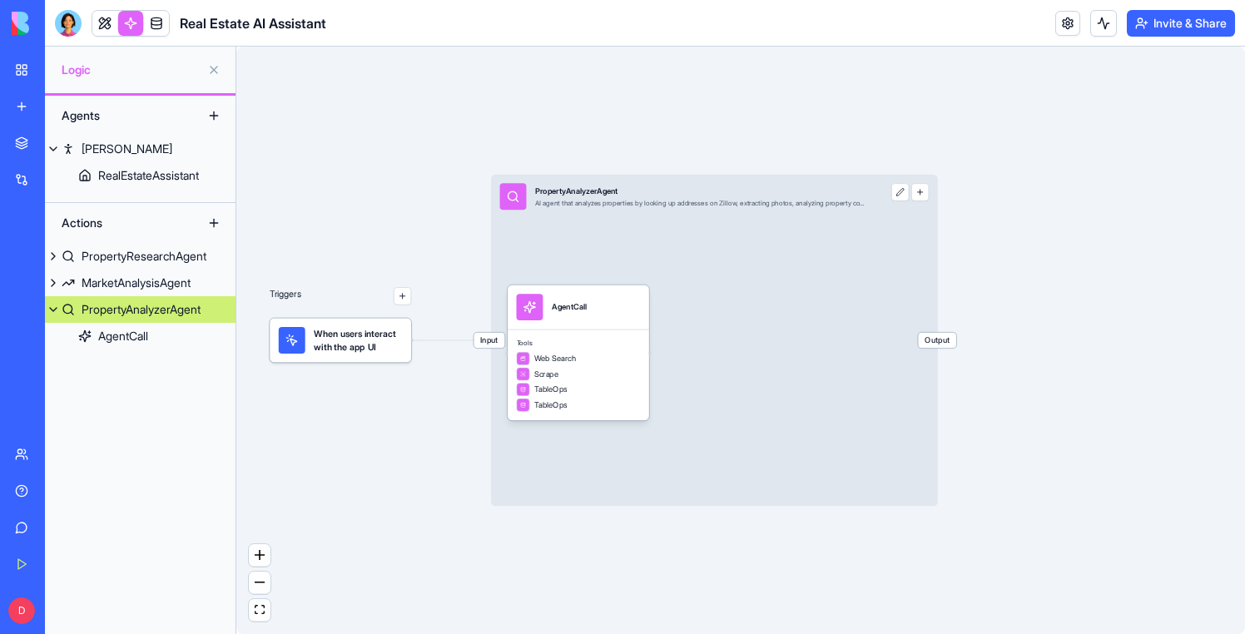
click at [641, 330] on div "Tools Web Search Scrape TableOps TableOps" at bounding box center [579, 376] width 142 height 92
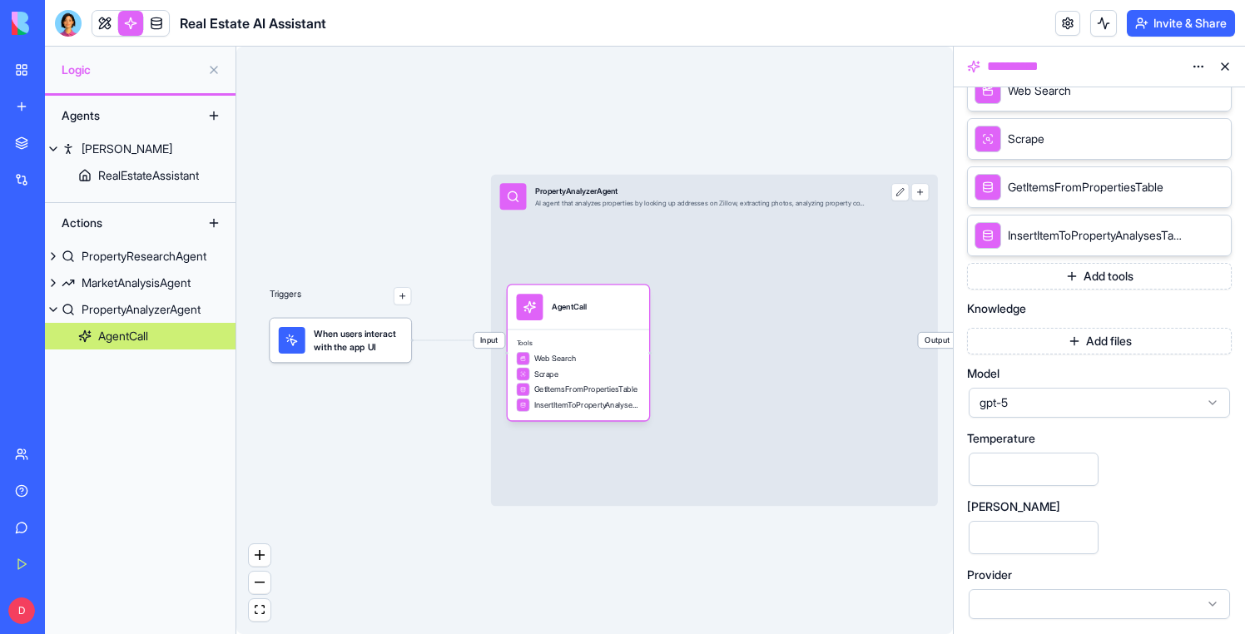
click at [1043, 390] on div "gpt-5" at bounding box center [1099, 403] width 261 height 30
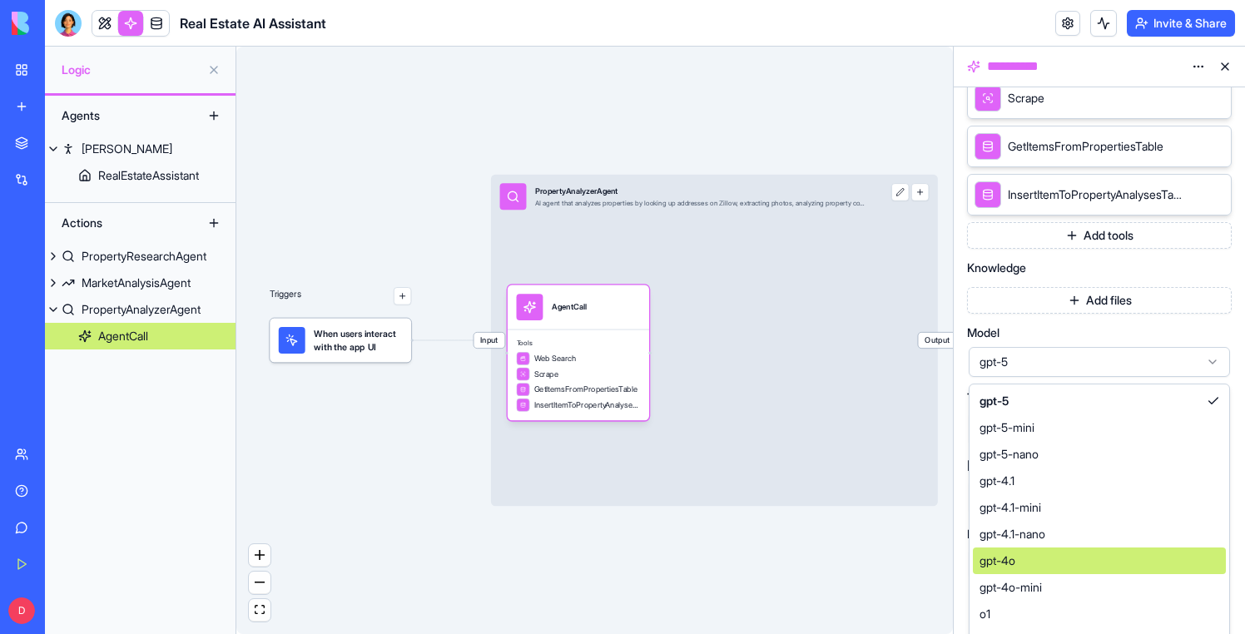
click at [1011, 564] on span "gpt-4o" at bounding box center [998, 561] width 36 height 17
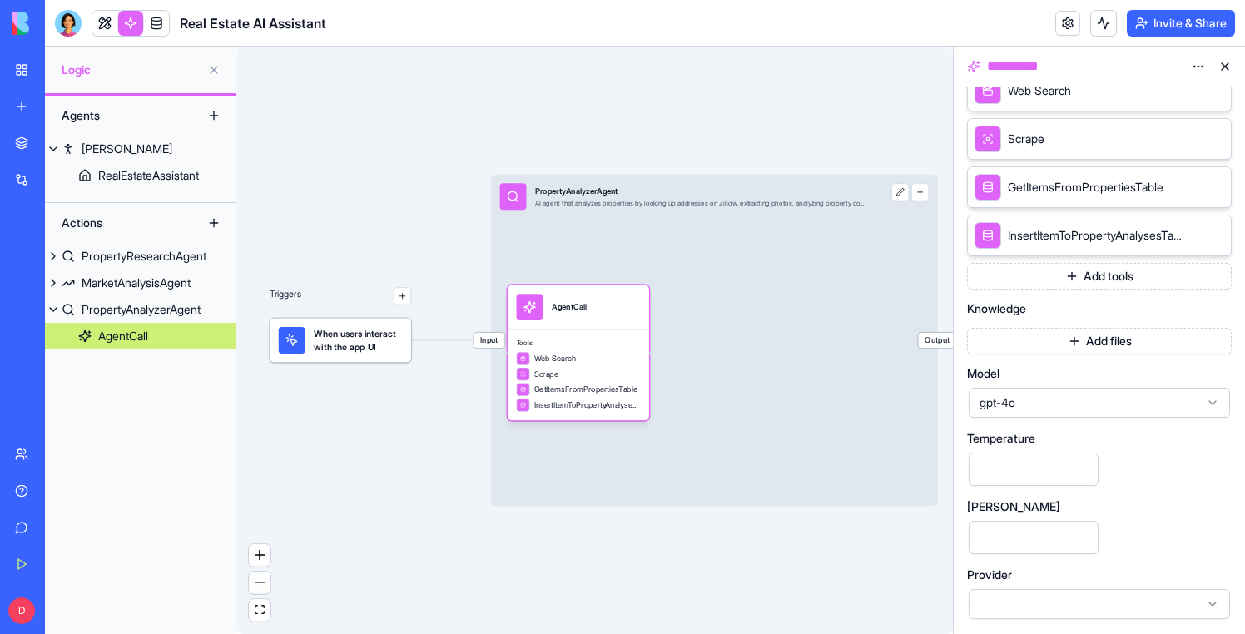
scroll to position [400, 0]
click at [1222, 67] on button at bounding box center [1225, 66] width 27 height 27
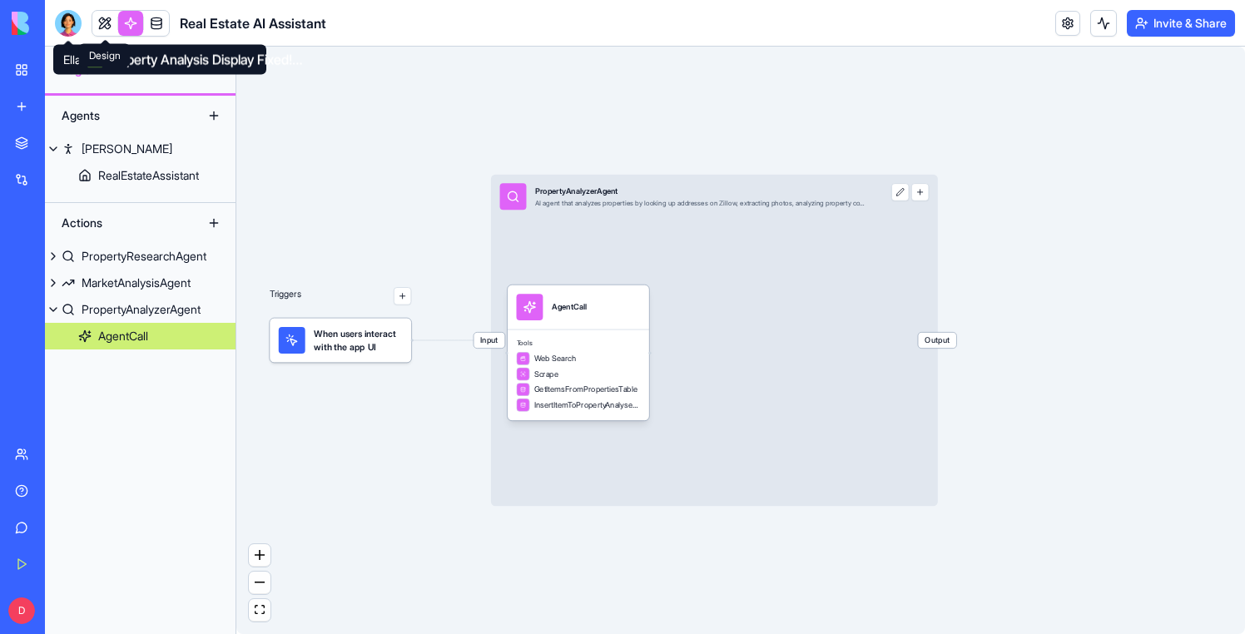
click at [108, 22] on link at bounding box center [104, 23] width 25 height 25
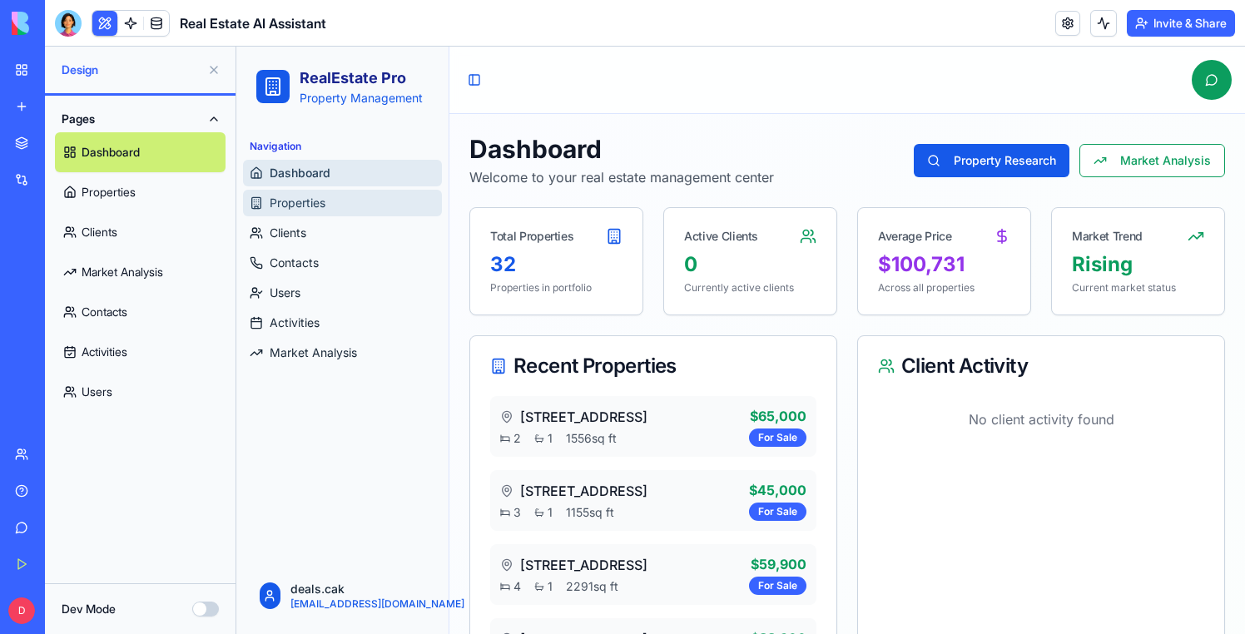
click at [299, 206] on span "Properties" at bounding box center [298, 203] width 56 height 17
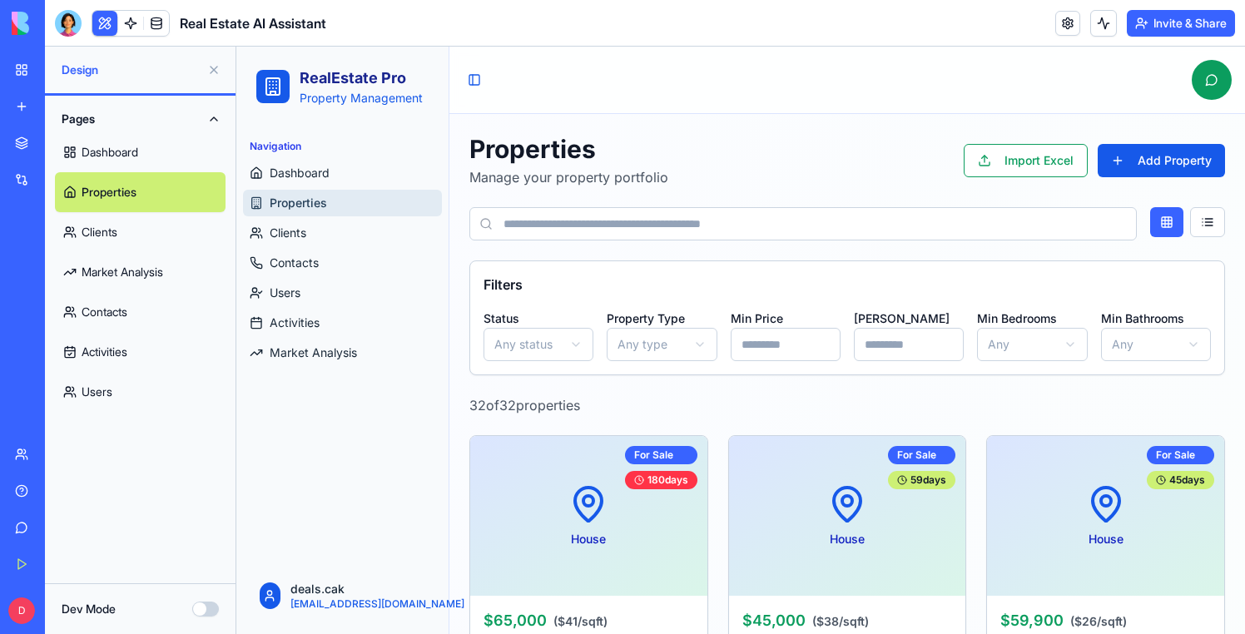
click at [212, 67] on button at bounding box center [214, 70] width 27 height 27
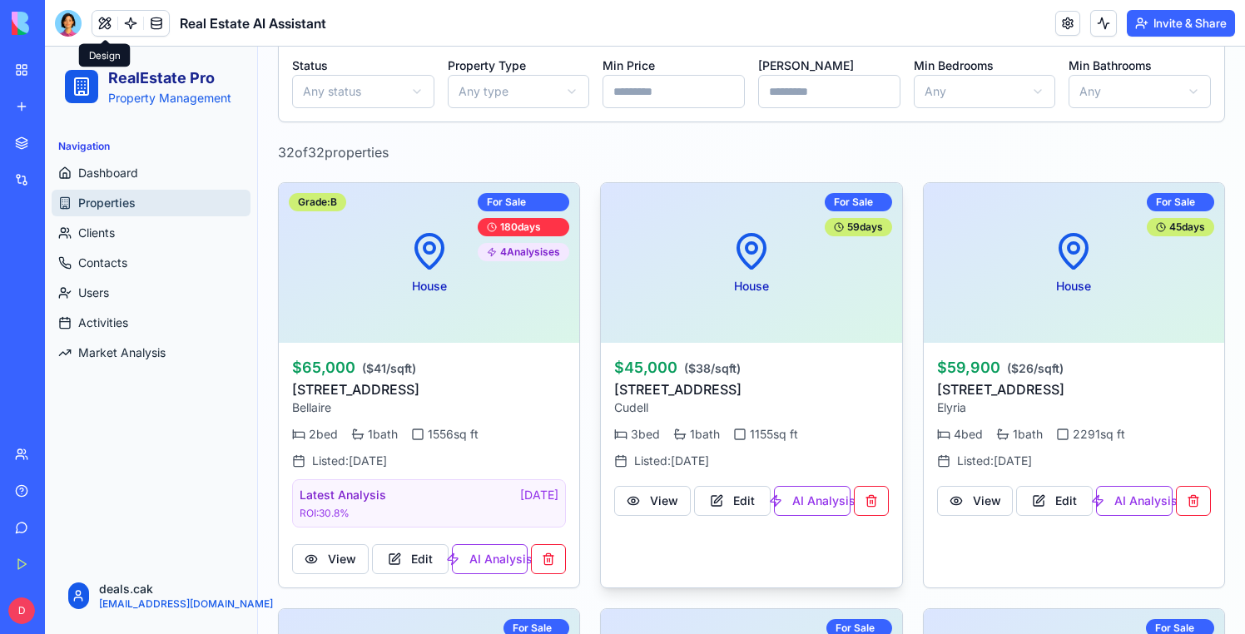
scroll to position [312, 0]
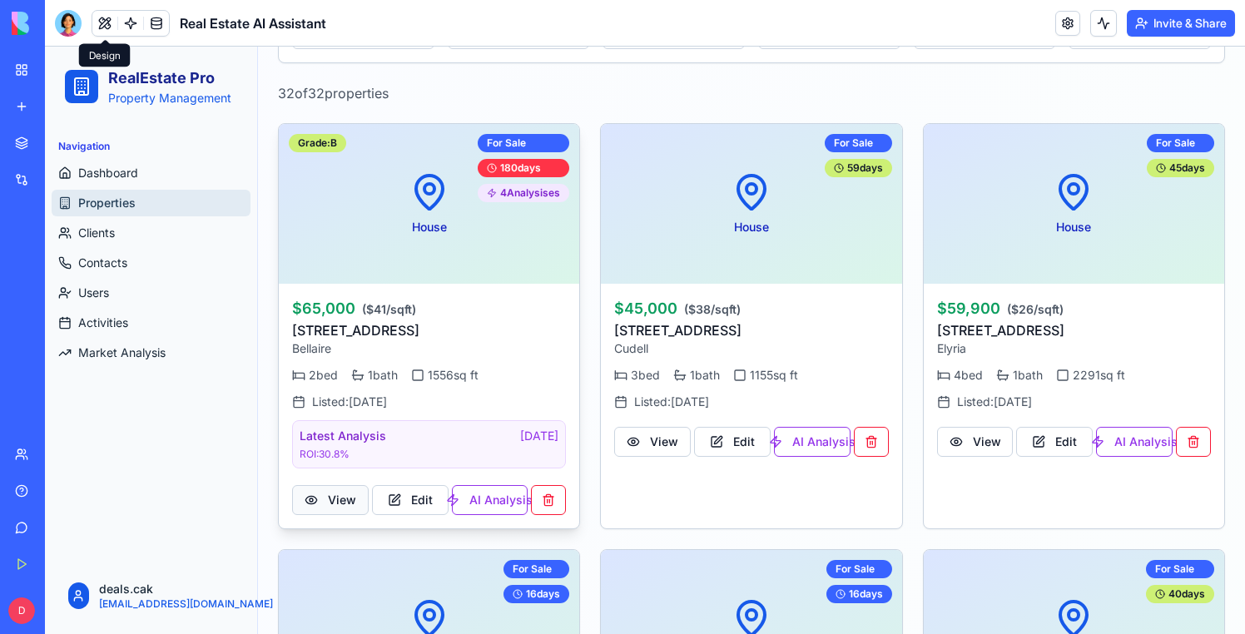
click at [345, 508] on button "View" at bounding box center [330, 500] width 77 height 30
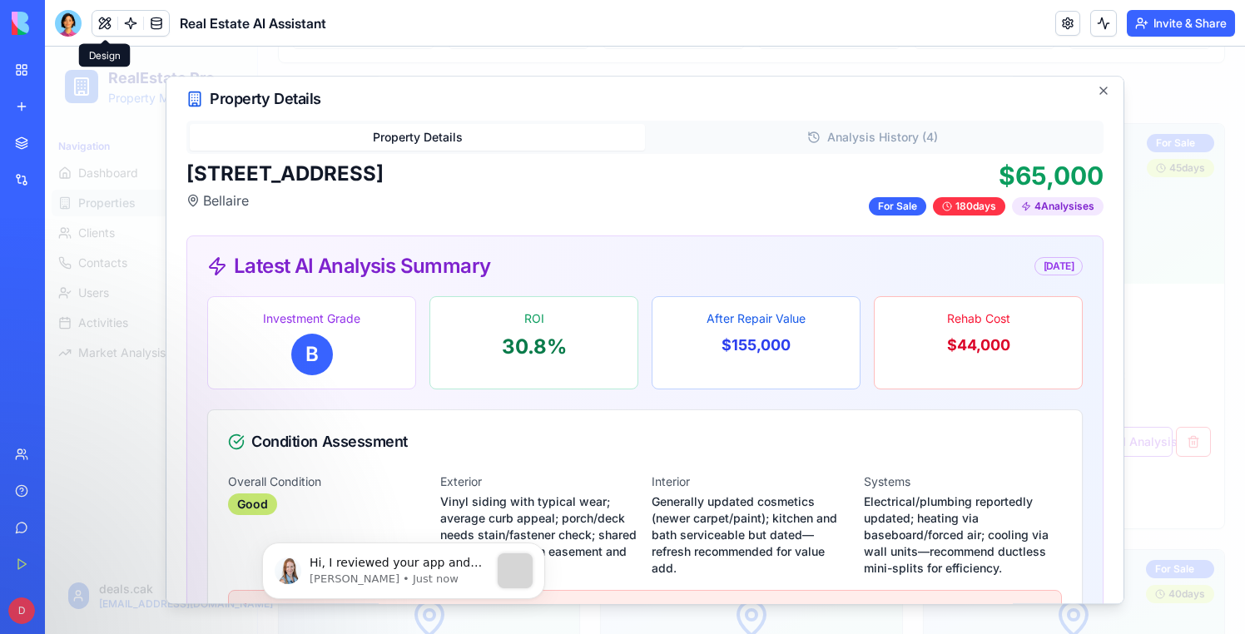
scroll to position [0, 0]
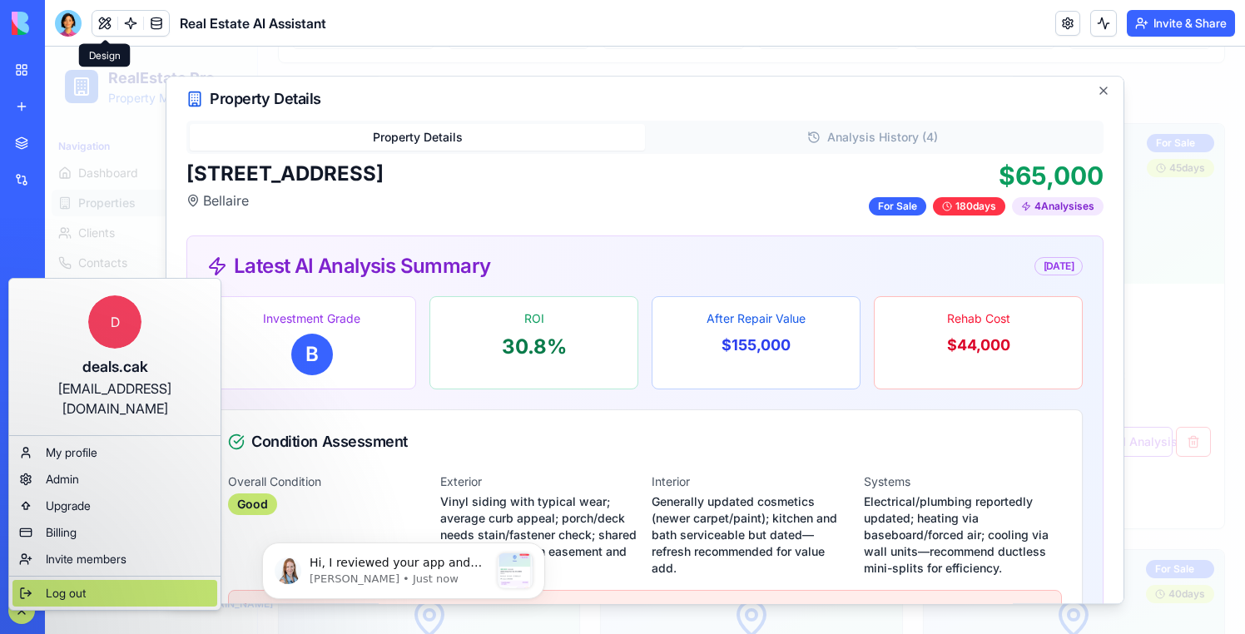
click at [53, 585] on span "Log out" at bounding box center [66, 593] width 40 height 17
